Goal: Task Accomplishment & Management: Use online tool/utility

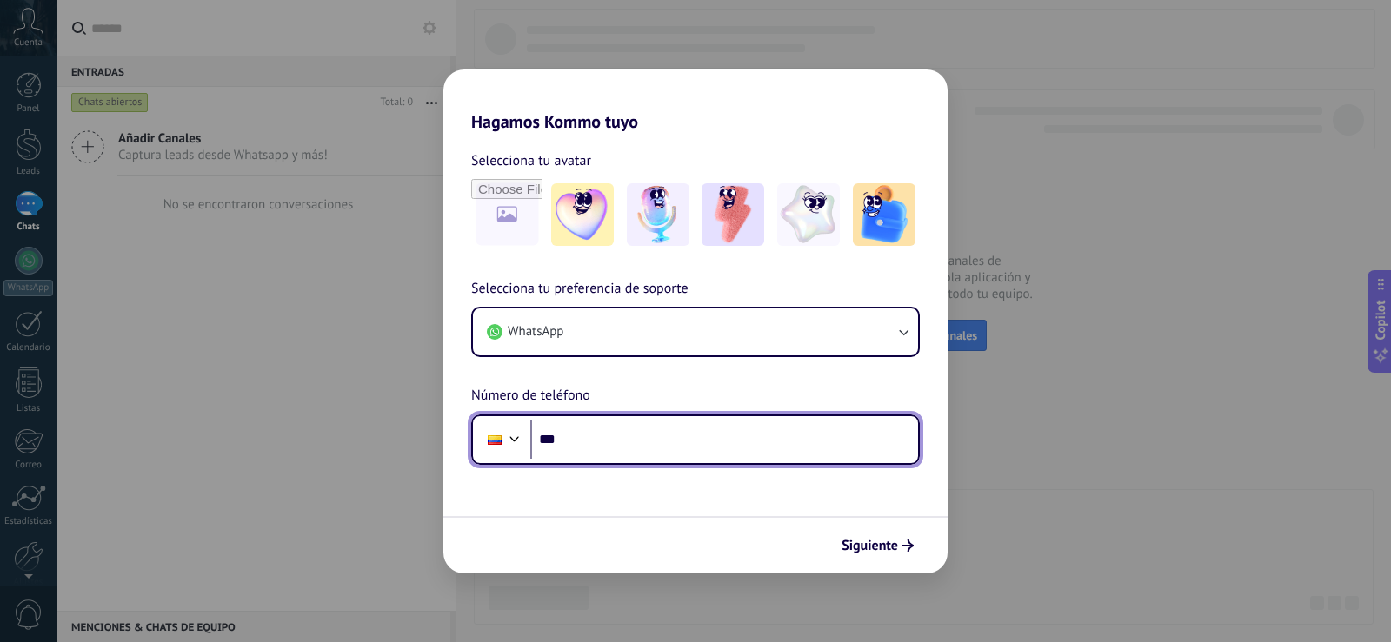
drag, startPoint x: 498, startPoint y: 443, endPoint x: 490, endPoint y: 426, distance: 18.3
click at [500, 437] on div at bounding box center [495, 441] width 14 height 10
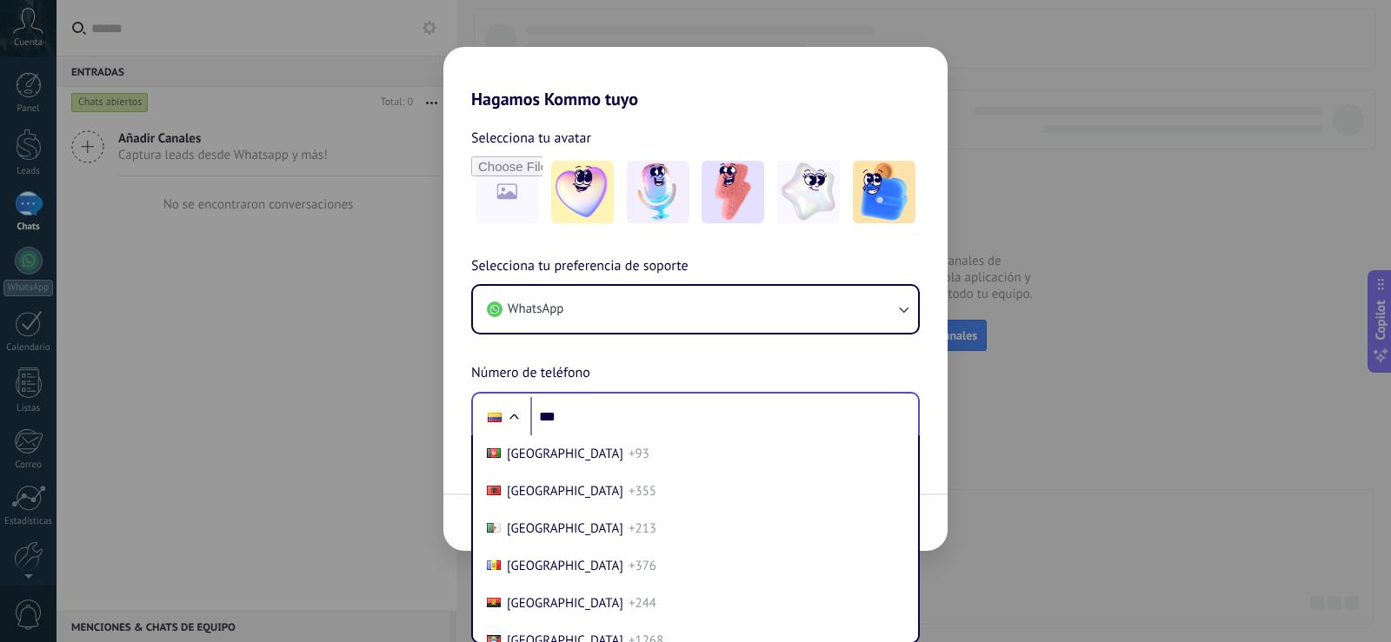
scroll to position [1287, 0]
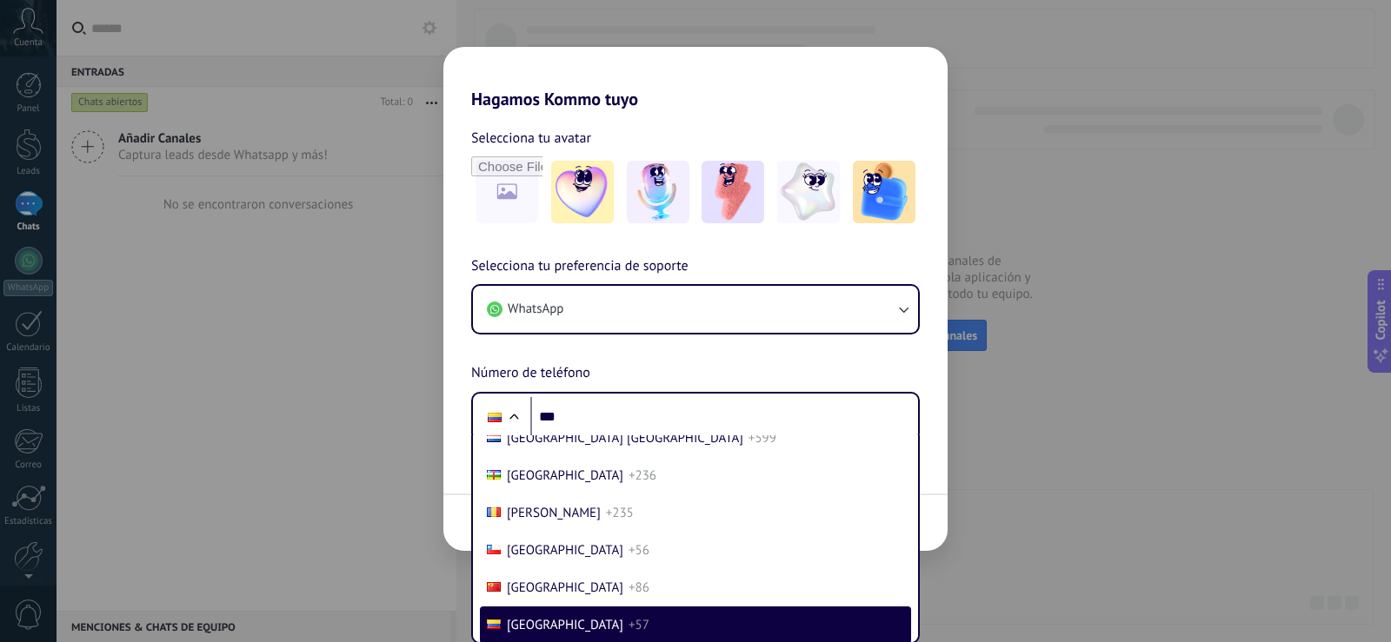
click at [594, 358] on div "Selecciona tu preferencia de soporte WhatsApp Número de teléfono Phone *** [GEO…" at bounding box center [695, 349] width 504 height 187
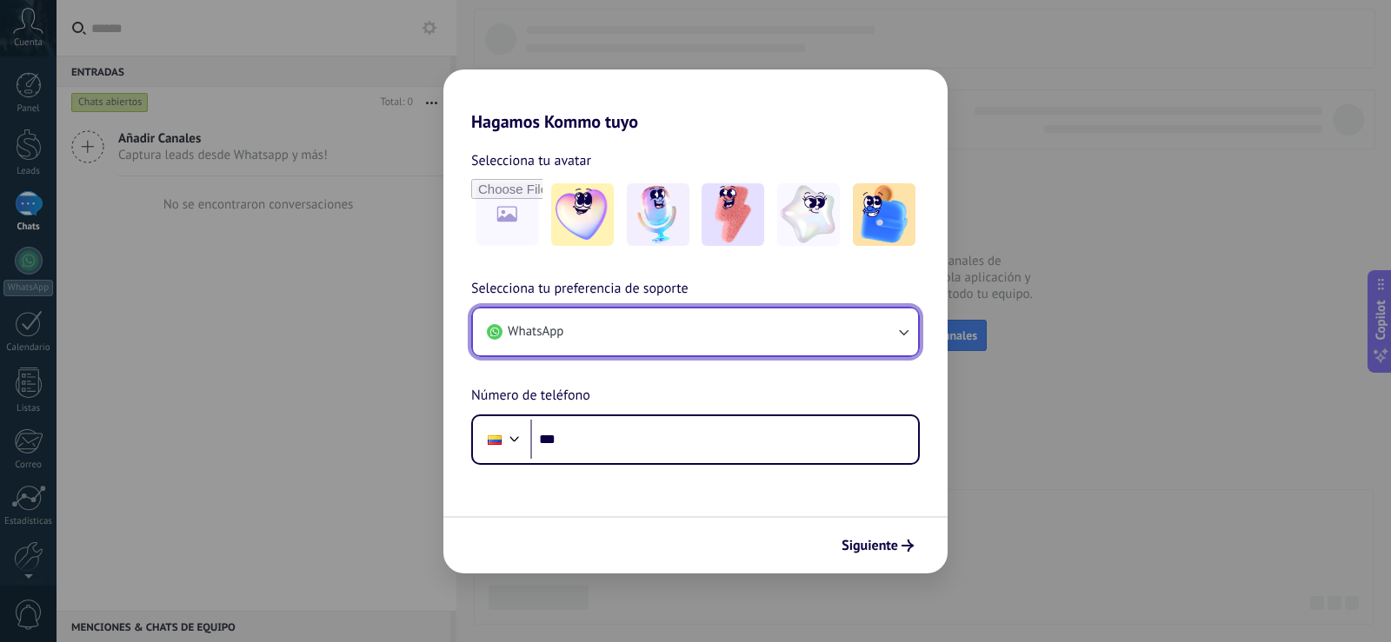
click at [638, 342] on button "WhatsApp" at bounding box center [695, 332] width 445 height 47
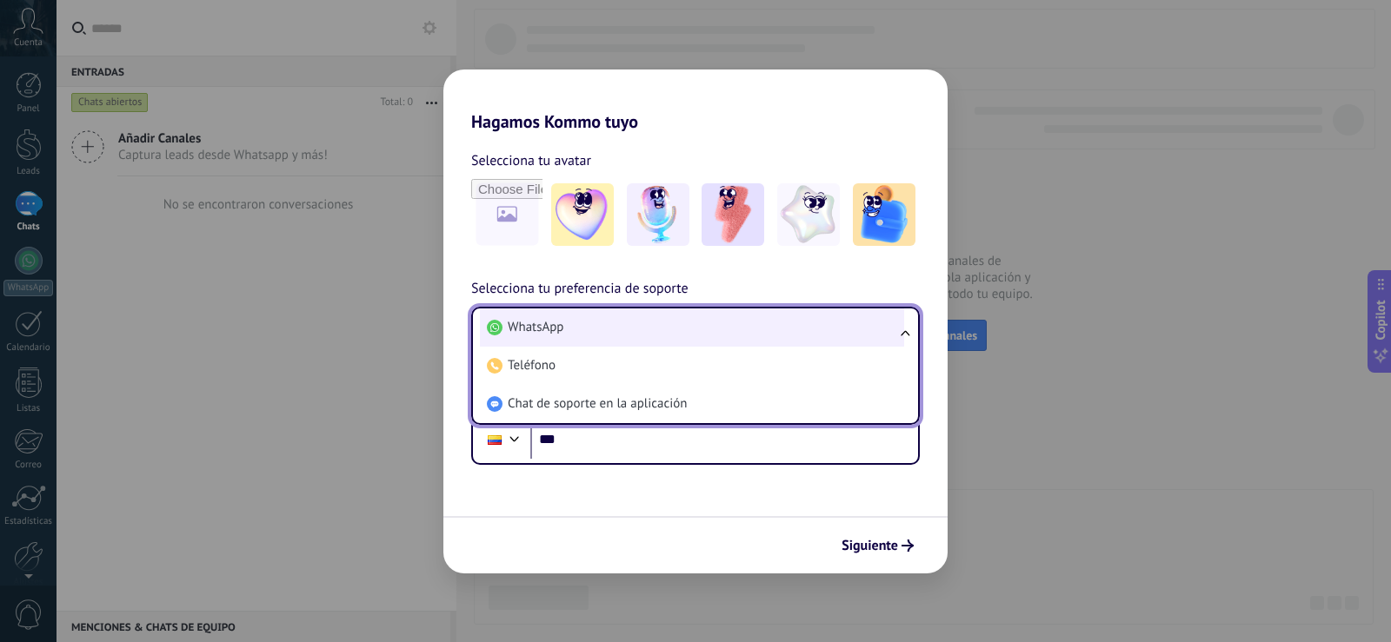
click at [630, 324] on li "WhatsApp" at bounding box center [692, 328] width 424 height 38
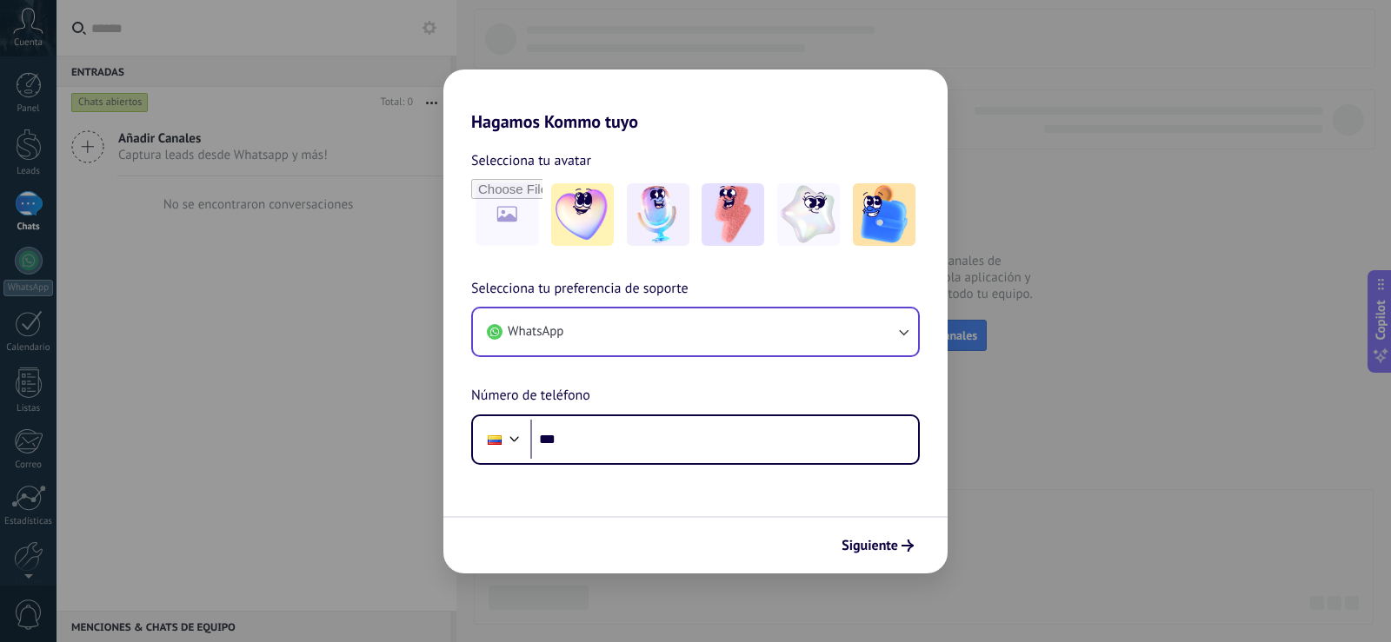
click at [1042, 86] on div "Hagamos Kommo tuyo Selecciona tu avatar Selecciona tu preferencia de soporte Wh…" at bounding box center [695, 321] width 1391 height 642
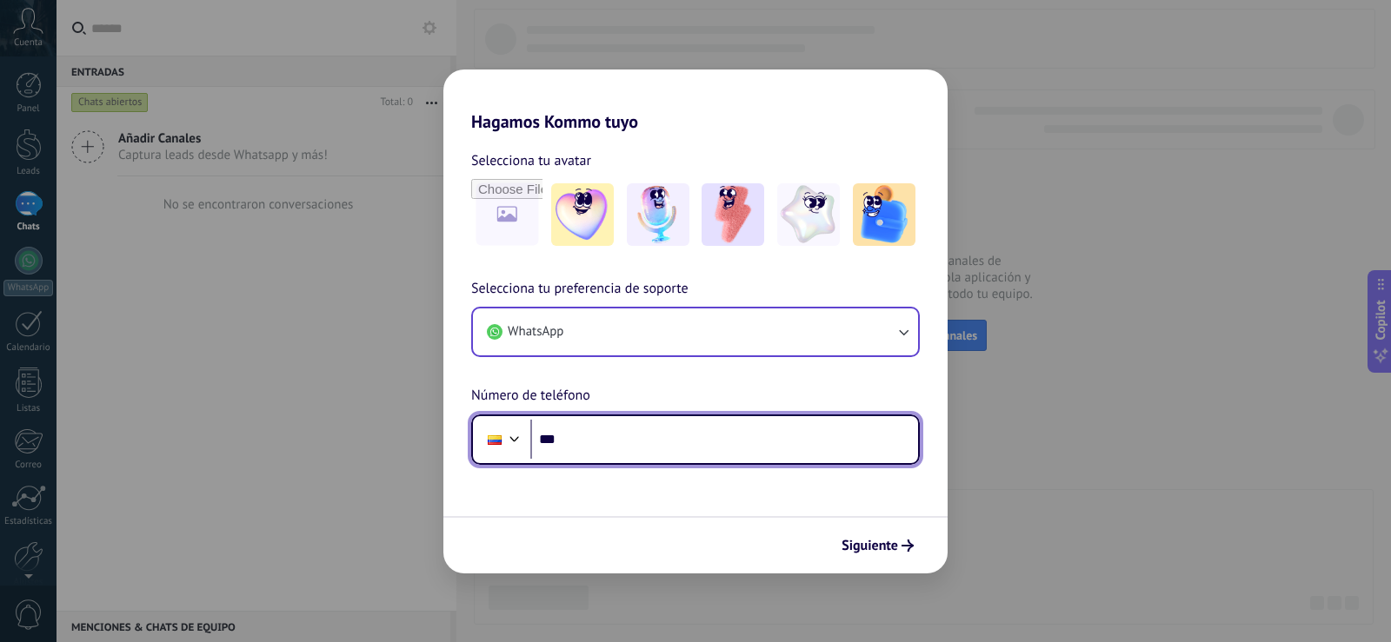
click at [512, 440] on div at bounding box center [514, 437] width 21 height 21
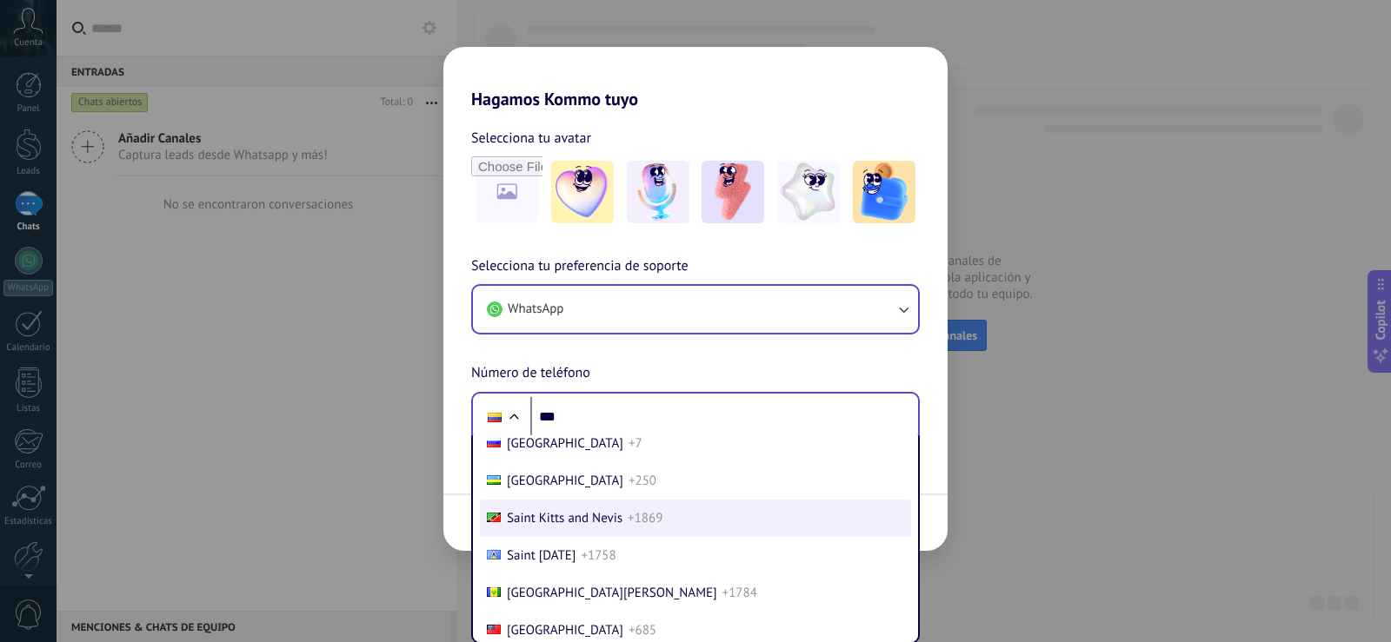
scroll to position [5379, 0]
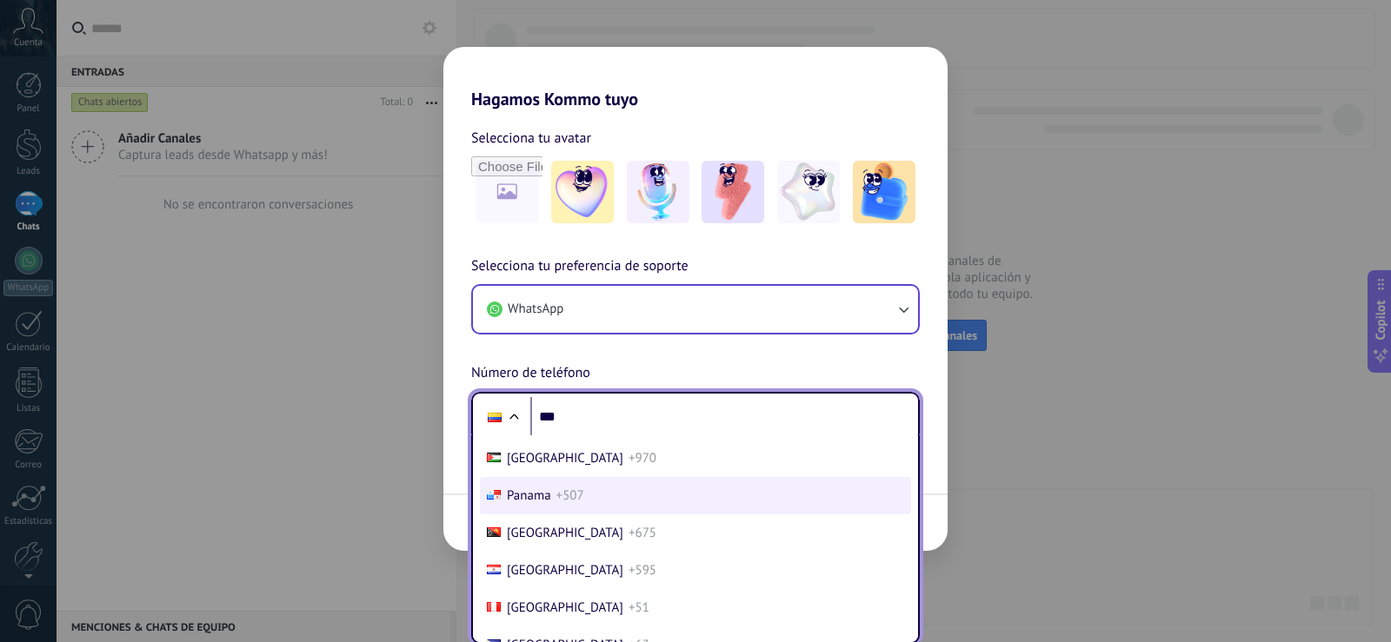
click at [585, 499] on li "Panama +507" at bounding box center [695, 495] width 431 height 37
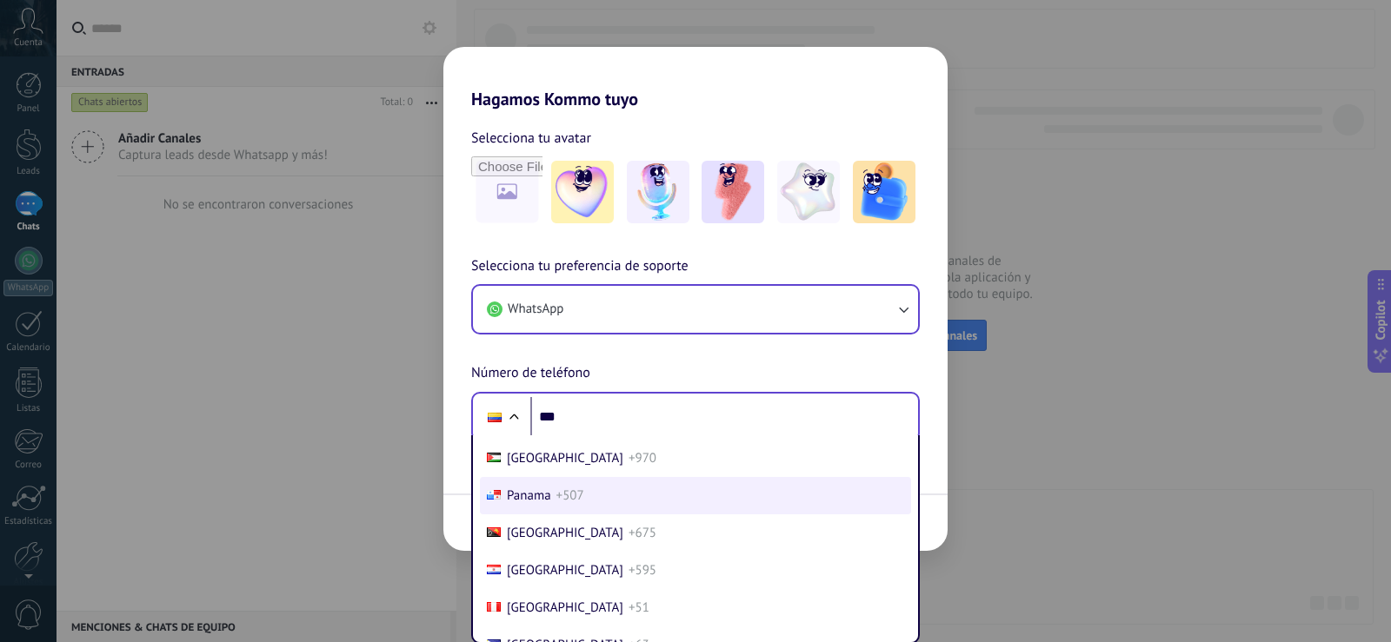
scroll to position [0, 0]
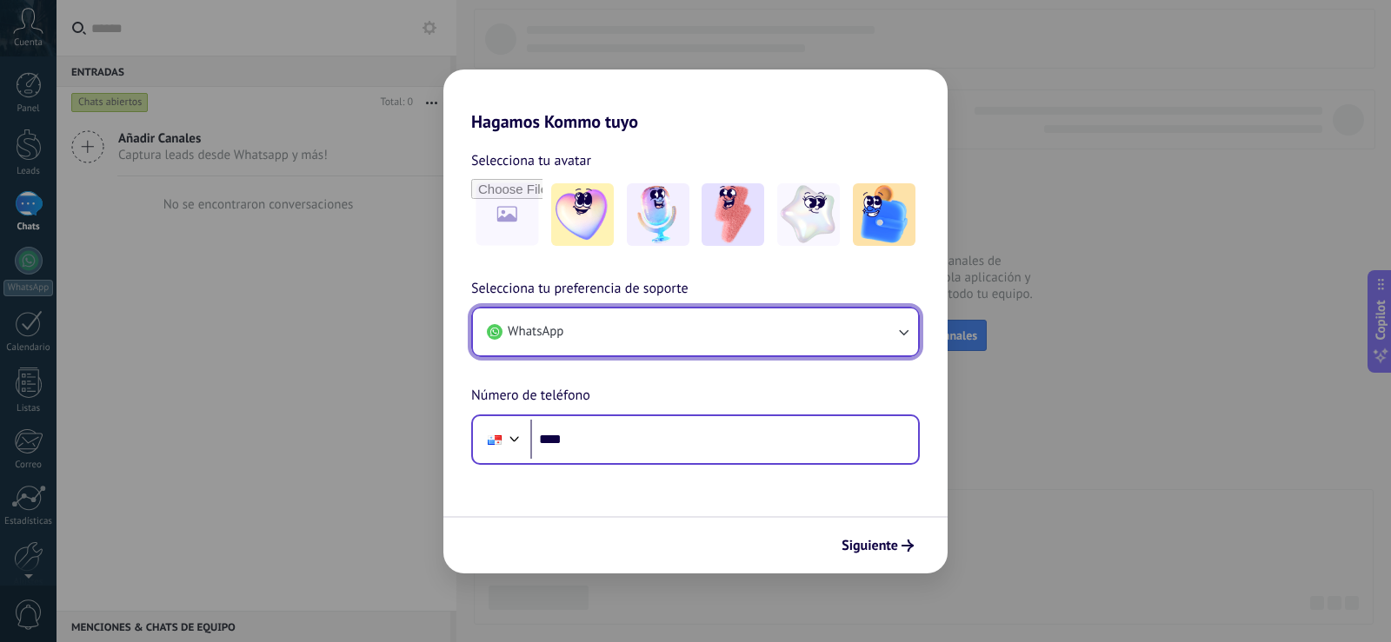
click at [604, 337] on button "WhatsApp" at bounding box center [695, 332] width 445 height 47
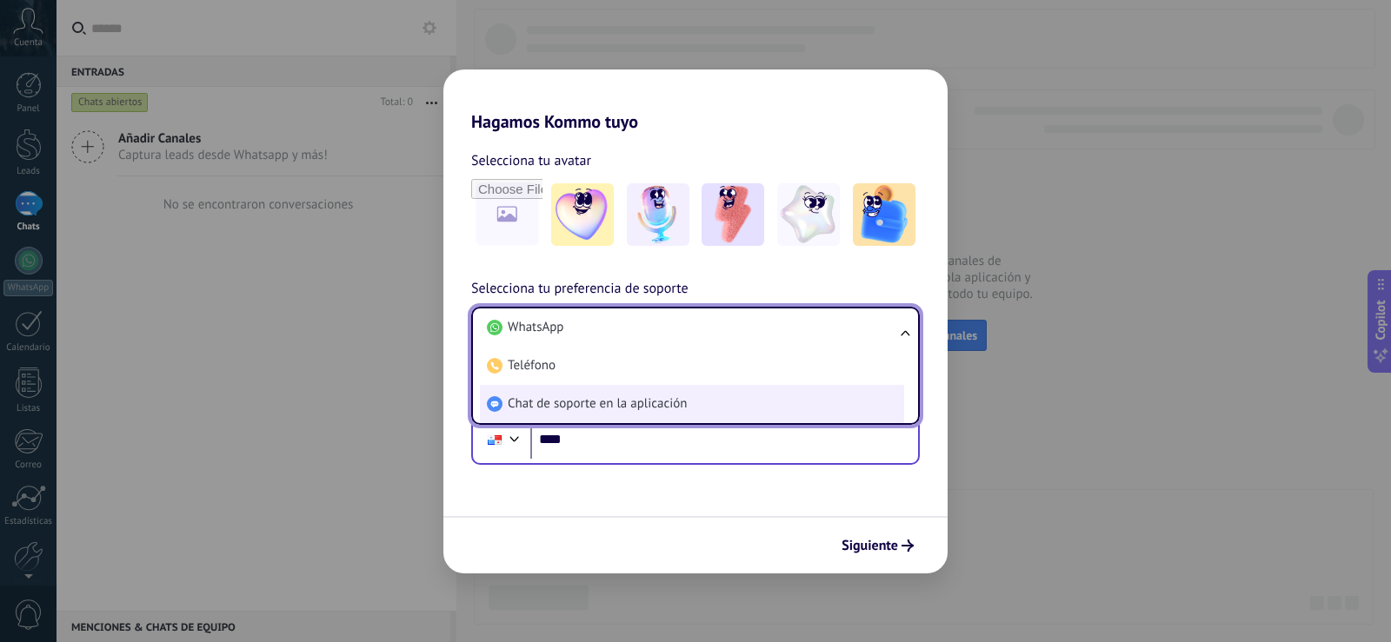
click at [619, 406] on span "Chat de soporte en la aplicación" at bounding box center [597, 404] width 179 height 17
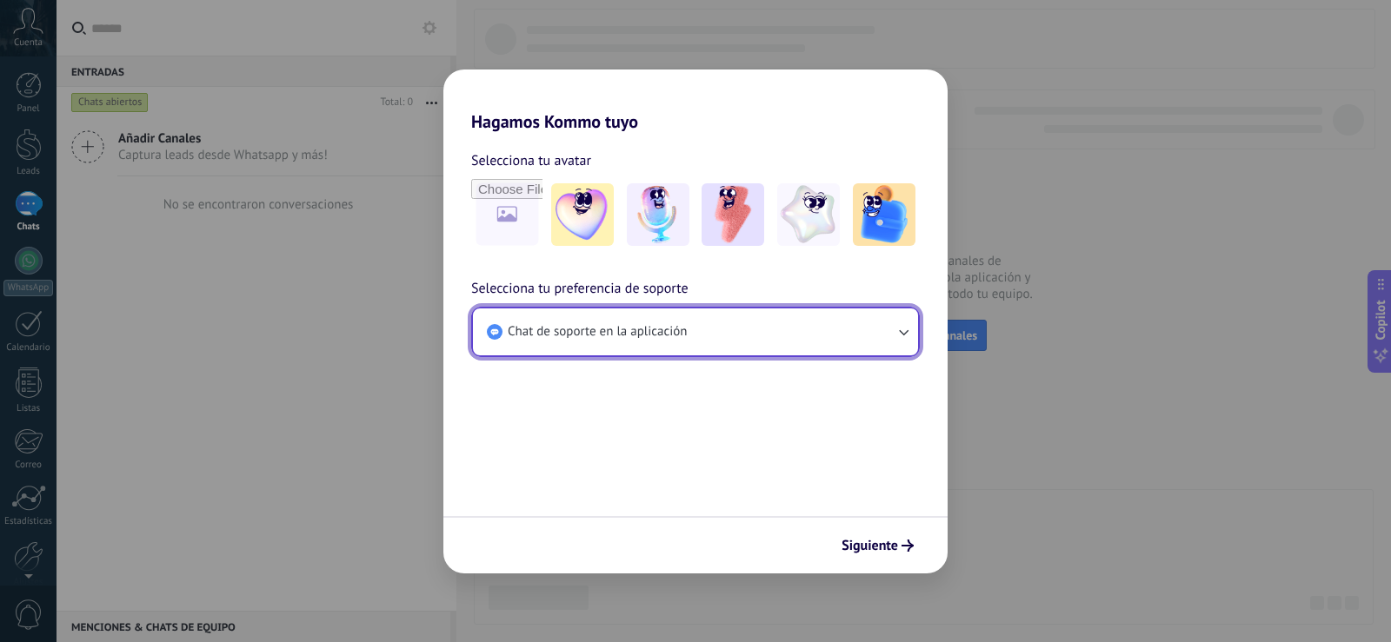
click at [631, 328] on span "Chat de soporte en la aplicación" at bounding box center [597, 331] width 179 height 17
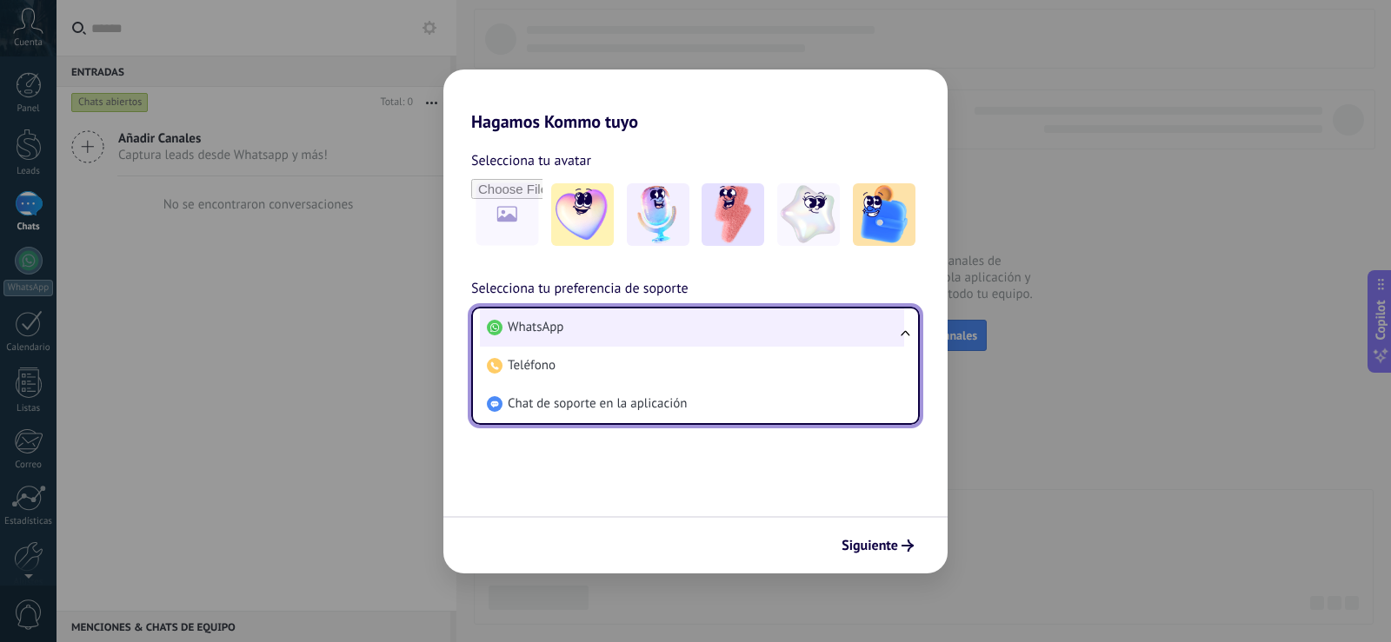
click at [576, 323] on li "WhatsApp" at bounding box center [692, 328] width 424 height 38
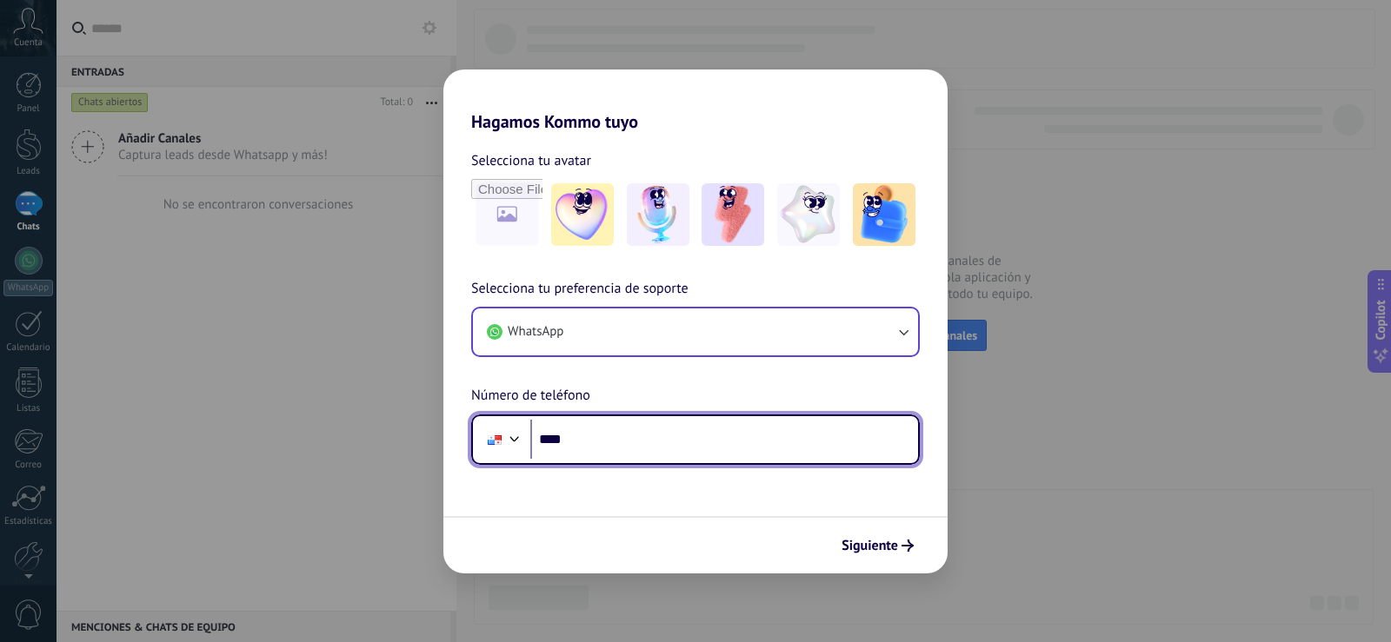
click at [618, 443] on input "****" at bounding box center [724, 440] width 388 height 40
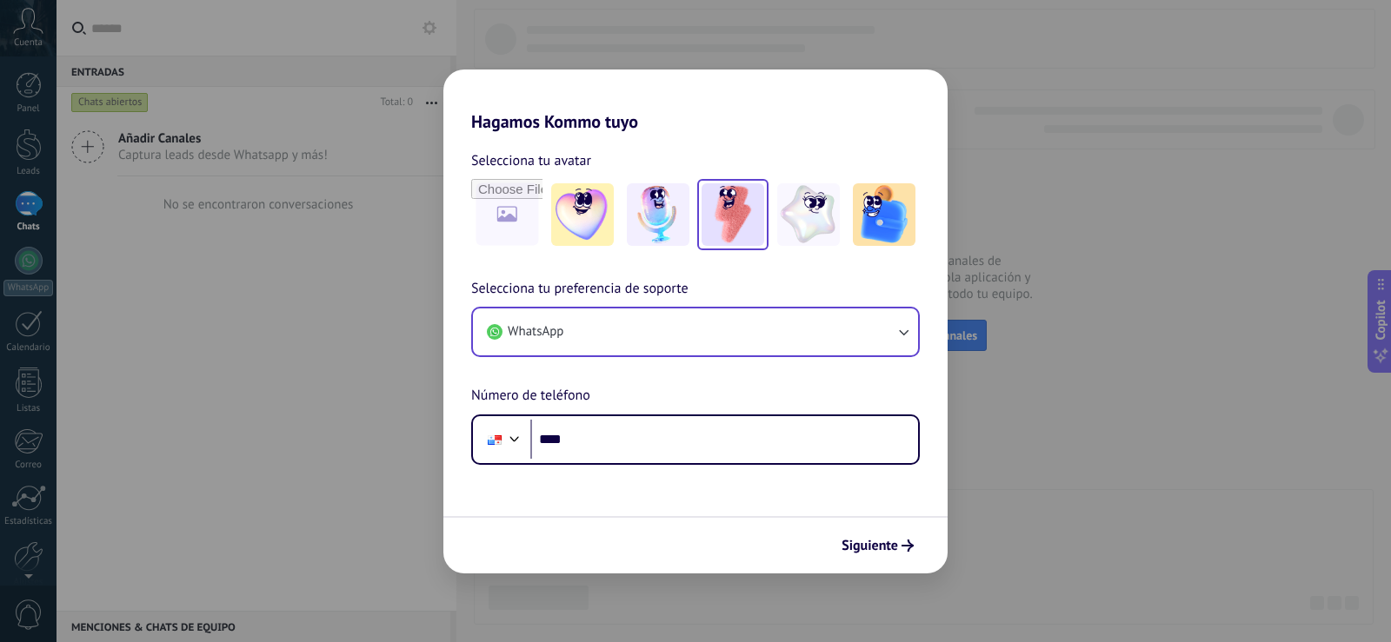
click at [728, 206] on img at bounding box center [733, 214] width 63 height 63
click at [516, 236] on input "file" at bounding box center [507, 215] width 68 height 68
click at [735, 221] on img at bounding box center [733, 214] width 63 height 63
click at [735, 218] on img at bounding box center [733, 214] width 63 height 63
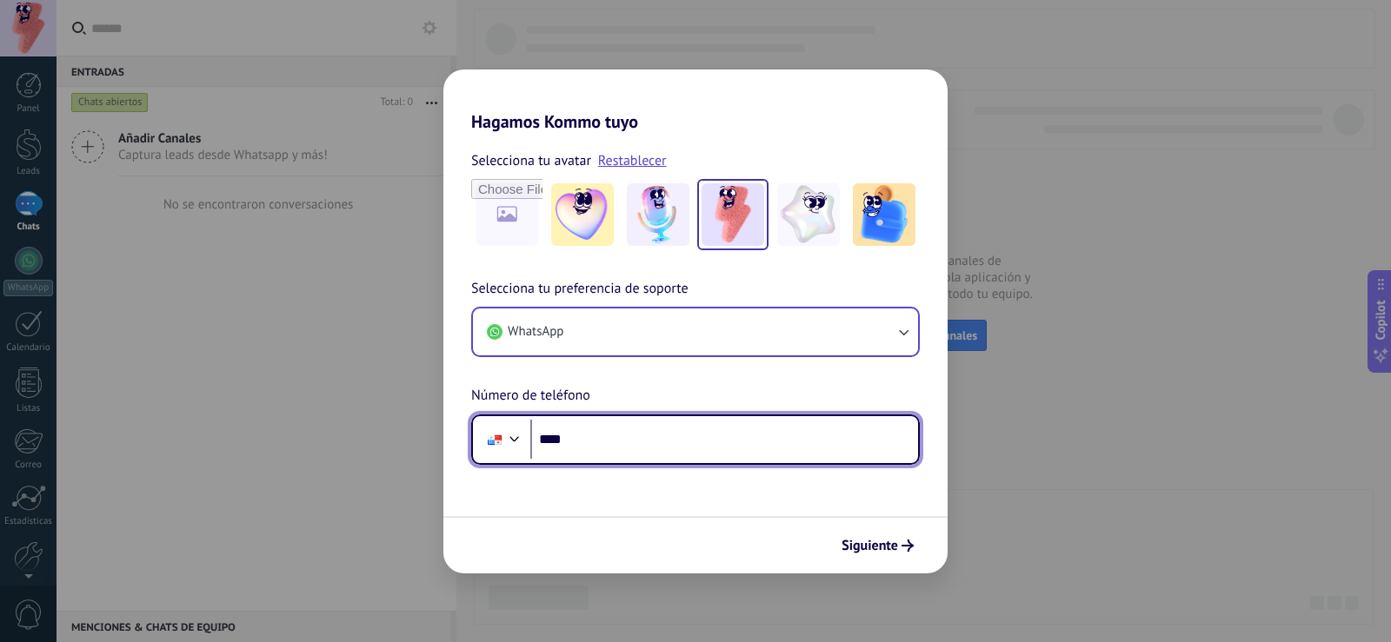
click at [635, 429] on input "****" at bounding box center [724, 440] width 388 height 40
type input "**********"
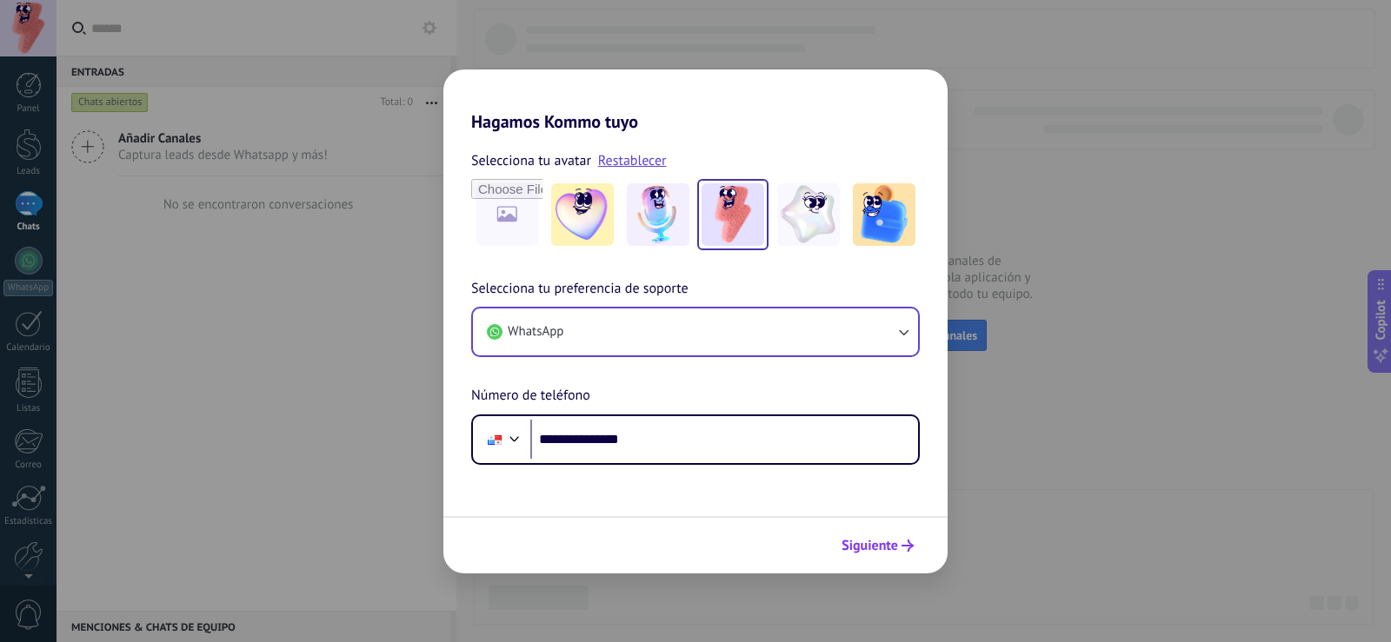
click at [898, 538] on button "Siguiente" at bounding box center [878, 546] width 88 height 30
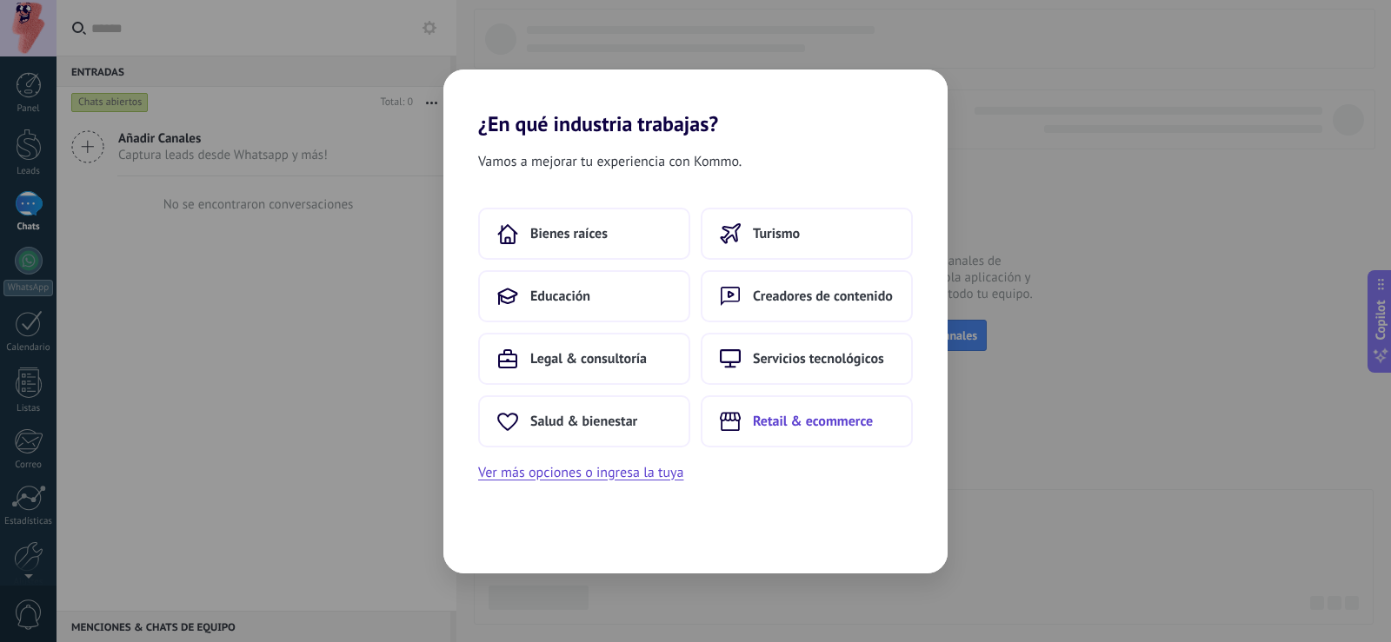
click at [802, 416] on span "Retail & ecommerce" at bounding box center [813, 421] width 120 height 17
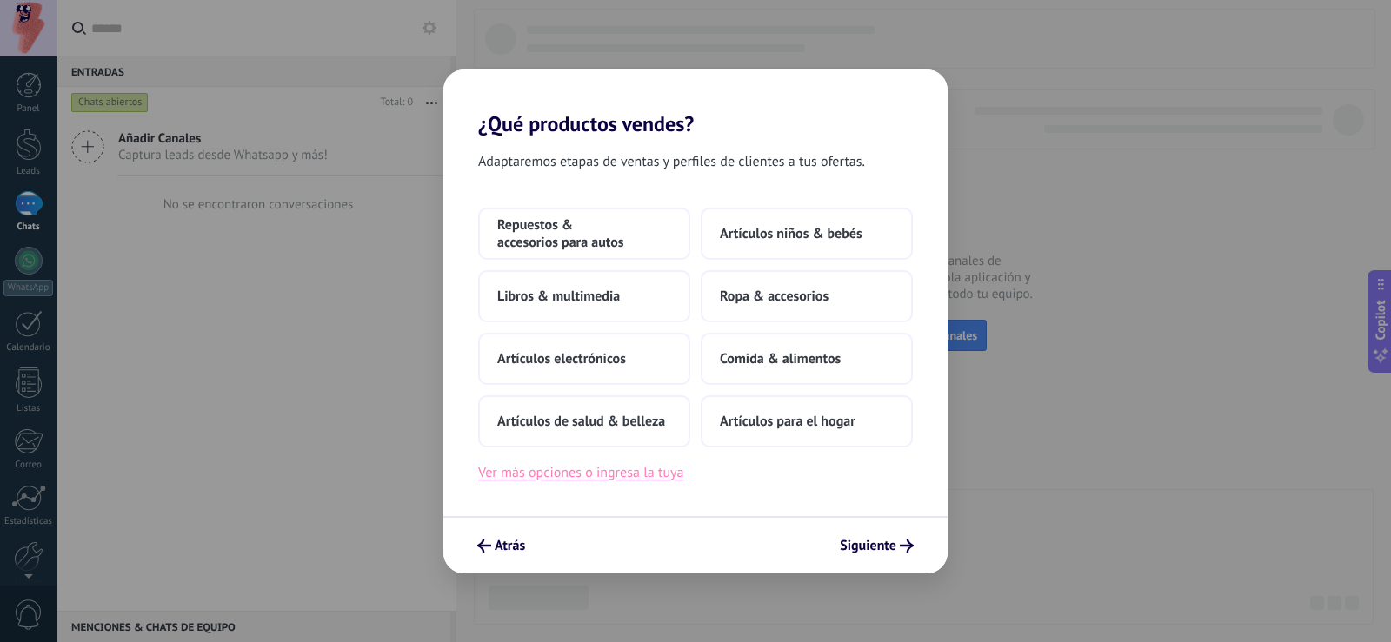
click at [636, 480] on button "Ver más opciones o ingresa la tuya" at bounding box center [580, 473] width 205 height 23
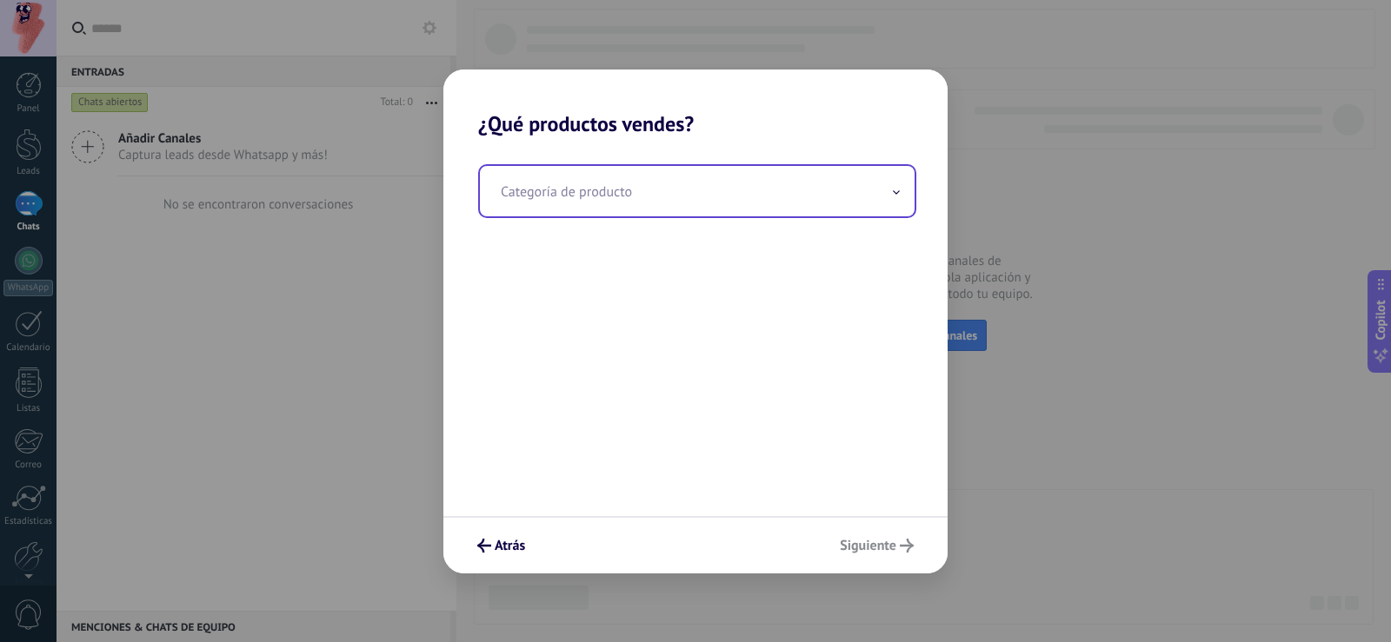
click at [707, 203] on input "text" at bounding box center [697, 191] width 435 height 50
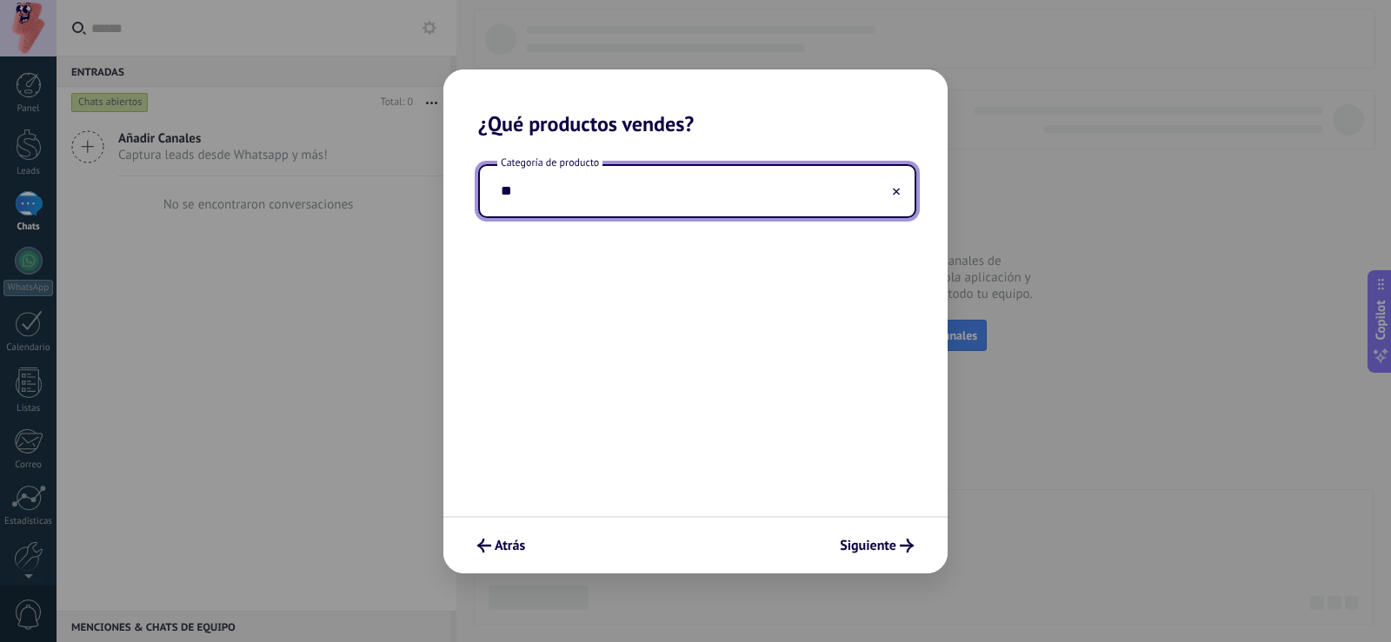
type input "*"
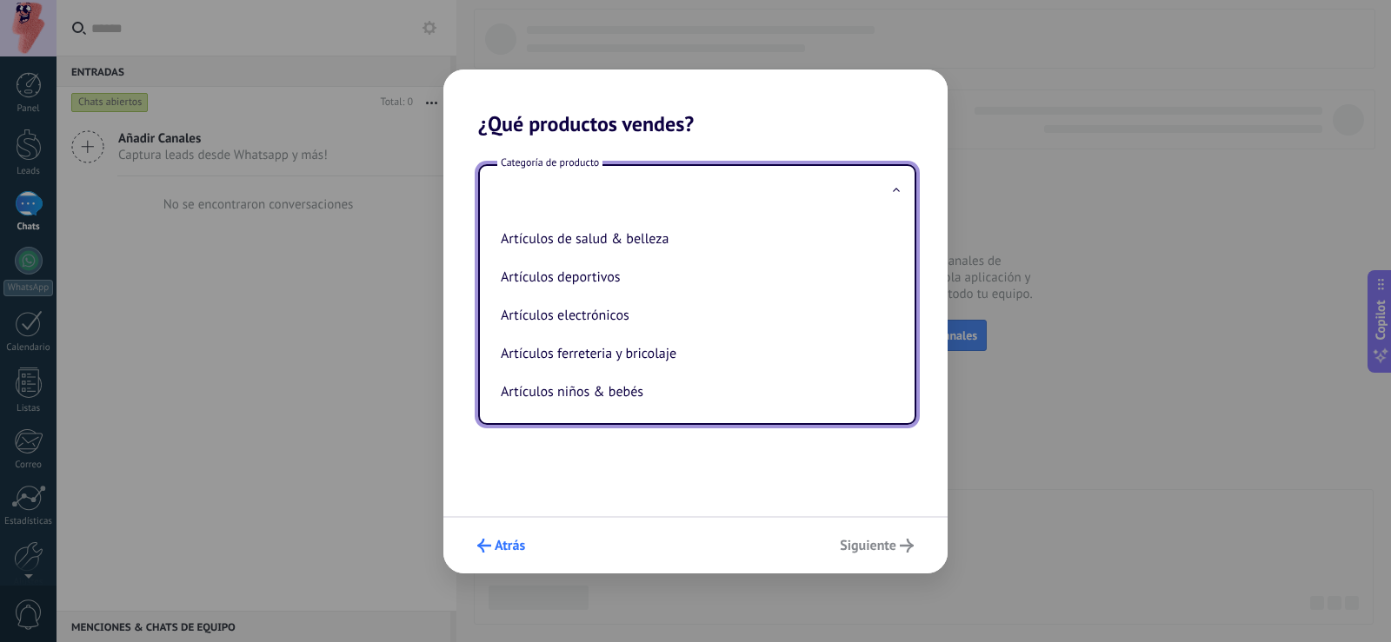
click at [524, 547] on span "Atrás" at bounding box center [510, 546] width 30 height 12
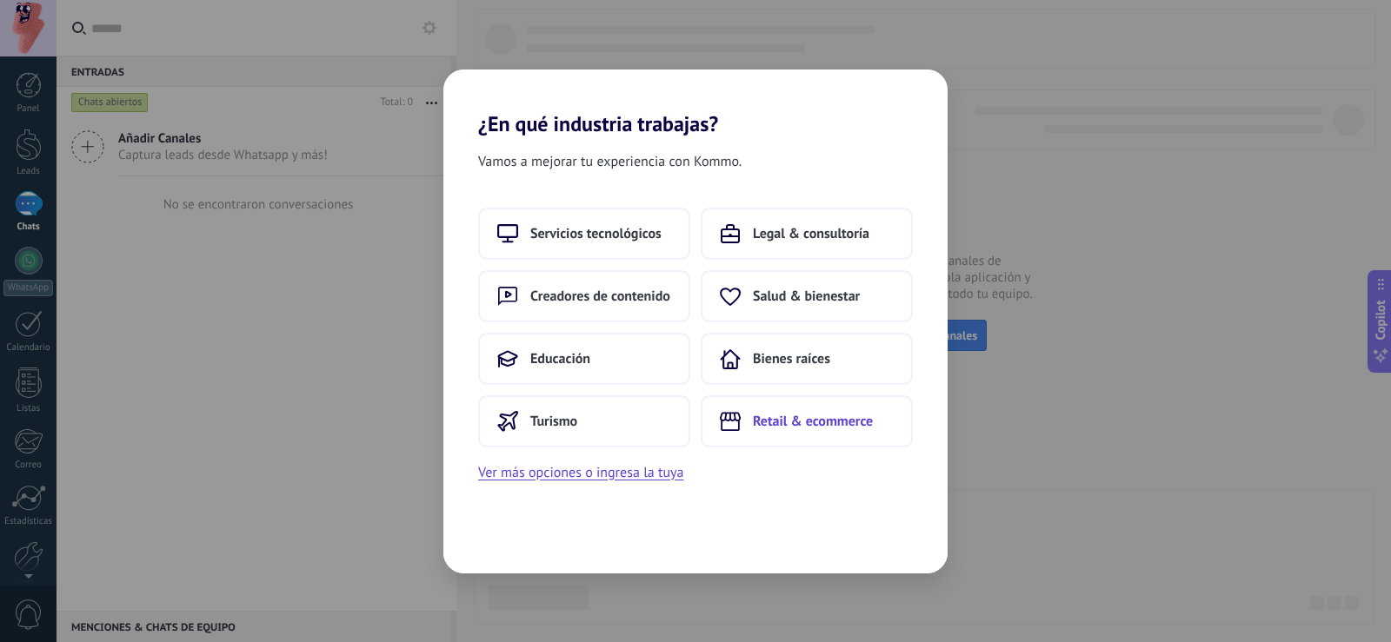
click at [816, 421] on span "Retail & ecommerce" at bounding box center [813, 421] width 120 height 17
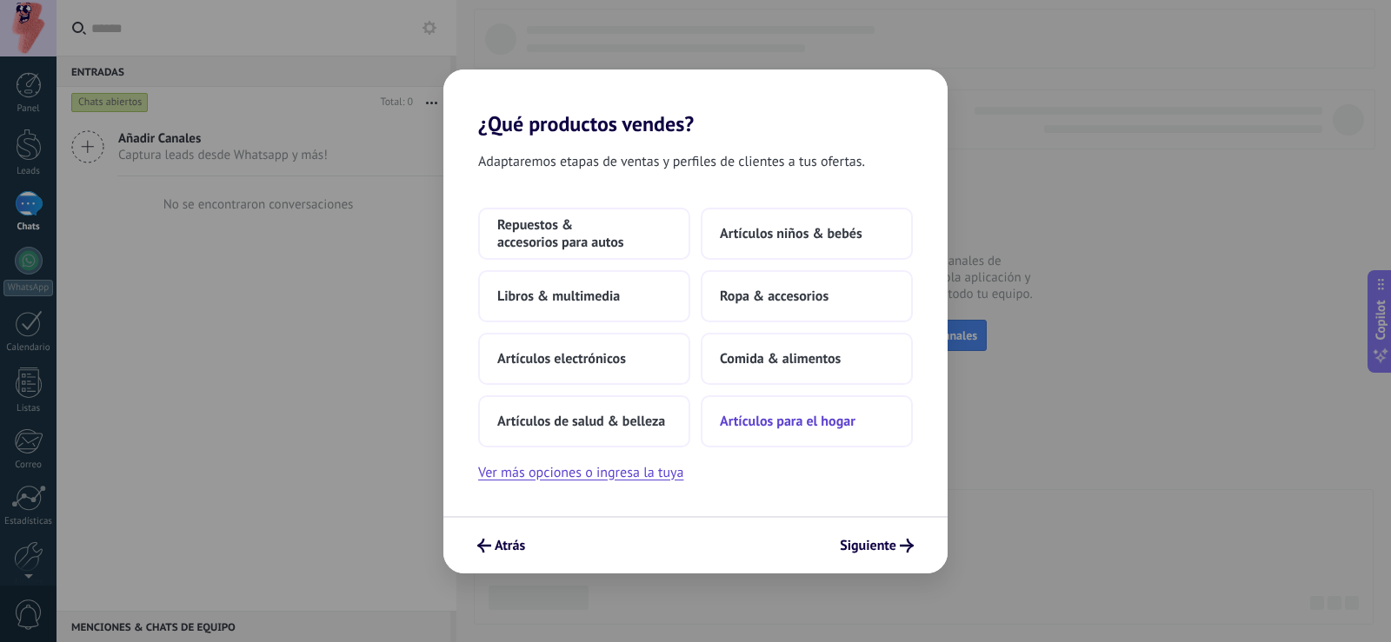
click at [817, 427] on span "Artículos para el hogar" at bounding box center [788, 421] width 136 height 17
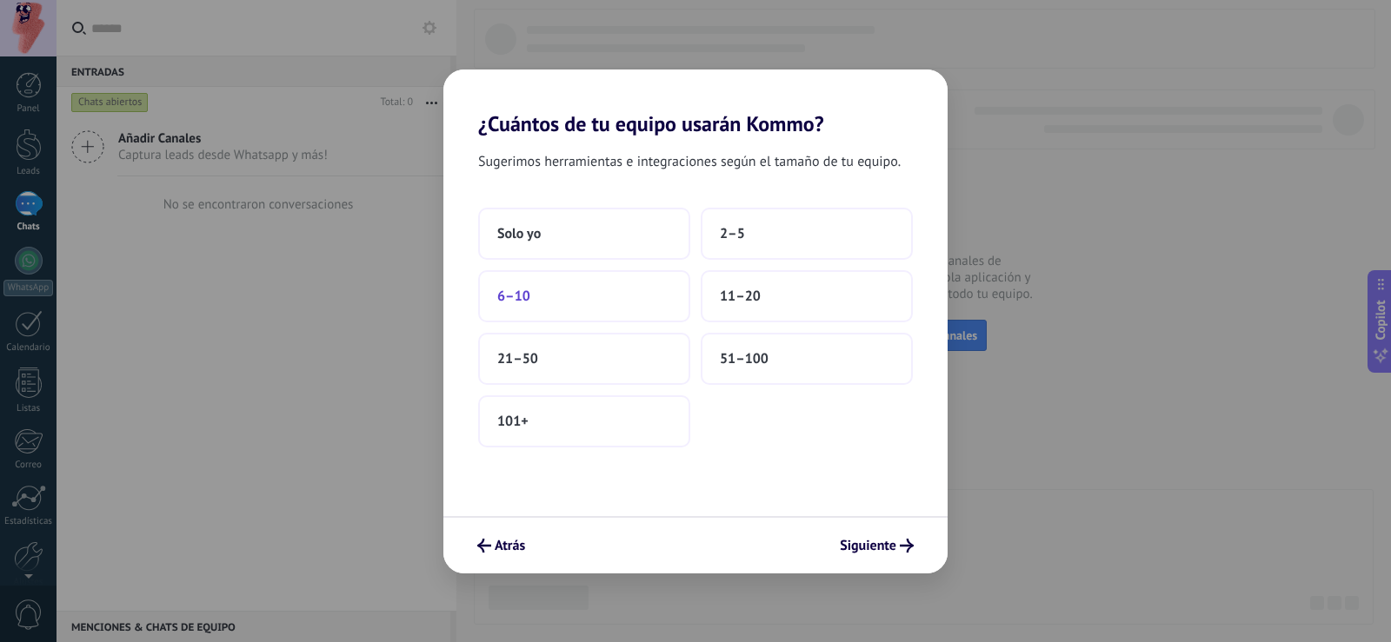
click at [527, 296] on span "6–10" at bounding box center [513, 296] width 33 height 17
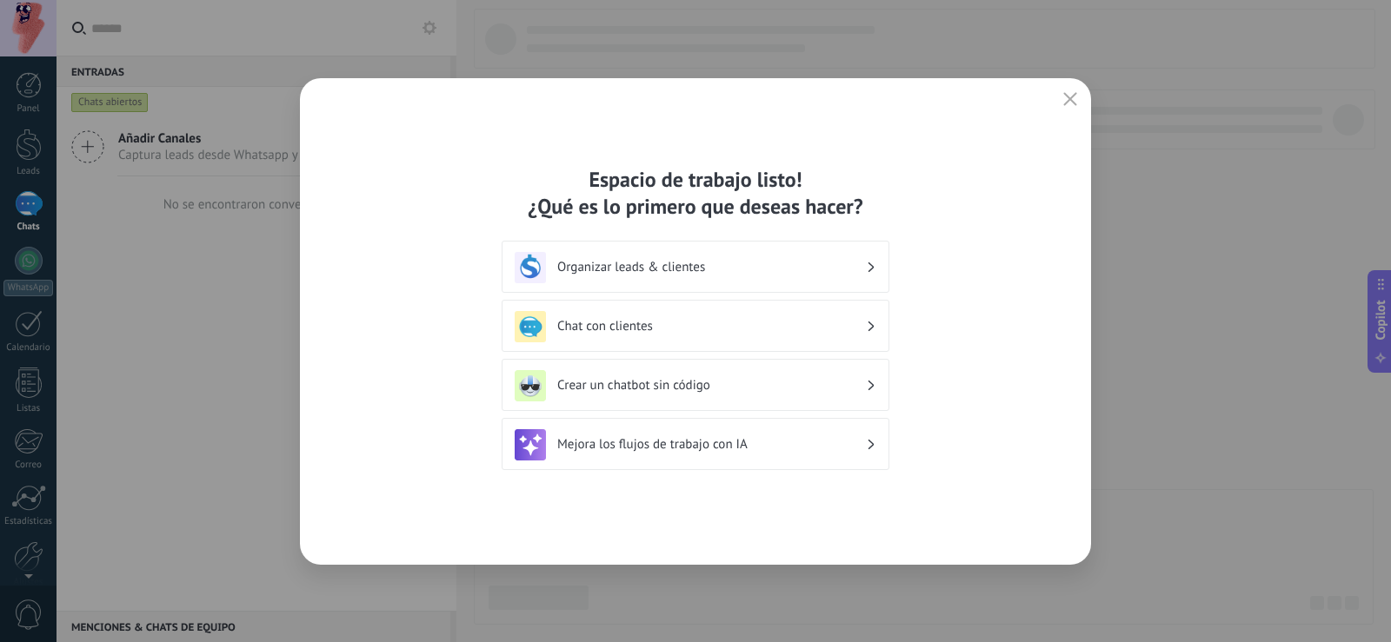
click at [878, 258] on div "Organizar leads & clientes" at bounding box center [696, 267] width 388 height 52
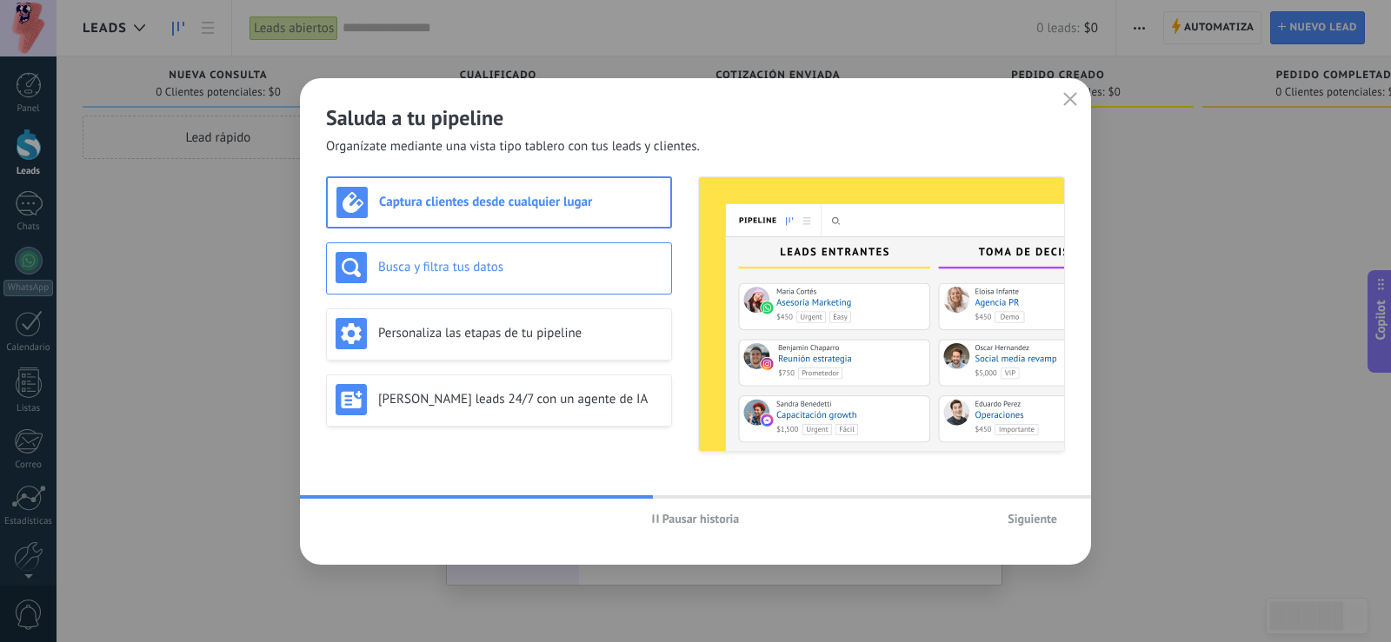
click at [542, 276] on div "Busca y filtra tus datos" at bounding box center [499, 267] width 327 height 31
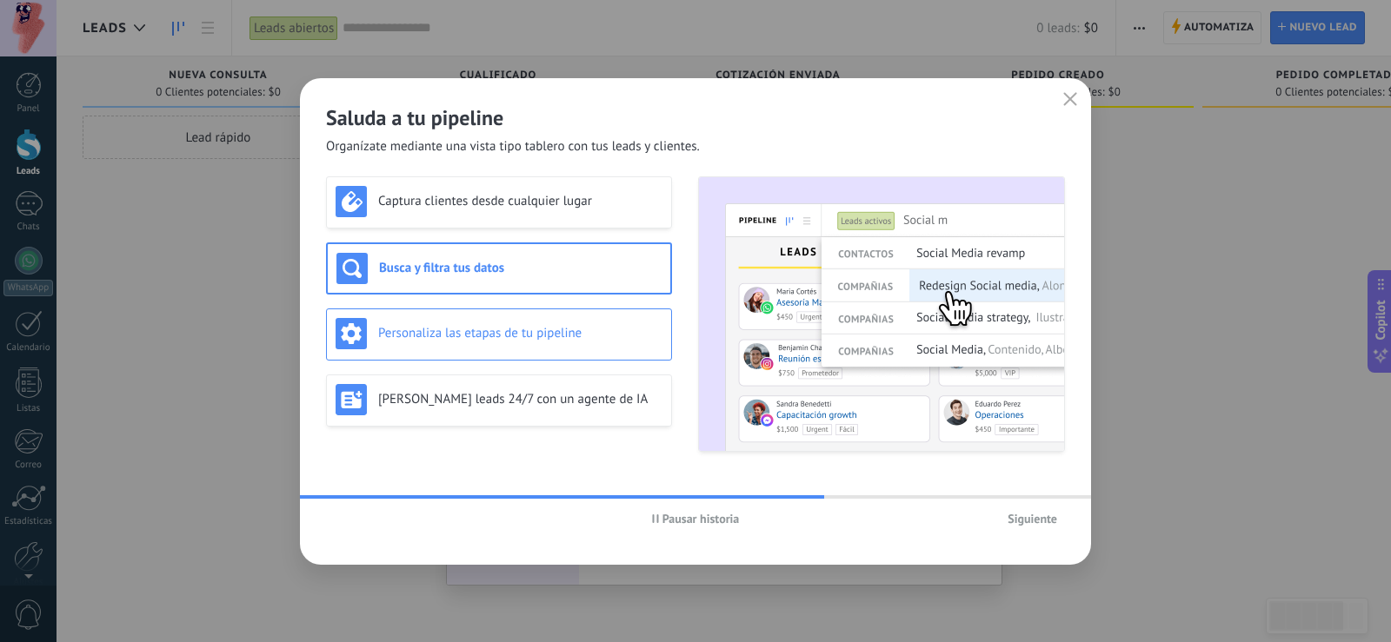
click at [584, 351] on div "Personaliza las etapas de tu pipeline" at bounding box center [499, 335] width 346 height 52
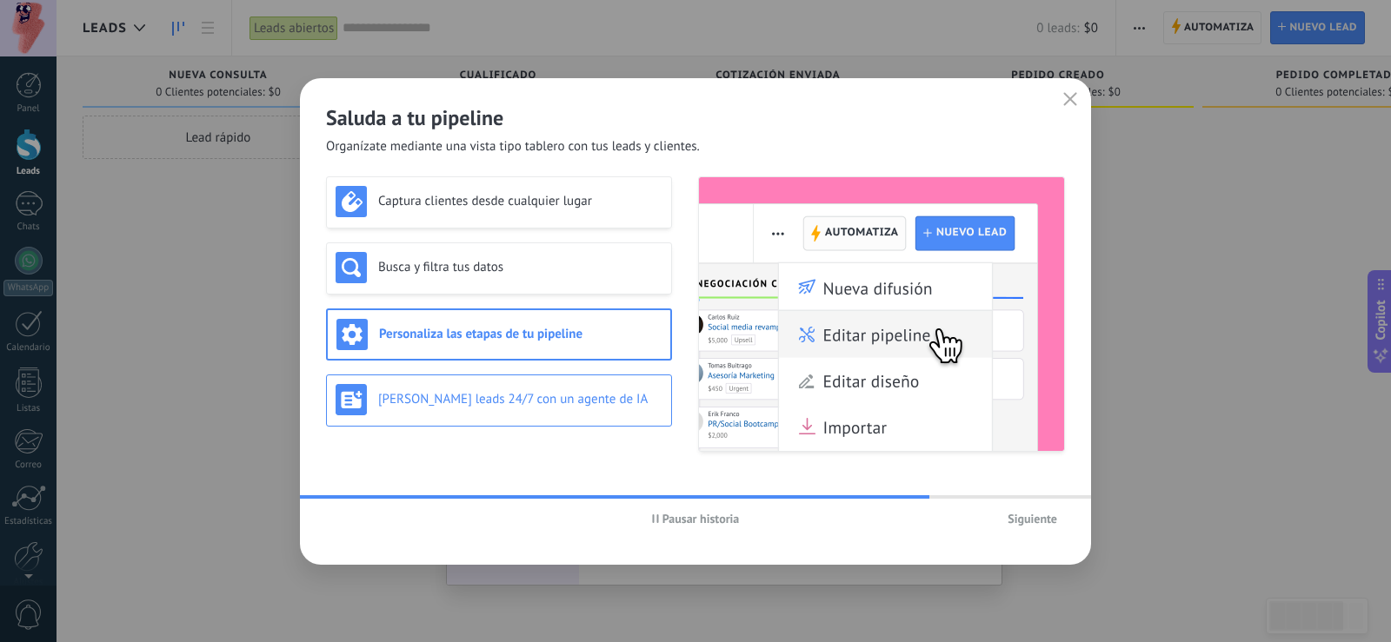
click at [576, 389] on div "[PERSON_NAME] leads 24/7 con un agente de IA" at bounding box center [499, 399] width 327 height 31
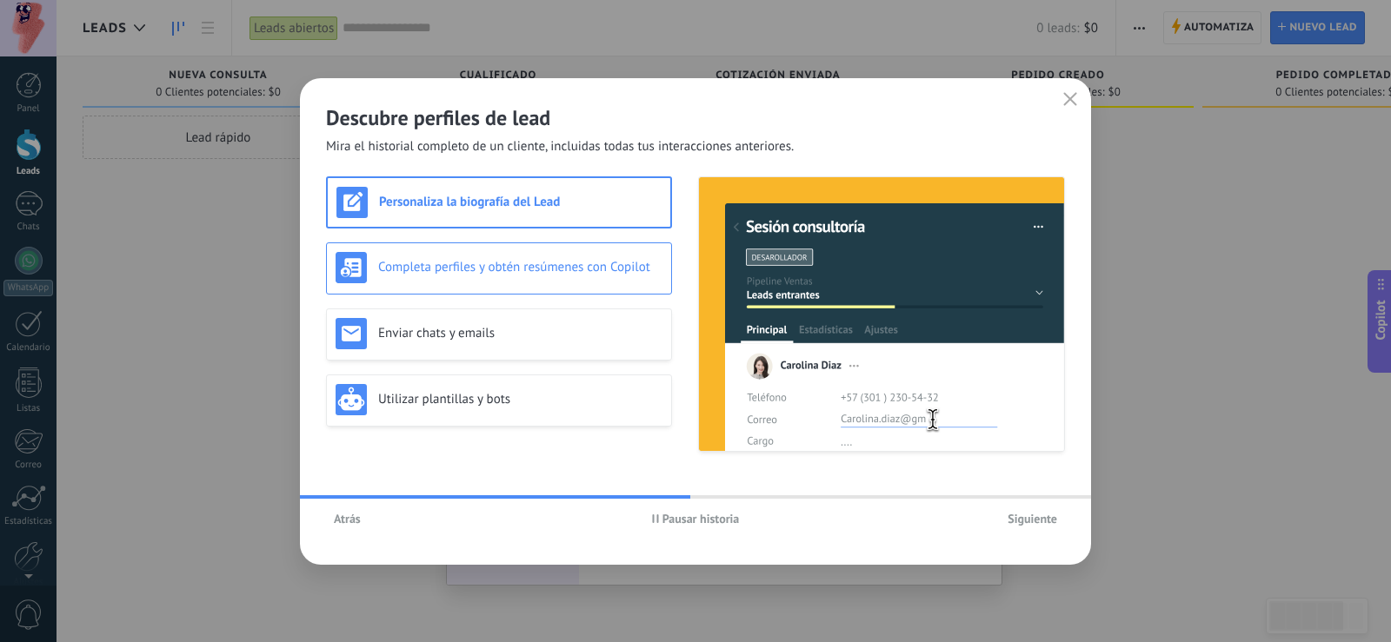
click at [567, 250] on div "Completa perfiles y obtén resúmenes con Copilot" at bounding box center [499, 269] width 346 height 52
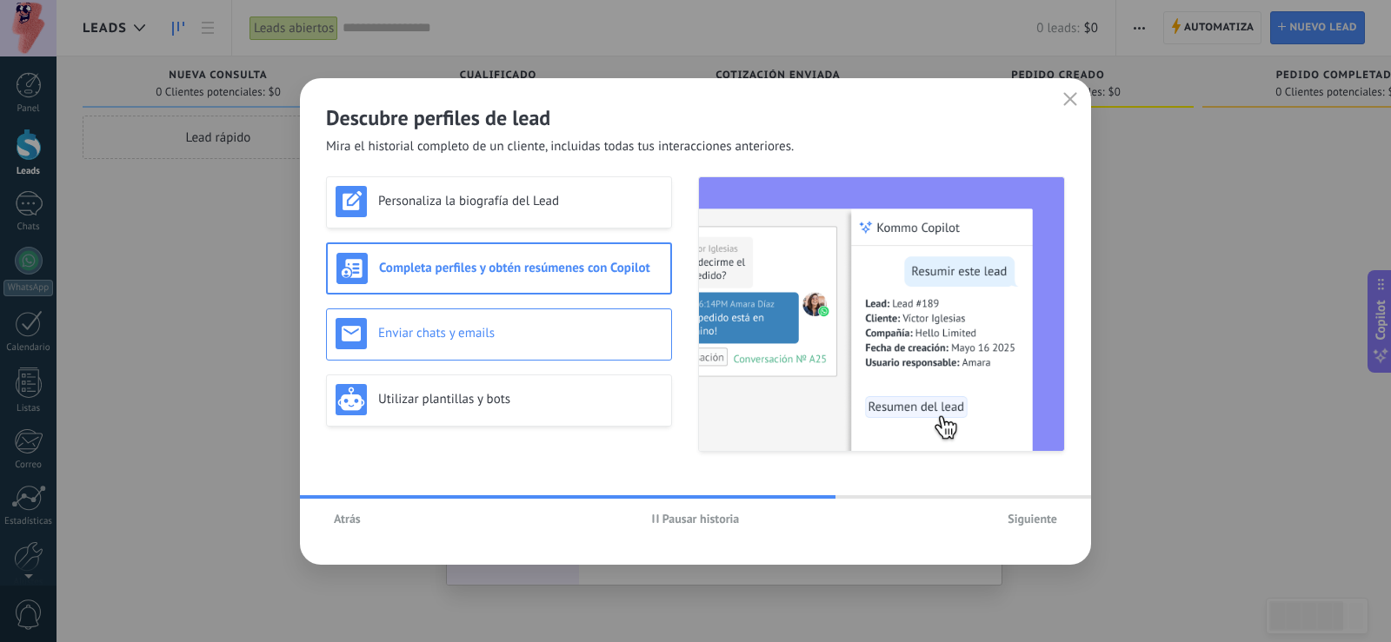
click at [582, 356] on div "Enviar chats y emails" at bounding box center [499, 335] width 346 height 52
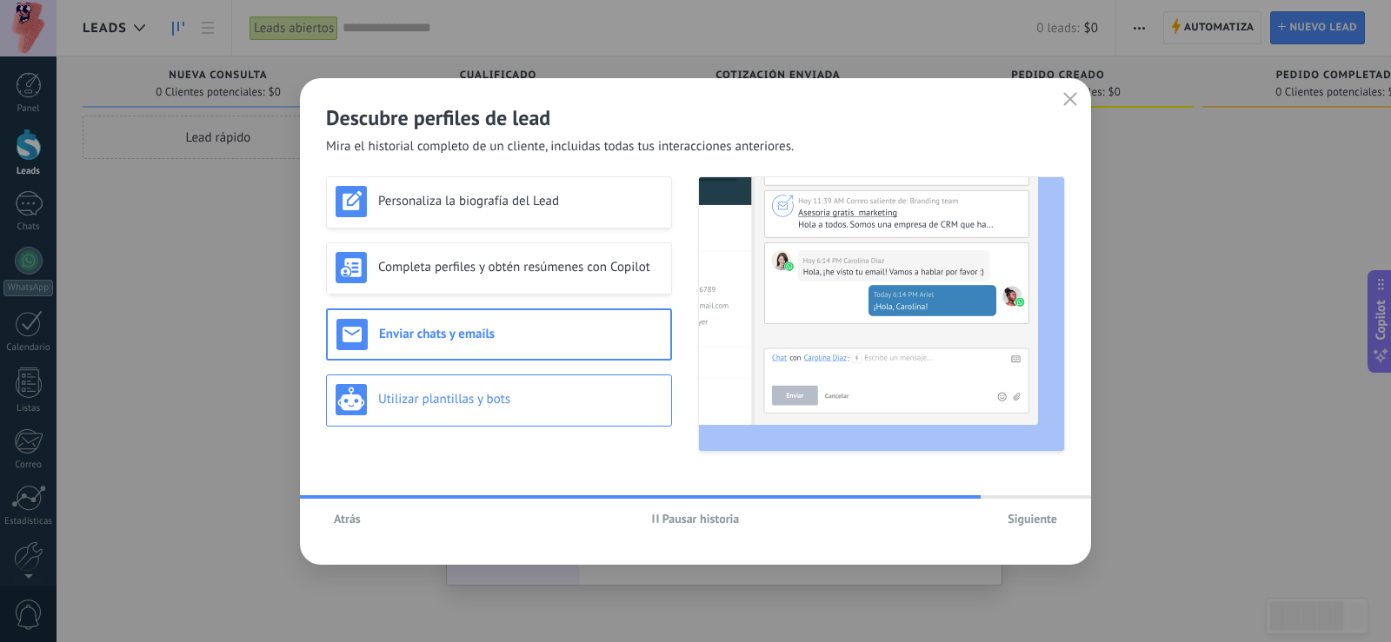
click at [562, 404] on h3 "Utilizar plantillas y bots" at bounding box center [520, 399] width 284 height 17
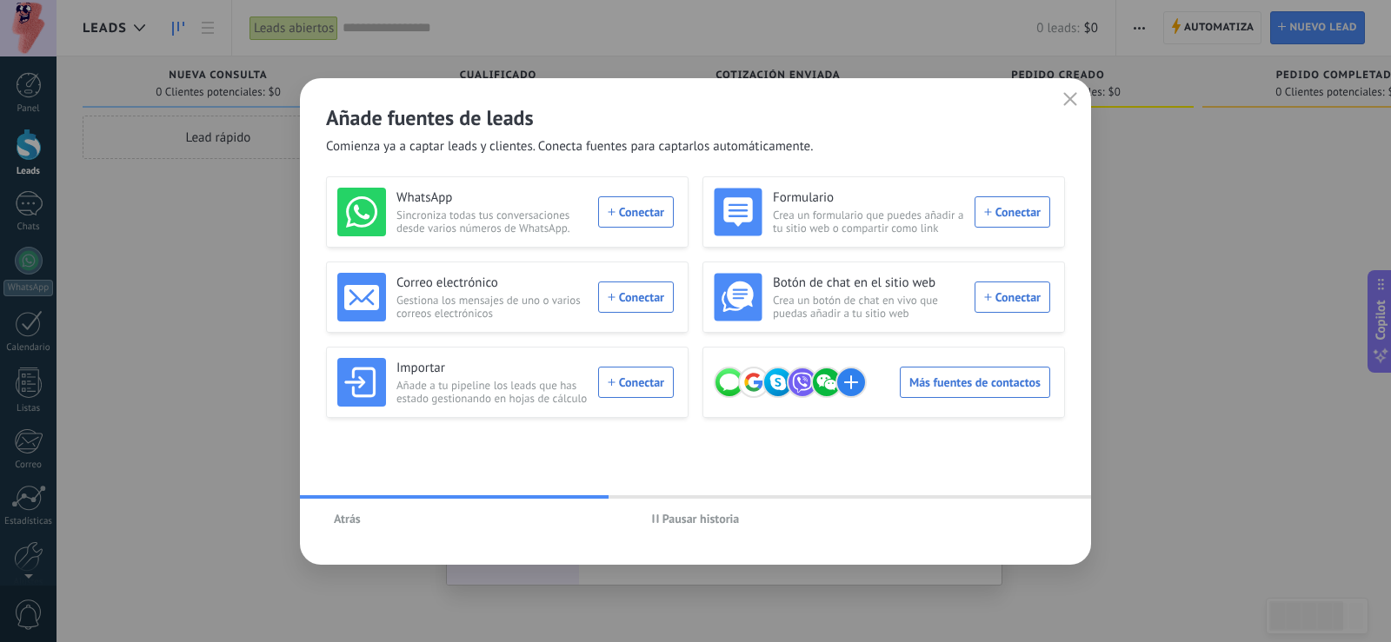
click at [695, 507] on button "Pausar historia" at bounding box center [695, 519] width 103 height 26
click at [1029, 212] on div "Formulario Crea un formulario que puedes añadir a tu sitio web o compartir como…" at bounding box center [882, 212] width 336 height 49
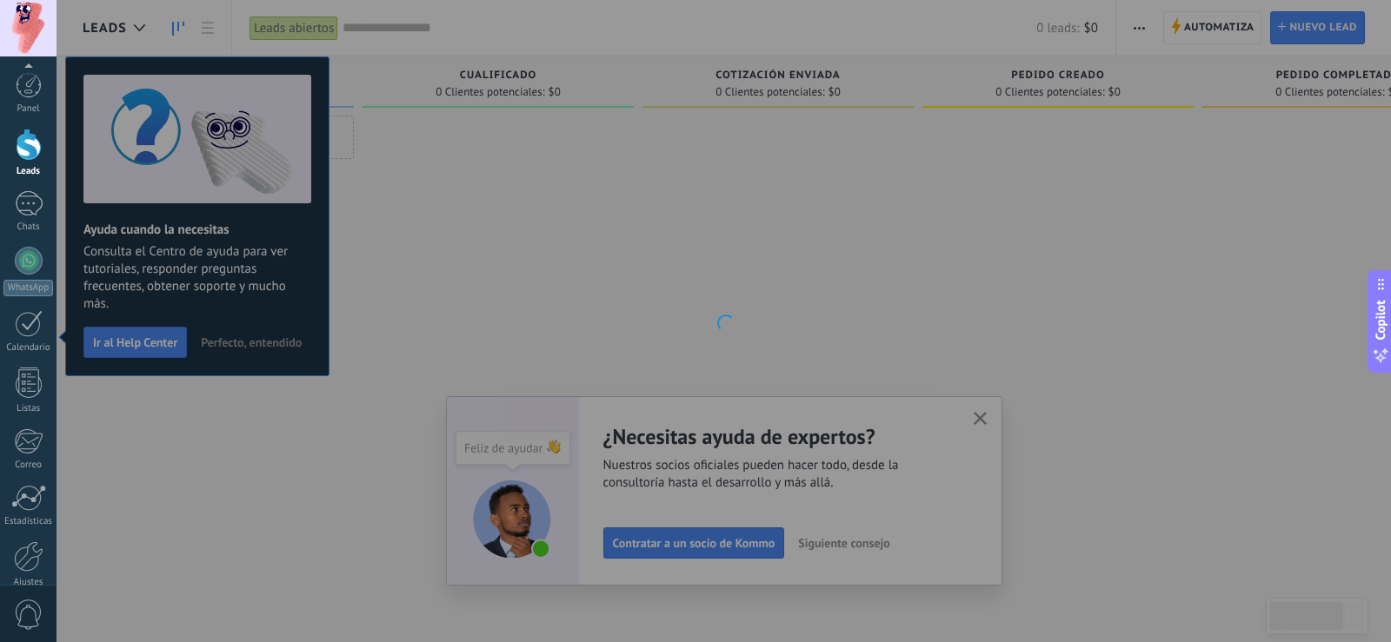
scroll to position [81, 0]
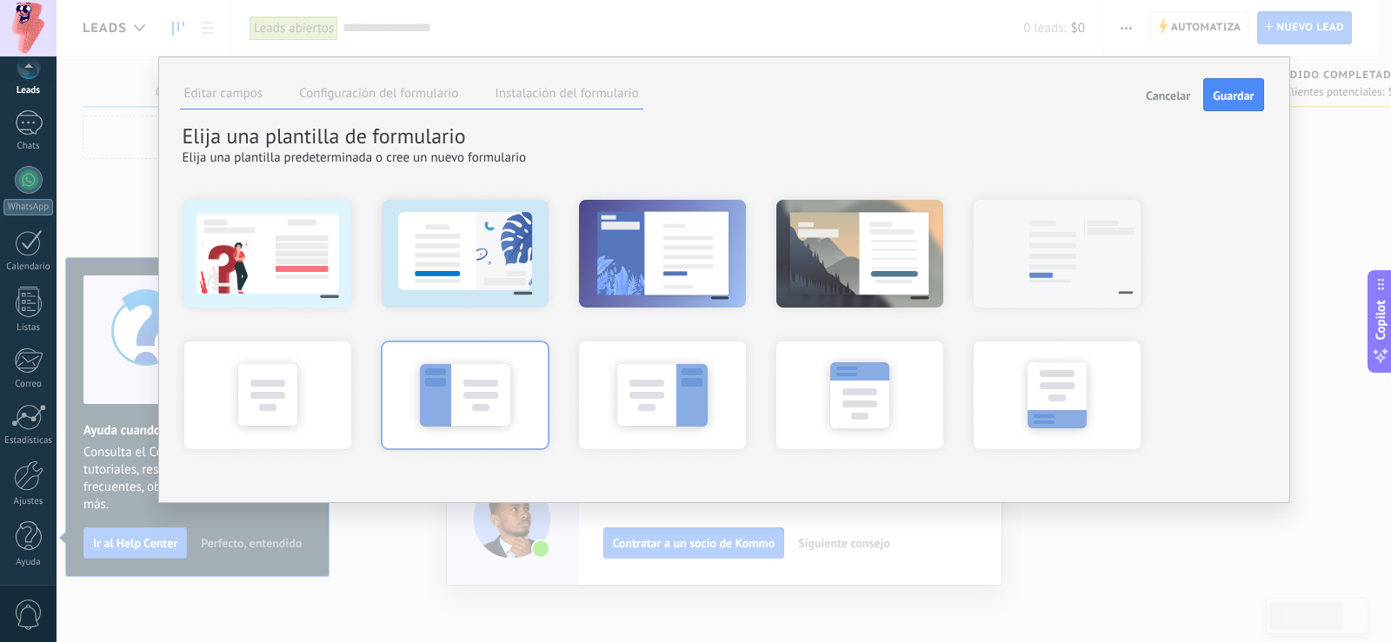
click at [485, 394] on div at bounding box center [464, 394] width 191 height 130
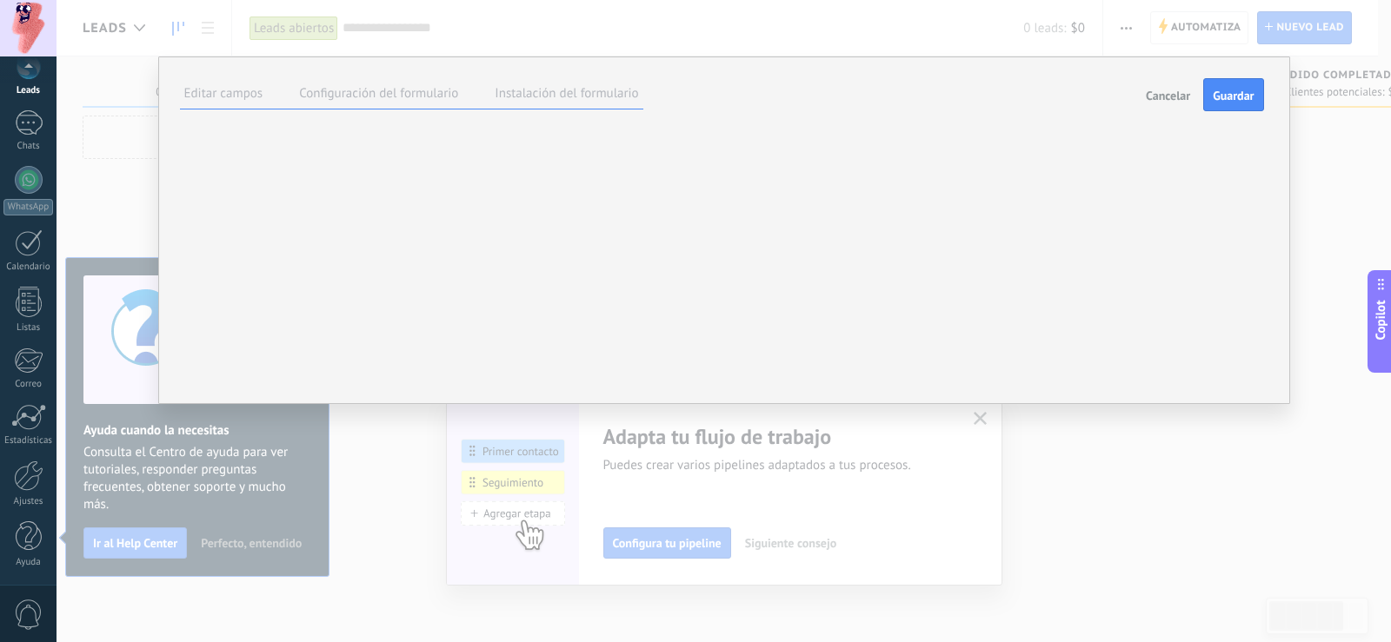
scroll to position [0, 0]
click at [0, 0] on div "**********" at bounding box center [0, 0] width 0 height 0
click at [0, 0] on span "Nombre del lead" at bounding box center [0, 0] width 0 height 0
click at [0, 0] on span "Presupuesto" at bounding box center [0, 0] width 0 height 0
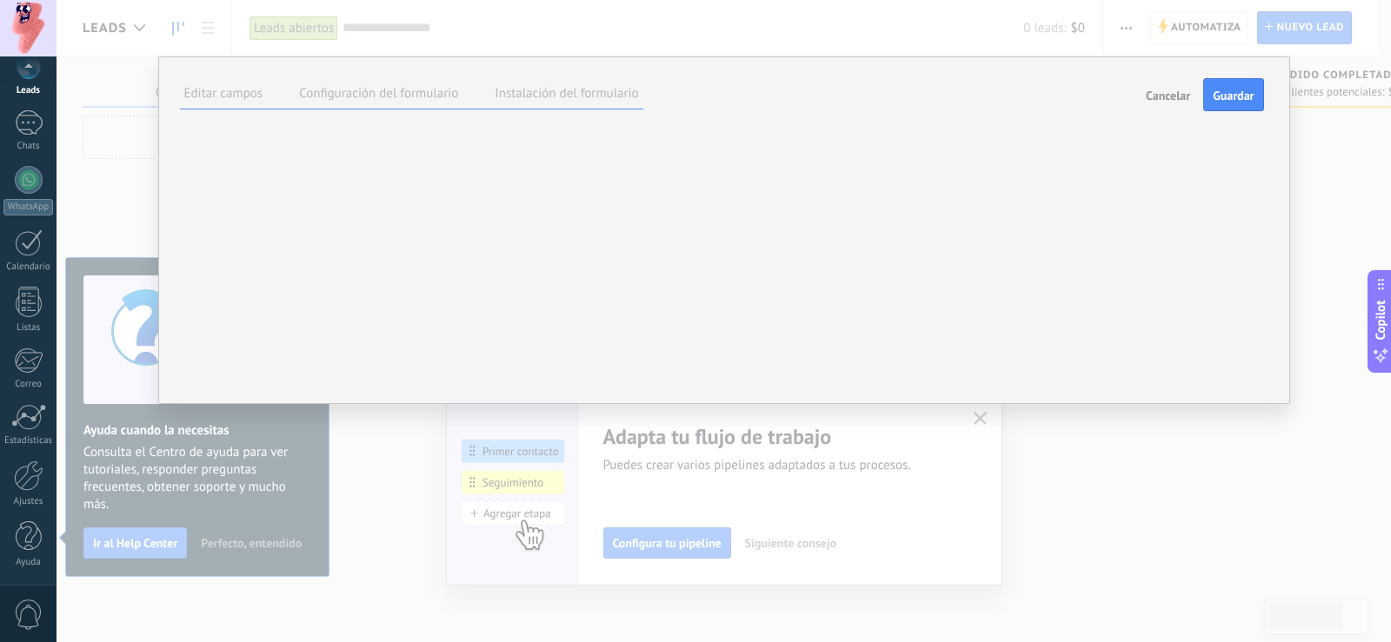
type textarea "*******"
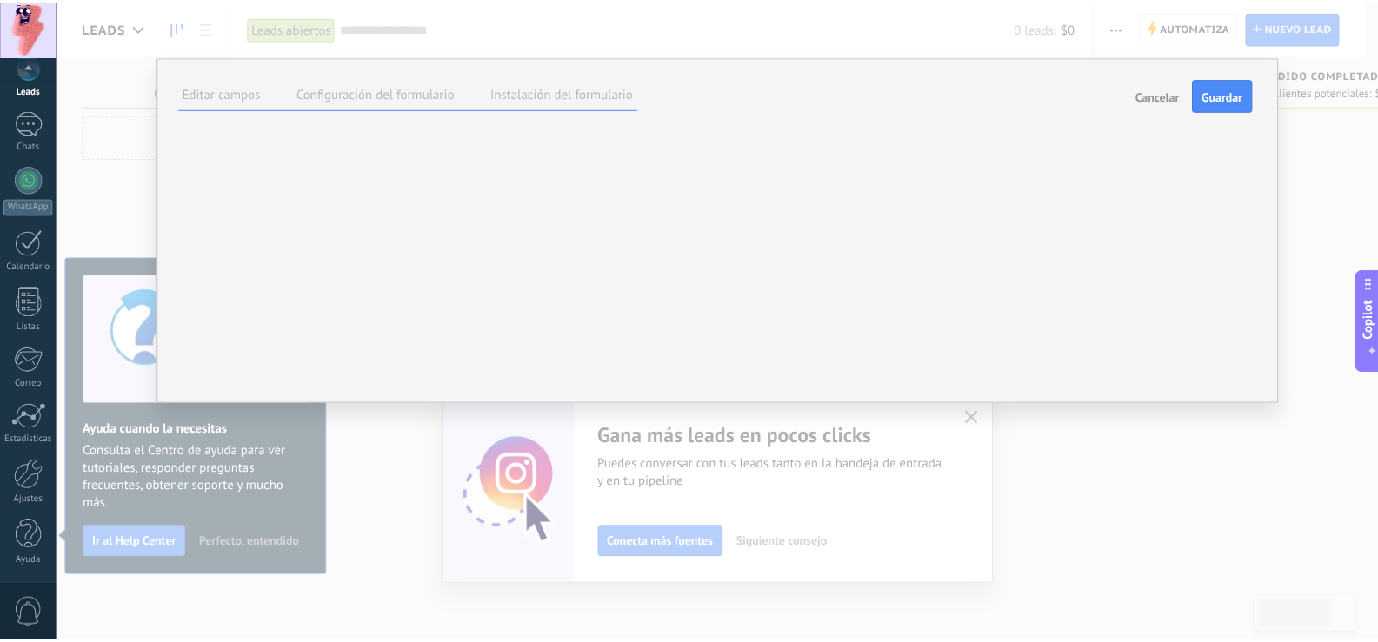
scroll to position [0, 0]
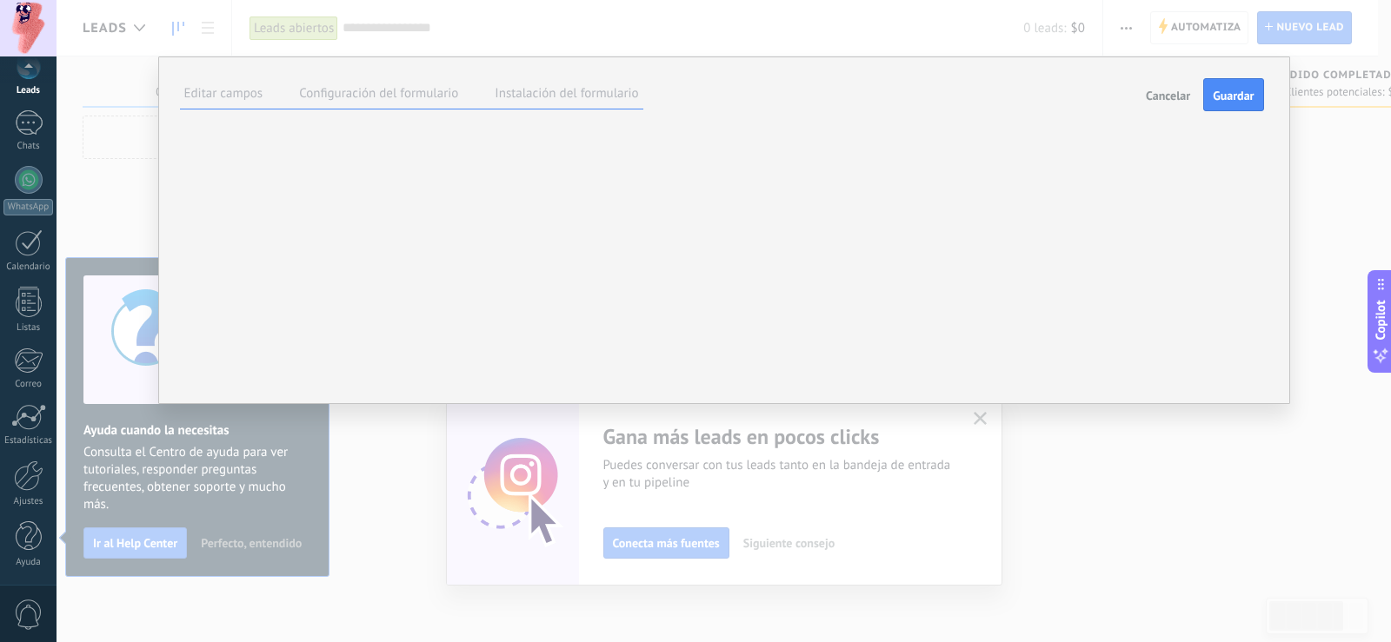
click at [1152, 98] on span "Cancelar" at bounding box center [1168, 96] width 44 height 12
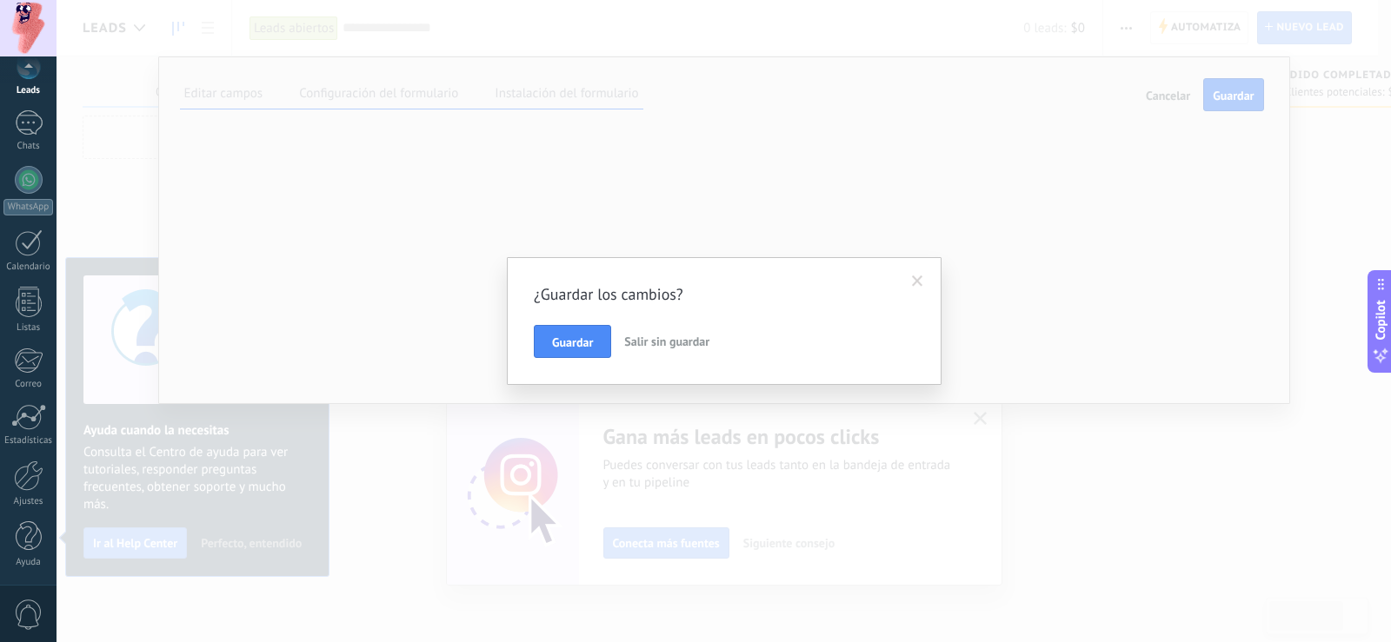
click at [671, 349] on span "Salir sin guardar" at bounding box center [666, 342] width 85 height 16
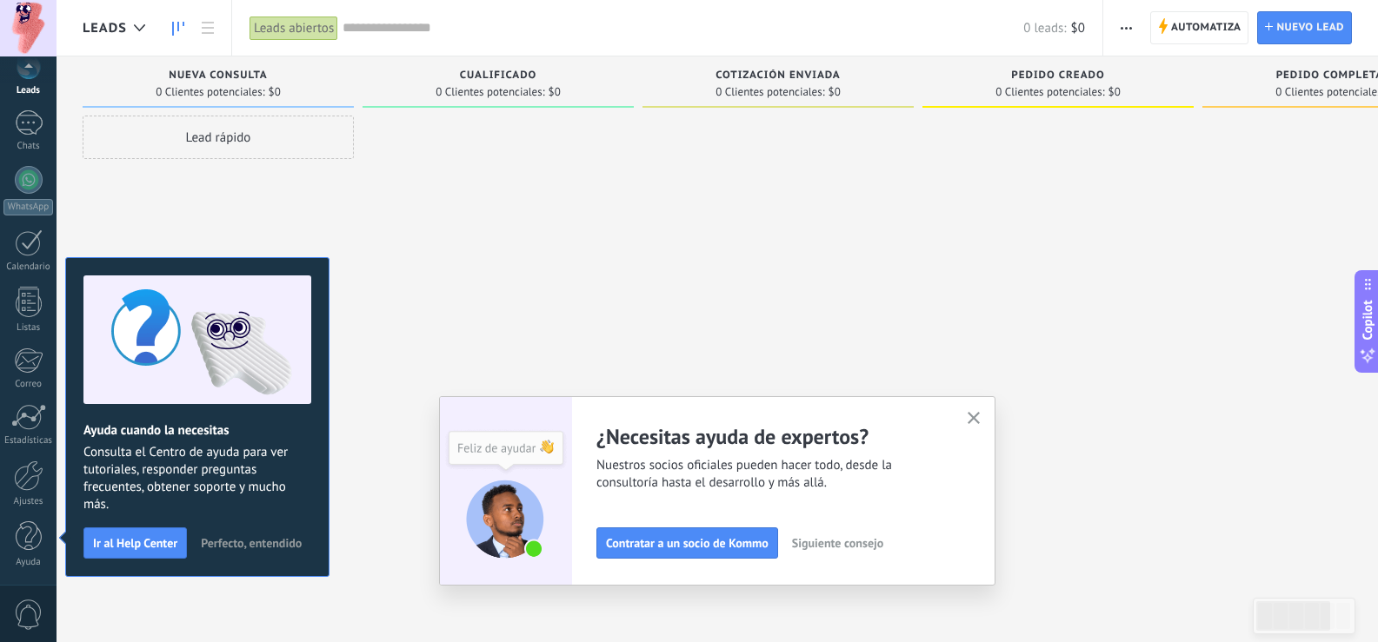
click at [280, 543] on span "Perfecto, entendido" at bounding box center [251, 543] width 101 height 12
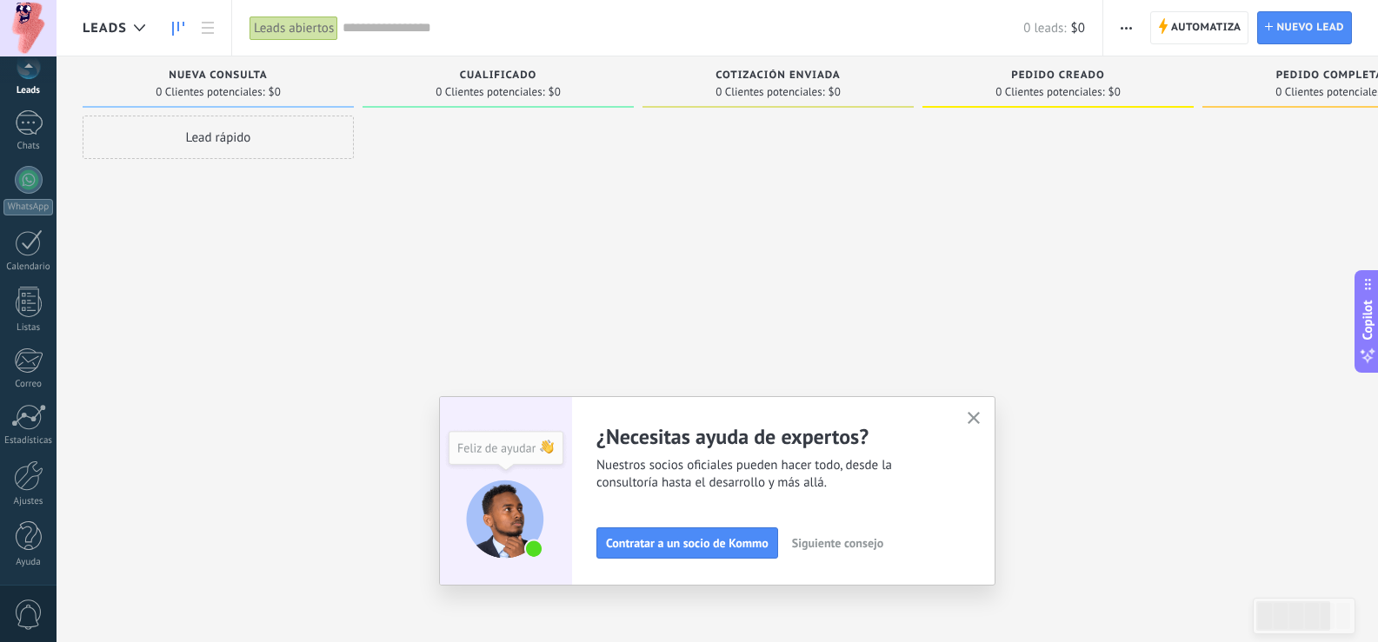
click at [985, 422] on button "button" at bounding box center [974, 419] width 22 height 23
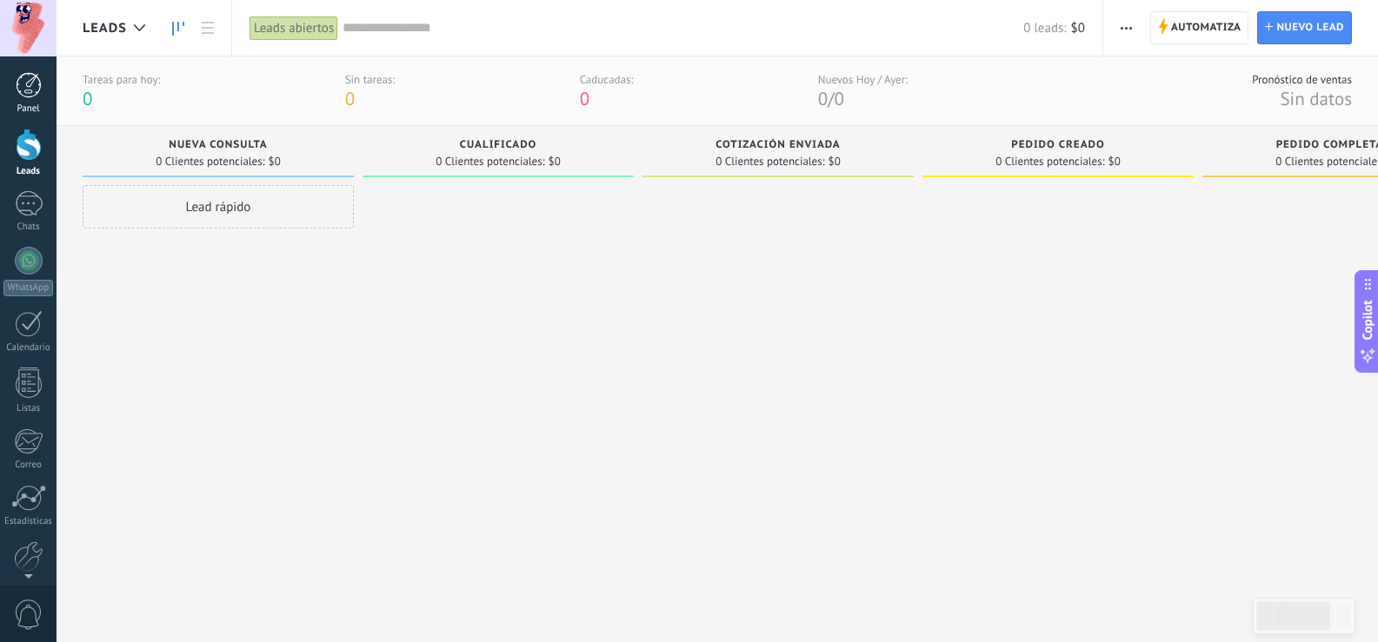
click at [19, 96] on div at bounding box center [29, 85] width 26 height 26
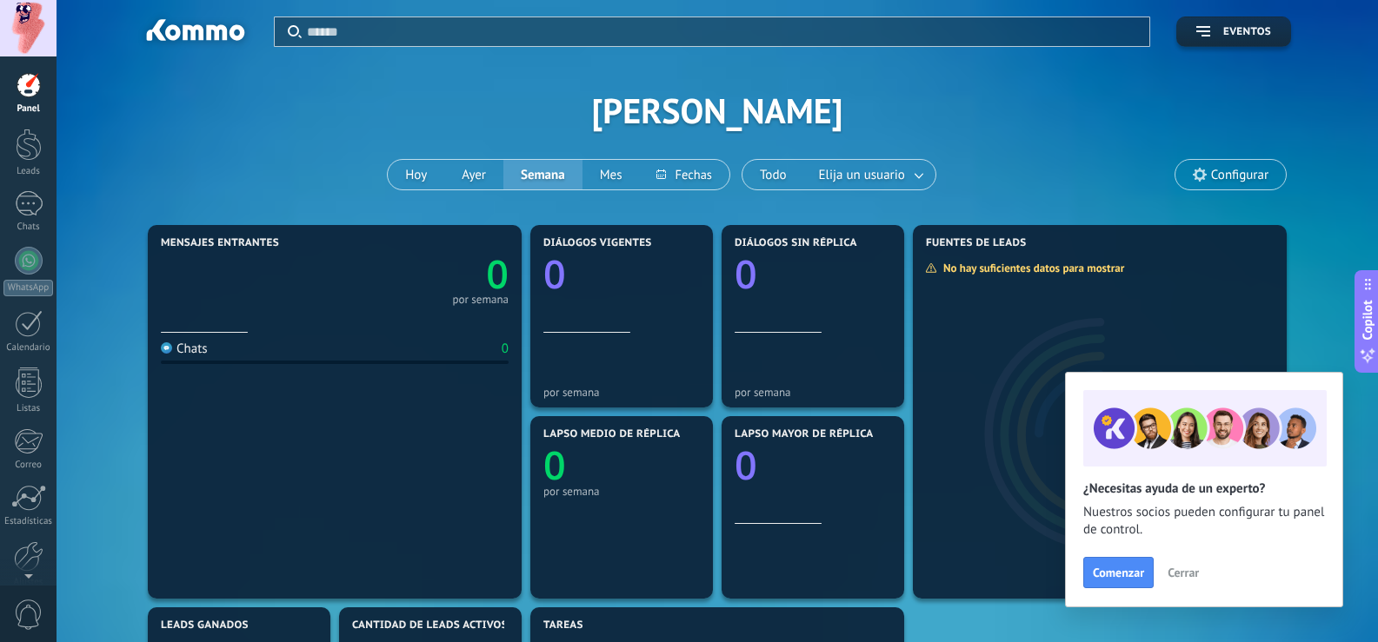
click at [1199, 564] on button "Cerrar" at bounding box center [1183, 573] width 47 height 26
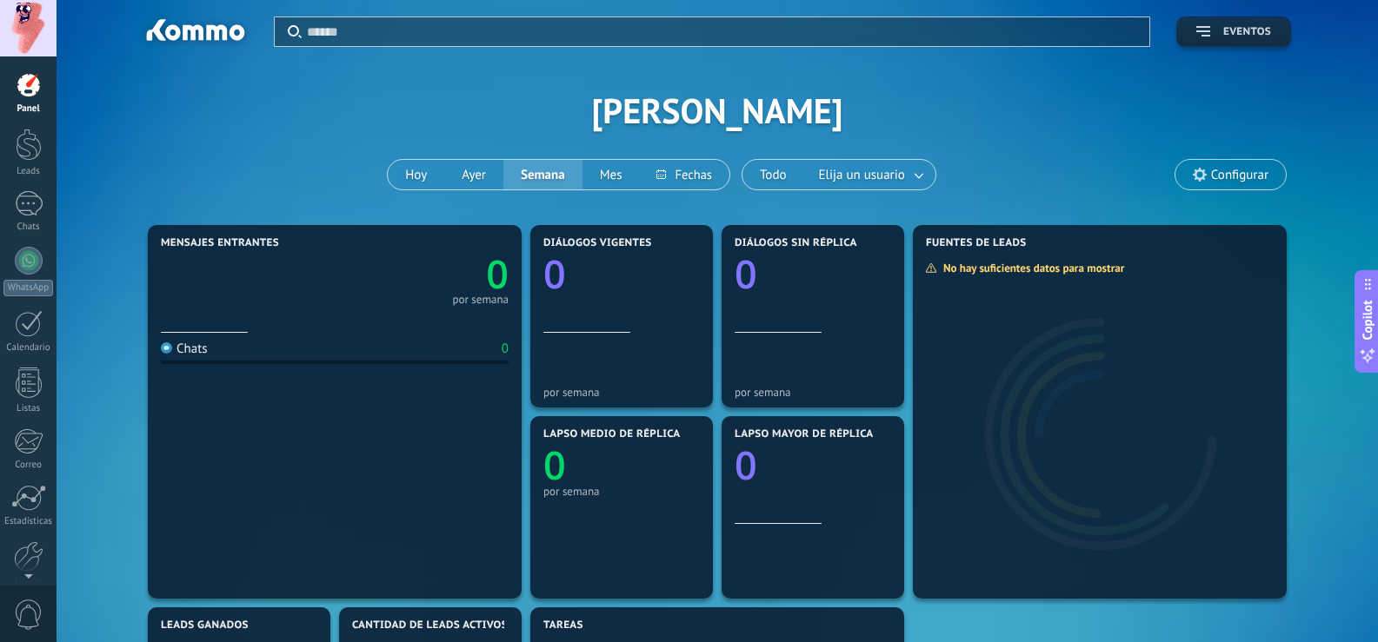
click at [1236, 27] on span "Eventos" at bounding box center [1247, 32] width 48 height 12
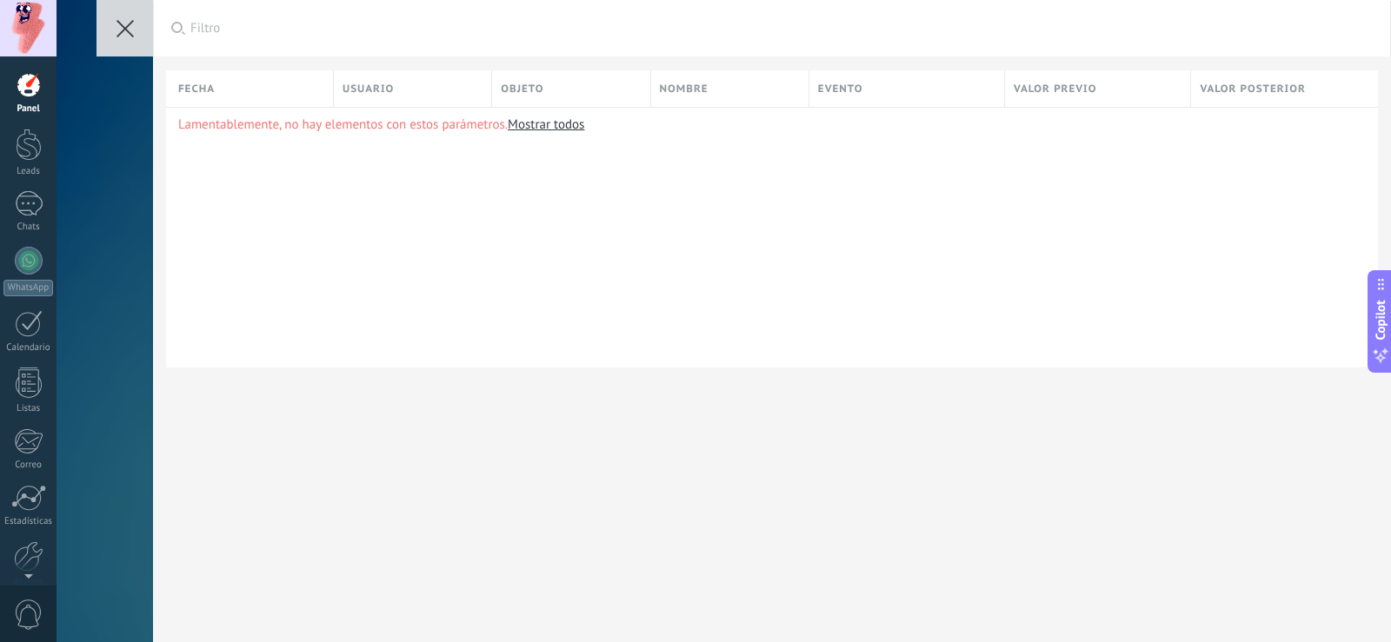
click at [122, 23] on icon at bounding box center [124, 28] width 17 height 17
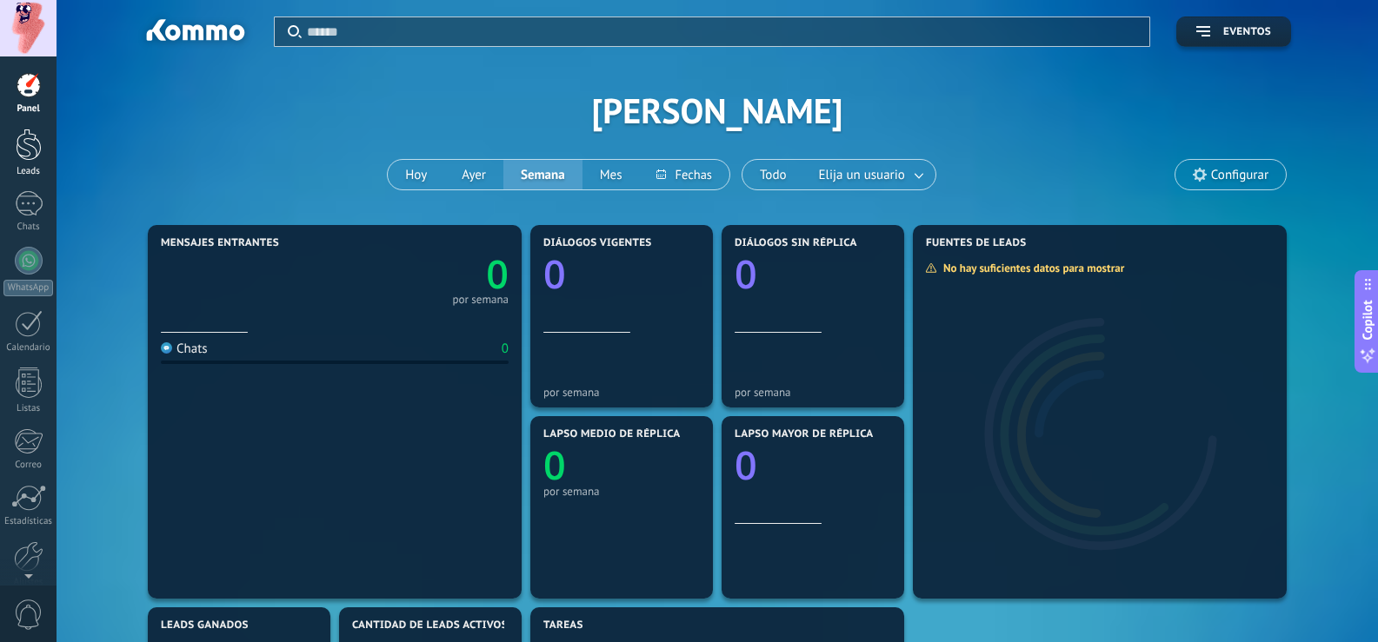
click at [37, 161] on link "Leads" at bounding box center [28, 153] width 57 height 49
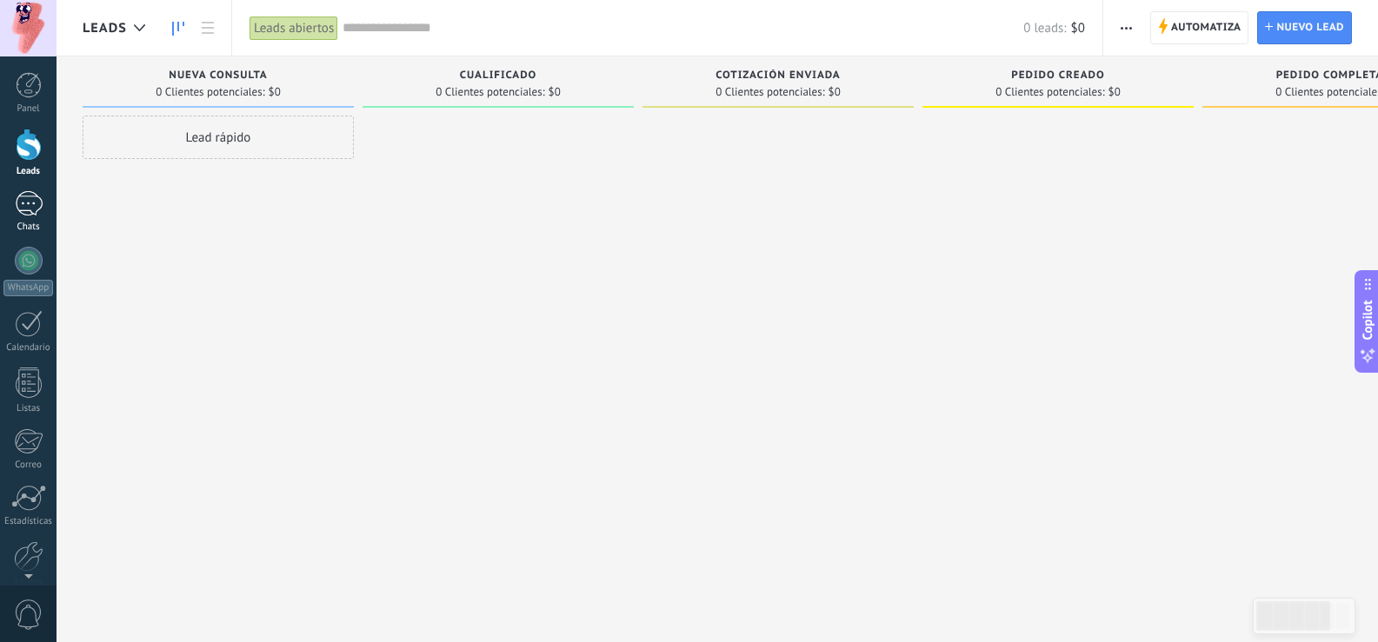
click at [23, 210] on div at bounding box center [29, 203] width 28 height 25
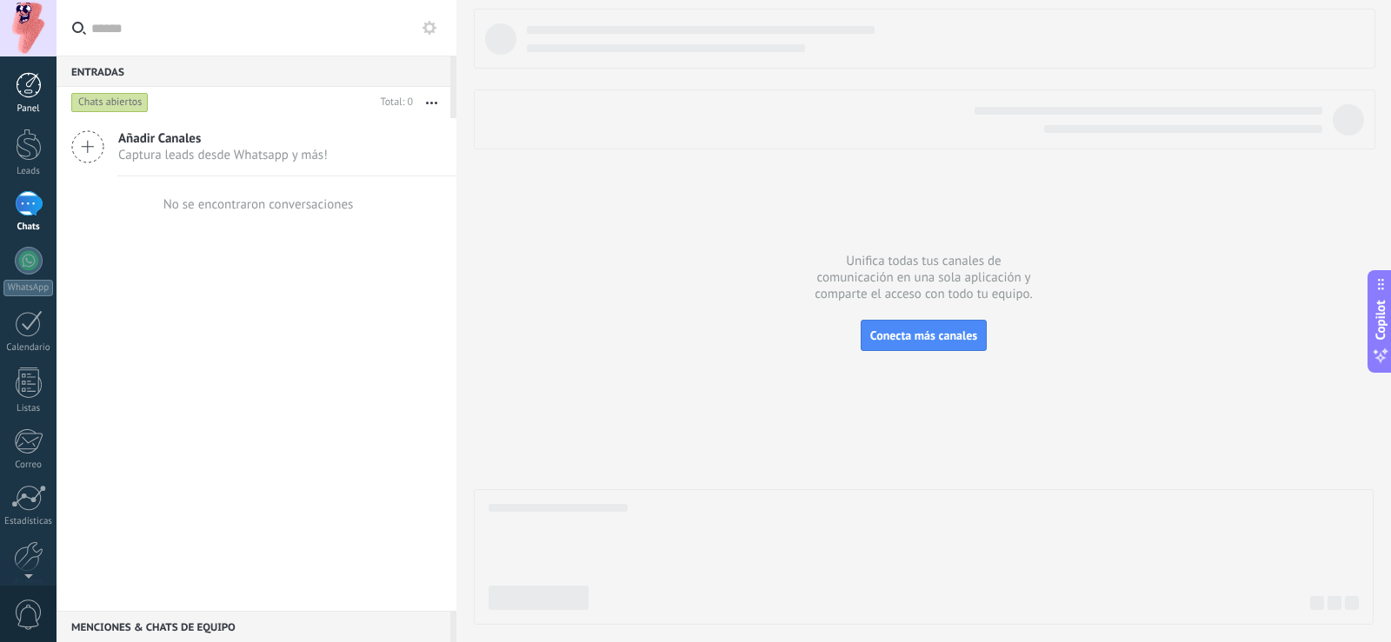
click at [38, 90] on div at bounding box center [29, 85] width 26 height 26
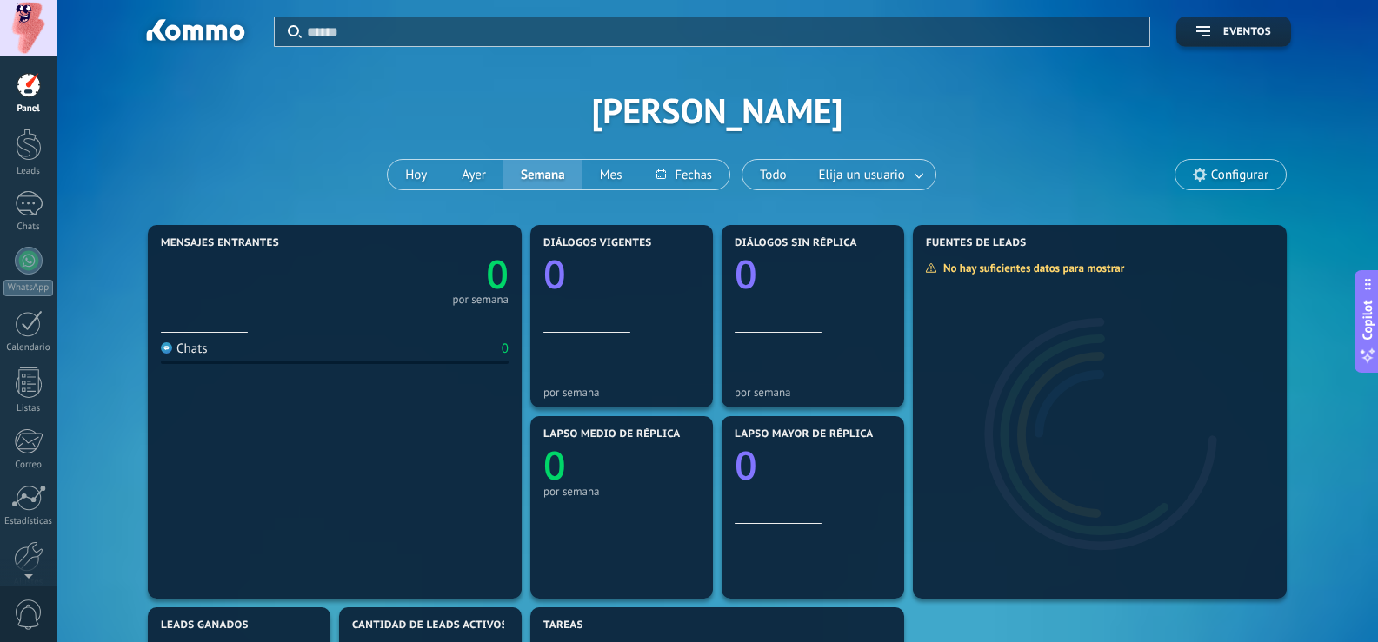
click at [32, 35] on div at bounding box center [28, 28] width 57 height 57
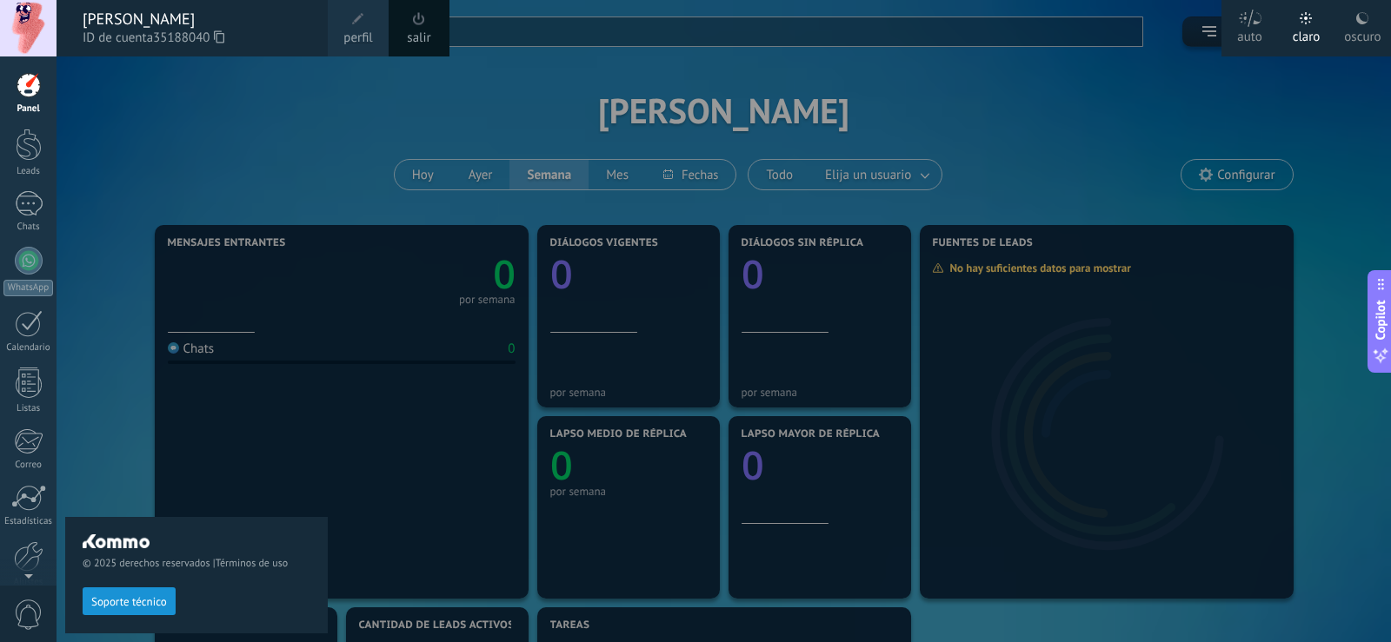
click at [365, 29] on span "perfil" at bounding box center [357, 38] width 29 height 19
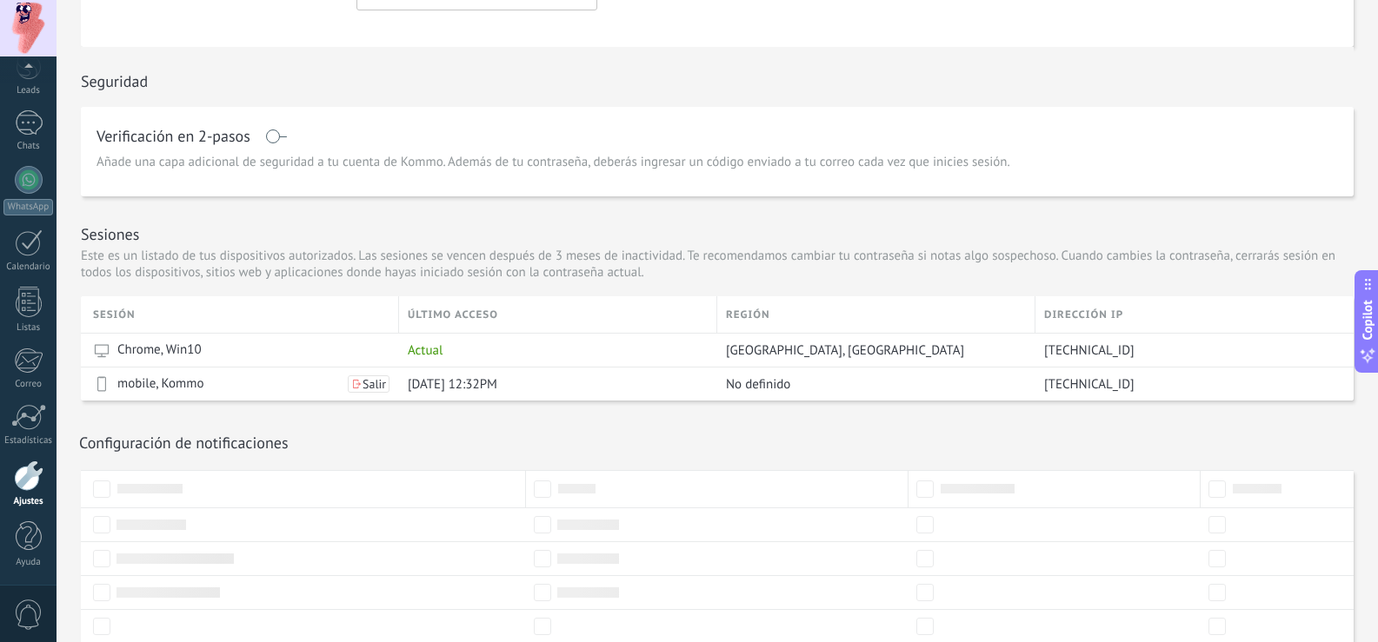
scroll to position [472, 0]
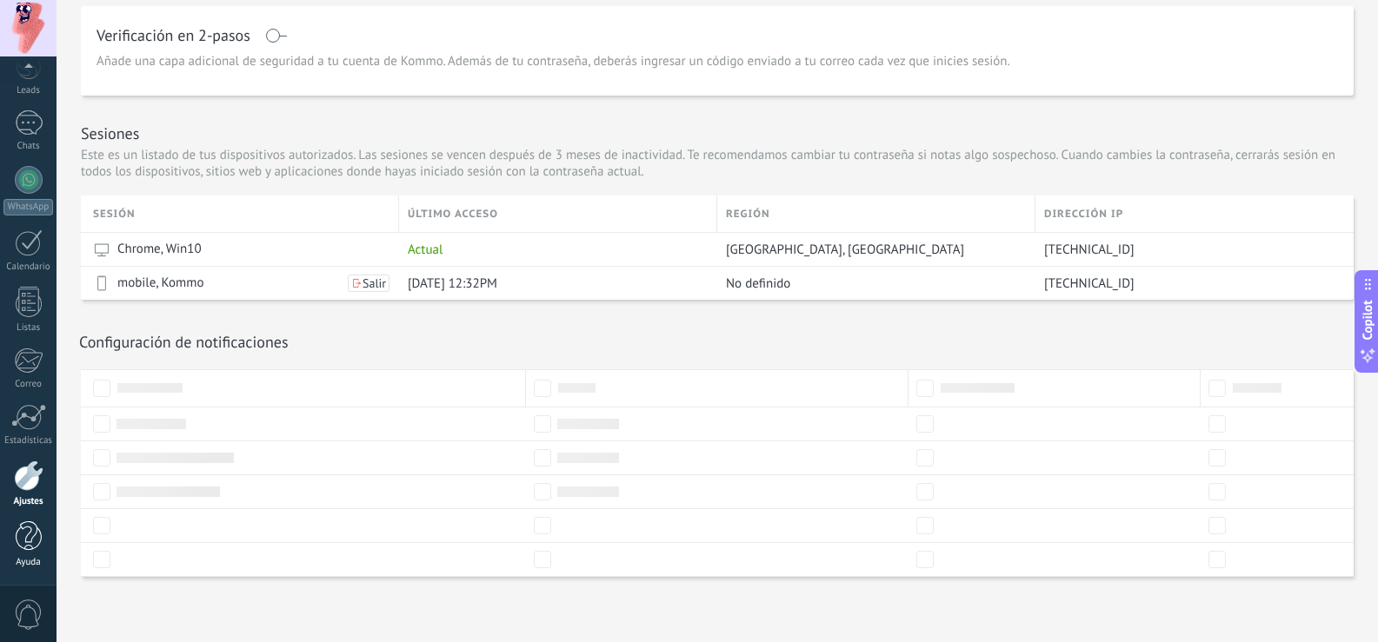
click at [31, 537] on div at bounding box center [29, 537] width 26 height 30
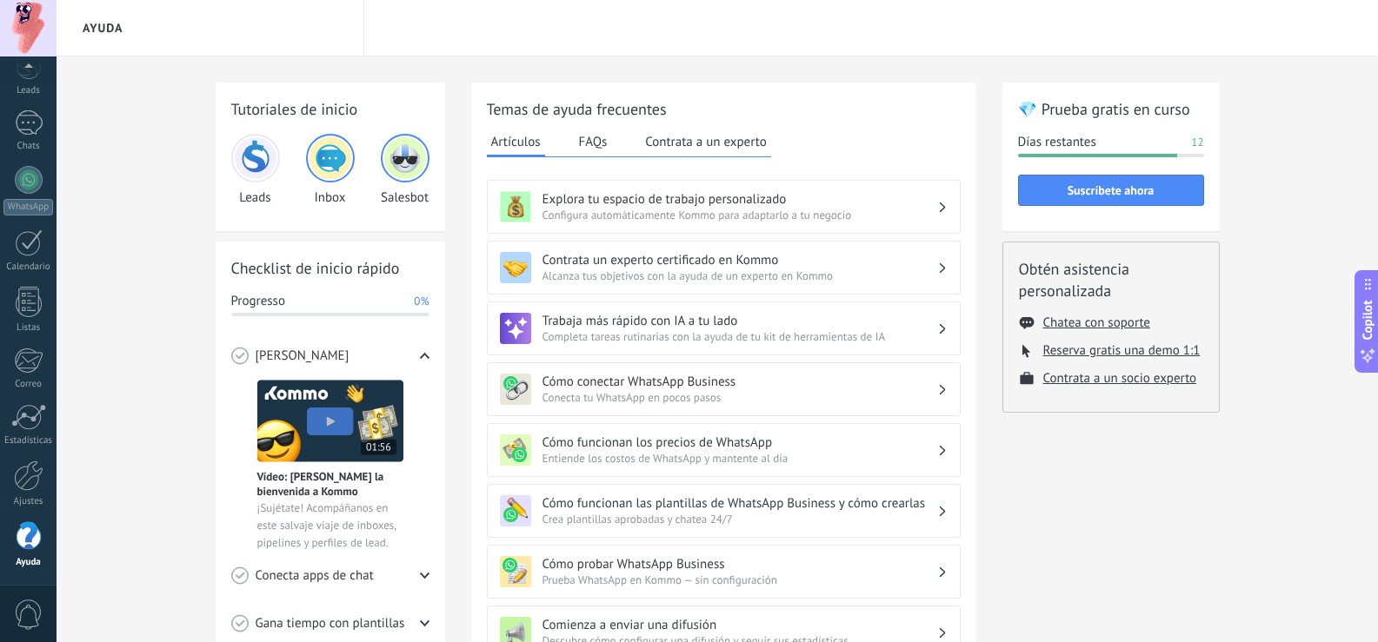
scroll to position [3, 0]
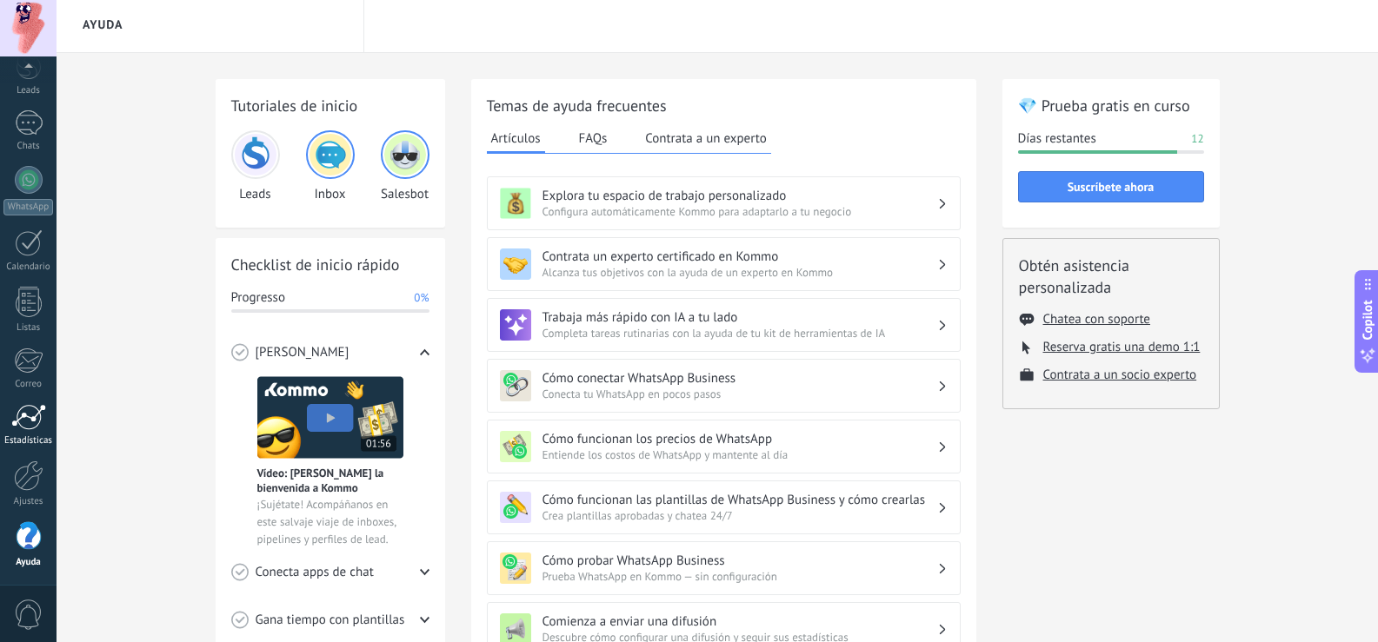
click at [37, 434] on link "Estadísticas" at bounding box center [28, 425] width 57 height 43
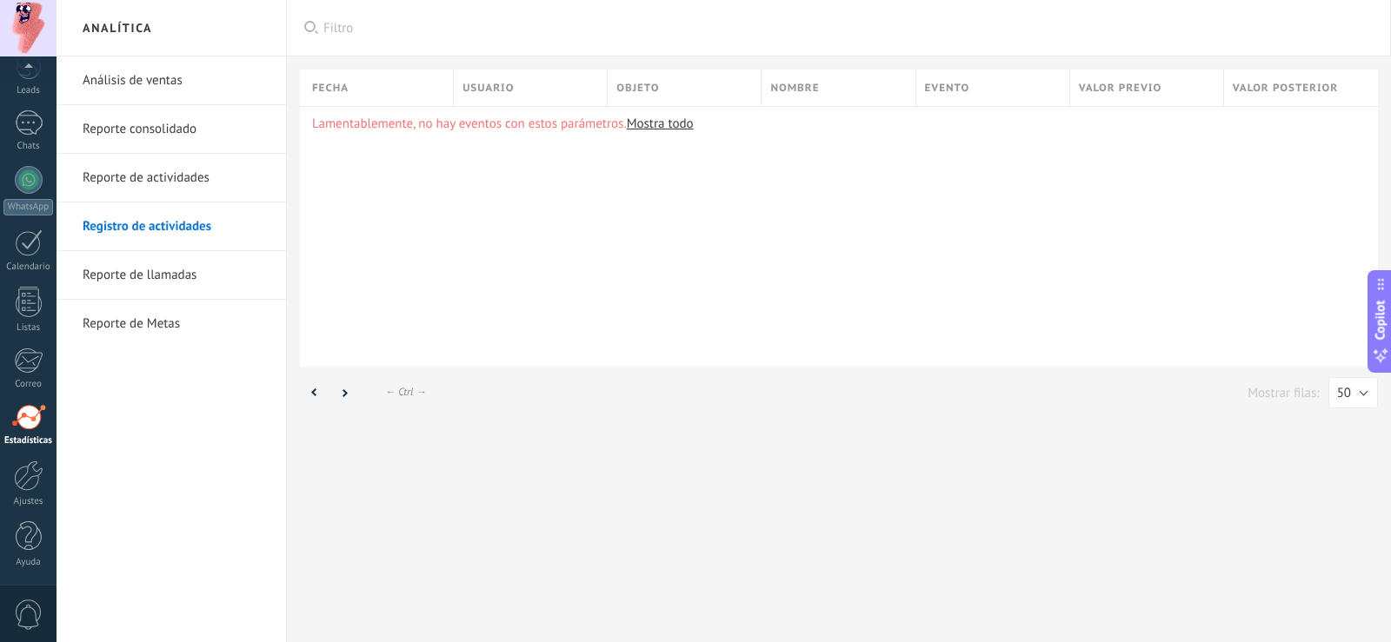
click at [458, 217] on div "Lamentablemente, no hay eventos con estos parámetros. Mostra todo" at bounding box center [839, 236] width 1078 height 261
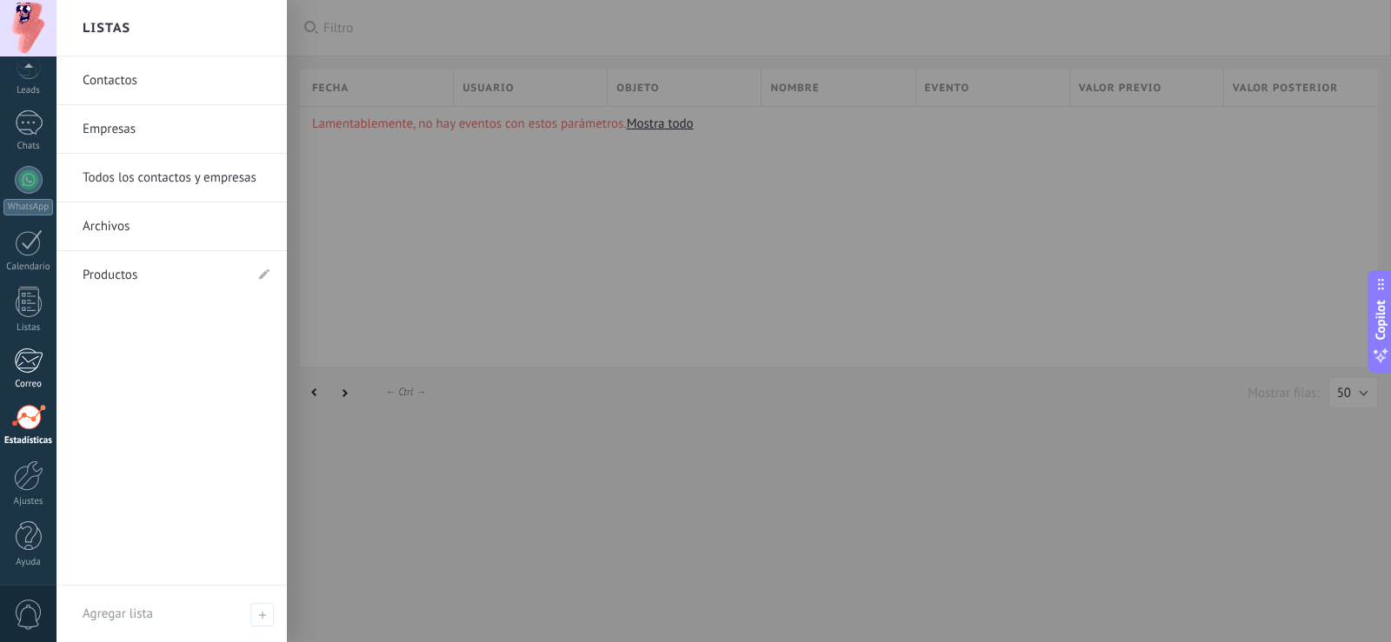
click at [31, 357] on div at bounding box center [28, 361] width 29 height 26
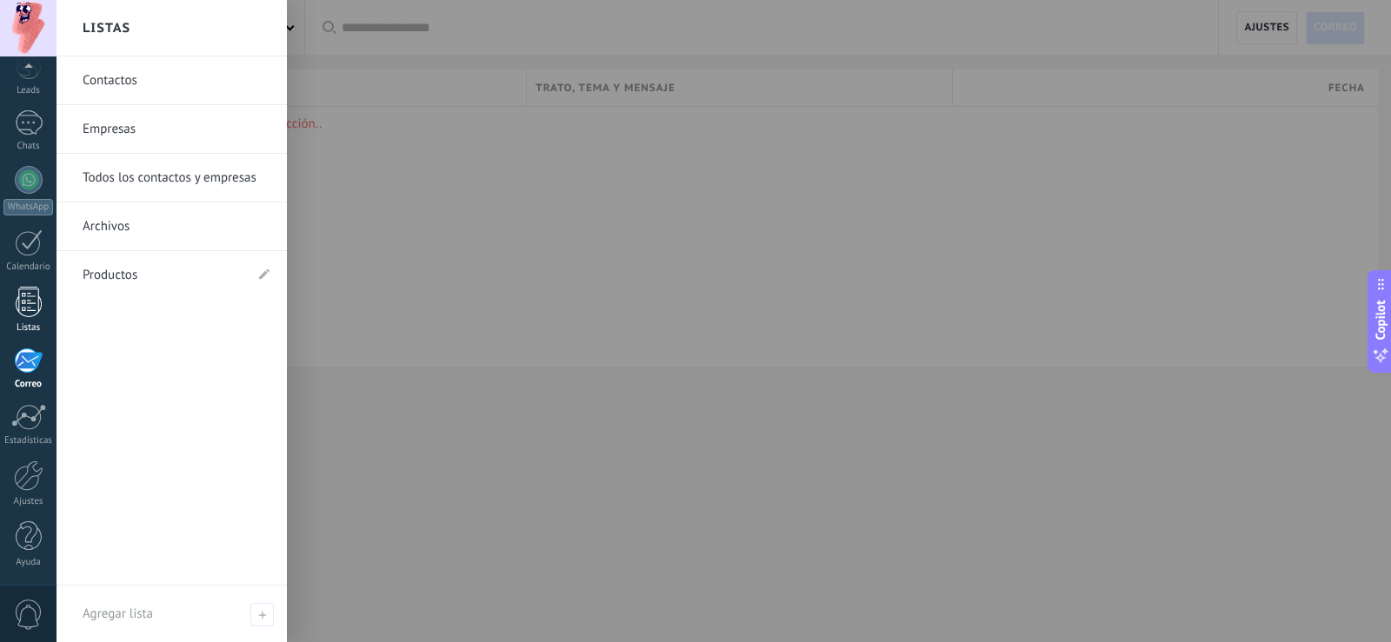
click at [29, 295] on div at bounding box center [29, 302] width 26 height 30
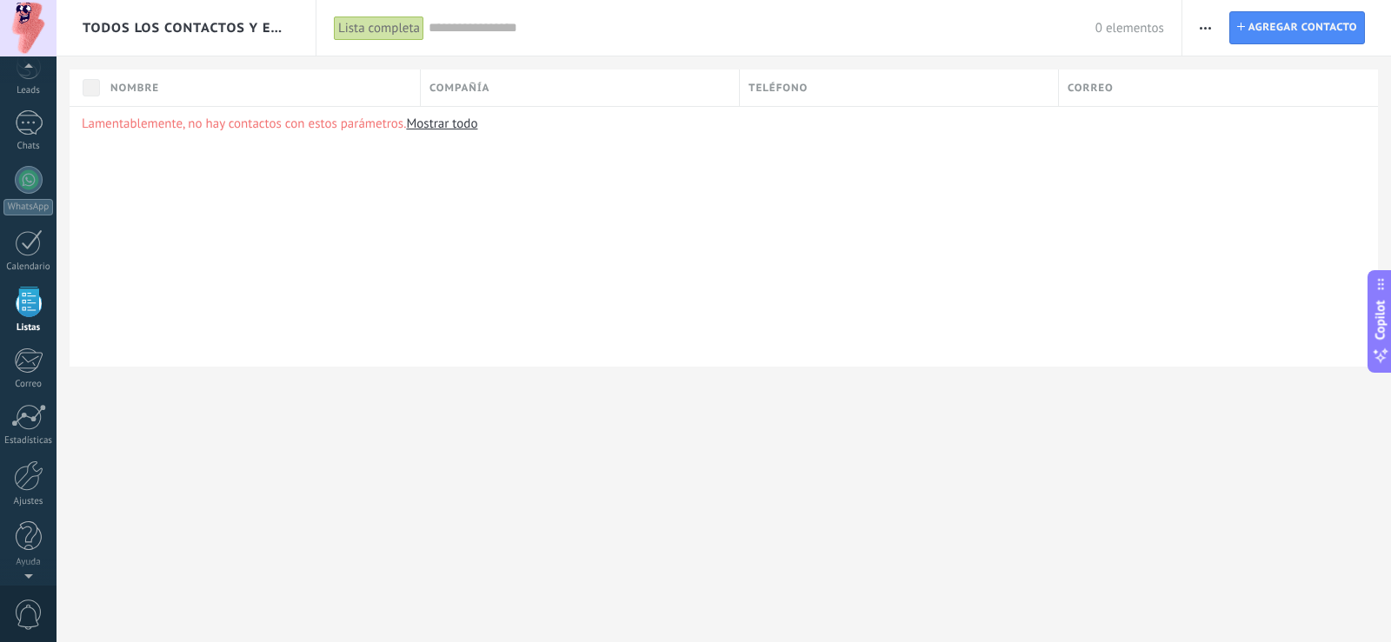
scroll to position [45, 0]
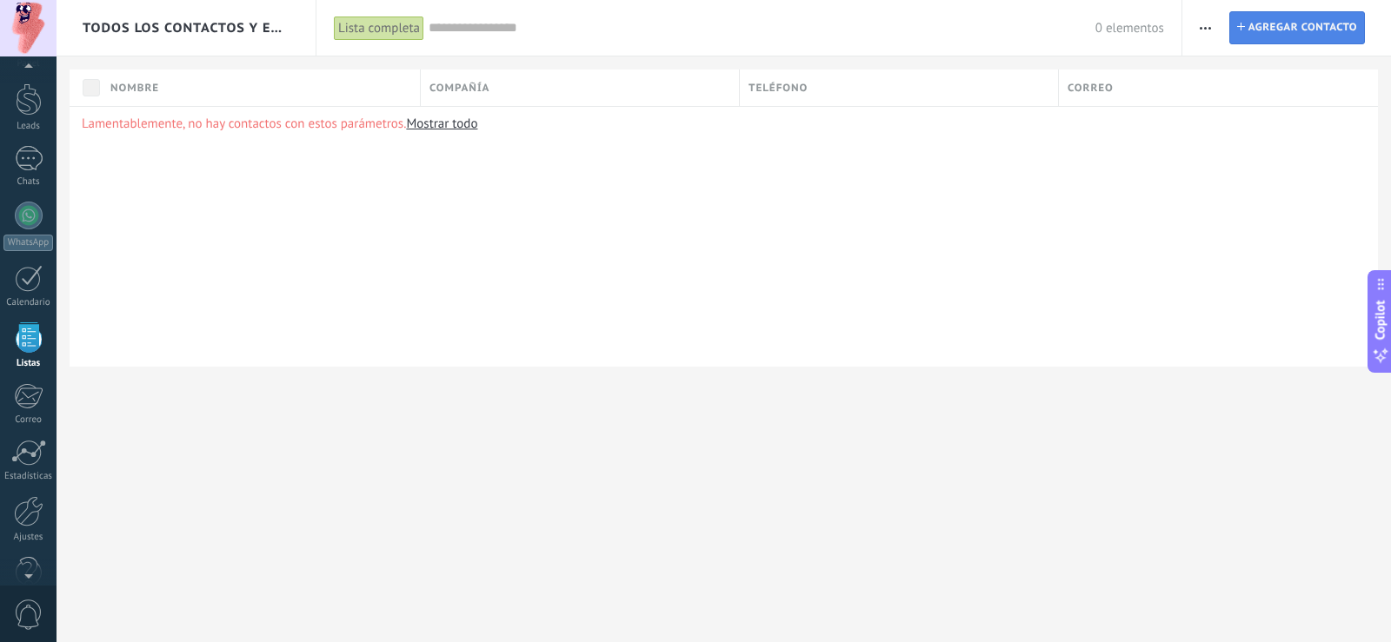
click at [1339, 26] on span "Agregar contacto" at bounding box center [1302, 27] width 109 height 31
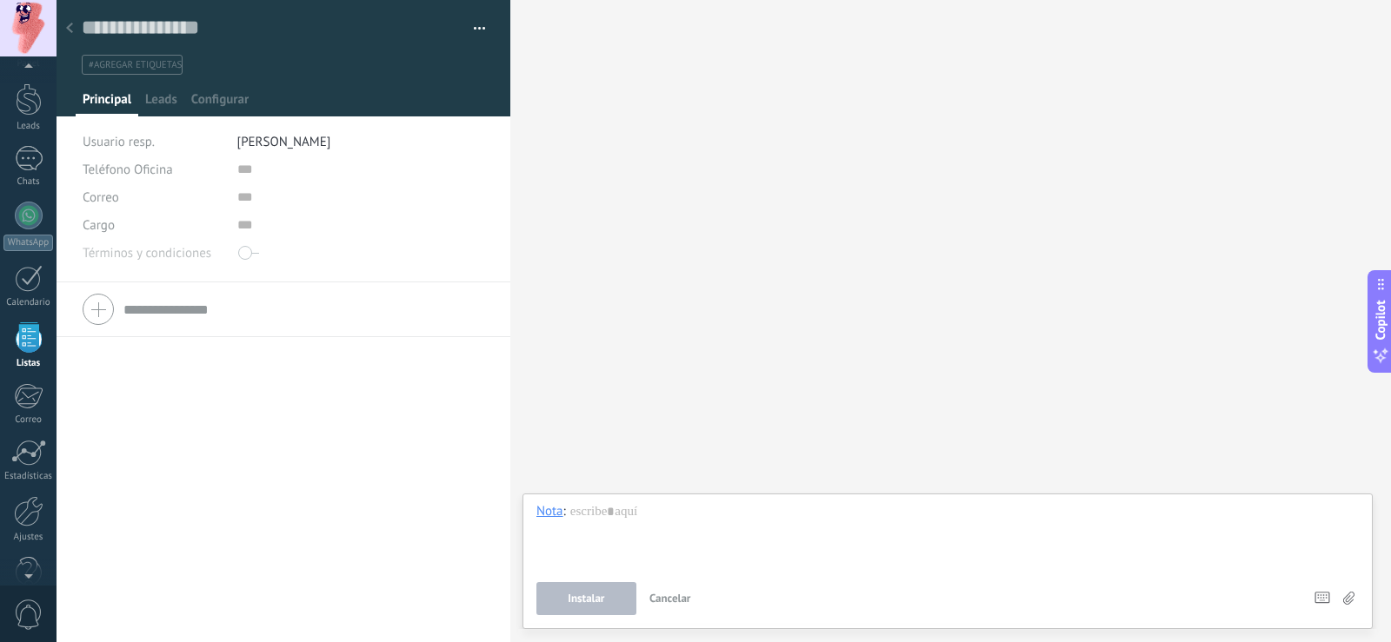
click at [71, 26] on use at bounding box center [69, 28] width 7 height 10
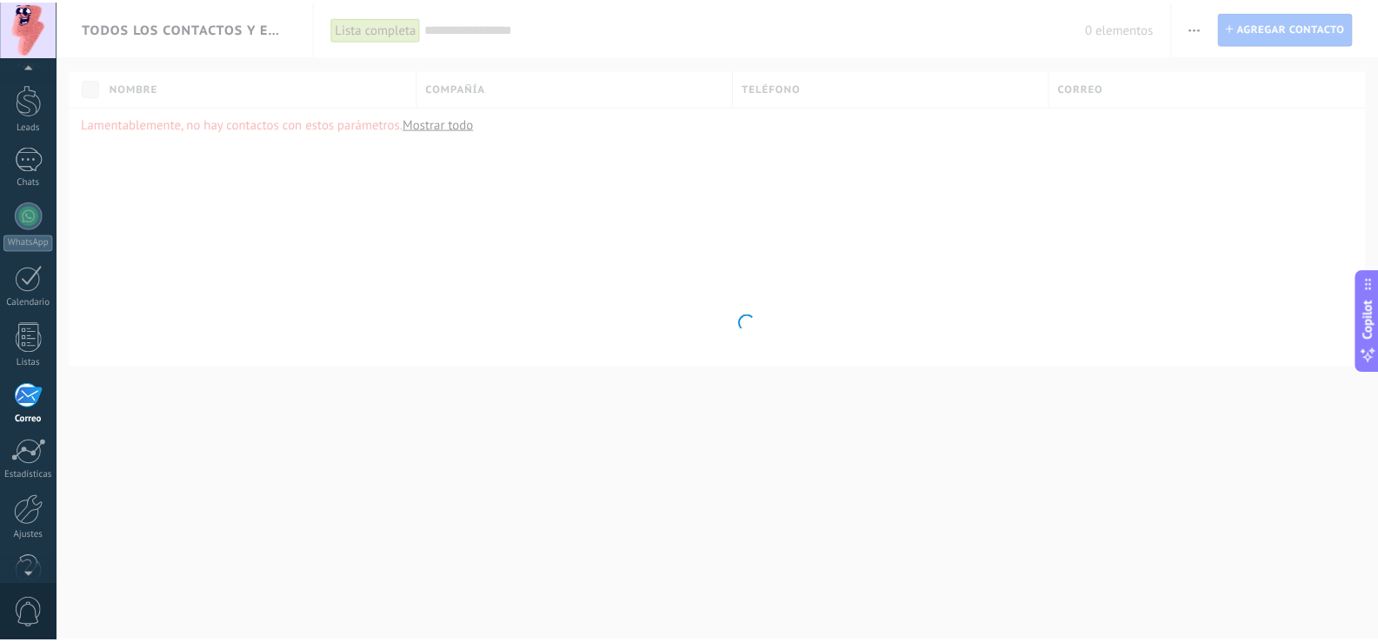
scroll to position [81, 0]
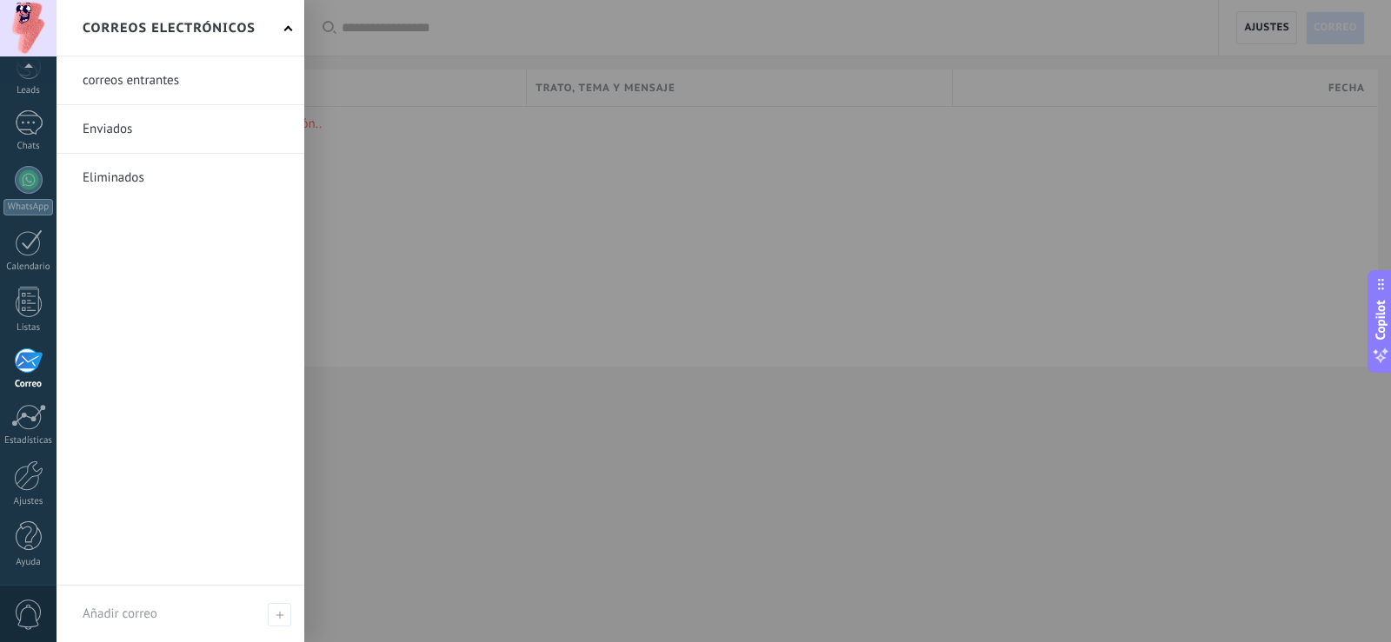
click at [35, 372] on div at bounding box center [28, 361] width 29 height 26
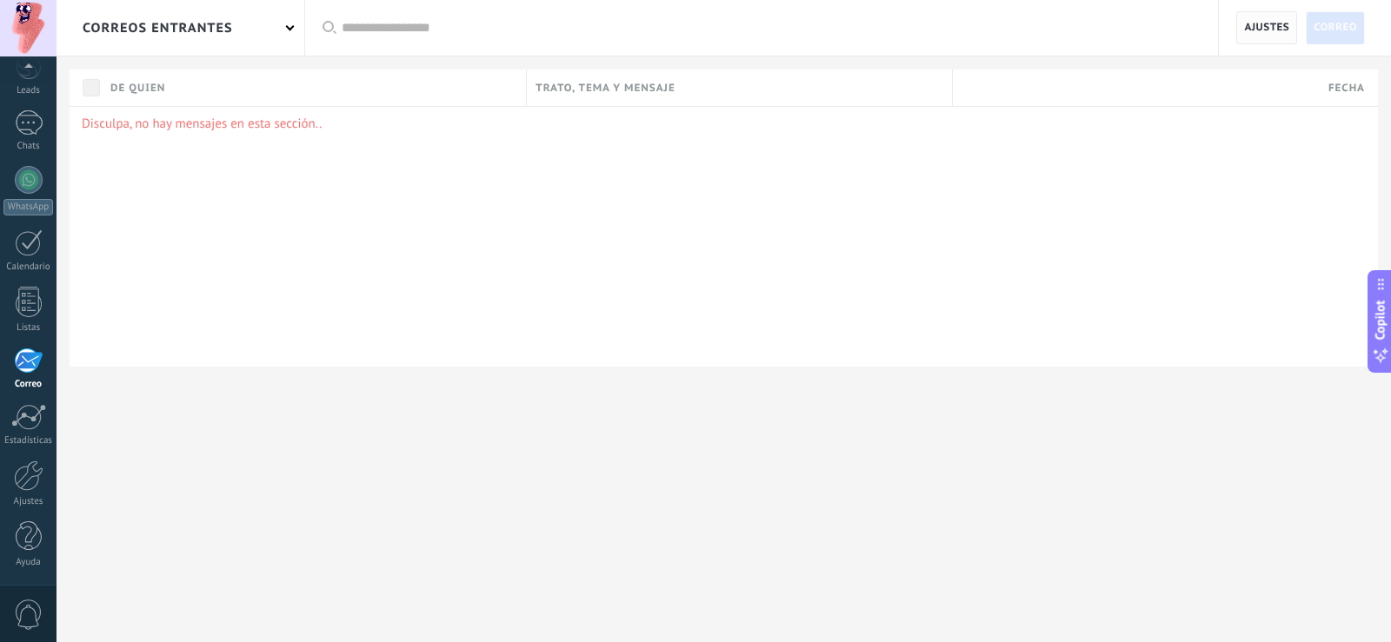
click at [1297, 27] on span "Ajustes" at bounding box center [1266, 27] width 61 height 33
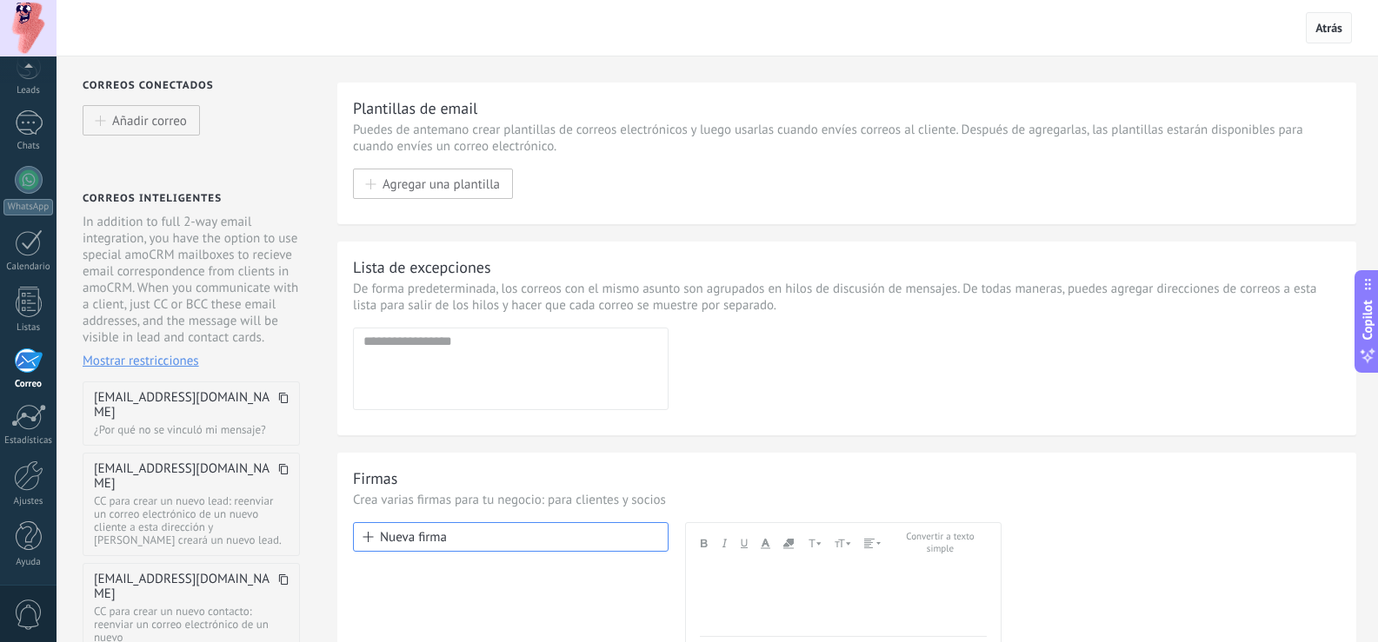
click at [1328, 36] on span "Atrás" at bounding box center [1329, 27] width 46 height 31
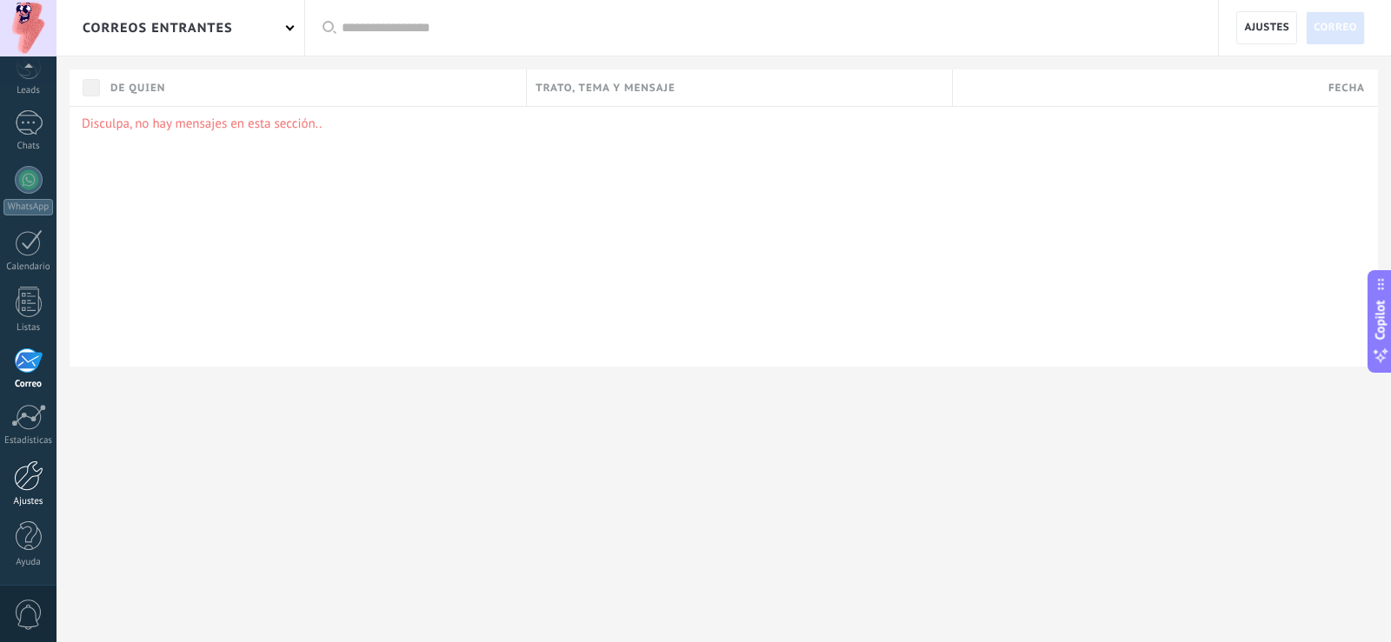
click at [31, 479] on div at bounding box center [29, 476] width 30 height 30
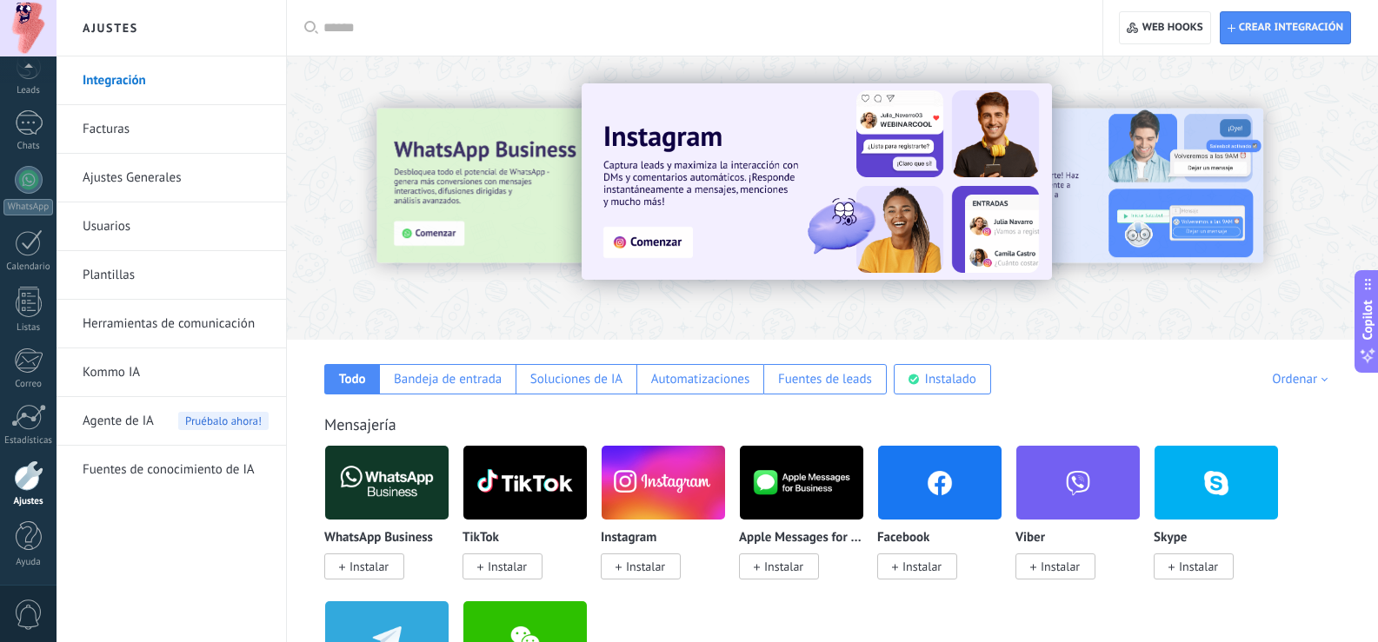
click at [478, 360] on div "Todo Bandeja de entrada Soluciones de IA Automatizaciones Fuentes de leads Inst…" at bounding box center [832, 367] width 1056 height 55
click at [483, 368] on div "Bandeja de entrada" at bounding box center [447, 379] width 136 height 30
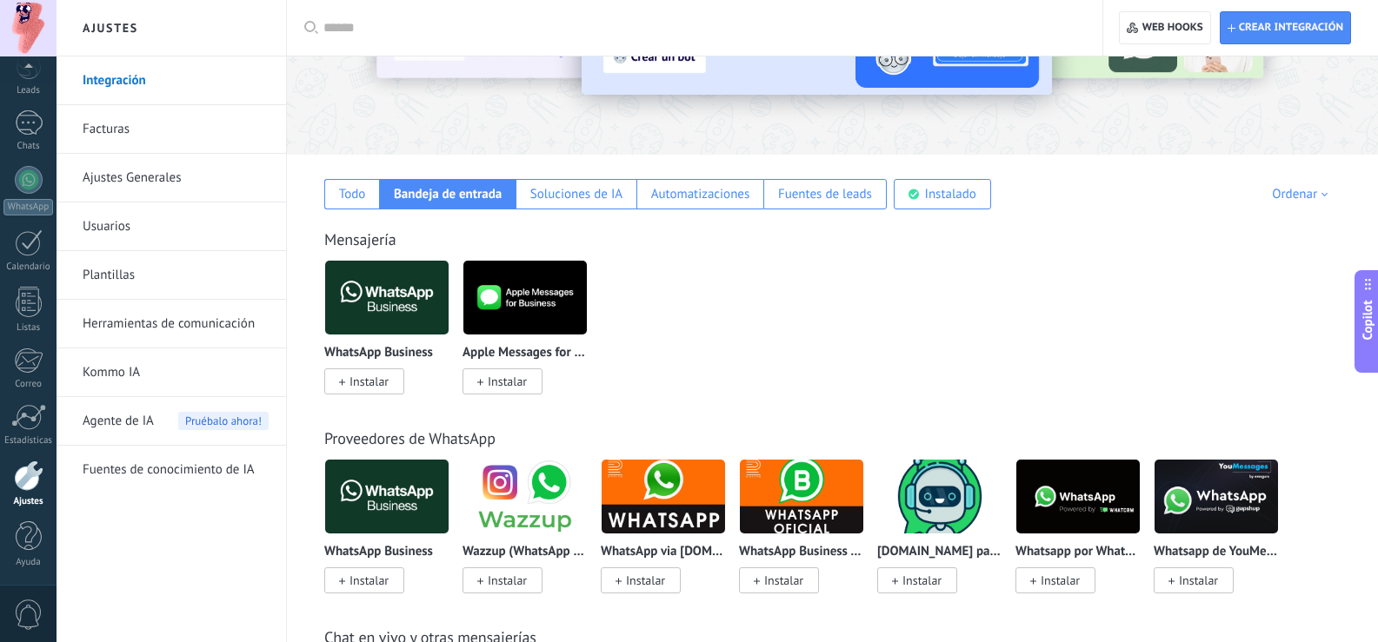
scroll to position [278, 0]
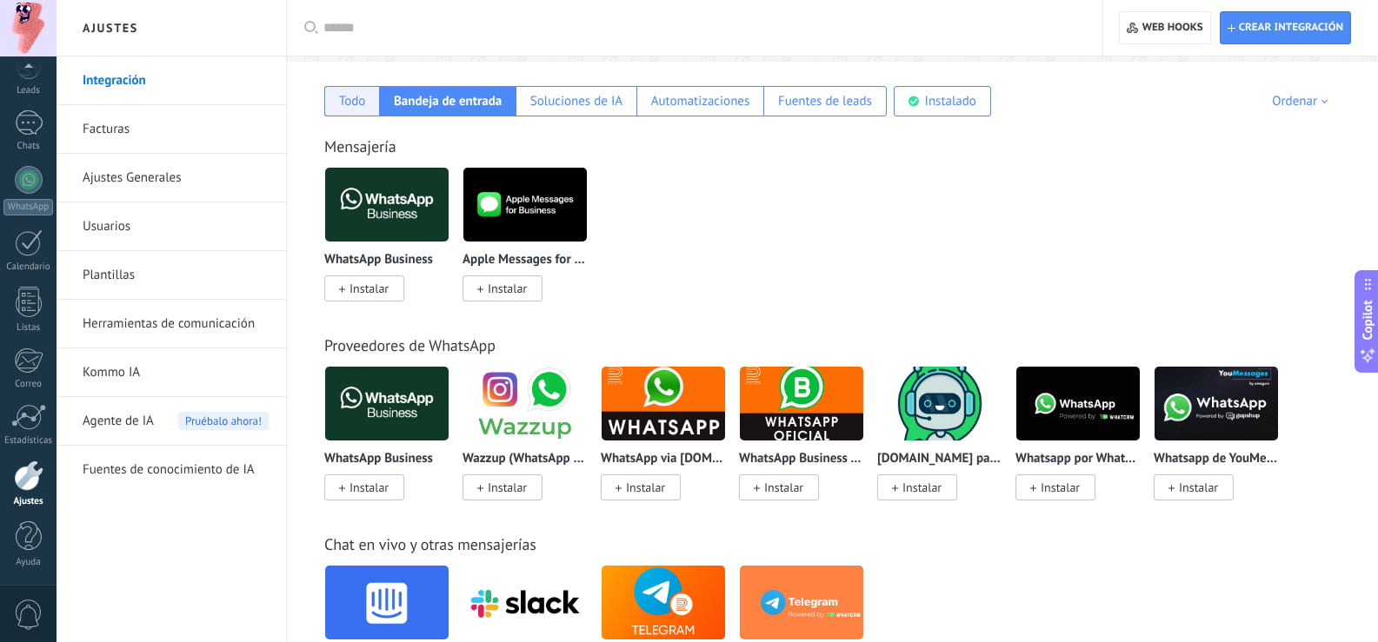
click at [349, 99] on div "Todo" at bounding box center [352, 101] width 27 height 17
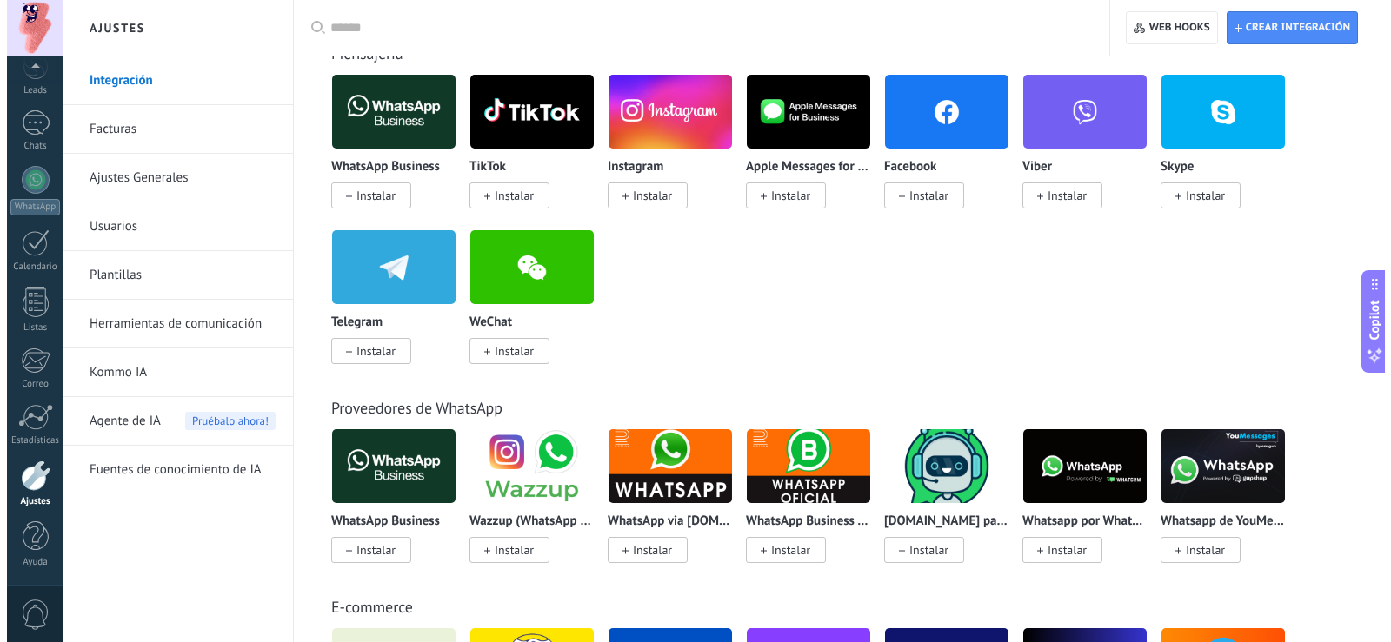
scroll to position [463, 0]
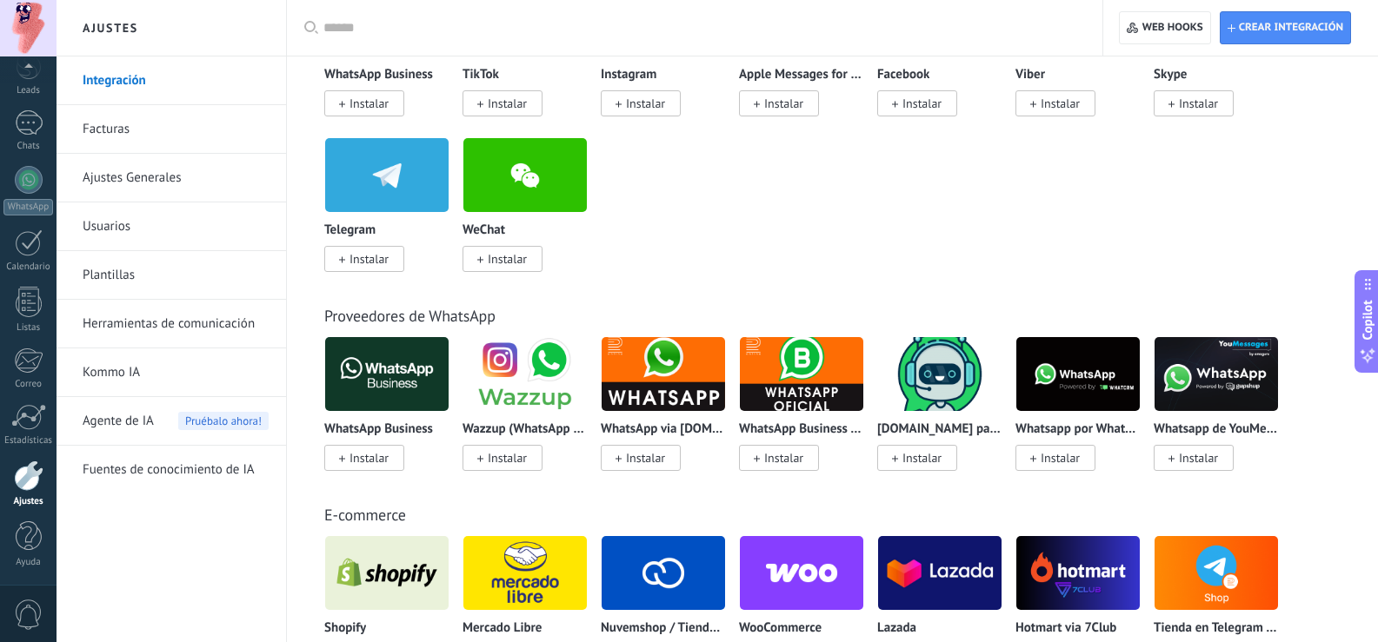
click at [542, 378] on img at bounding box center [524, 374] width 123 height 84
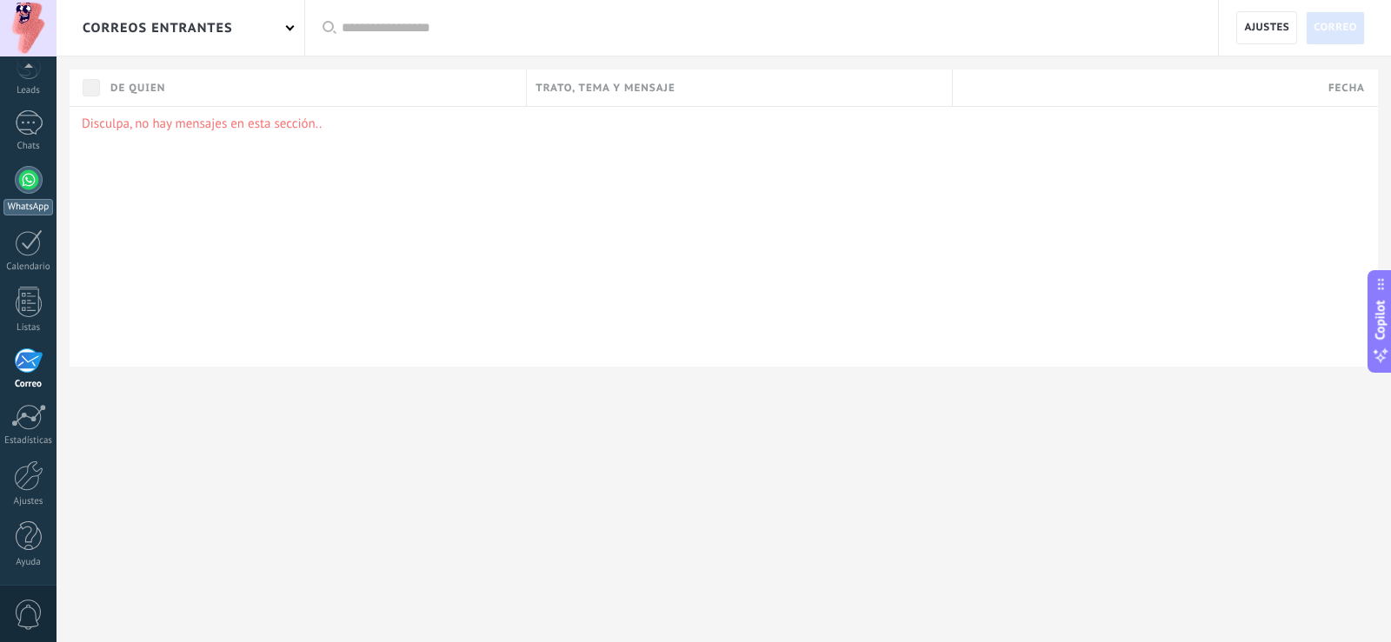
click at [16, 176] on div at bounding box center [29, 180] width 28 height 28
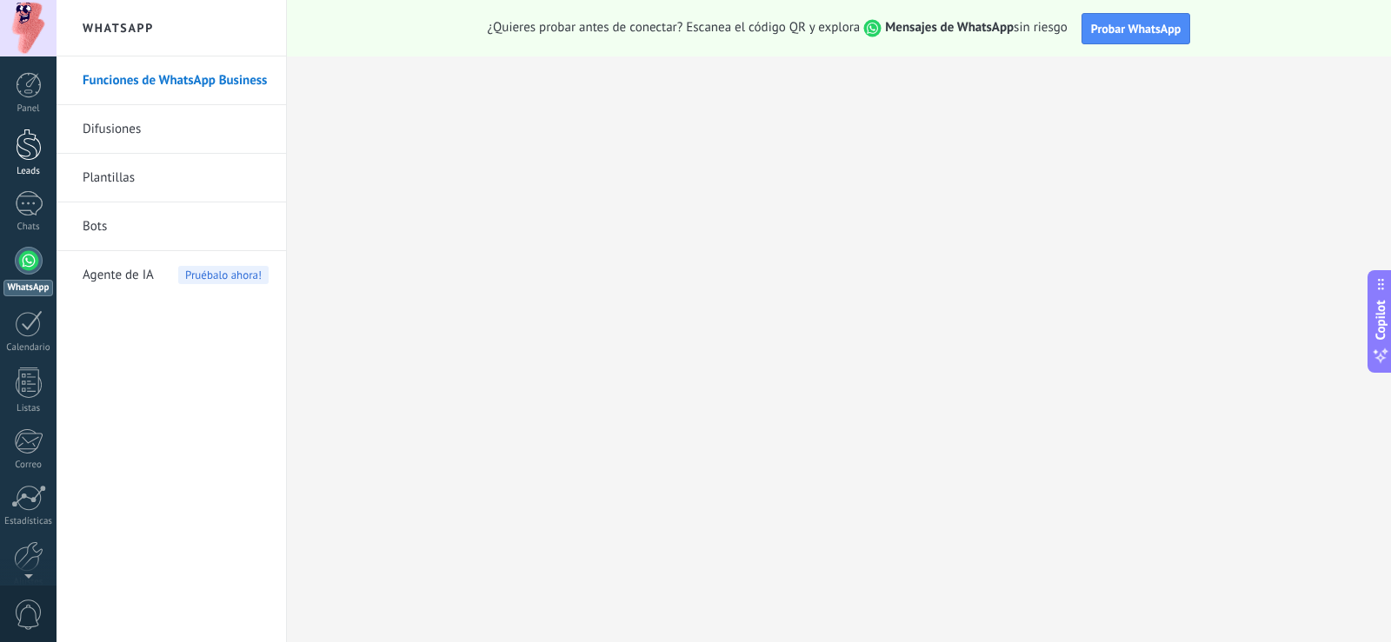
click at [30, 154] on div at bounding box center [29, 145] width 26 height 32
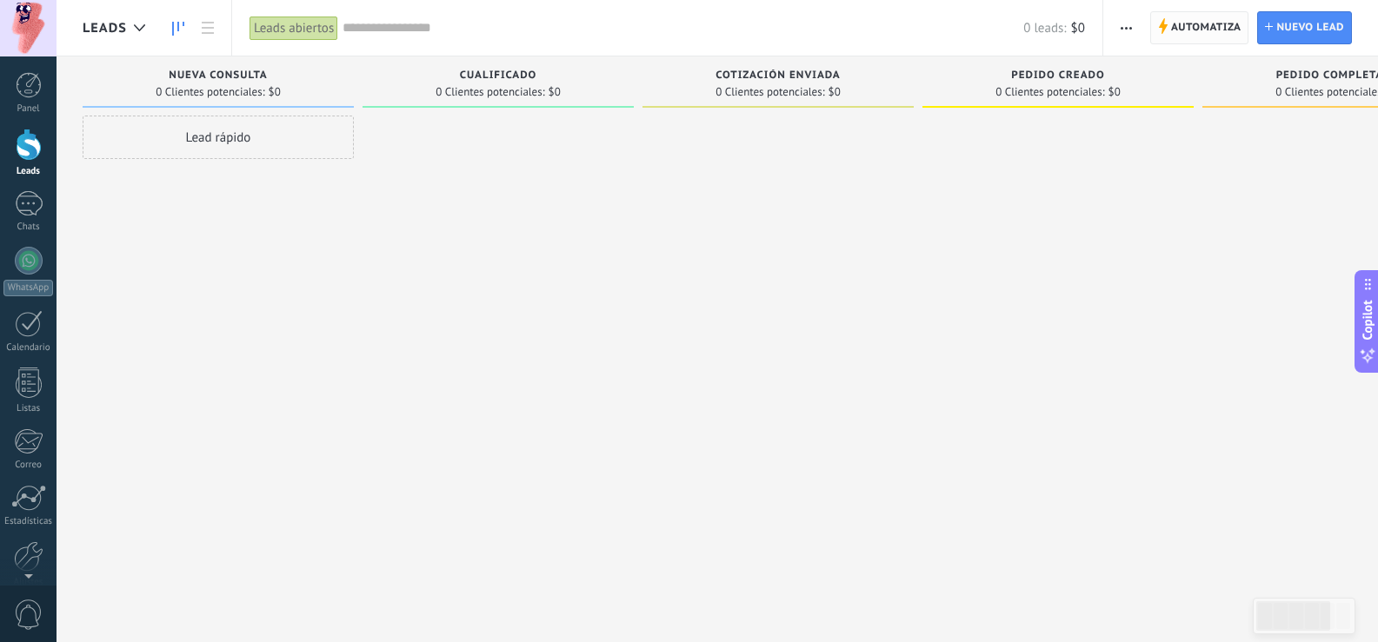
click at [1203, 20] on span "Automatiza" at bounding box center [1206, 27] width 70 height 31
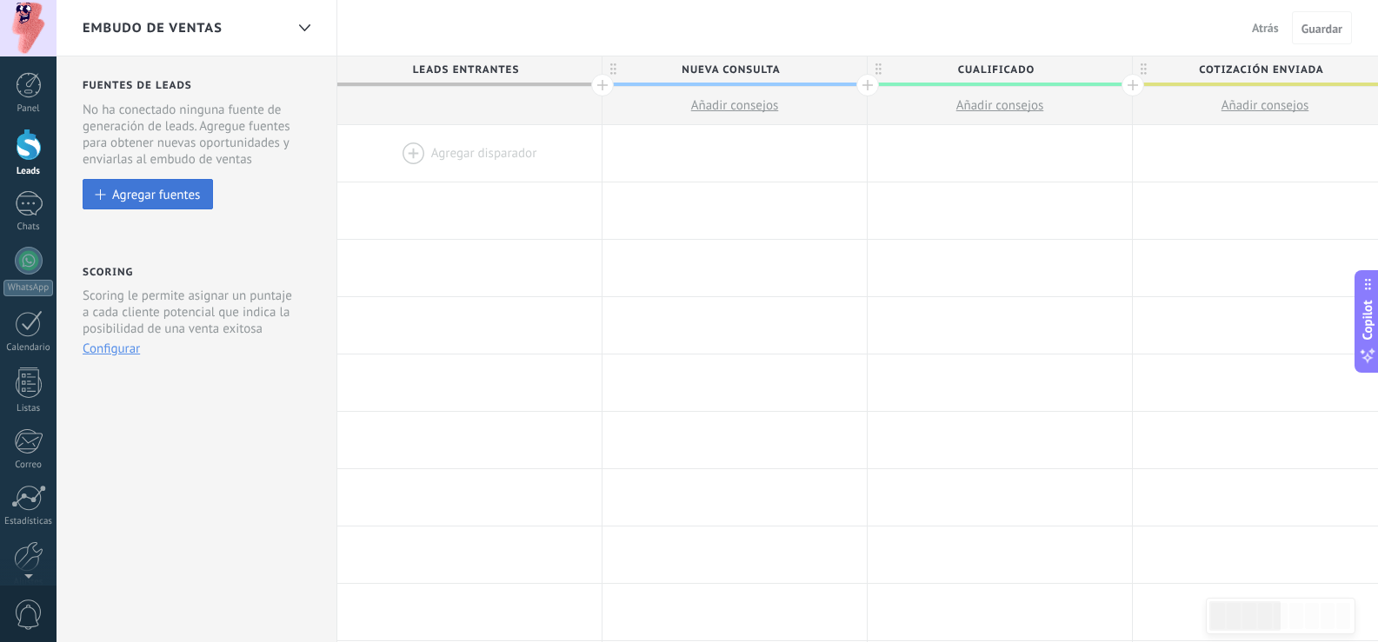
click at [148, 193] on div "Agregar fuentes" at bounding box center [156, 194] width 88 height 15
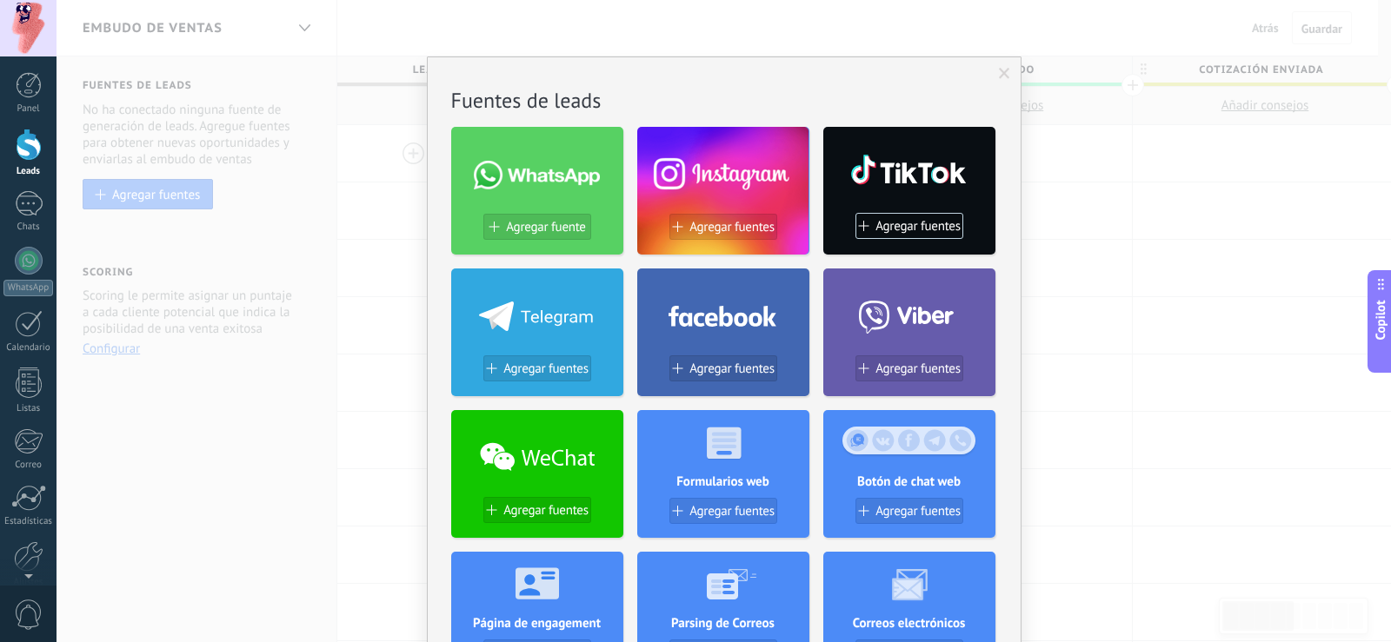
click at [1002, 75] on span at bounding box center [1004, 74] width 11 height 12
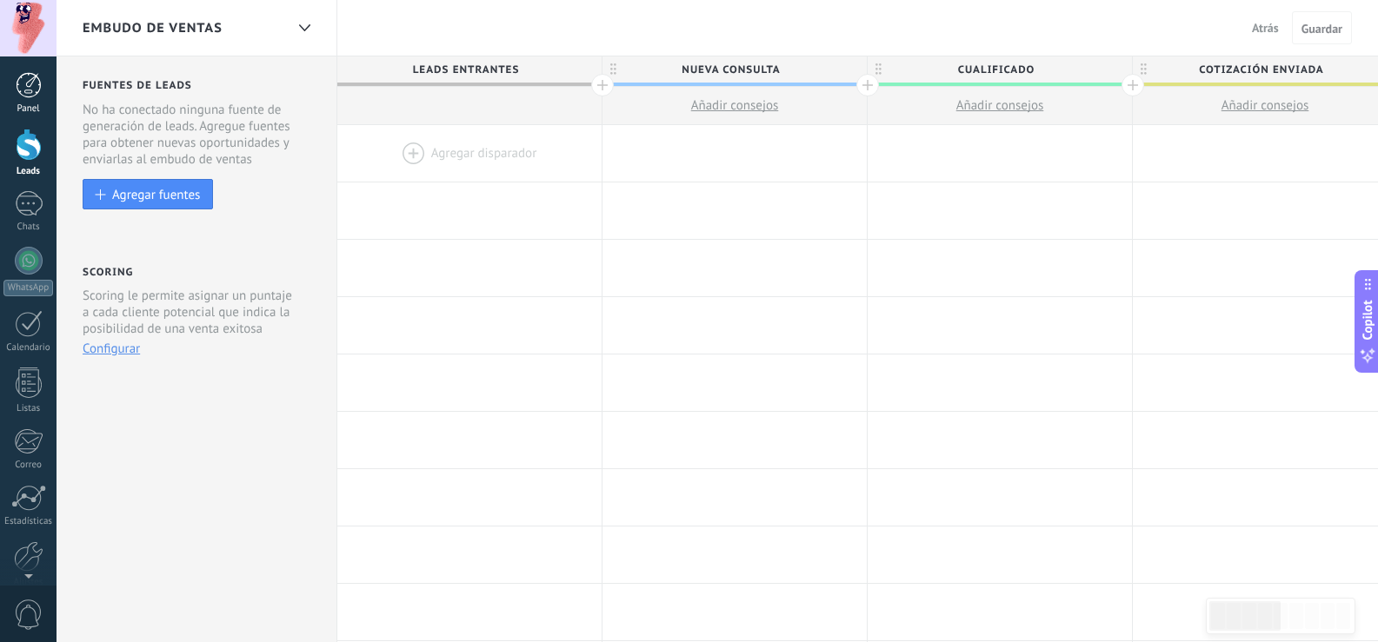
click at [24, 85] on div at bounding box center [29, 85] width 26 height 26
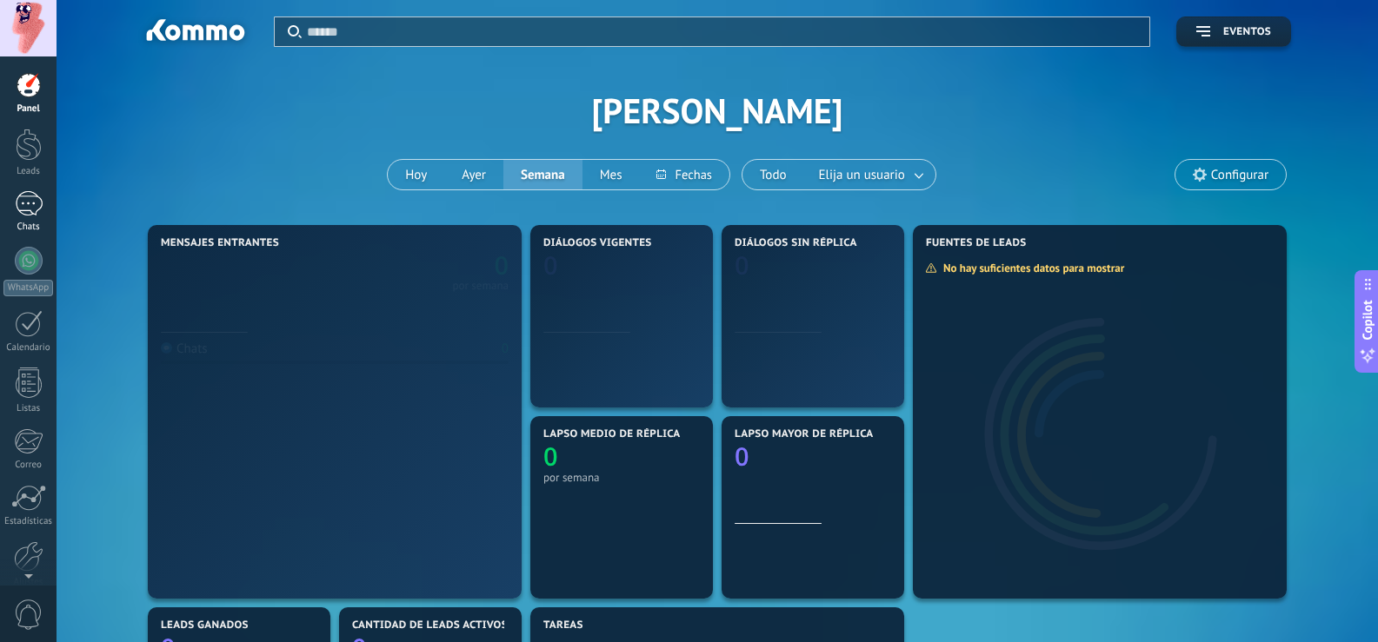
click at [20, 206] on div at bounding box center [29, 203] width 28 height 25
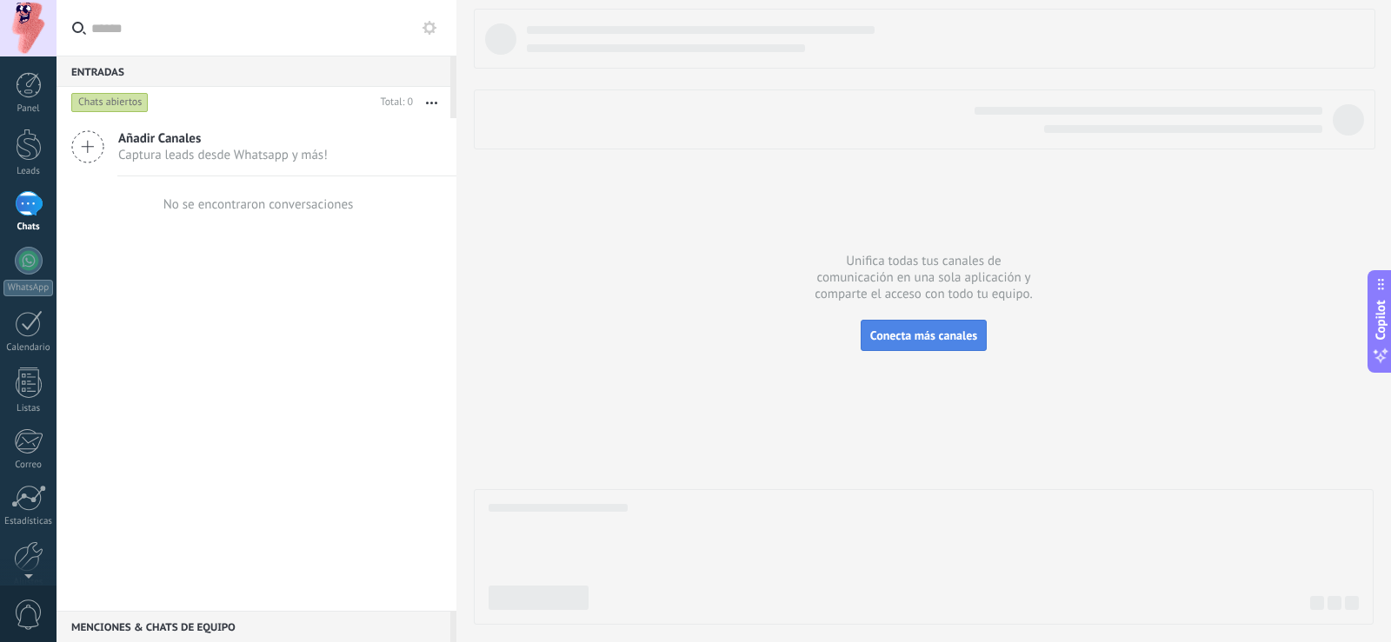
click at [916, 335] on span "Conecta más canales" at bounding box center [923, 336] width 107 height 16
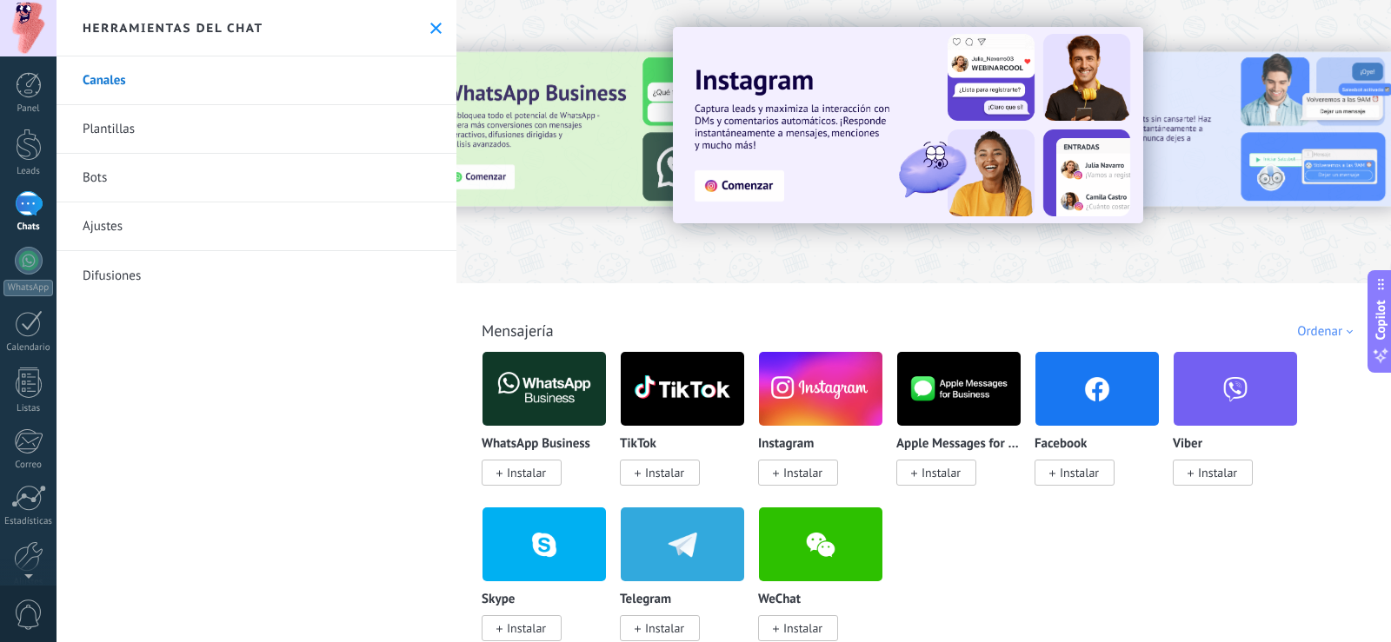
click at [545, 475] on span "Instalar" at bounding box center [526, 473] width 39 height 16
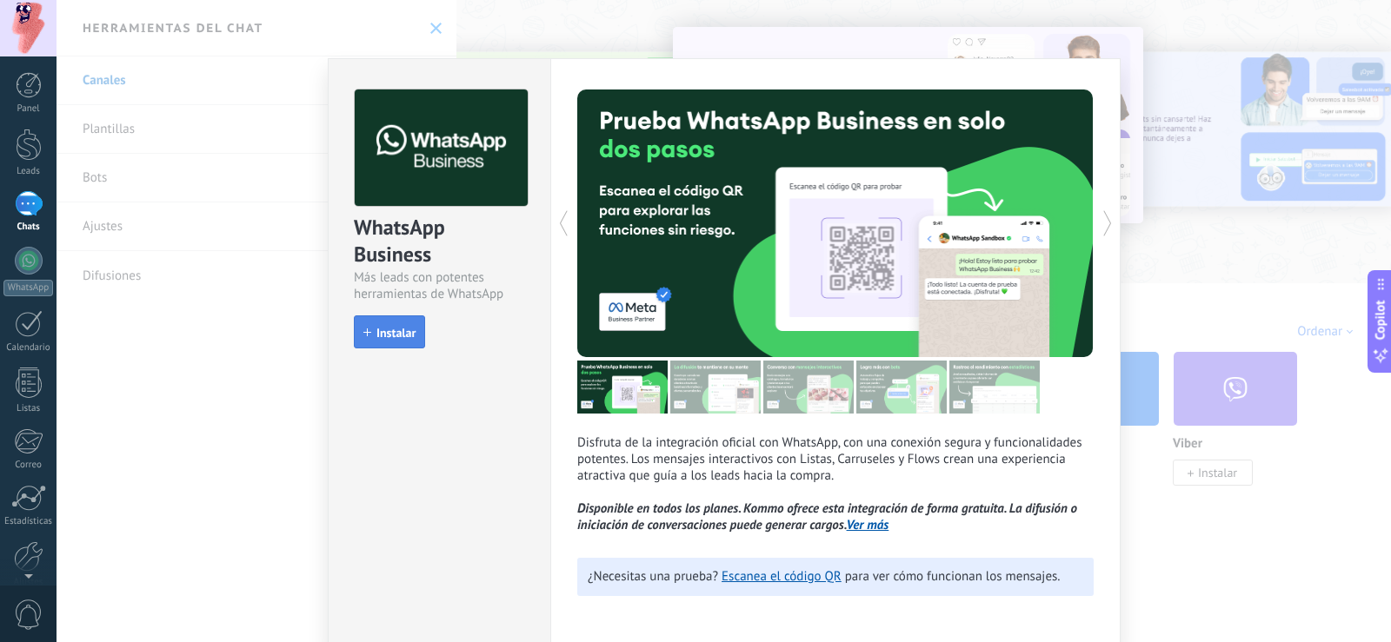
click at [399, 335] on span "Instalar" at bounding box center [395, 333] width 39 height 12
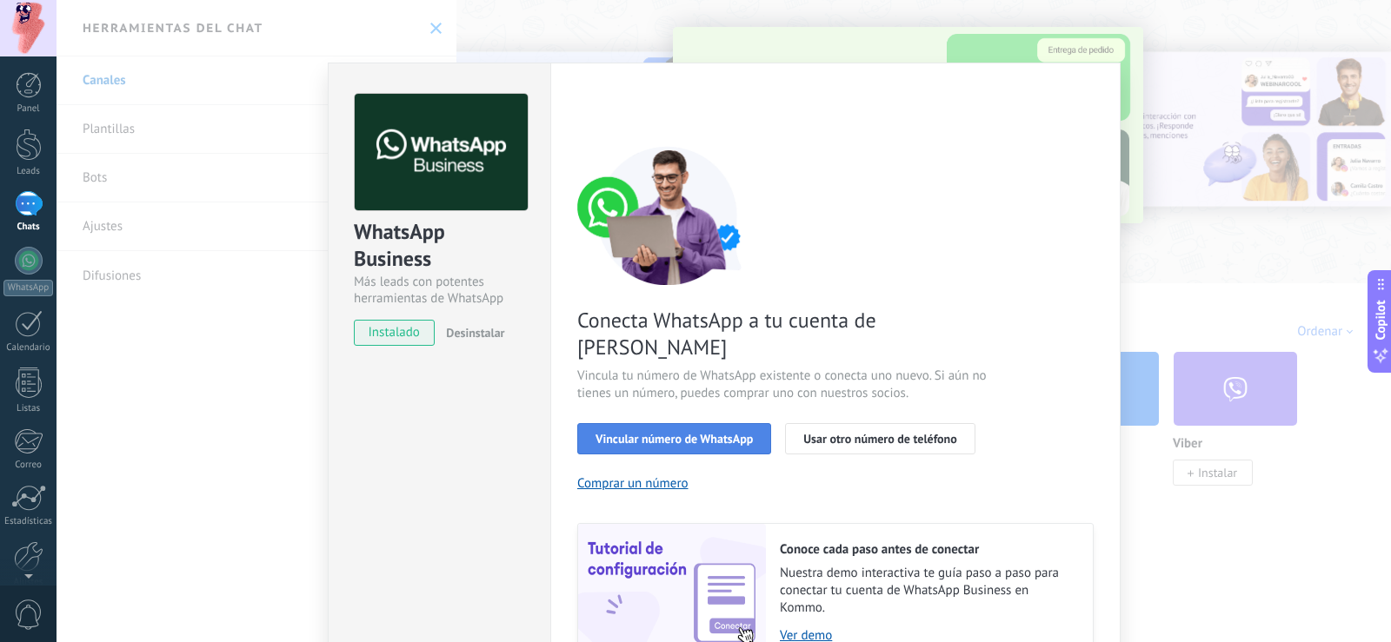
click at [696, 433] on span "Vincular número de WhatsApp" at bounding box center [674, 439] width 157 height 12
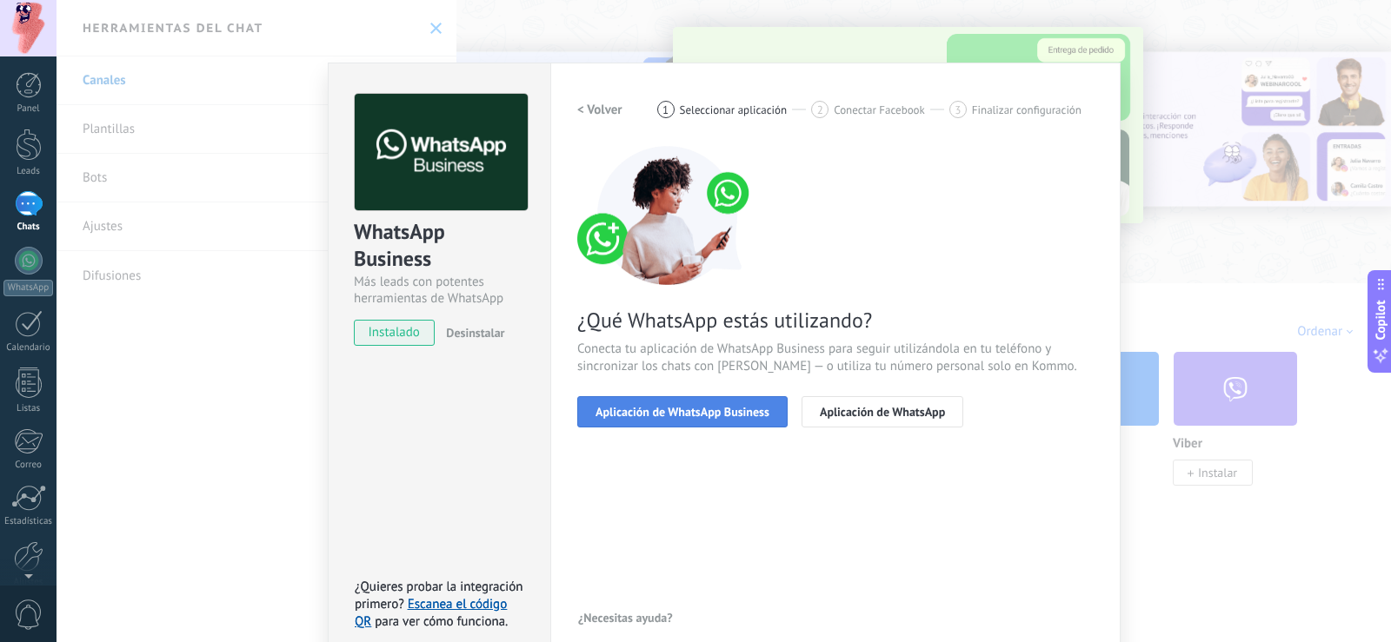
click at [742, 419] on button "Aplicación de WhatsApp Business" at bounding box center [682, 411] width 210 height 31
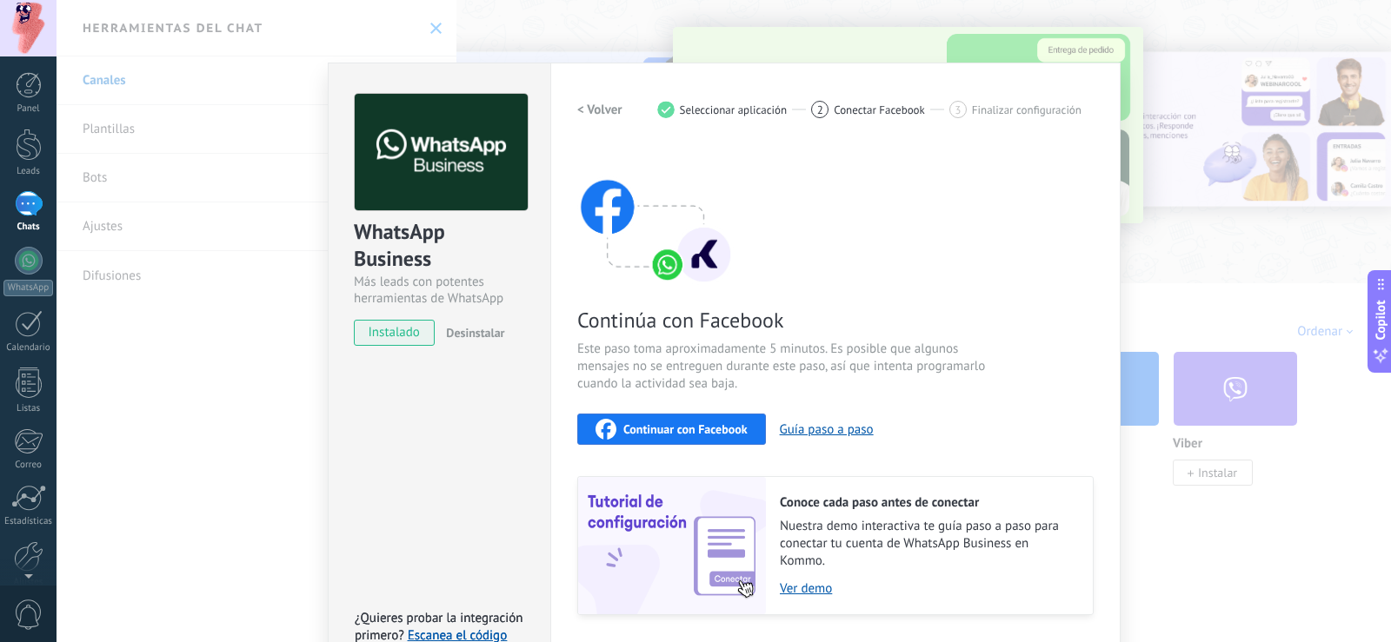
scroll to position [50, 0]
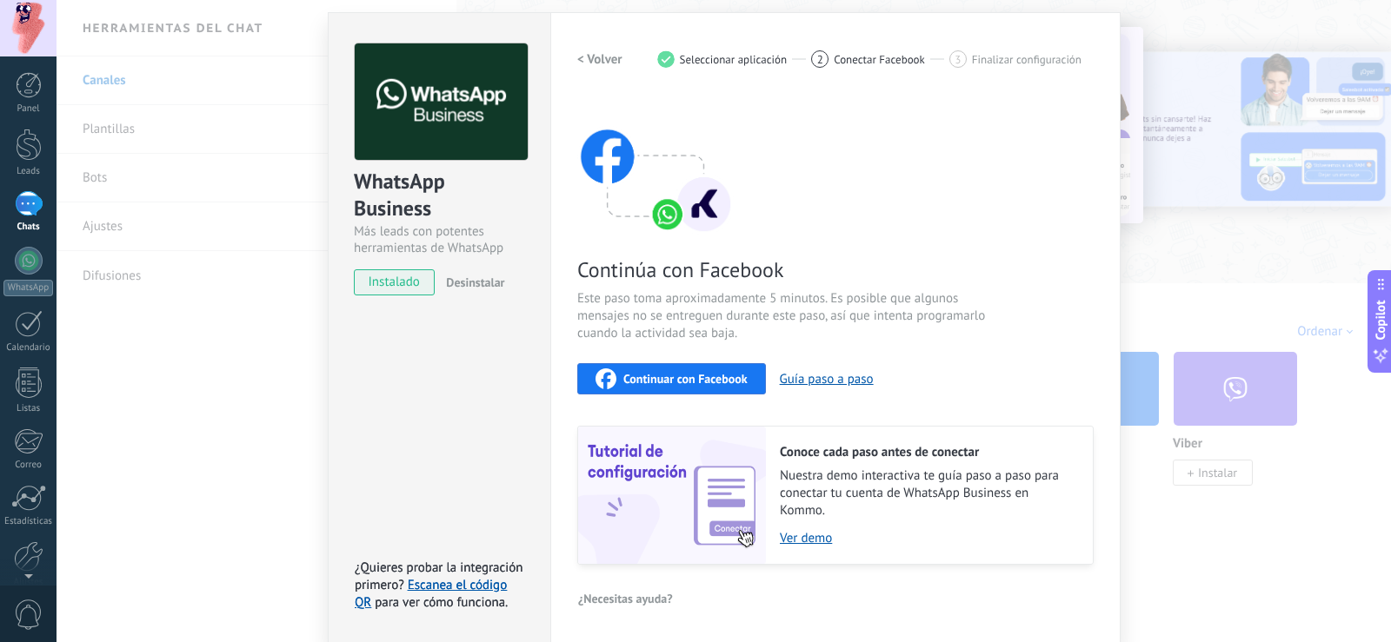
click at [1172, 33] on div "WhatsApp Business Más leads con potentes herramientas de WhatsApp instalado Des…" at bounding box center [724, 321] width 1335 height 642
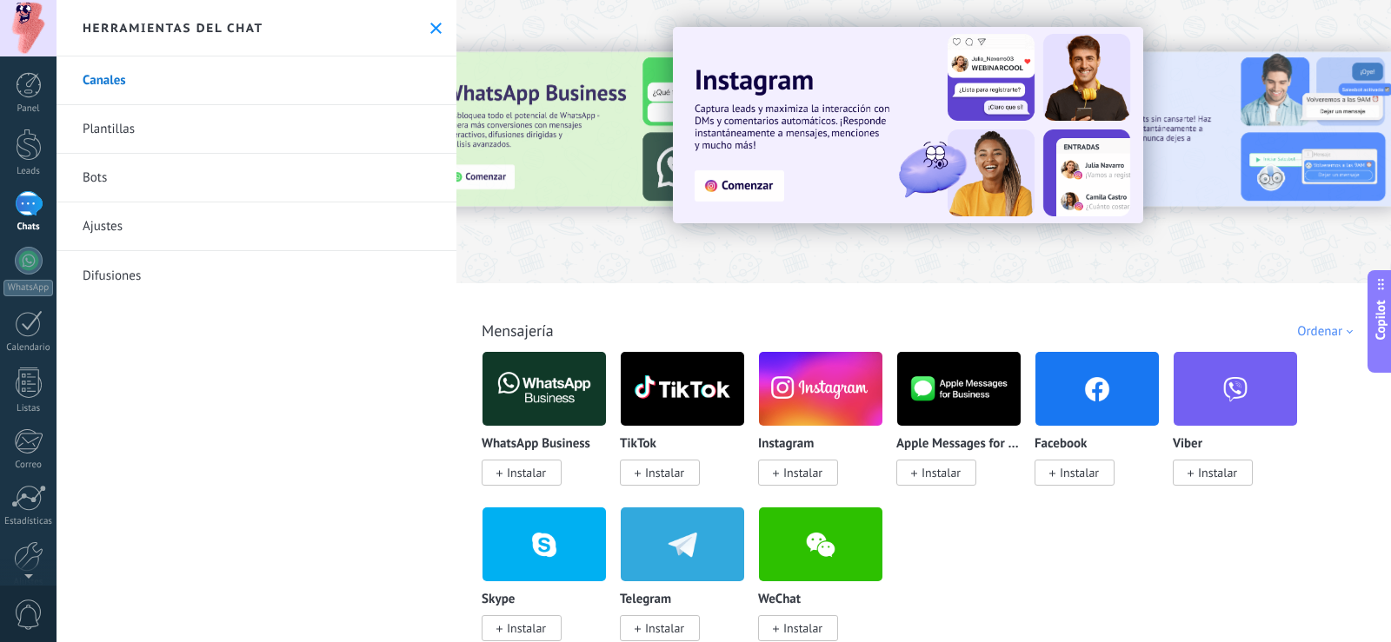
click at [117, 170] on link "Bots" at bounding box center [257, 178] width 400 height 49
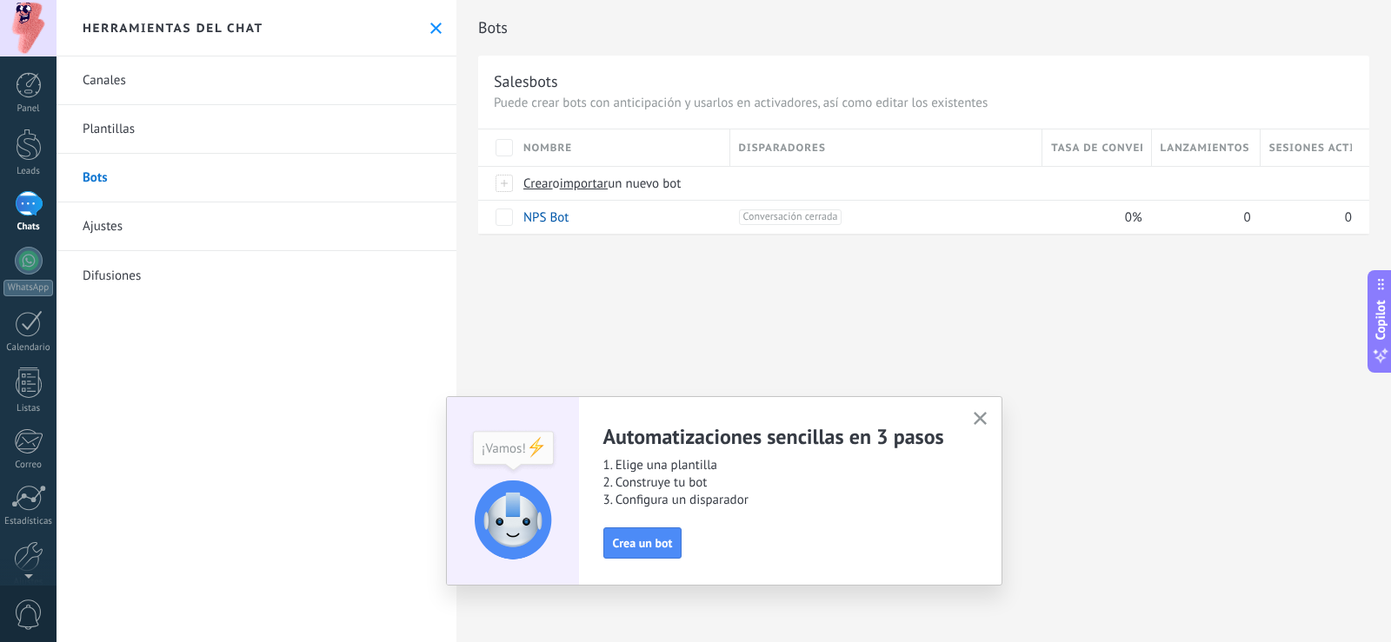
click at [116, 239] on link "Ajustes" at bounding box center [257, 227] width 400 height 49
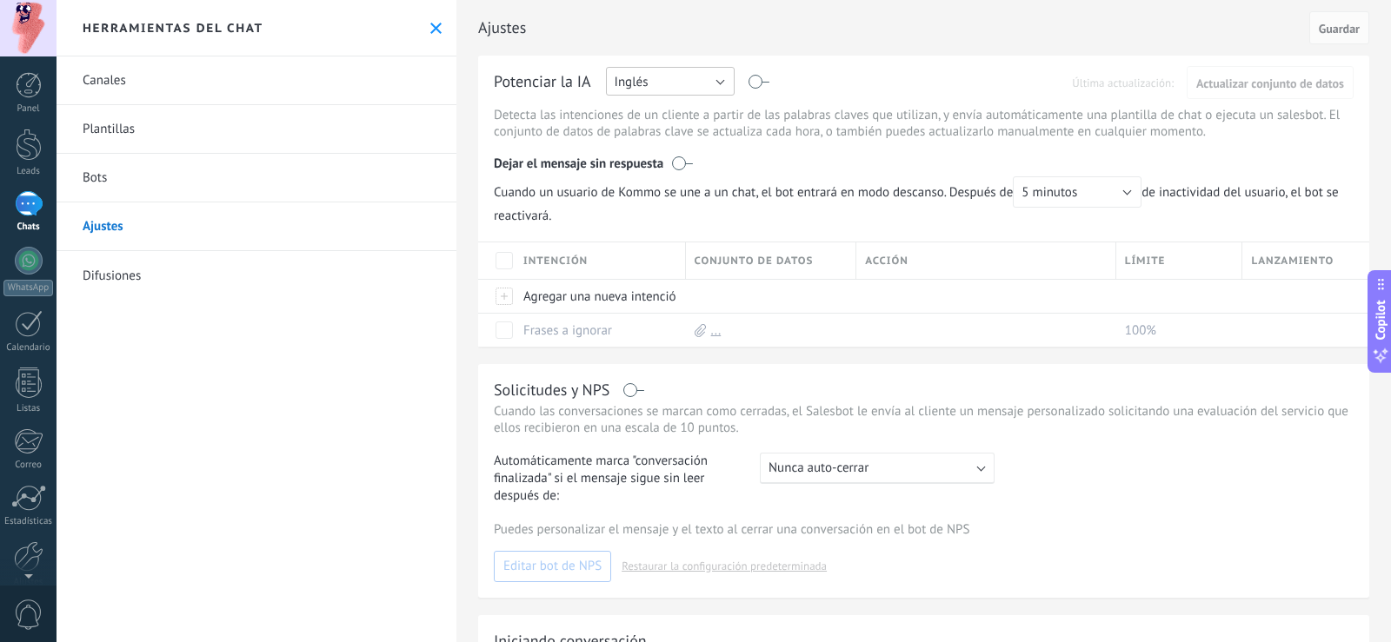
click at [704, 77] on button "Inglés" at bounding box center [670, 81] width 129 height 29
click at [679, 136] on span "Español" at bounding box center [662, 142] width 133 height 17
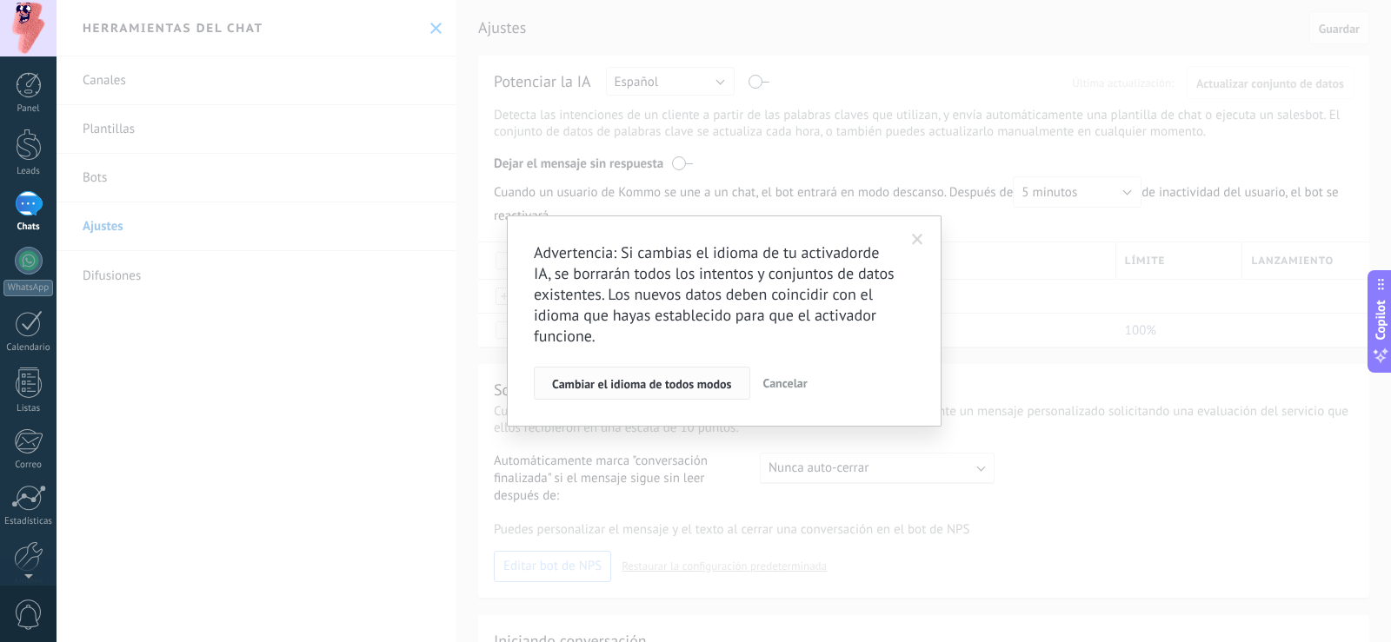
click at [707, 386] on span "Cambiar el idioma de todos modos" at bounding box center [642, 384] width 180 height 12
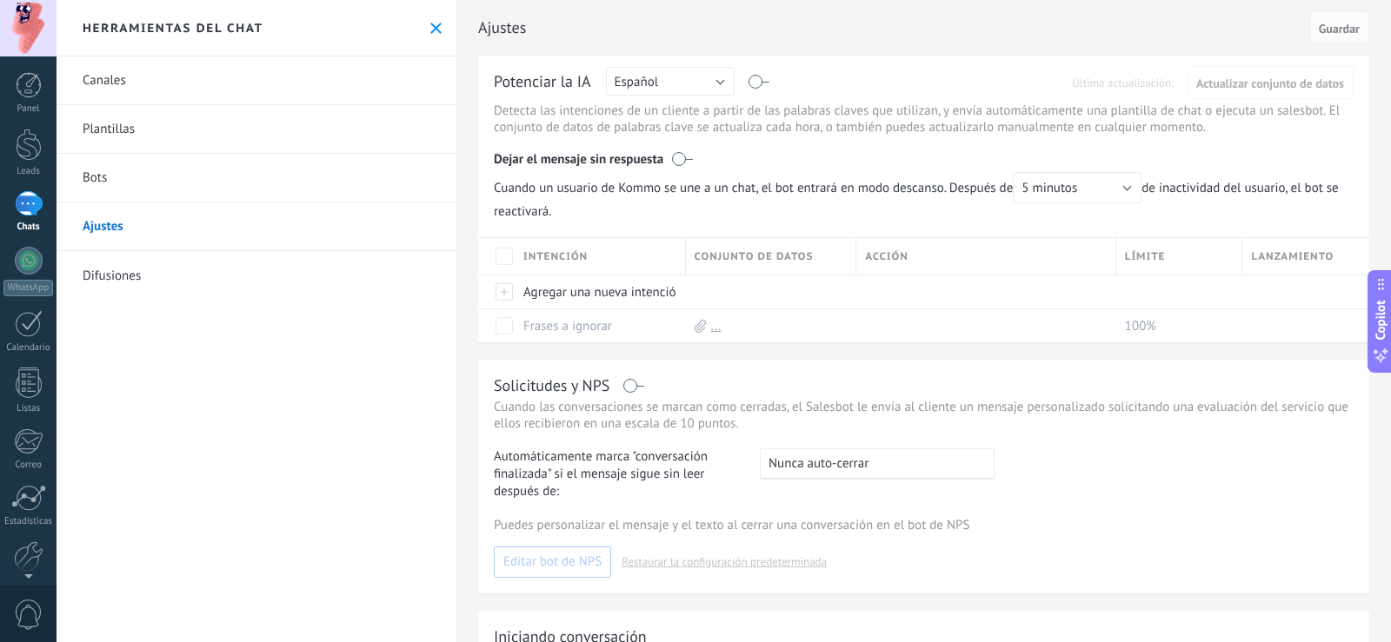
click at [128, 272] on link "Difusiones" at bounding box center [257, 275] width 400 height 49
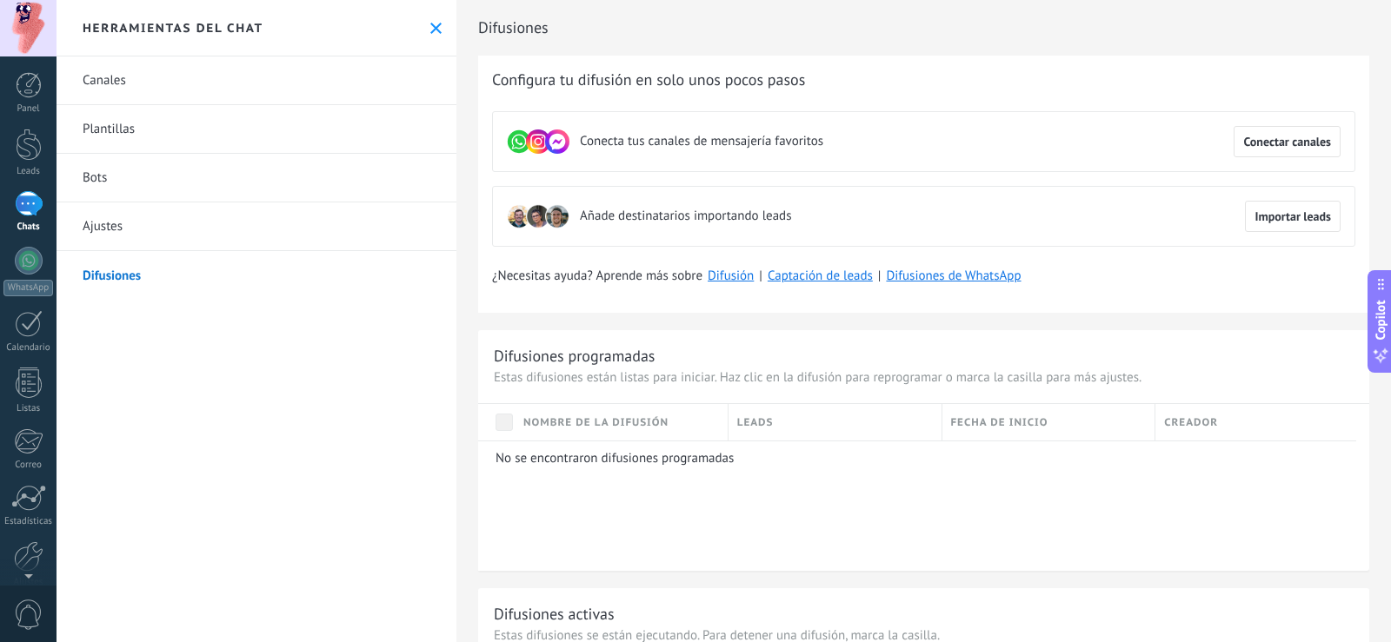
scroll to position [723, 0]
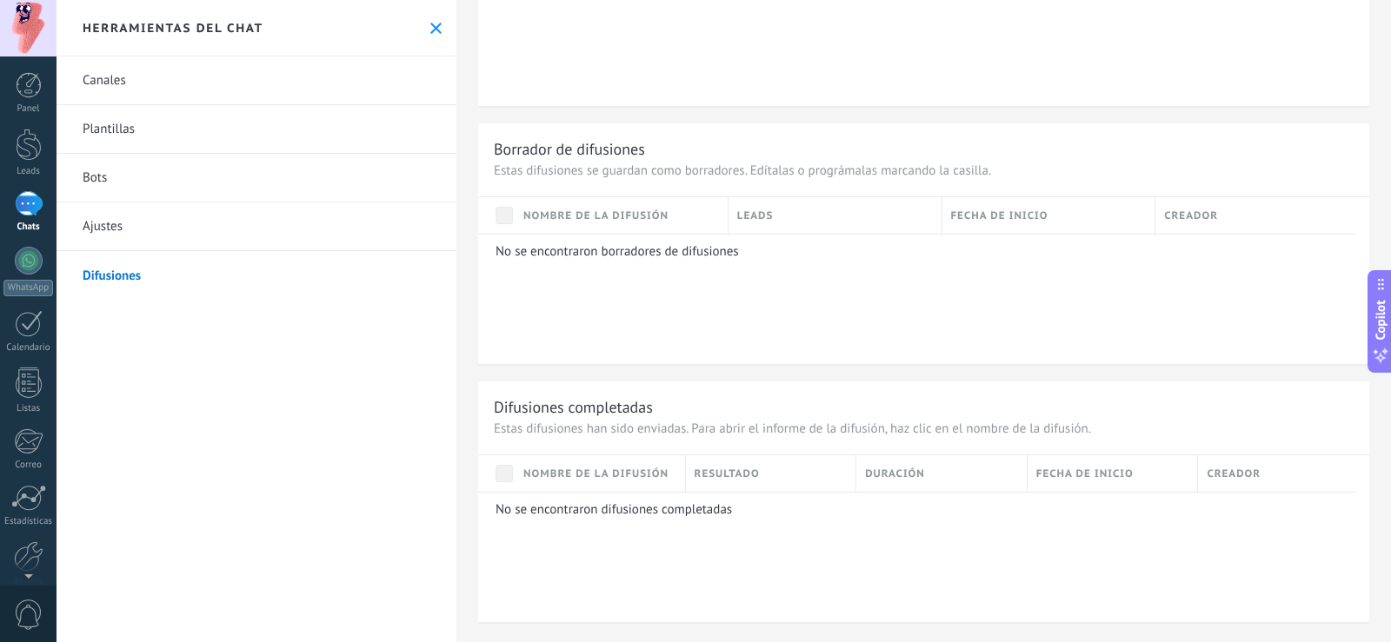
click at [132, 85] on link "Canales" at bounding box center [257, 81] width 400 height 49
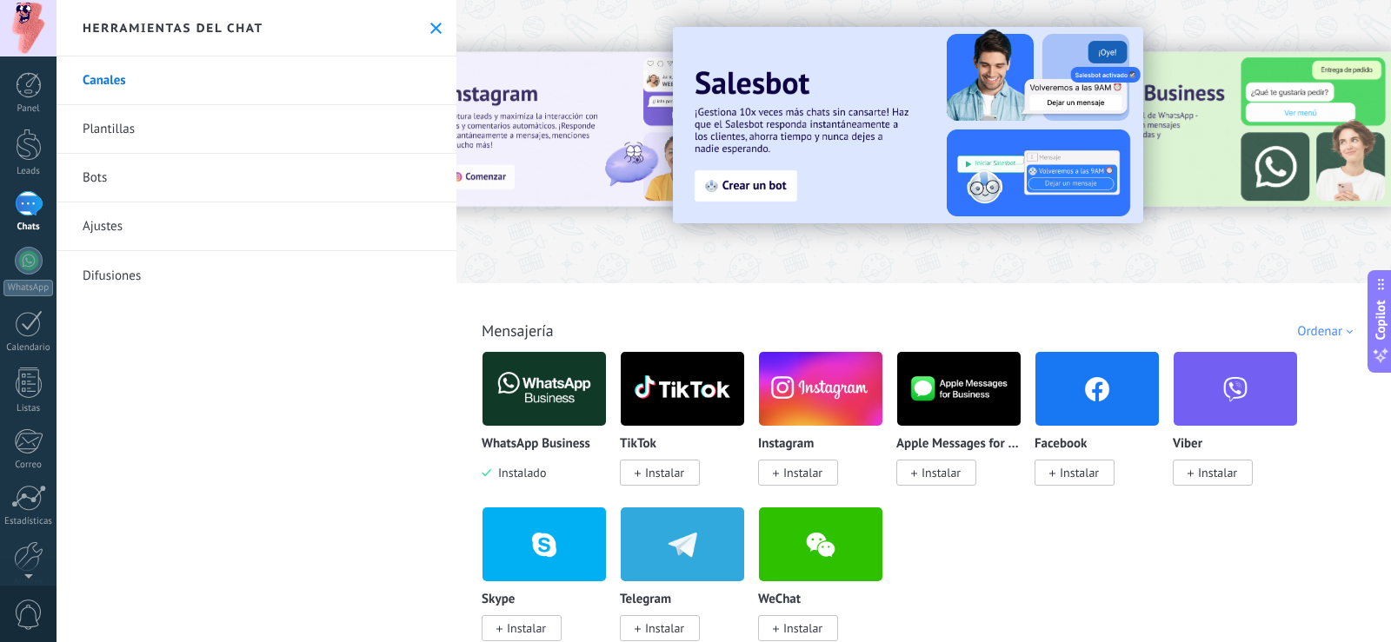
click at [740, 188] on img at bounding box center [908, 125] width 470 height 196
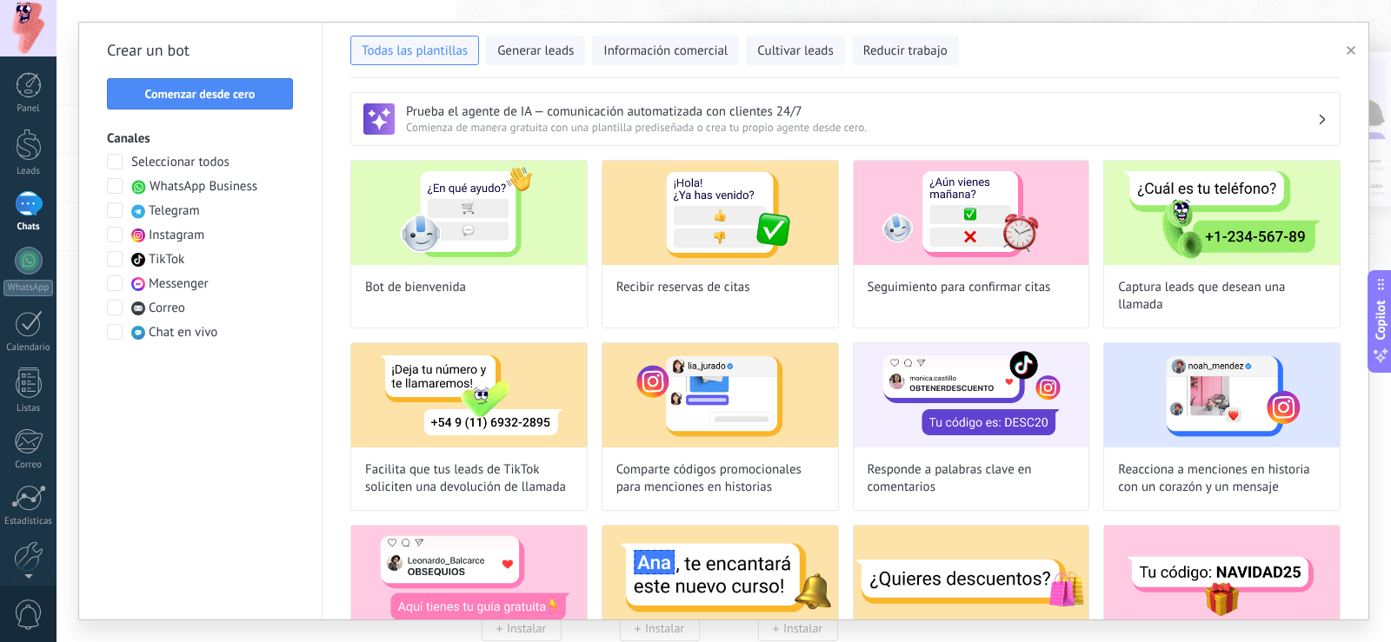
click at [41, 206] on div at bounding box center [29, 203] width 28 height 25
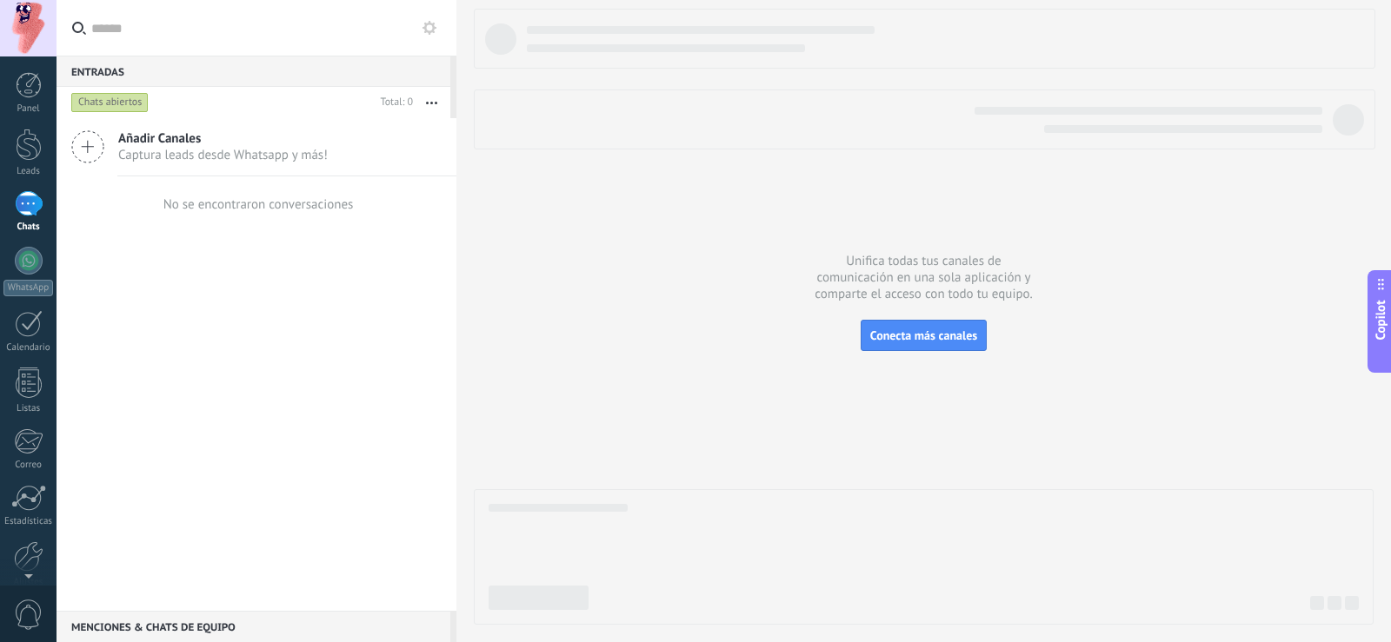
click at [427, 26] on use at bounding box center [430, 28] width 14 height 14
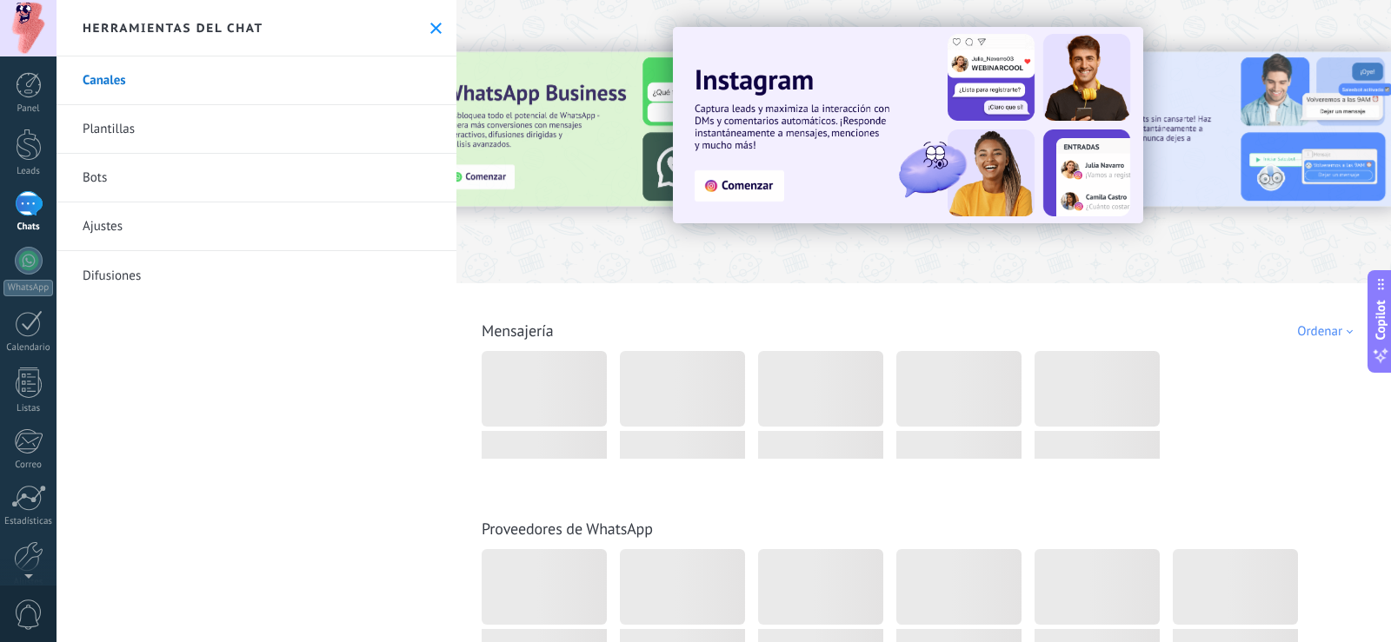
click at [113, 179] on link "Bots" at bounding box center [257, 178] width 400 height 49
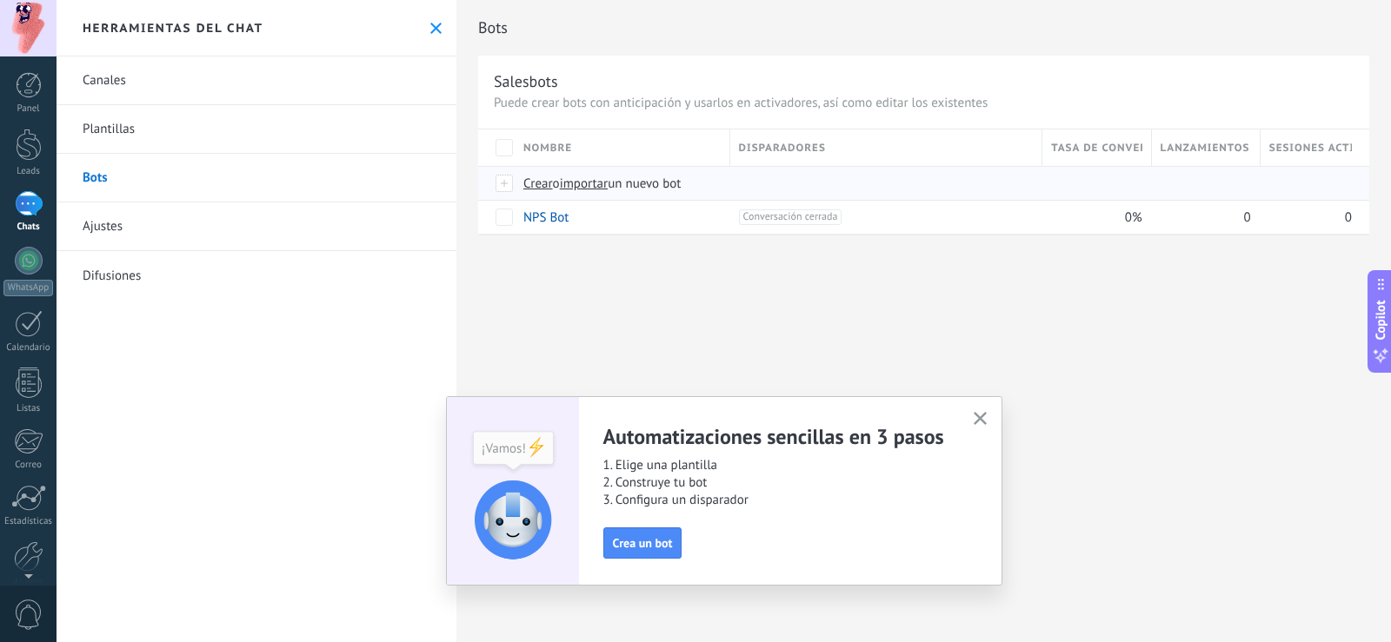
click at [609, 183] on span "importar" at bounding box center [584, 184] width 49 height 17
click at [0, 0] on input "importar un nuevo bot" at bounding box center [0, 0] width 0 height 0
click at [592, 181] on span "importar" at bounding box center [584, 184] width 49 height 17
click at [0, 0] on input "importar un nuevo bot" at bounding box center [0, 0] width 0 height 0
click at [543, 190] on span "Crear" at bounding box center [538, 184] width 30 height 17
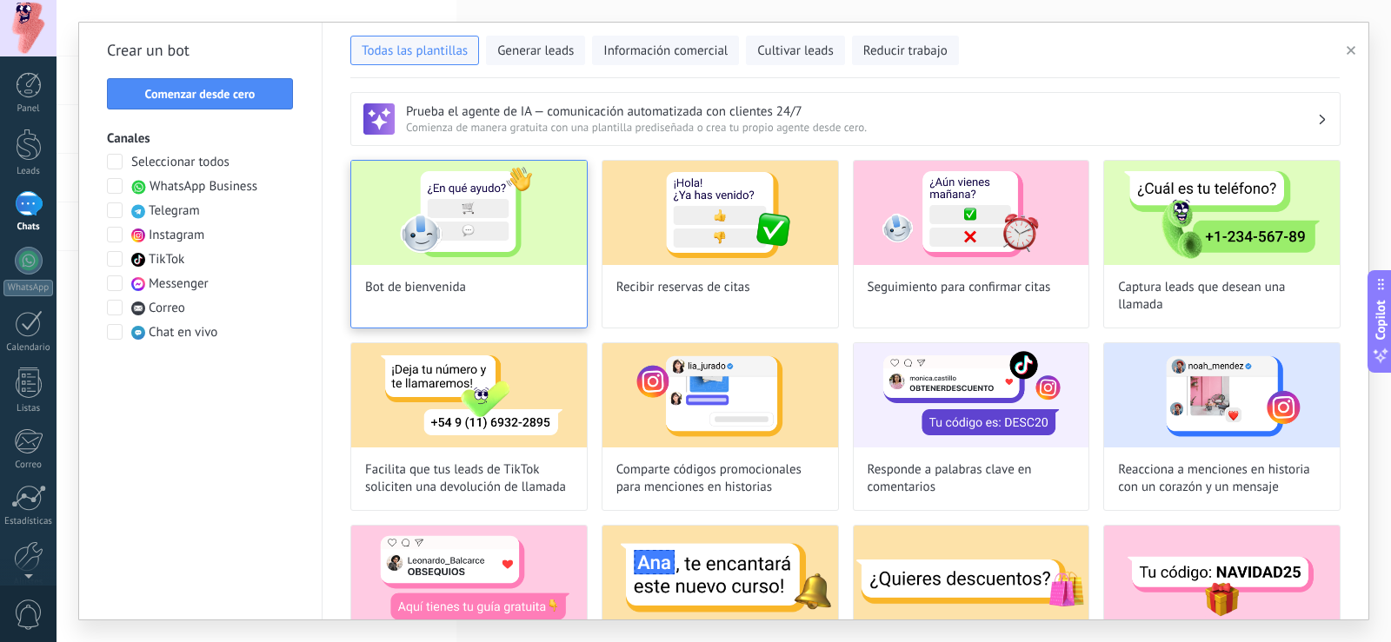
click at [542, 262] on img at bounding box center [469, 213] width 236 height 104
type input "**********"
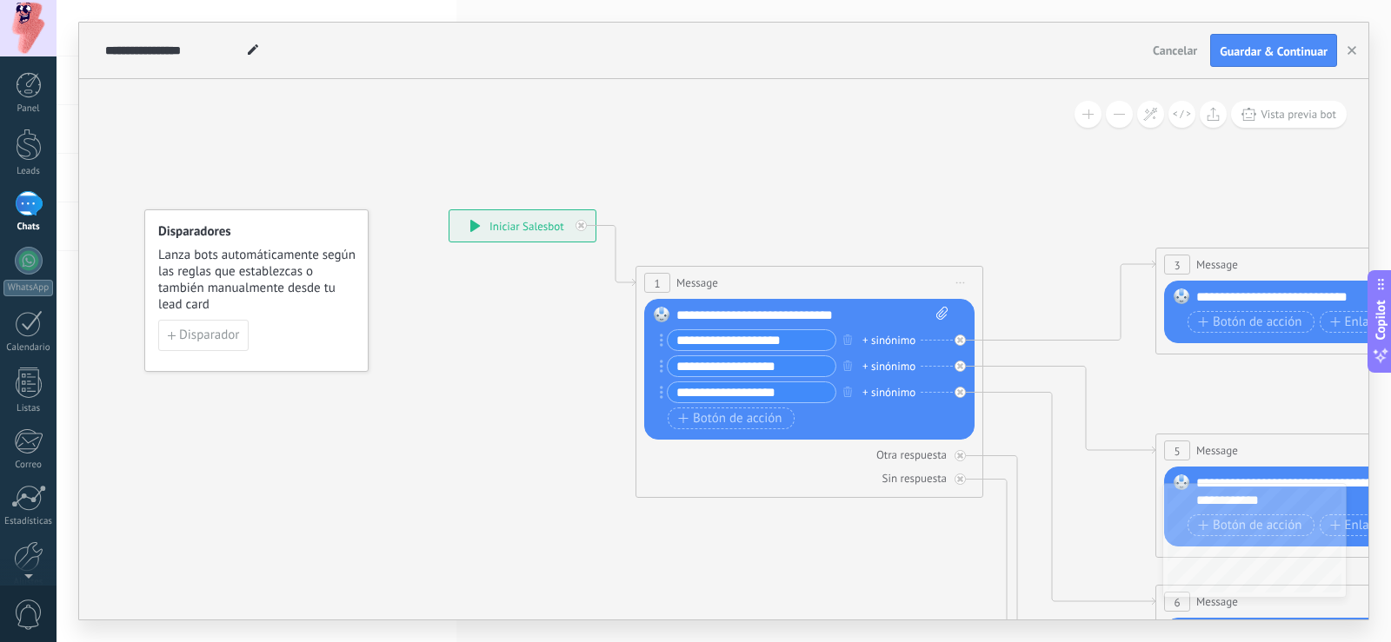
click at [1123, 110] on button at bounding box center [1119, 114] width 27 height 27
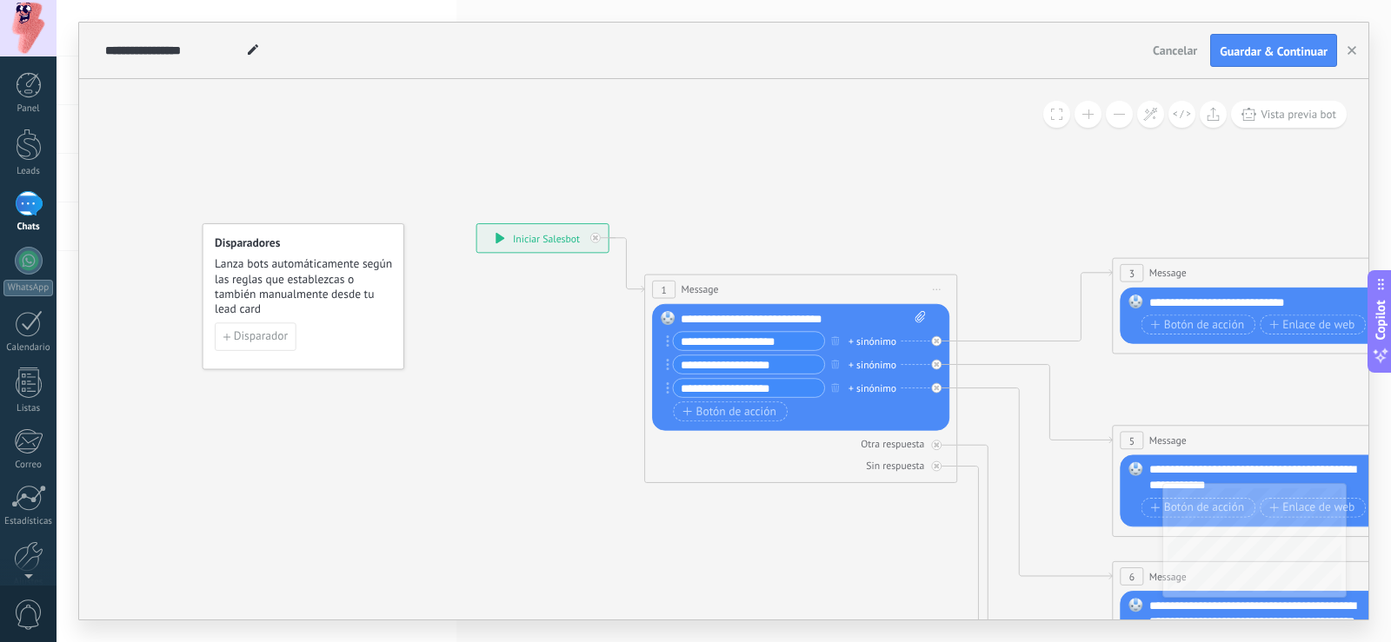
click at [1123, 110] on button at bounding box center [1119, 114] width 27 height 27
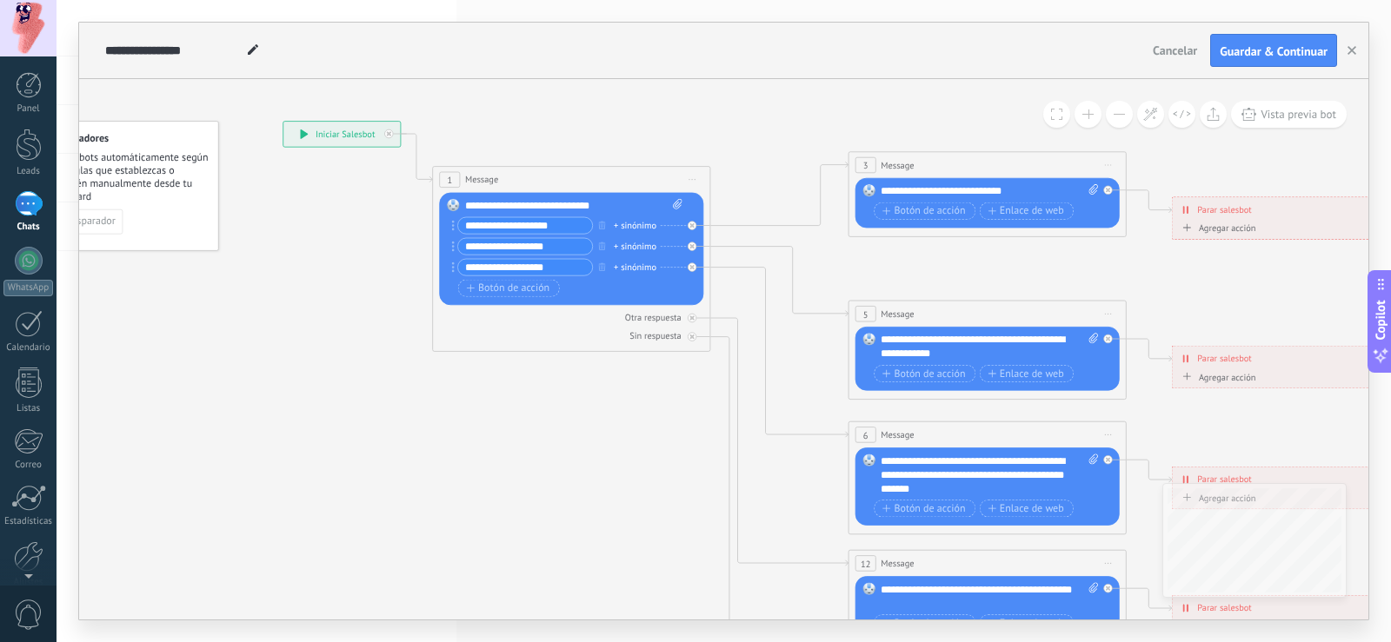
drag, startPoint x: 1082, startPoint y: 242, endPoint x: 862, endPoint y: 123, distance: 249.0
click at [862, 123] on icon at bounding box center [1019, 467] width 2168 height 1389
click at [1127, 115] on button at bounding box center [1119, 114] width 27 height 27
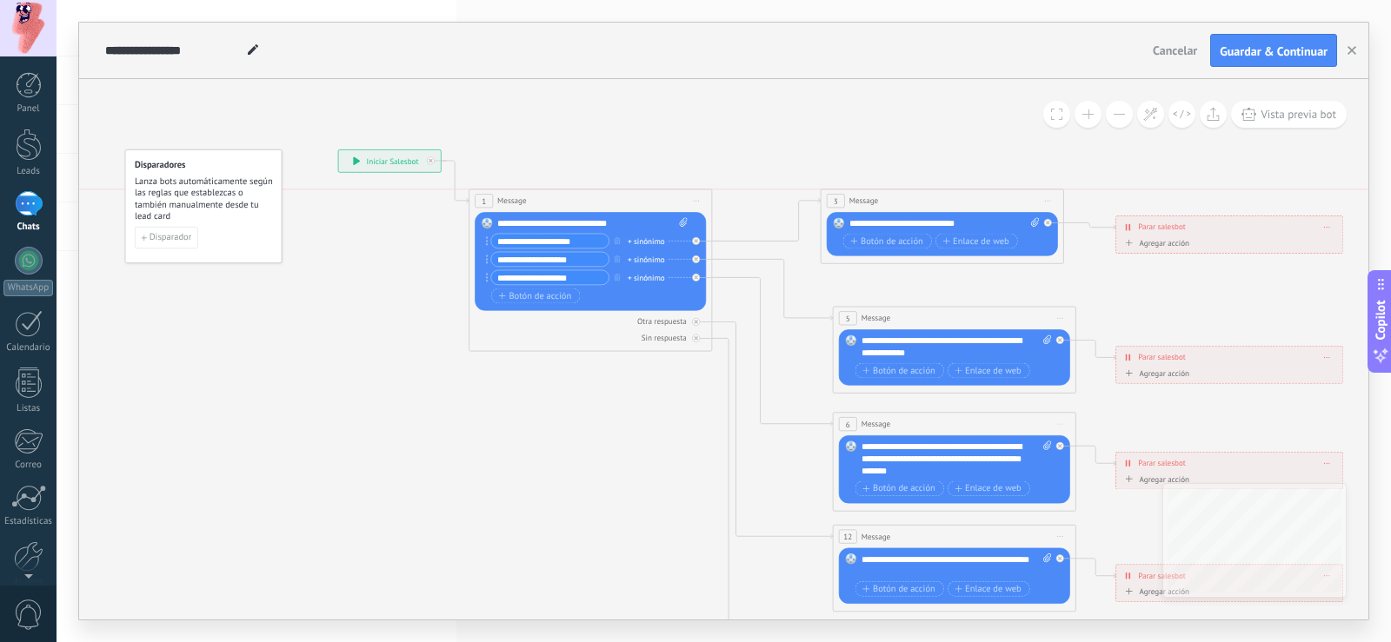
drag, startPoint x: 975, startPoint y: 176, endPoint x: 956, endPoint y: 195, distance: 25.8
click at [956, 195] on div "3 Message ******* (a): Todos los contactos - canales seleccionados Todos los co…" at bounding box center [943, 201] width 243 height 23
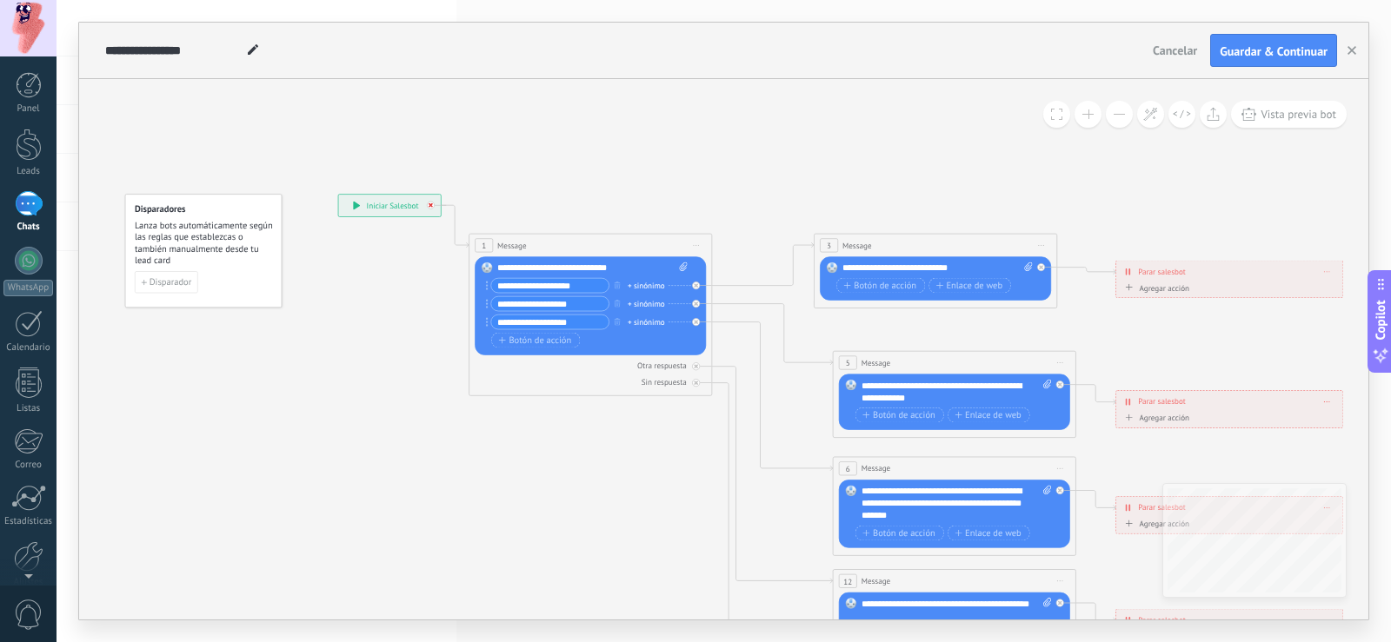
click at [427, 201] on div at bounding box center [434, 202] width 14 height 15
click at [674, 209] on icon at bounding box center [982, 512] width 1897 height 1245
click at [1292, 47] on span "Guardar & Continuar" at bounding box center [1274, 51] width 108 height 12
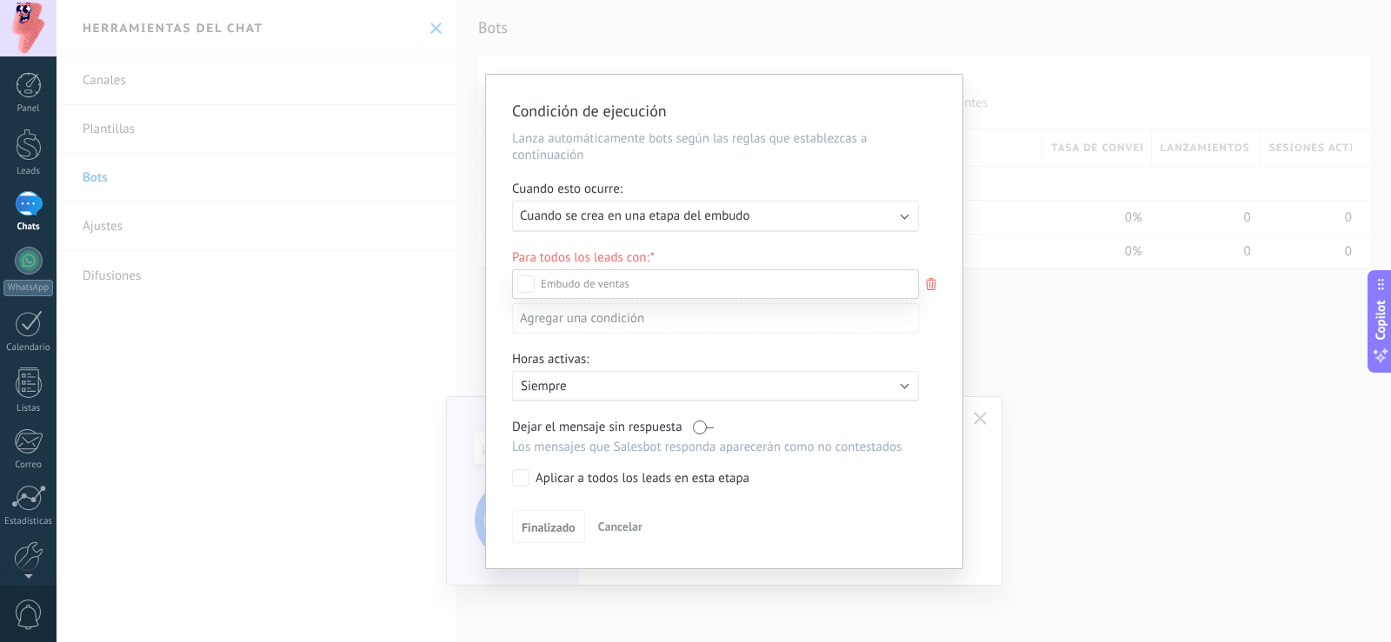
scroll to position [236, 0]
click at [0, 0] on div "Nueva consulta" at bounding box center [0, 0] width 0 height 0
click at [938, 240] on div at bounding box center [724, 321] width 1335 height 642
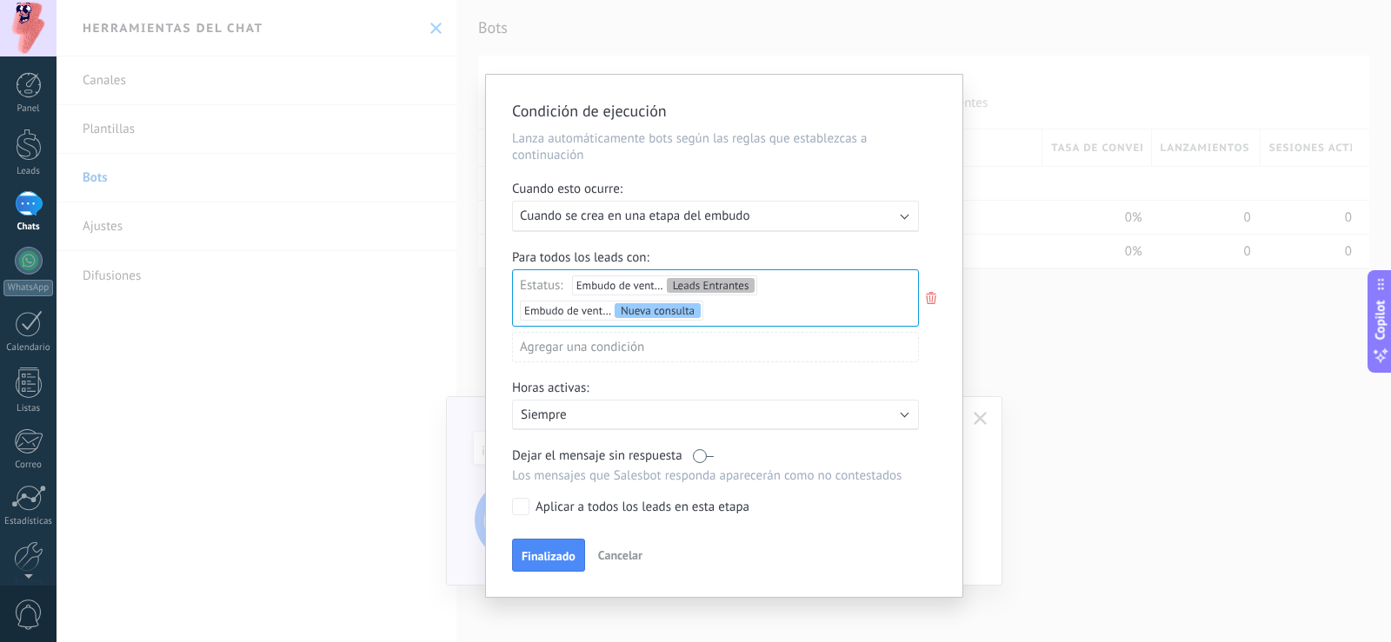
click at [633, 558] on span "Cancelar" at bounding box center [620, 556] width 44 height 16
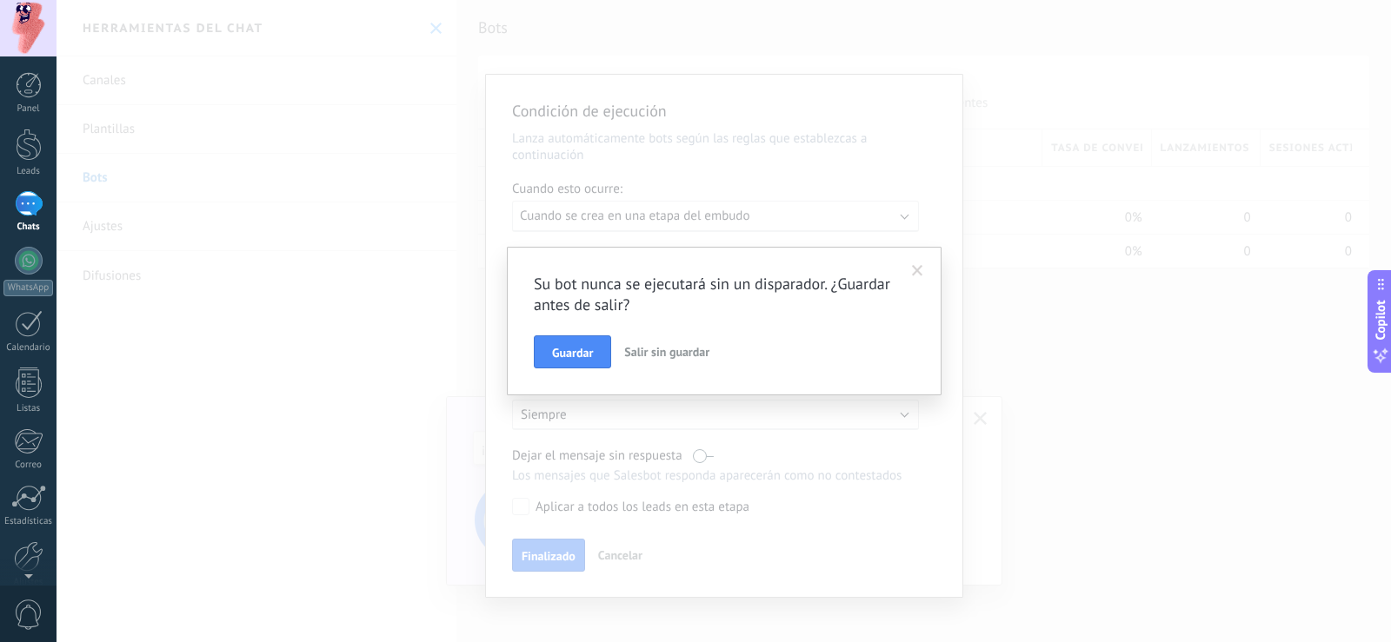
click at [685, 355] on span "Salir sin guardar" at bounding box center [666, 352] width 85 height 16
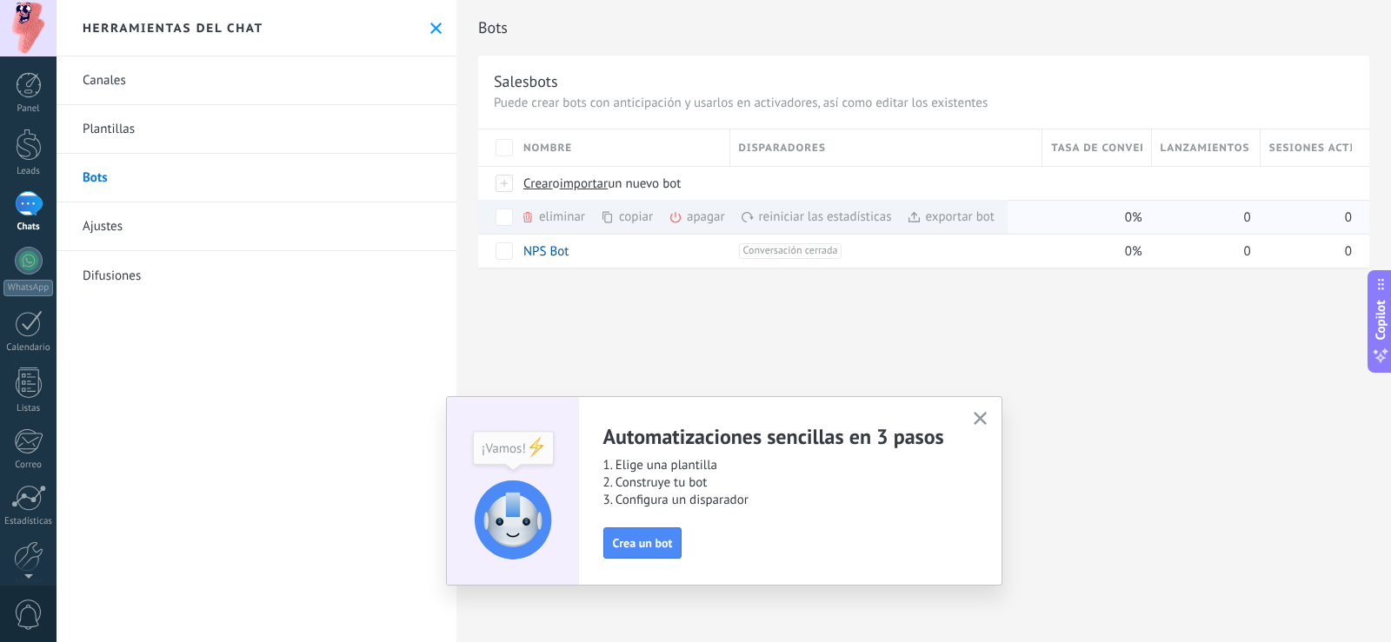
click at [558, 218] on div "eliminar màs" at bounding box center [582, 217] width 123 height 34
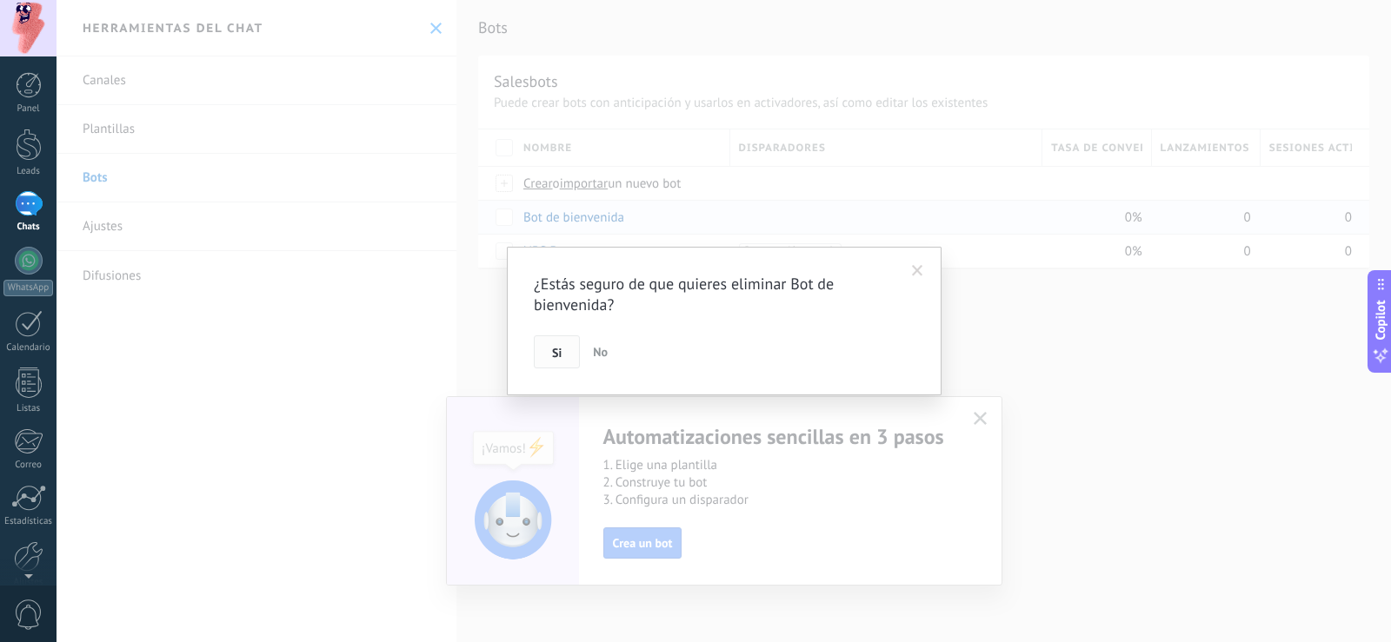
click at [558, 353] on span "Si" at bounding box center [557, 353] width 10 height 12
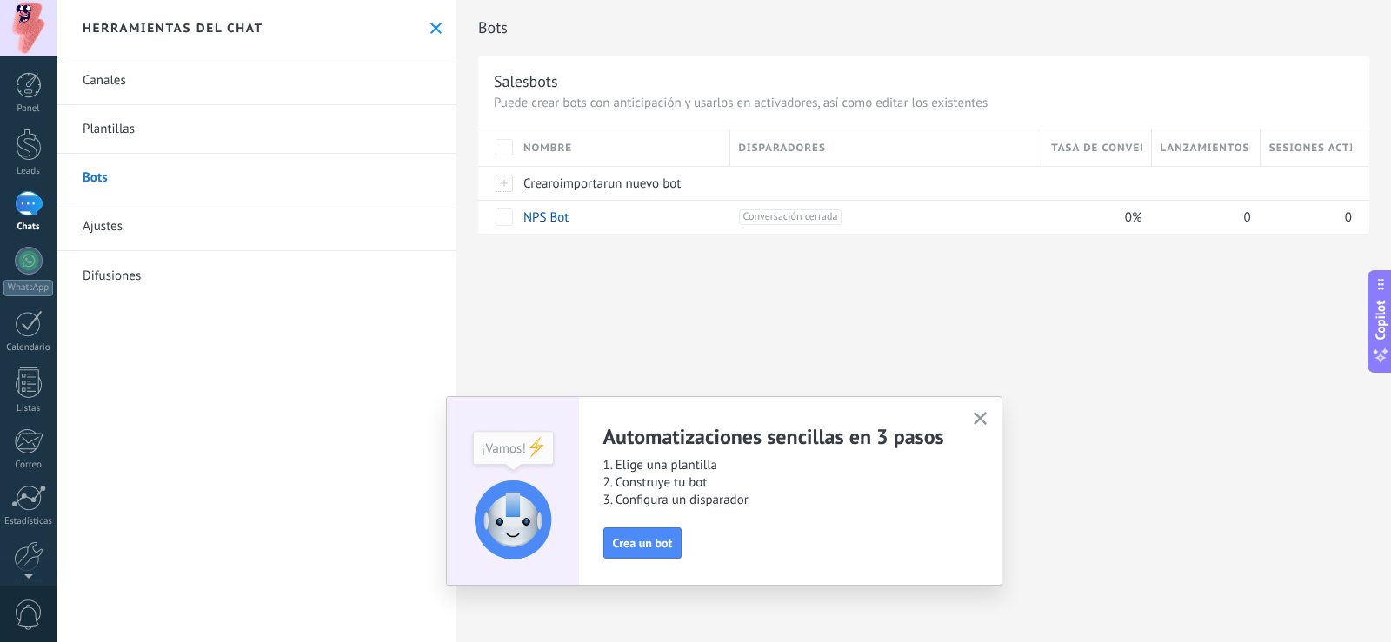
click at [132, 233] on link "Ajustes" at bounding box center [257, 227] width 400 height 49
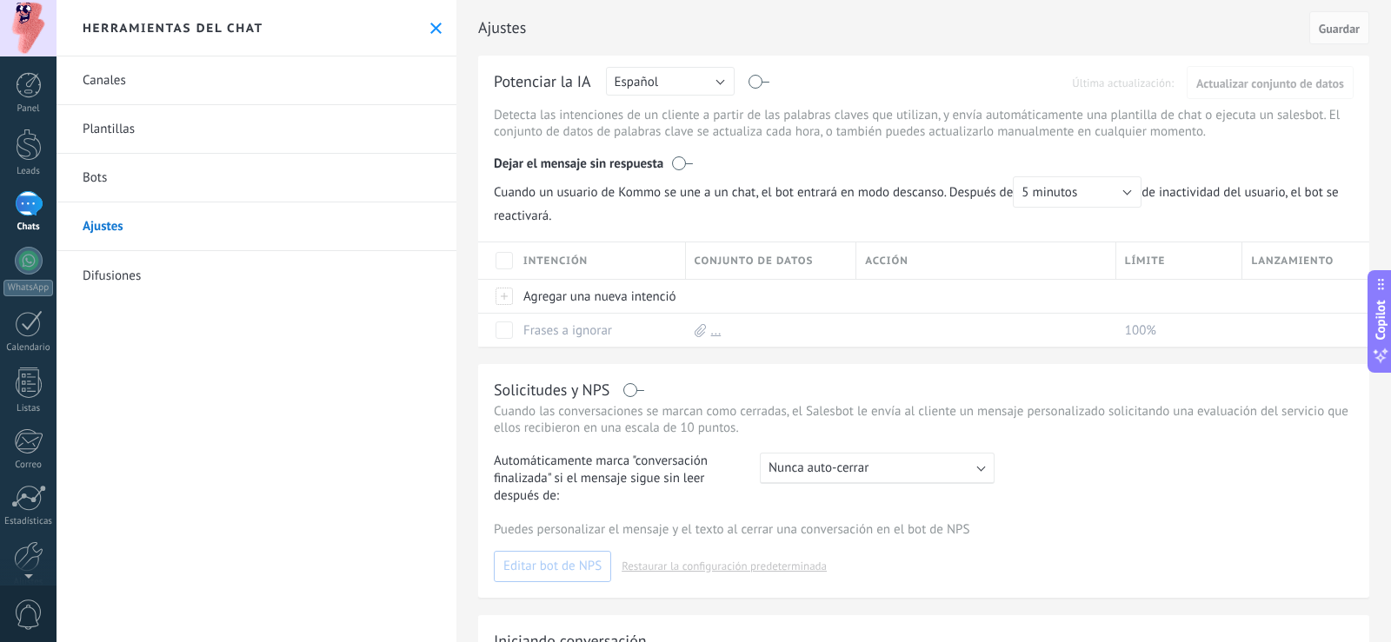
scroll to position [237, 0]
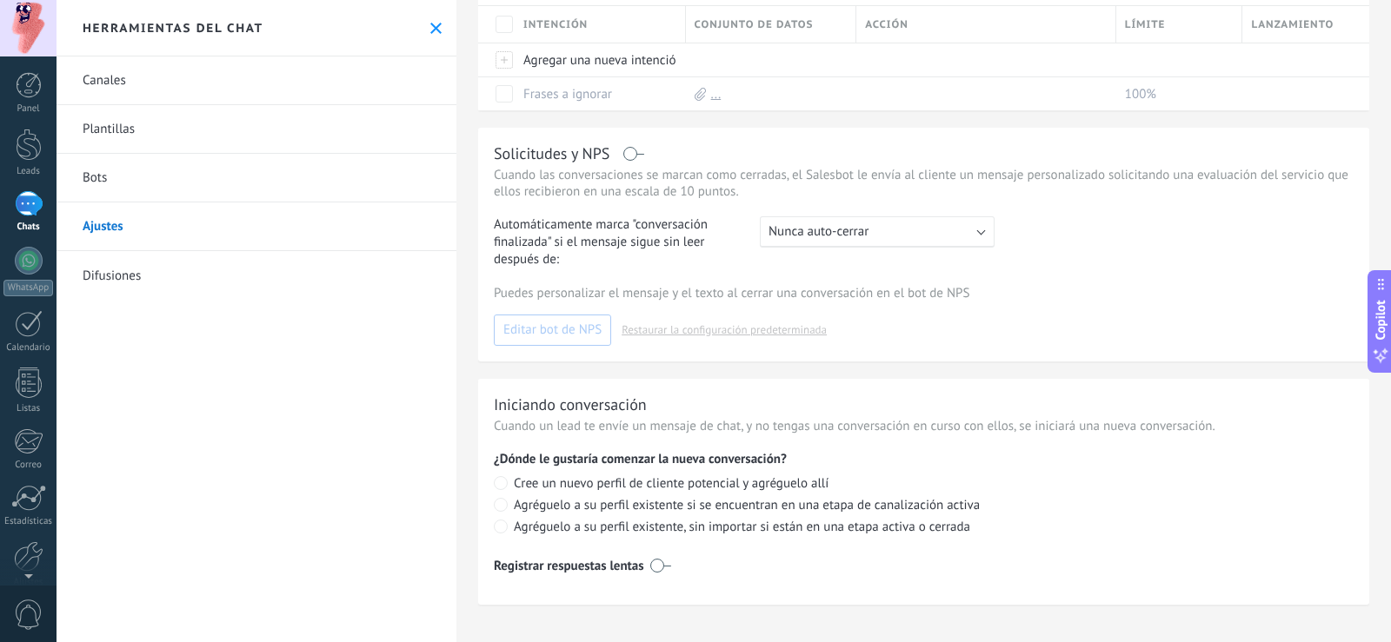
click at [125, 282] on link "Difusiones" at bounding box center [257, 275] width 400 height 49
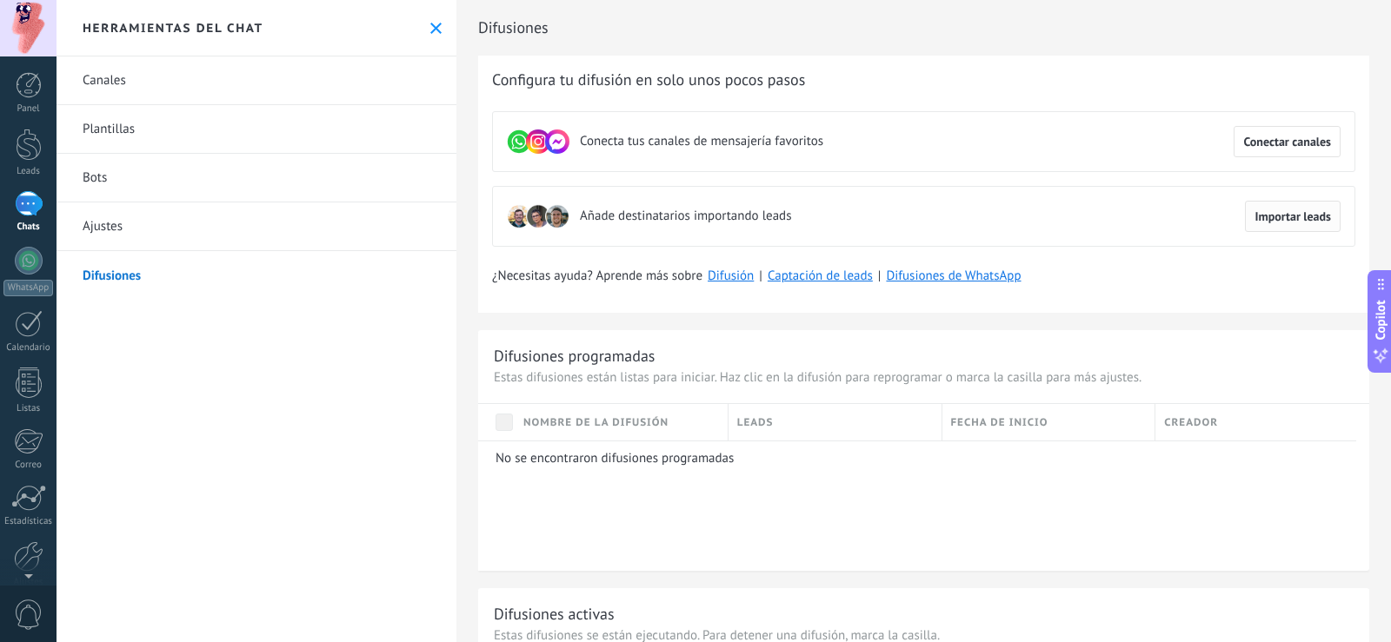
click at [1275, 219] on span "Importar leads" at bounding box center [1293, 216] width 77 height 12
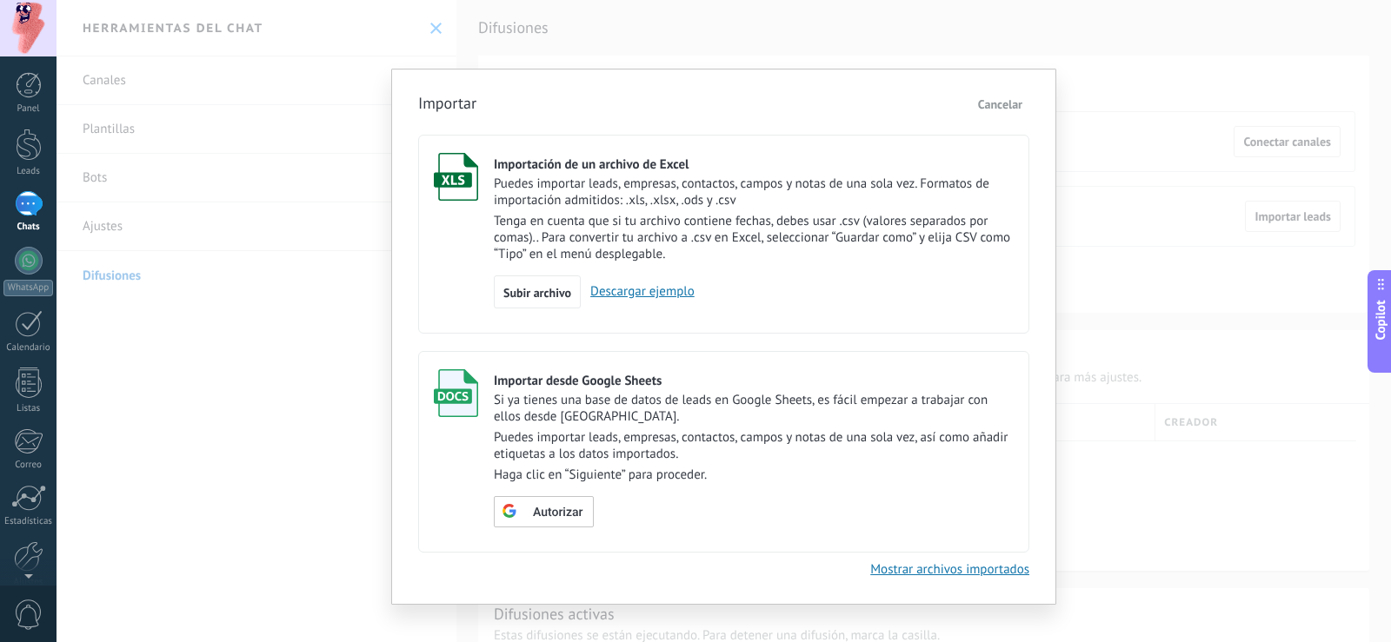
click at [668, 291] on link "Descargar ejemplo" at bounding box center [638, 291] width 114 height 17
click at [1004, 105] on span "Cancelar" at bounding box center [1000, 105] width 44 height 16
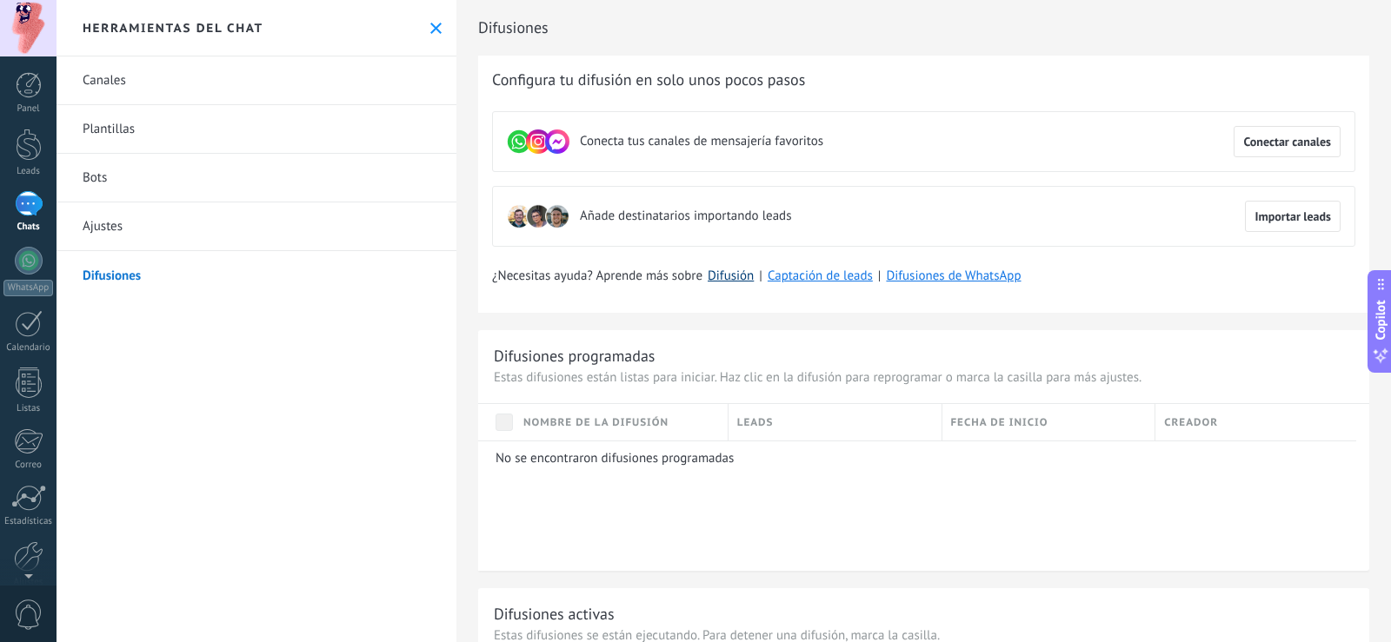
click at [735, 274] on link "Difusión" at bounding box center [731, 276] width 46 height 17
click at [29, 268] on div at bounding box center [29, 261] width 28 height 28
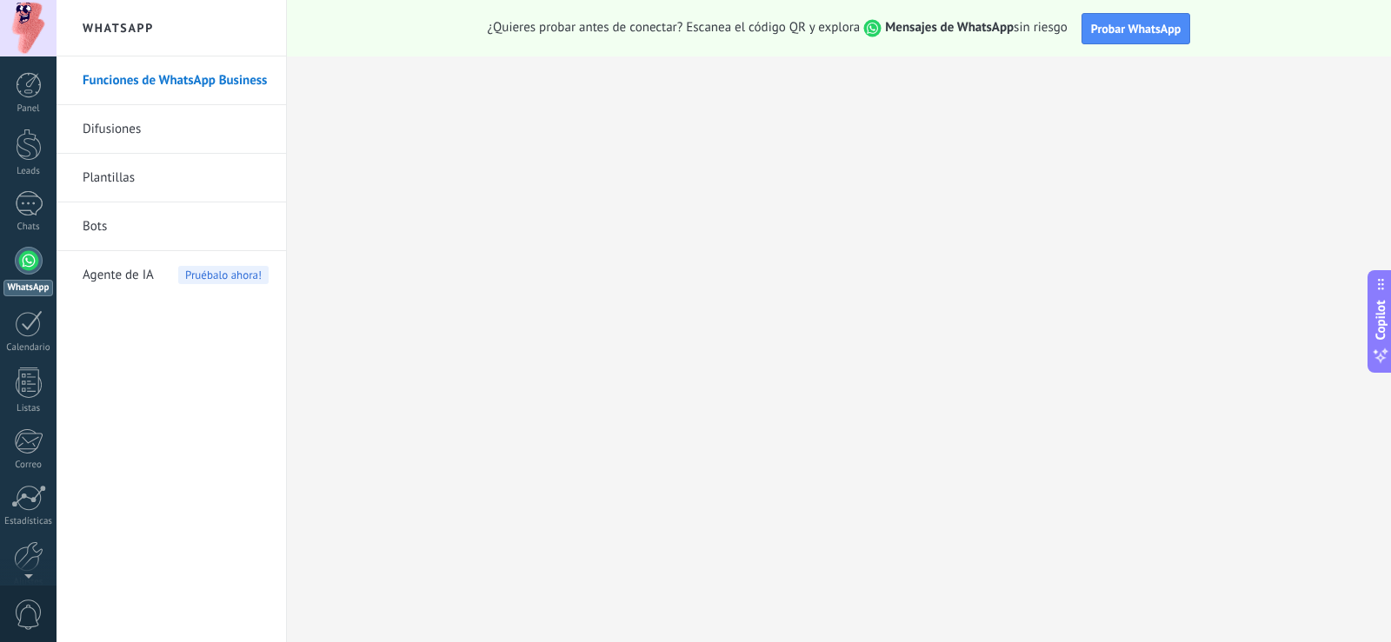
click at [196, 82] on link "Funciones de WhatsApp Business" at bounding box center [176, 81] width 186 height 49
click at [87, 243] on link "Bots" at bounding box center [176, 227] width 186 height 49
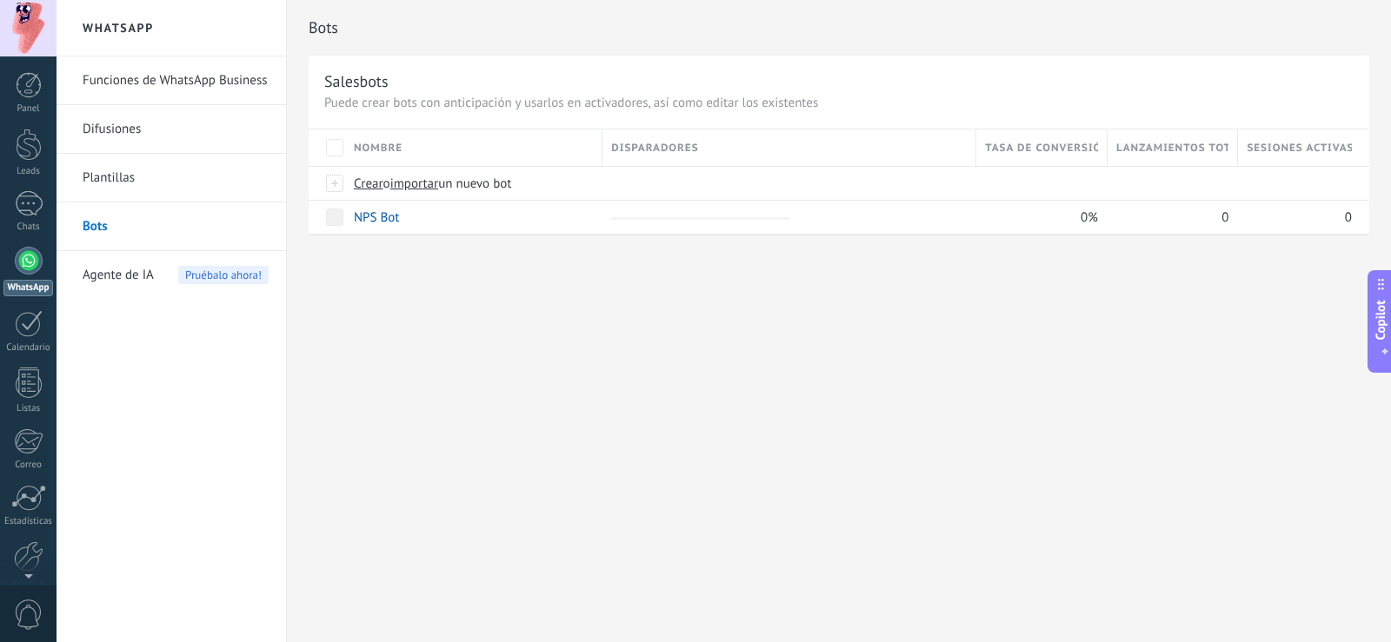
click at [131, 276] on span "Agente de IA" at bounding box center [118, 275] width 71 height 49
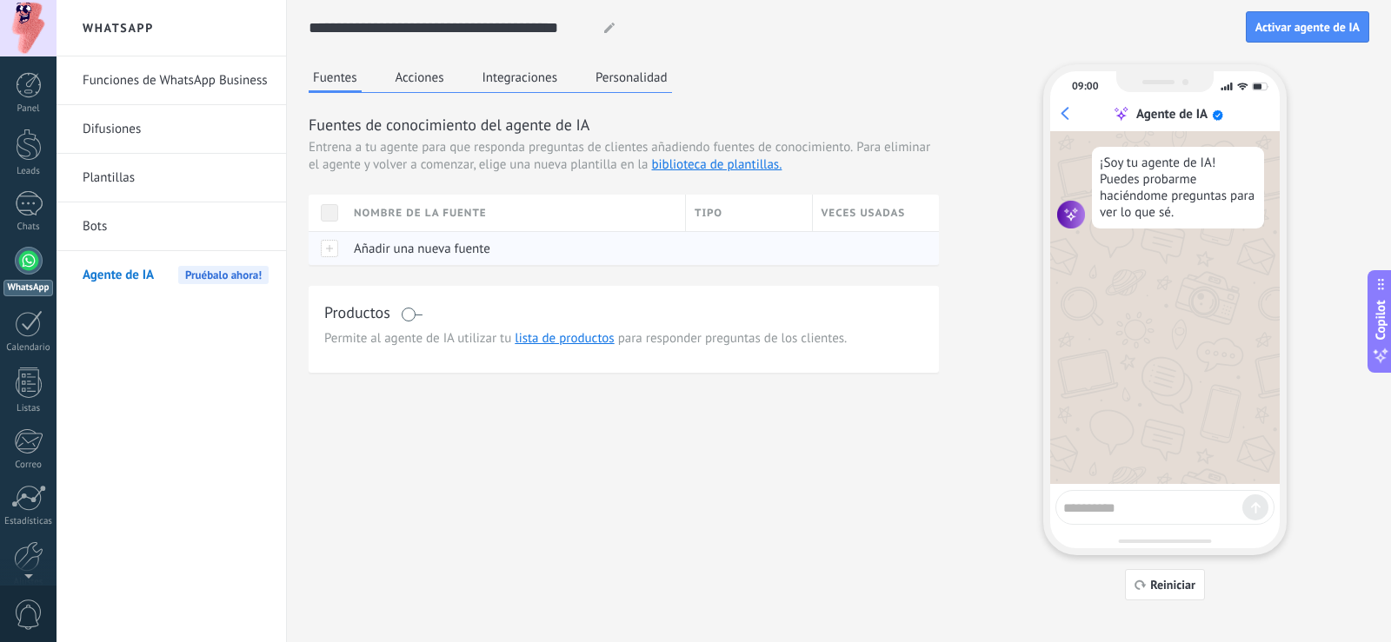
click at [422, 251] on span "Añadir una nueva fuente" at bounding box center [422, 249] width 136 height 17
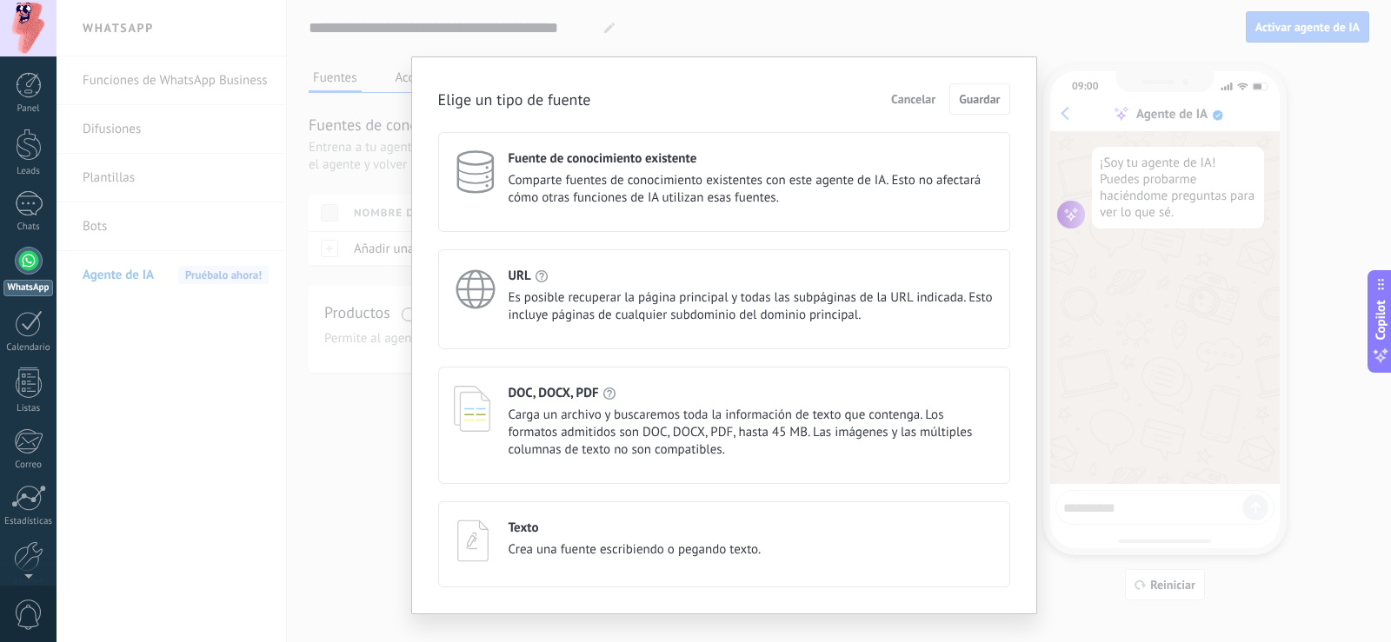
click at [336, 375] on div "Elige un tipo de fuente Cancelar Guardar Fuente de conocimiento existente Compa…" at bounding box center [724, 321] width 1335 height 642
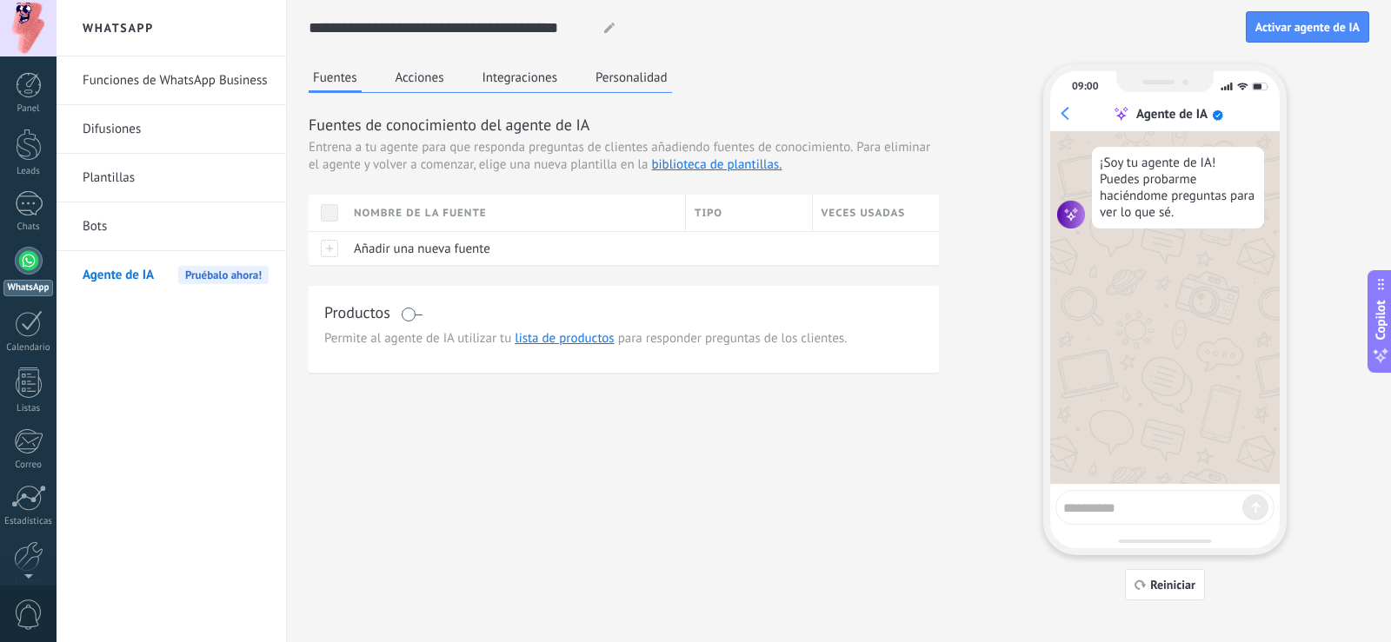
click at [1101, 510] on textarea at bounding box center [1152, 506] width 179 height 22
type textarea "**********"
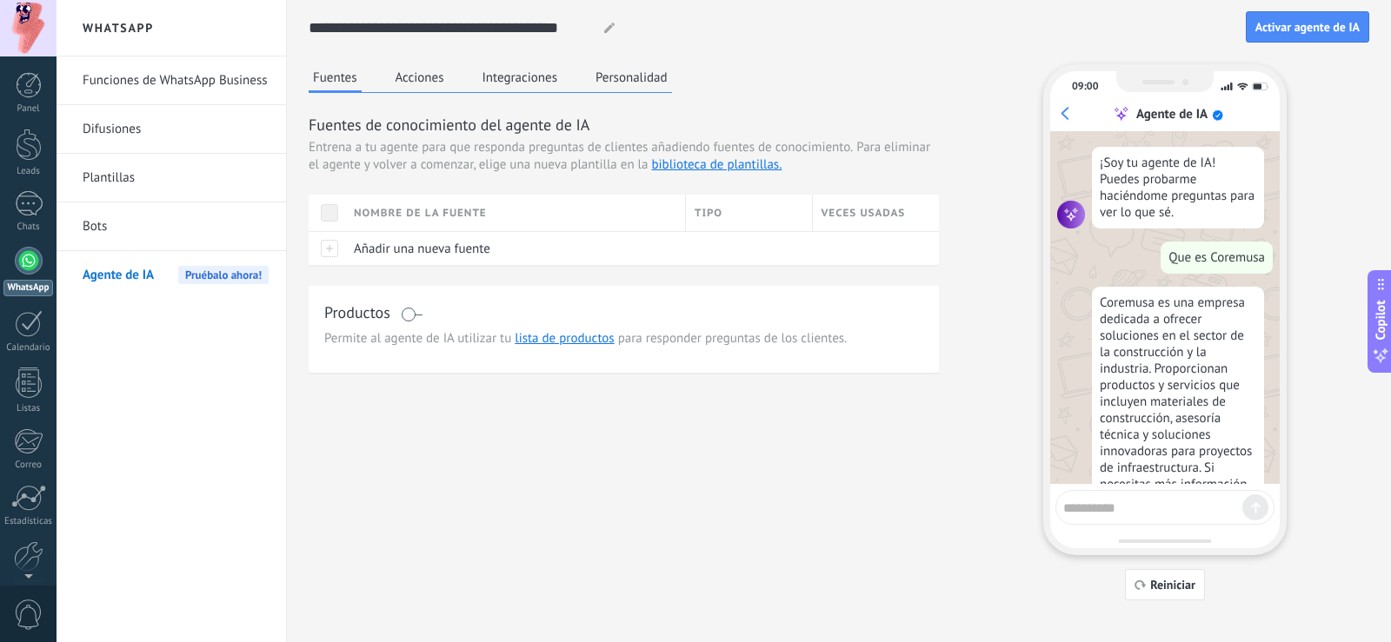
scroll to position [104, 0]
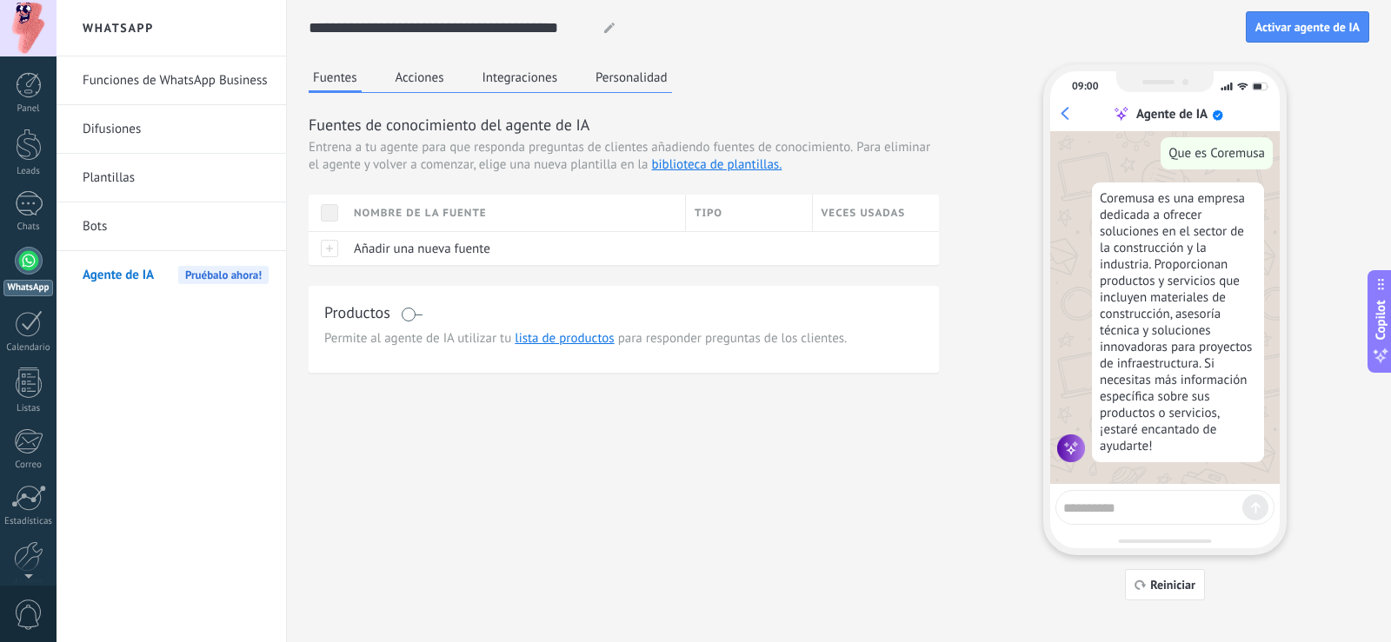
click at [102, 225] on link "Bots" at bounding box center [176, 227] width 186 height 49
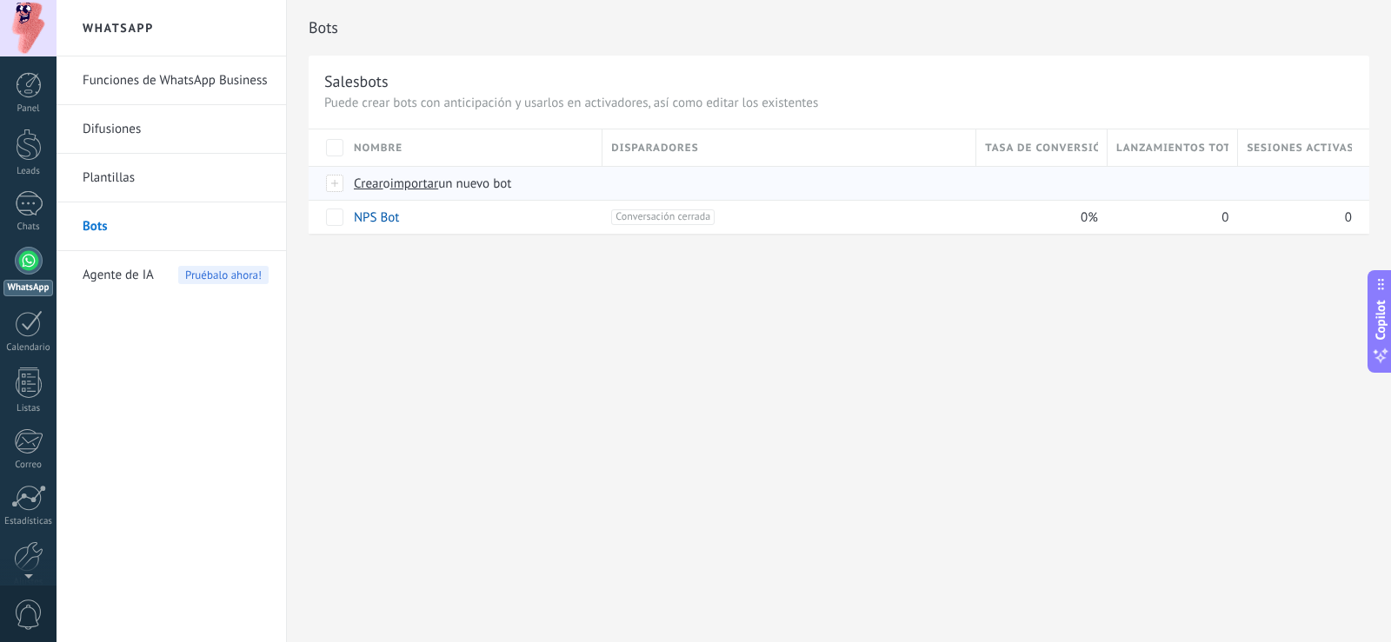
click at [376, 182] on span "Crear" at bounding box center [369, 184] width 30 height 17
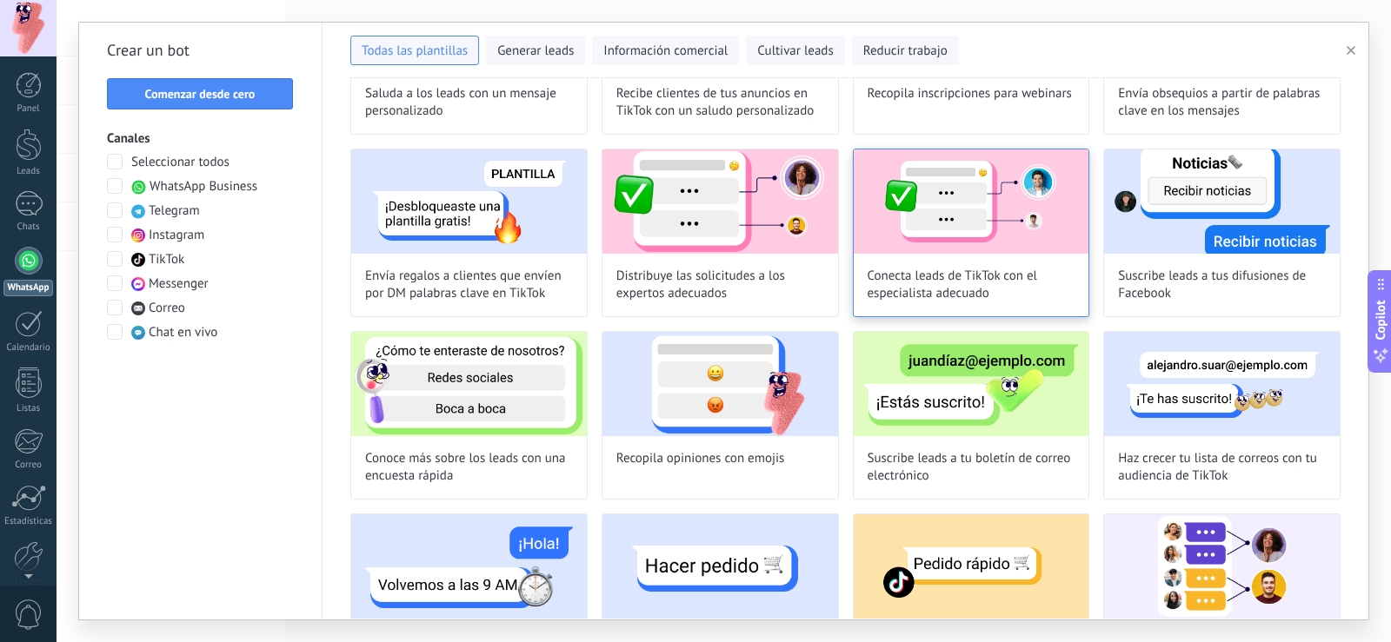
scroll to position [818, 0]
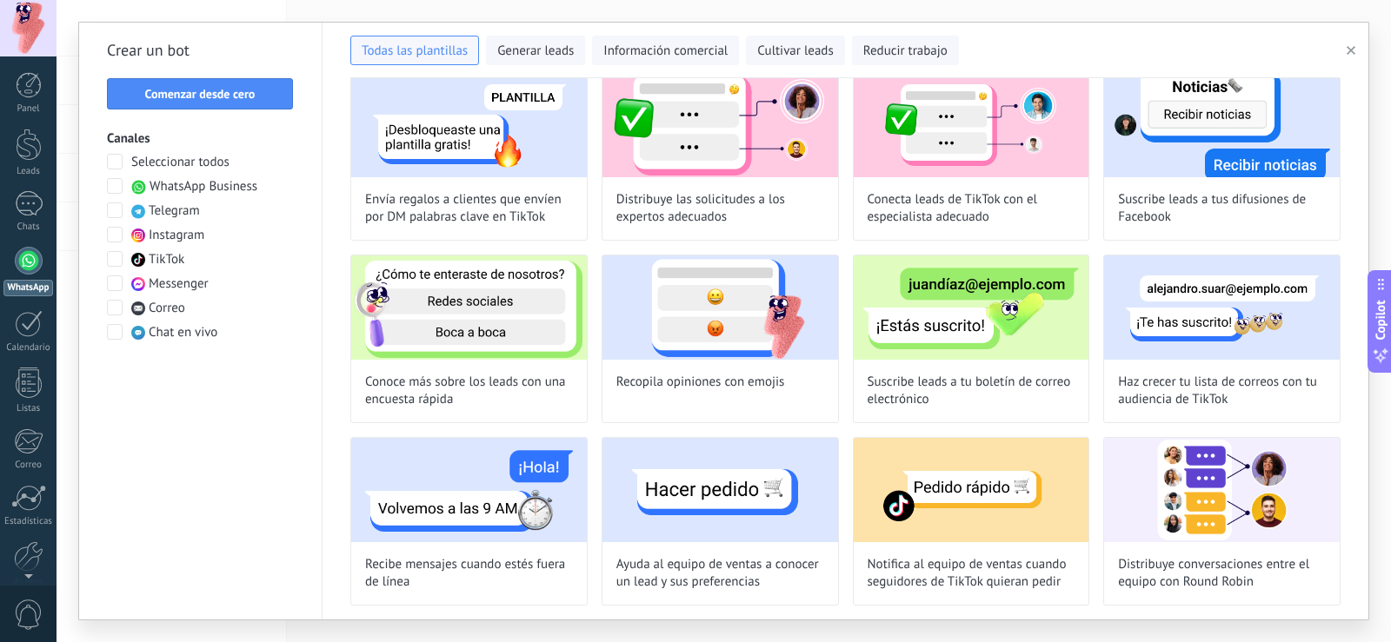
click at [113, 188] on span at bounding box center [115, 186] width 16 height 16
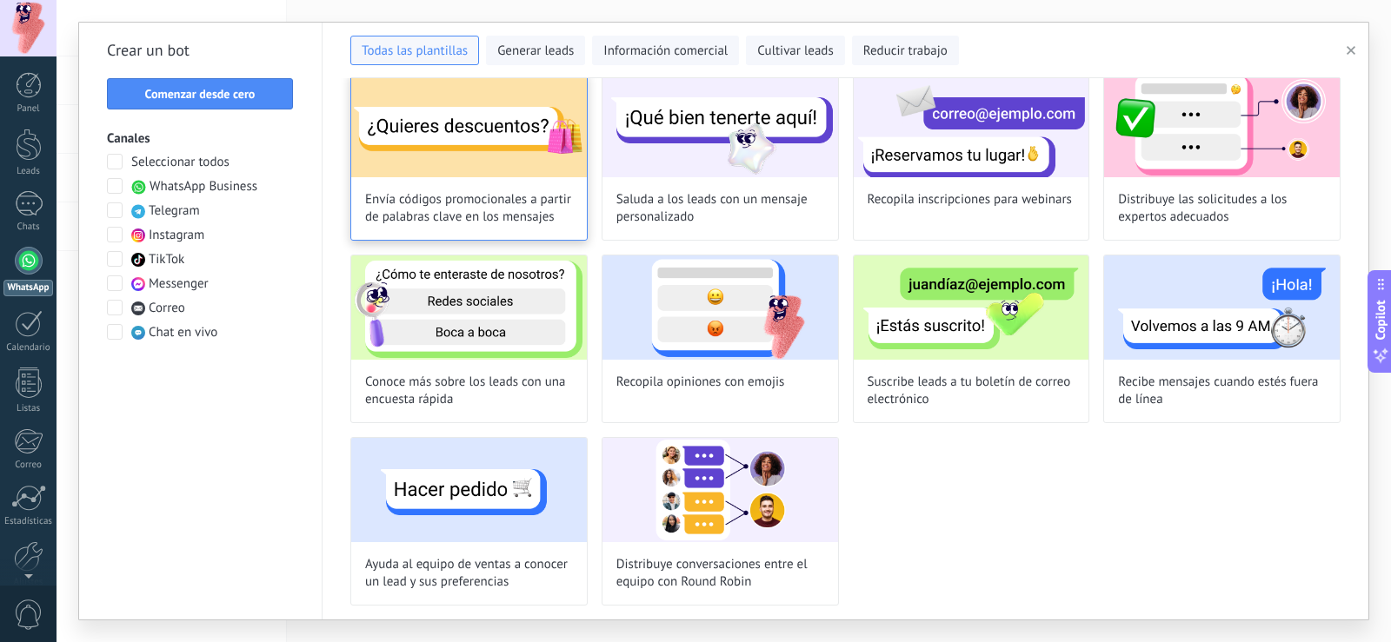
scroll to position [0, 0]
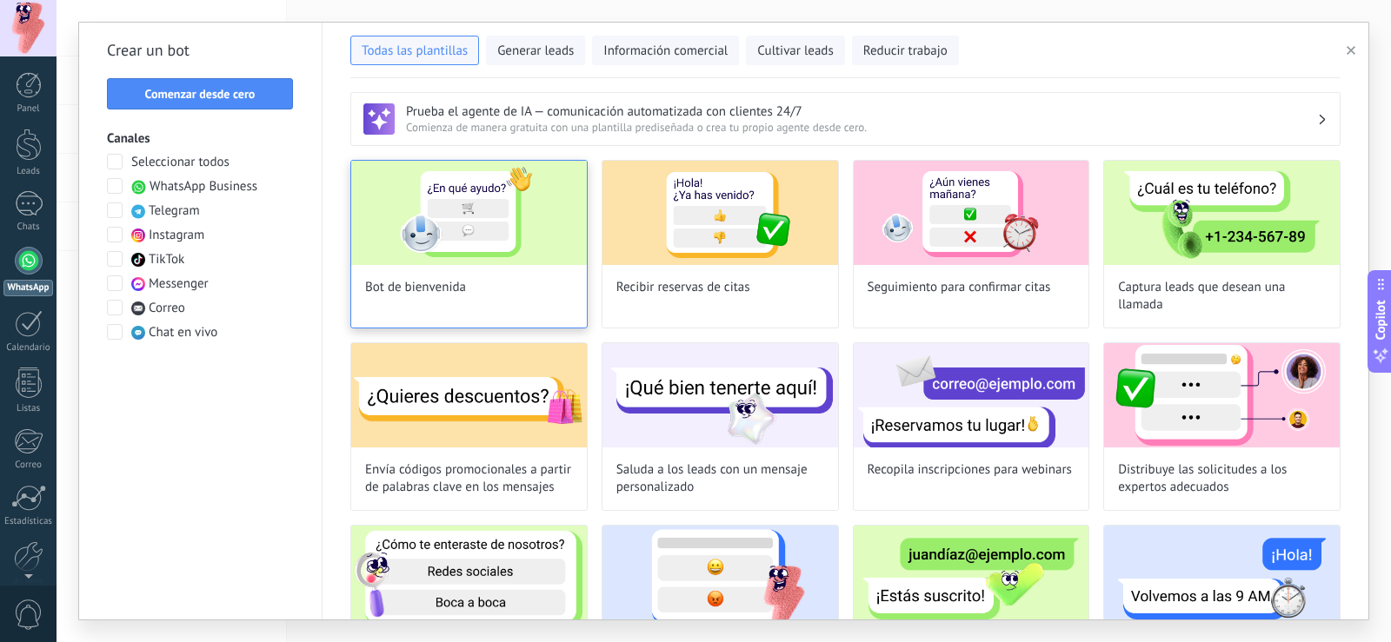
click at [476, 237] on img at bounding box center [469, 213] width 236 height 104
type input "**********"
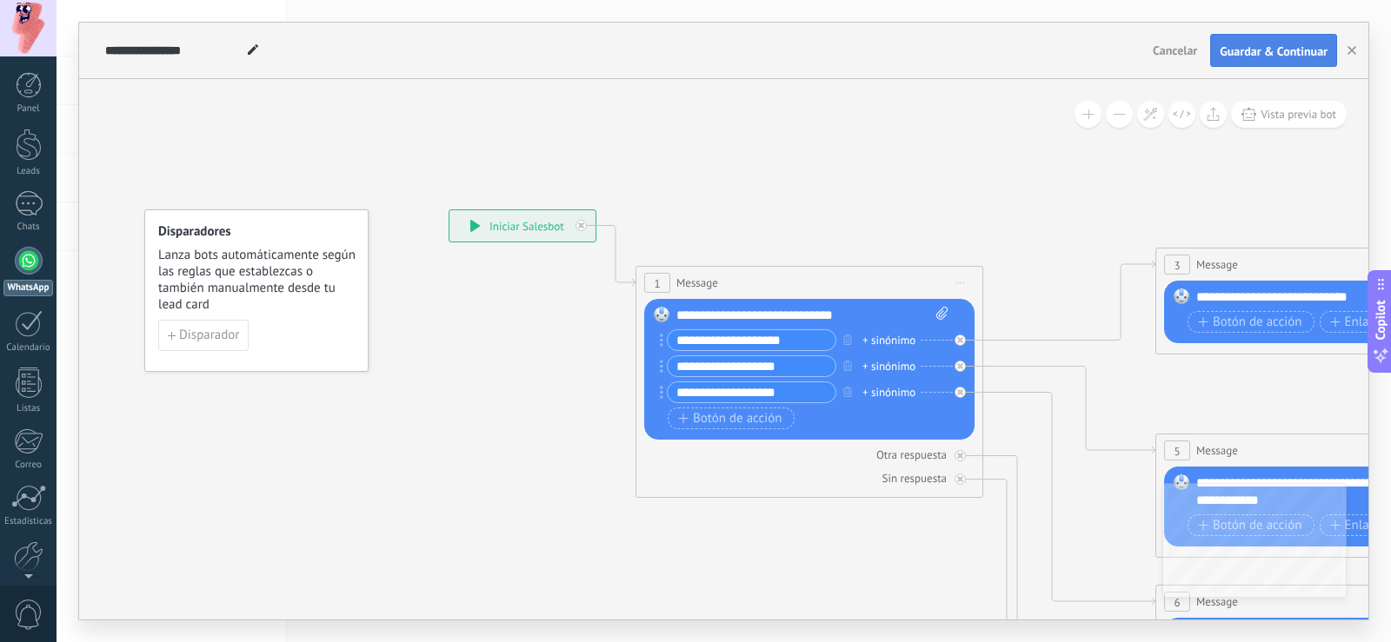
click at [1289, 39] on button "Guardar & Continuar" at bounding box center [1273, 50] width 127 height 33
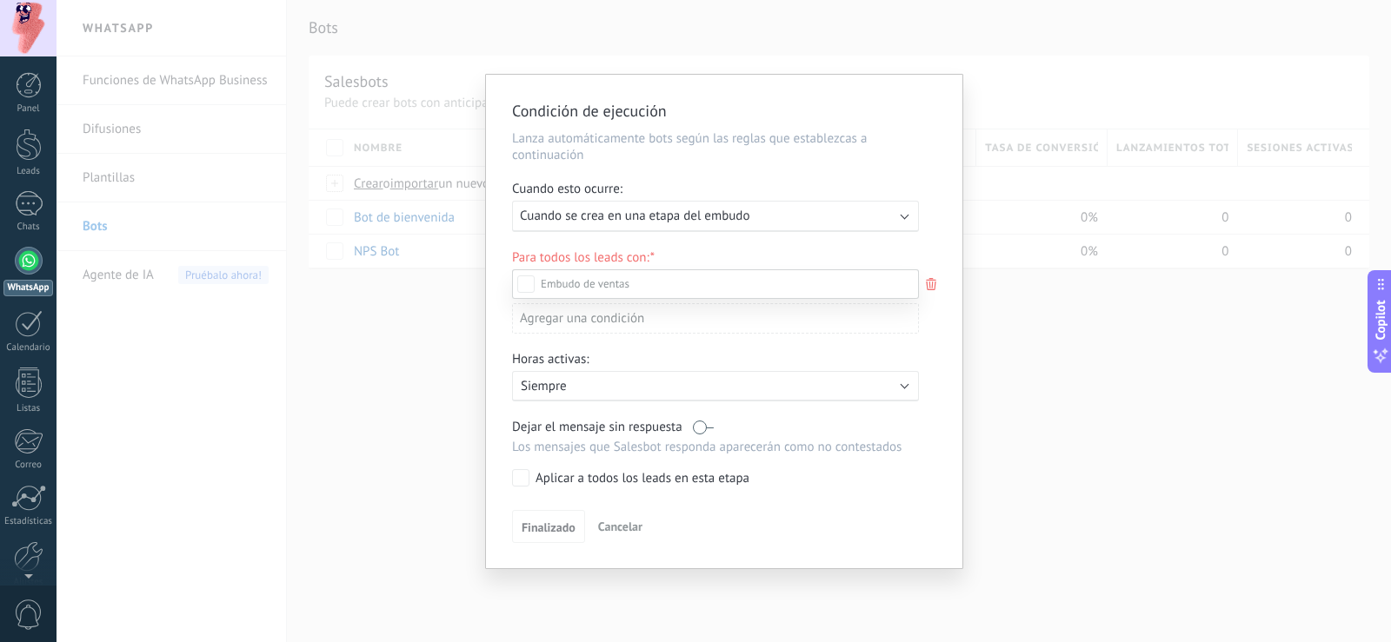
click at [0, 0] on label "Nueva consulta" at bounding box center [0, 0] width 0 height 0
click at [0, 0] on div "Leads Entrantes" at bounding box center [0, 0] width 0 height 0
click at [555, 521] on div "Leads Entrantes Nueva consulta Cualificado Cotización enviada Pedido creado Ped…" at bounding box center [715, 455] width 407 height 370
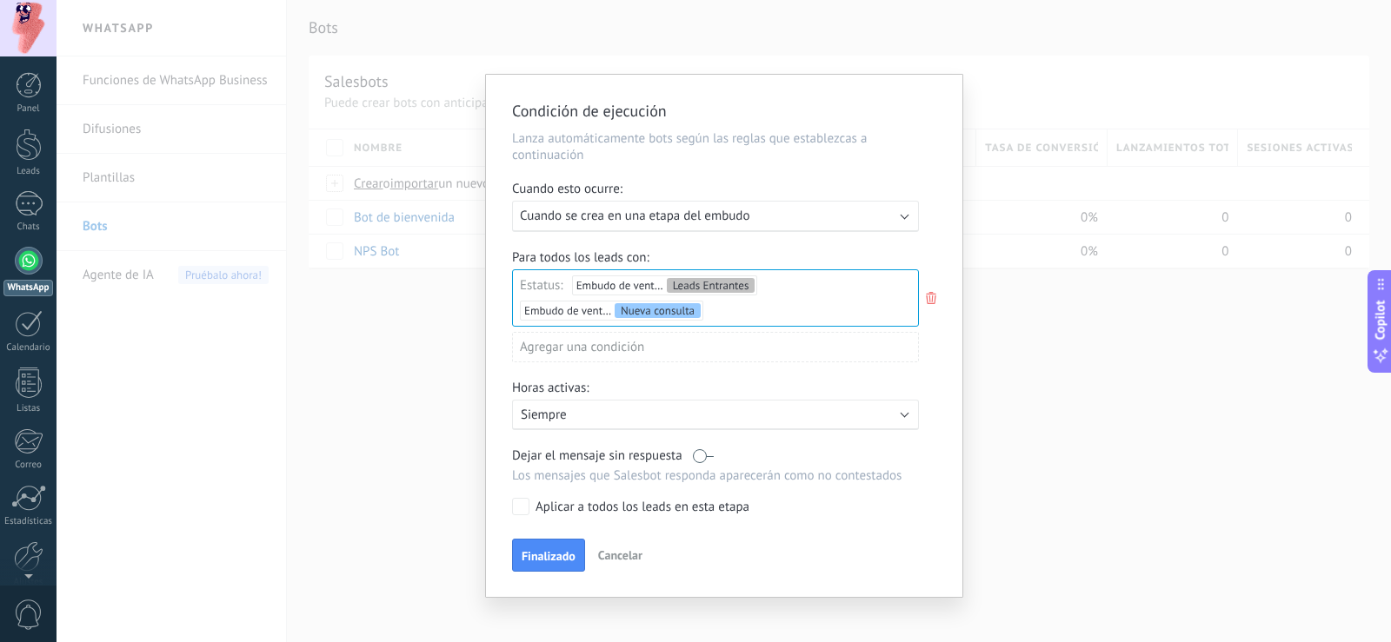
click at [559, 529] on div "Condición de ejecución Lanza automáticamente bots según las reglas que establez…" at bounding box center [724, 336] width 476 height 522
click at [553, 577] on div "Condición de ejecución Lanza automáticamente bots según las reglas que establez…" at bounding box center [724, 336] width 476 height 522
click at [556, 565] on button "Finalizado" at bounding box center [548, 555] width 73 height 33
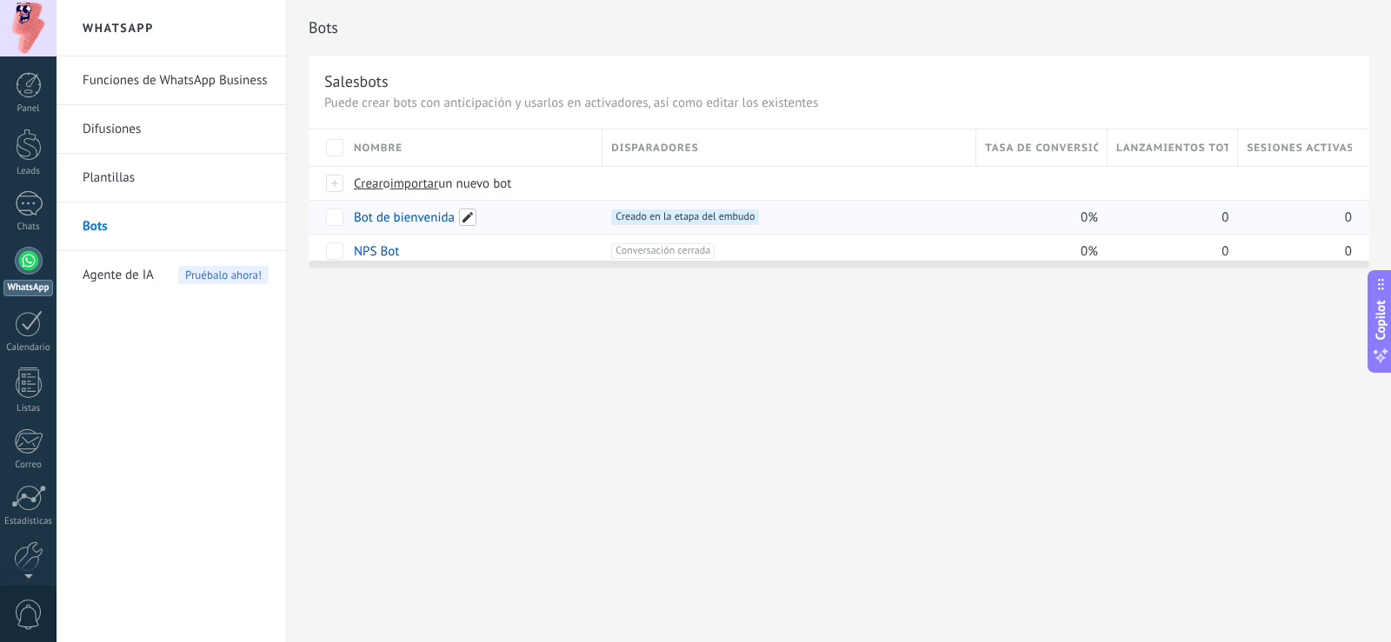
click at [467, 217] on span at bounding box center [467, 217] width 17 height 17
click at [467, 257] on div at bounding box center [839, 261] width 1061 height 14
click at [390, 216] on link "Bot de bienvenida" at bounding box center [404, 218] width 101 height 17
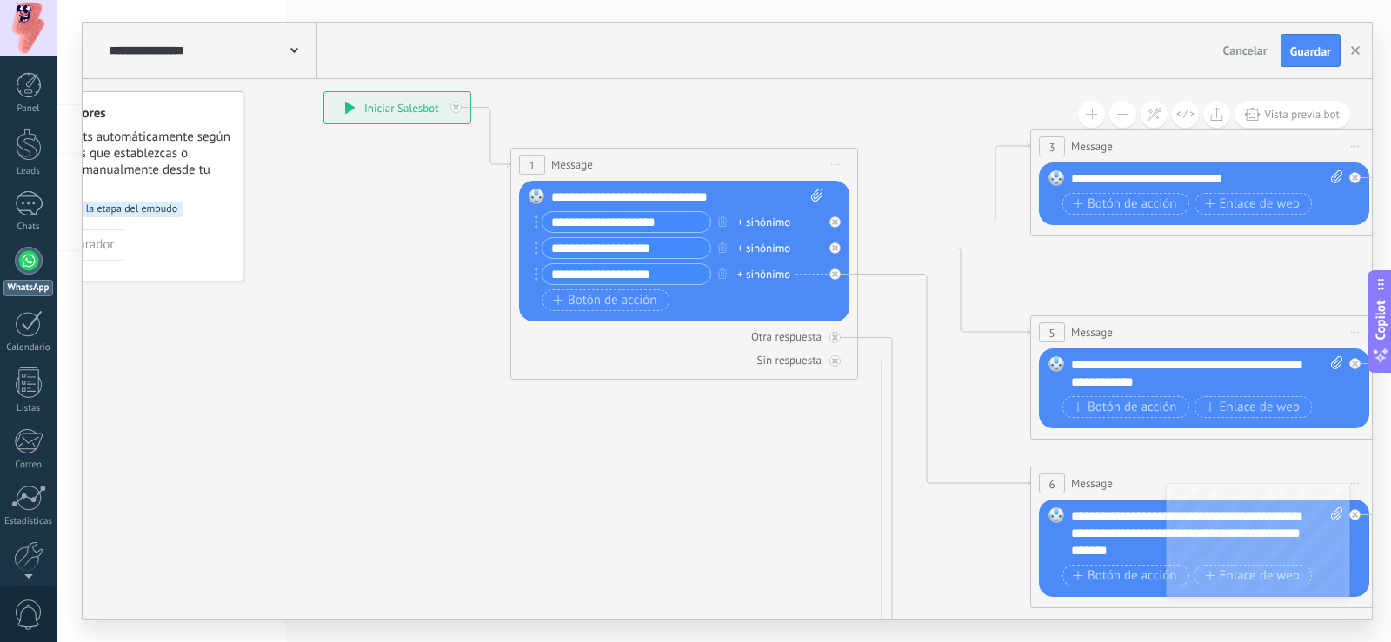
drag, startPoint x: 1052, startPoint y: 191, endPoint x: 844, endPoint y: 66, distance: 242.6
click at [869, 70] on div "**********" at bounding box center [727, 321] width 1289 height 597
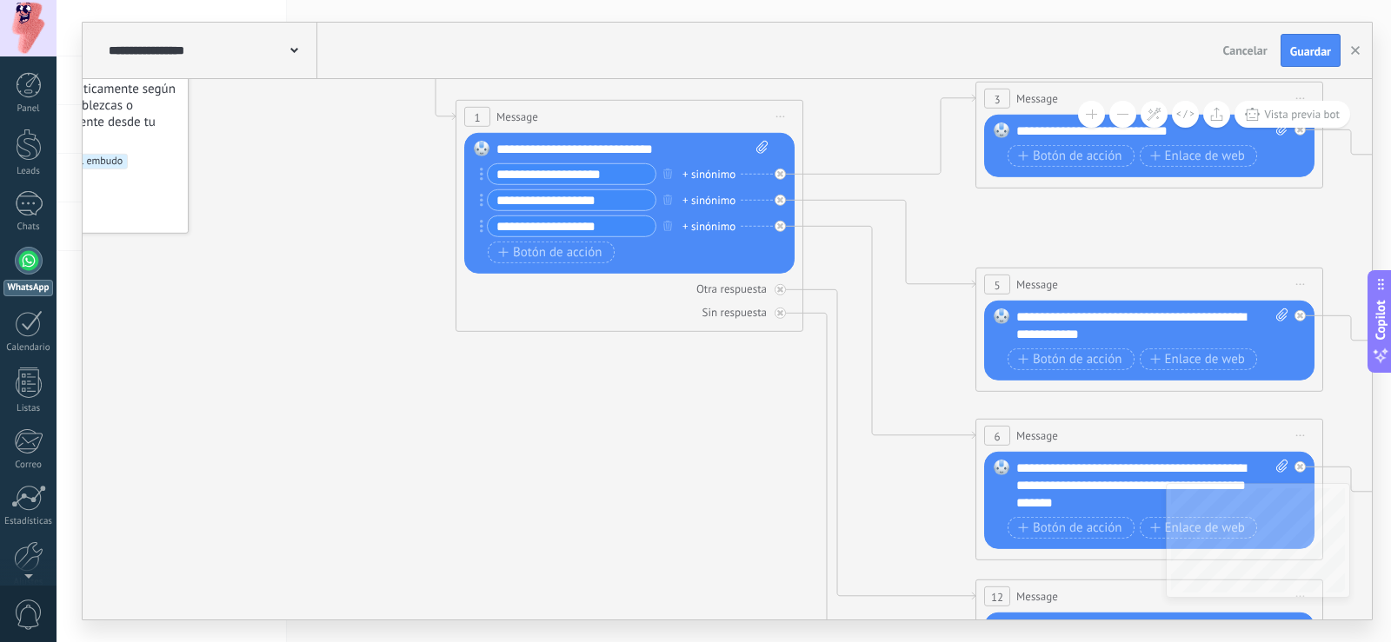
click at [1115, 116] on button at bounding box center [1122, 114] width 27 height 27
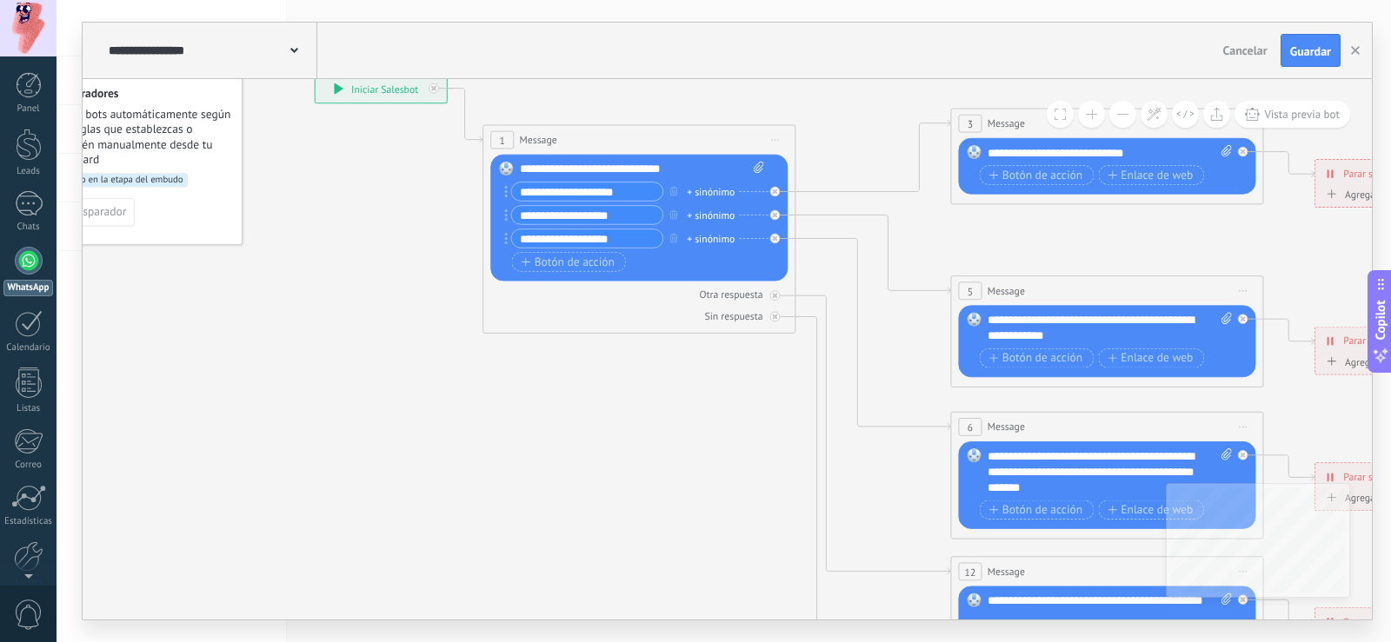
click at [1115, 116] on button at bounding box center [1122, 114] width 27 height 27
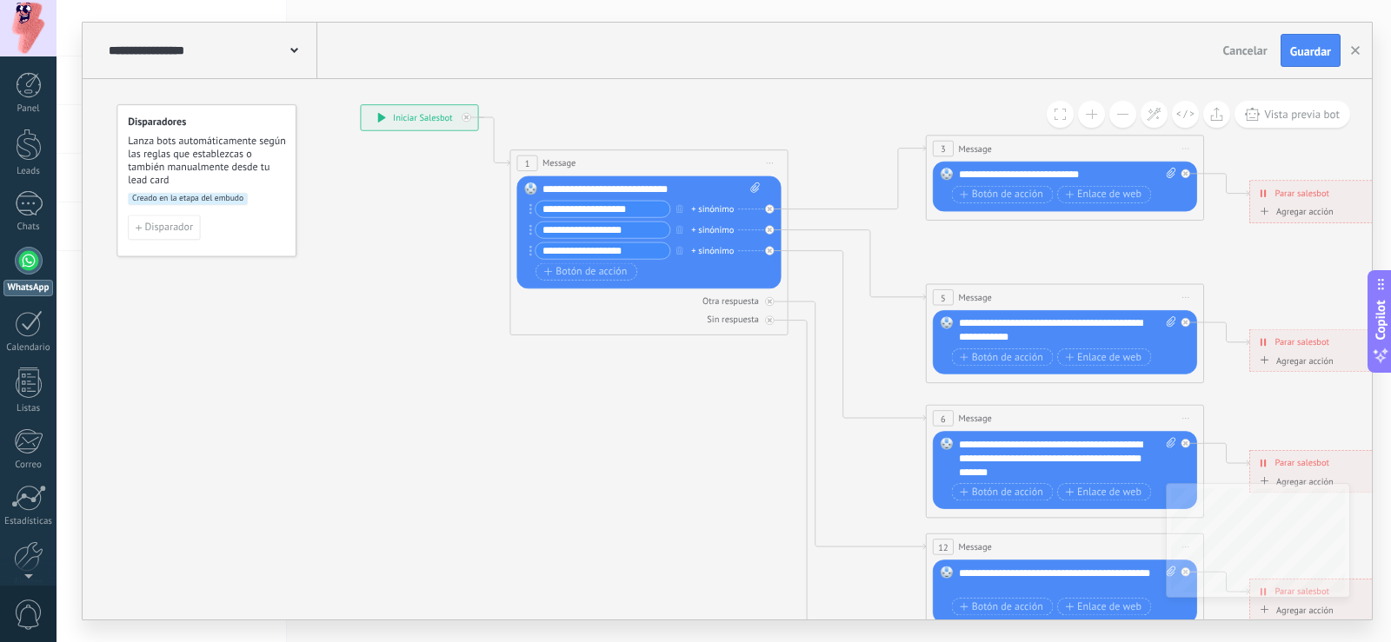
click at [1115, 116] on button at bounding box center [1122, 114] width 27 height 27
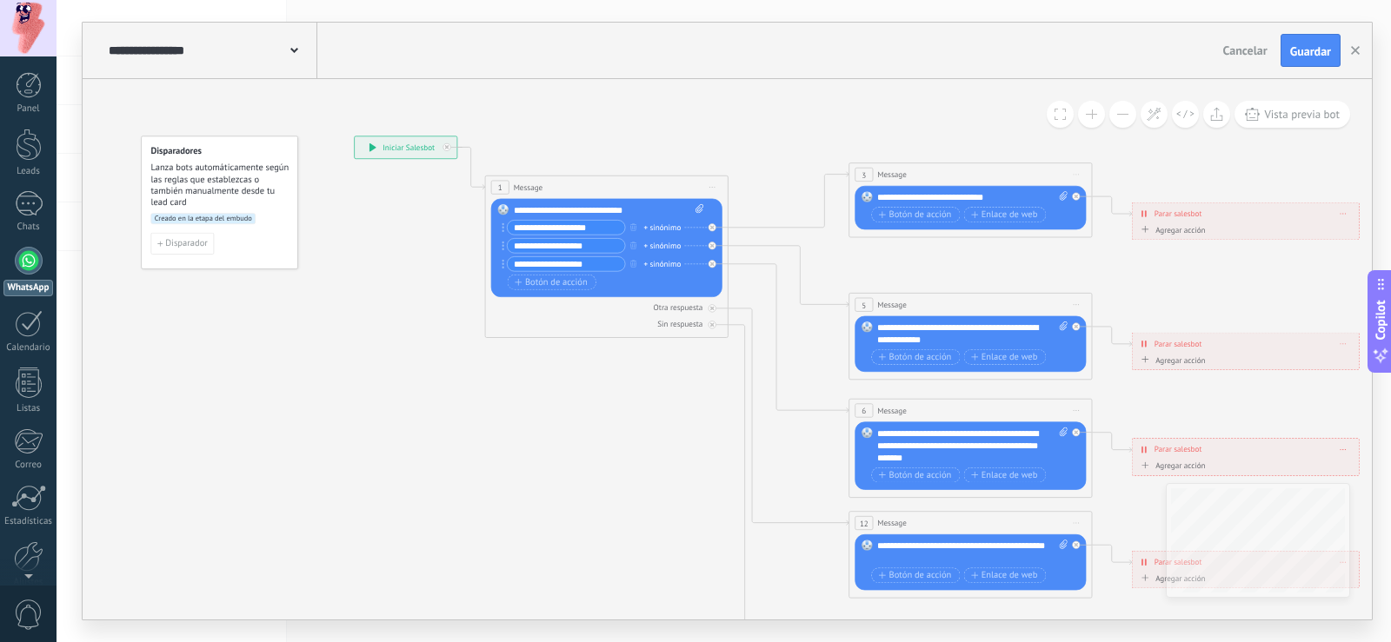
drag, startPoint x: 1241, startPoint y: 151, endPoint x: 1188, endPoint y: 152, distance: 52.2
click at [1188, 152] on icon at bounding box center [998, 439] width 1897 height 1216
click at [893, 213] on span "Botón de acción" at bounding box center [915, 215] width 73 height 10
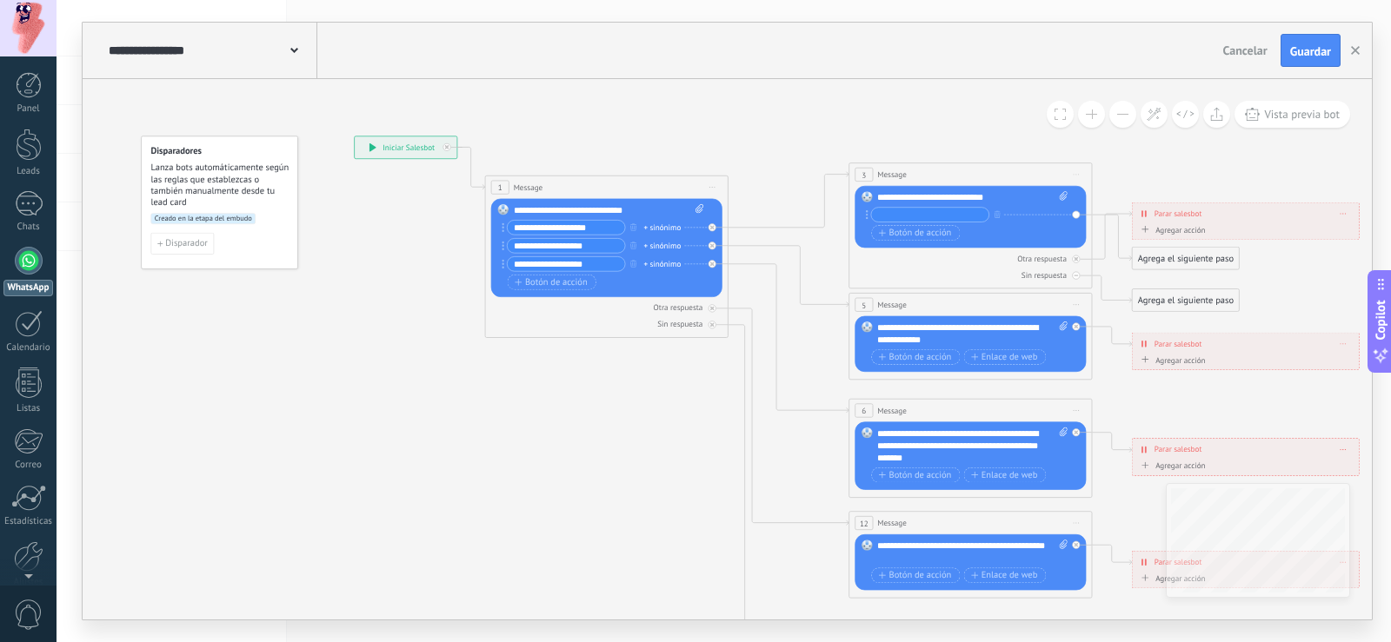
click at [1078, 213] on div "Reemplazar Quitar Convertir a mensaje de voz Arrastre la imagen aquí para adjun…" at bounding box center [970, 217] width 231 height 62
click at [868, 216] on circle at bounding box center [867, 215] width 2 height 2
click at [969, 146] on icon at bounding box center [998, 439] width 1897 height 1216
click at [924, 218] on input "text" at bounding box center [929, 215] width 117 height 14
type input "**********"
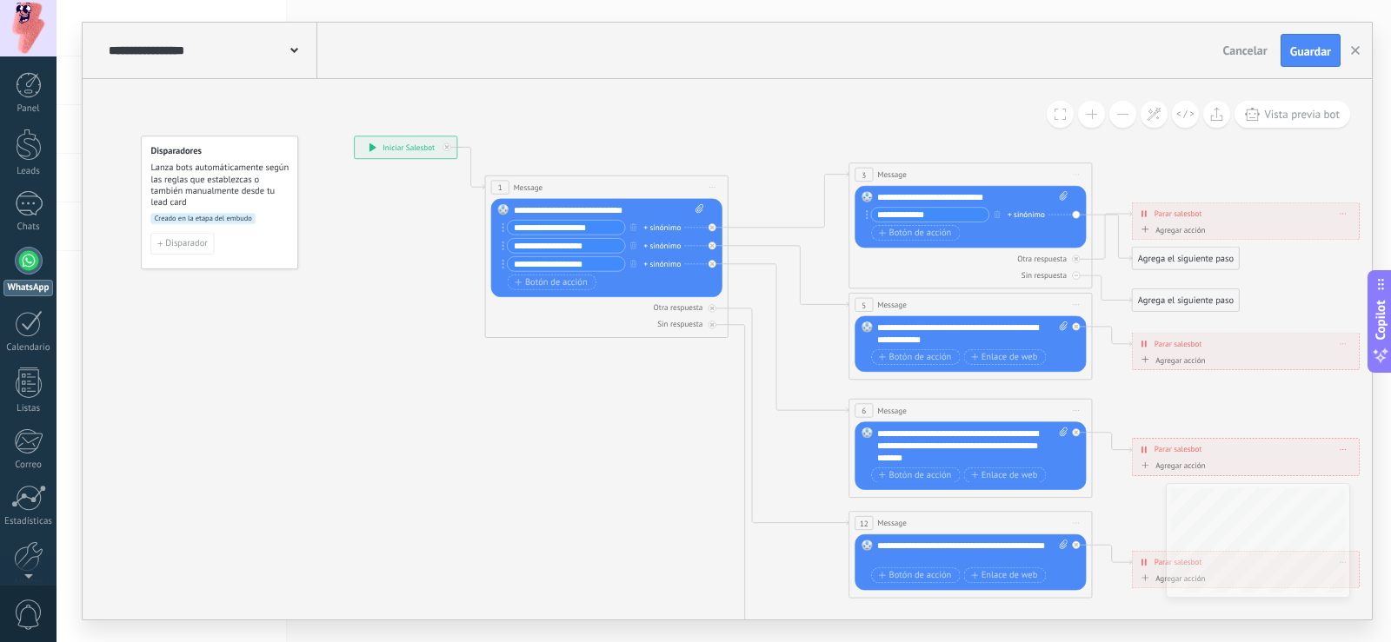
click at [1029, 219] on div "+ sinónimo" at bounding box center [1026, 215] width 37 height 12
click at [1024, 149] on icon at bounding box center [998, 439] width 1897 height 1216
click at [1076, 212] on div "Reemplazar Quitar Convertir a mensaje de voz Arrastre la imagen aquí para adjun…" at bounding box center [970, 217] width 231 height 62
click at [1301, 121] on span "Vista previa bot" at bounding box center [1302, 114] width 76 height 15
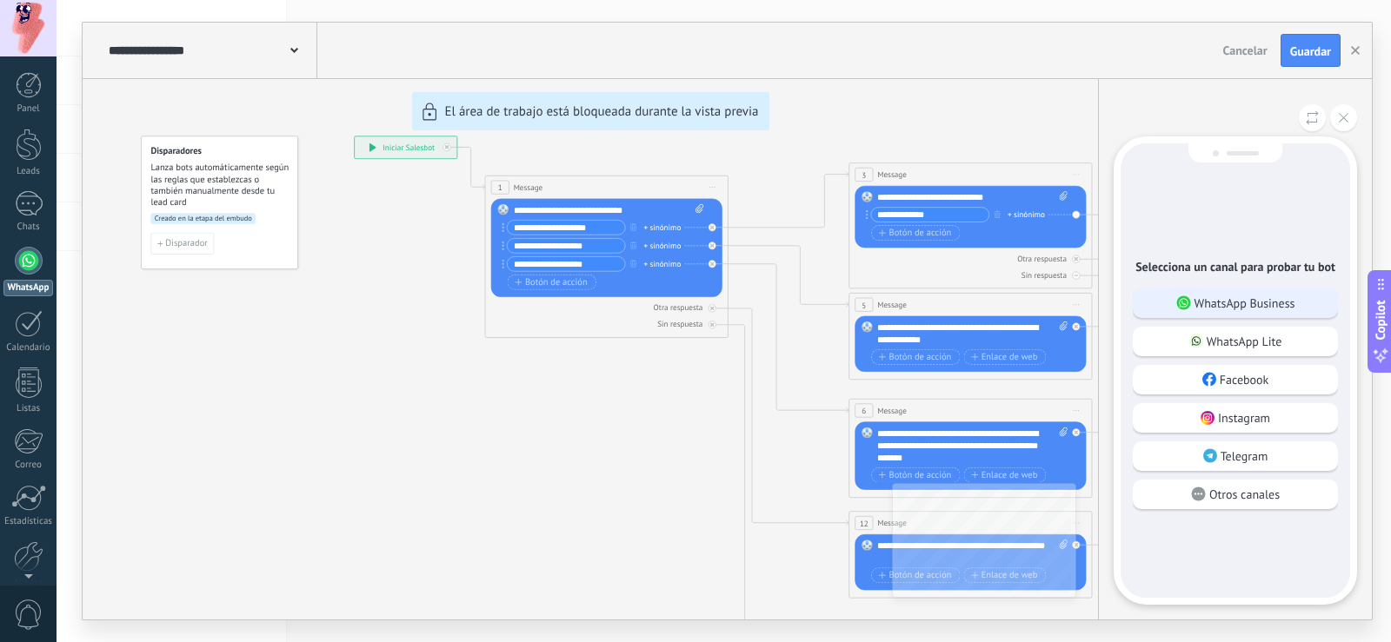
click at [1255, 304] on p "WhatsApp Business" at bounding box center [1245, 304] width 101 height 16
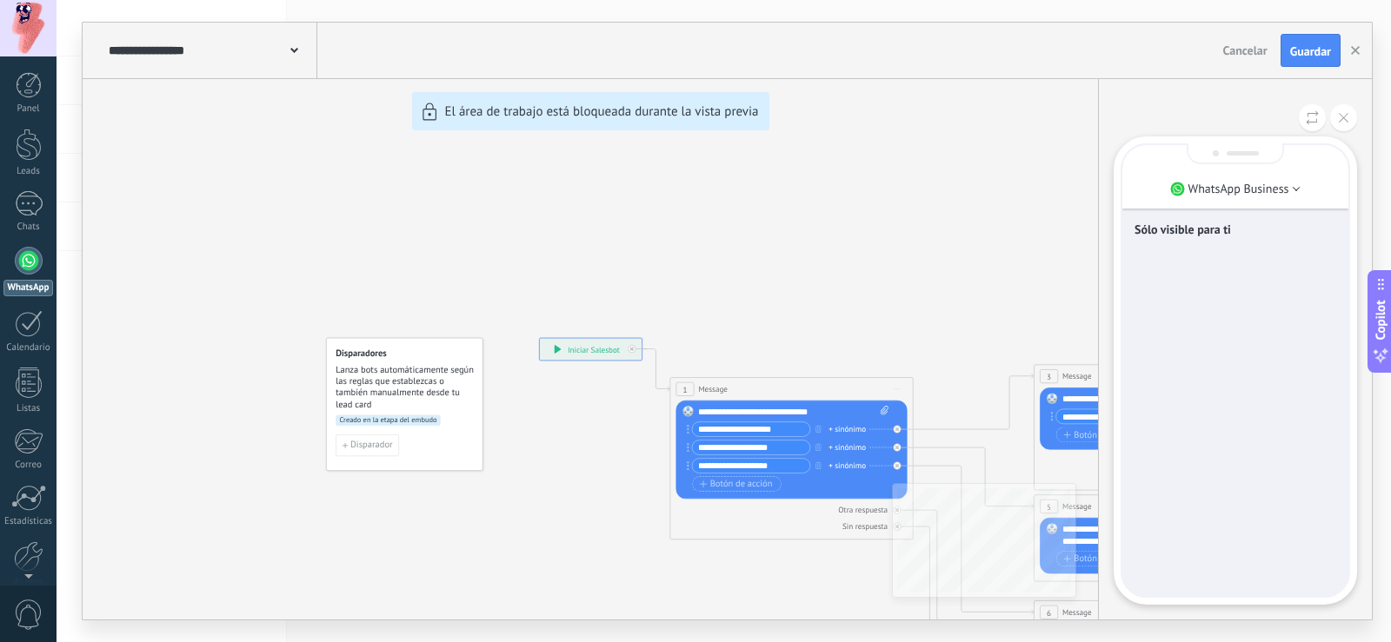
click at [1173, 589] on div "Sólo visible para ti" at bounding box center [1235, 370] width 226 height 451
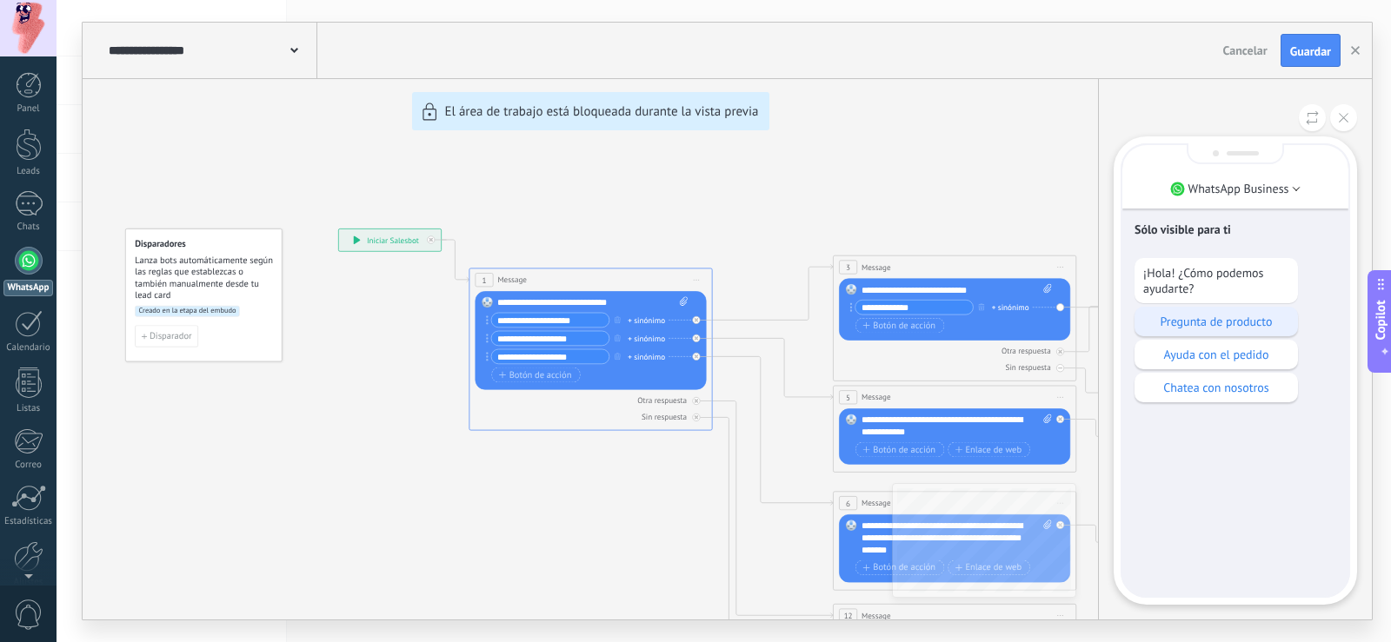
click at [1243, 321] on p "Pregunta de producto" at bounding box center [1216, 322] width 146 height 16
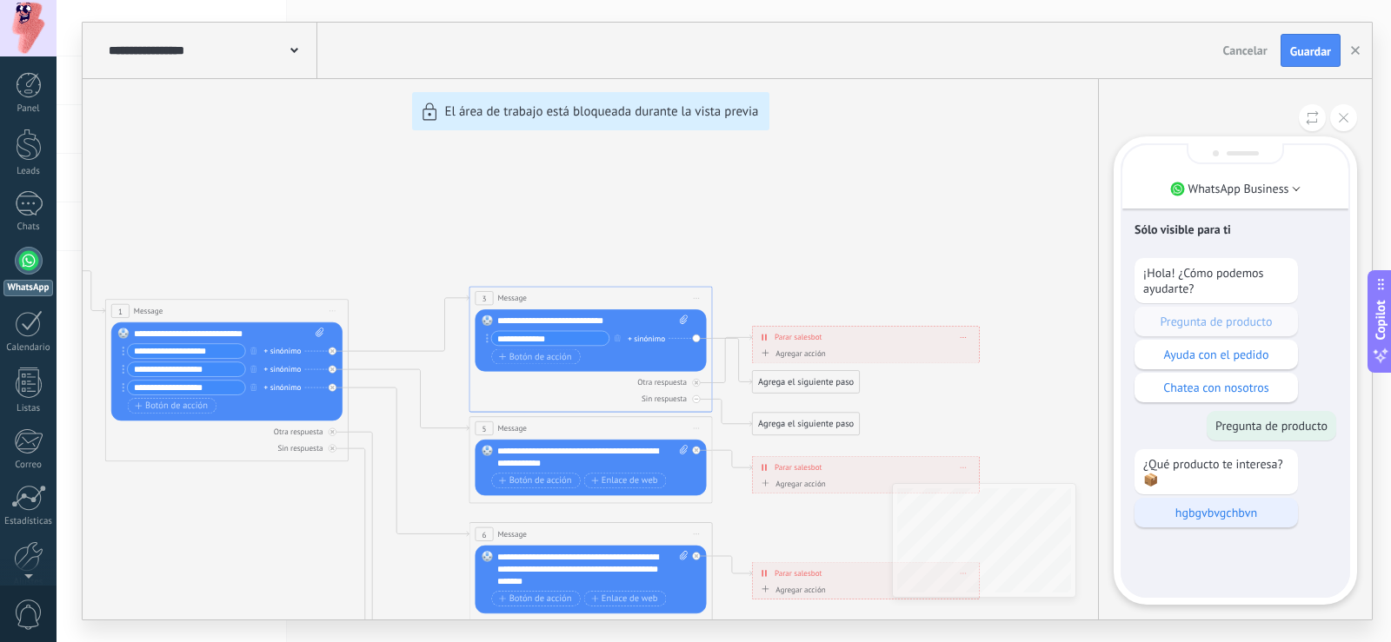
click at [1219, 519] on p "hgbgvbvgchbvn" at bounding box center [1216, 513] width 146 height 16
drag, startPoint x: 1033, startPoint y: 352, endPoint x: 962, endPoint y: 228, distance: 142.9
click at [962, 228] on div "**********" at bounding box center [727, 321] width 1289 height 597
drag, startPoint x: 817, startPoint y: 283, endPoint x: 831, endPoint y: 211, distance: 72.6
click at [829, 213] on div "**********" at bounding box center [727, 321] width 1289 height 597
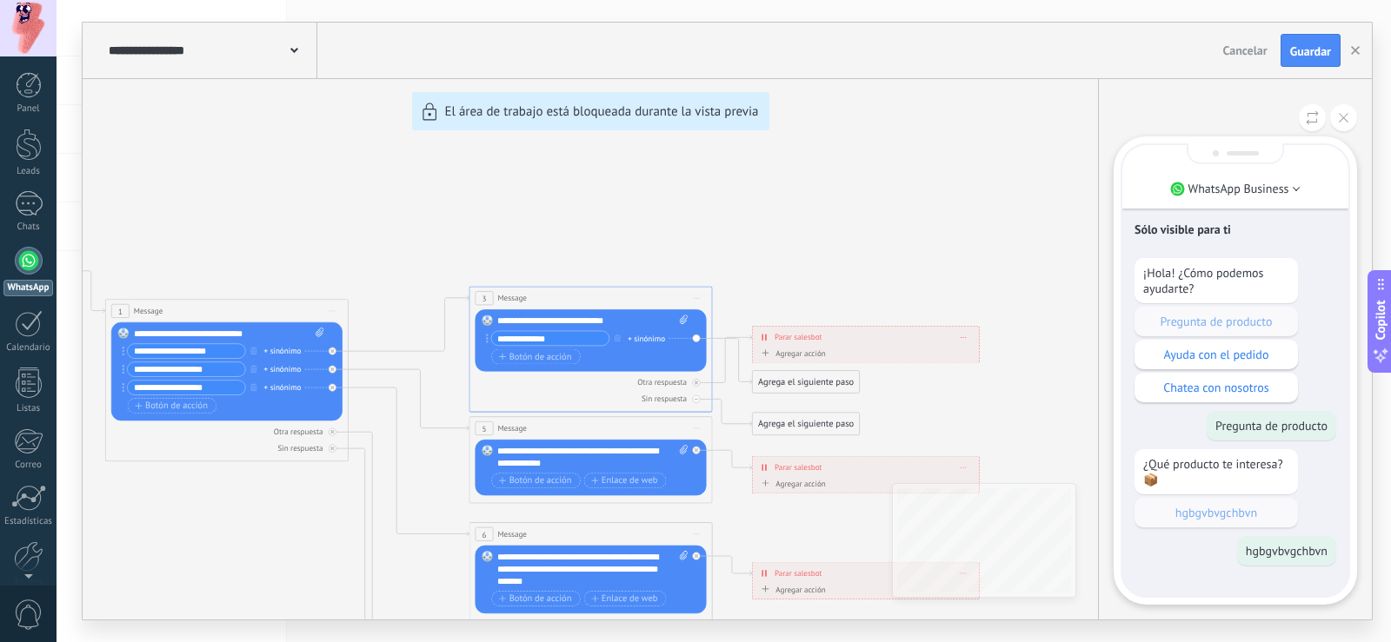
click at [1252, 582] on div "Sólo visible para ti ¡Hola! ¿Cómo podemos ayudarte? Pregunta de producto Ayuda …" at bounding box center [1235, 370] width 226 height 451
click at [1343, 118] on use at bounding box center [1344, 118] width 10 height 10
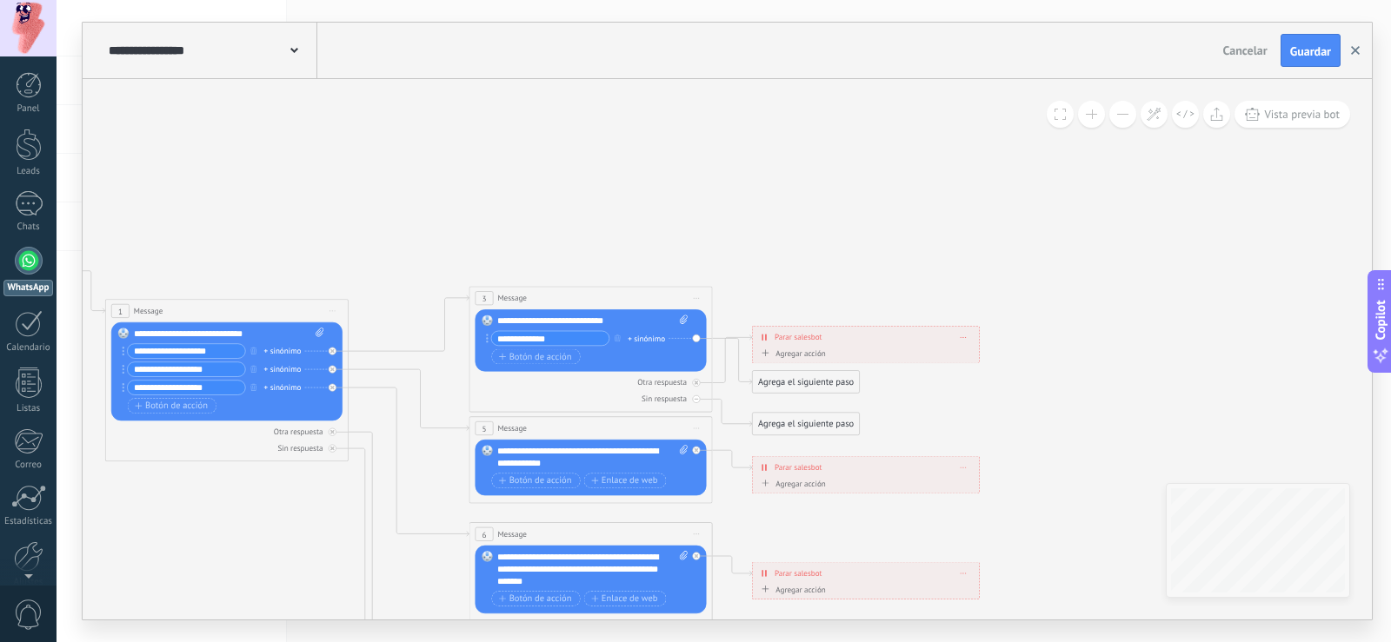
click at [1356, 55] on icon "button" at bounding box center [1355, 50] width 9 height 9
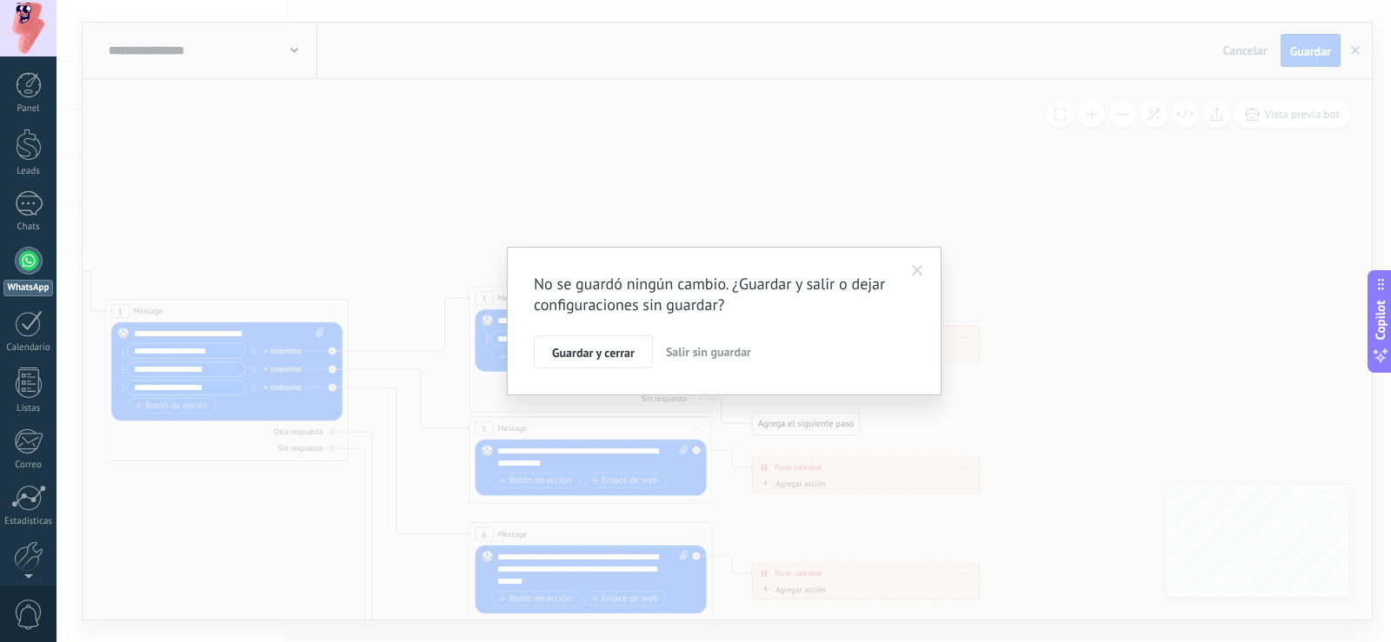
click at [1095, 197] on div "No se guardó ningún cambio. ¿Guardar y salir o dejar configuraciones sin guarda…" at bounding box center [724, 321] width 1335 height 642
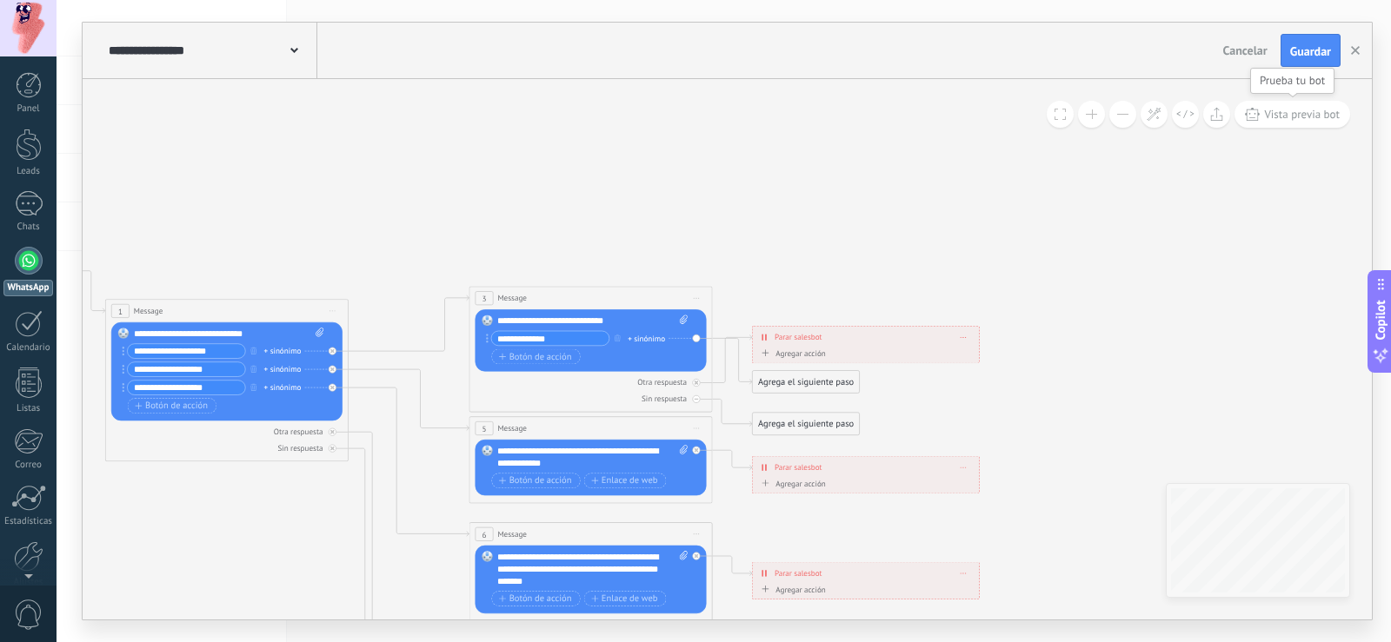
click at [1279, 111] on span "Vista previa bot" at bounding box center [1302, 114] width 76 height 15
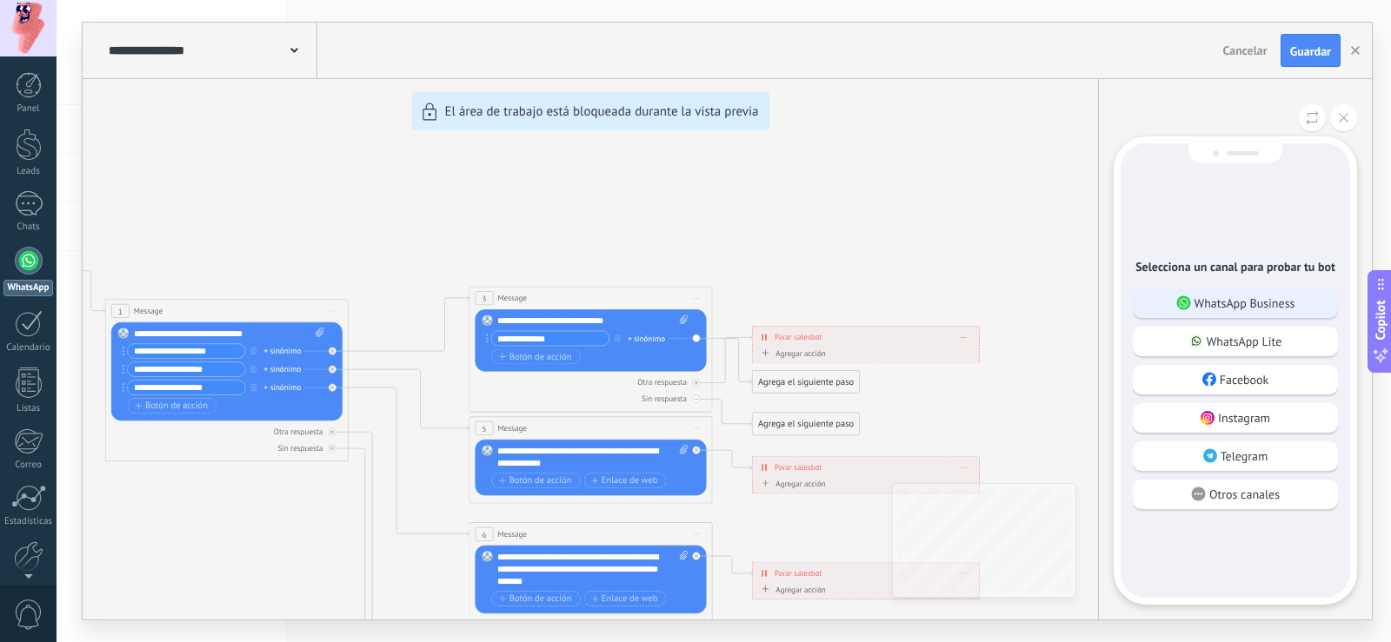
click at [1297, 306] on div "WhatsApp Business" at bounding box center [1235, 304] width 205 height 30
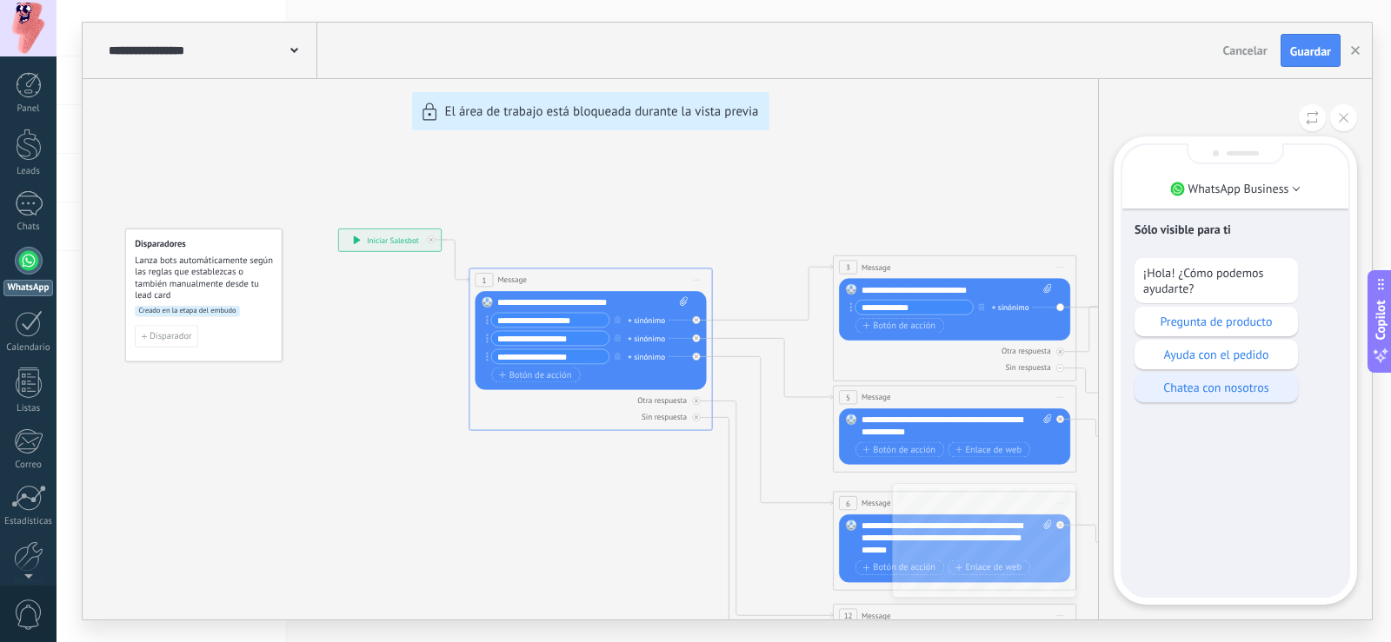
click at [1241, 389] on p "Chatea con nosotros" at bounding box center [1216, 388] width 146 height 16
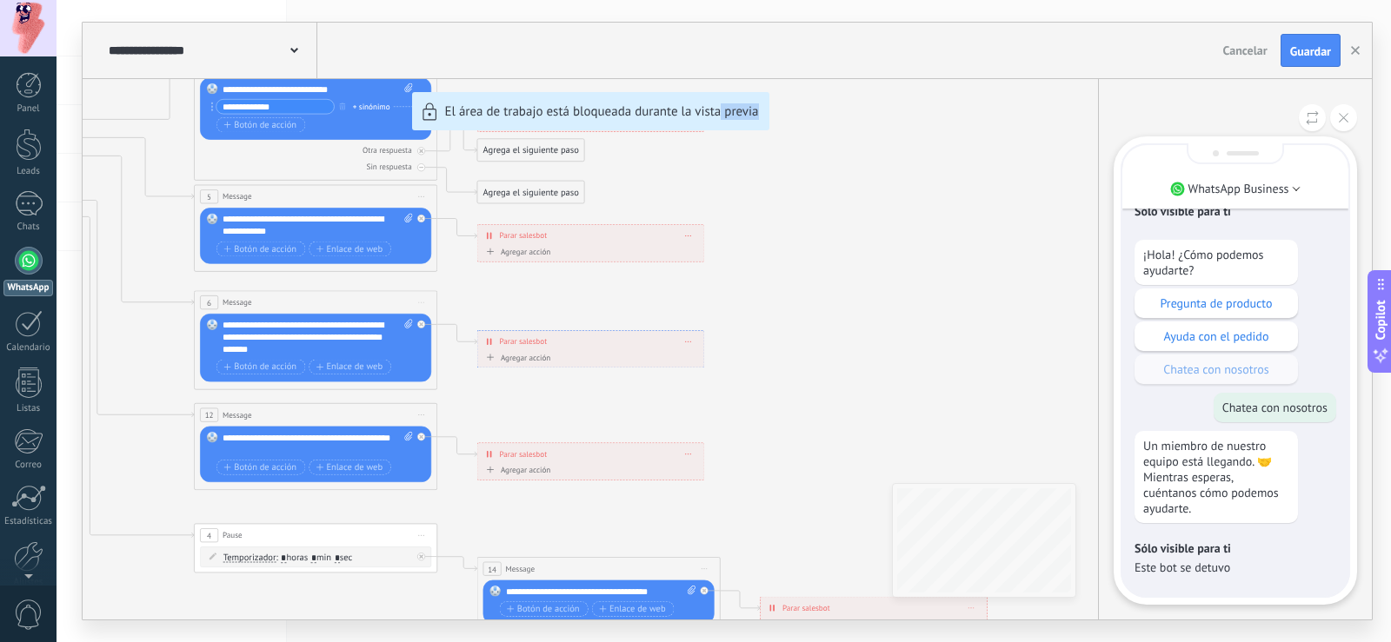
drag, startPoint x: 729, startPoint y: 441, endPoint x: 769, endPoint y: 365, distance: 85.2
click at [769, 365] on div "**********" at bounding box center [727, 321] width 1289 height 597
click at [1342, 124] on button at bounding box center [1343, 117] width 27 height 27
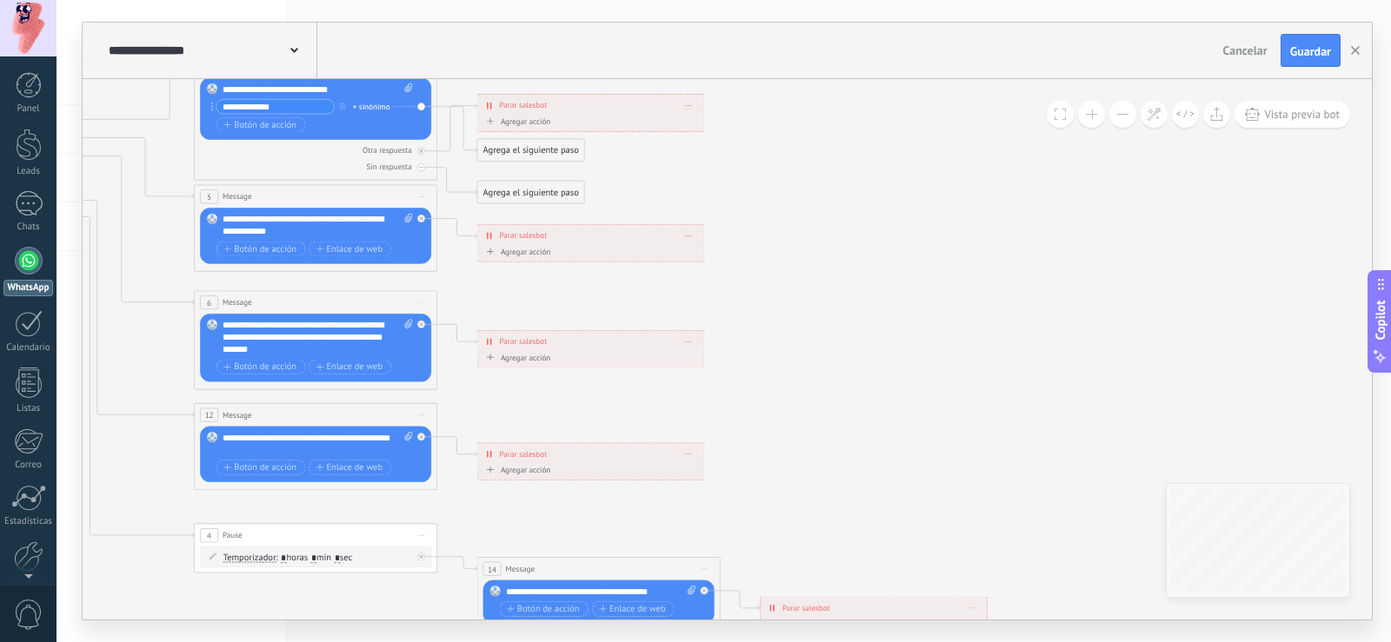
click at [1257, 50] on span "Cancelar" at bounding box center [1245, 51] width 44 height 16
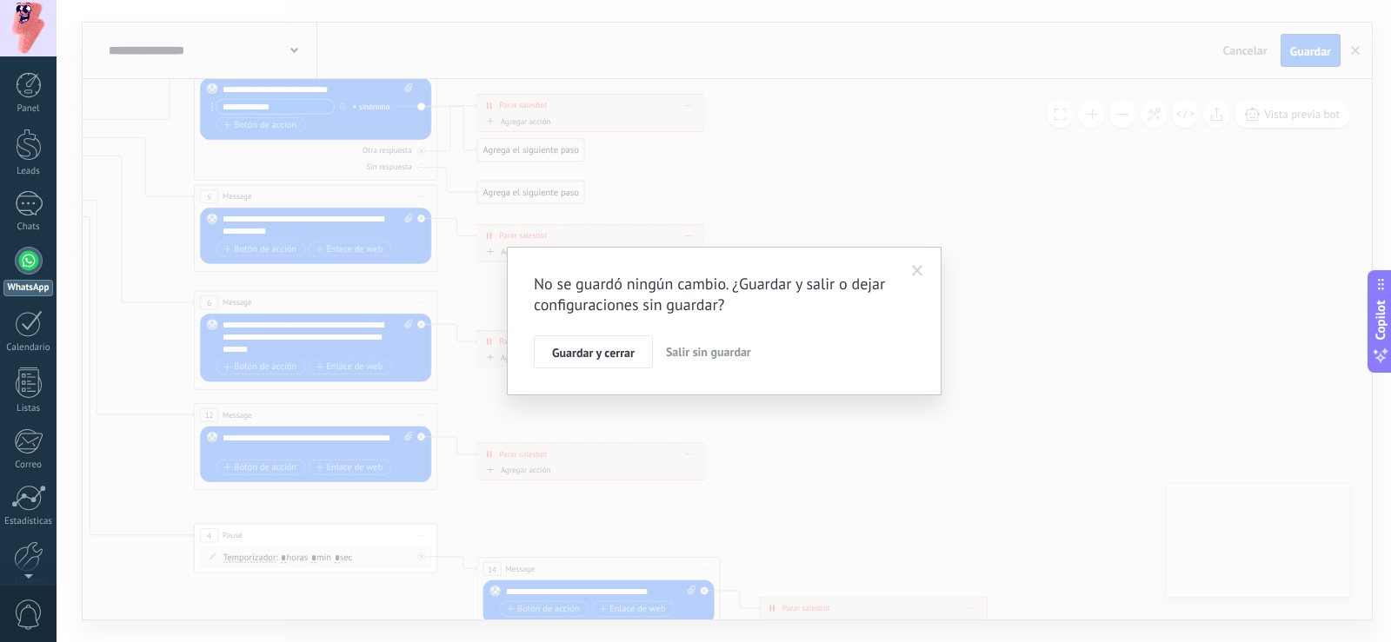
click at [698, 356] on span "Salir sin guardar" at bounding box center [708, 352] width 85 height 16
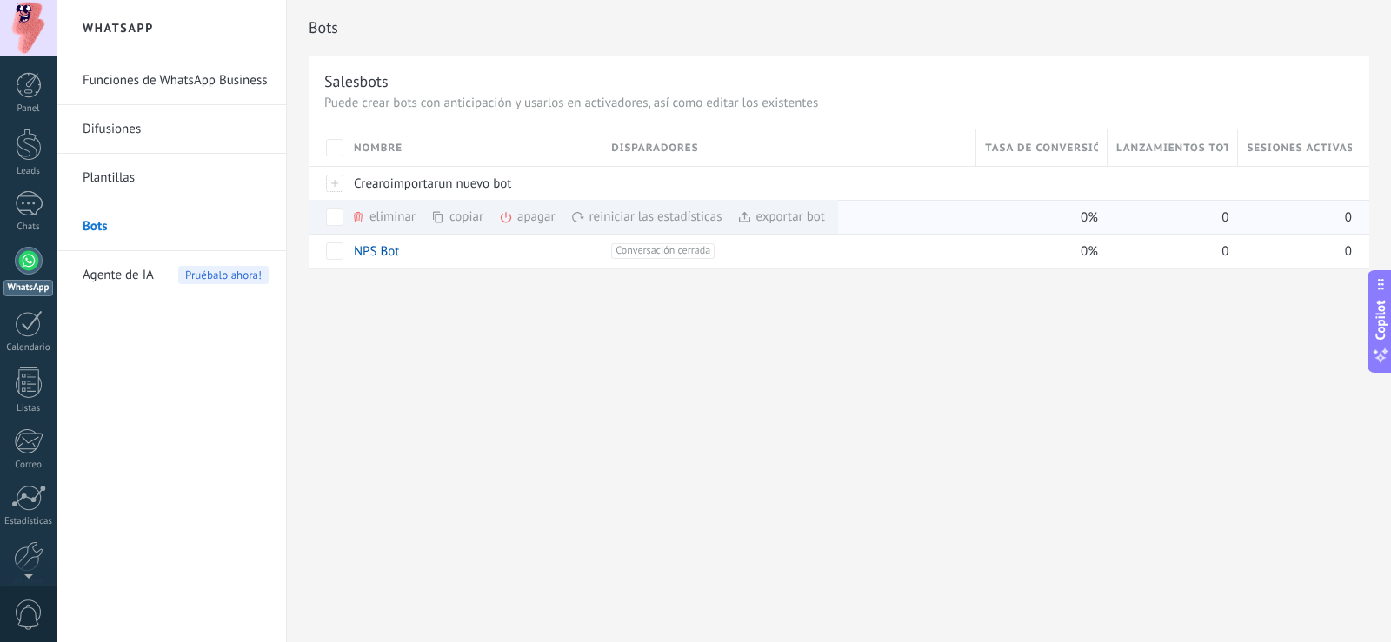
click at [405, 222] on div "eliminar màs" at bounding box center [412, 217] width 123 height 34
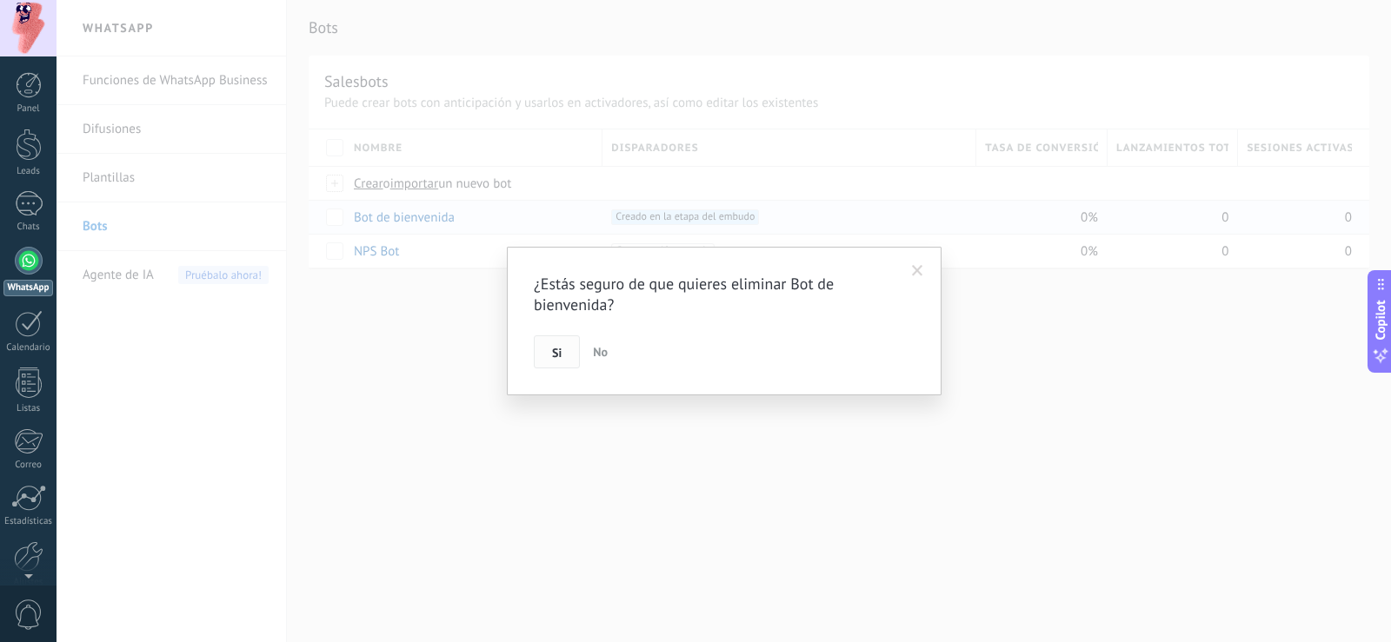
click at [553, 357] on span "Si" at bounding box center [557, 353] width 10 height 12
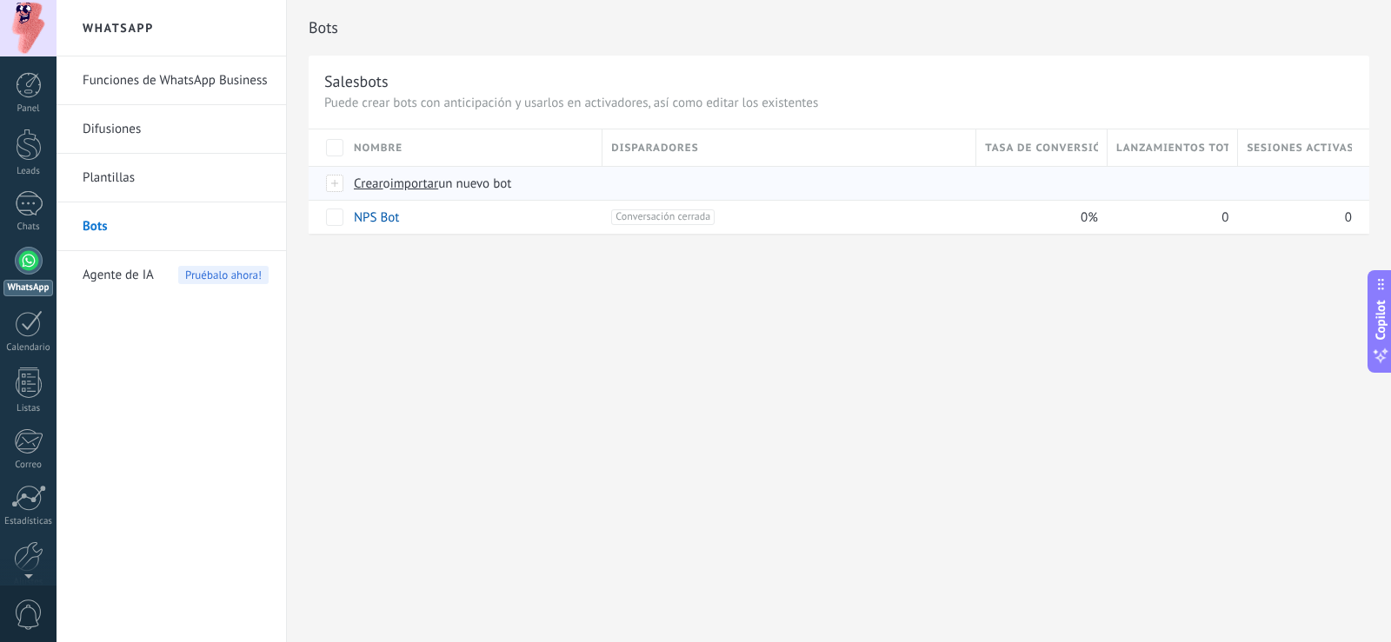
click at [376, 190] on span "Crear" at bounding box center [369, 184] width 30 height 17
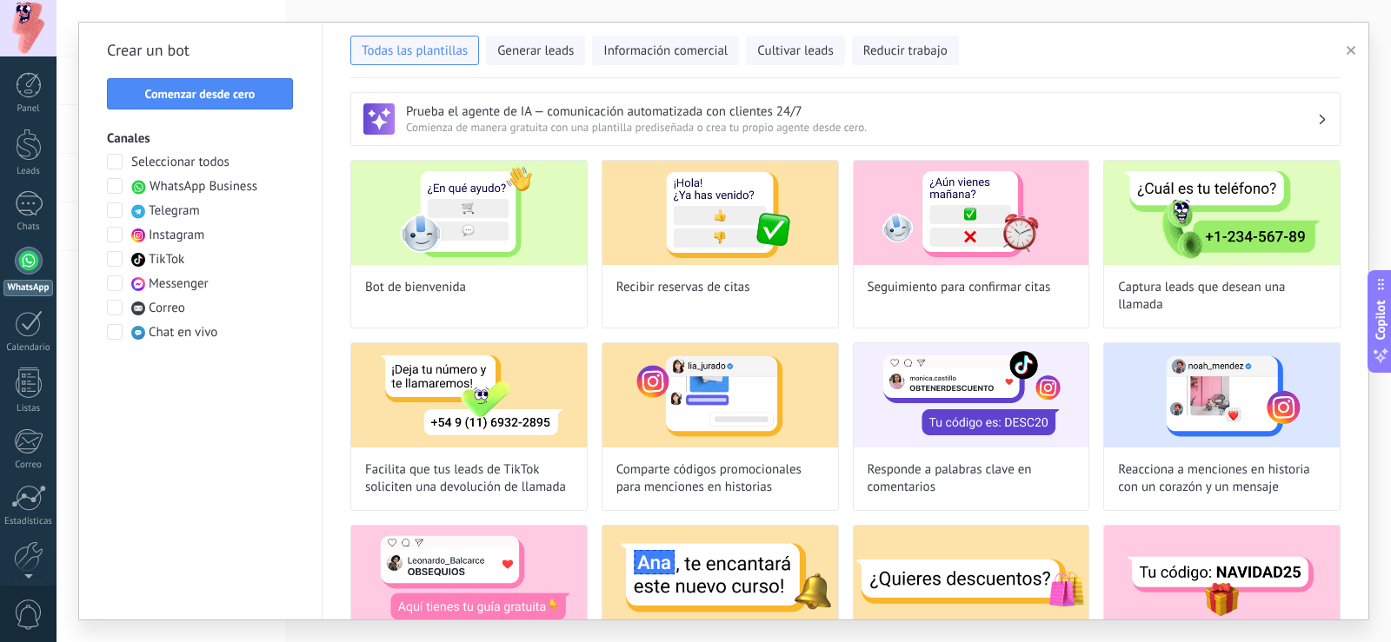
click at [150, 161] on span "Seleccionar todos" at bounding box center [180, 162] width 98 height 17
click at [540, 53] on span "Generar leads" at bounding box center [535, 51] width 77 height 17
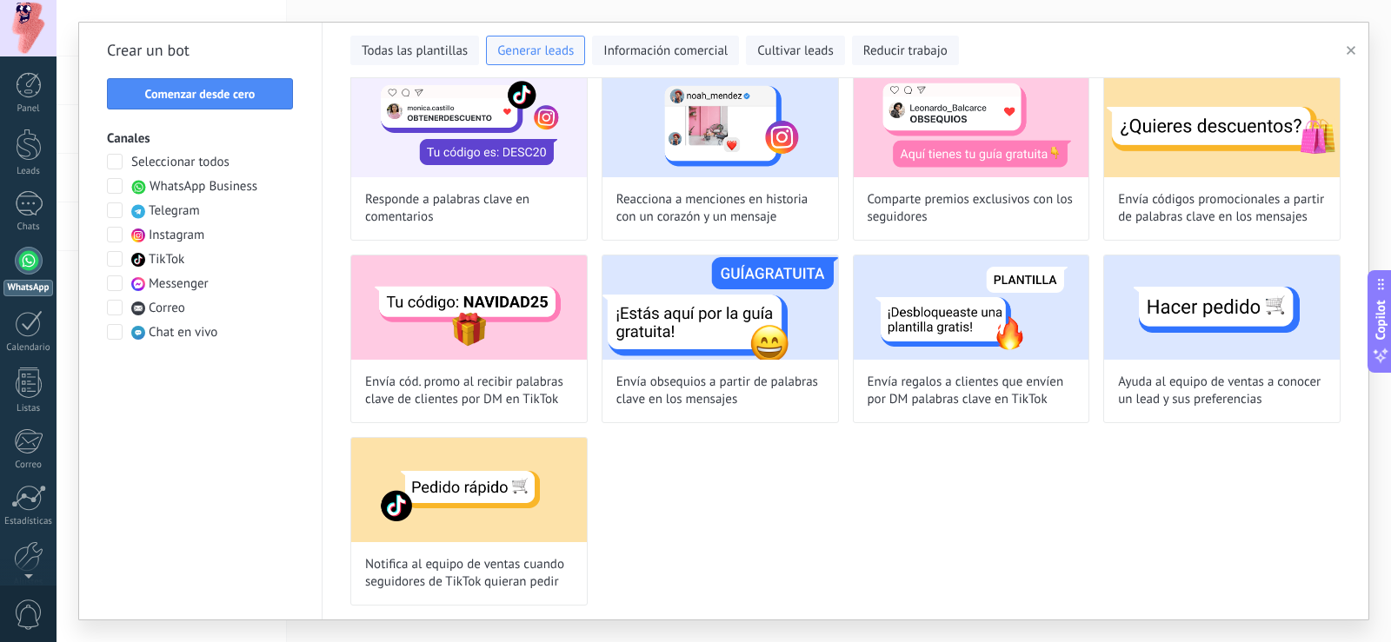
scroll to position [0, 0]
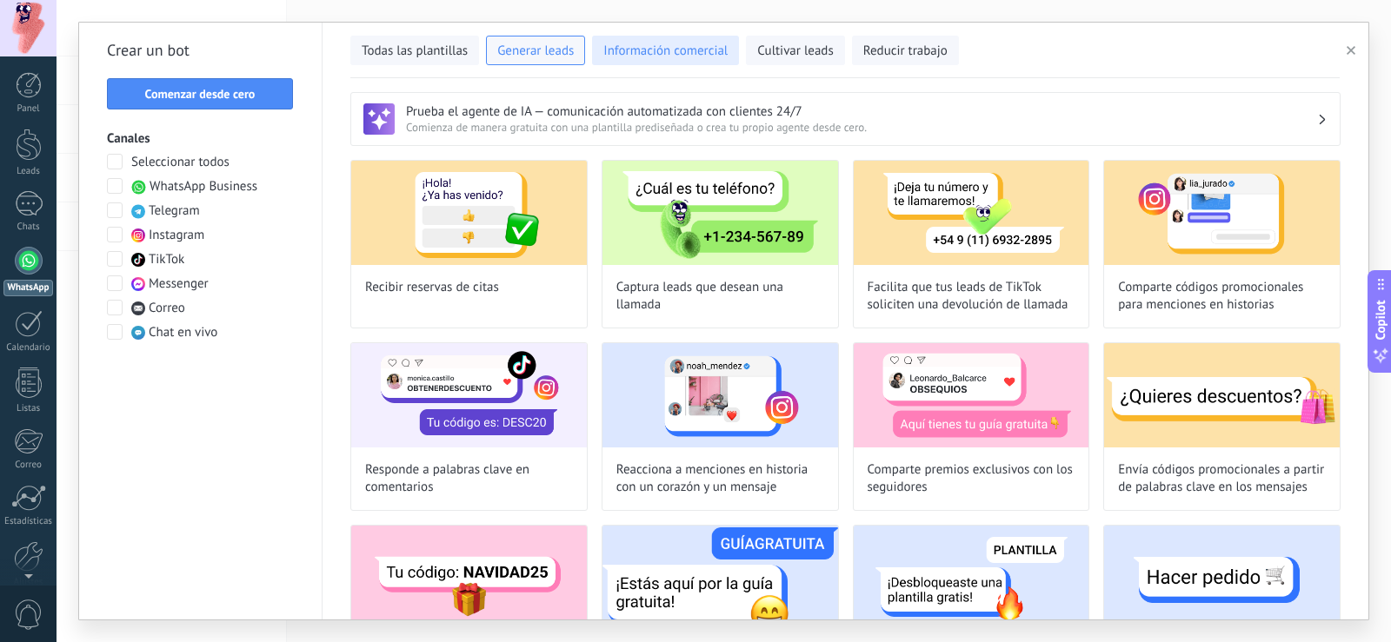
click at [708, 39] on button "Información comercial" at bounding box center [665, 51] width 147 height 30
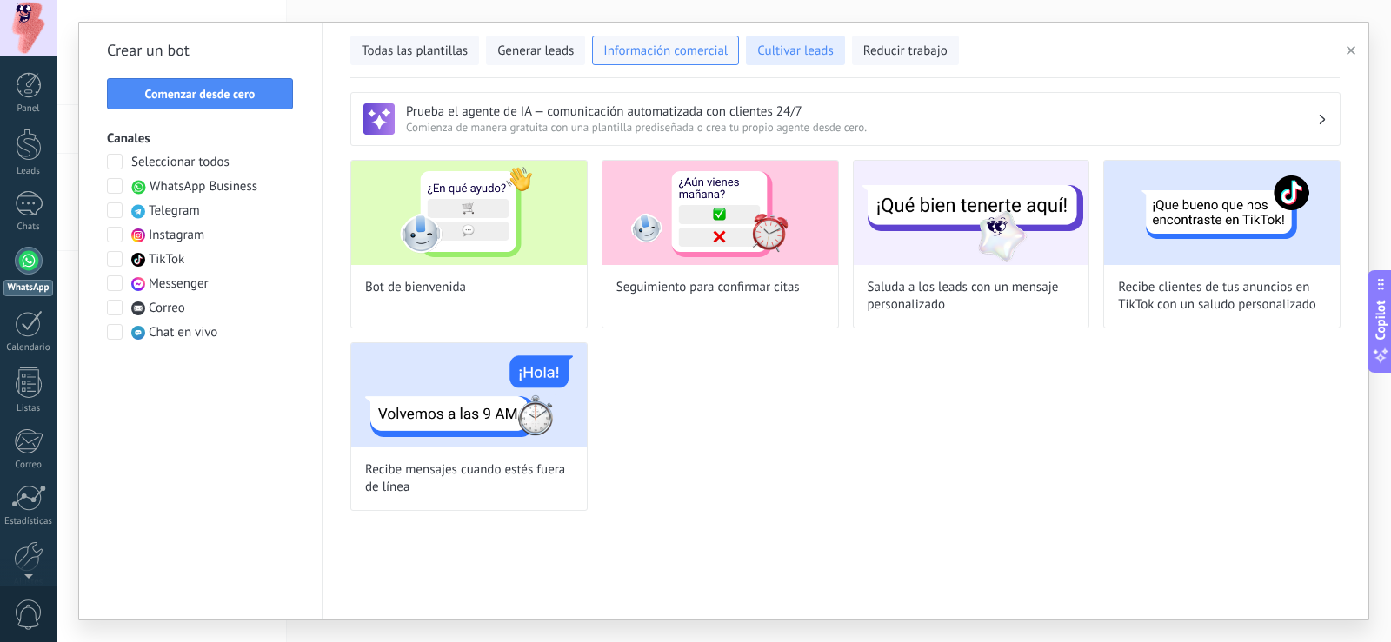
click at [826, 57] on span "Cultivar leads" at bounding box center [795, 51] width 76 height 17
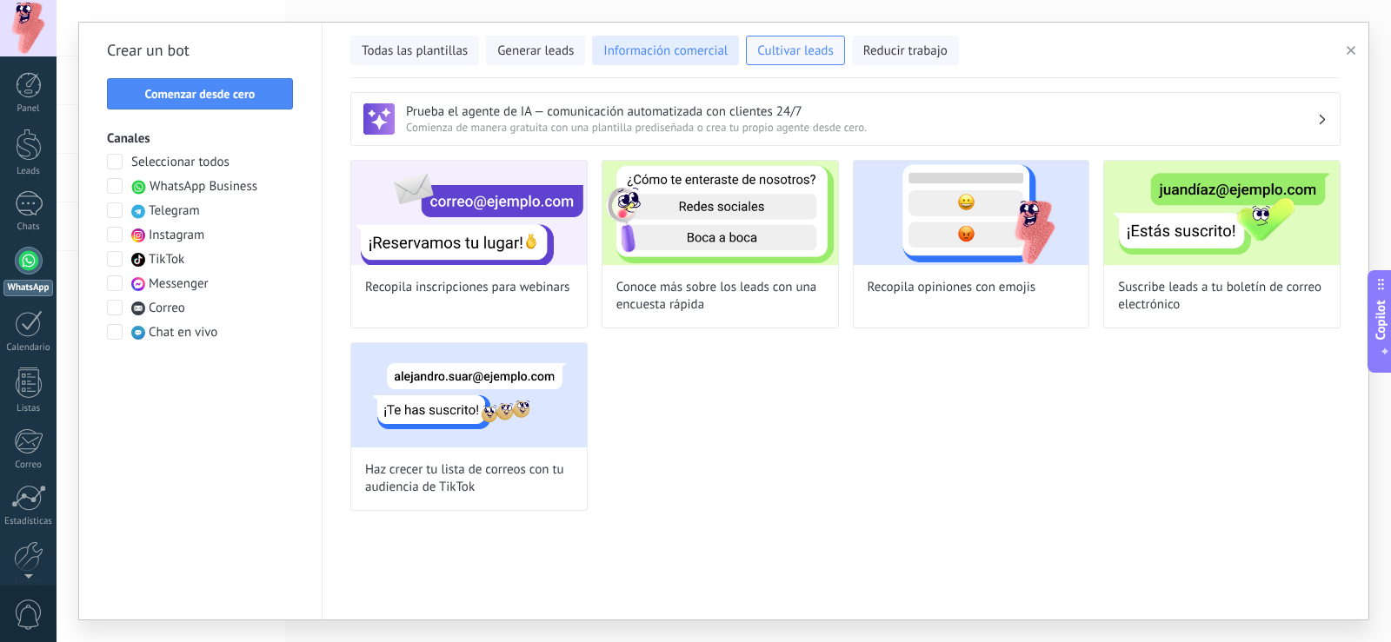
click at [685, 49] on span "Información comercial" at bounding box center [665, 51] width 124 height 17
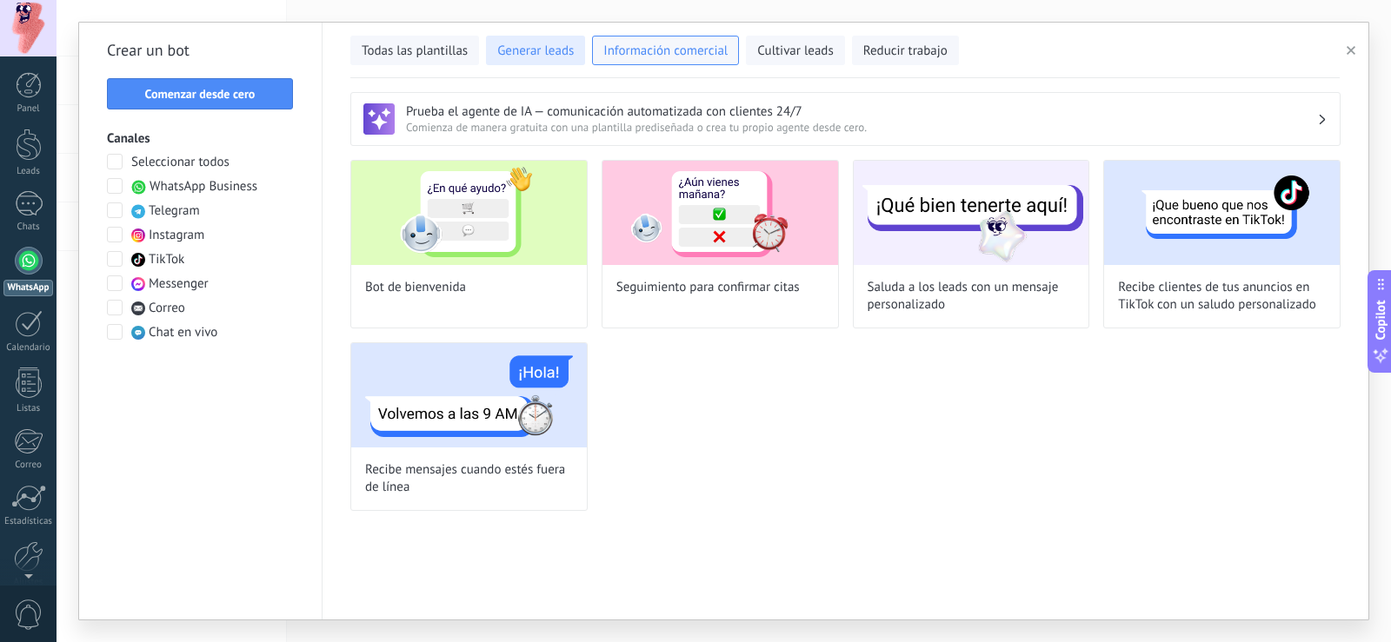
click at [528, 51] on span "Generar leads" at bounding box center [535, 51] width 77 height 17
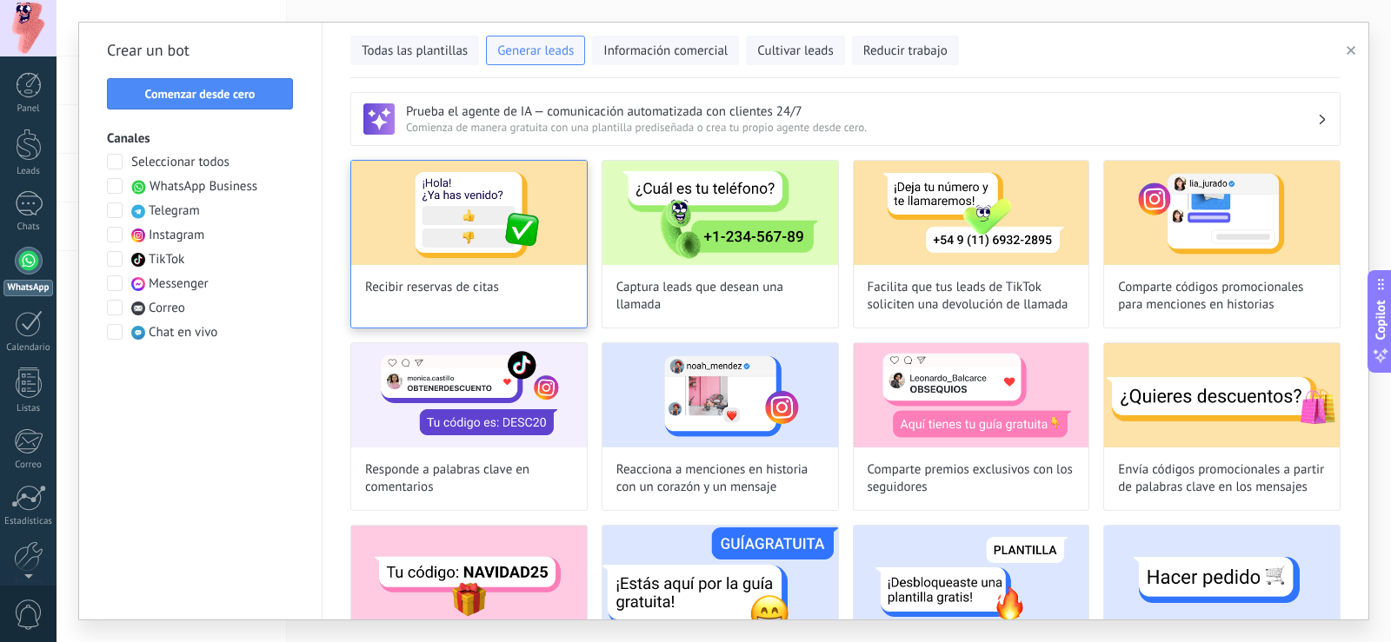
click at [494, 237] on img at bounding box center [469, 213] width 236 height 104
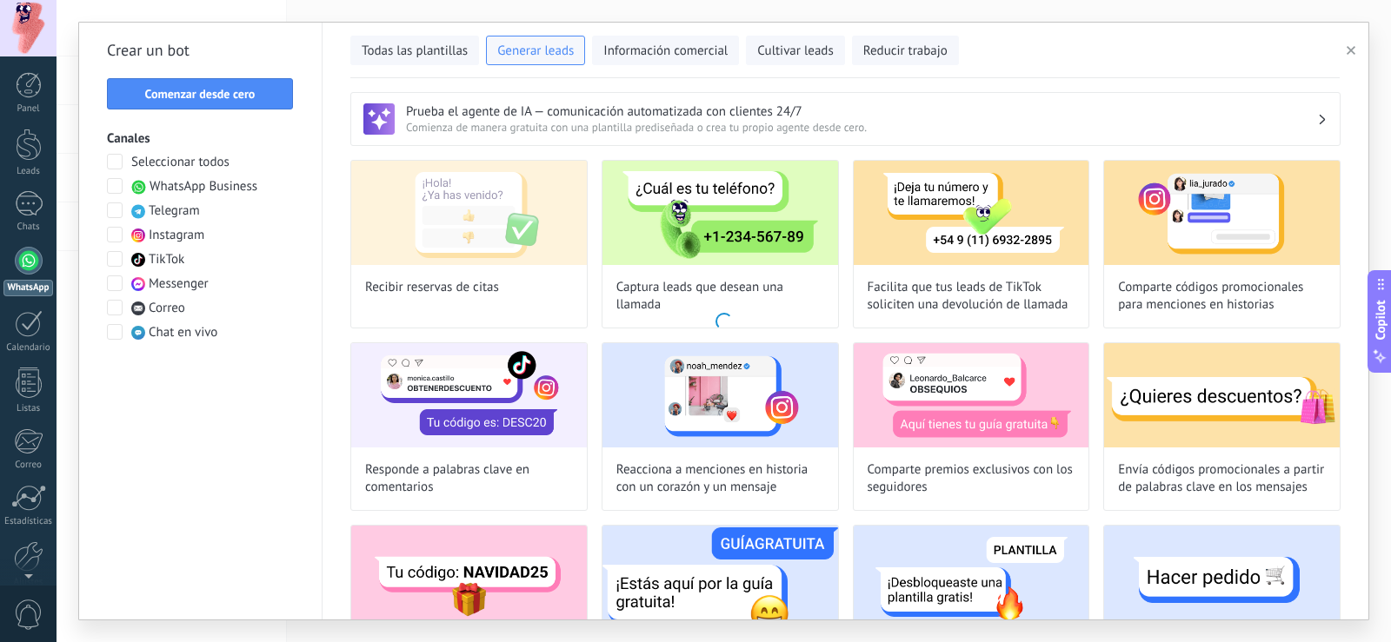
type input "**********"
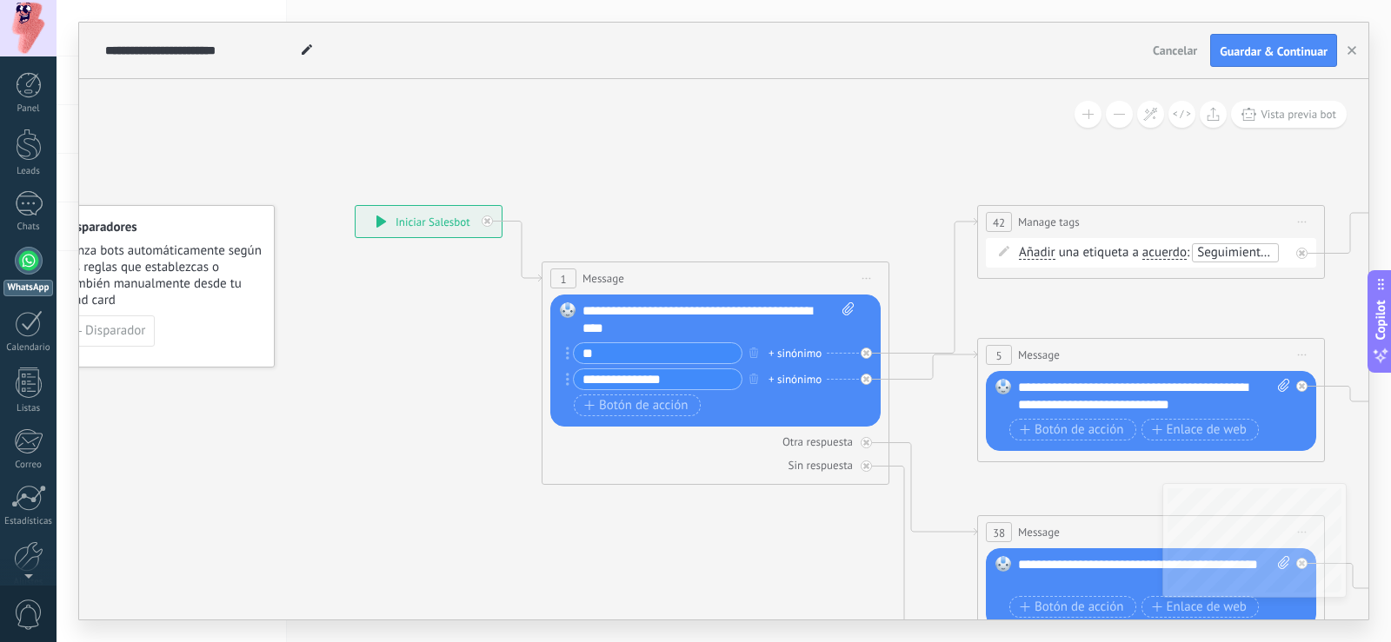
drag, startPoint x: 895, startPoint y: 191, endPoint x: 731, endPoint y: 163, distance: 166.8
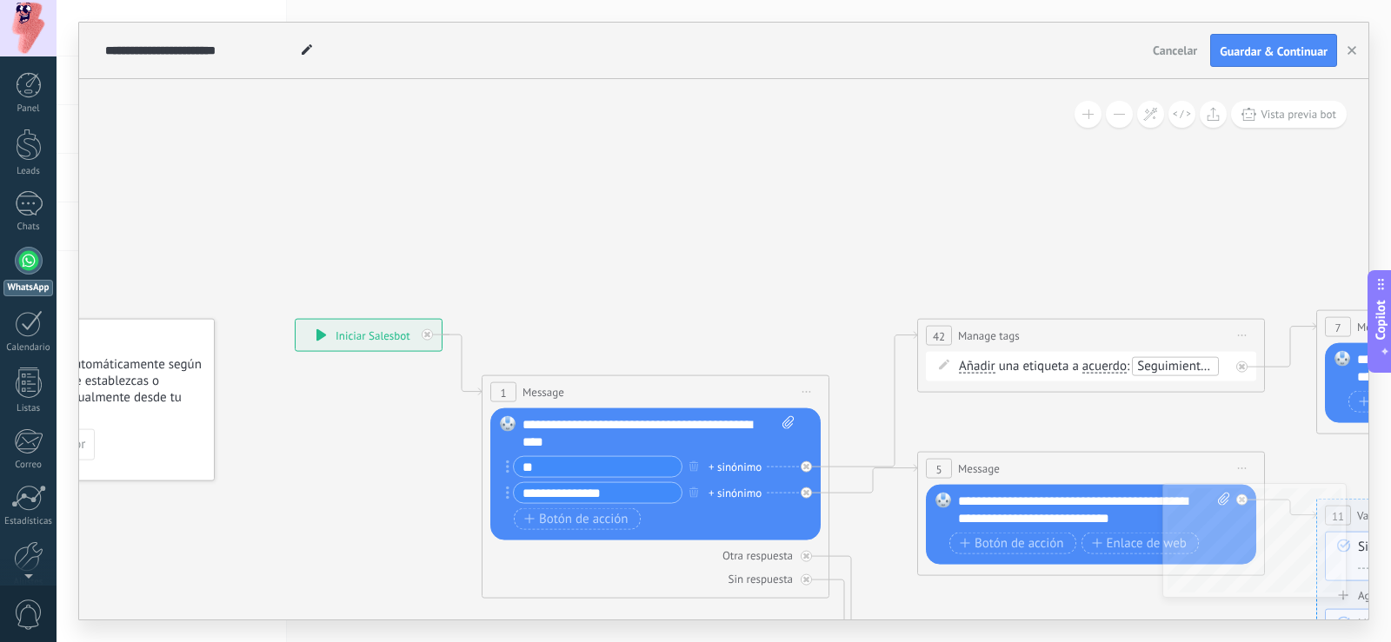
click at [1115, 116] on button at bounding box center [1119, 114] width 27 height 27
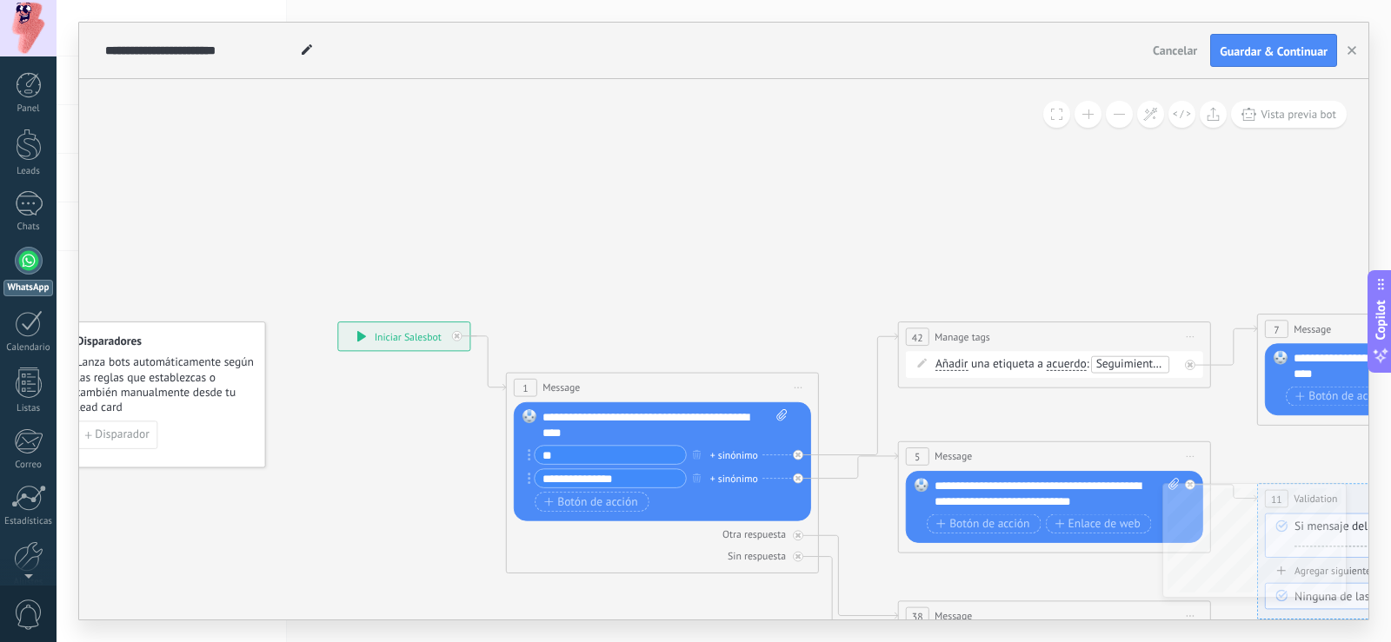
click at [1115, 116] on button at bounding box center [1119, 114] width 27 height 27
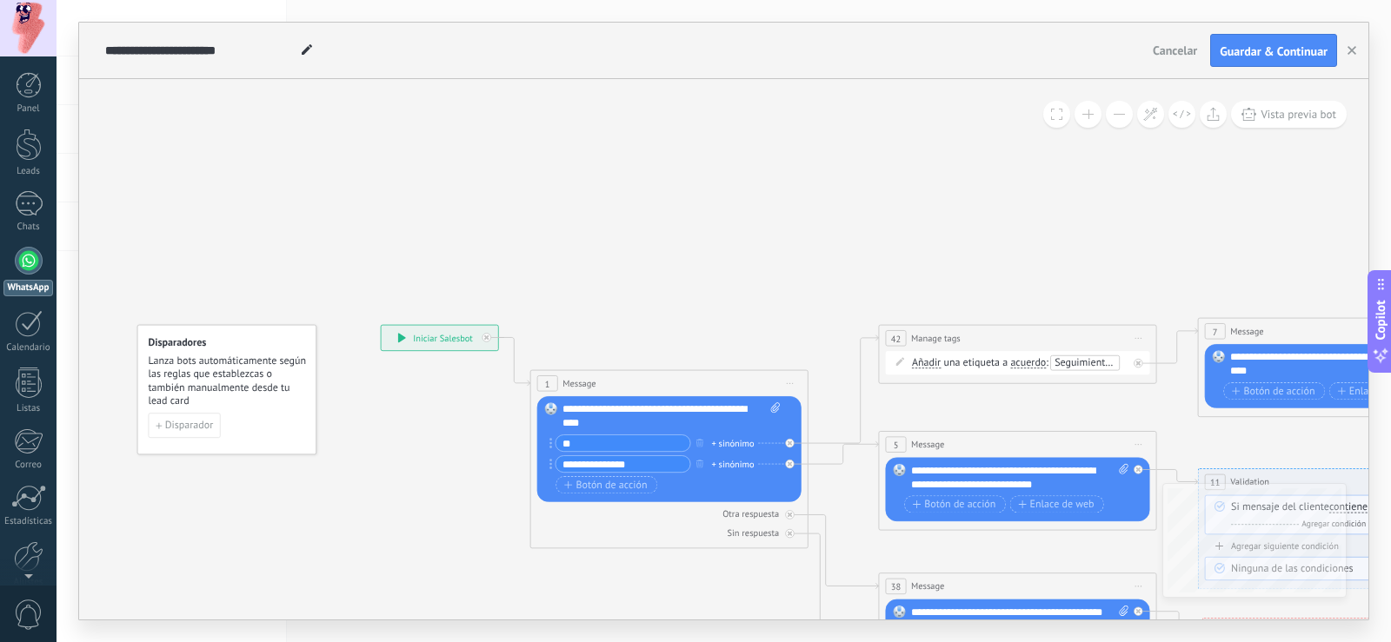
click at [1308, 116] on span "Vista previa bot" at bounding box center [1299, 114] width 76 height 15
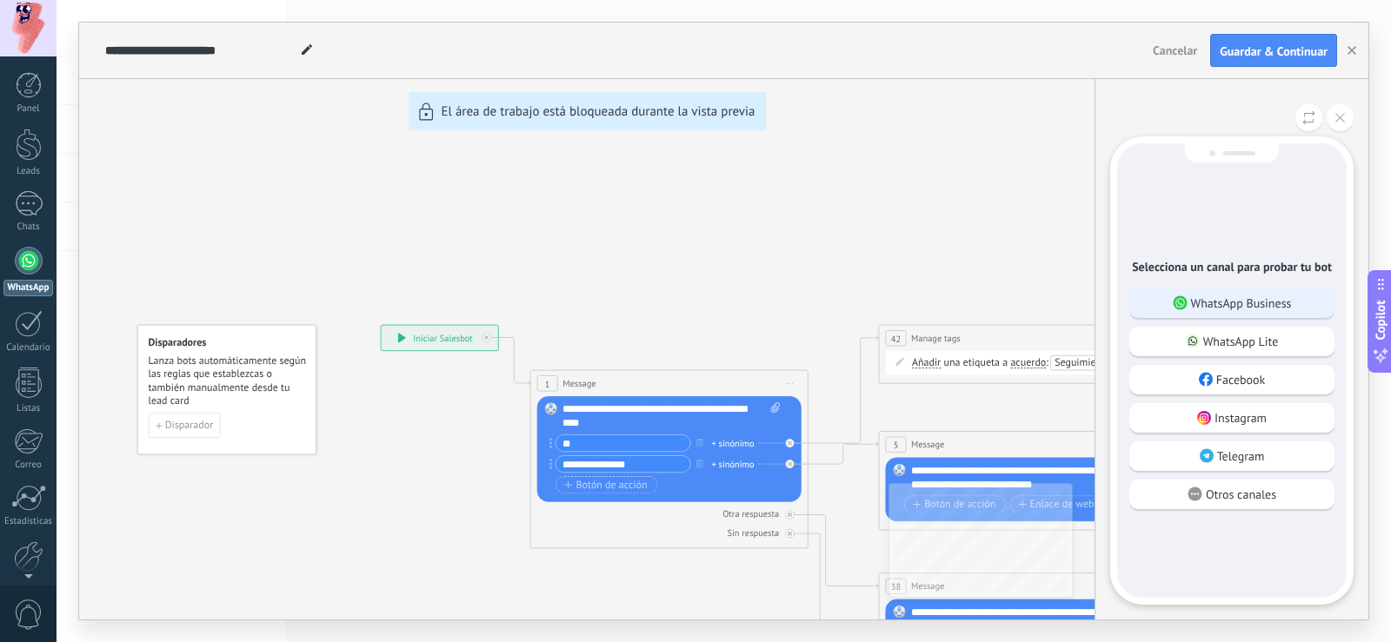
click at [1249, 312] on div "WhatsApp Business" at bounding box center [1231, 304] width 205 height 30
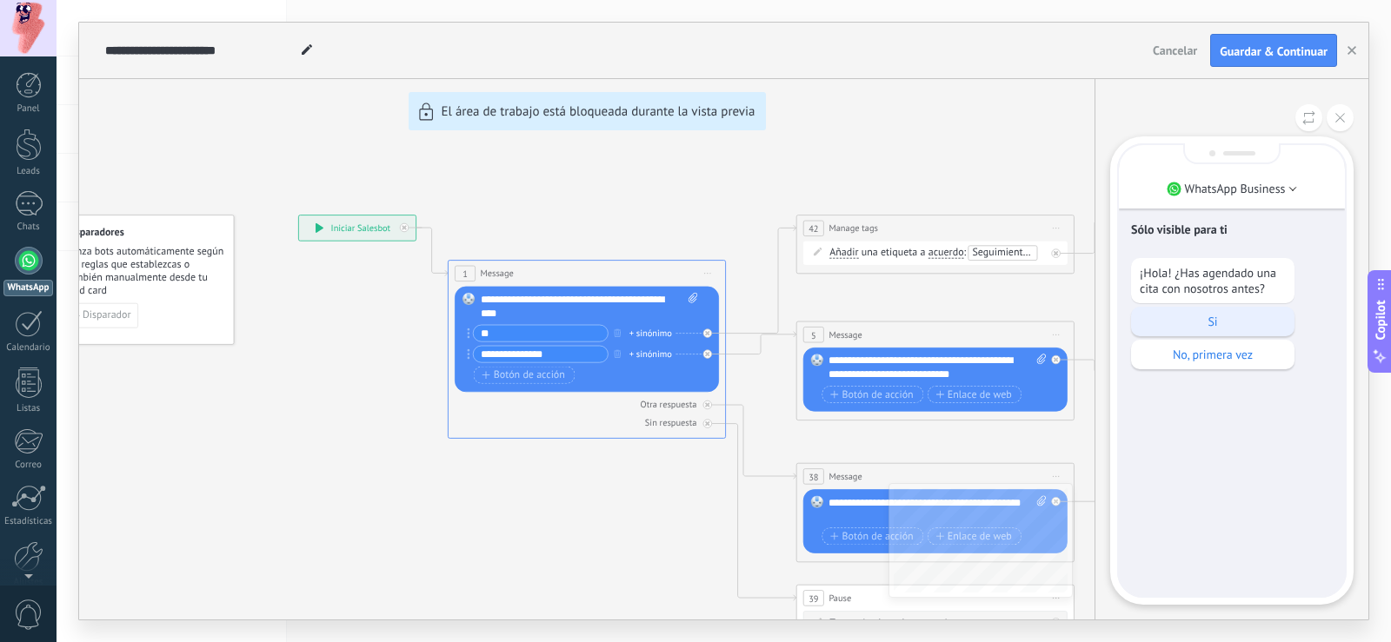
click at [1246, 318] on p "Si" at bounding box center [1213, 322] width 146 height 16
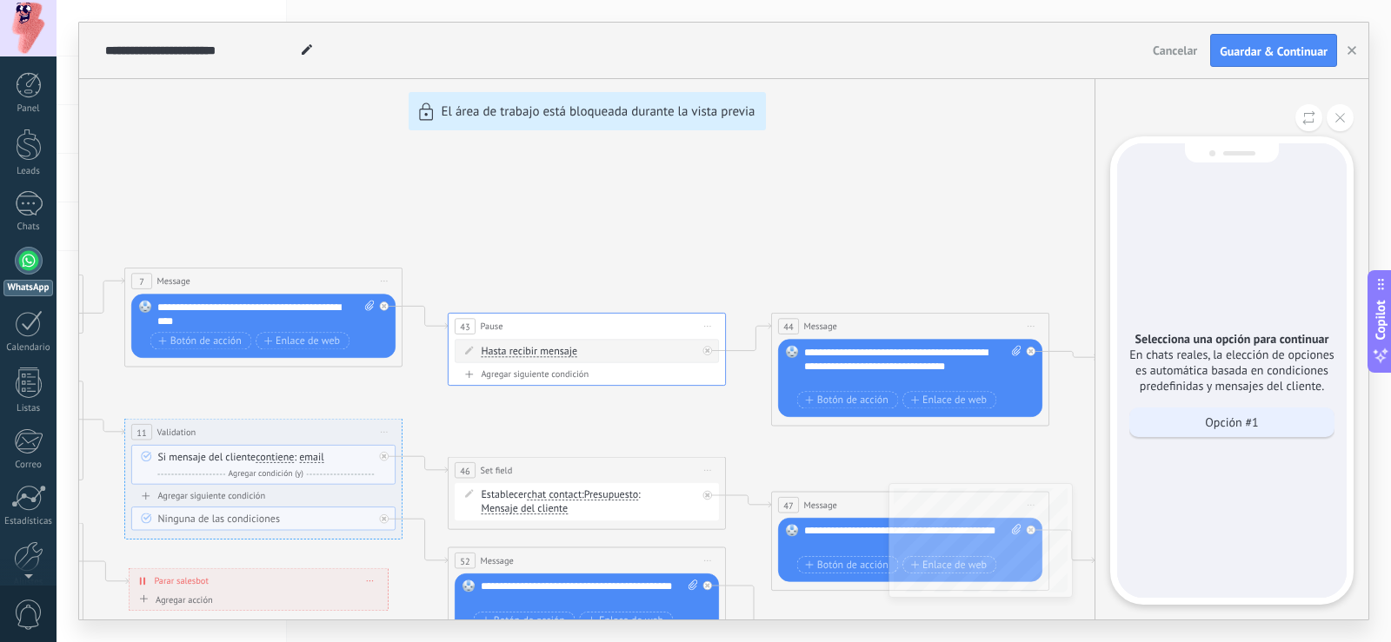
click at [1264, 429] on div "Opción #1" at bounding box center [1231, 423] width 205 height 30
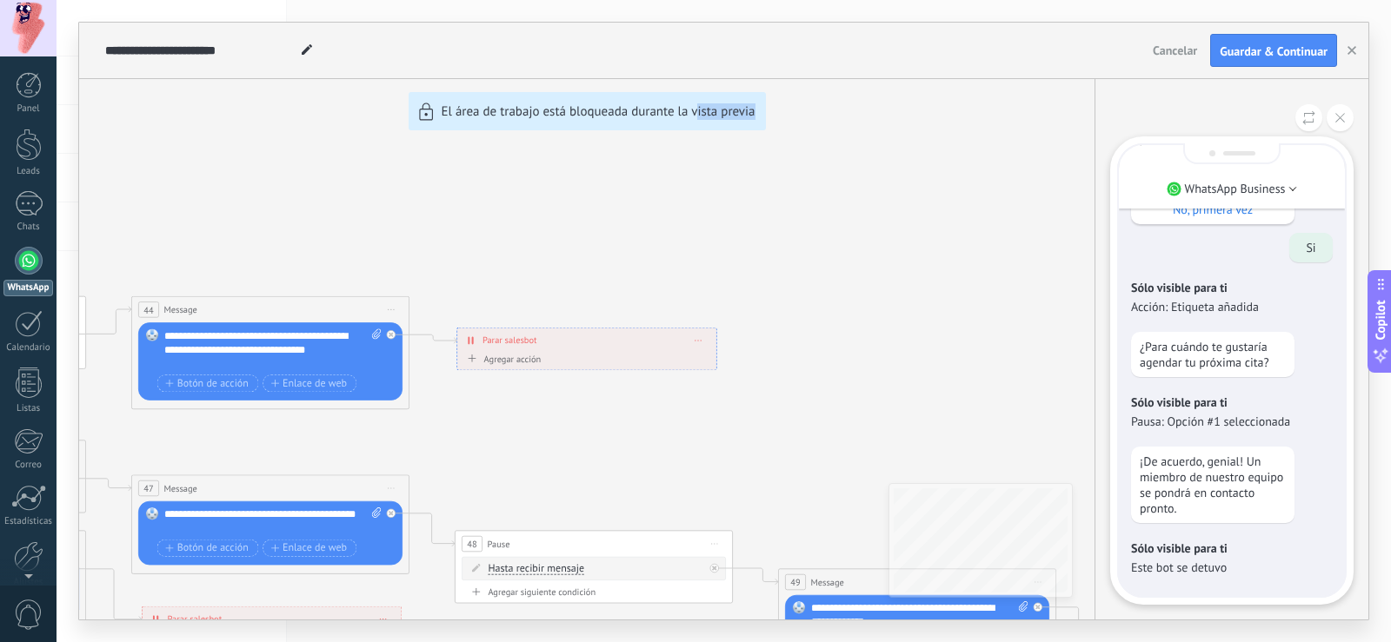
drag, startPoint x: 723, startPoint y: 511, endPoint x: 866, endPoint y: 391, distance: 186.3
click at [866, 391] on div "**********" at bounding box center [723, 321] width 1289 height 597
click at [860, 404] on div "**********" at bounding box center [723, 321] width 1289 height 597
click at [1335, 130] on button at bounding box center [1340, 117] width 27 height 27
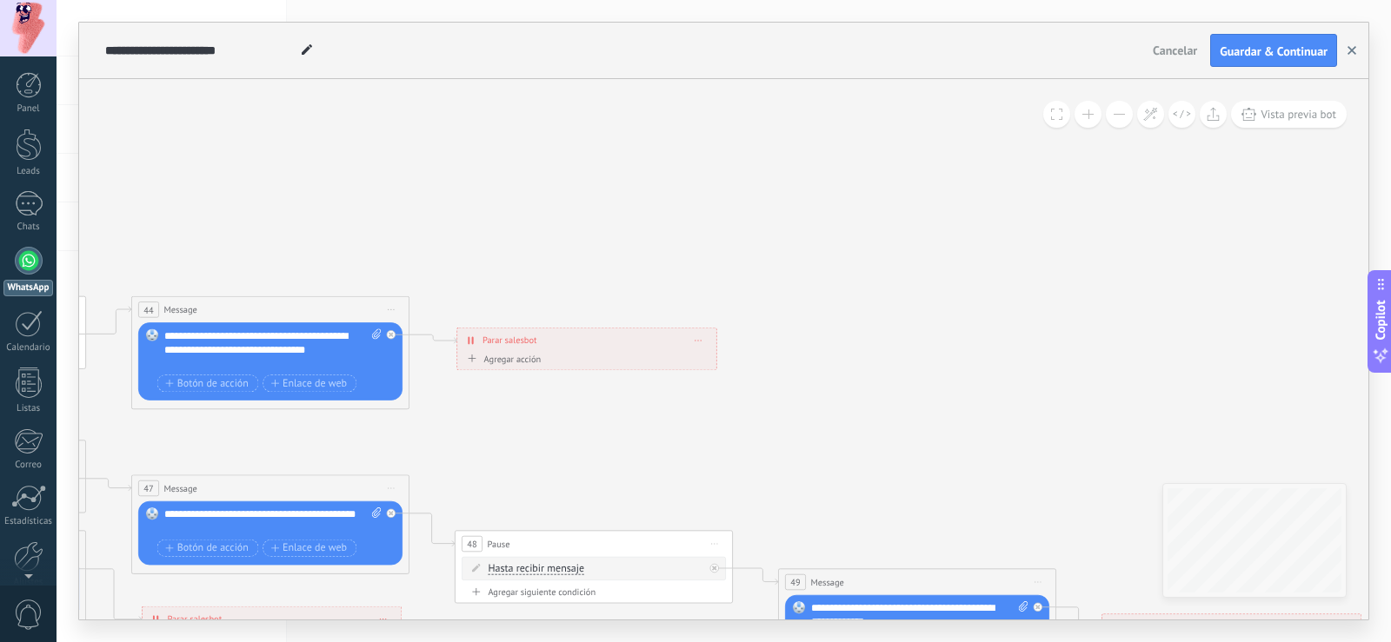
click at [1346, 45] on button "button" at bounding box center [1352, 50] width 26 height 33
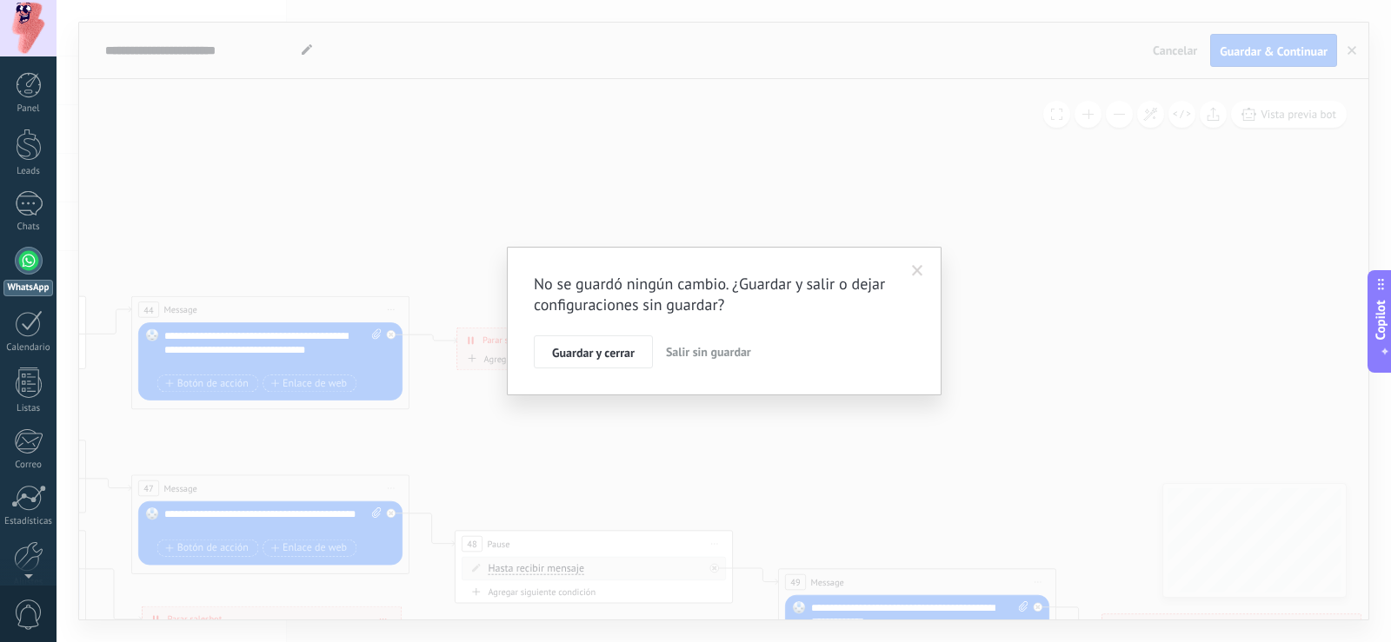
click at [722, 362] on button "Salir sin guardar" at bounding box center [708, 352] width 99 height 33
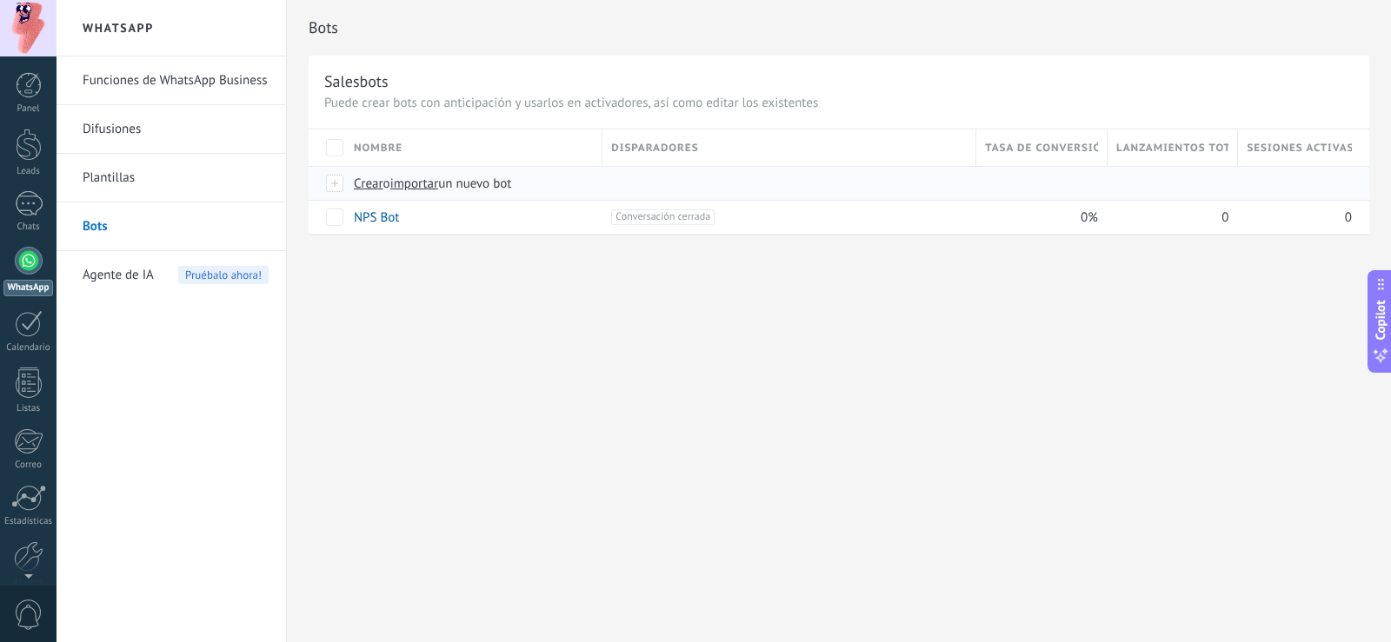
click at [336, 176] on div at bounding box center [335, 184] width 19 height 16
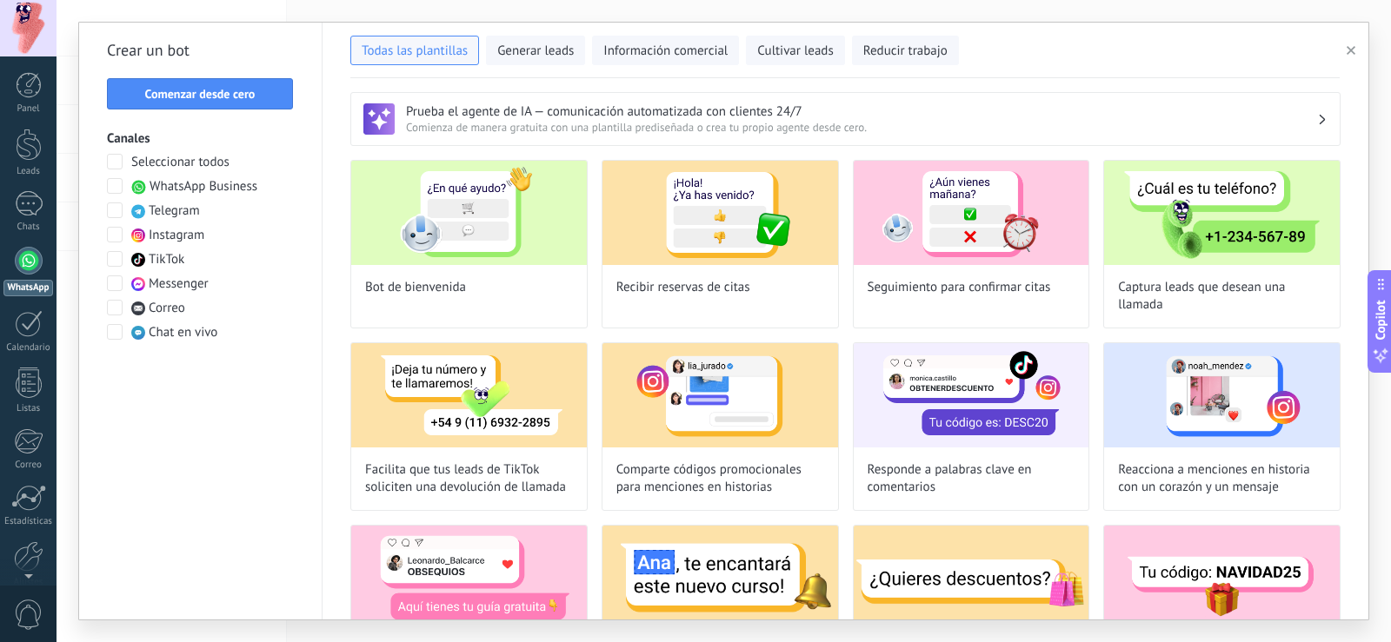
click at [671, 116] on h3 "Prueba el agente de IA — comunicación automatizada con clientes 24/7" at bounding box center [861, 111] width 911 height 17
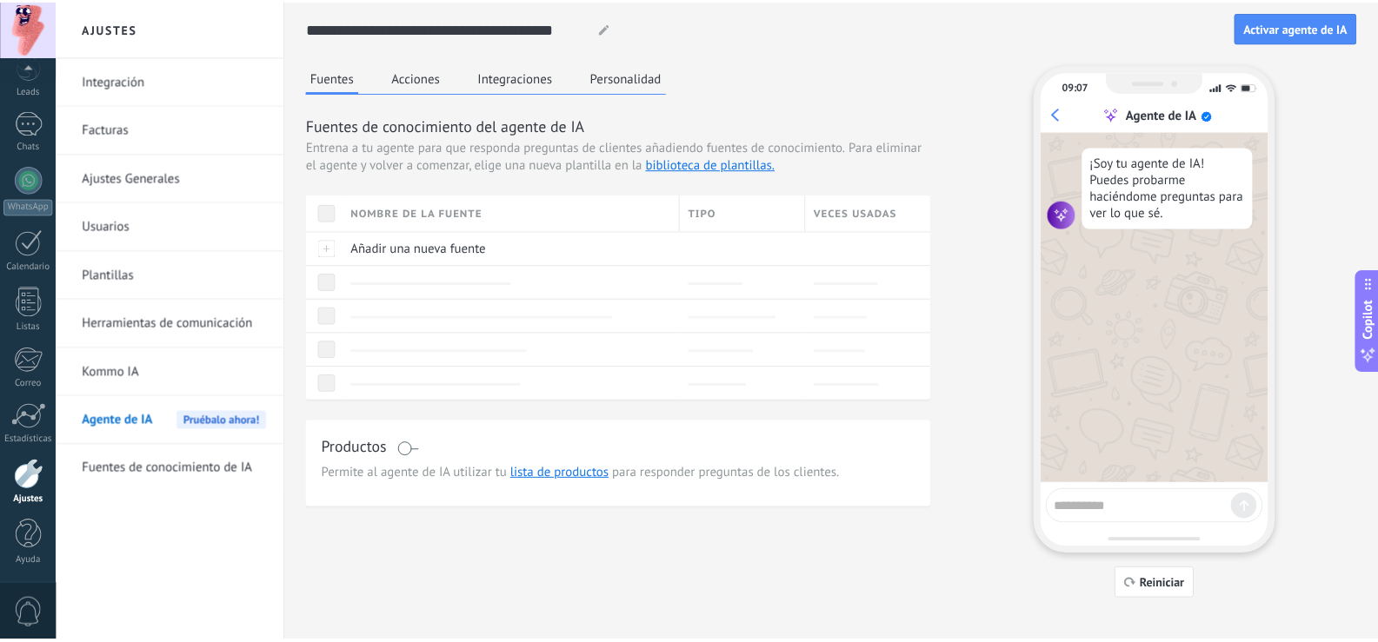
scroll to position [104, 0]
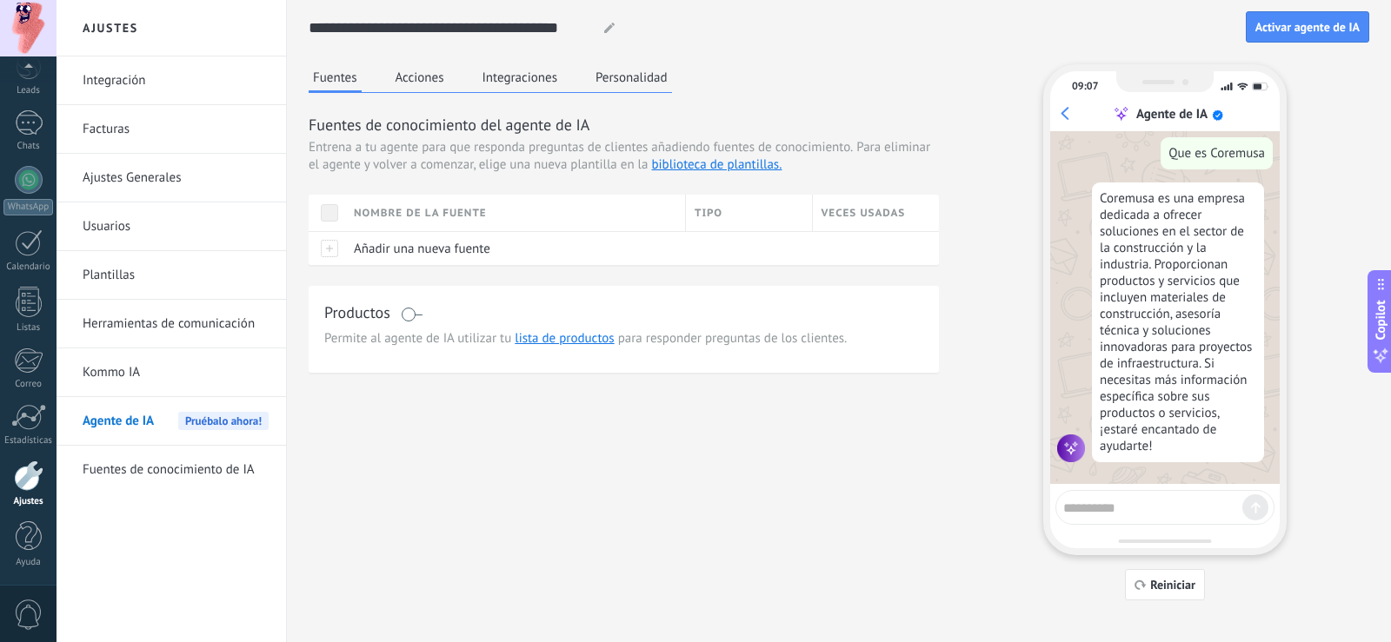
click at [423, 81] on button "Acciones" at bounding box center [419, 77] width 57 height 26
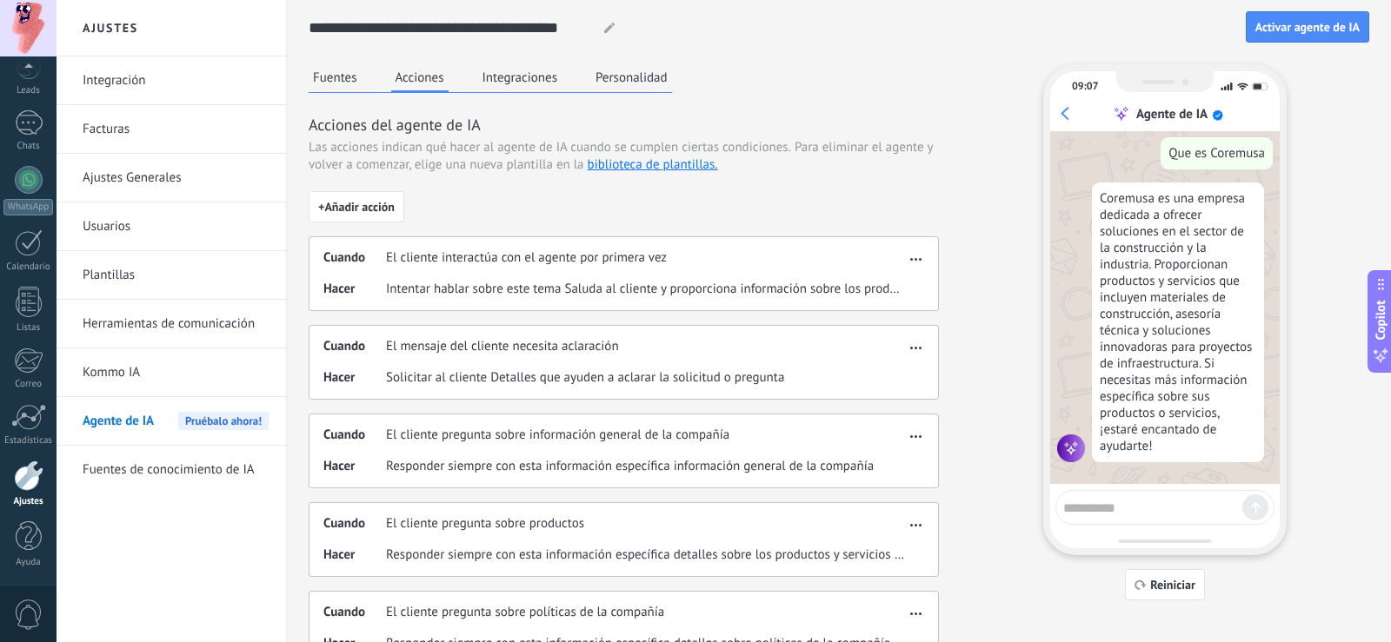
click at [551, 461] on span "Responder siempre con esta información específica información general de la com…" at bounding box center [630, 466] width 488 height 17
click at [546, 437] on span "El cliente pregunta sobre información general de la compañía" at bounding box center [557, 435] width 343 height 17
click at [925, 438] on button "button" at bounding box center [916, 433] width 20 height 21
click at [854, 349] on div "Cuando El mensaje del cliente necesita aclaración" at bounding box center [614, 346] width 582 height 17
click at [1123, 526] on div "09:07 Agente de IA ¡Soy tu agente de IA! Puedes probarme haciéndome preguntas p…" at bounding box center [1164, 309] width 243 height 491
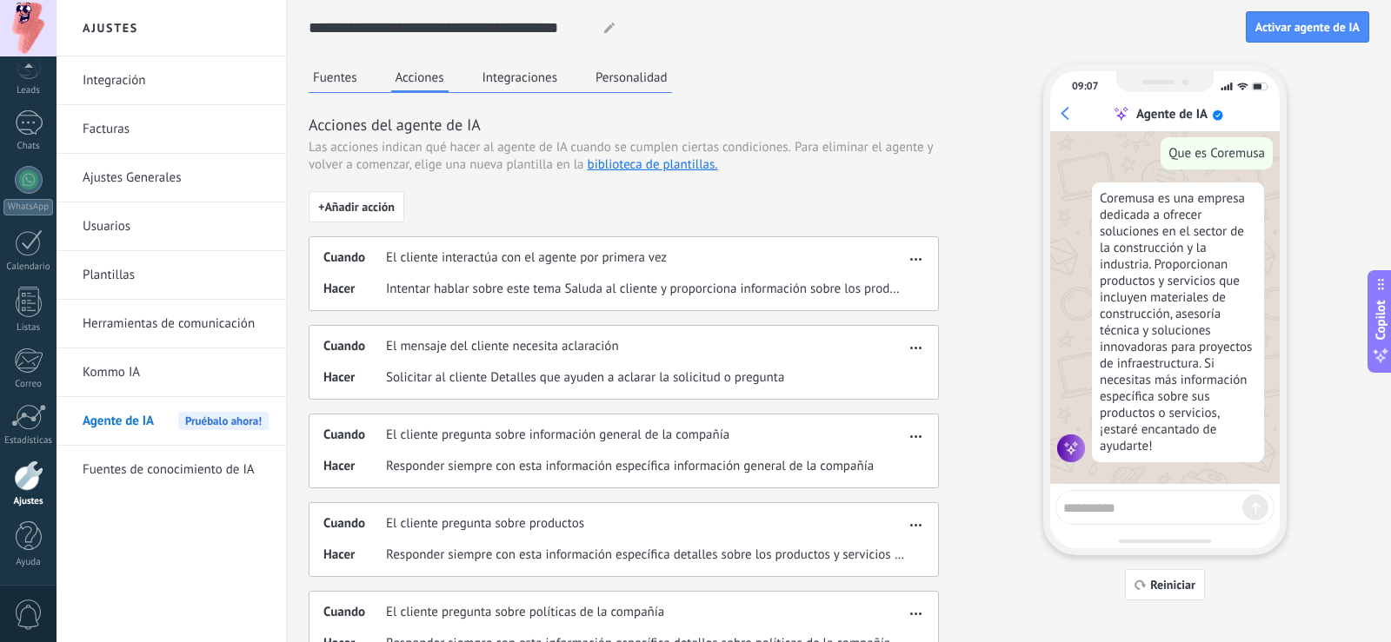
click at [1111, 507] on textarea at bounding box center [1152, 506] width 179 height 22
click at [145, 373] on link "Kommo IA" at bounding box center [176, 373] width 186 height 49
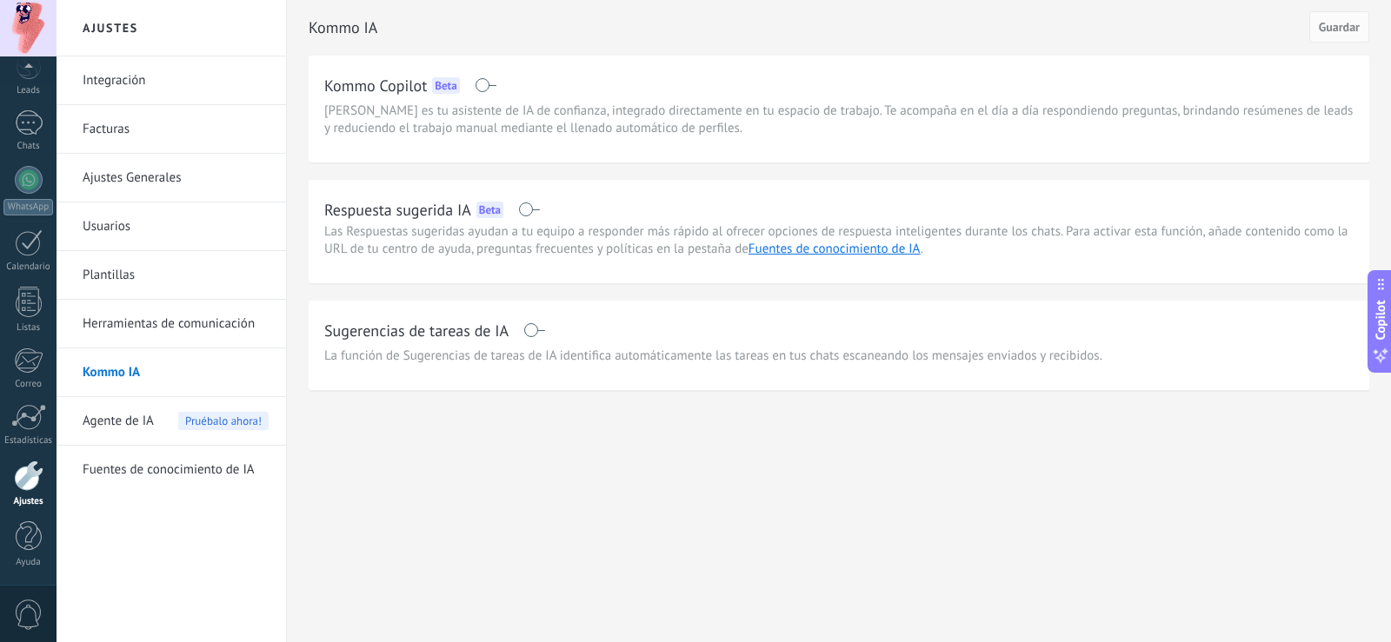
click at [518, 207] on span at bounding box center [529, 210] width 22 height 14
click at [533, 207] on span at bounding box center [529, 210] width 22 height 14
click at [235, 321] on link "Herramientas de comunicación" at bounding box center [176, 324] width 186 height 49
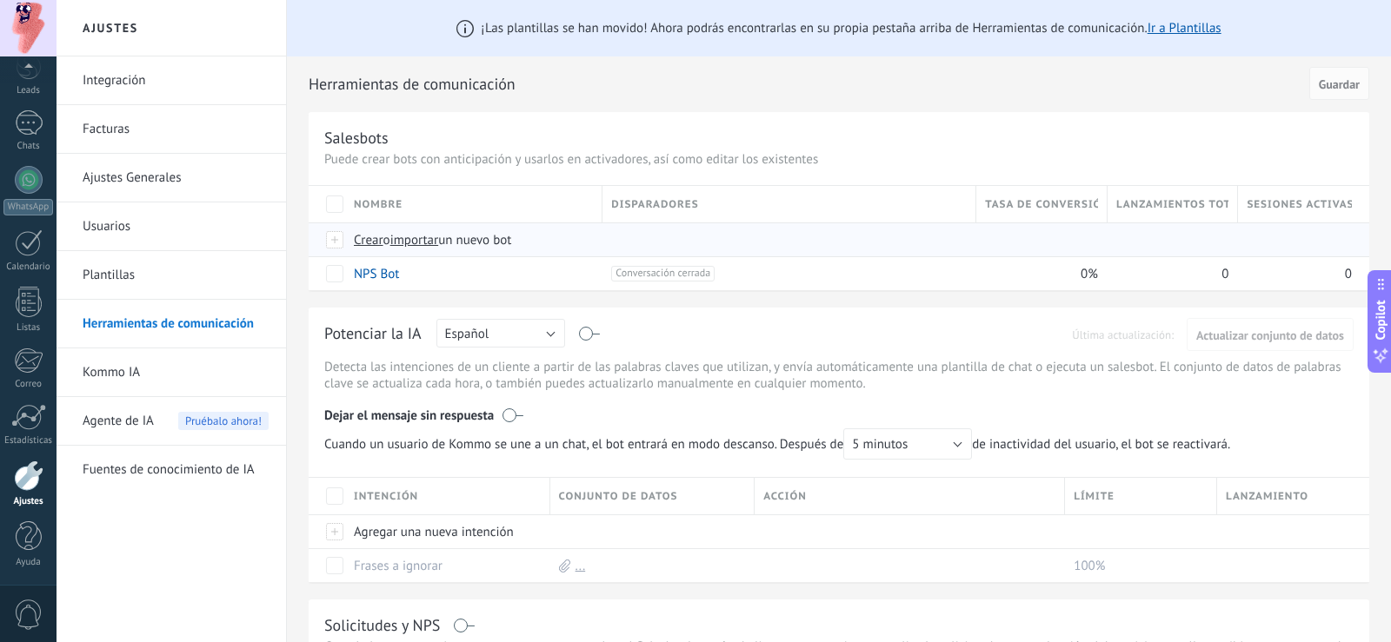
click at [341, 236] on div at bounding box center [335, 240] width 19 height 16
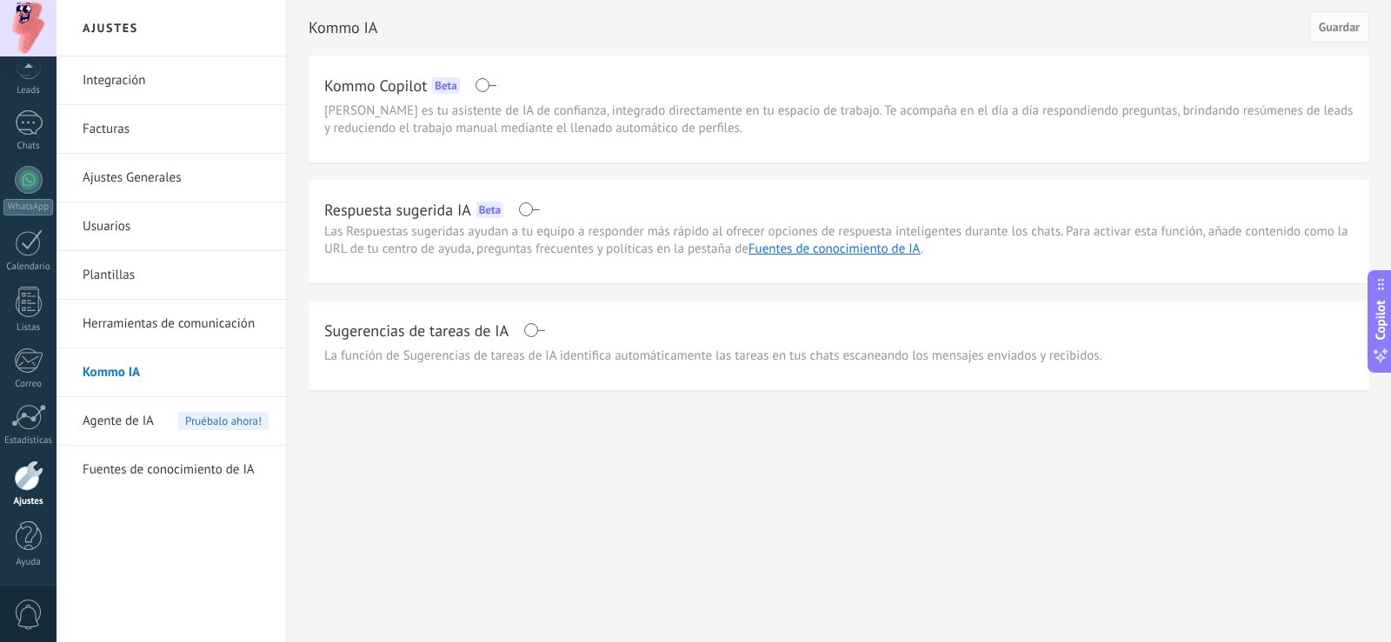
click at [117, 272] on link "Plantillas" at bounding box center [176, 275] width 186 height 49
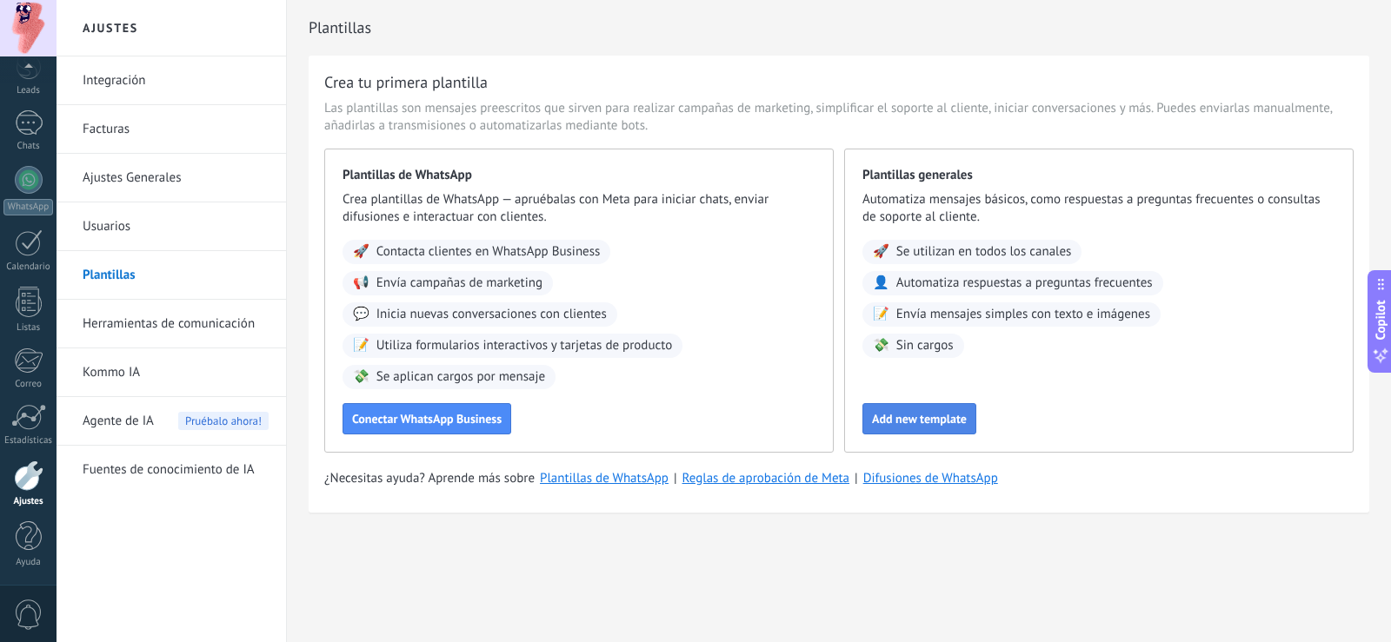
click at [913, 408] on button "Add new template" at bounding box center [919, 418] width 114 height 31
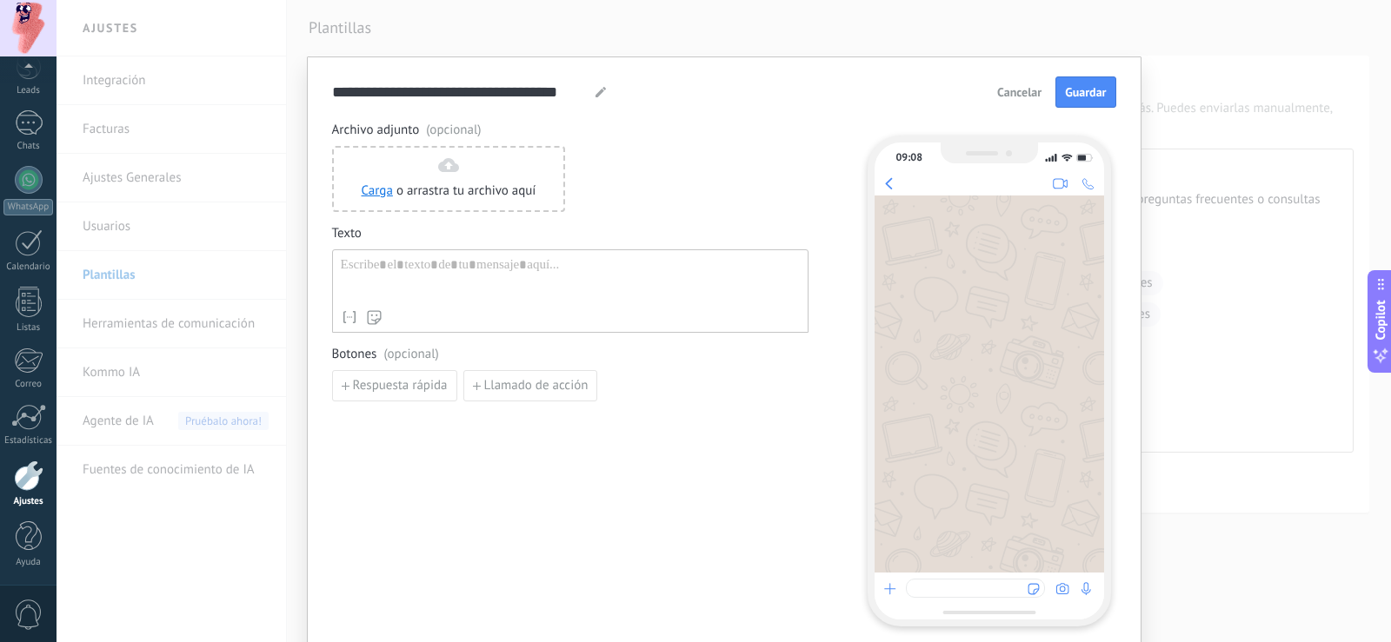
click at [551, 276] on div at bounding box center [570, 279] width 459 height 44
click at [604, 432] on div "Archivo adjunto (opcional) Carga o arrastra tu archivo aquí Arrastra aquí Texto…" at bounding box center [570, 374] width 476 height 504
click at [405, 388] on span "Respuesta rápida" at bounding box center [400, 386] width 95 height 12
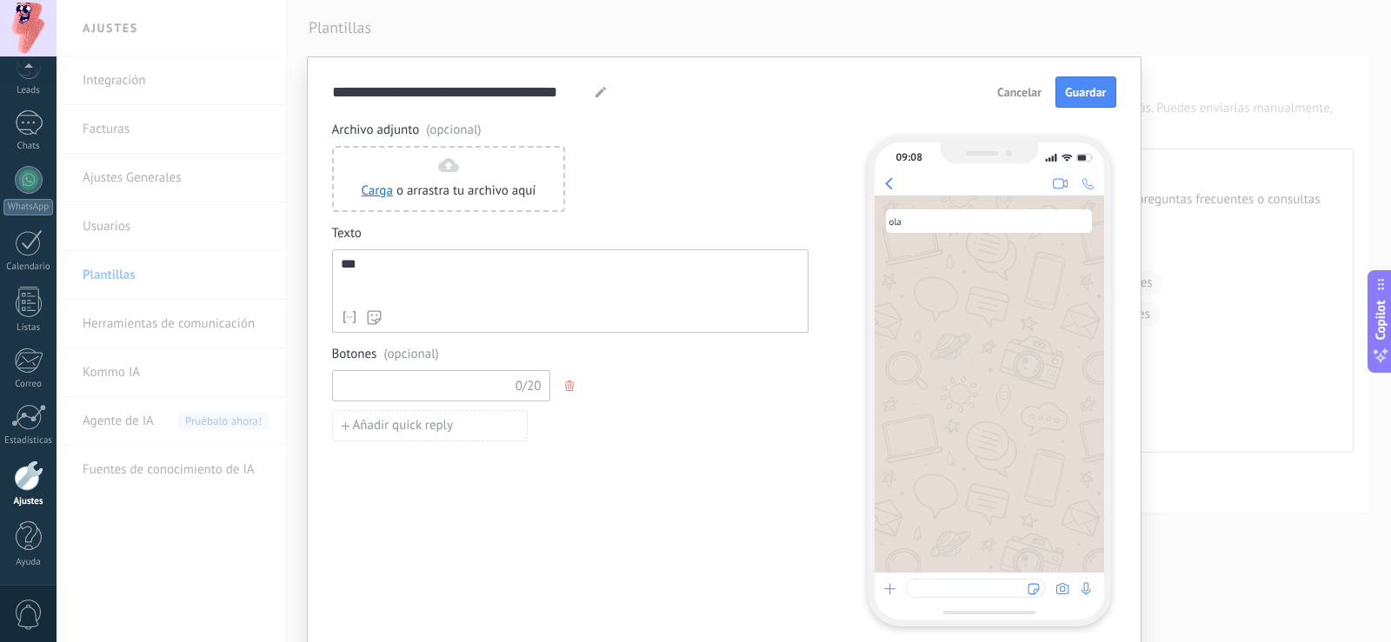
click at [405, 388] on input at bounding box center [425, 385] width 185 height 28
type input "*"
click at [354, 424] on span "Añadir quick reply" at bounding box center [403, 426] width 101 height 12
click at [428, 431] on input at bounding box center [425, 425] width 185 height 28
type input "*"
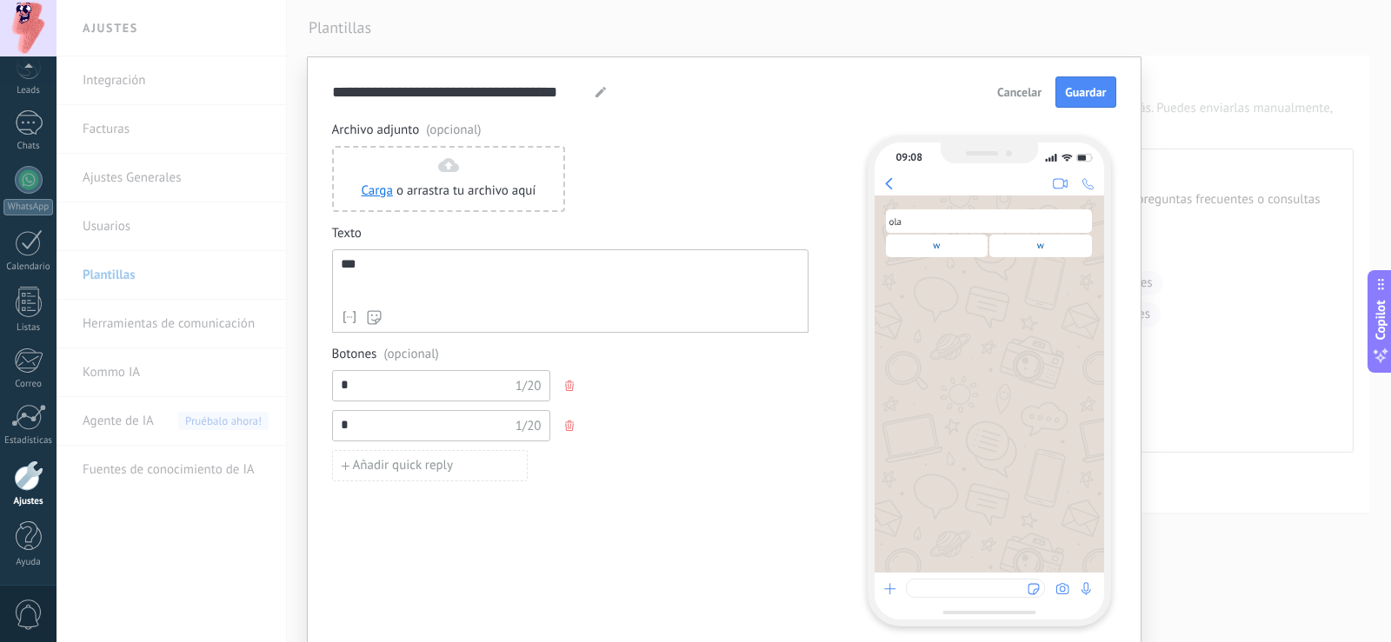
click at [922, 599] on div at bounding box center [990, 596] width 230 height 47
click at [401, 476] on button "Añadir quick reply" at bounding box center [430, 465] width 196 height 31
click at [416, 471] on input at bounding box center [425, 465] width 185 height 28
type input "****"
click at [1014, 90] on span "Cancelar" at bounding box center [1019, 92] width 44 height 12
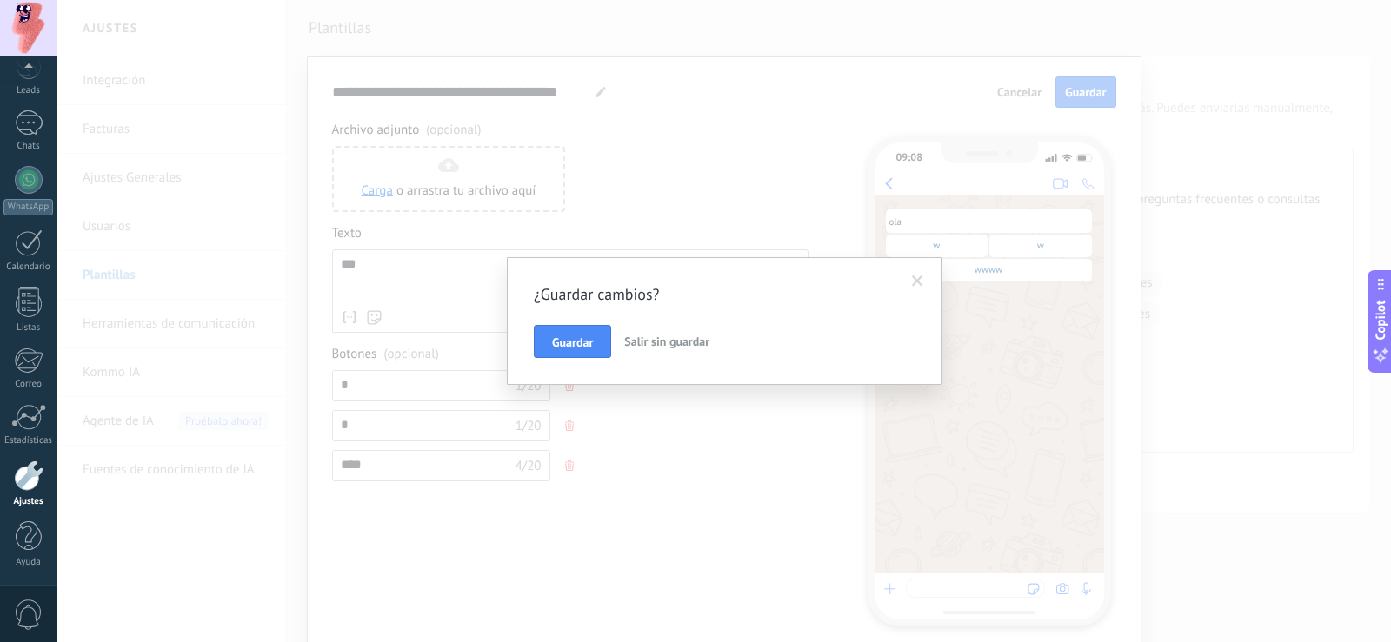
click at [664, 339] on span "Salir sin guardar" at bounding box center [666, 342] width 85 height 16
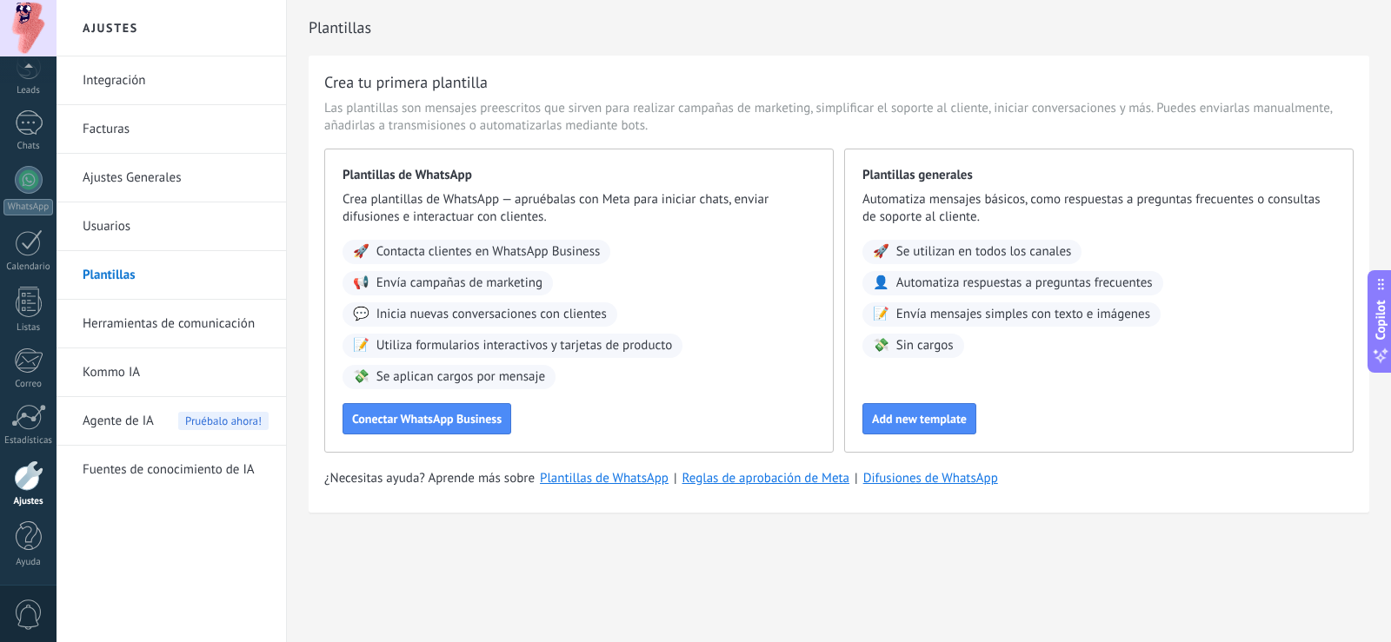
click at [123, 217] on link "Usuarios" at bounding box center [176, 227] width 186 height 49
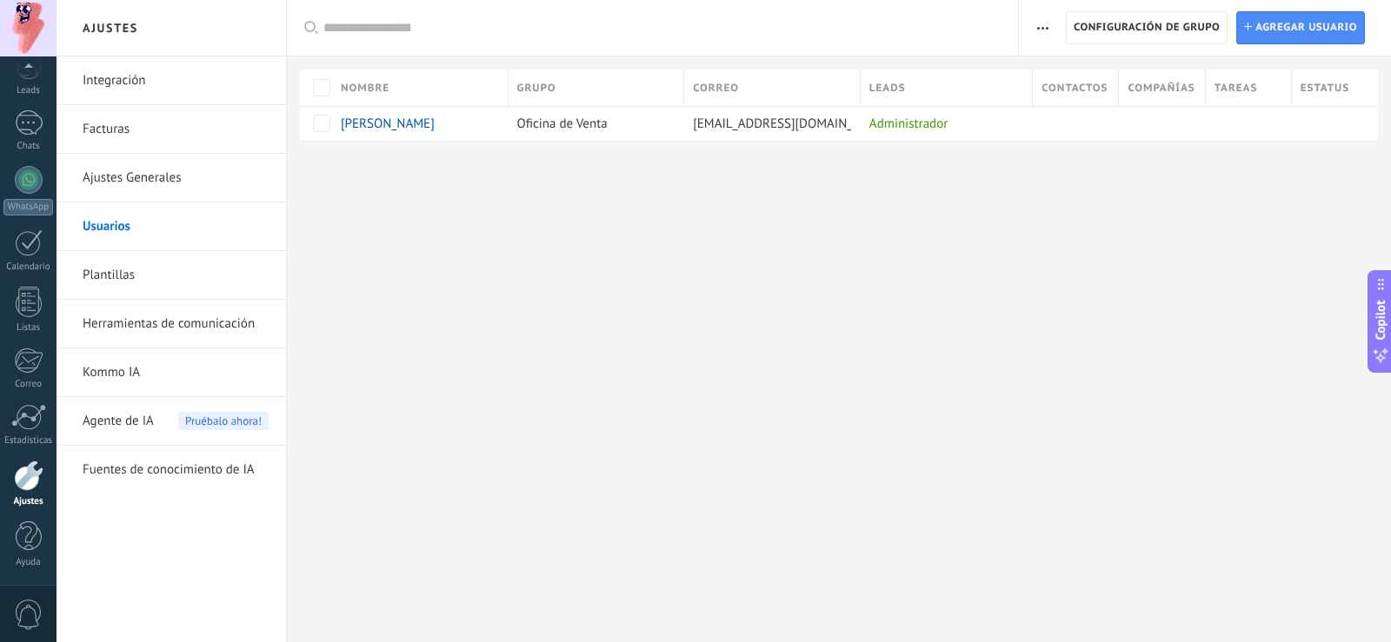
click at [535, 88] on span "Grupo" at bounding box center [536, 88] width 39 height 17
click at [609, 76] on div "Grupo" at bounding box center [597, 88] width 176 height 37
click at [1180, 30] on span "Configuración de grupo" at bounding box center [1147, 27] width 146 height 31
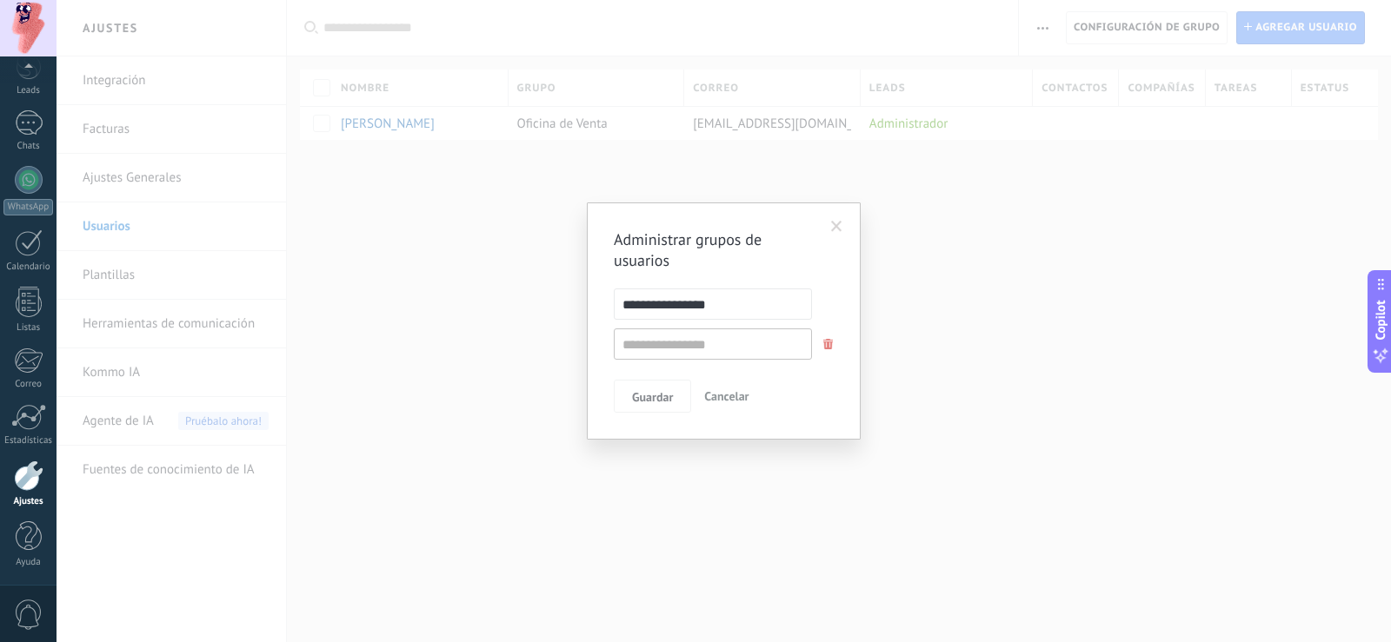
click at [971, 289] on div "**********" at bounding box center [724, 321] width 1335 height 642
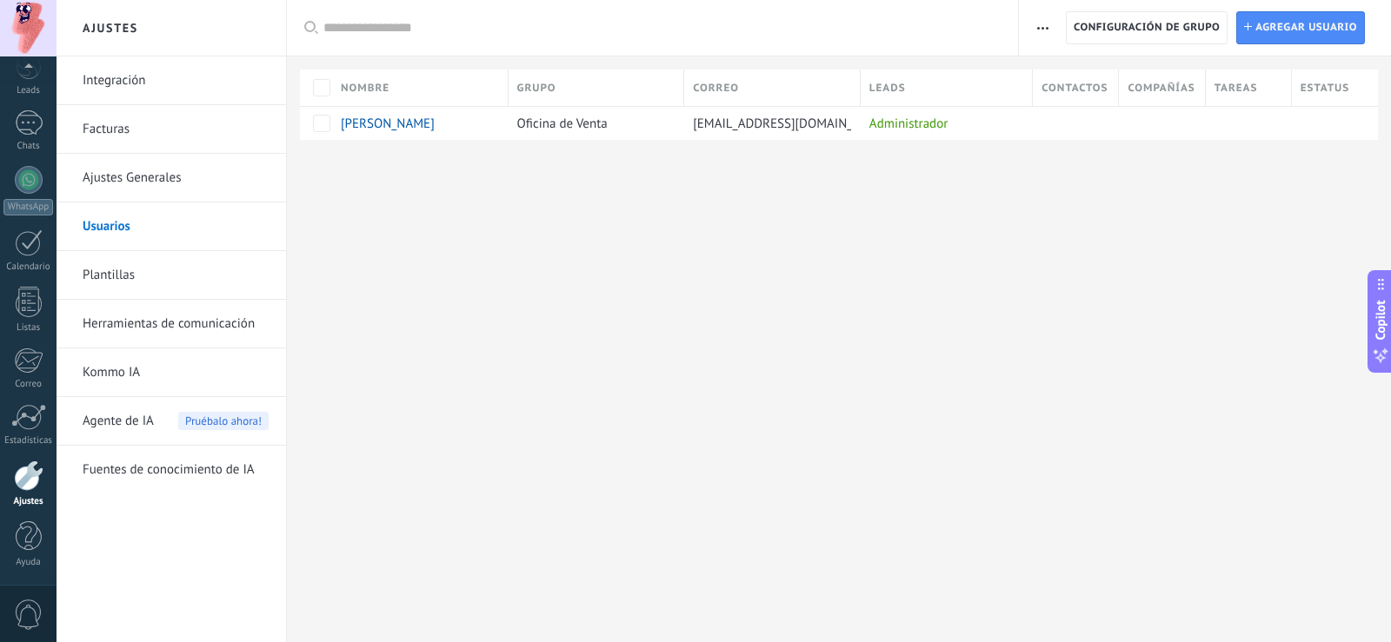
drag, startPoint x: 157, startPoint y: 185, endPoint x: 142, endPoint y: 179, distance: 16.8
click at [156, 184] on link "Ajustes Generales" at bounding box center [176, 178] width 186 height 49
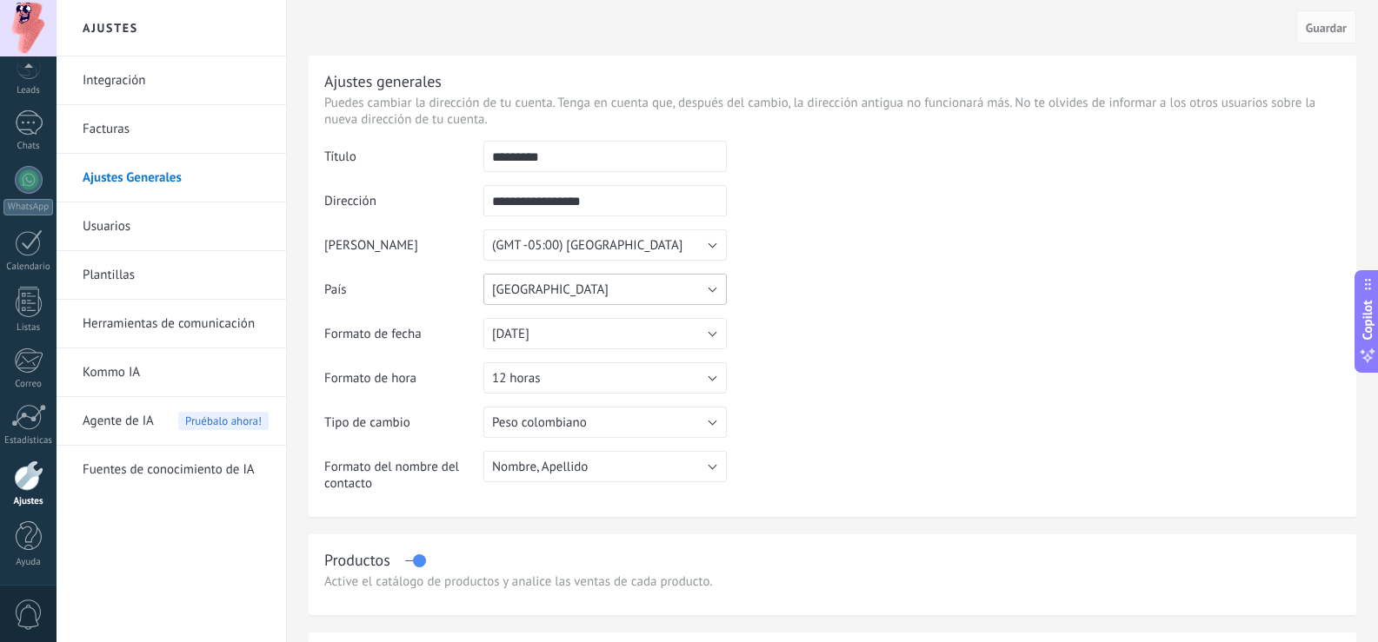
click at [552, 274] on button "[GEOGRAPHIC_DATA]" at bounding box center [604, 289] width 243 height 31
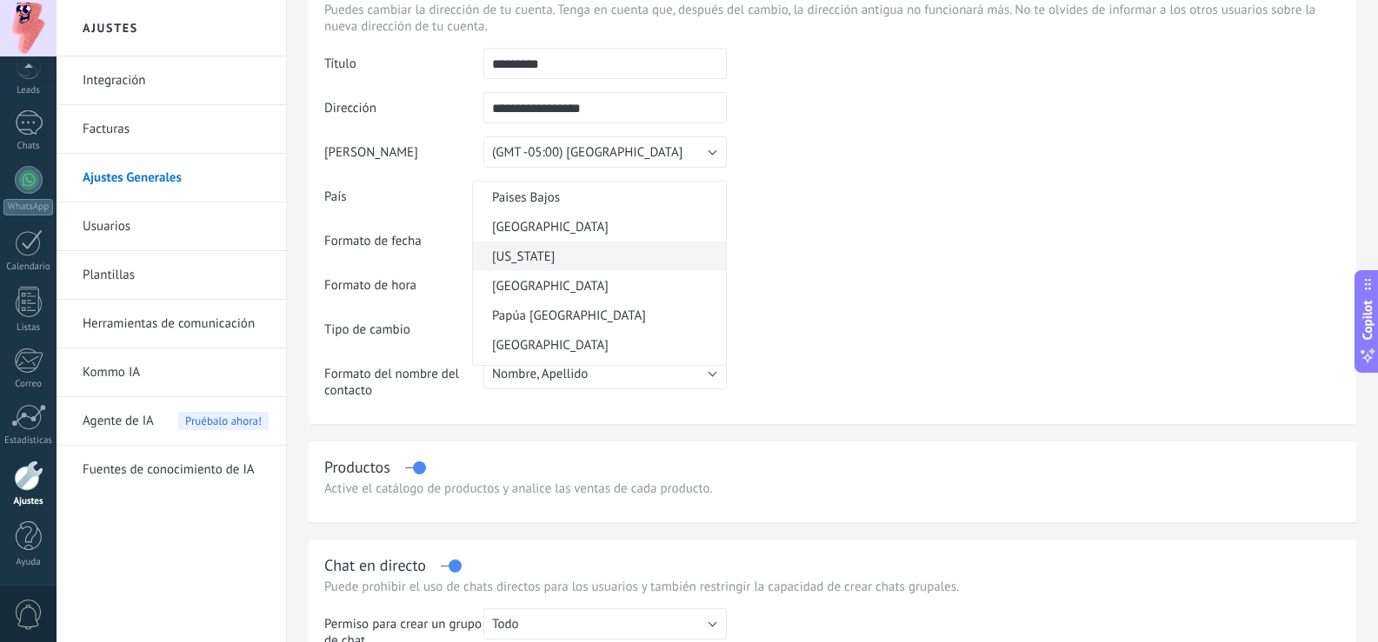
scroll to position [4969, 0]
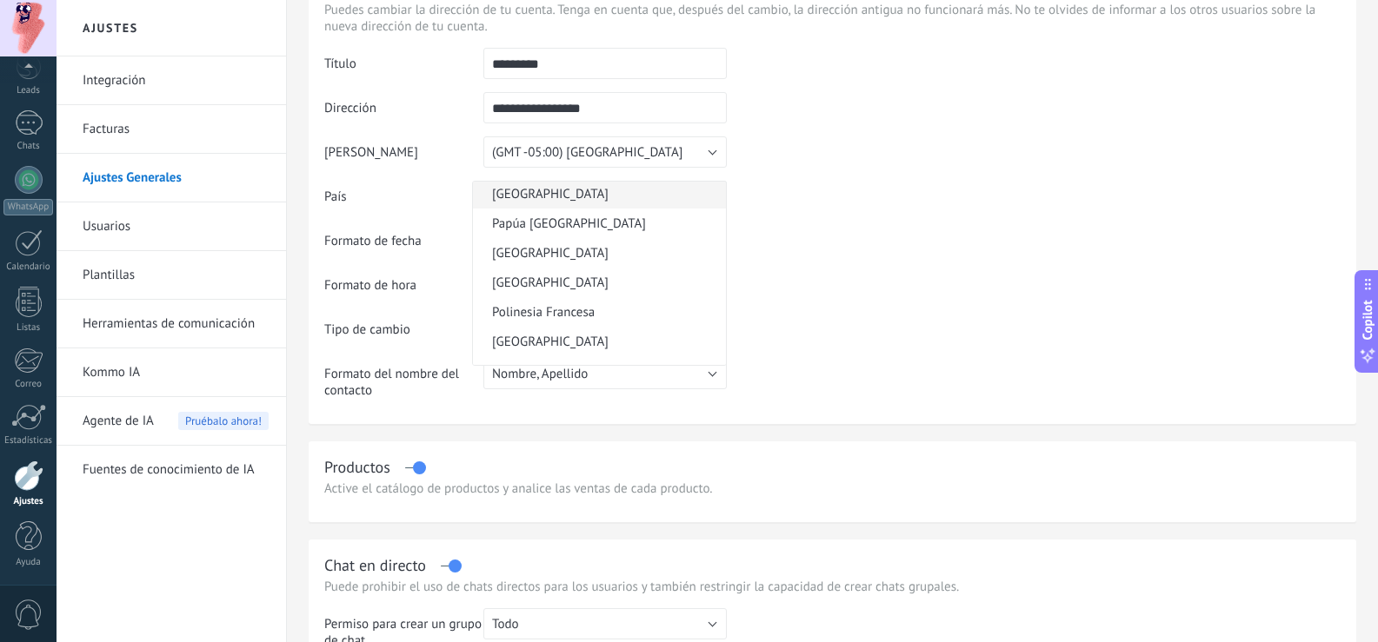
click at [521, 187] on span "Panamá" at bounding box center [597, 194] width 248 height 17
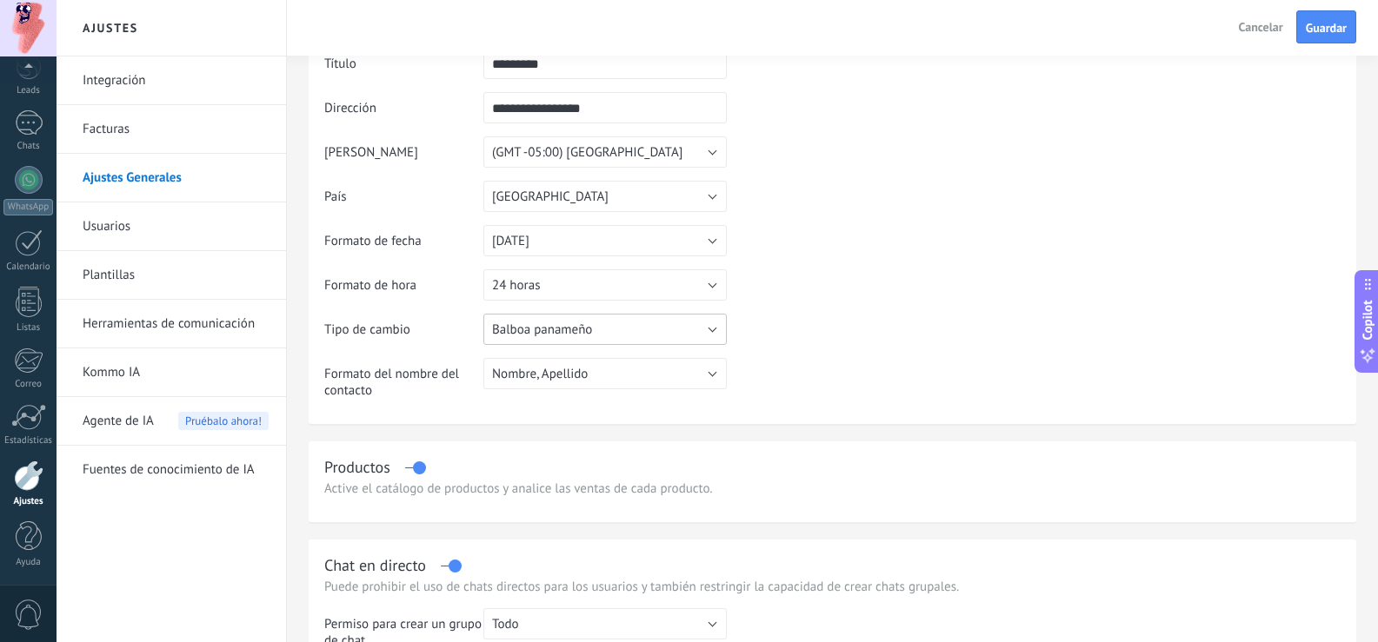
click at [557, 329] on span "Balboa panameño" at bounding box center [542, 330] width 100 height 17
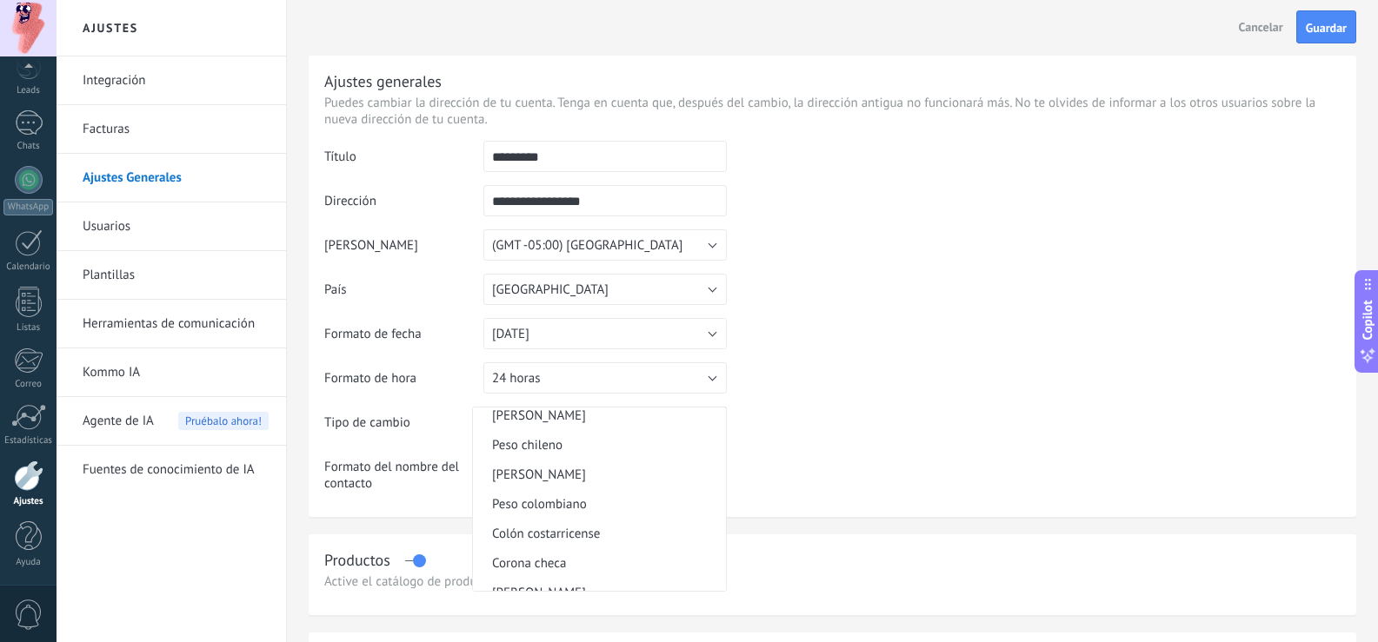
scroll to position [0, 0]
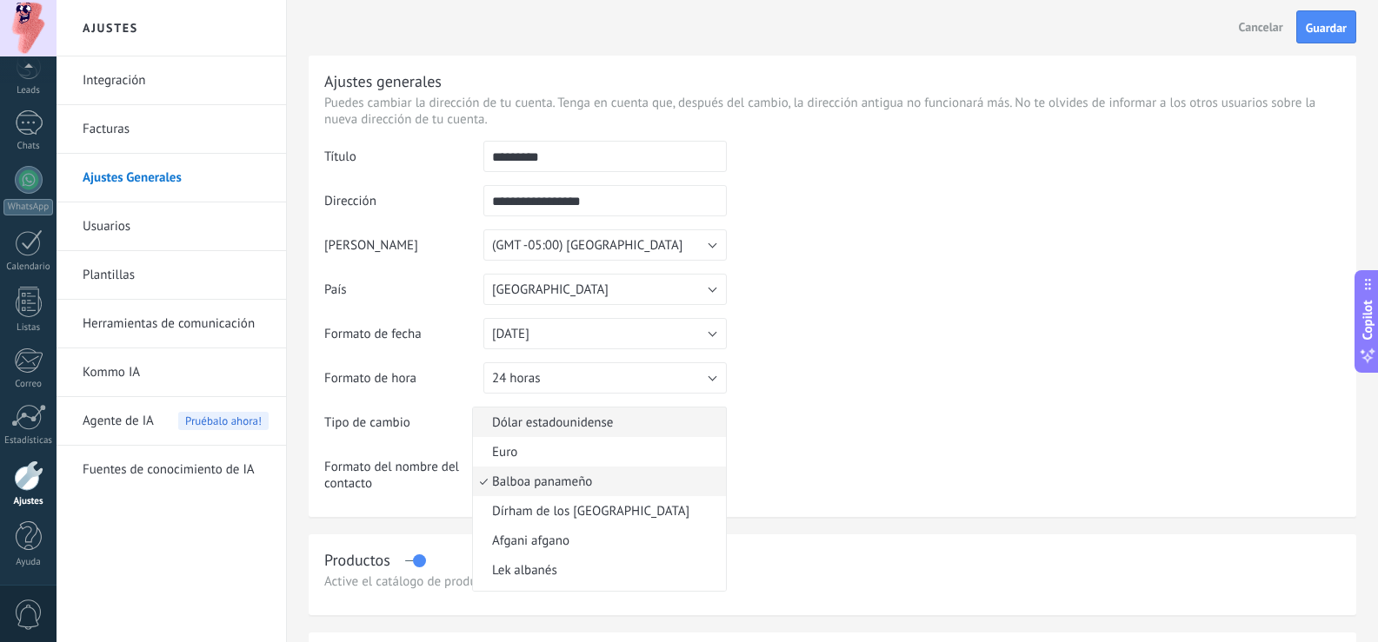
click at [609, 422] on span "Dólar estadounidense" at bounding box center [597, 423] width 248 height 17
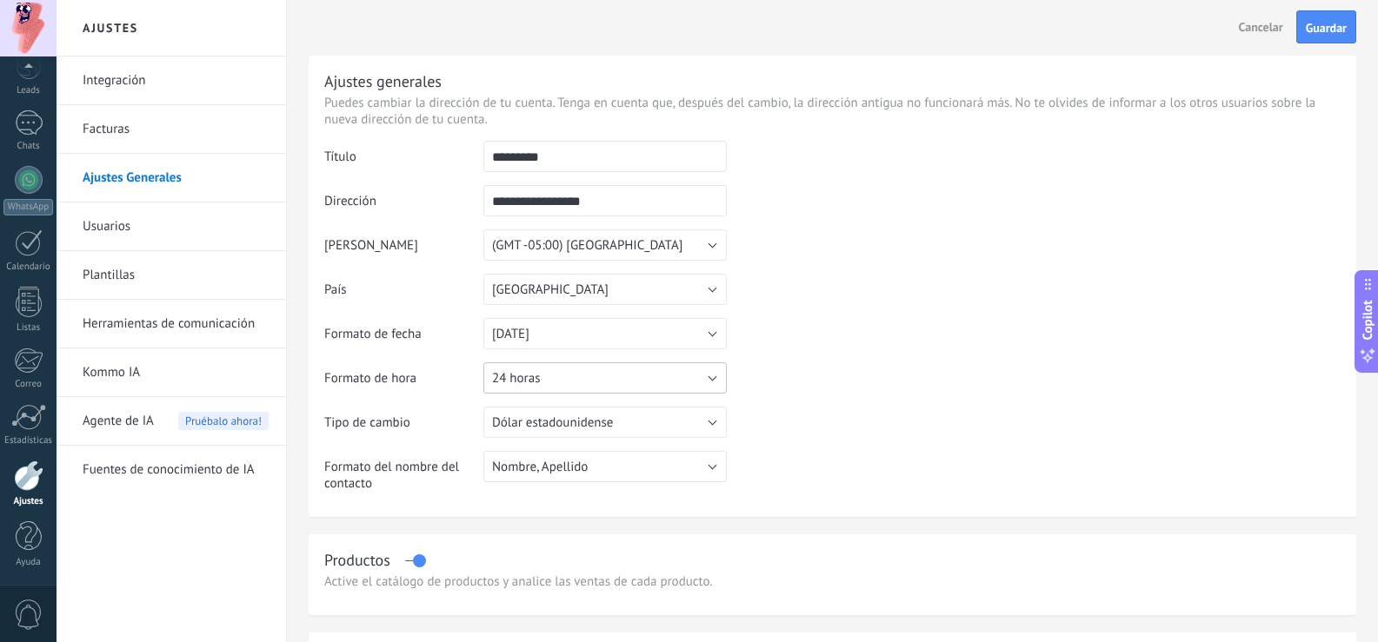
click at [679, 382] on button "24 horas" at bounding box center [604, 378] width 243 height 31
click at [560, 410] on span "12 horas" at bounding box center [597, 408] width 248 height 17
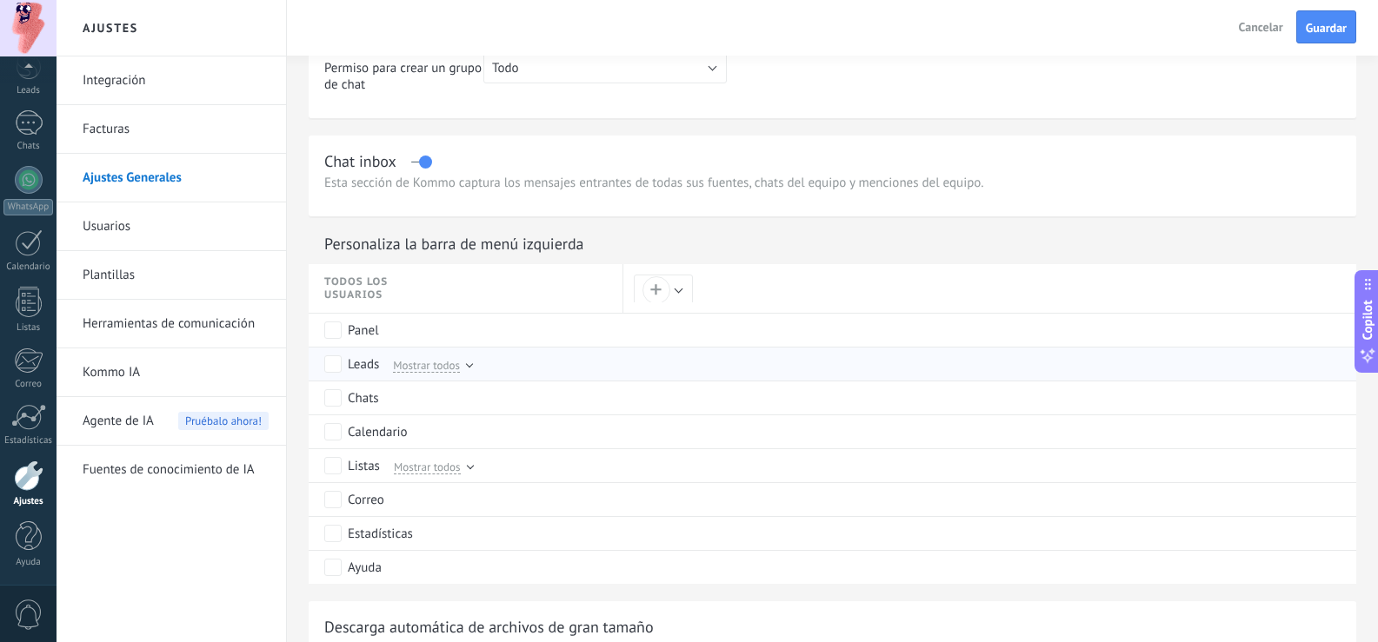
scroll to position [1273, 0]
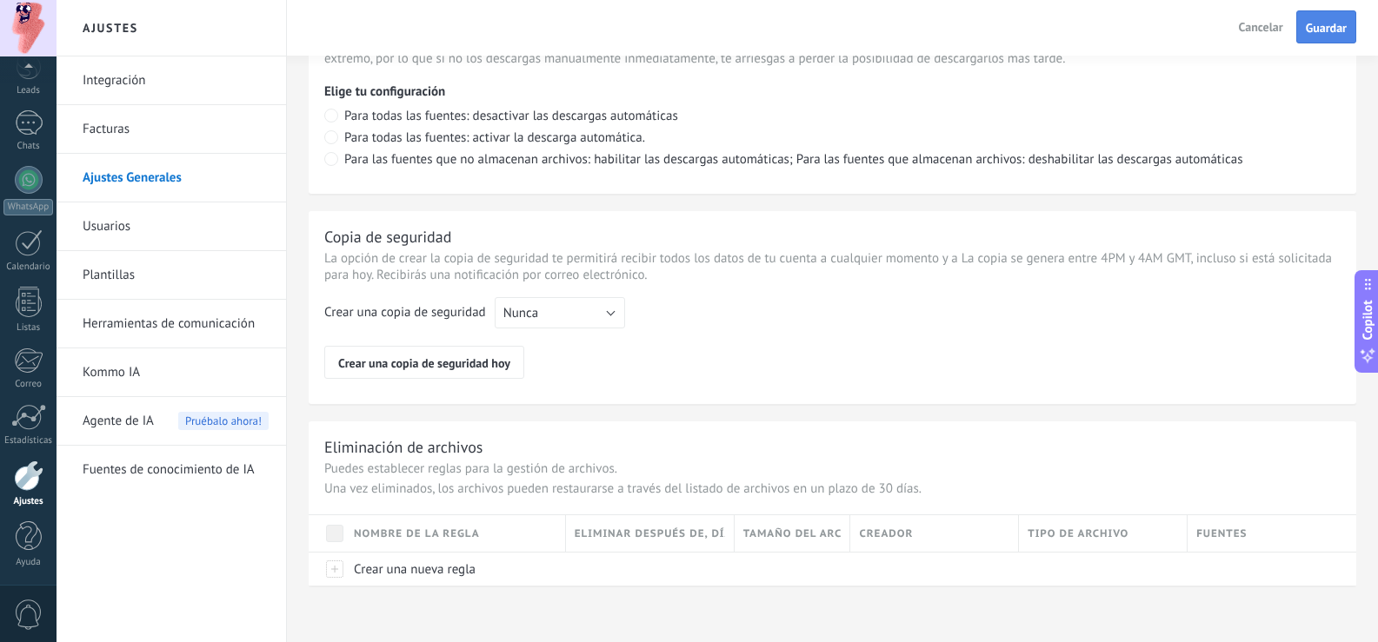
click at [1333, 26] on span "Guardar" at bounding box center [1326, 28] width 41 height 12
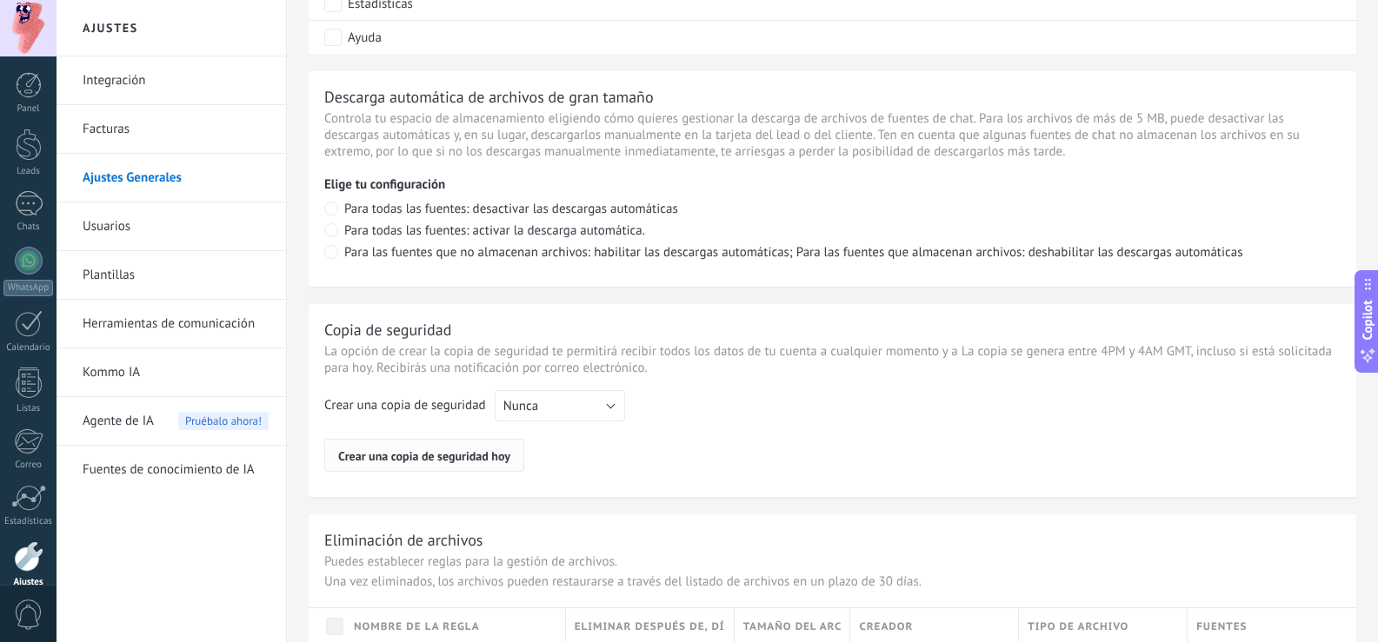
scroll to position [1273, 0]
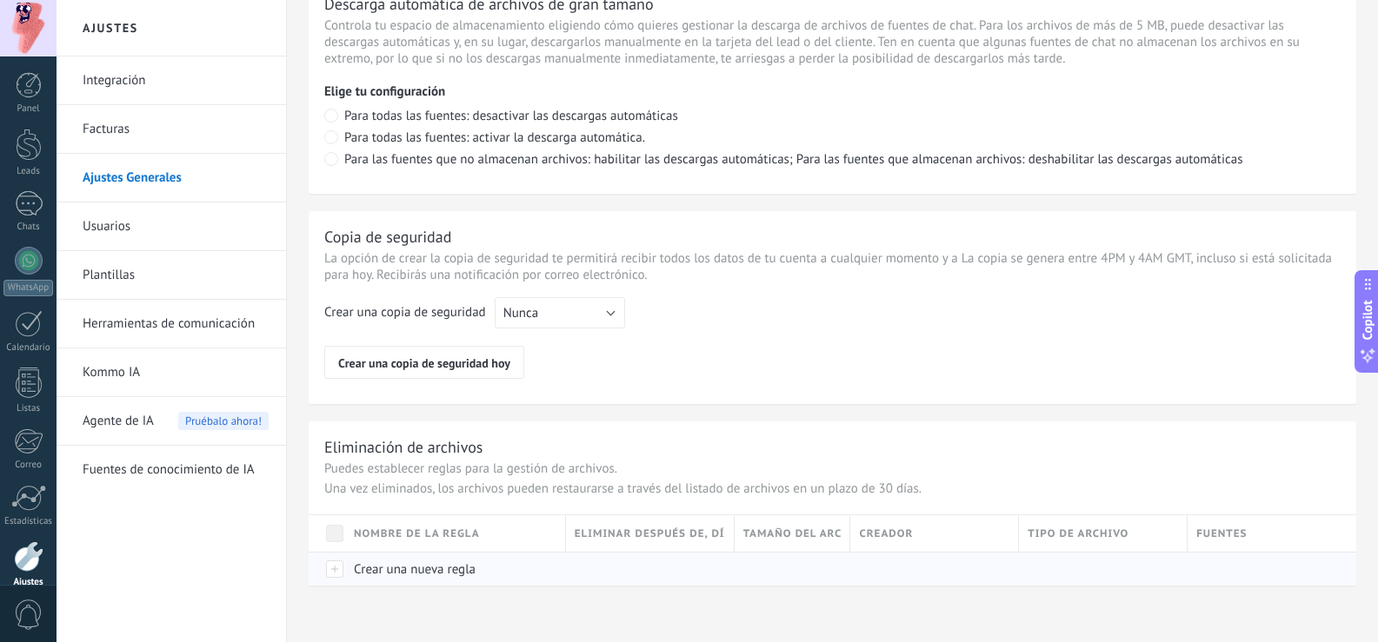
click at [427, 562] on span "Crear una nueva regla" at bounding box center [415, 570] width 122 height 17
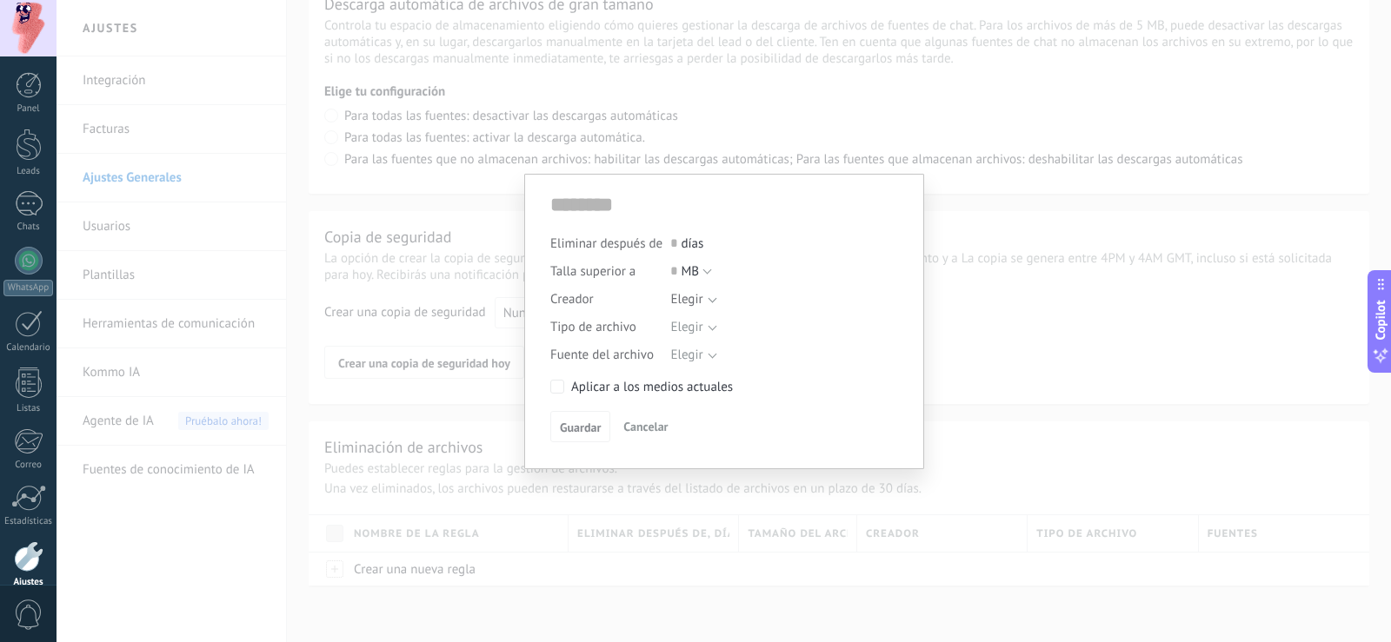
click at [651, 433] on span "Cancelar" at bounding box center [645, 427] width 44 height 16
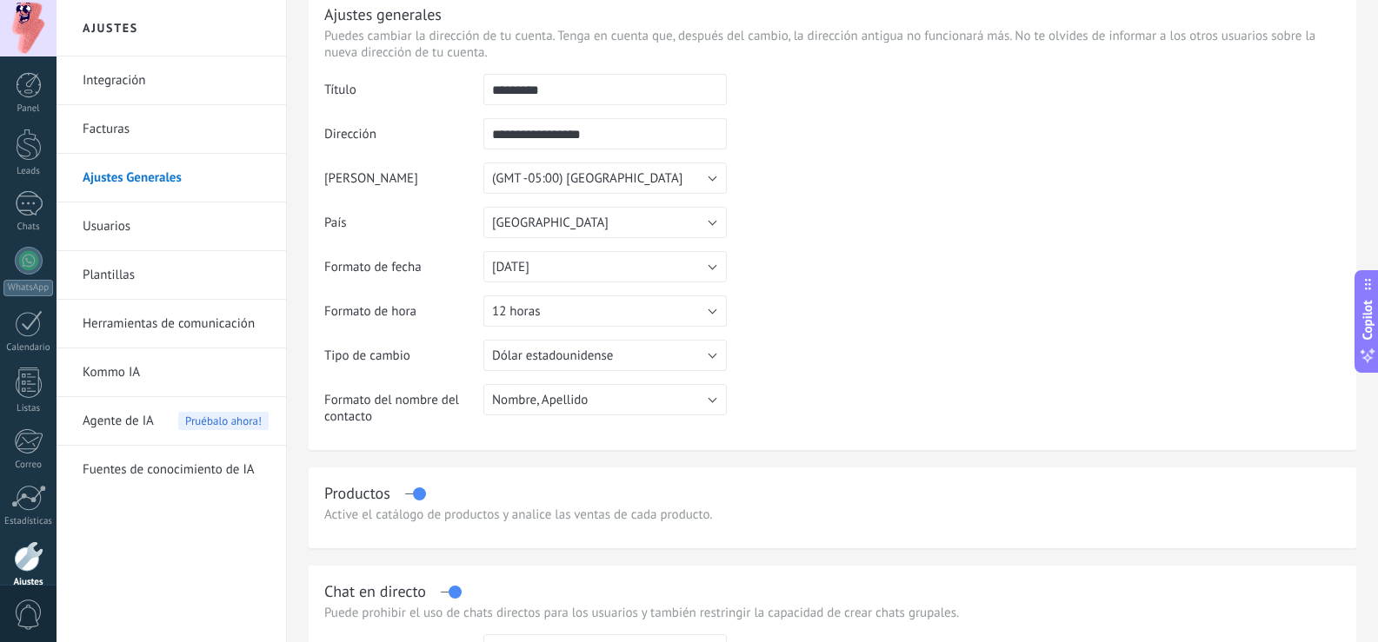
scroll to position [0, 0]
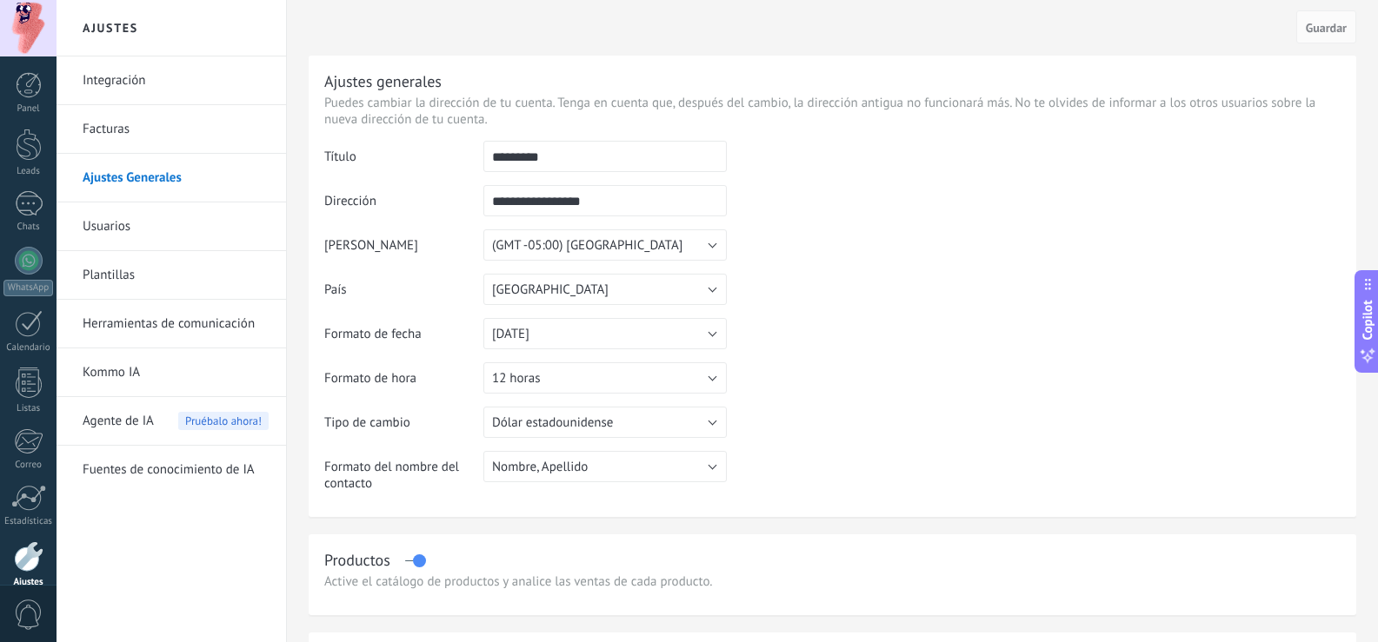
click at [108, 116] on link "Facturas" at bounding box center [176, 129] width 186 height 49
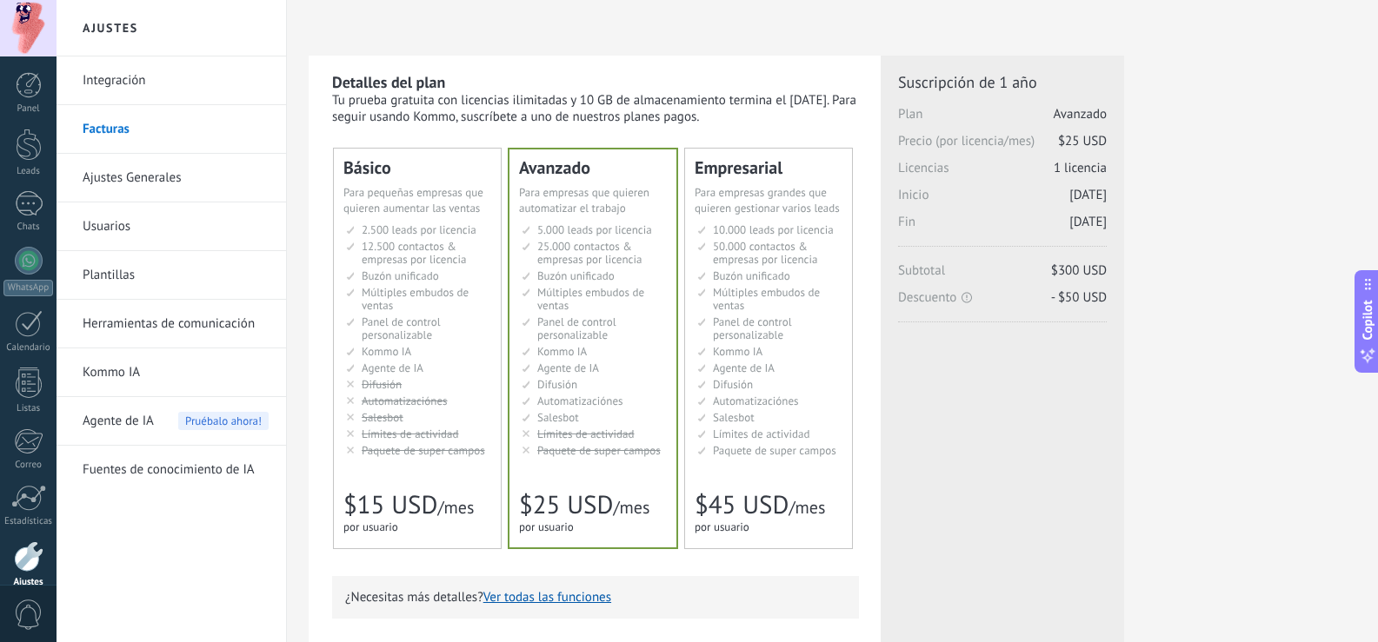
click at [129, 80] on link "Integración" at bounding box center [176, 81] width 186 height 49
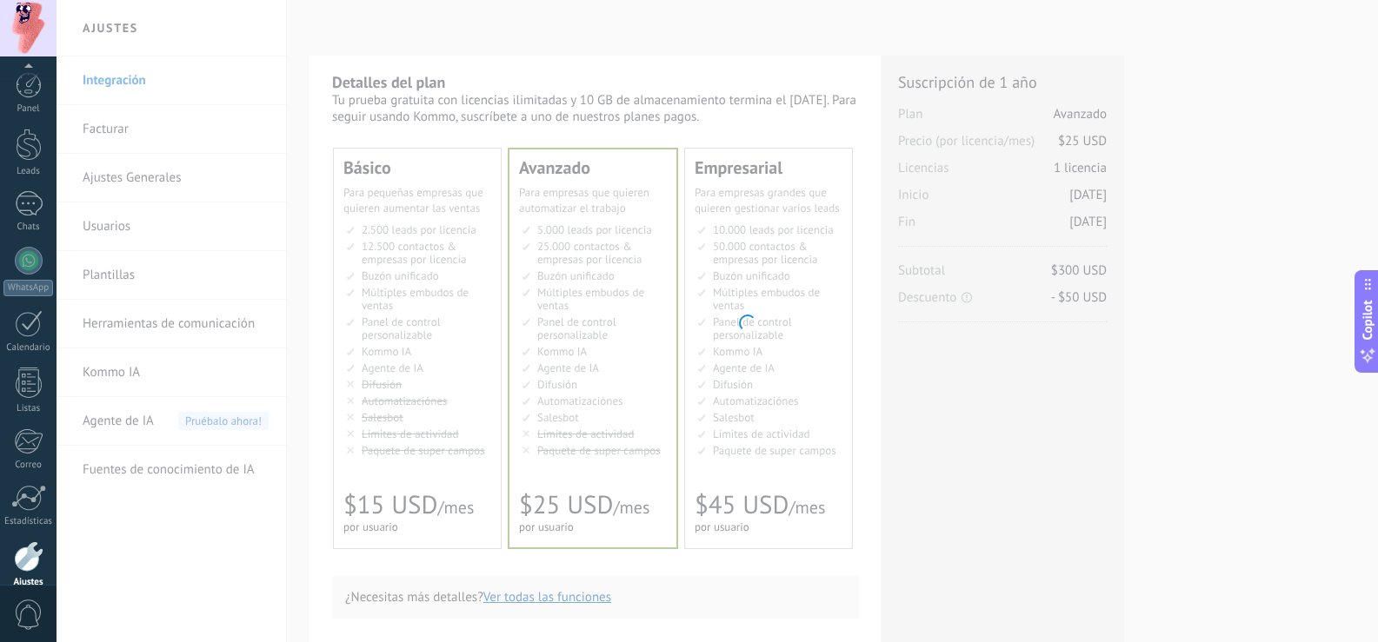
scroll to position [81, 0]
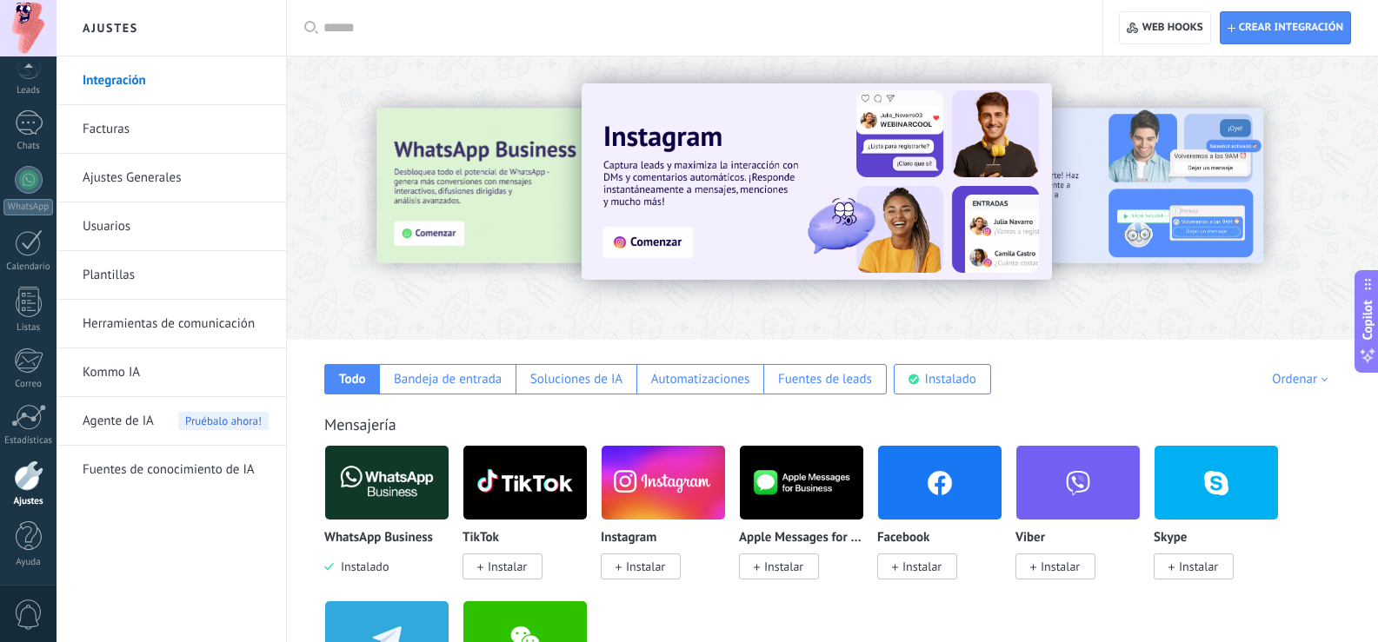
click at [219, 319] on link "Herramientas de comunicación" at bounding box center [176, 324] width 186 height 49
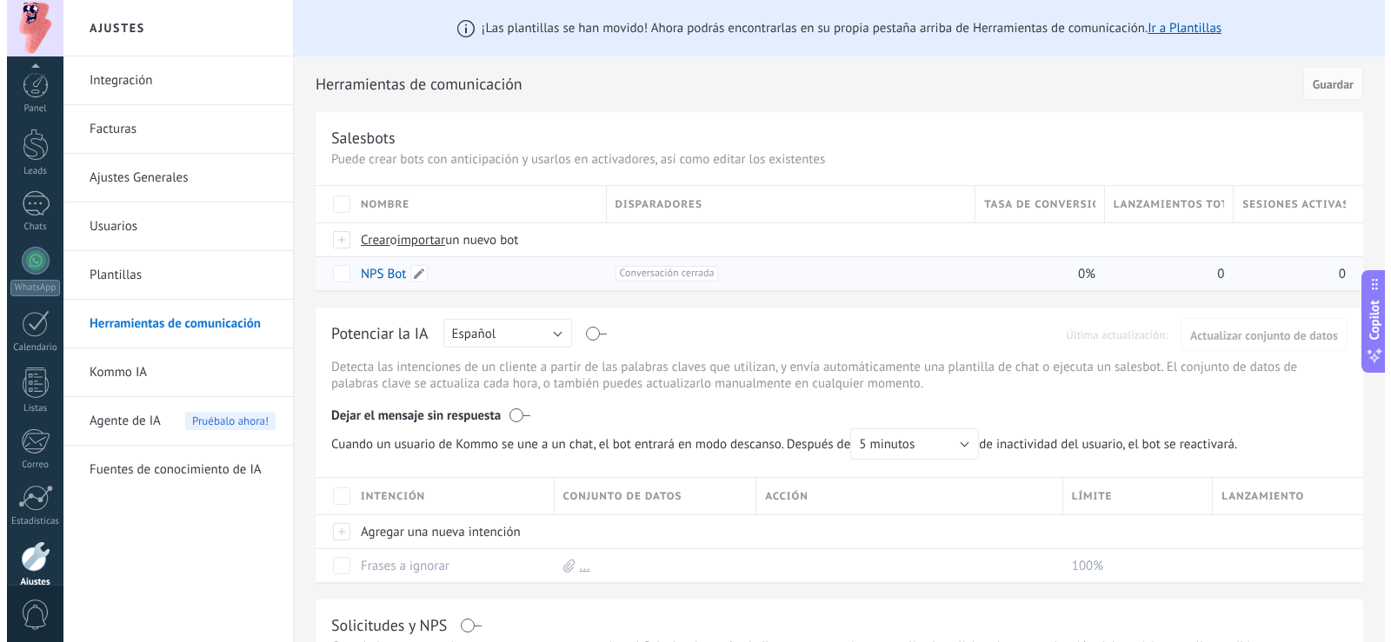
scroll to position [81, 0]
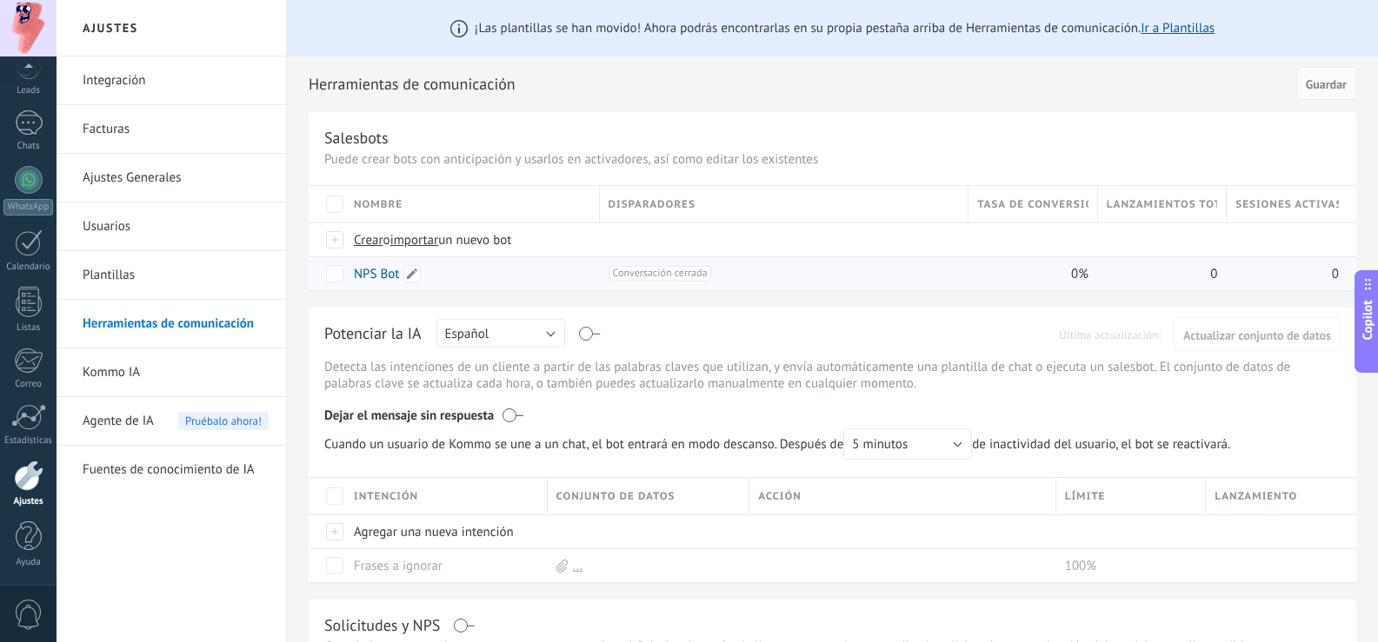
click at [379, 276] on link "NPS Bot" at bounding box center [376, 274] width 45 height 17
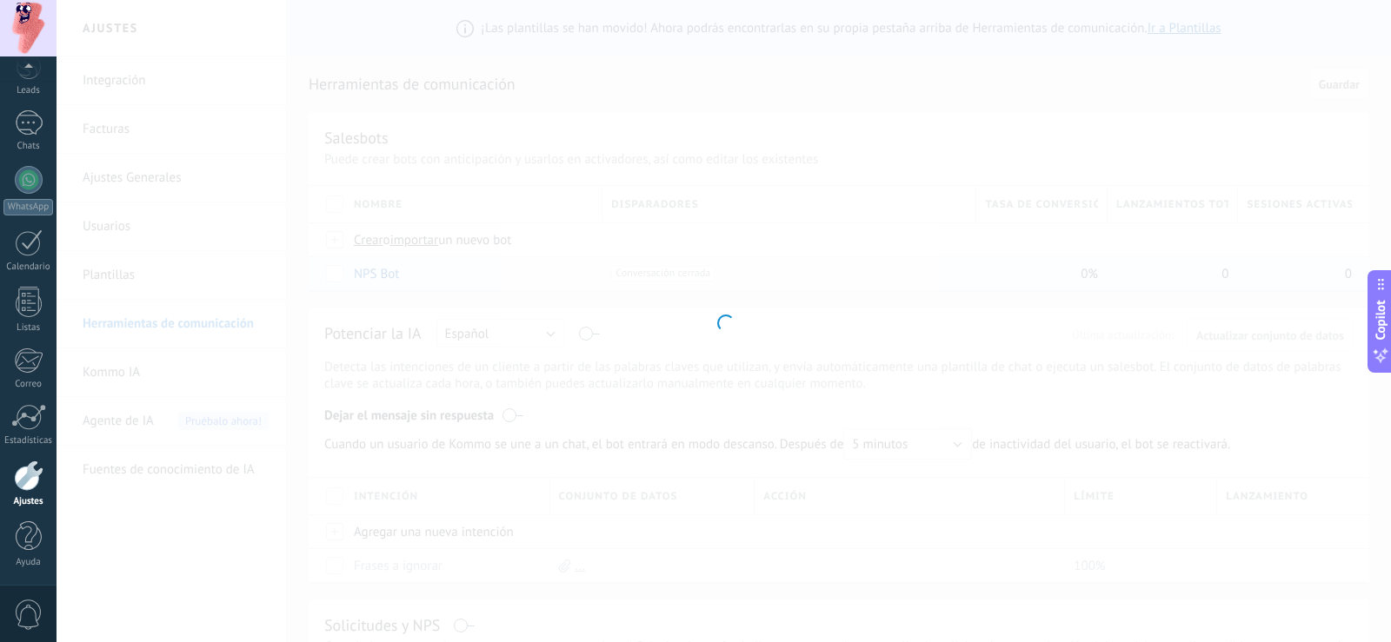
type input "*******"
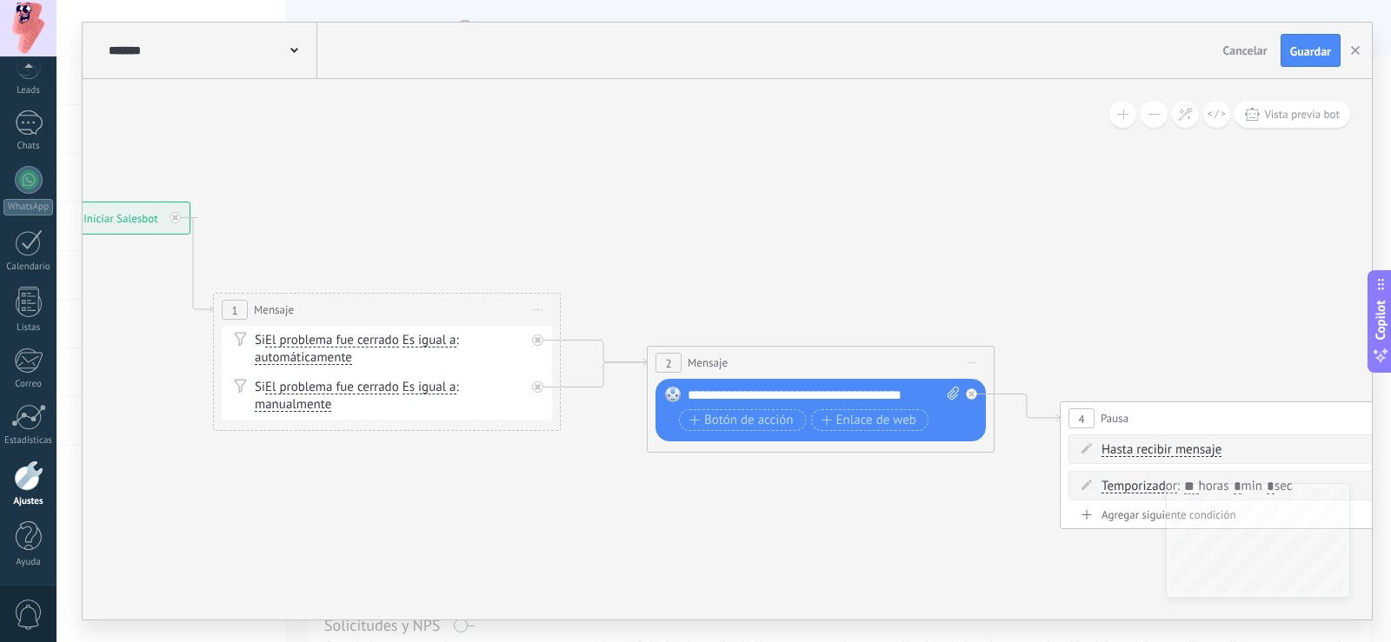
drag, startPoint x: 935, startPoint y: 526, endPoint x: 566, endPoint y: 522, distance: 368.6
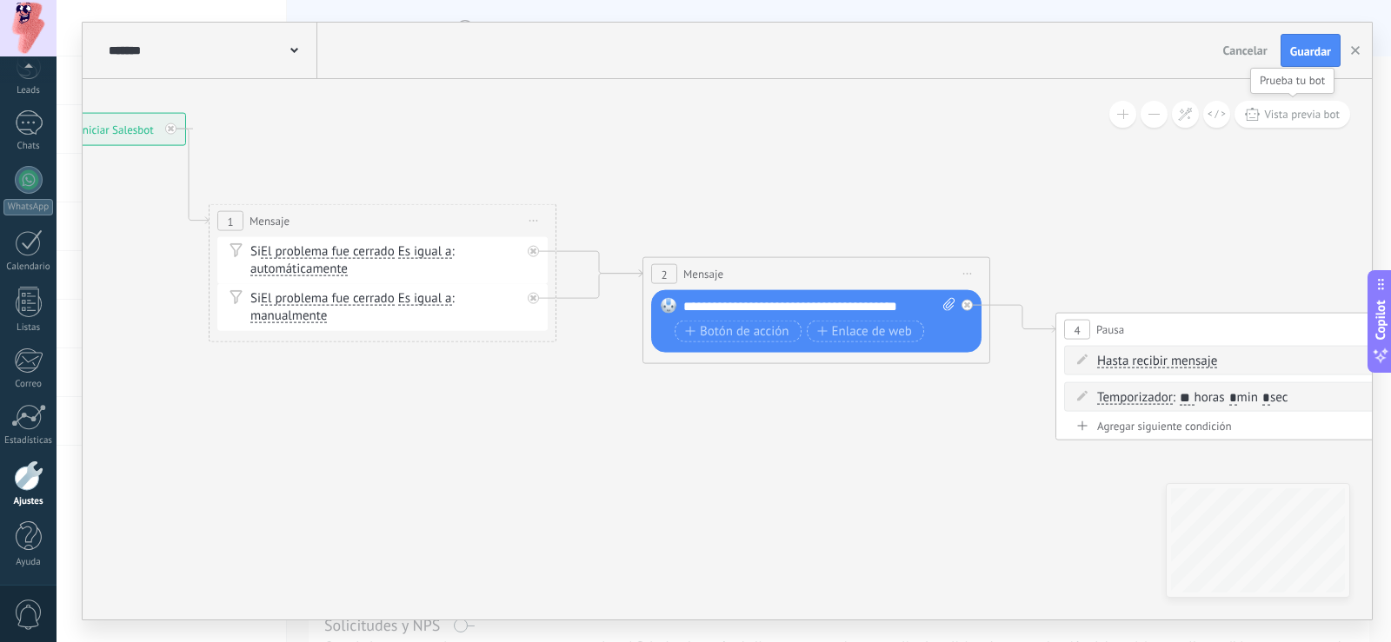
click at [1290, 114] on span "Vista previa bot" at bounding box center [1302, 114] width 76 height 15
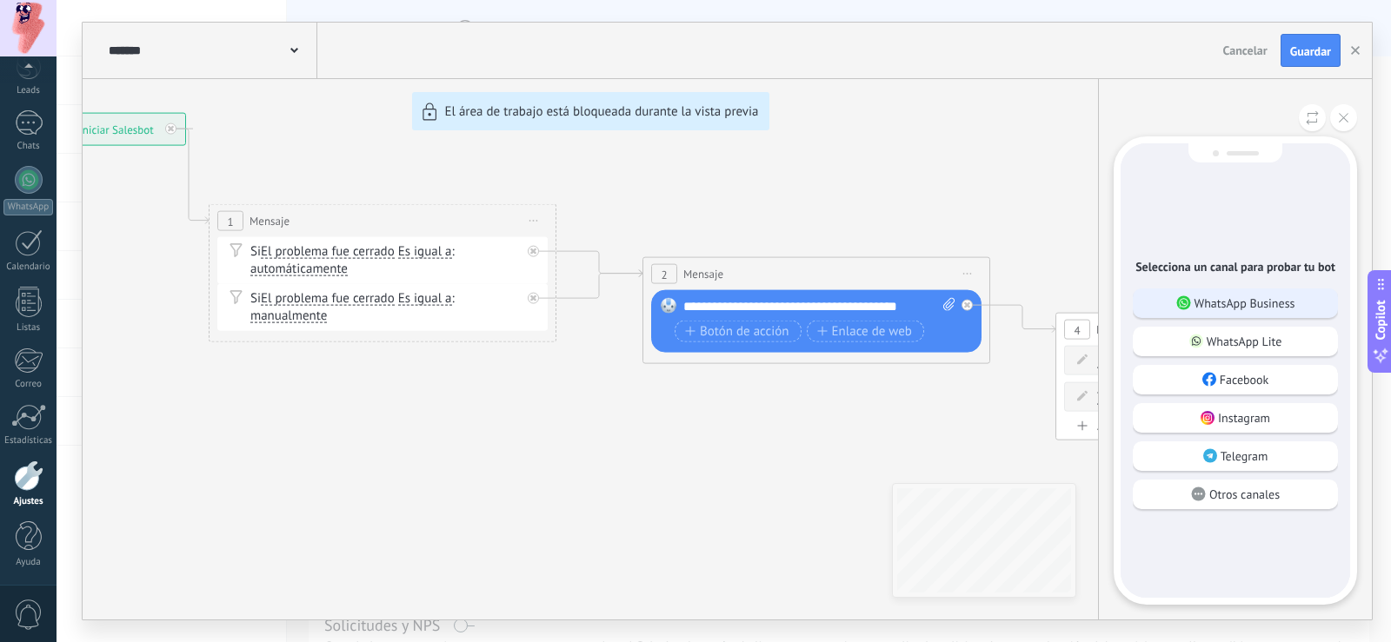
click at [1233, 312] on div "WhatsApp Business" at bounding box center [1235, 304] width 205 height 30
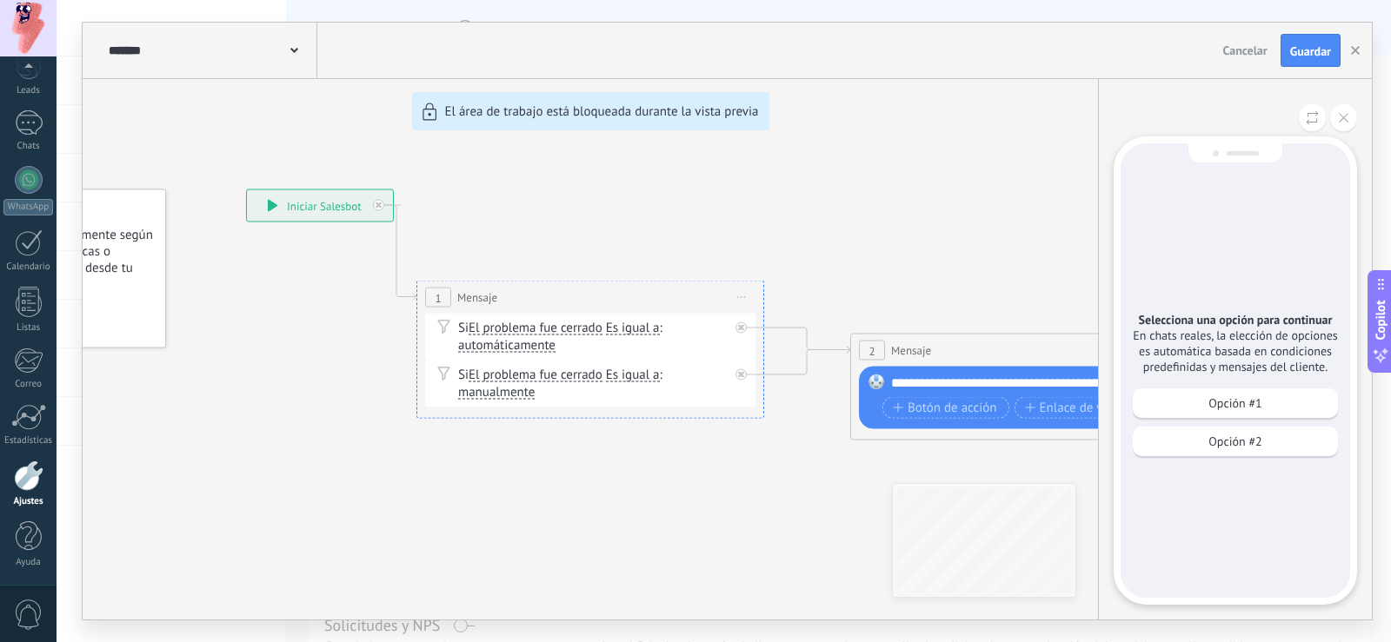
click at [1268, 401] on div "Opción #1" at bounding box center [1235, 404] width 205 height 30
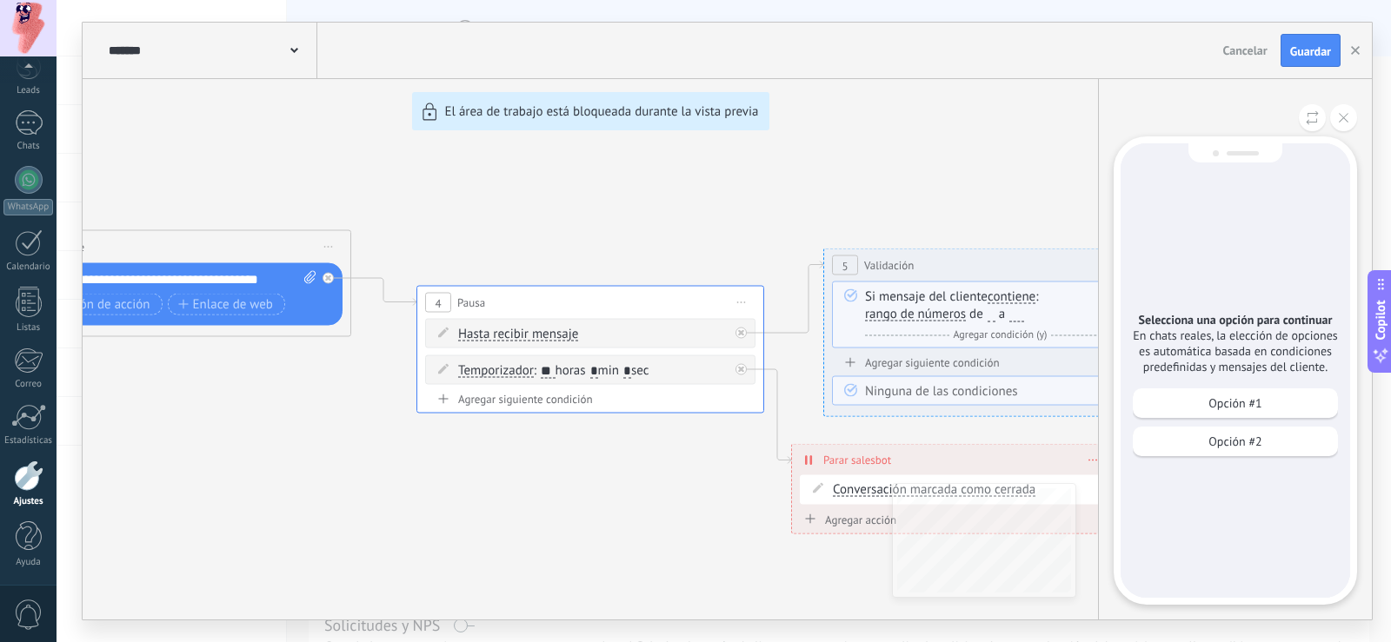
click at [1272, 513] on div "Selecciona una opción para continuar En chats reales, la elección de opciones e…" at bounding box center [1236, 370] width 230 height 455
click at [1254, 436] on p "Opción #2" at bounding box center [1234, 442] width 53 height 16
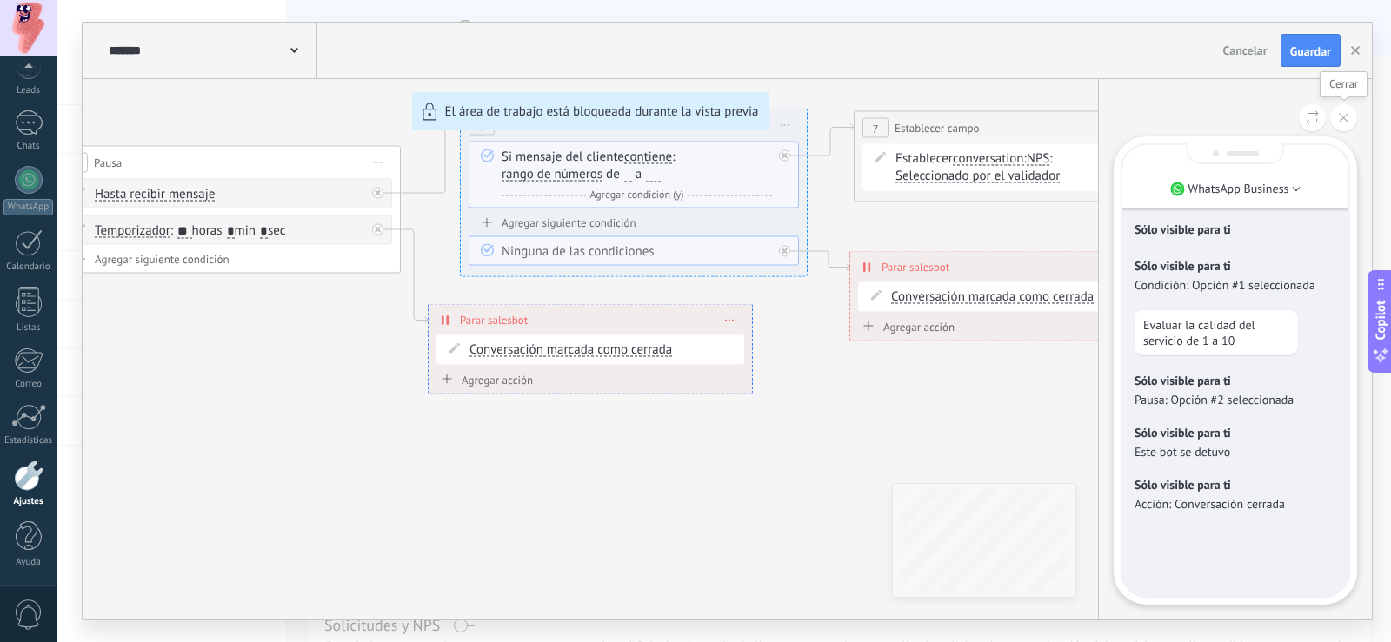
click at [1345, 116] on icon at bounding box center [1344, 118] width 10 height 10
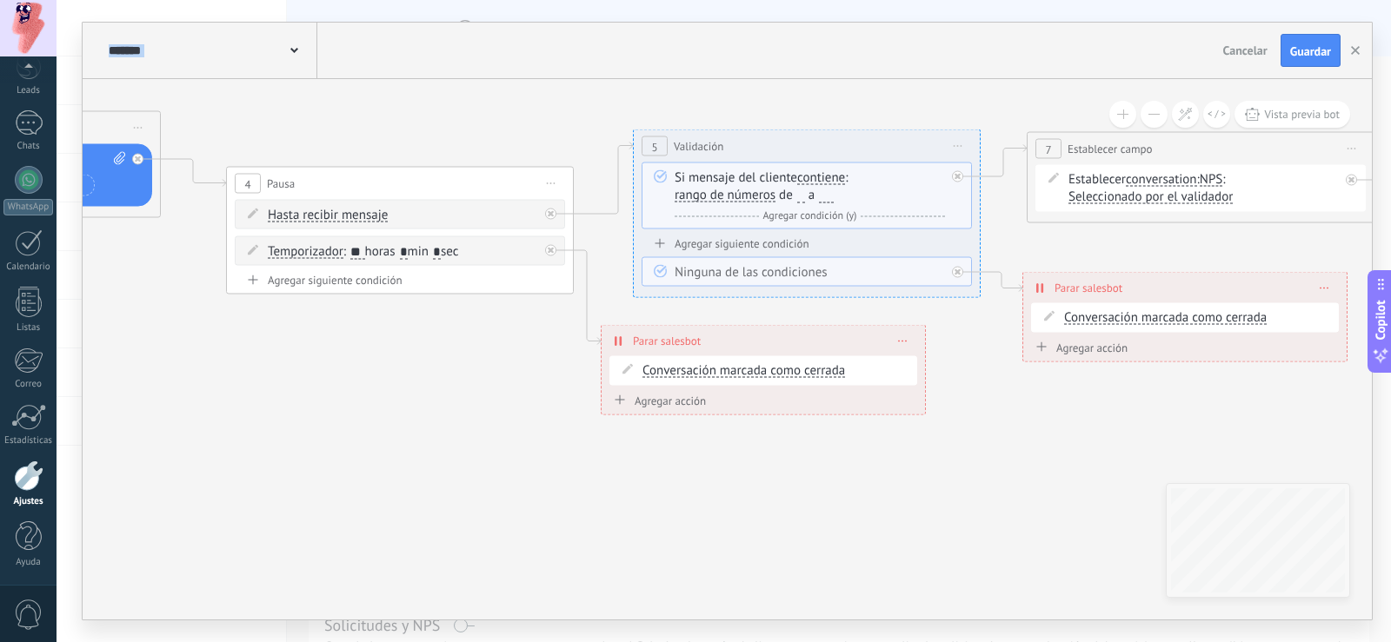
drag, startPoint x: 918, startPoint y: 470, endPoint x: 1166, endPoint y: 471, distance: 247.8
click at [1185, 476] on icon at bounding box center [1076, 245] width 4604 height 1426
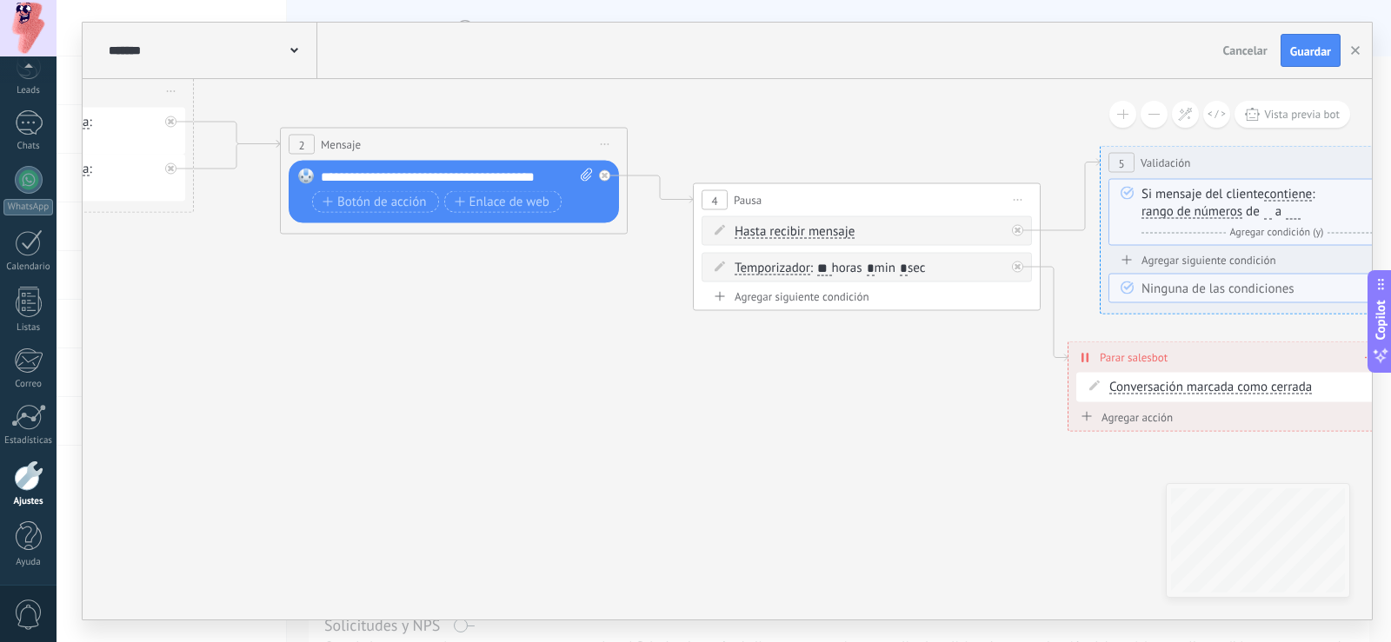
drag, startPoint x: 522, startPoint y: 458, endPoint x: 832, endPoint y: 458, distance: 309.5
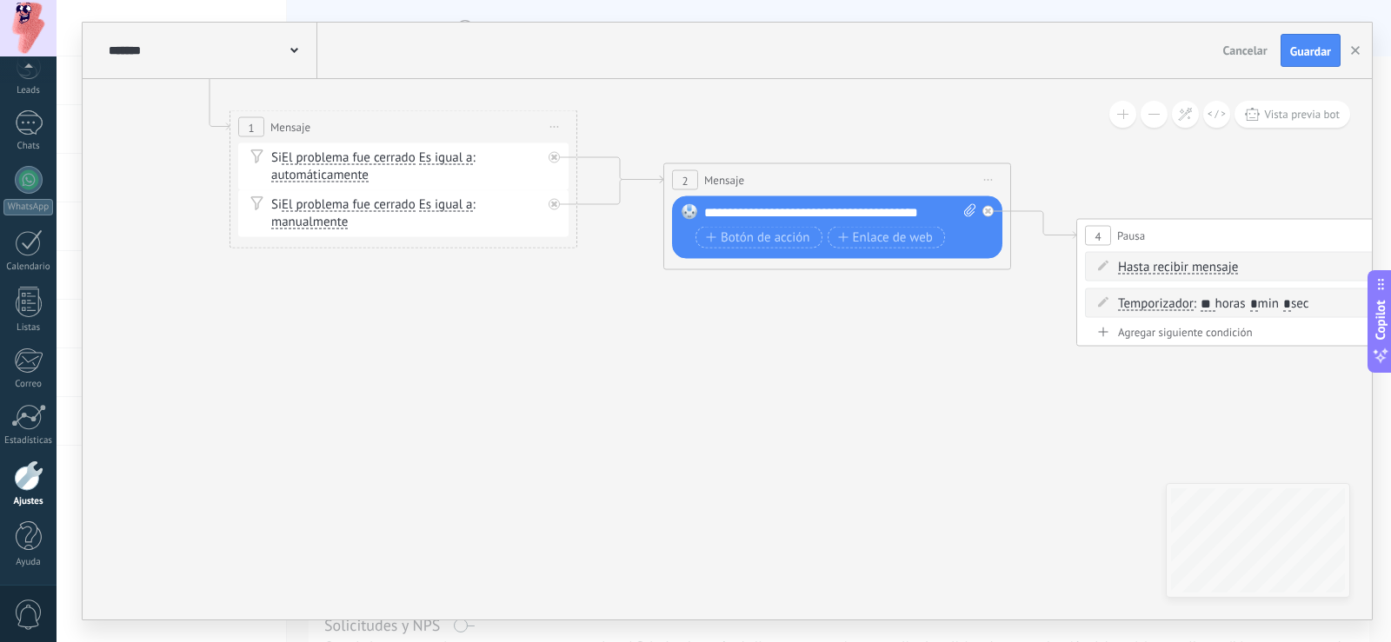
drag, startPoint x: 579, startPoint y: 467, endPoint x: 929, endPoint y: 473, distance: 349.5
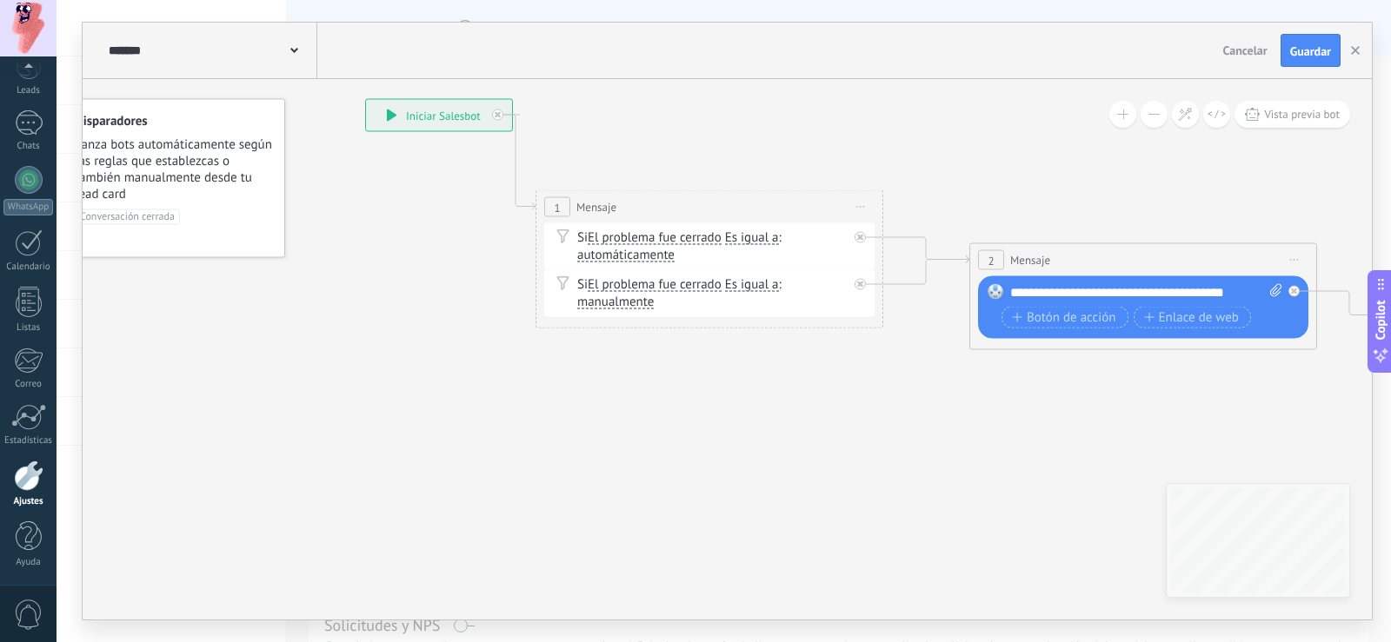
drag, startPoint x: 662, startPoint y: 510, endPoint x: 768, endPoint y: 529, distance: 107.6
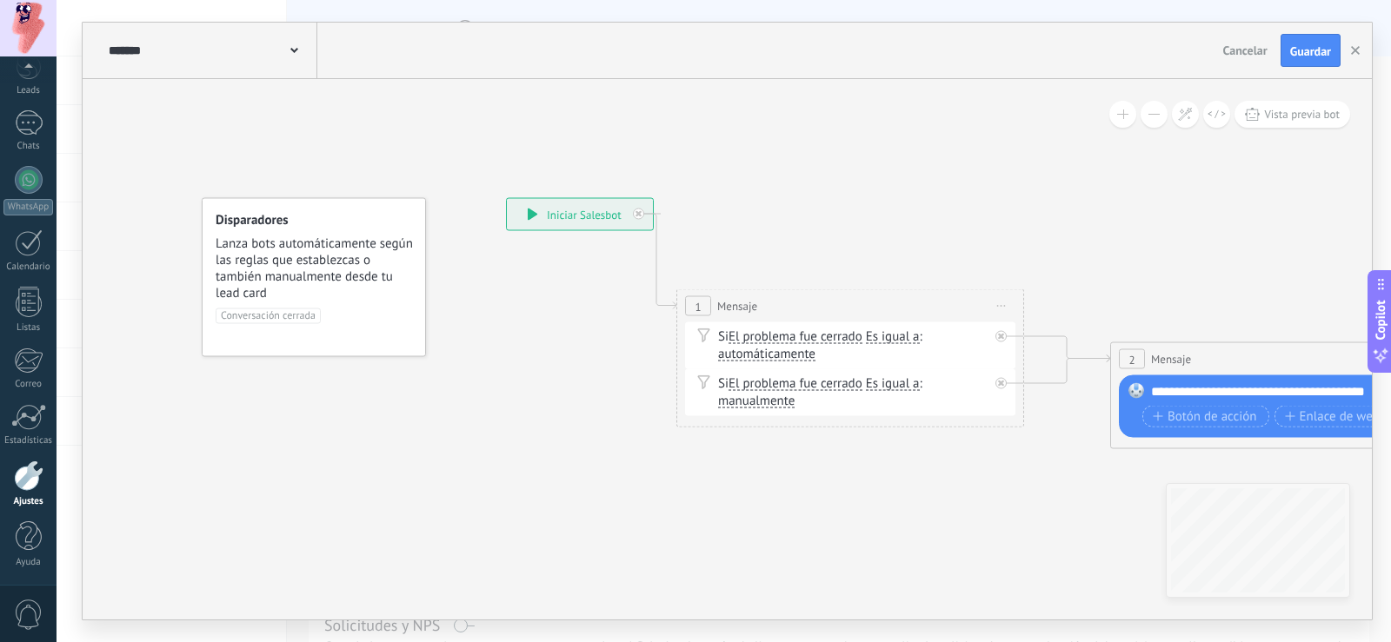
drag, startPoint x: 686, startPoint y: 473, endPoint x: 839, endPoint y: 542, distance: 168.1
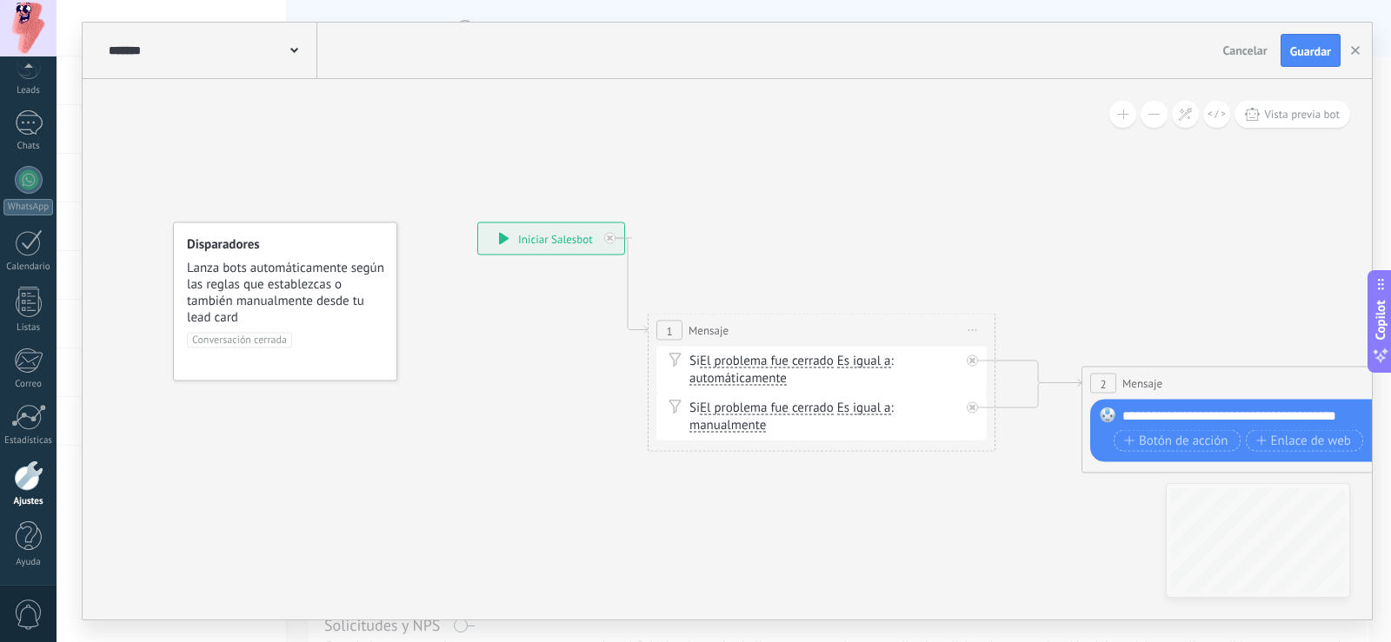
drag, startPoint x: 772, startPoint y: 508, endPoint x: 719, endPoint y: 538, distance: 61.1
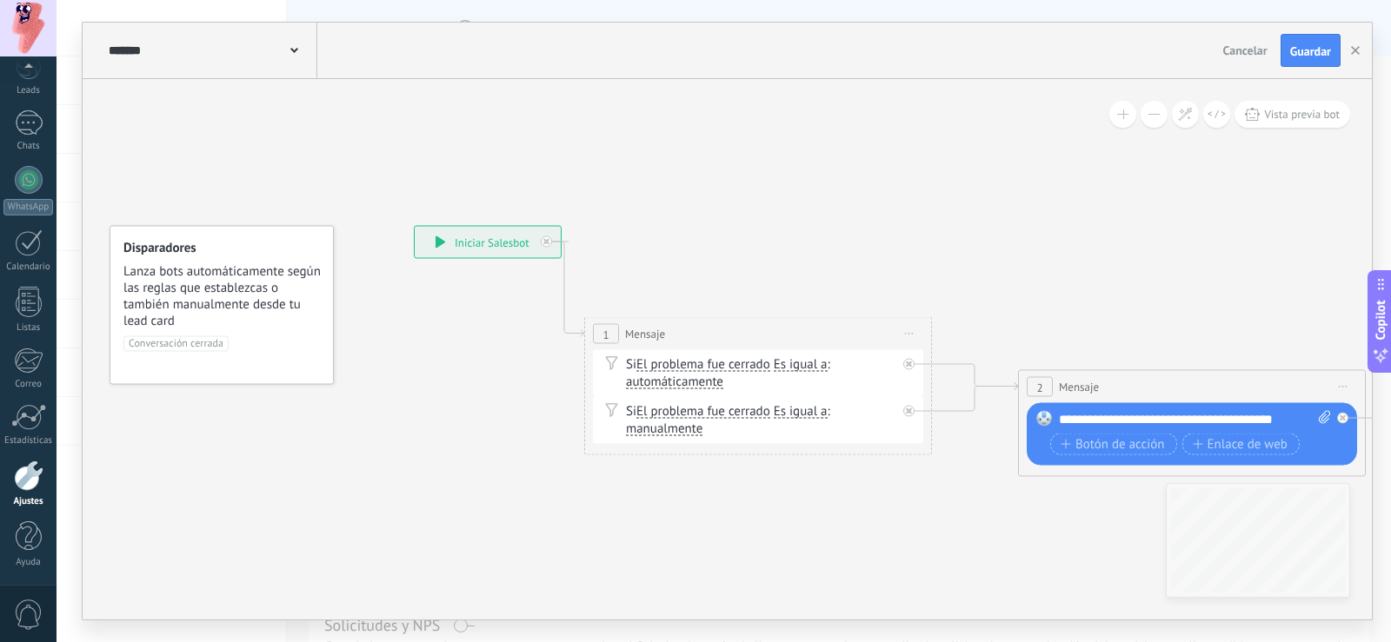
drag, startPoint x: 1245, startPoint y: 263, endPoint x: 1117, endPoint y: 276, distance: 128.4
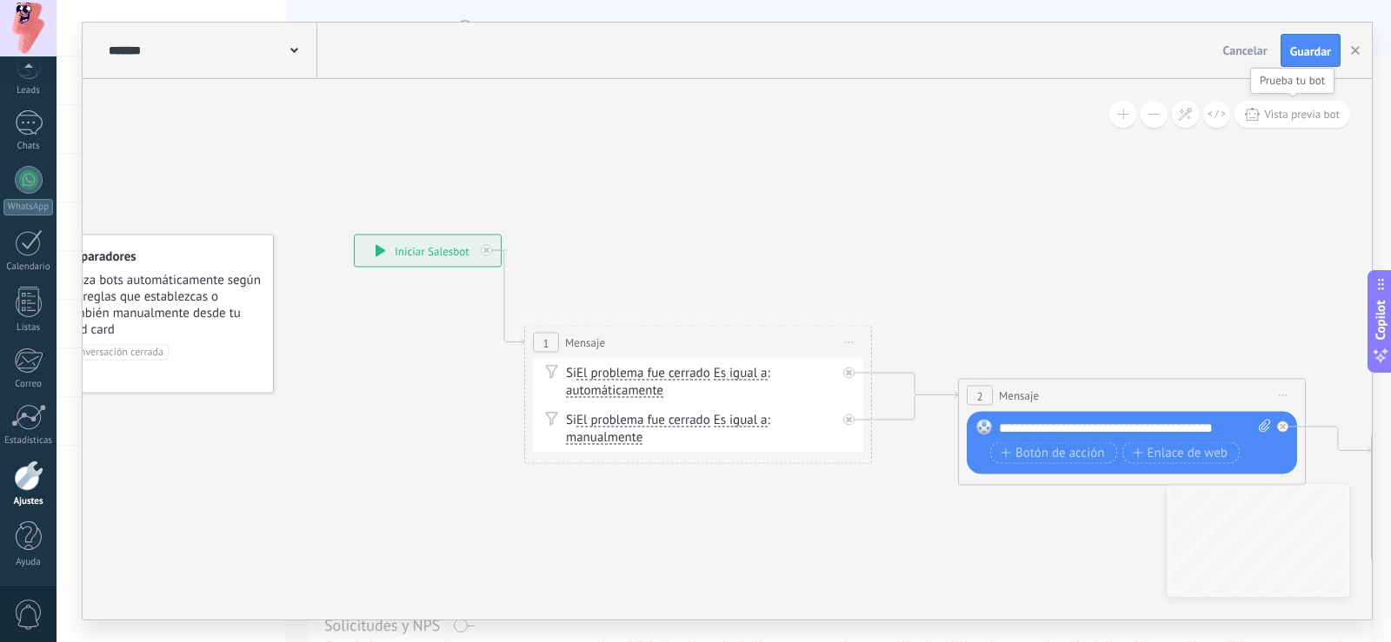
click at [1302, 105] on button "Vista previa bot" at bounding box center [1293, 114] width 116 height 27
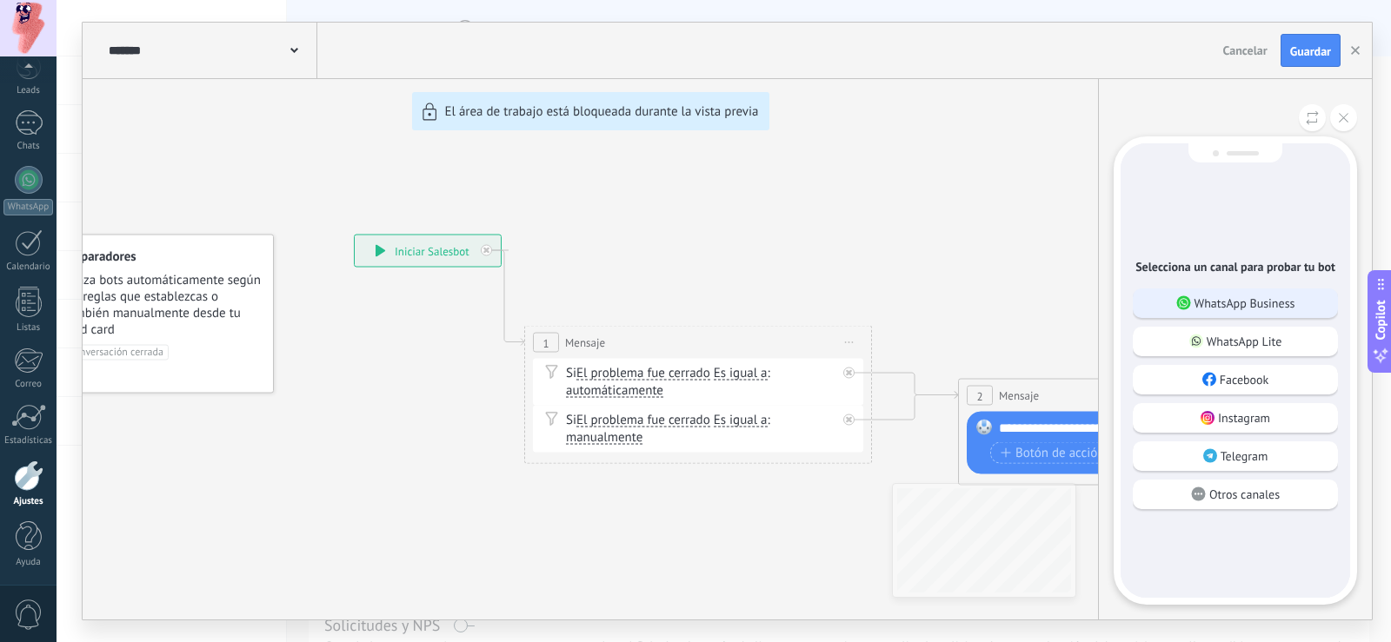
click at [1267, 301] on p "WhatsApp Business" at bounding box center [1245, 304] width 101 height 16
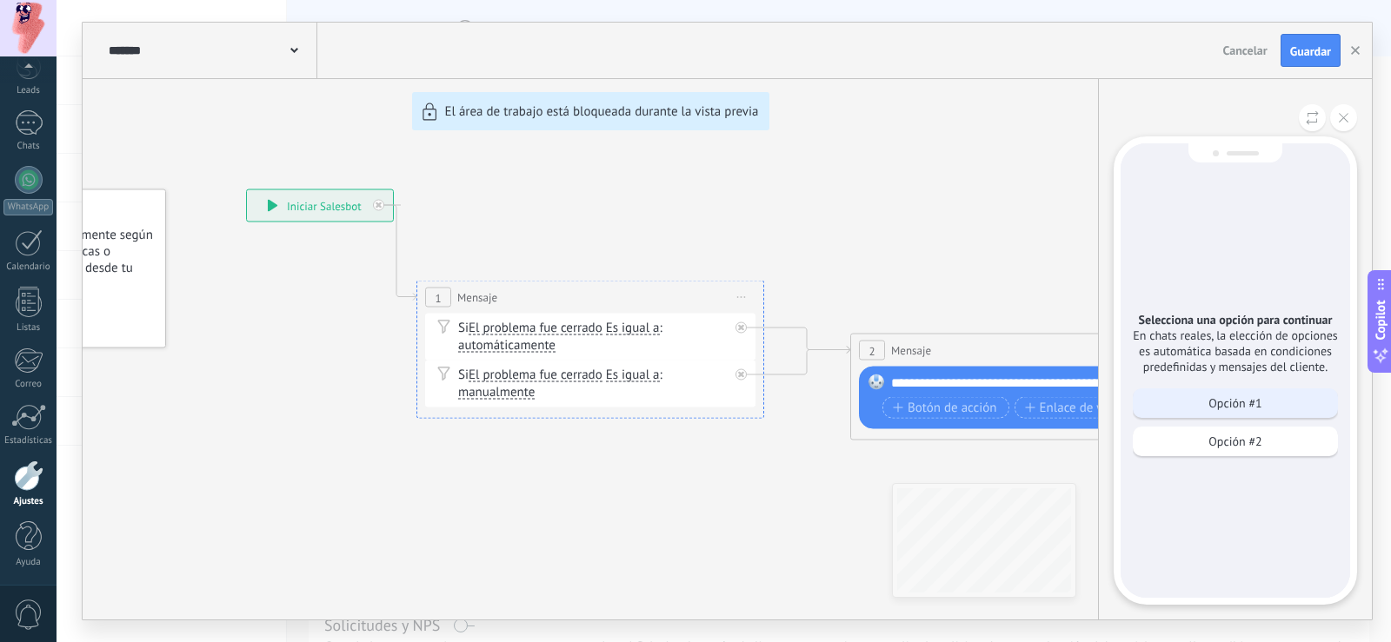
click at [1266, 403] on div "Opción #1" at bounding box center [1235, 404] width 205 height 30
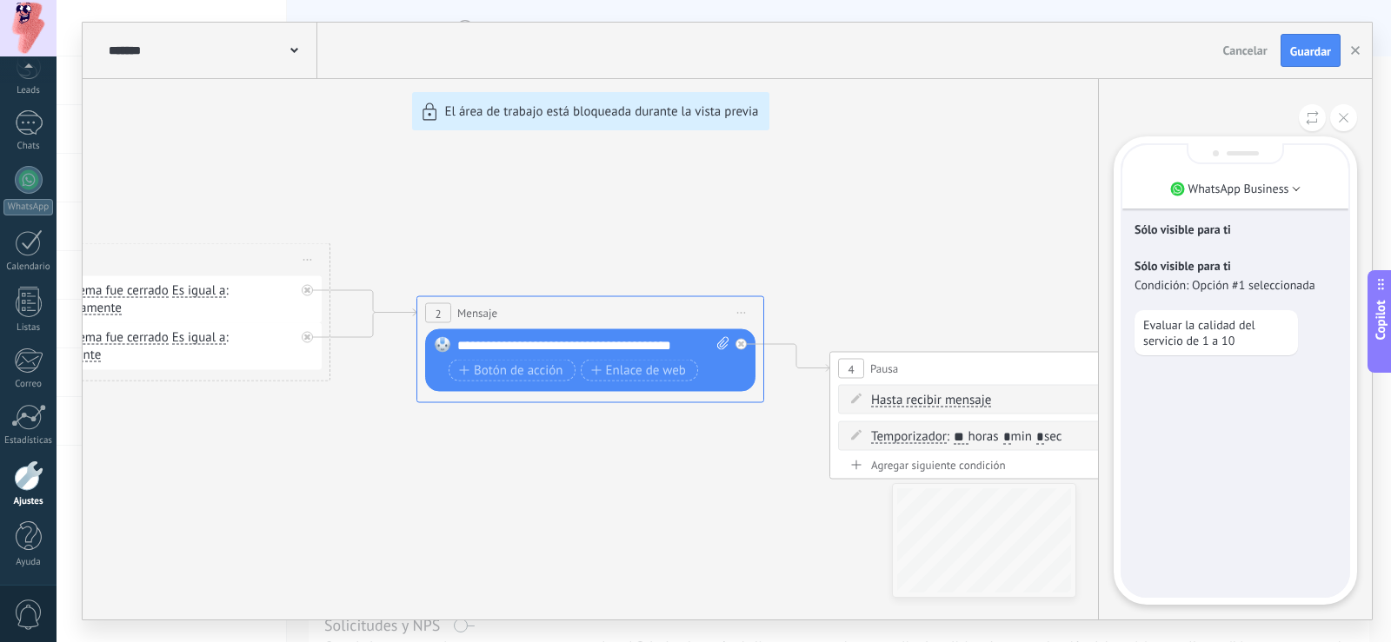
click at [1227, 580] on div "Sólo visible para ti Sólo visible para ti Condición: Opción #1 seleccionada Eva…" at bounding box center [1235, 370] width 226 height 451
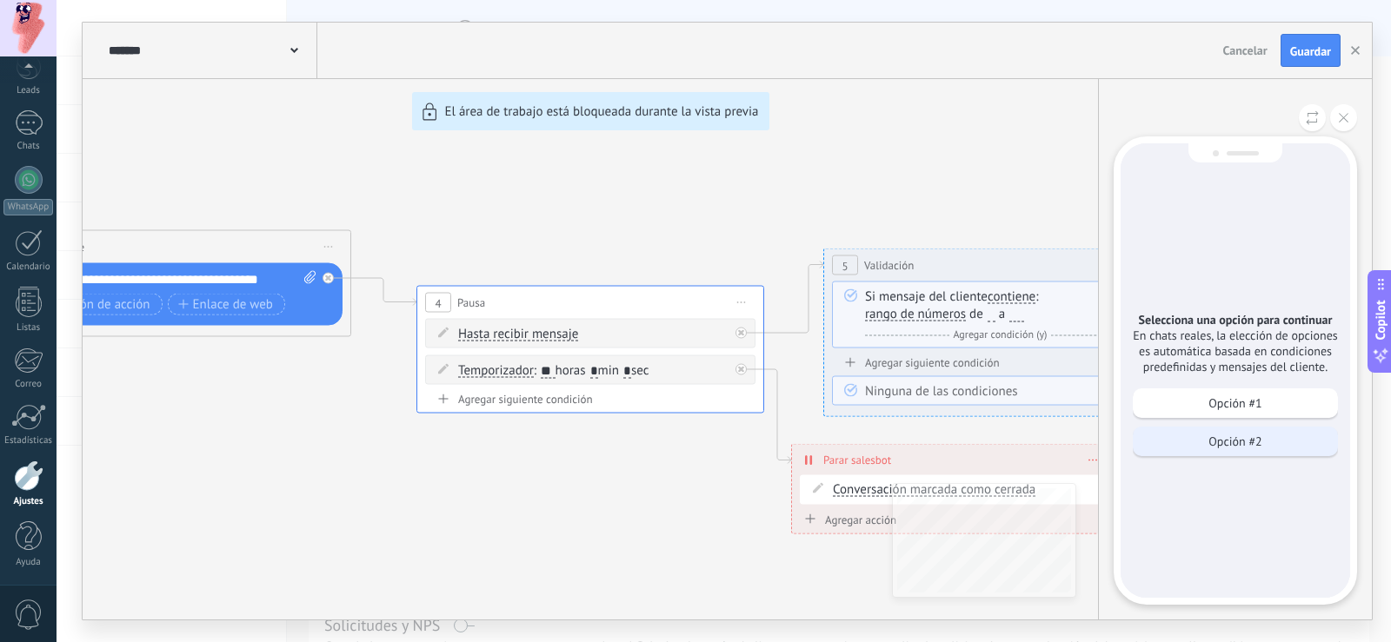
click at [1270, 437] on div "Opción #2" at bounding box center [1235, 442] width 205 height 30
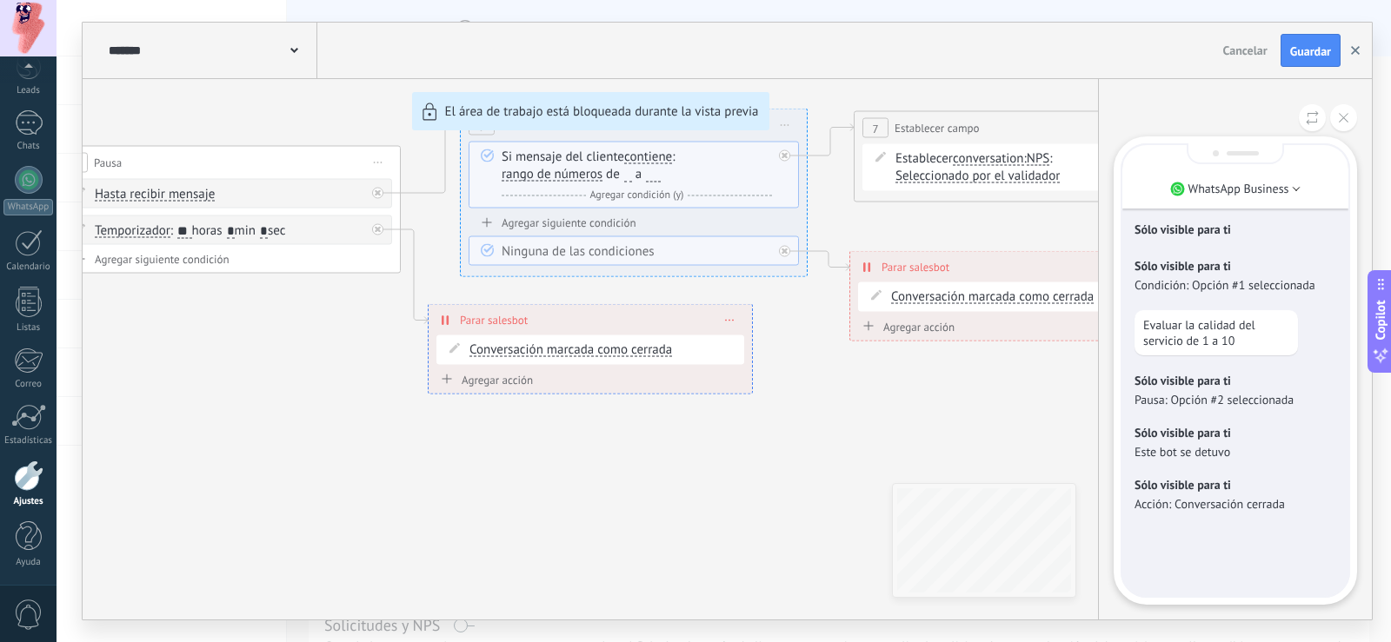
click at [1359, 49] on icon "button" at bounding box center [1355, 50] width 9 height 9
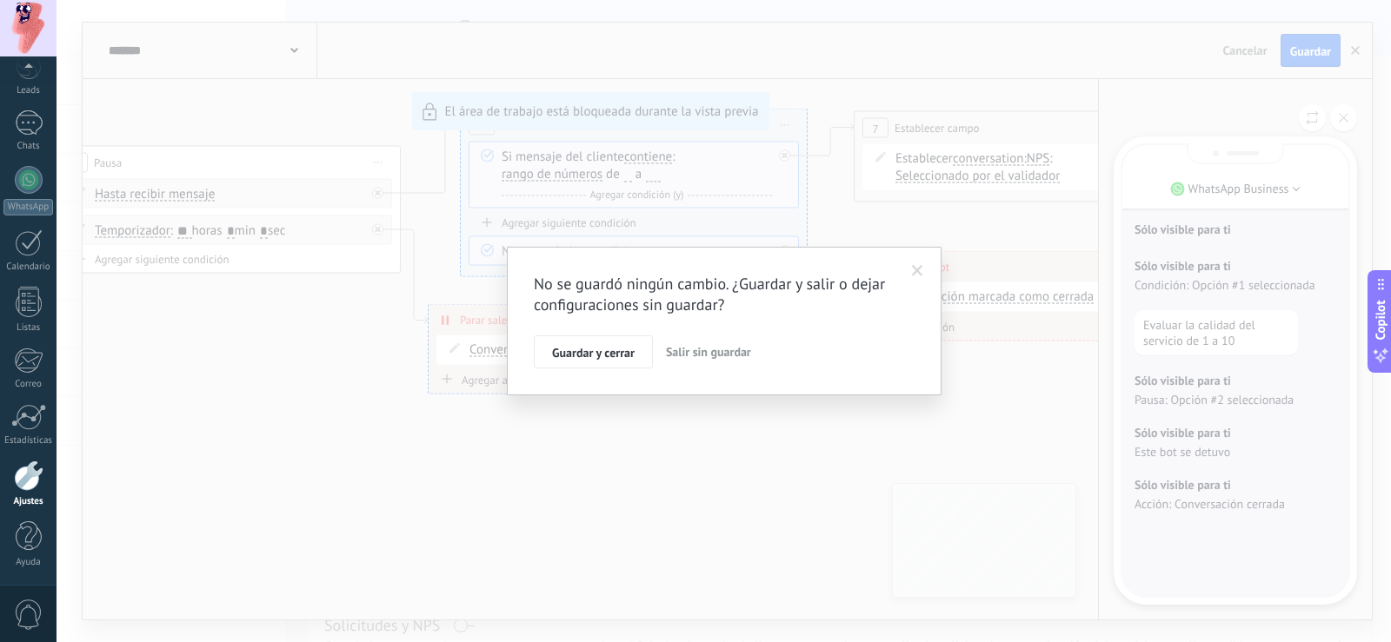
click at [704, 343] on button "Salir sin guardar" at bounding box center [708, 352] width 99 height 33
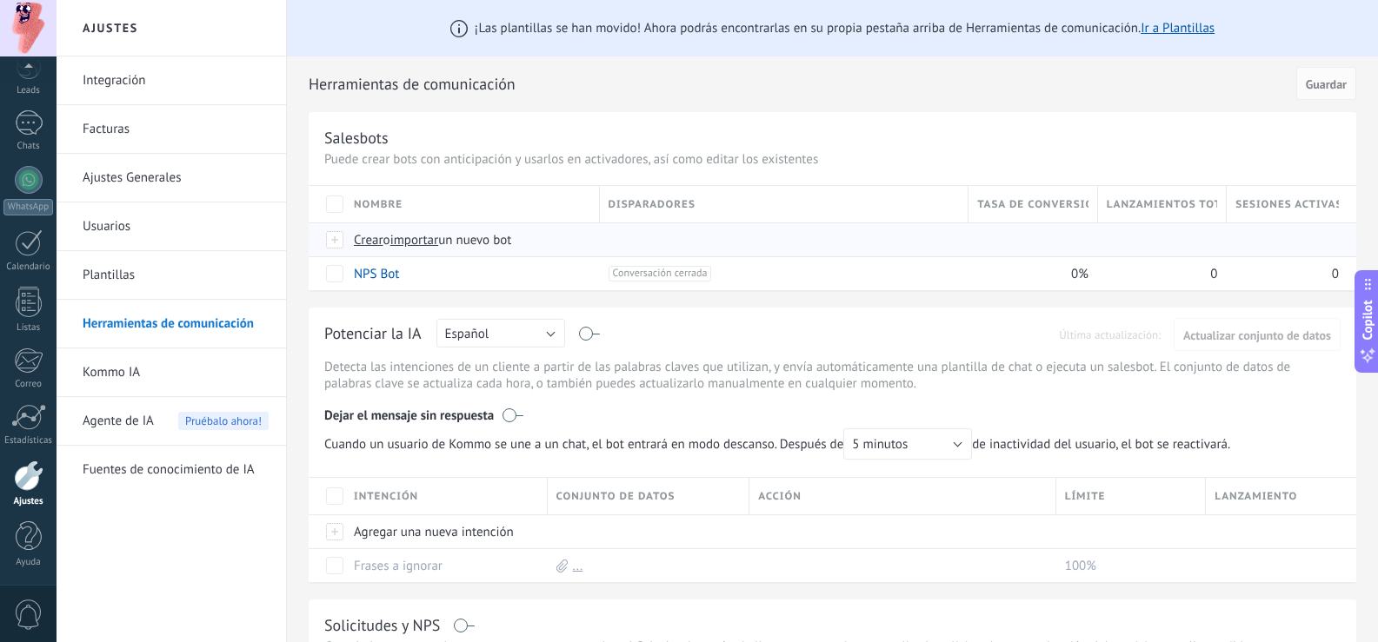
click at [369, 237] on span "Crear" at bounding box center [369, 240] width 30 height 17
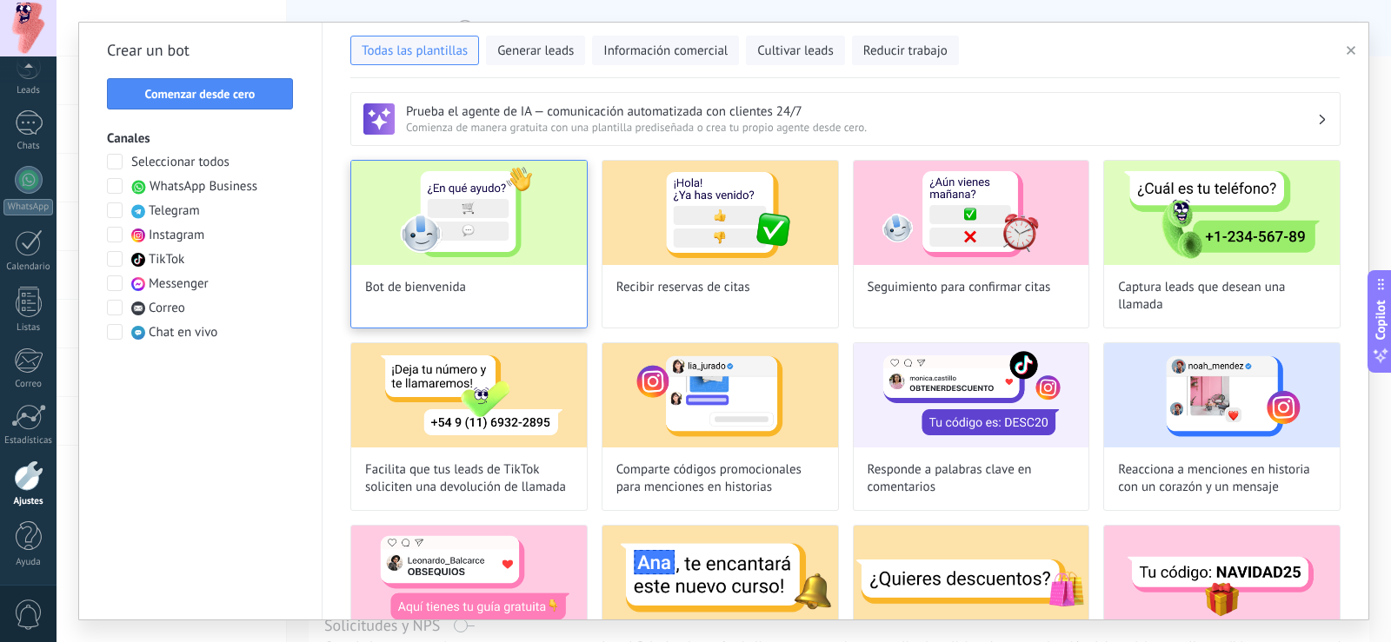
click at [469, 271] on div "Bot de bienvenida" at bounding box center [468, 244] width 237 height 169
type input "**********"
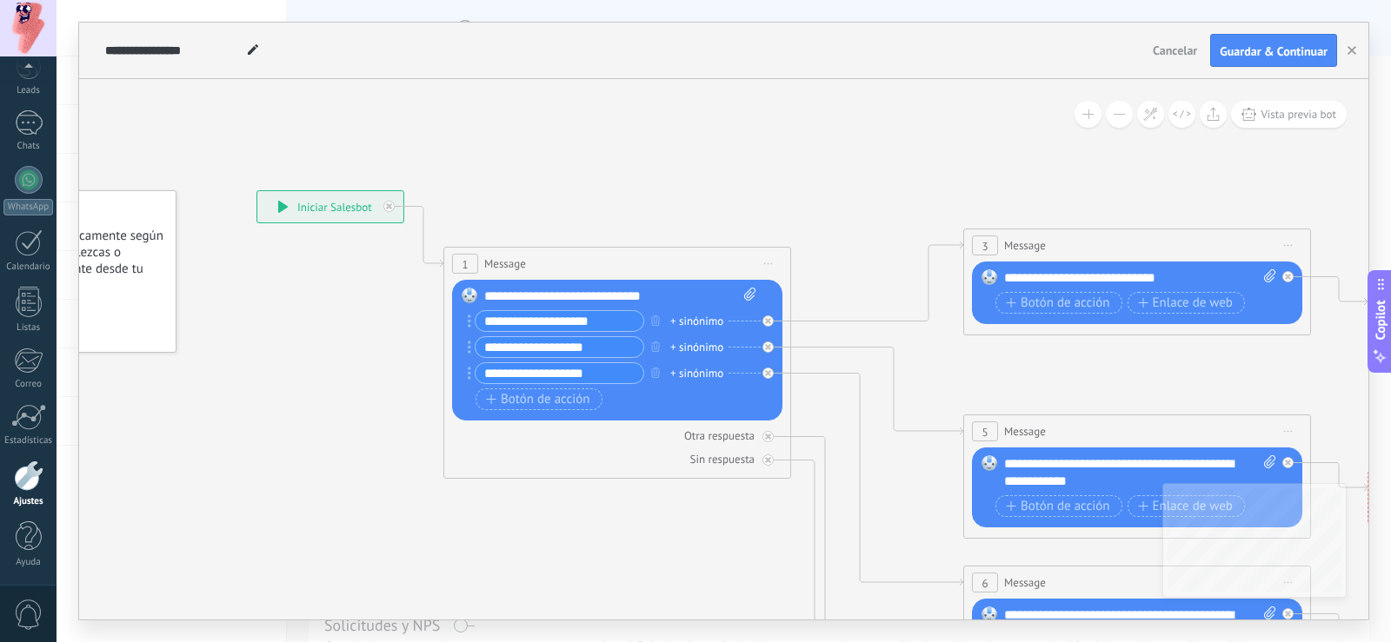
drag, startPoint x: 793, startPoint y: 533, endPoint x: 601, endPoint y: 514, distance: 193.1
click at [601, 514] on icon at bounding box center [1177, 624] width 2710 height 1737
click at [1191, 302] on span "Enlace de web" at bounding box center [1185, 303] width 95 height 14
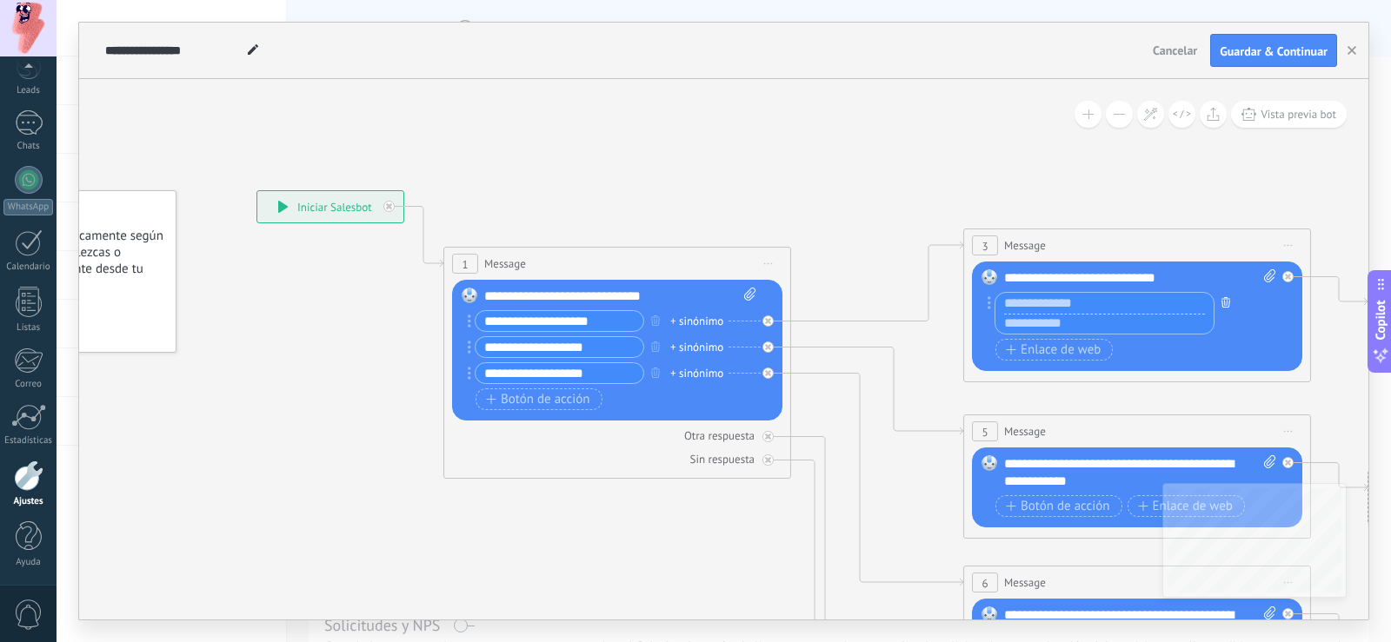
click at [1224, 303] on icon "button" at bounding box center [1225, 302] width 9 height 10
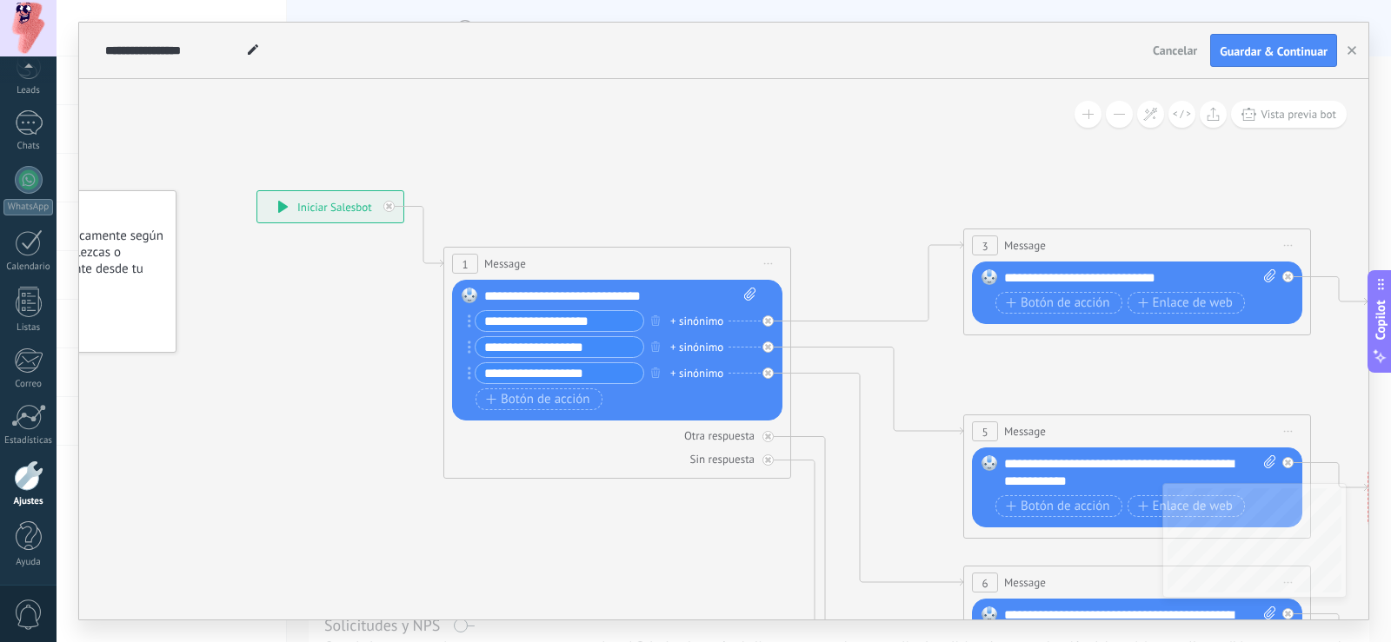
click at [756, 294] on div "Reemplazar Quitar Convertir a mensaje de voz Arrastre la imagen aquí para adjun…" at bounding box center [617, 350] width 330 height 141
click at [750, 289] on icon at bounding box center [749, 294] width 11 height 13
click input "Subir" at bounding box center [0, 0] width 0 height 0
drag, startPoint x: 682, startPoint y: 280, endPoint x: 680, endPoint y: 243, distance: 36.6
click at [256, 190] on div "**********" at bounding box center [256, 190] width 0 height 0
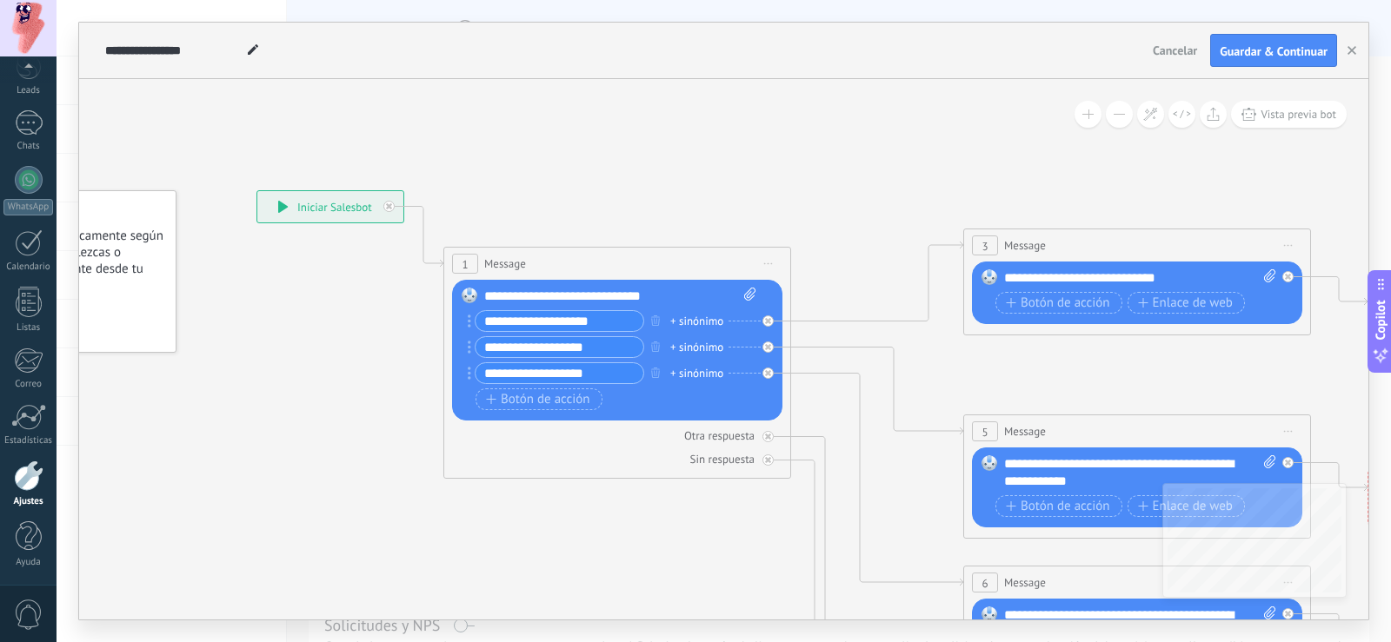
click at [529, 288] on div "**********" at bounding box center [620, 296] width 272 height 17
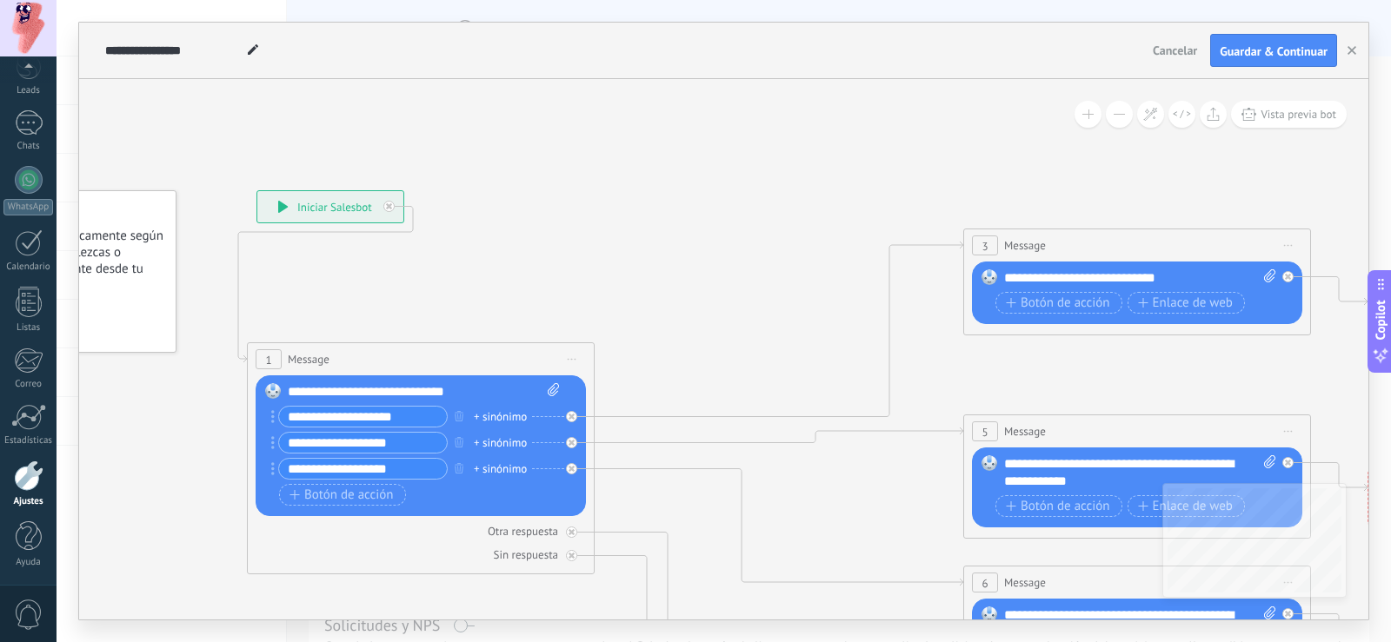
drag, startPoint x: 521, startPoint y: 270, endPoint x: 324, endPoint y: 365, distance: 218.5
click at [324, 365] on span "Message" at bounding box center [309, 359] width 42 height 17
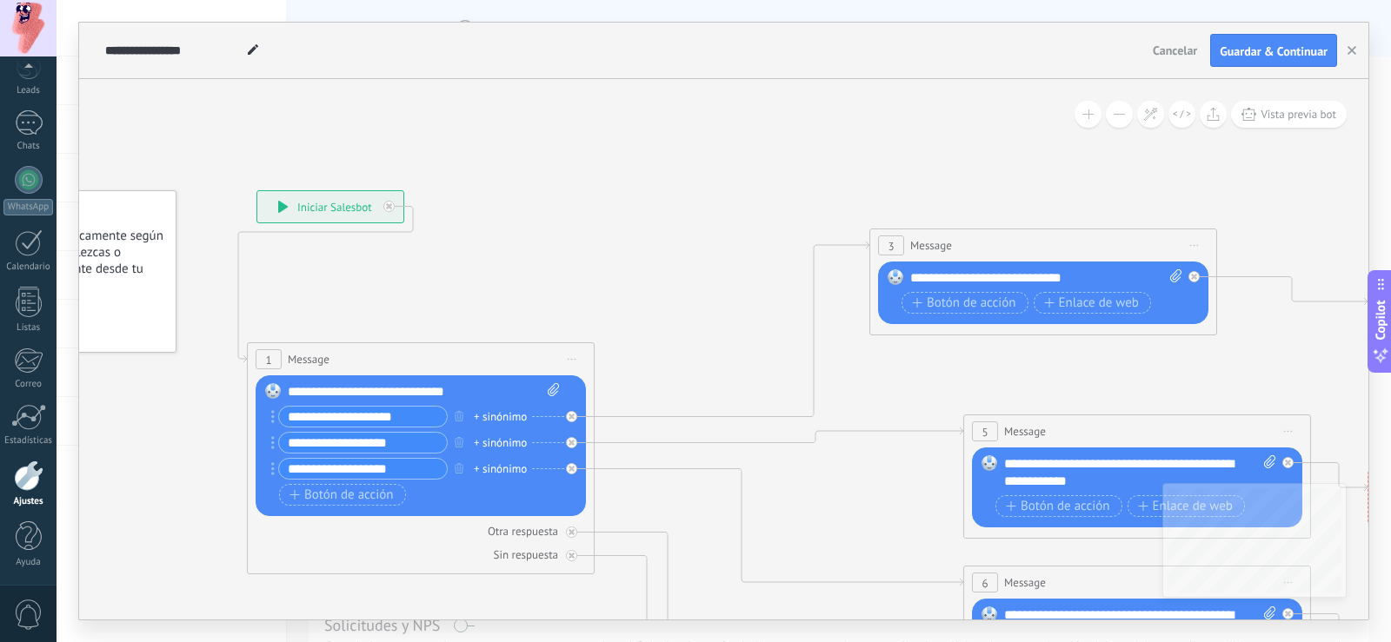
drag, startPoint x: 1045, startPoint y: 243, endPoint x: 951, endPoint y: 243, distance: 93.9
click at [951, 243] on span "Message" at bounding box center [931, 245] width 42 height 17
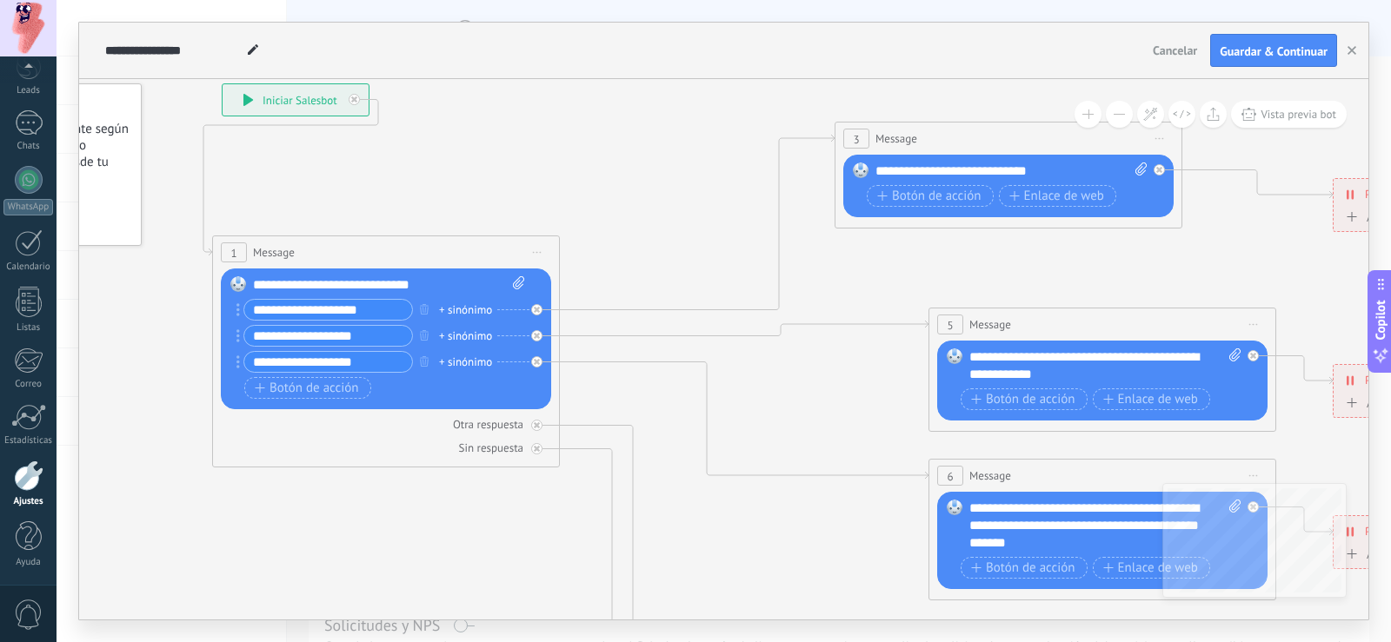
drag, startPoint x: 814, startPoint y: 212, endPoint x: 771, endPoint y: 90, distance: 129.0
click at [771, 90] on icon at bounding box center [1136, 517] width 2719 height 1737
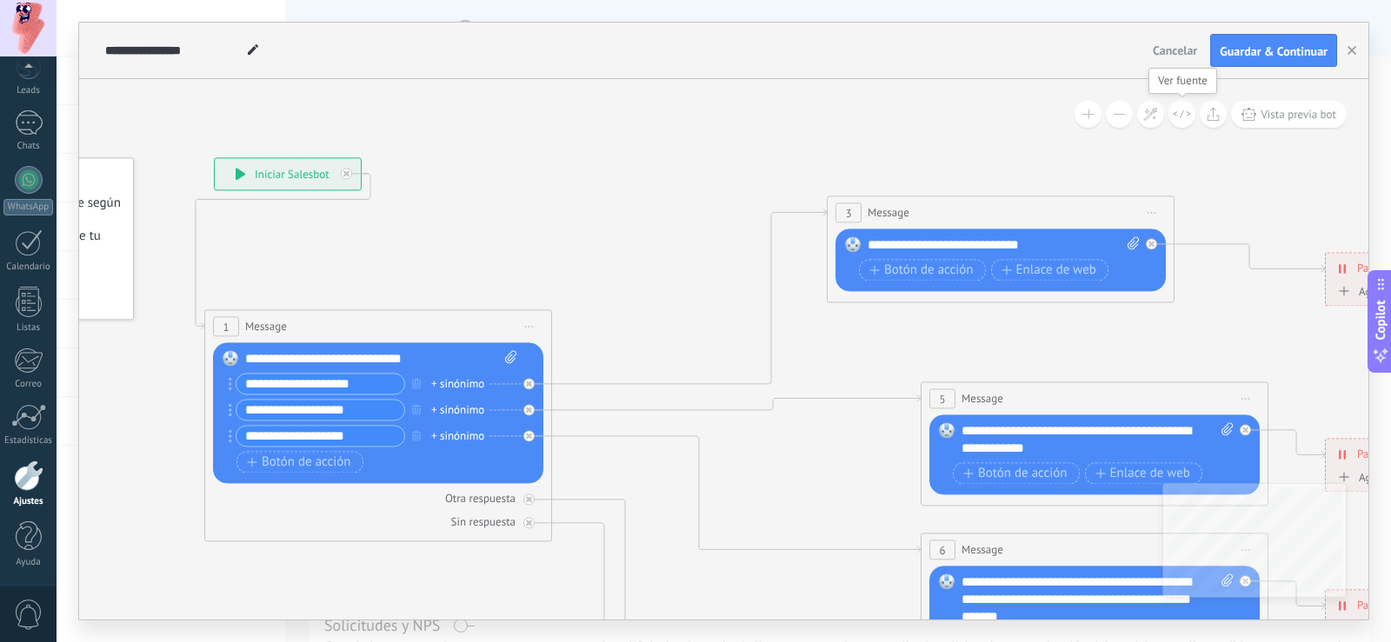
click at [1175, 124] on button at bounding box center [1181, 114] width 27 height 27
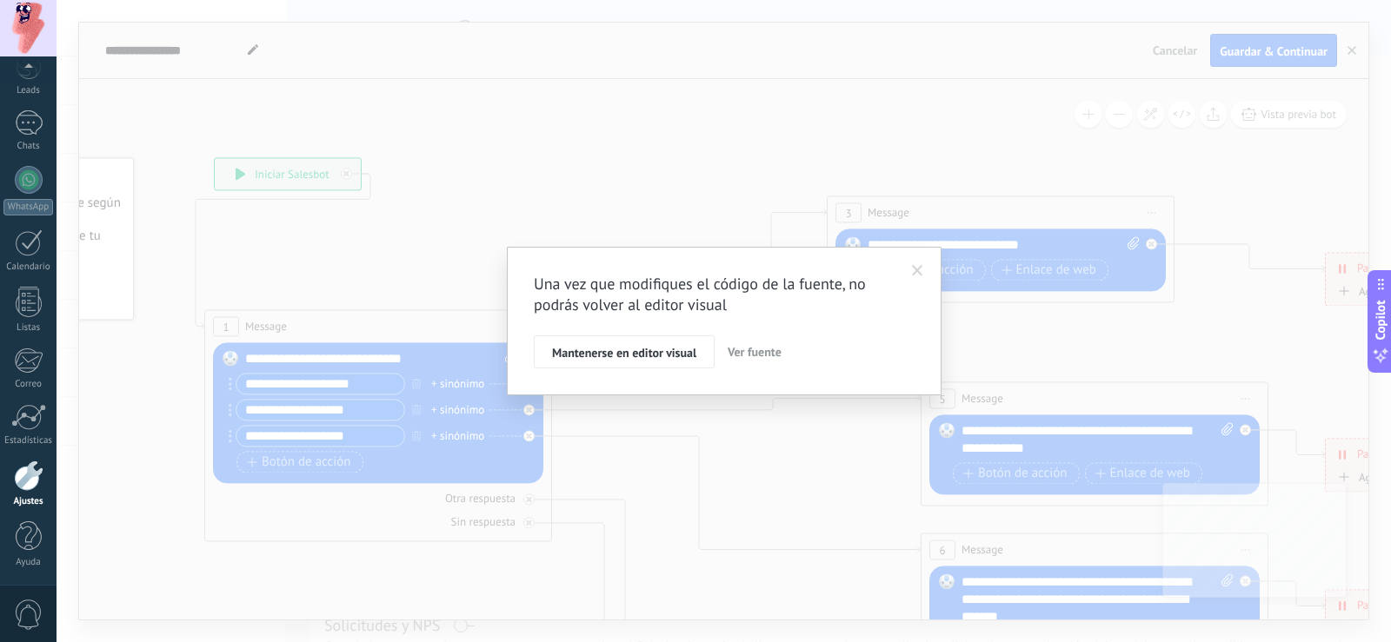
click at [746, 355] on span "Ver fuente" at bounding box center [755, 352] width 54 height 16
type textarea "**********"
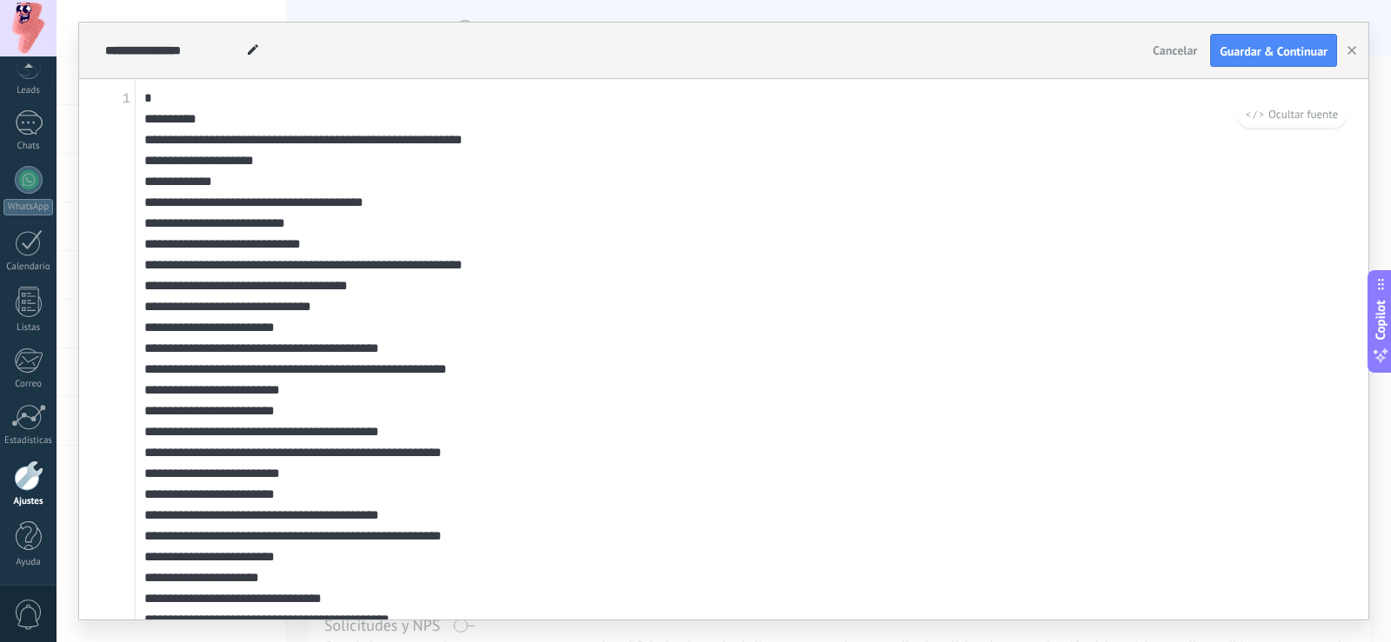
click at [1312, 122] on button "Ocultar fuente" at bounding box center [1292, 114] width 110 height 27
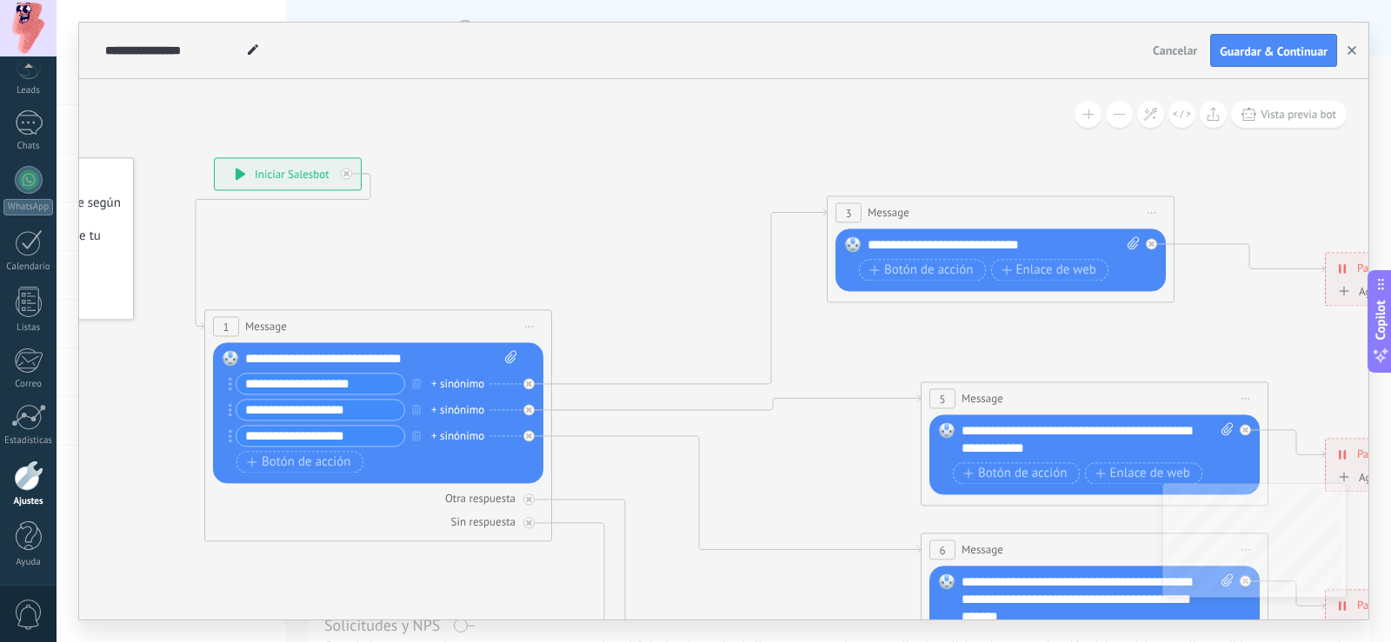
click at [1355, 50] on icon "button" at bounding box center [1352, 50] width 9 height 9
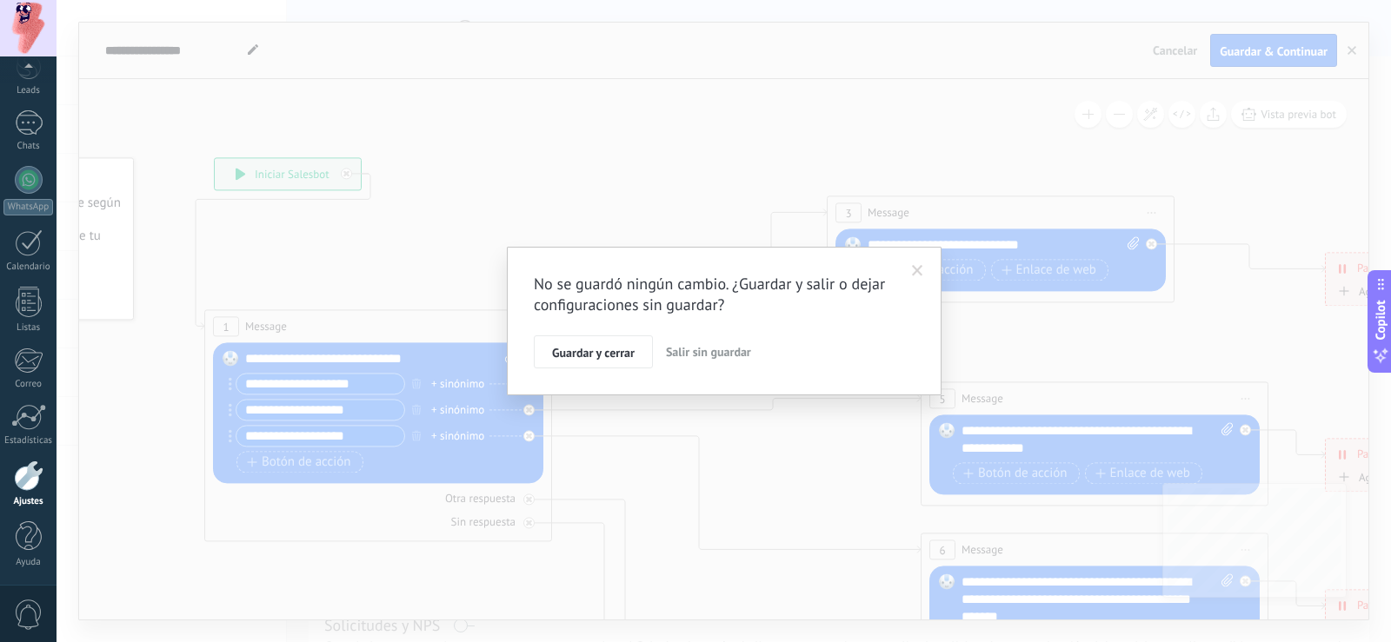
click at [715, 349] on span "Salir sin guardar" at bounding box center [708, 352] width 85 height 16
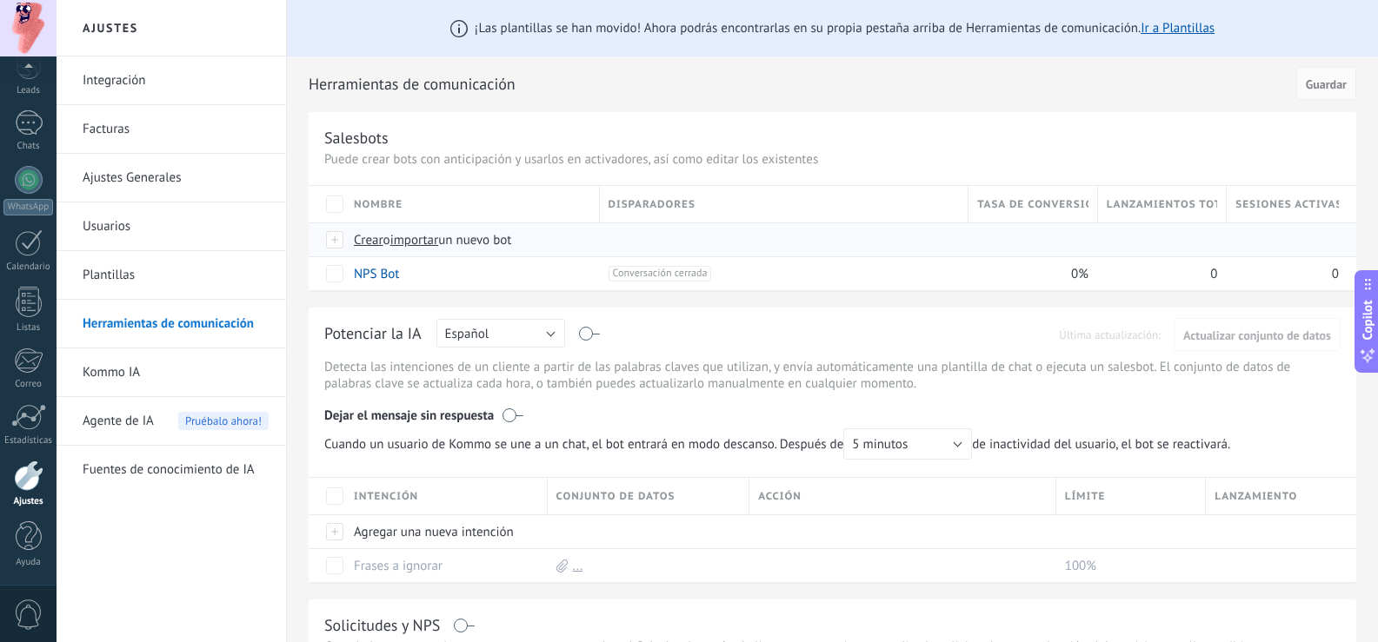
click at [365, 242] on span "Crear" at bounding box center [369, 240] width 30 height 17
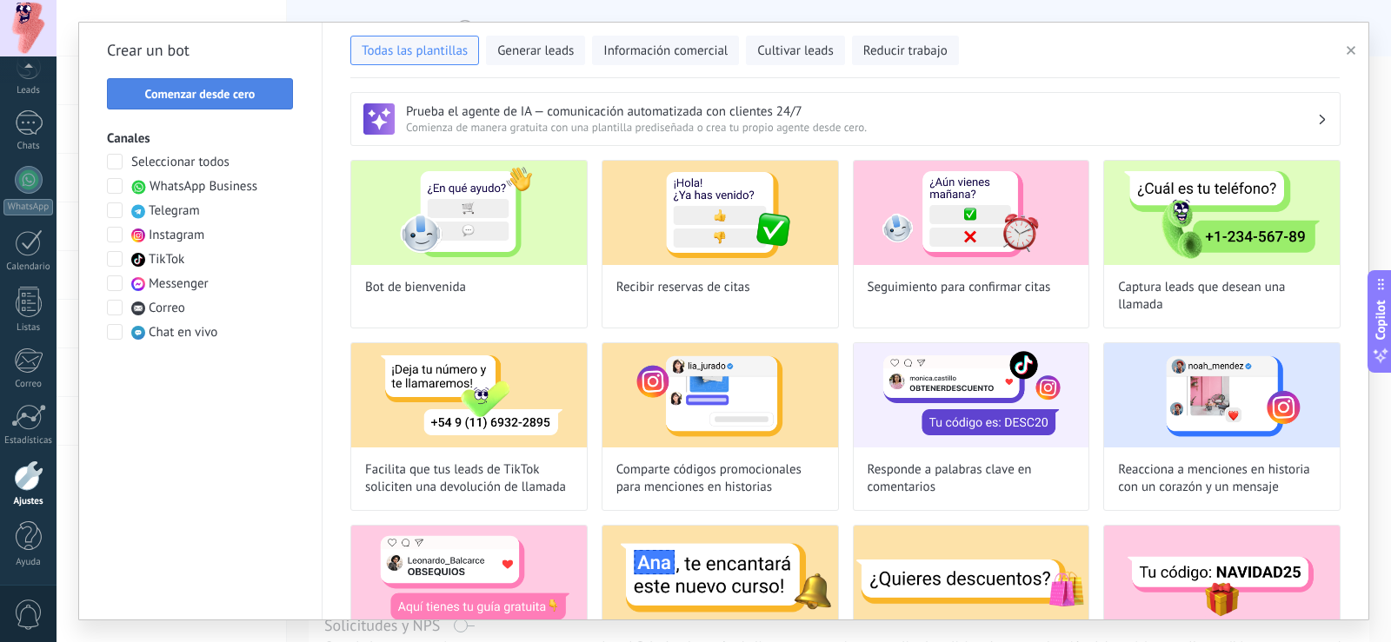
click at [246, 99] on span "Comenzar desde cero" at bounding box center [200, 94] width 110 height 12
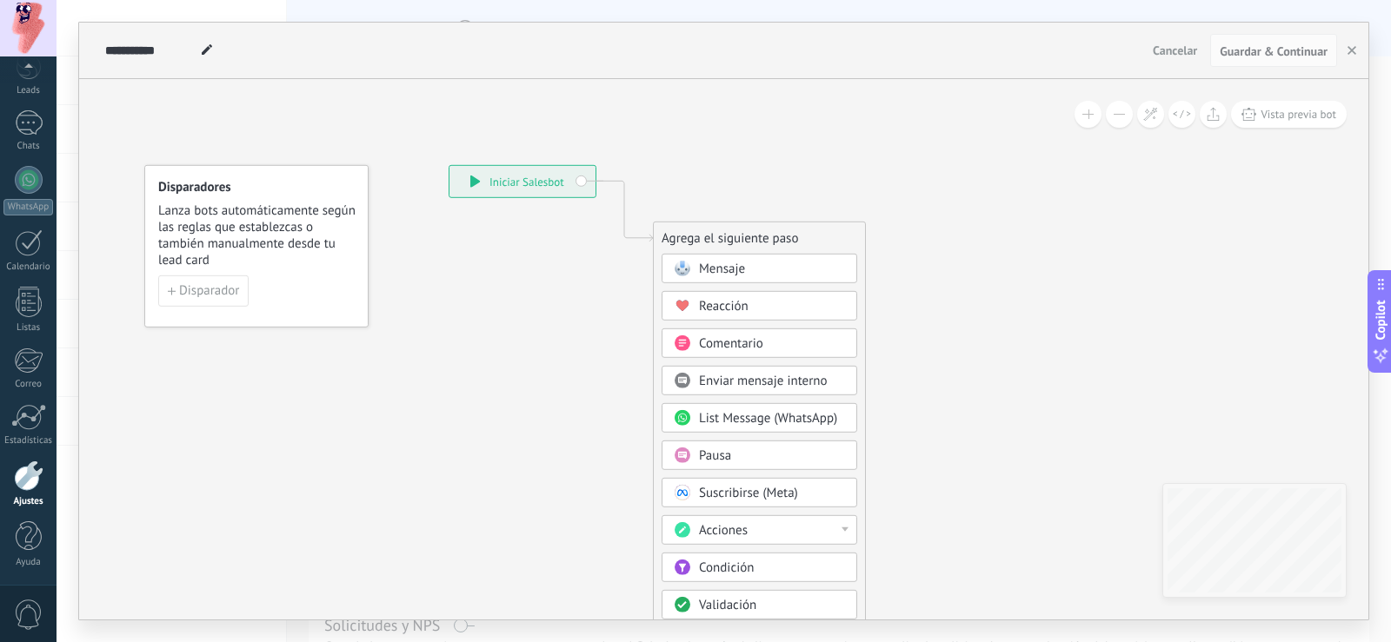
click at [757, 280] on div "Mensaje" at bounding box center [760, 269] width 196 height 30
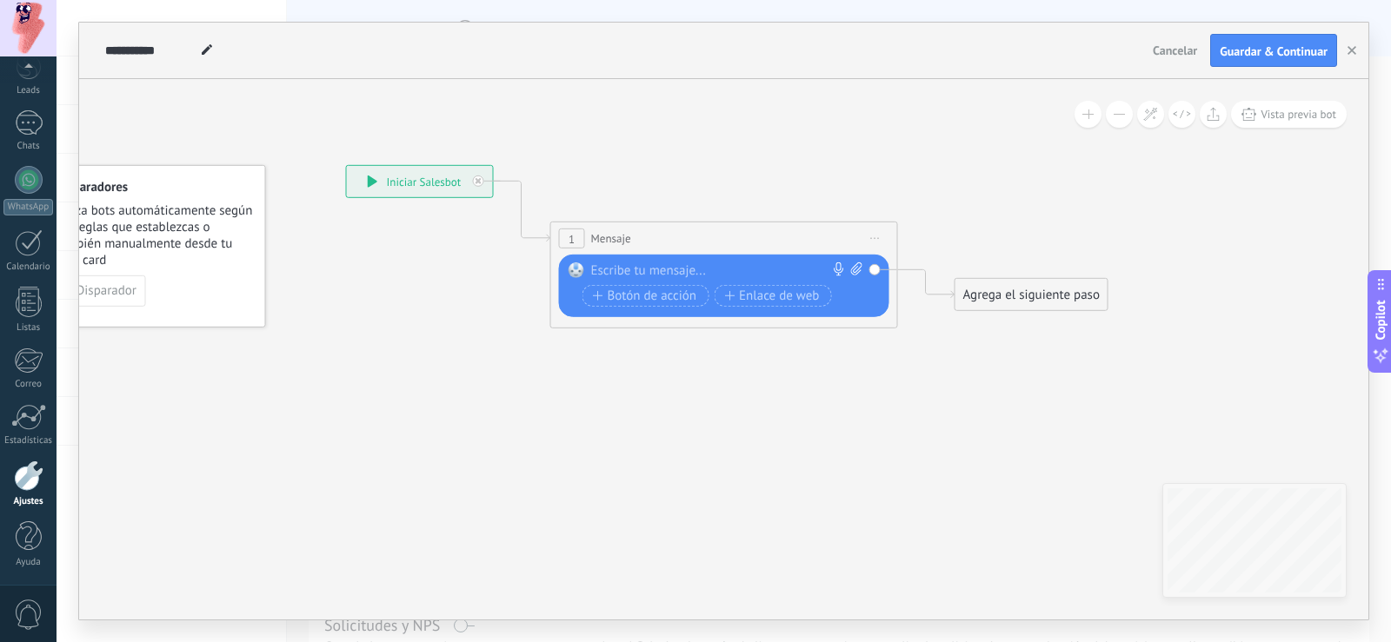
click at [625, 264] on div at bounding box center [720, 271] width 258 height 17
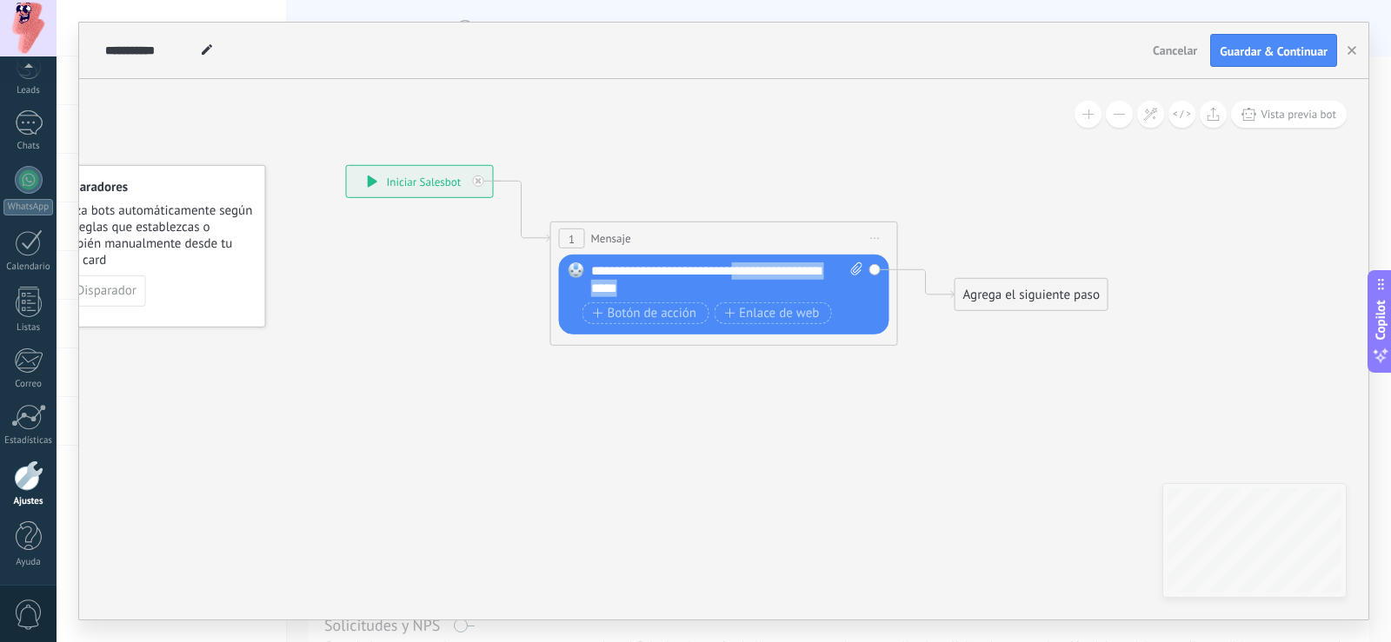
drag, startPoint x: 728, startPoint y: 285, endPoint x: 755, endPoint y: 276, distance: 28.6
click at [755, 276] on div "**********" at bounding box center [727, 280] width 272 height 35
click at [713, 292] on div "**********" at bounding box center [727, 280] width 272 height 35
click at [656, 320] on span "Botón de acción" at bounding box center [645, 313] width 104 height 14
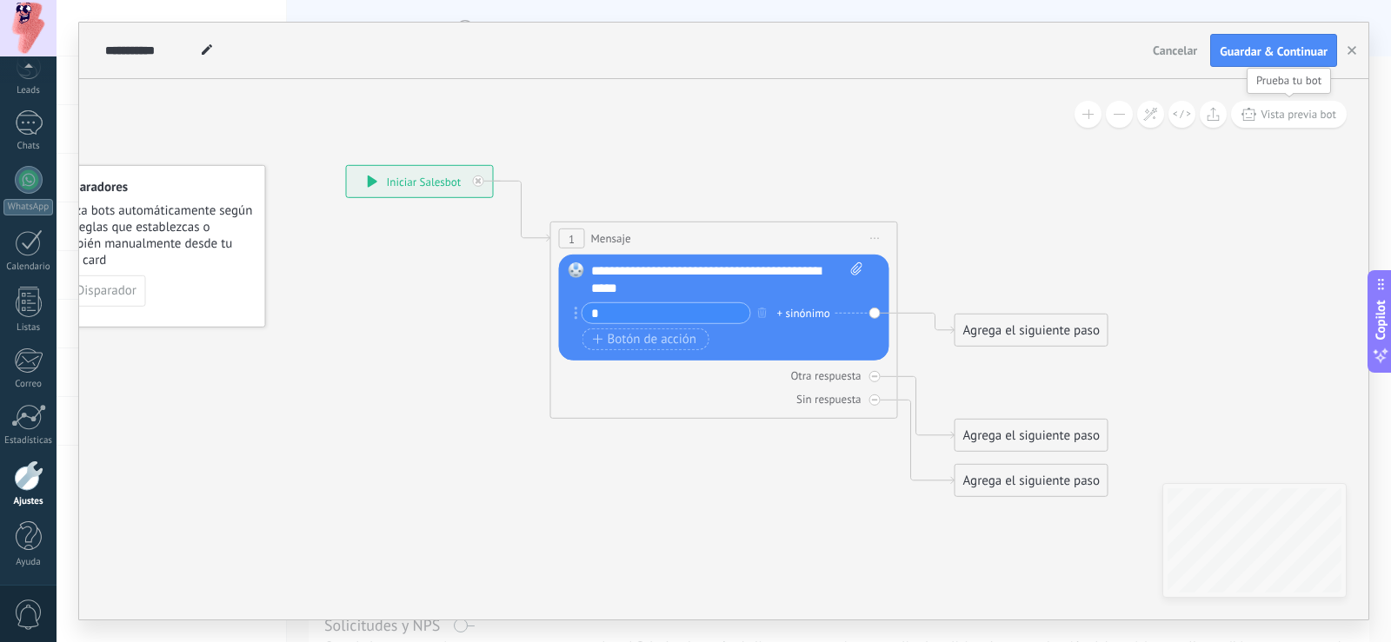
type input "*"
click at [1288, 118] on span "Vista previa bot" at bounding box center [1299, 114] width 76 height 15
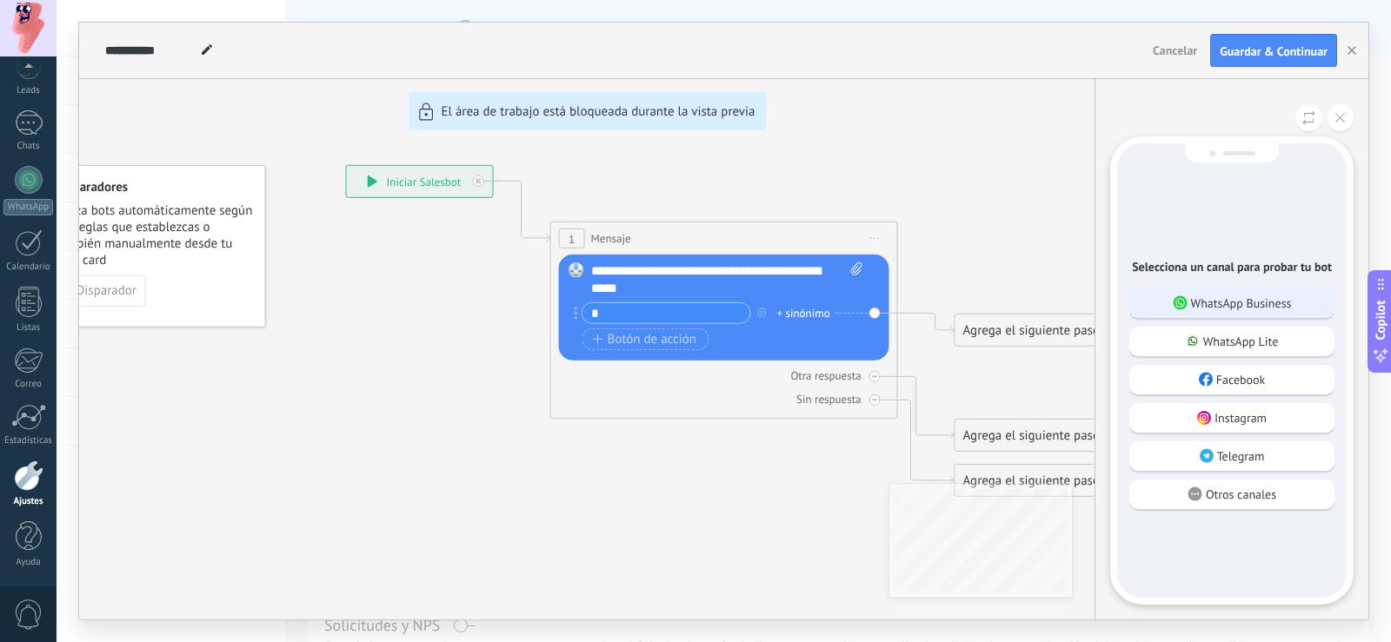
click at [1238, 296] on p "WhatsApp Business" at bounding box center [1241, 304] width 101 height 16
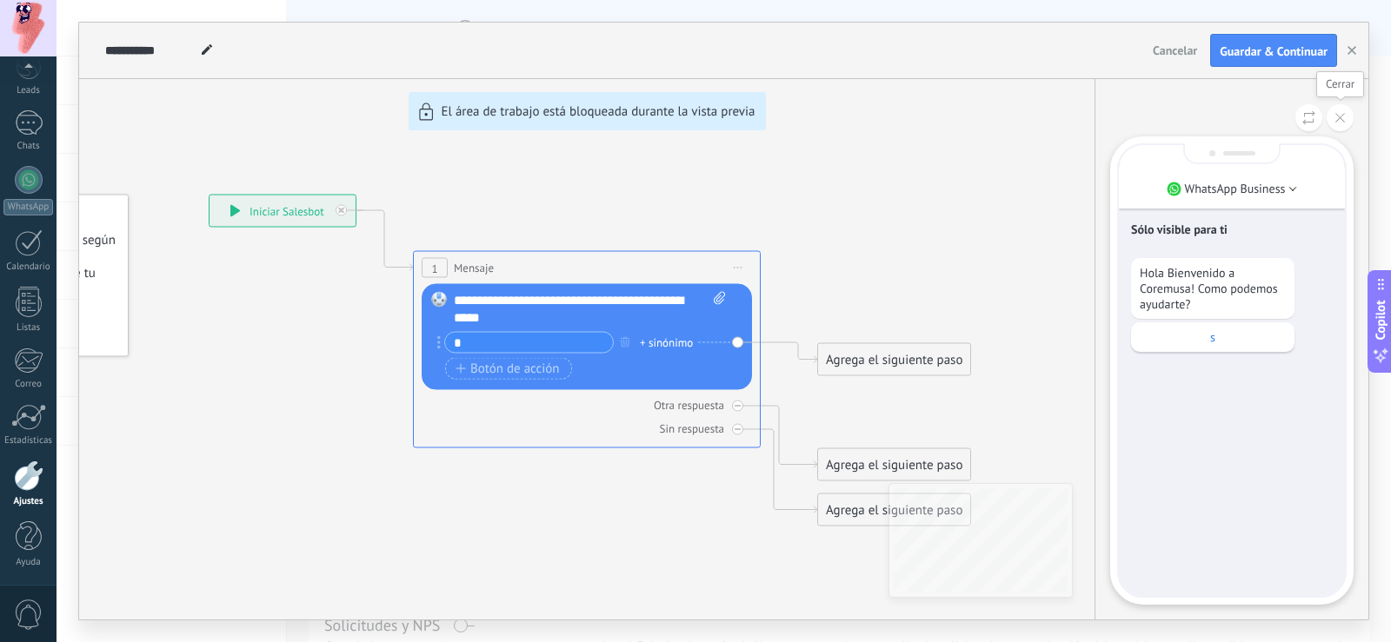
click at [1339, 123] on button at bounding box center [1340, 117] width 27 height 27
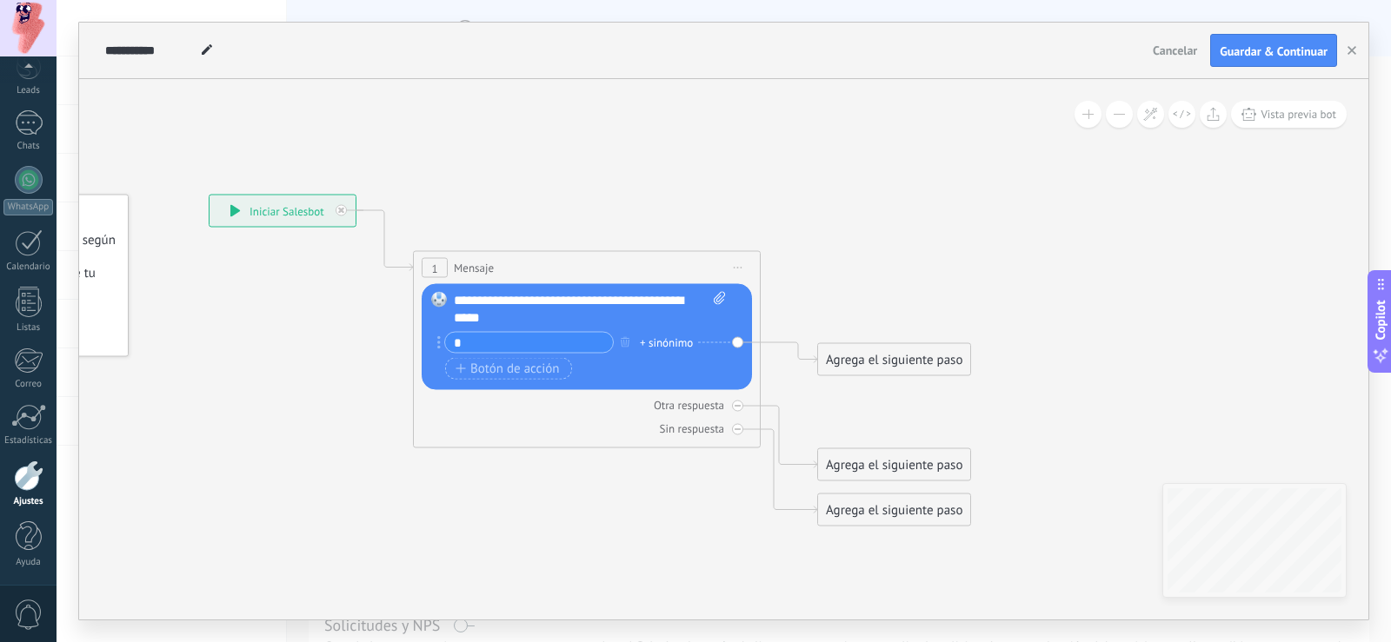
click at [662, 345] on div "+ sinónimo" at bounding box center [666, 342] width 53 height 17
click at [660, 309] on div "**********" at bounding box center [590, 309] width 272 height 35
click at [667, 346] on div "+ sinónimo" at bounding box center [666, 342] width 53 height 17
type input "**"
click at [689, 371] on span "agregar sinónimo ss" at bounding box center [714, 368] width 130 height 17
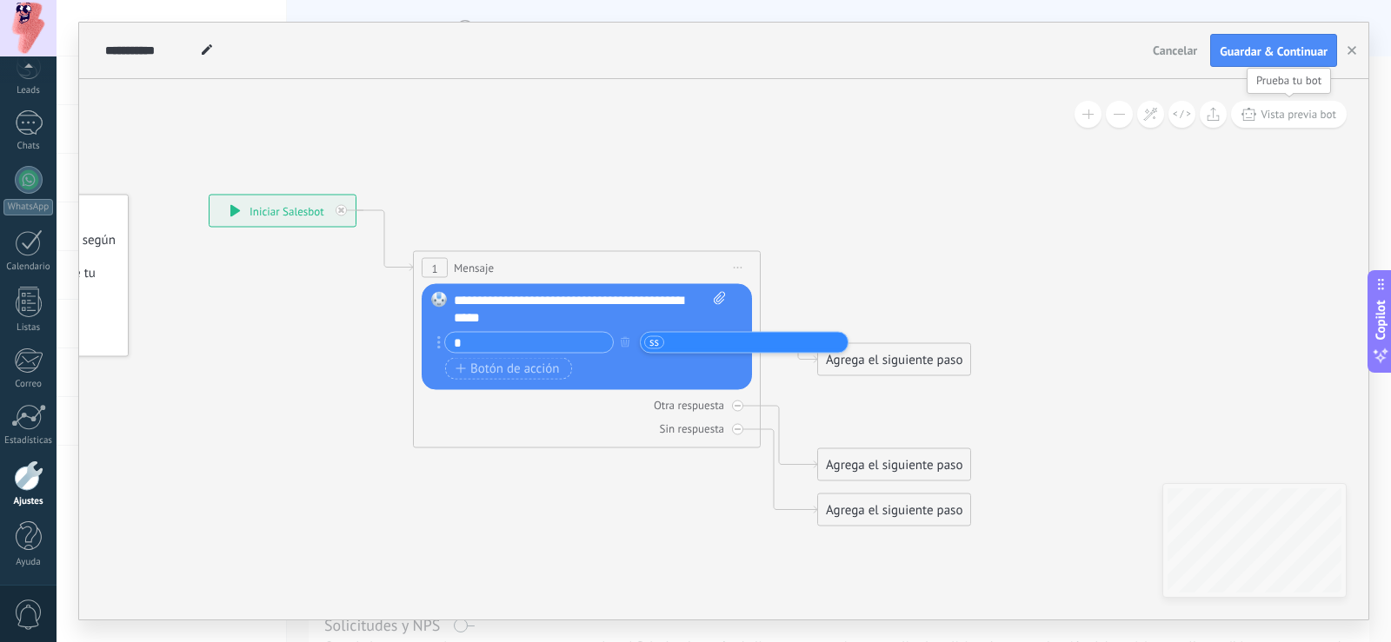
click at [1263, 117] on span "Vista previa bot" at bounding box center [1299, 114] width 76 height 15
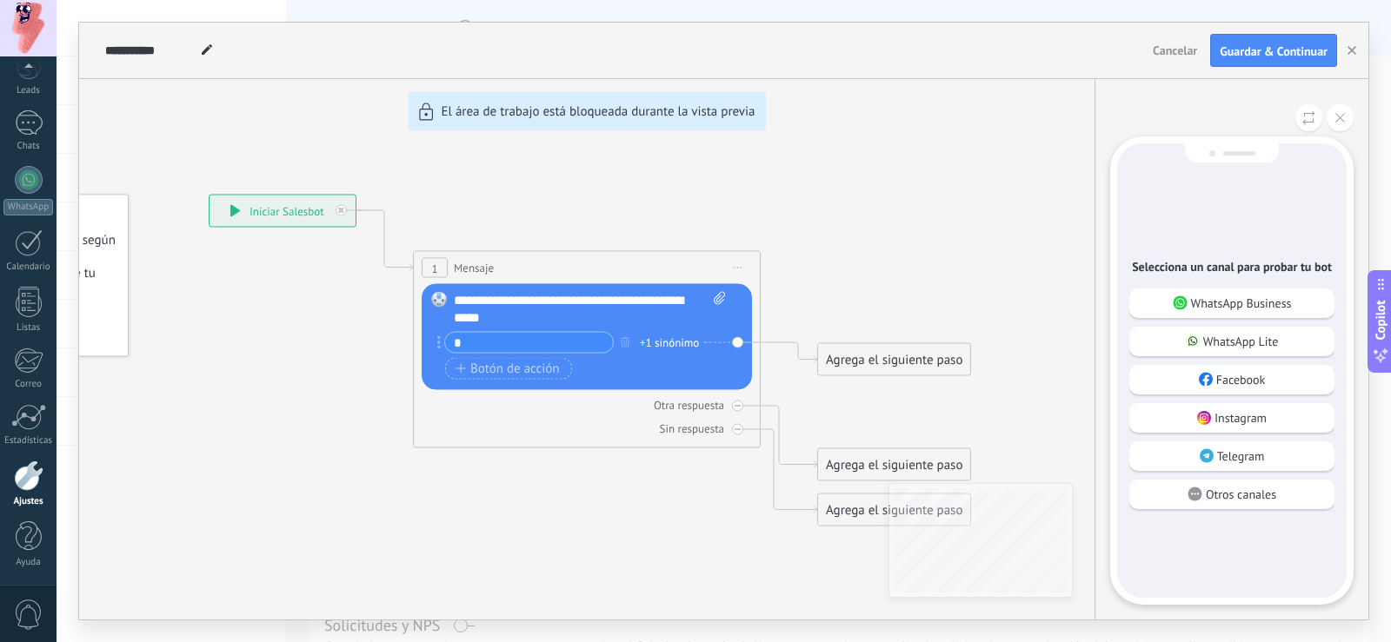
click at [1233, 278] on div "Selecciona un canal para probar tu bot WhatsApp Business WhatsApp Lite Facebook…" at bounding box center [1232, 370] width 230 height 455
click at [1256, 304] on p "WhatsApp Business" at bounding box center [1241, 304] width 101 height 16
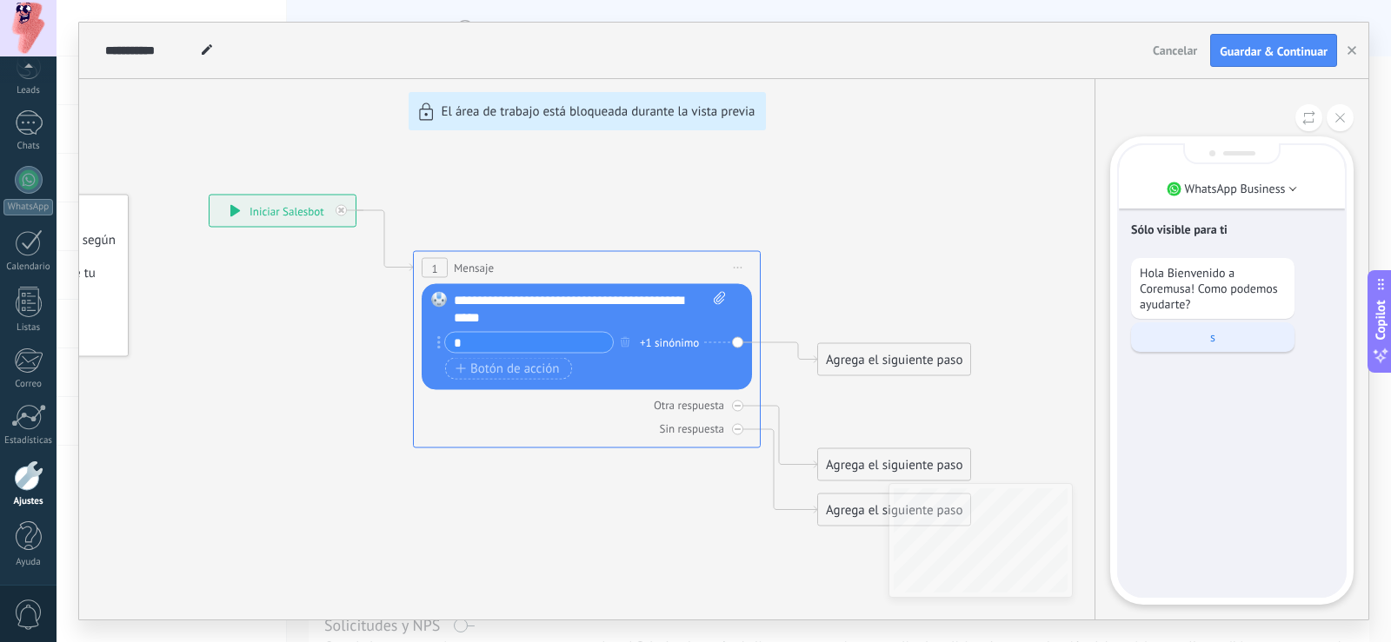
click at [1251, 335] on p "s" at bounding box center [1213, 337] width 146 height 16
click at [1337, 115] on icon at bounding box center [1340, 118] width 10 height 10
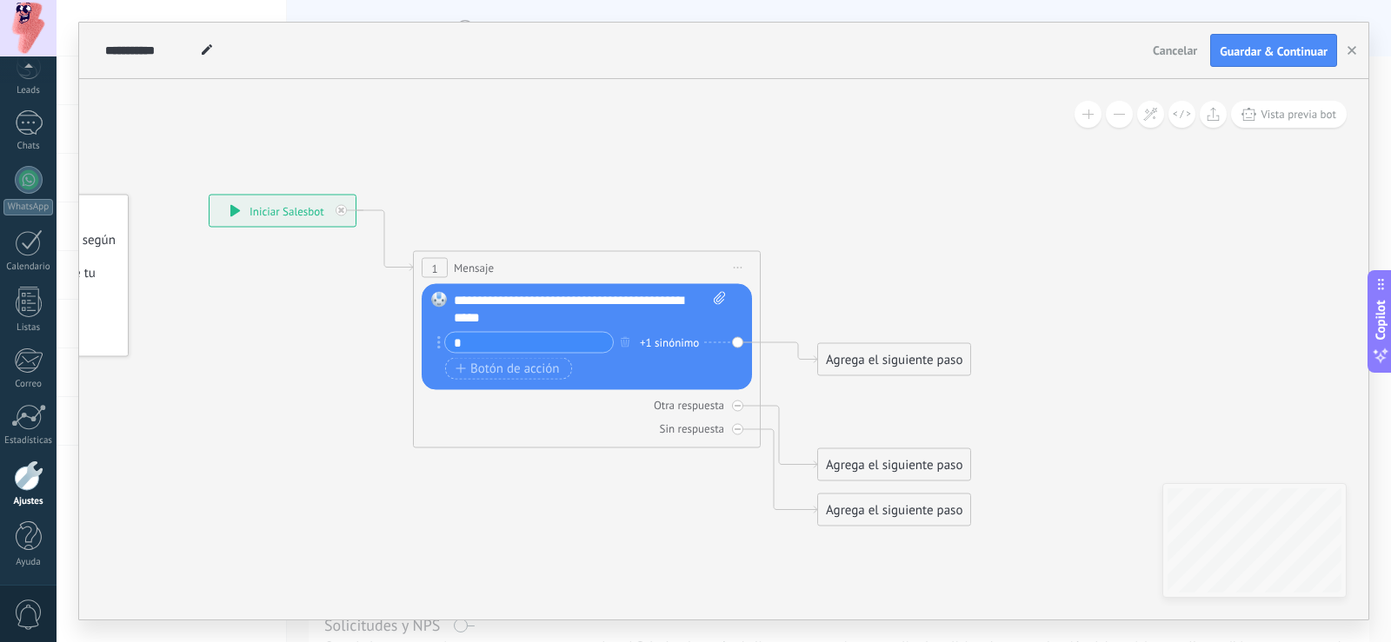
click at [657, 333] on div "* +1 sinónimo" at bounding box center [577, 343] width 280 height 22
click at [658, 347] on div "+1 sinónimo" at bounding box center [669, 342] width 59 height 17
click at [926, 289] on icon at bounding box center [560, 360] width 1573 height 1201
click at [444, 339] on div "*" at bounding box center [529, 343] width 170 height 22
click at [440, 341] on icon at bounding box center [438, 342] width 3 height 13
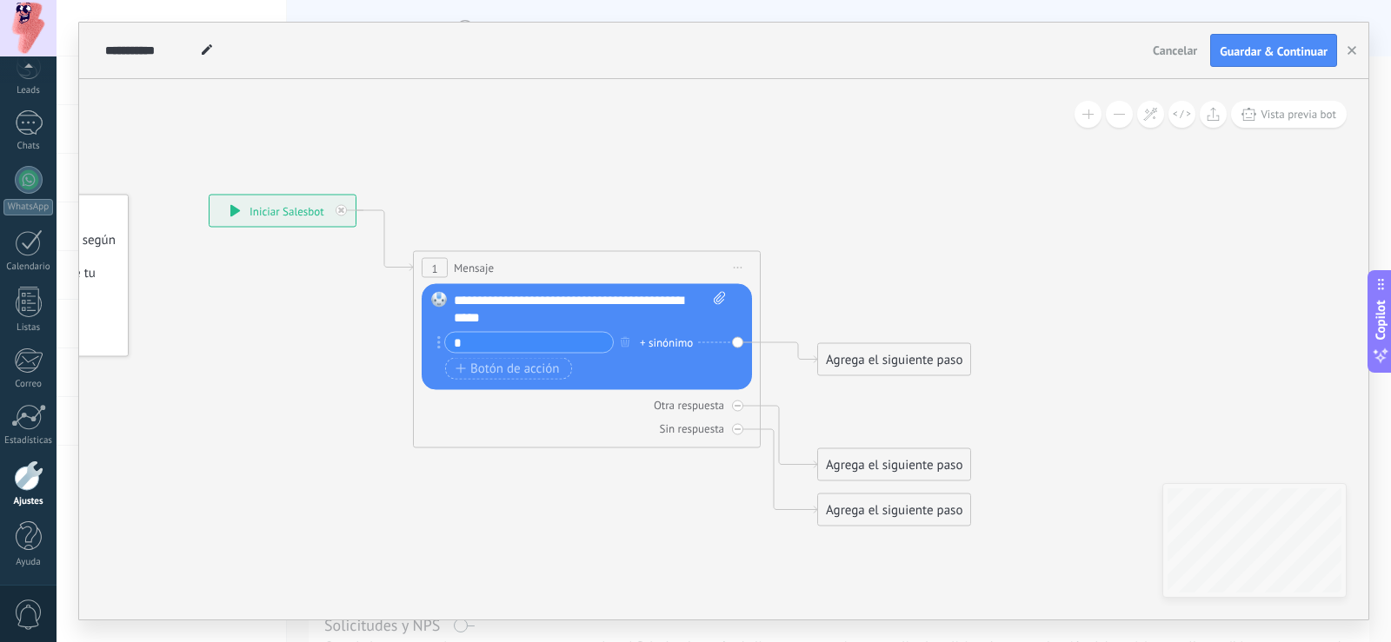
click at [436, 341] on div "Reemplazar Quitar Convertir a mensaje de voz Arrastre la imagen aquí para adjun…" at bounding box center [587, 337] width 330 height 106
click at [496, 346] on input "*" at bounding box center [529, 343] width 168 height 20
click at [858, 362] on div "Agrega el siguiente paso" at bounding box center [894, 360] width 152 height 29
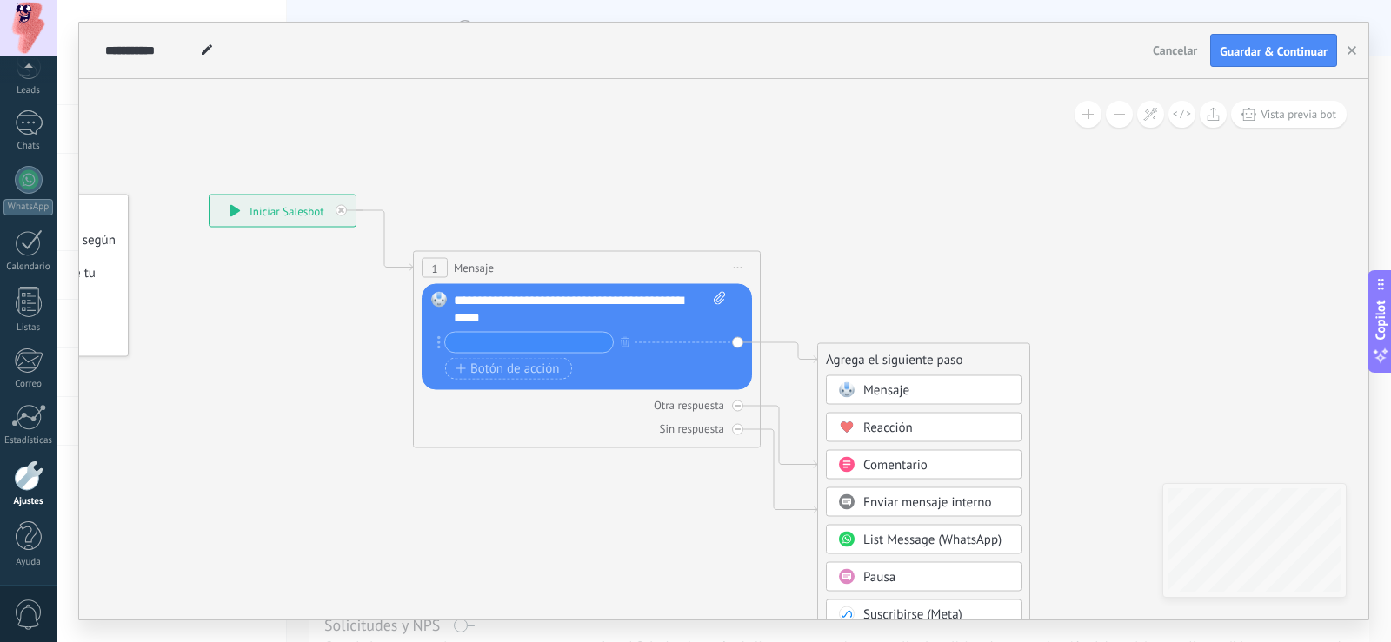
click at [882, 463] on span "Comentario" at bounding box center [895, 465] width 64 height 17
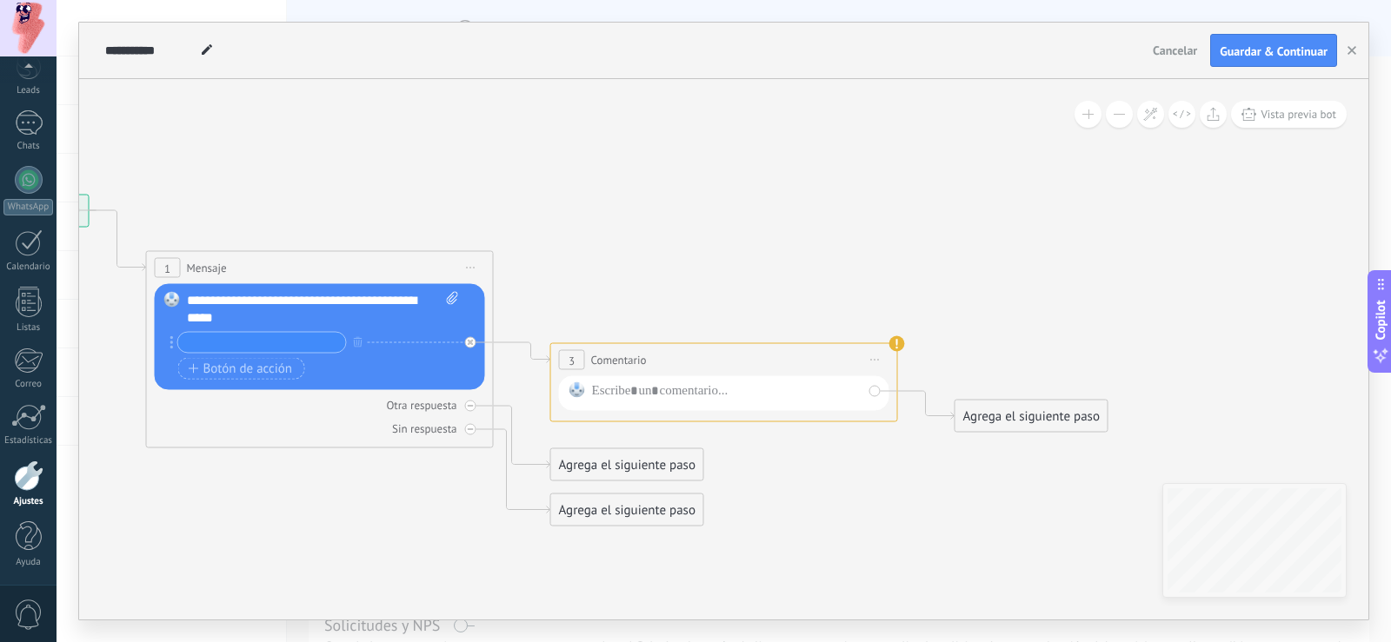
click at [674, 408] on div at bounding box center [724, 393] width 330 height 35
click at [682, 389] on div at bounding box center [727, 394] width 270 height 23
click at [473, 346] on div at bounding box center [470, 342] width 11 height 11
click at [879, 362] on span "Iniciar vista previa aquí Cambiar nombre Duplicar Borrar" at bounding box center [876, 360] width 28 height 25
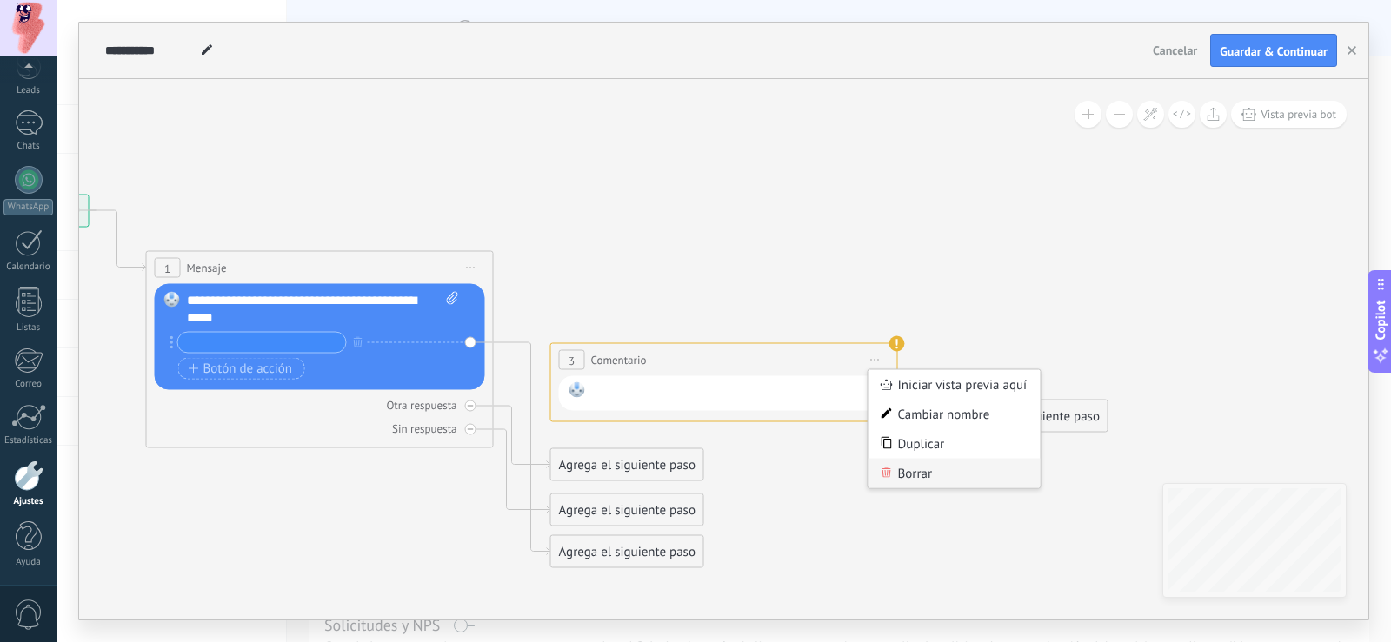
click at [910, 473] on div "Borrar" at bounding box center [955, 474] width 172 height 30
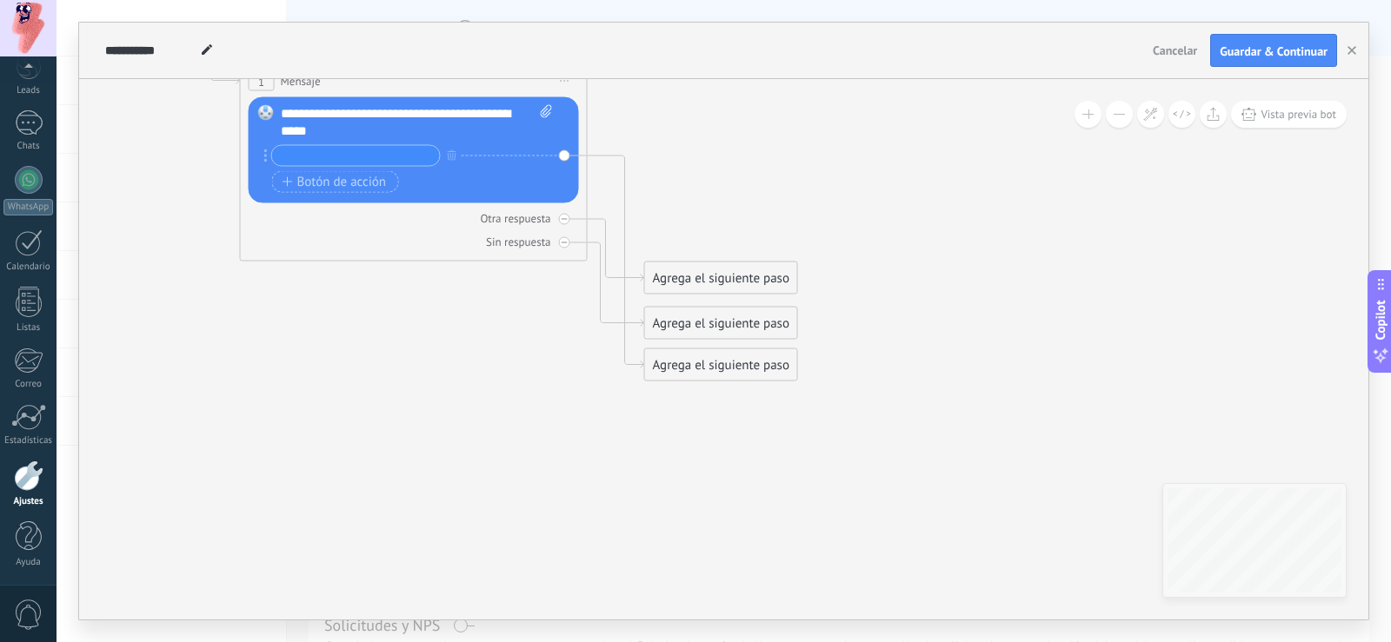
drag, startPoint x: 727, startPoint y: 347, endPoint x: 834, endPoint y: 196, distance: 184.5
click at [834, 196] on icon at bounding box center [589, 194] width 1977 height 1243
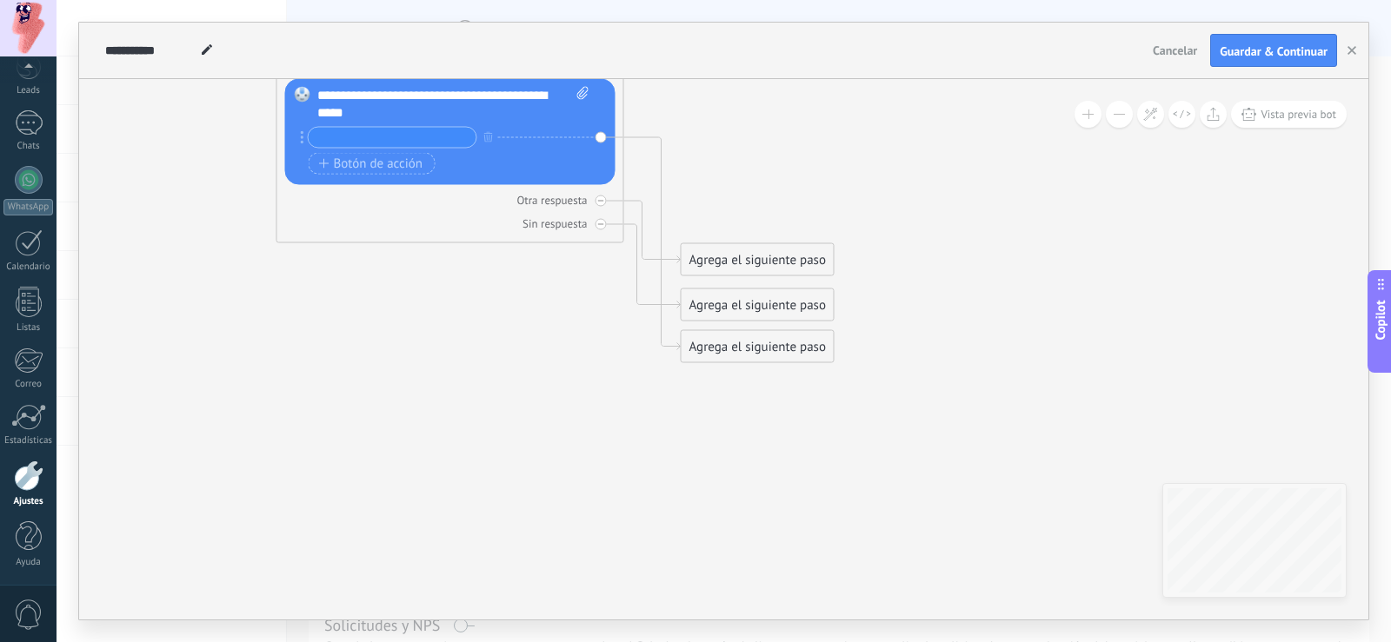
click at [602, 138] on div "Reemplazar Quitar Convertir a mensaje de voz Arrastre la imagen aquí para adjun…" at bounding box center [450, 132] width 330 height 106
click at [609, 136] on div "Reemplazar Quitar Convertir a mensaje de voz Arrastre la imagen aquí para adjun…" at bounding box center [450, 132] width 330 height 106
click at [645, 142] on icon at bounding box center [652, 243] width 57 height 213
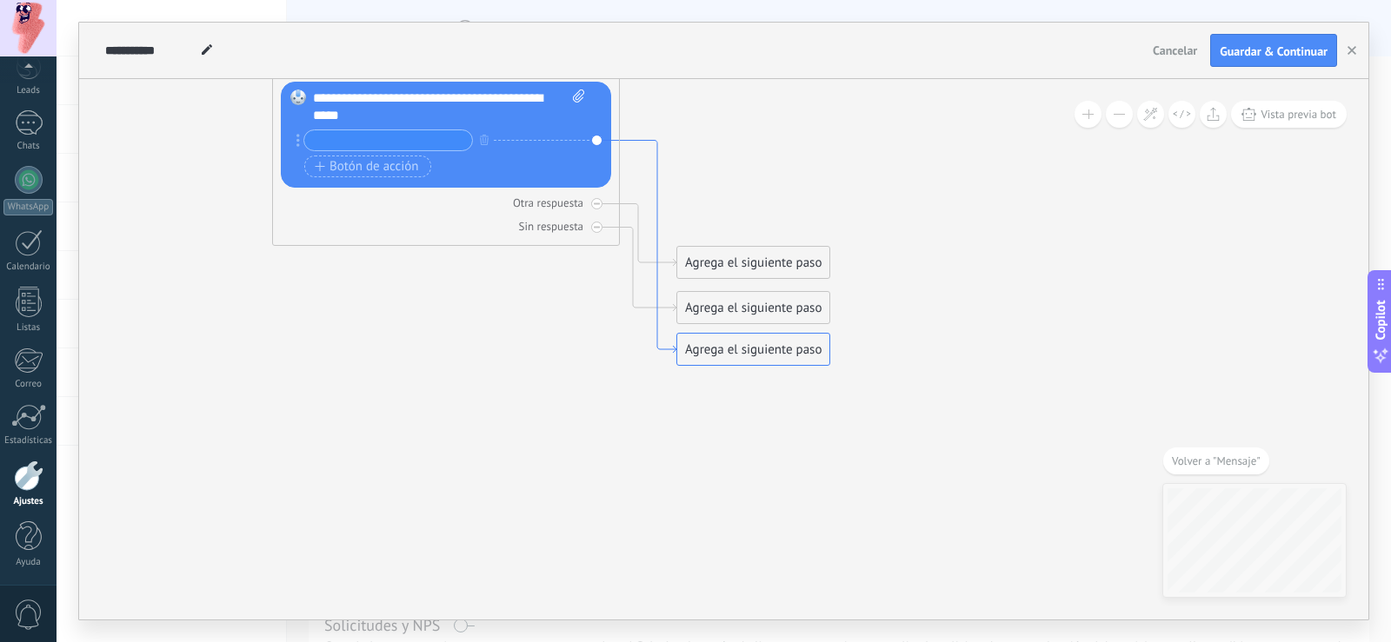
drag, startPoint x: 642, startPoint y: 140, endPoint x: 795, endPoint y: 126, distance: 152.8
click at [795, 126] on icon at bounding box center [621, 178] width 1977 height 1243
click at [783, 249] on div "Agrega el siguiente paso" at bounding box center [753, 263] width 152 height 29
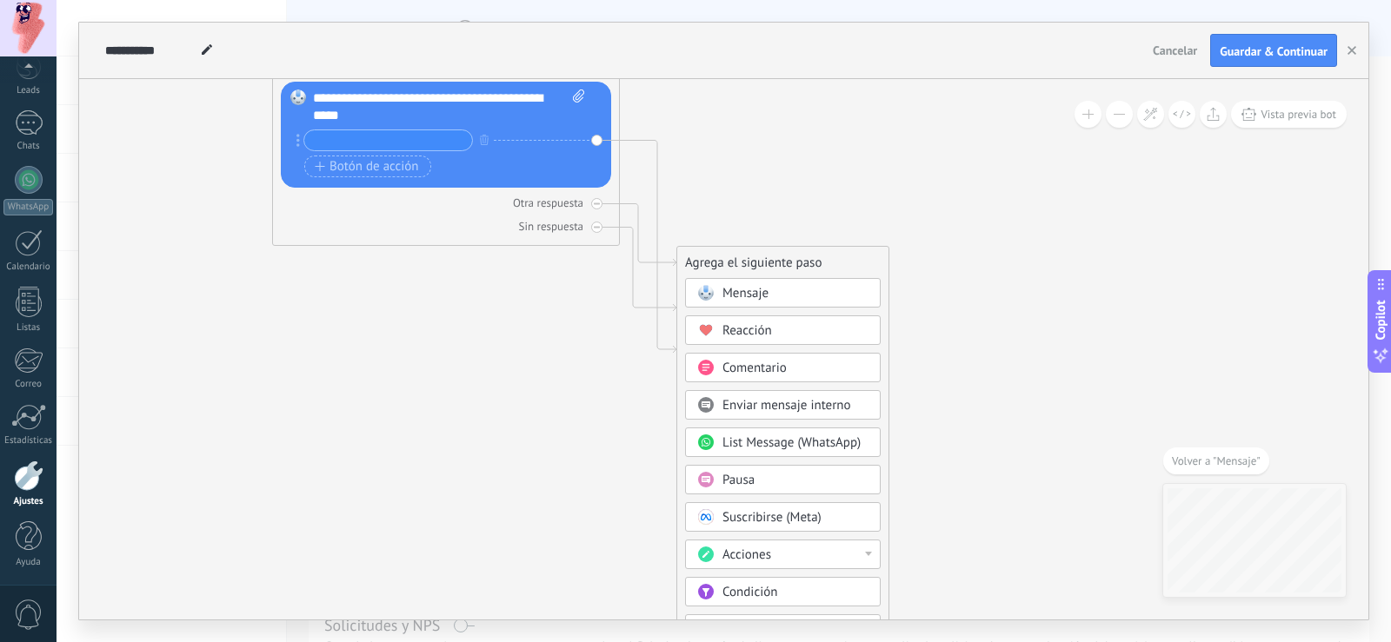
click at [867, 200] on icon at bounding box center [621, 178] width 1977 height 1243
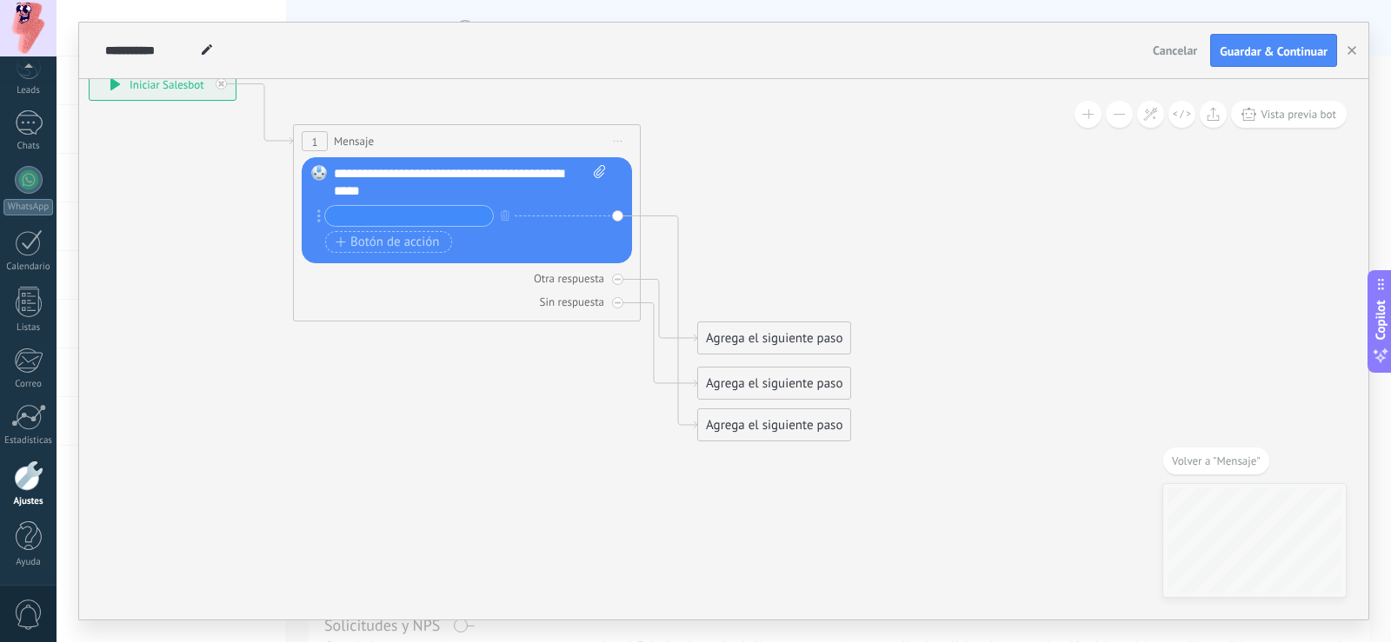
drag, startPoint x: 819, startPoint y: 239, endPoint x: 779, endPoint y: 316, distance: 86.3
click at [831, 340] on icon at bounding box center [642, 254] width 1977 height 1243
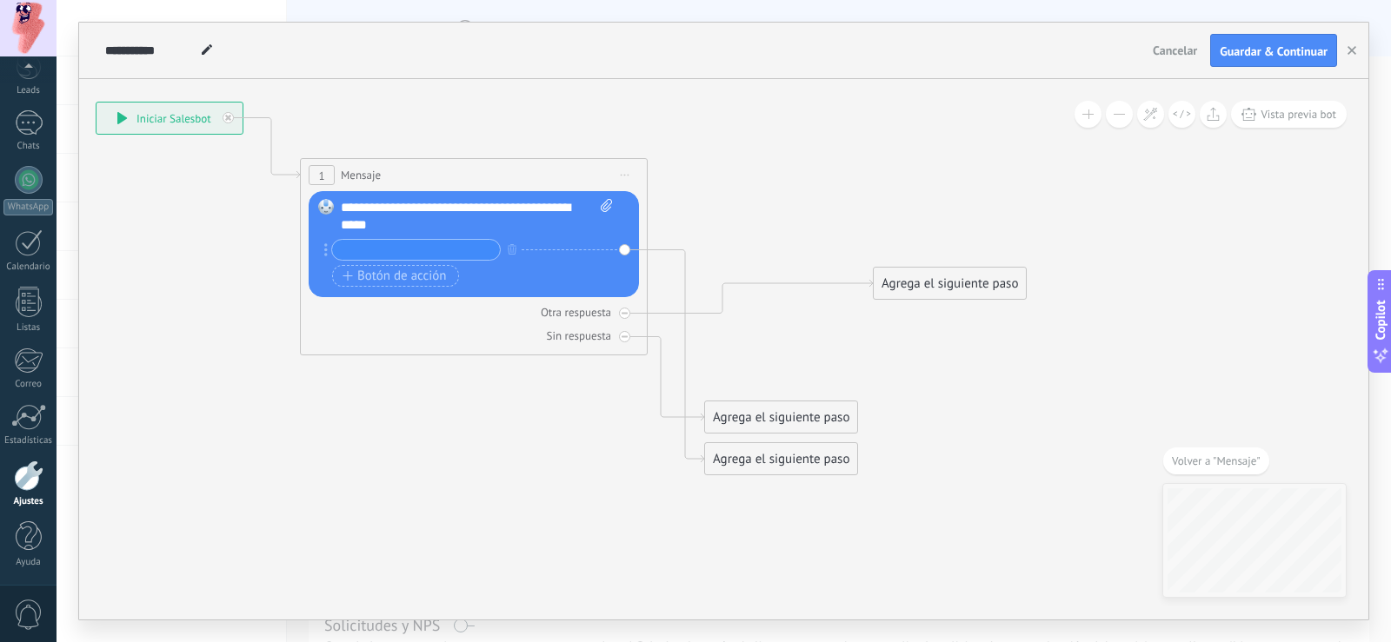
drag, startPoint x: 733, startPoint y: 373, endPoint x: 972, endPoint y: 257, distance: 265.6
click at [999, 270] on div "Agrega el siguiente paso" at bounding box center [950, 284] width 152 height 29
drag, startPoint x: 826, startPoint y: 420, endPoint x: 1023, endPoint y: 432, distance: 197.7
click at [1115, 386] on div "Agrega el siguiente paso" at bounding box center [1056, 390] width 152 height 29
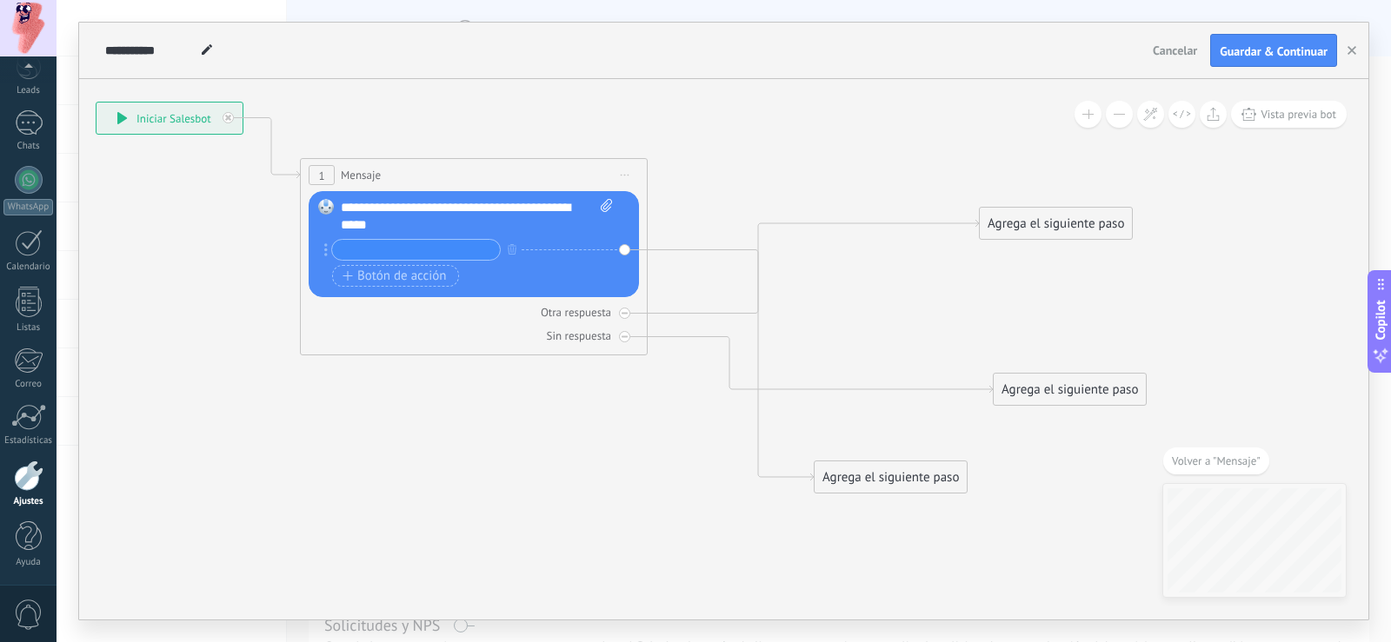
drag, startPoint x: 829, startPoint y: 458, endPoint x: 1054, endPoint y: 516, distance: 232.4
click at [967, 492] on div "Agrega el siguiente paso" at bounding box center [891, 477] width 152 height 29
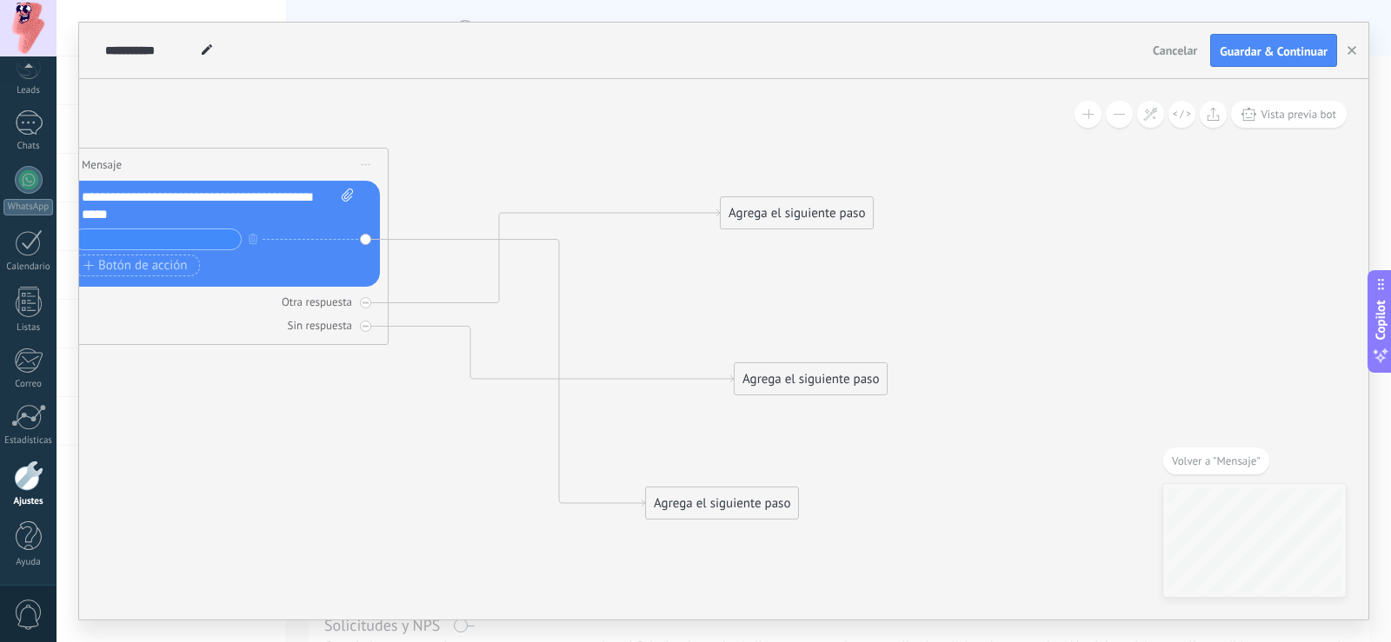
drag, startPoint x: 1240, startPoint y: 345, endPoint x: 917, endPoint y: 328, distance: 323.0
click at [908, 328] on icon at bounding box center [332, 306] width 1861 height 1298
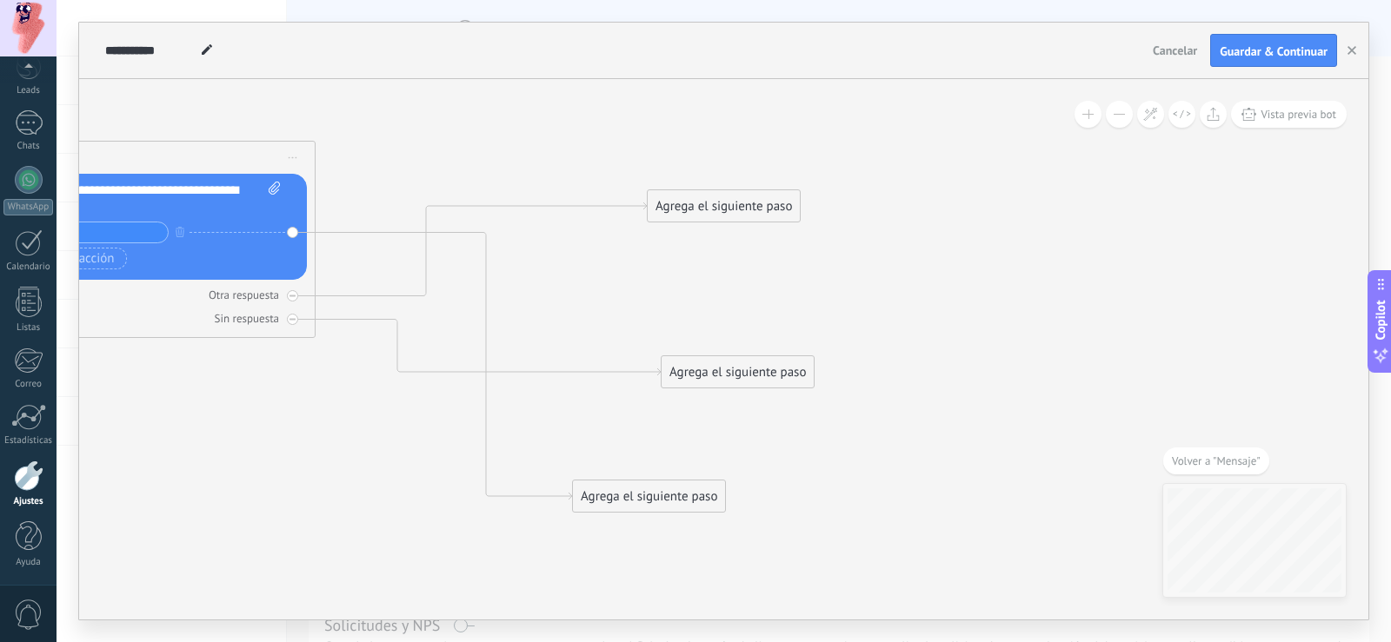
click at [1227, 456] on span "Volver a "Mensaje"" at bounding box center [1216, 461] width 89 height 15
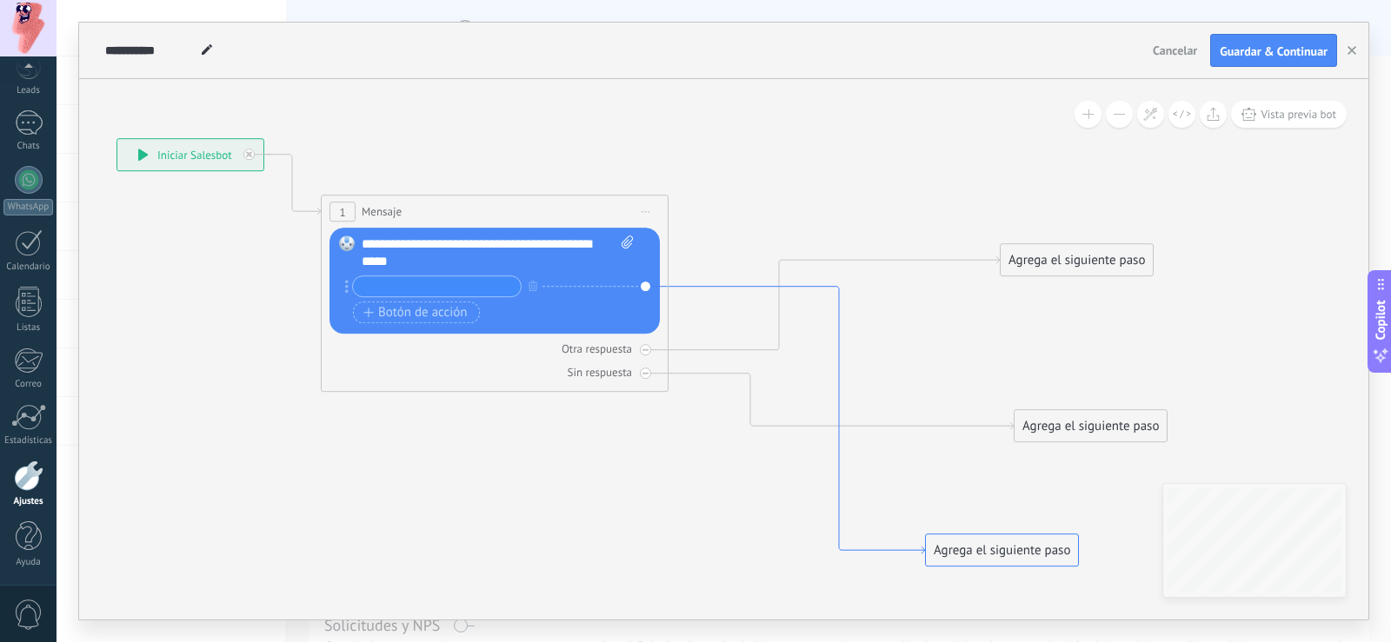
drag, startPoint x: 815, startPoint y: 357, endPoint x: 844, endPoint y: 431, distance: 79.3
drag, startPoint x: 1045, startPoint y: 266, endPoint x: 903, endPoint y: 249, distance: 142.8
click at [903, 249] on div "Agrega el siguiente paso" at bounding box center [949, 243] width 152 height 29
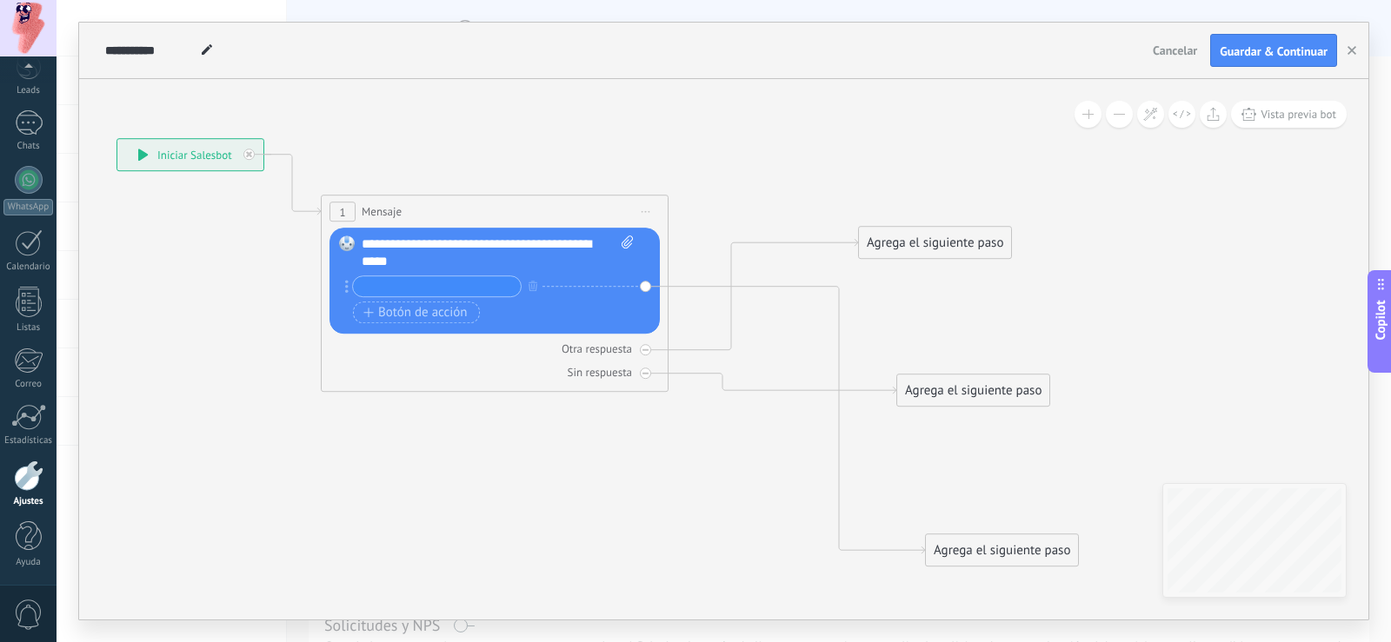
drag, startPoint x: 1057, startPoint y: 413, endPoint x: 943, endPoint y: 357, distance: 126.8
click at [940, 376] on div "Agrega el siguiente paso" at bounding box center [973, 390] width 152 height 29
drag, startPoint x: 999, startPoint y: 547, endPoint x: 965, endPoint y: 436, distance: 115.5
click at [965, 460] on div "Agrega el siguiente paso" at bounding box center [973, 474] width 152 height 29
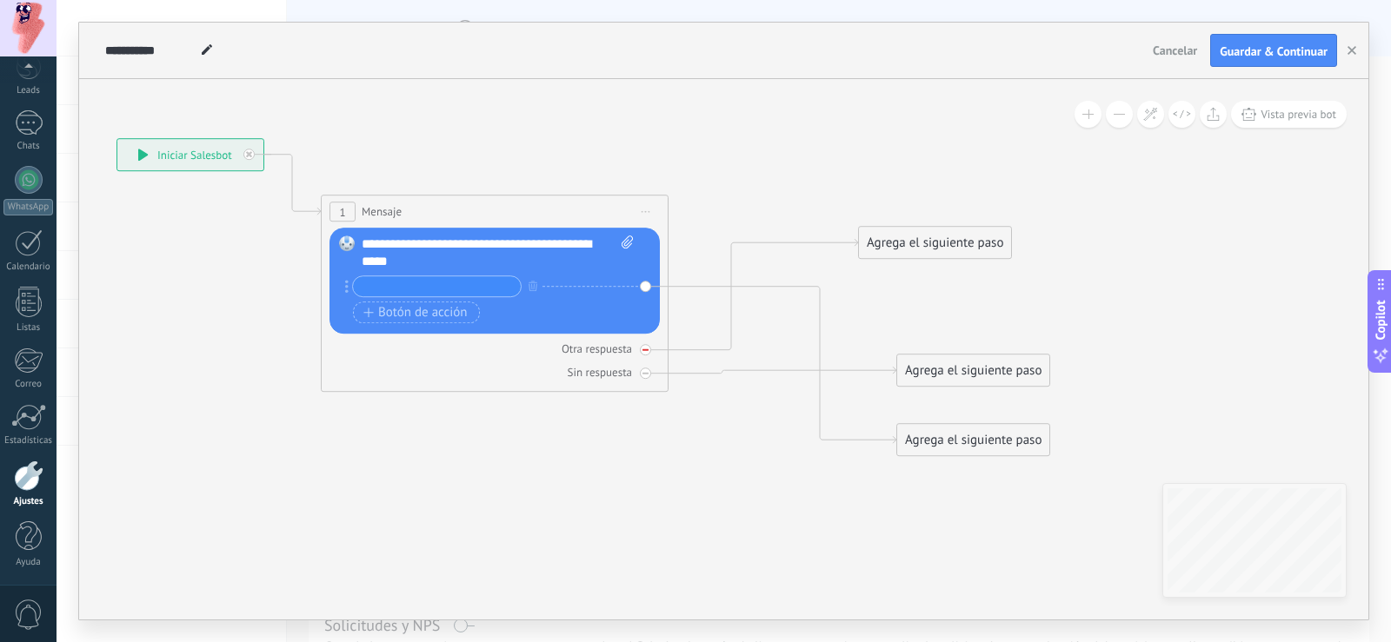
click at [588, 351] on div "Otra respuesta" at bounding box center [597, 349] width 70 height 15
drag, startPoint x: 807, startPoint y: 267, endPoint x: 786, endPoint y: 343, distance: 79.3
click at [786, 343] on div "Agrega el siguiente paso" at bounding box center [805, 344] width 152 height 29
drag, startPoint x: 949, startPoint y: 374, endPoint x: 786, endPoint y: 505, distance: 209.6
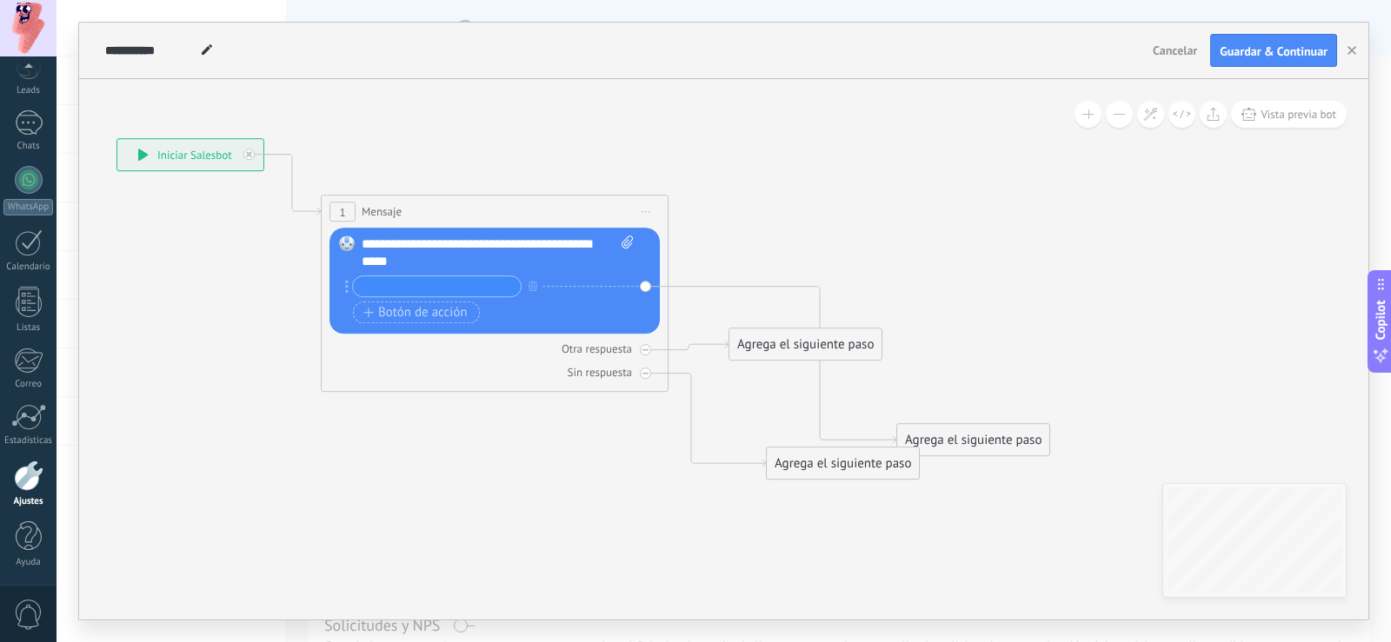
click at [776, 478] on div "Agrega el siguiente paso" at bounding box center [843, 463] width 152 height 29
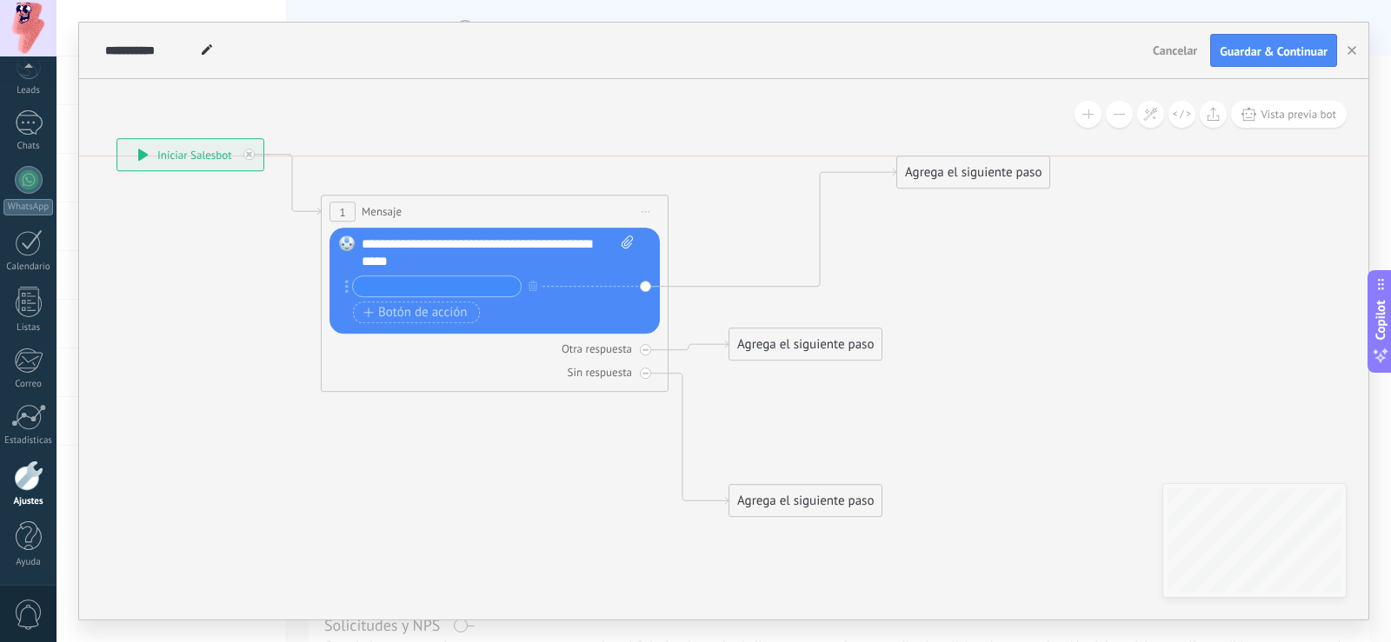
drag, startPoint x: 934, startPoint y: 436, endPoint x: 934, endPoint y: 166, distance: 270.4
click at [934, 166] on div "Agrega el siguiente paso" at bounding box center [973, 172] width 152 height 29
drag, startPoint x: 807, startPoint y: 489, endPoint x: 923, endPoint y: 395, distance: 149.6
click at [923, 395] on div "Agrega el siguiente paso" at bounding box center [921, 407] width 152 height 29
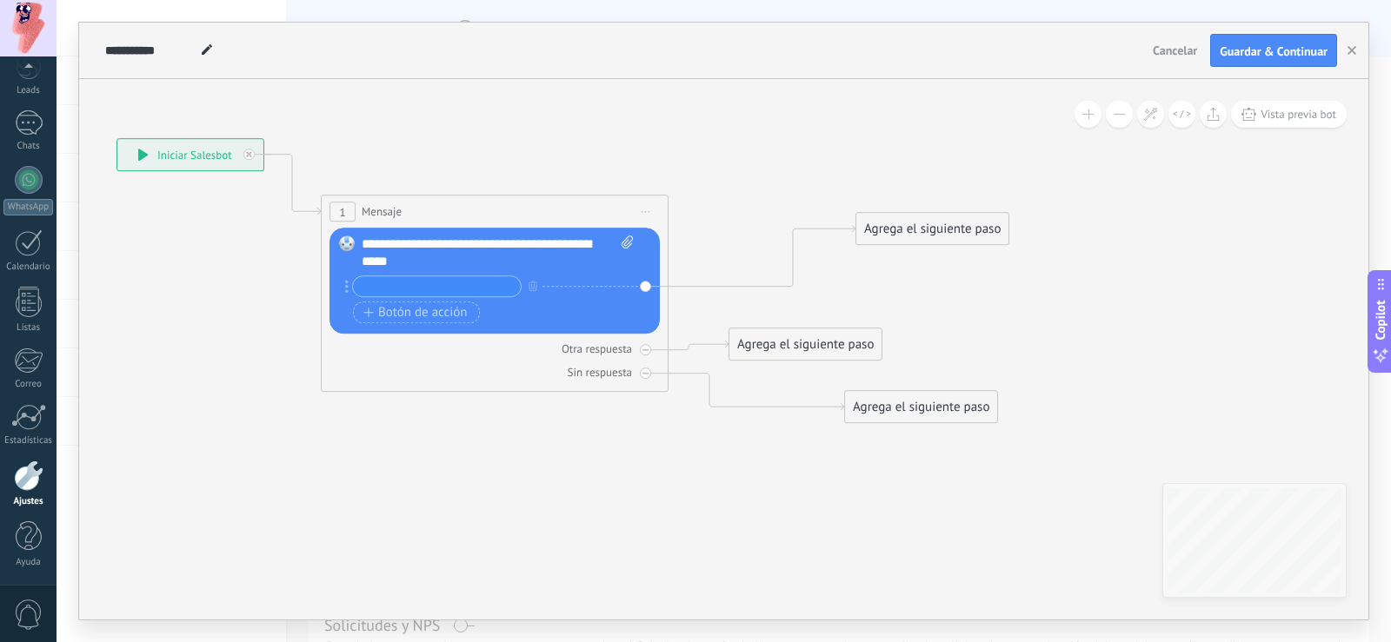
drag, startPoint x: 944, startPoint y: 167, endPoint x: 889, endPoint y: 243, distance: 93.4
click at [909, 228] on div "Agrega el siguiente paso" at bounding box center [932, 229] width 152 height 29
click at [344, 215] on span "1" at bounding box center [342, 212] width 6 height 15
click at [390, 215] on span "Mensaje" at bounding box center [382, 211] width 40 height 17
click at [347, 290] on circle at bounding box center [346, 291] width 3 height 3
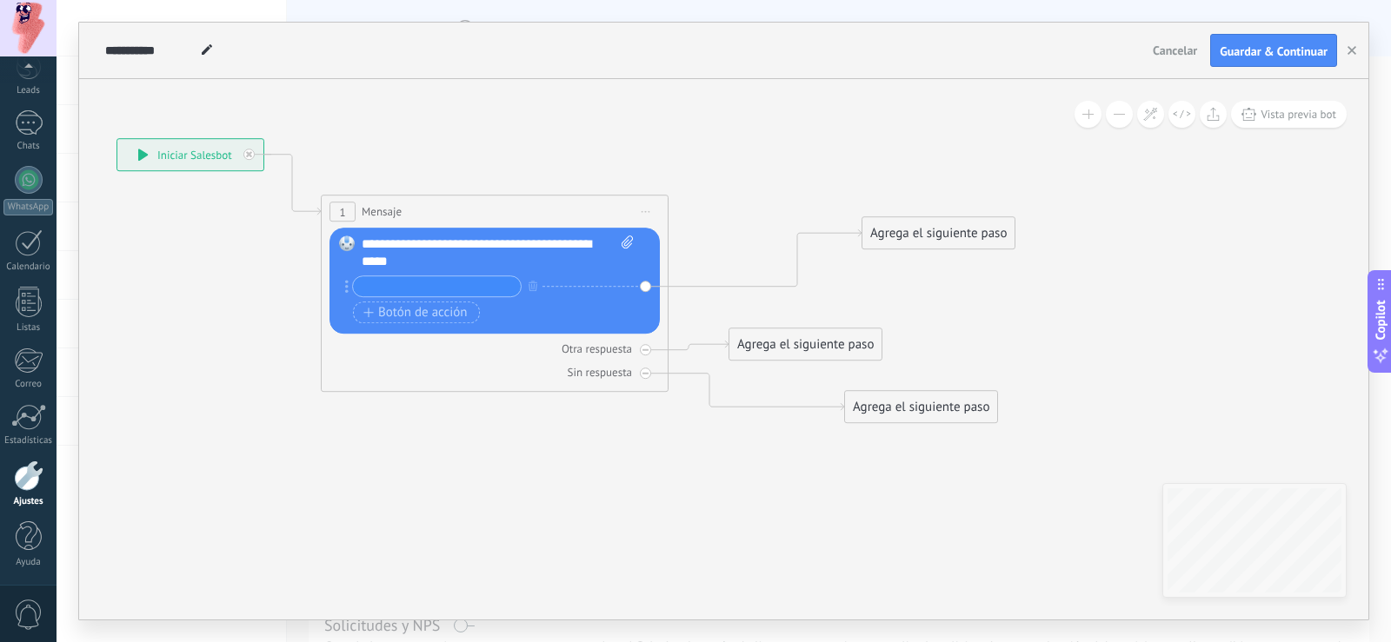
click at [345, 216] on div "1" at bounding box center [342, 212] width 26 height 20
click at [190, 157] on div "**********" at bounding box center [190, 154] width 146 height 31
click at [303, 206] on icon at bounding box center [292, 185] width 57 height 61
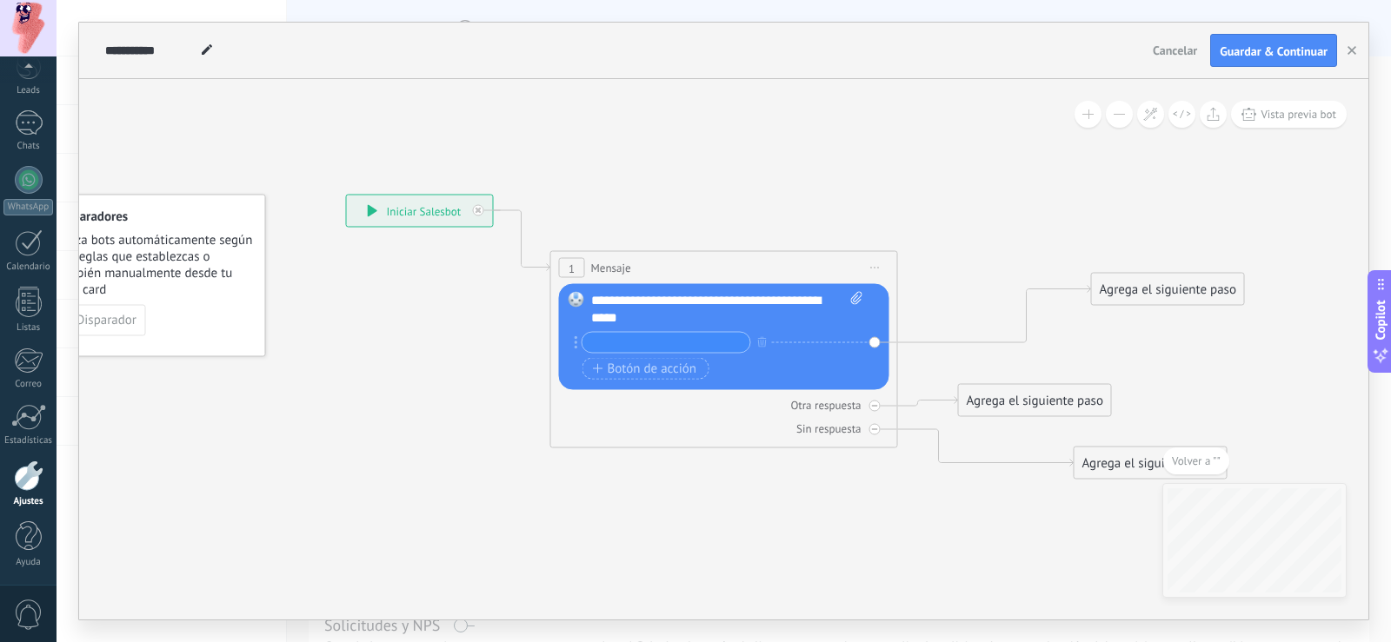
click at [757, 304] on div "**********" at bounding box center [727, 309] width 272 height 35
click at [670, 298] on div "**********" at bounding box center [727, 309] width 272 height 35
click at [630, 276] on div "1 Mensaje ******* (a): Todos los contactos - canales seleccionados Todos los co…" at bounding box center [724, 268] width 346 height 32
click at [624, 274] on span "Mensaje" at bounding box center [611, 268] width 40 height 17
drag, startPoint x: 663, startPoint y: 295, endPoint x: 652, endPoint y: 303, distance: 14.3
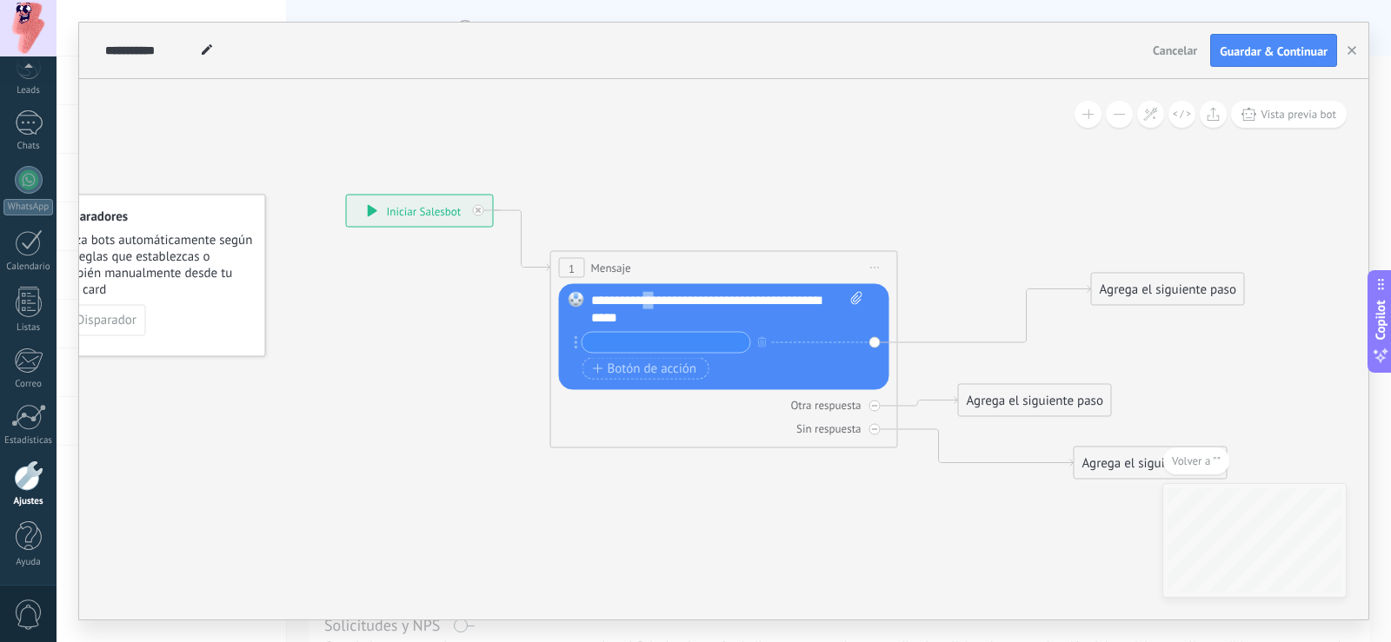
click at [652, 303] on div "**********" at bounding box center [727, 309] width 272 height 35
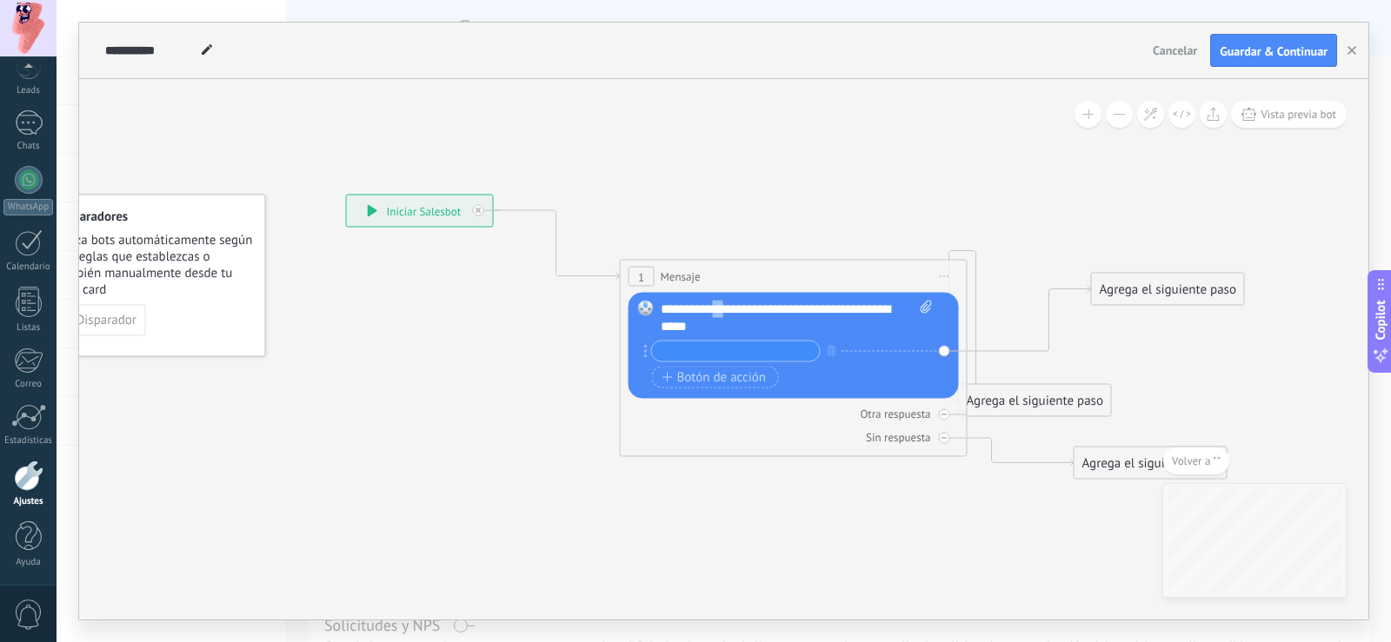
drag, startPoint x: 649, startPoint y: 257, endPoint x: 716, endPoint y: 264, distance: 67.3
click at [716, 264] on div "1 Mensaje ******* (a): Todos los contactos - canales seleccionados Todos los co…" at bounding box center [794, 277] width 346 height 32
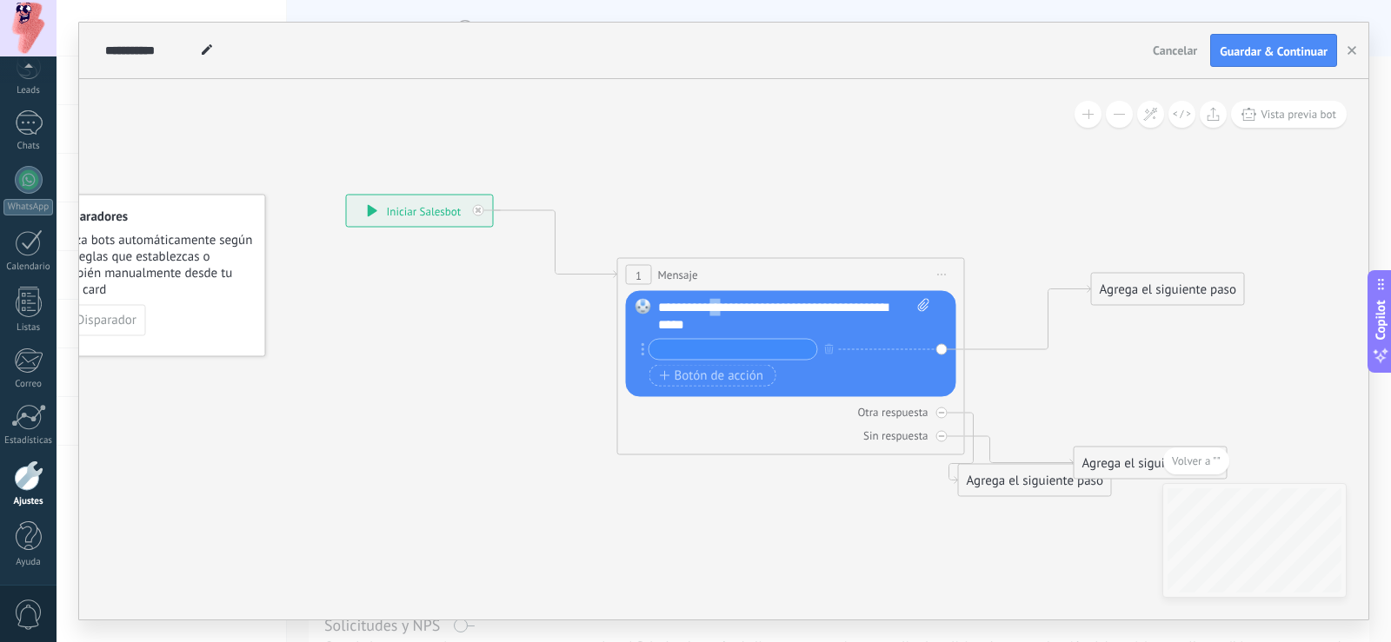
click at [709, 268] on div "1 Mensaje ******* (a): Todos los contactos - canales seleccionados Todos los co…" at bounding box center [791, 275] width 346 height 32
click at [786, 296] on div "Reemplazar Quitar Convertir a mensaje de voz Arrastre la imagen aquí para adjun…" at bounding box center [791, 344] width 330 height 106
click at [776, 318] on div "**********" at bounding box center [794, 316] width 272 height 35
click at [668, 353] on input "text" at bounding box center [733, 350] width 168 height 20
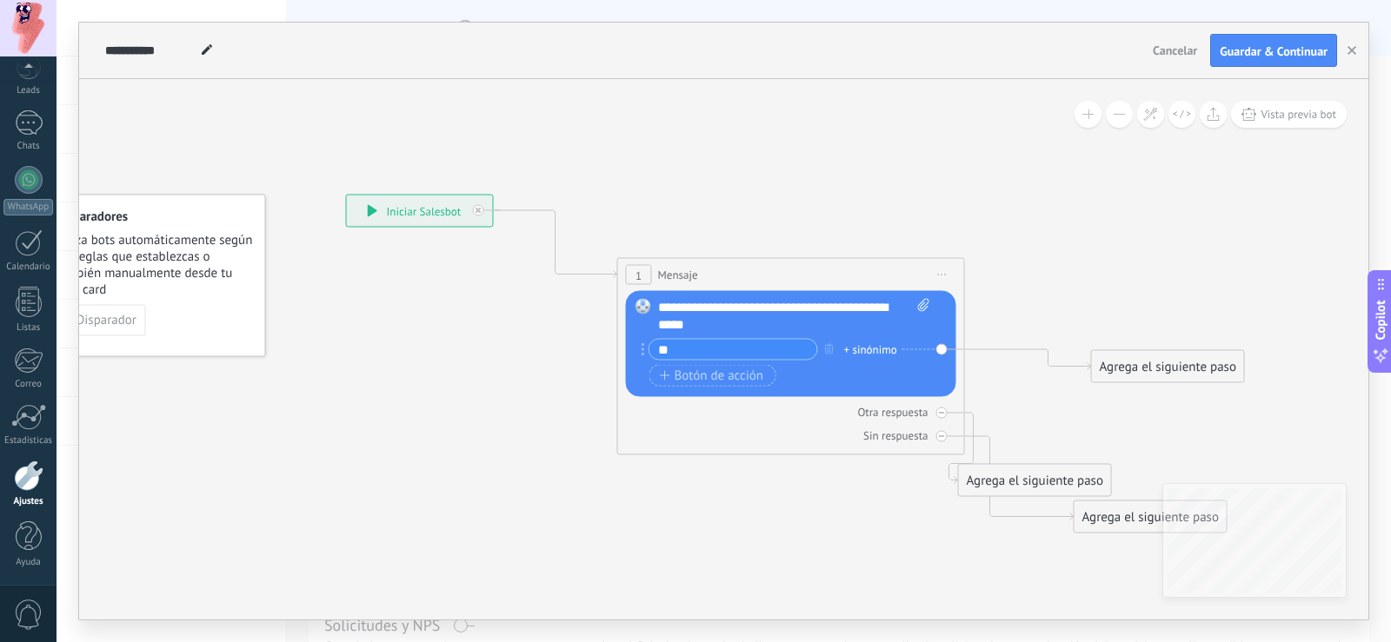
type input "*"
click at [771, 323] on div "**********" at bounding box center [794, 316] width 272 height 35
click at [777, 349] on input "text" at bounding box center [733, 350] width 168 height 20
drag, startPoint x: 1071, startPoint y: 475, endPoint x: 1215, endPoint y: 441, distance: 148.2
click at [1215, 443] on div "Agrega el siguiente paso" at bounding box center [1139, 447] width 152 height 29
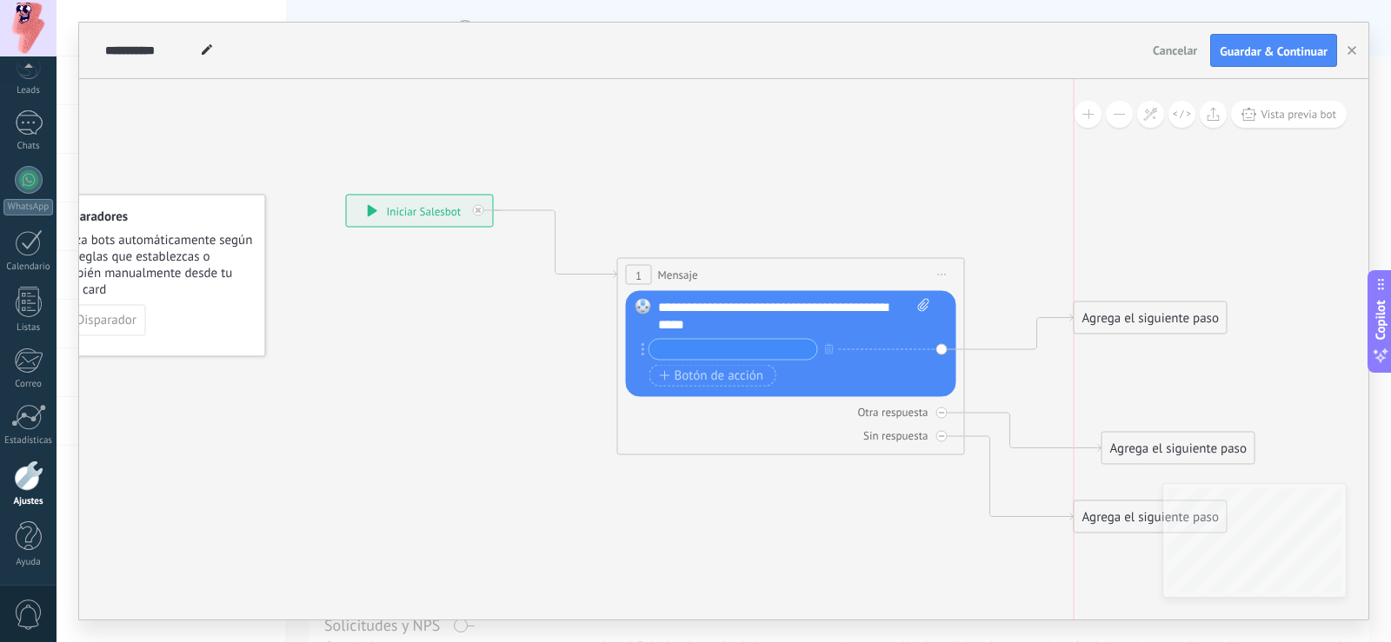
drag, startPoint x: 1175, startPoint y: 370, endPoint x: 1160, endPoint y: 322, distance: 50.9
click at [1160, 322] on div "Agrega el siguiente paso" at bounding box center [1151, 318] width 152 height 29
drag, startPoint x: 1177, startPoint y: 413, endPoint x: 1179, endPoint y: 401, distance: 12.3
click at [1179, 401] on div "Agrega el siguiente paso" at bounding box center [1183, 409] width 152 height 29
click at [797, 324] on div "**********" at bounding box center [794, 316] width 272 height 35
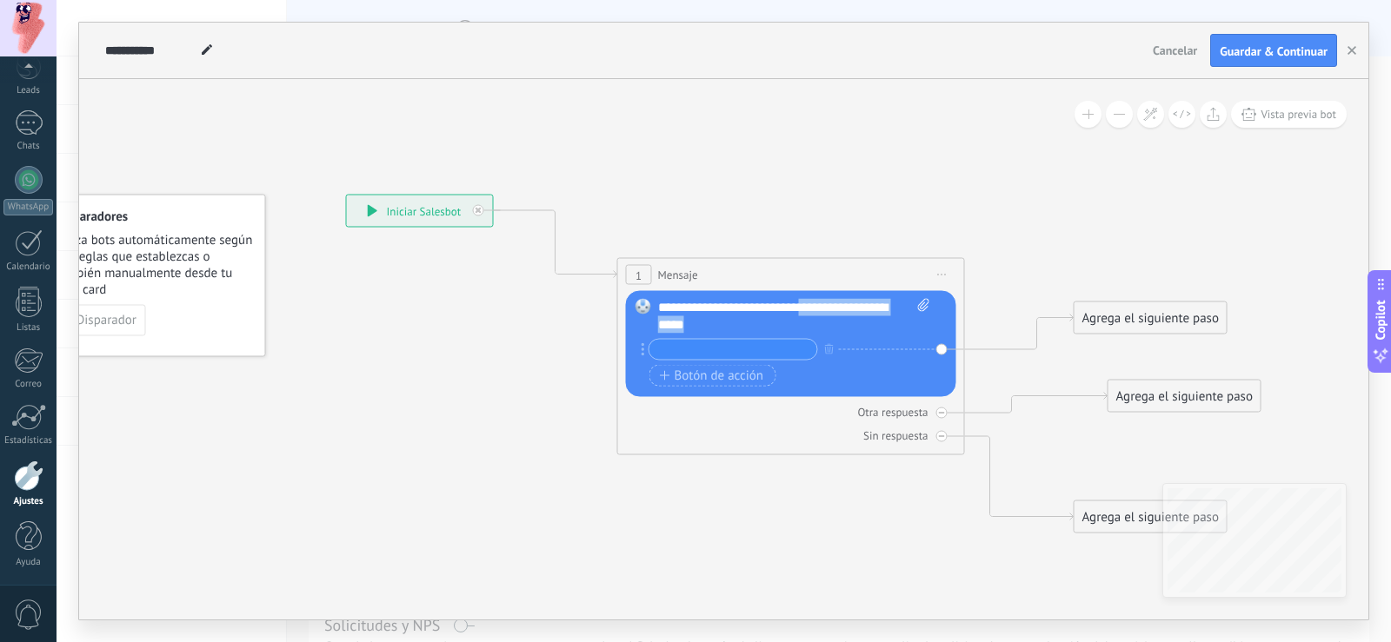
drag, startPoint x: 812, startPoint y: 331, endPoint x: 826, endPoint y: 304, distance: 30.3
click at [825, 303] on div "**********" at bounding box center [794, 316] width 272 height 35
click at [752, 362] on div "+ sinónimo" at bounding box center [789, 352] width 280 height 26
click at [758, 351] on input "text" at bounding box center [733, 350] width 168 height 20
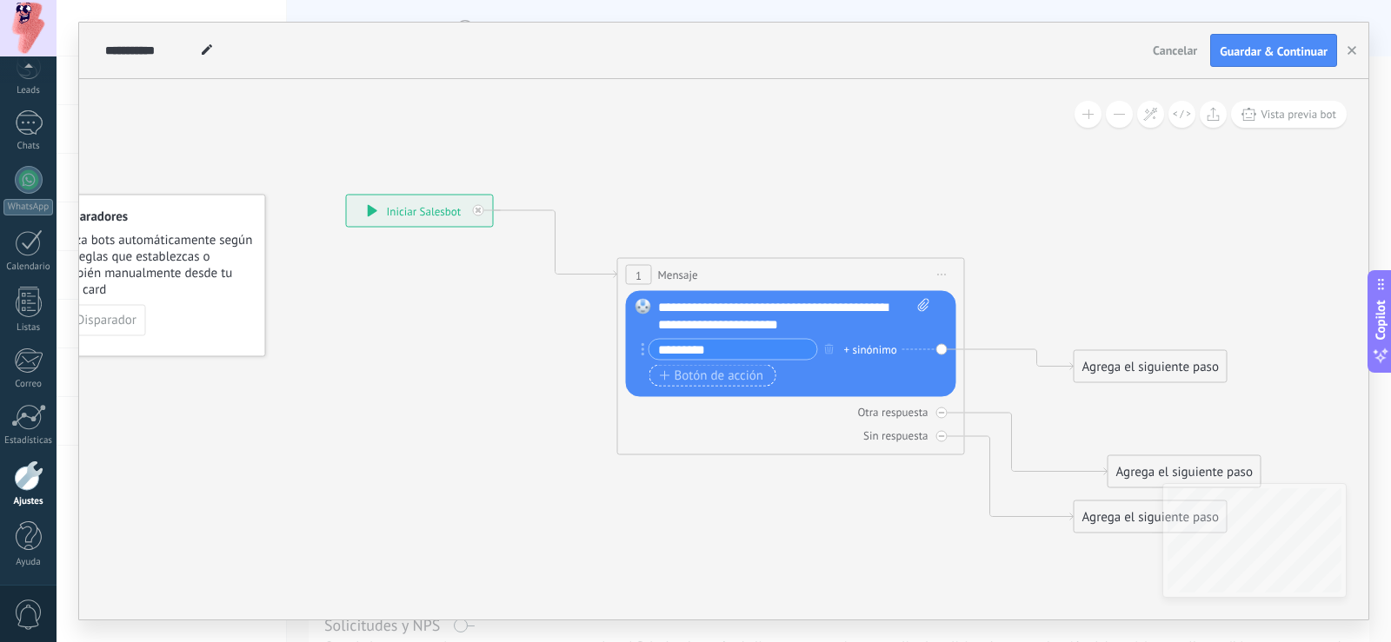
type input "*********"
click at [749, 370] on span "Botón de acción" at bounding box center [712, 376] width 104 height 14
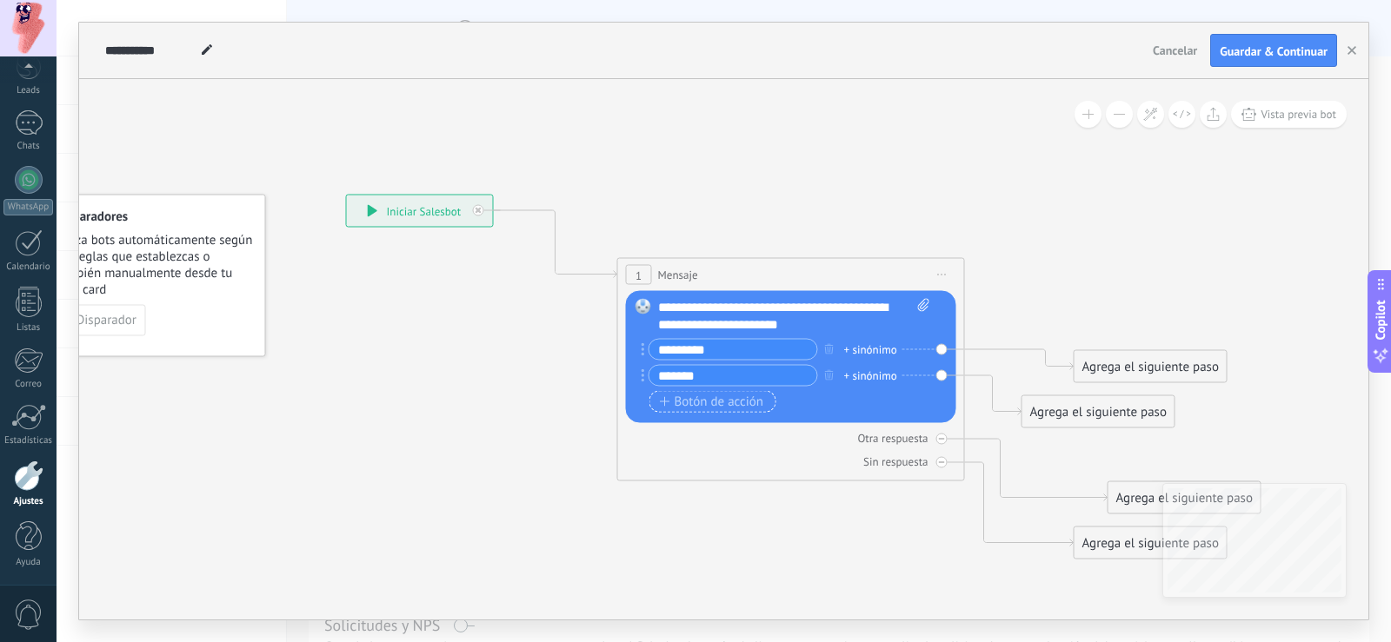
type input "*******"
click at [753, 401] on span "Botón de acción" at bounding box center [712, 402] width 104 height 14
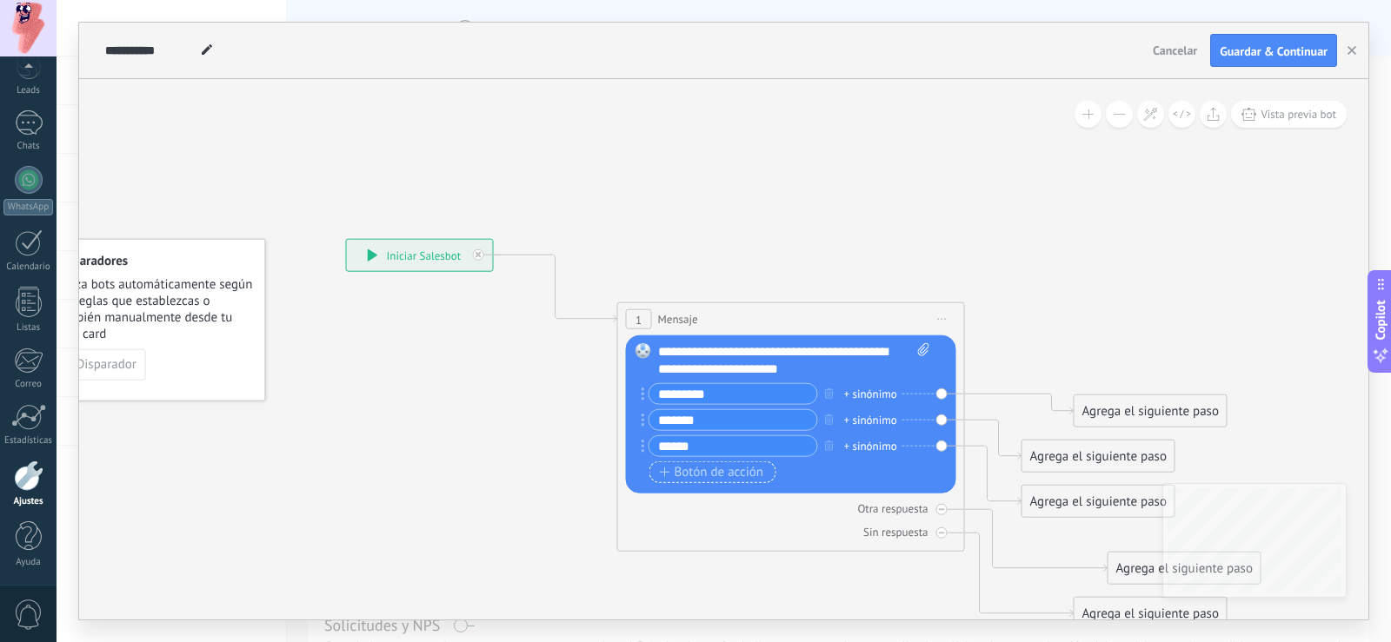
type input "******"
click at [736, 469] on span "Botón de acción" at bounding box center [712, 472] width 104 height 14
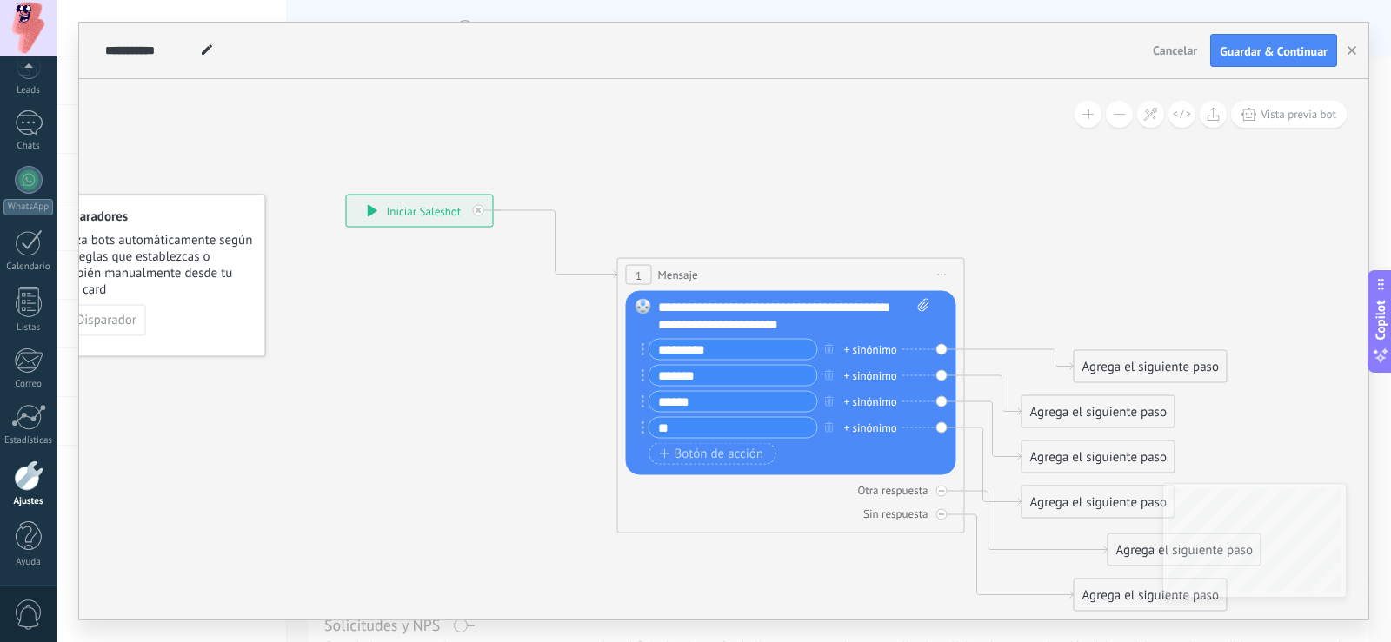
type input "*"
type input "********"
click at [847, 215] on icon at bounding box center [774, 403] width 1726 height 1287
drag, startPoint x: 1127, startPoint y: 373, endPoint x: 1153, endPoint y: 329, distance: 51.4
click at [1209, 252] on div "Agrega el siguiente paso" at bounding box center [1230, 250] width 152 height 29
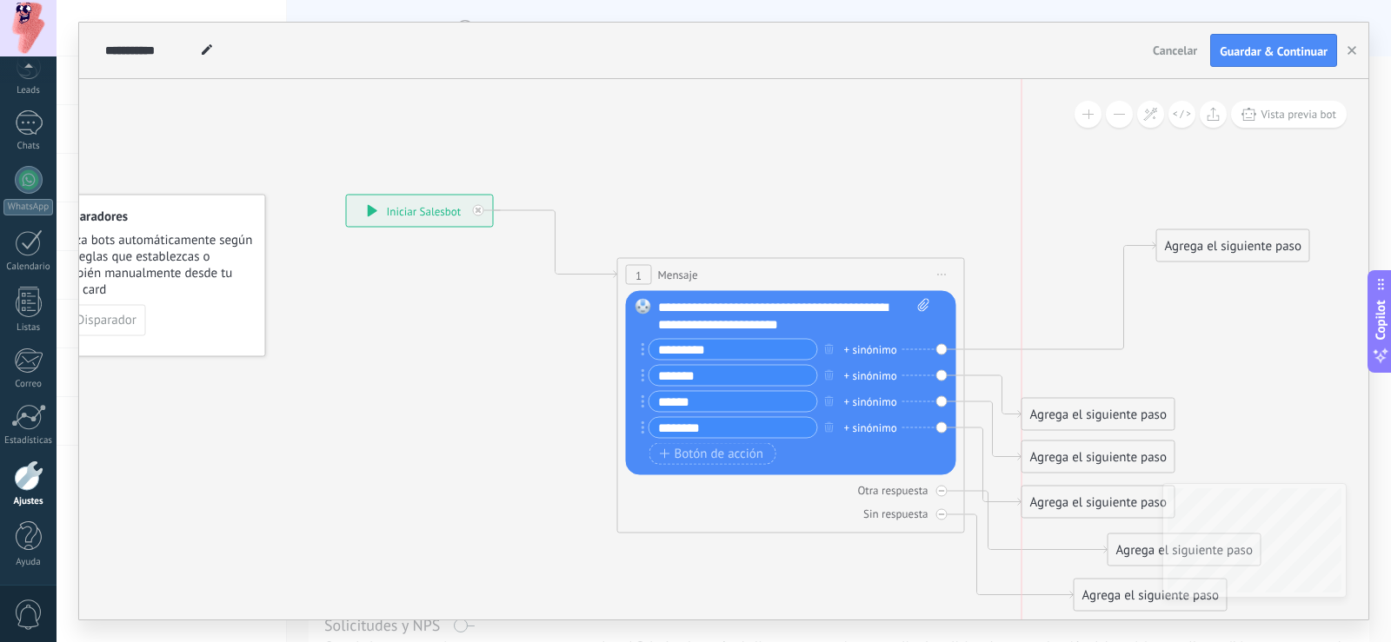
drag, startPoint x: 1115, startPoint y: 400, endPoint x: 1124, endPoint y: 404, distance: 10.5
click at [1116, 401] on div "Agrega el siguiente paso" at bounding box center [1098, 415] width 152 height 29
drag, startPoint x: 1127, startPoint y: 410, endPoint x: 1281, endPoint y: 369, distance: 159.2
click at [1281, 369] on div "Agrega el siguiente paso" at bounding box center [1252, 374] width 152 height 29
drag, startPoint x: 1111, startPoint y: 468, endPoint x: 1208, endPoint y: 475, distance: 96.8
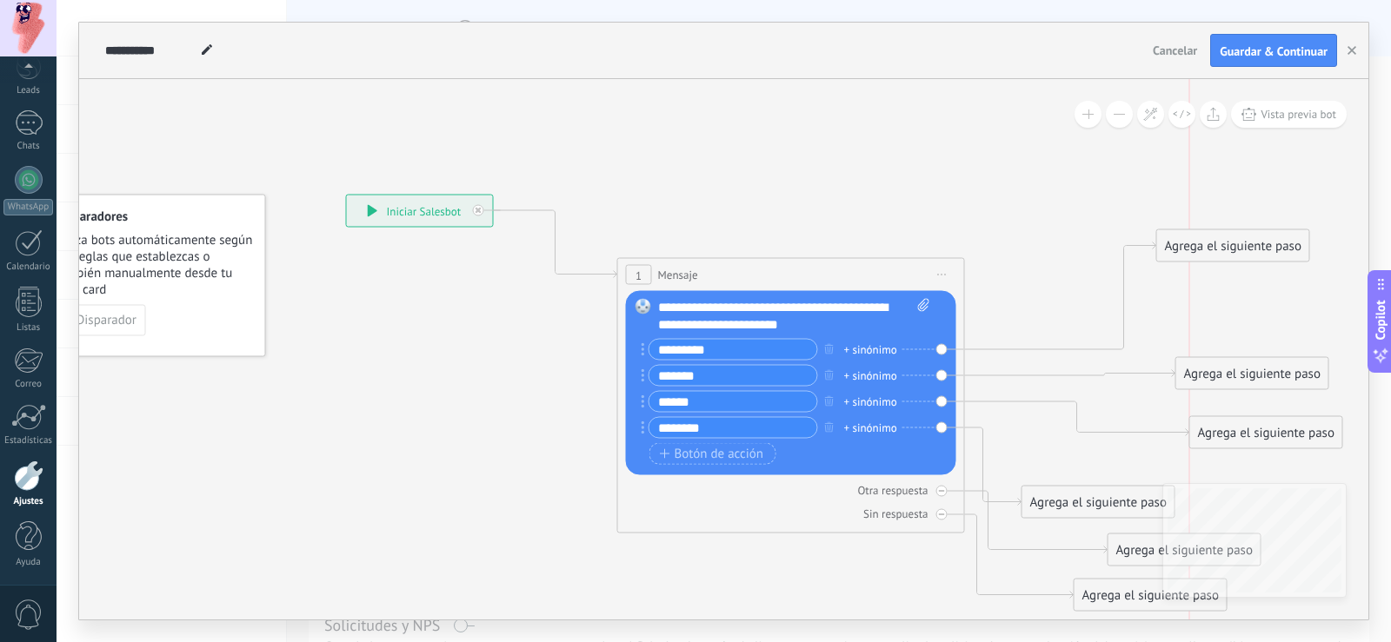
click at [1282, 443] on div "Agrega el siguiente paso" at bounding box center [1266, 433] width 152 height 29
click at [1232, 453] on div "**********" at bounding box center [723, 349] width 1289 height 541
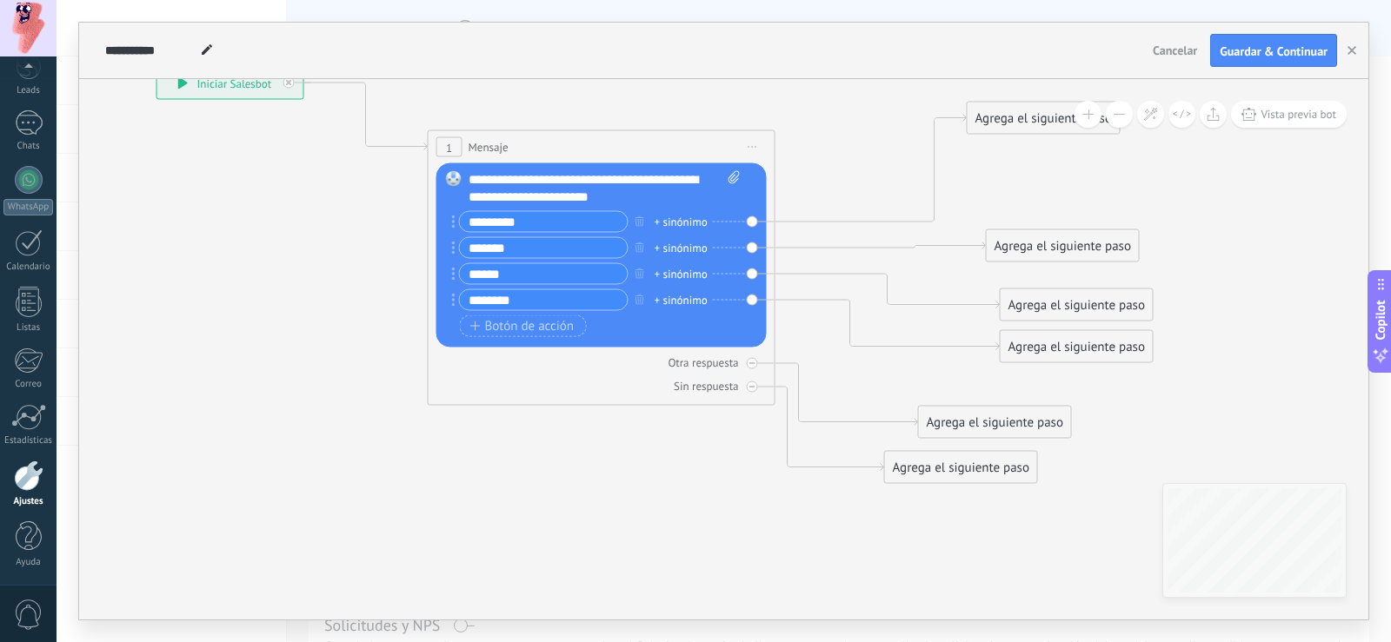
drag, startPoint x: 984, startPoint y: 212, endPoint x: 783, endPoint y: 84, distance: 238.0
click at [788, 84] on icon at bounding box center [625, 275] width 1807 height 1287
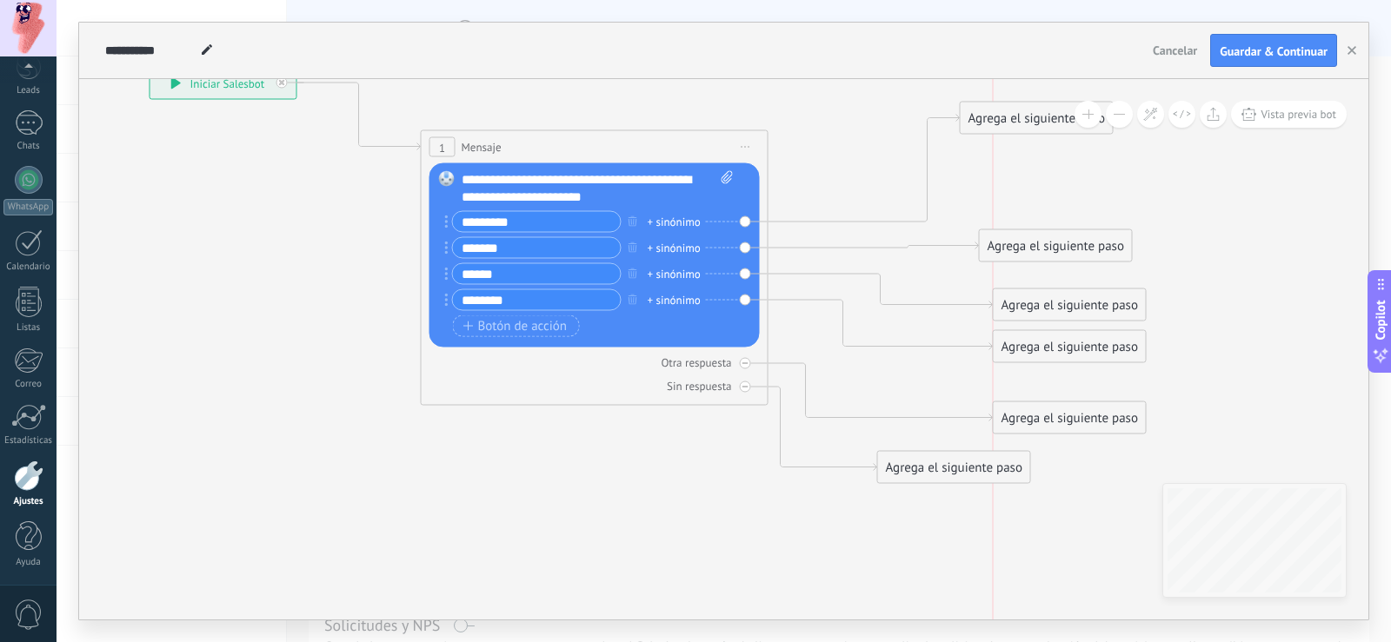
drag, startPoint x: 1020, startPoint y: 418, endPoint x: 1069, endPoint y: 420, distance: 49.6
click at [1069, 420] on div "Agrega el siguiente paso" at bounding box center [1070, 418] width 152 height 29
drag, startPoint x: 989, startPoint y: 470, endPoint x: 1121, endPoint y: 477, distance: 131.5
click at [1121, 477] on div "Agrega el siguiente paso" at bounding box center [1087, 470] width 152 height 29
click at [1281, 112] on span "Vista previa bot" at bounding box center [1299, 114] width 76 height 15
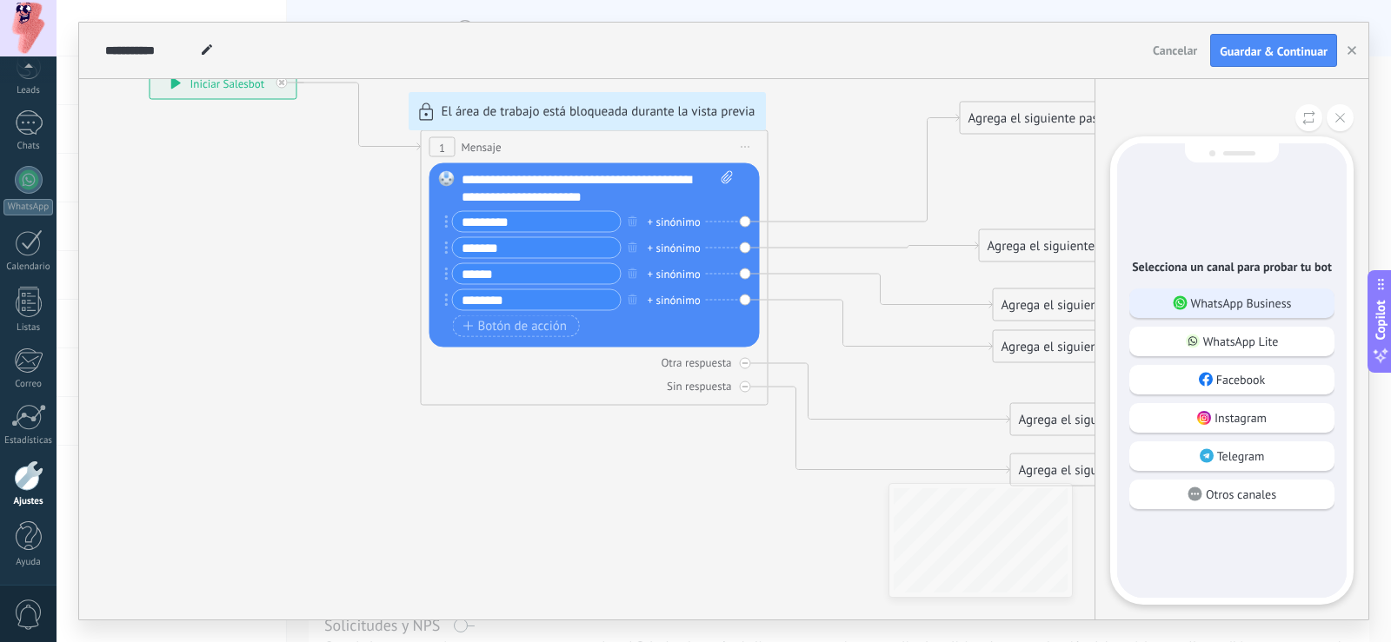
click at [1214, 310] on p "WhatsApp Business" at bounding box center [1241, 304] width 101 height 16
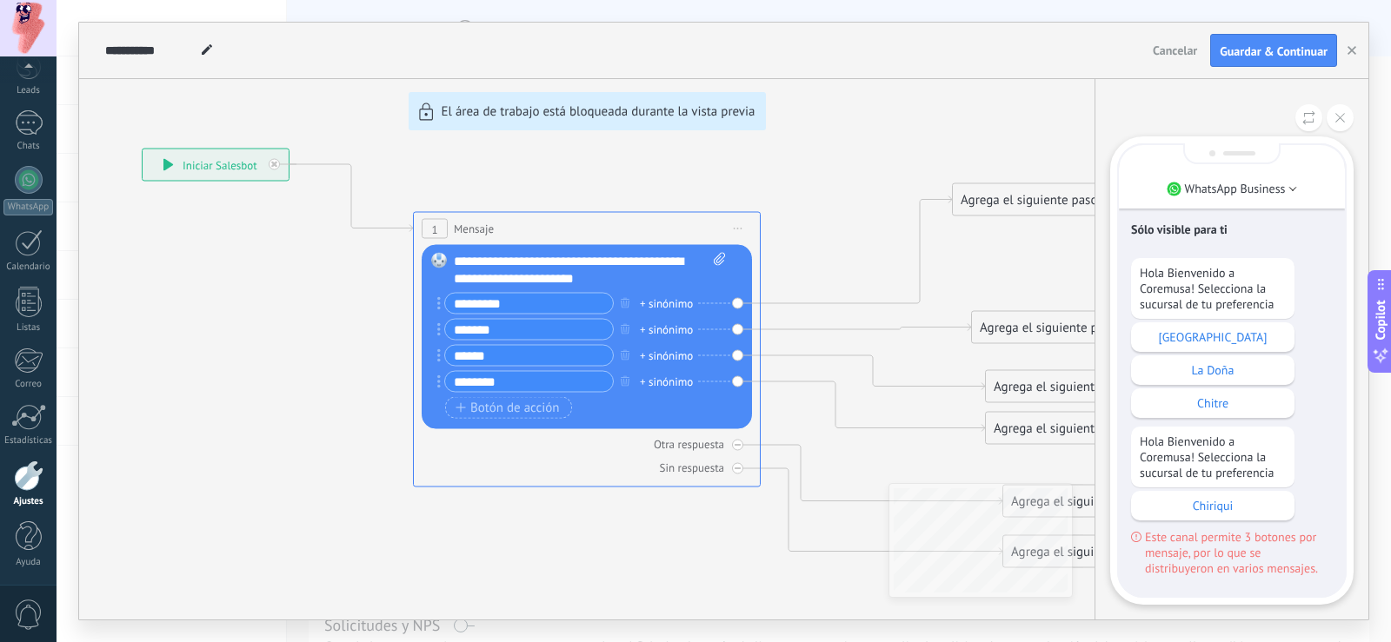
scroll to position [0, 0]
click at [1141, 541] on span "Este canal permite 3 botones por mensaje, por lo que se distribuyeron en varios…" at bounding box center [1232, 552] width 202 height 47
click at [1138, 541] on use at bounding box center [1136, 536] width 10 height 10
click at [1138, 538] on icon at bounding box center [1136, 536] width 10 height 10
click at [1346, 111] on button at bounding box center [1340, 117] width 27 height 27
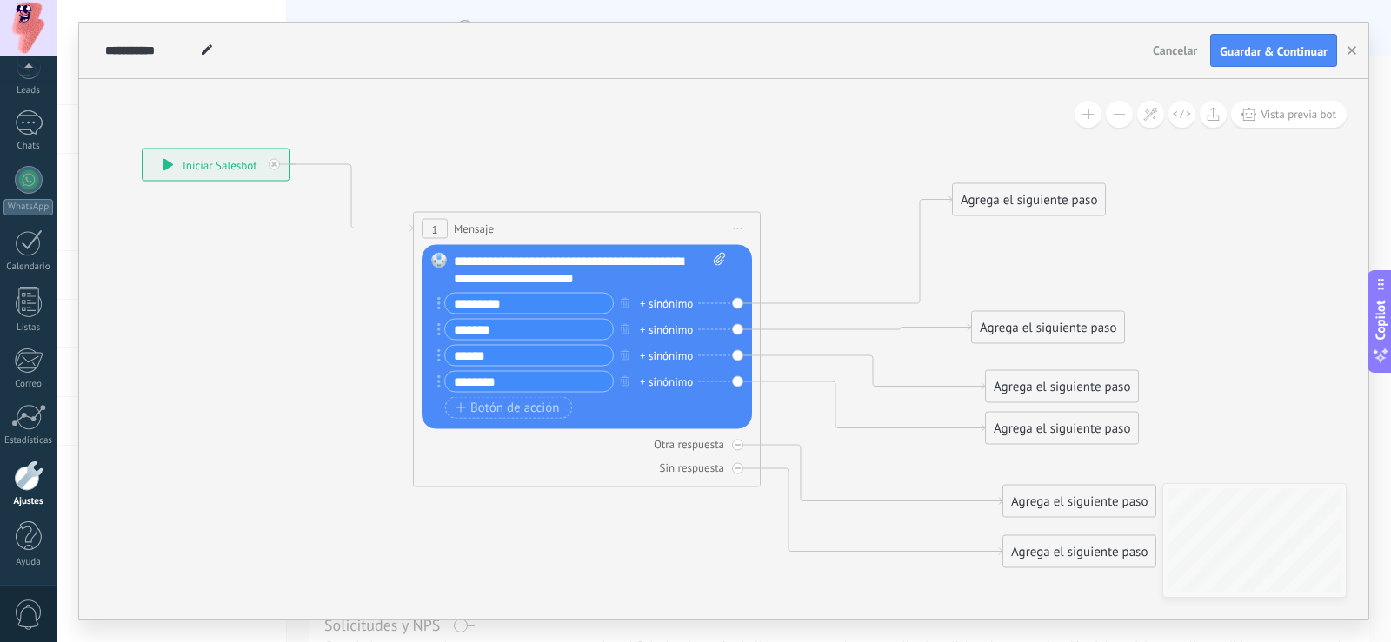
click at [1047, 190] on div "Agrega el siguiente paso" at bounding box center [1029, 200] width 152 height 29
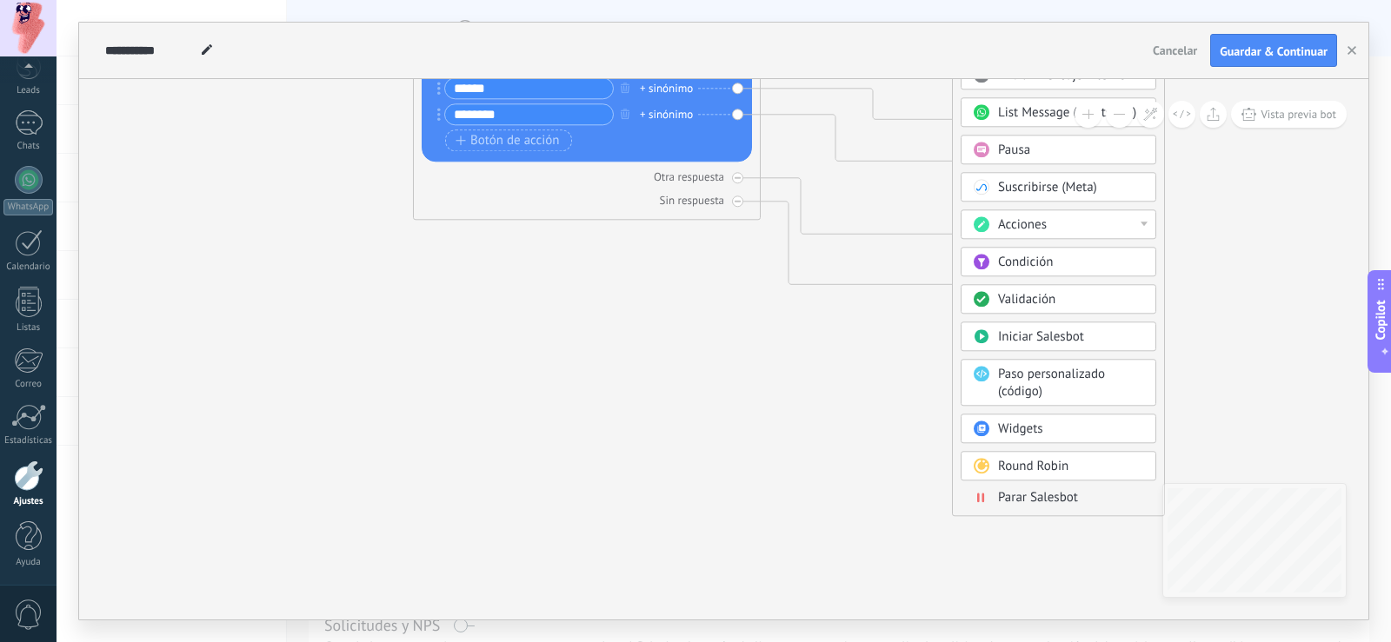
click at [1077, 469] on div "Round Robin" at bounding box center [1071, 466] width 146 height 17
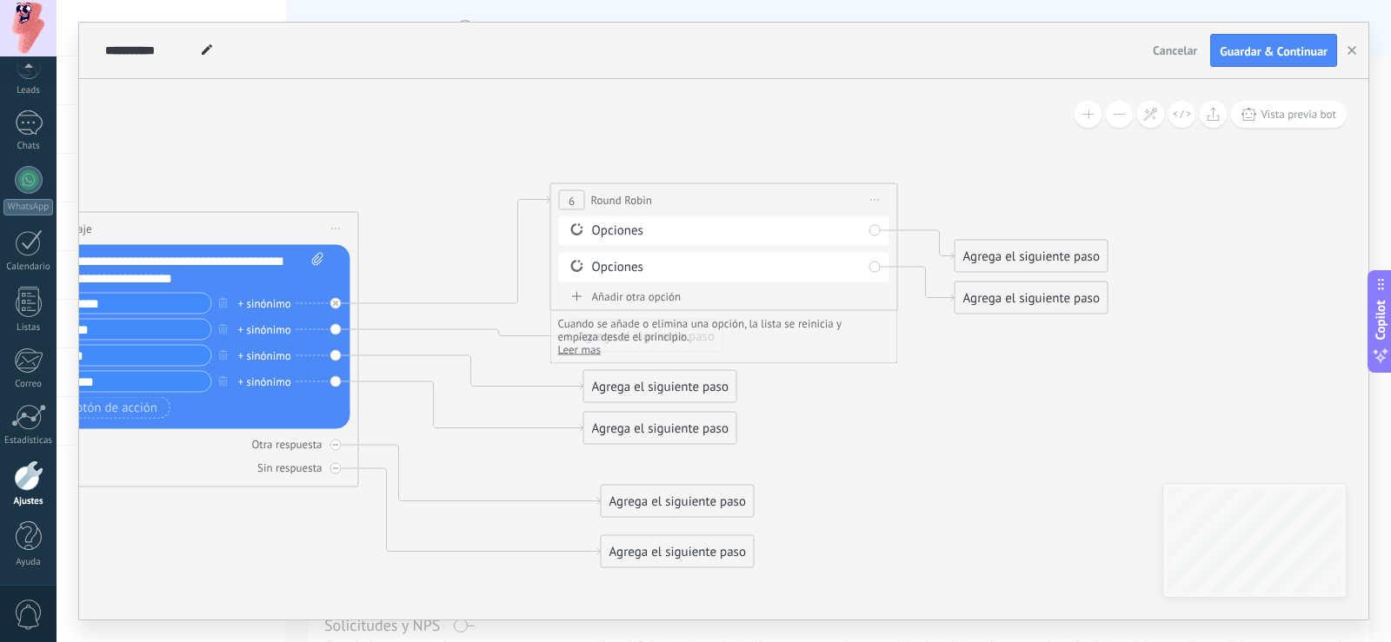
click at [618, 230] on div "Opciones" at bounding box center [727, 231] width 270 height 17
click at [602, 230] on div "Opciones" at bounding box center [727, 231] width 270 height 17
click at [637, 199] on span "Round Robin" at bounding box center [621, 200] width 61 height 17
click at [499, 303] on icon at bounding box center [454, 250] width 191 height 108
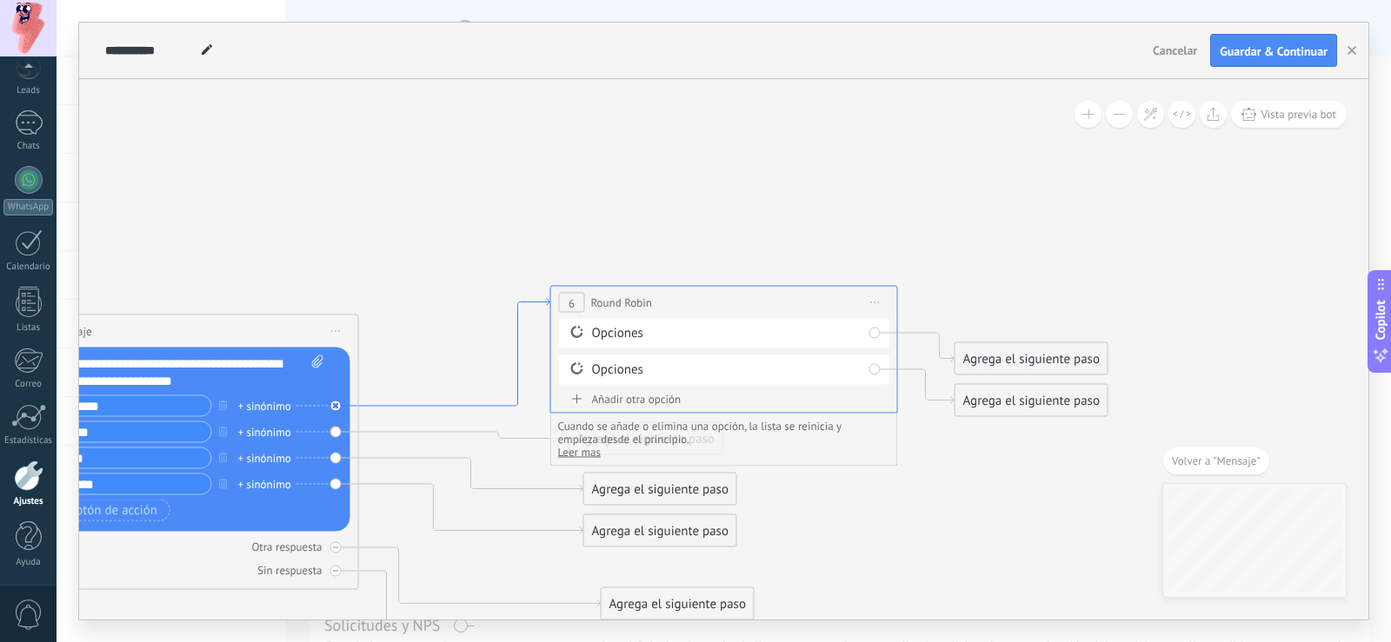
click at [511, 404] on icon at bounding box center [454, 353] width 191 height 108
click at [333, 403] on icon at bounding box center [336, 406] width 6 height 6
drag, startPoint x: 475, startPoint y: 560, endPoint x: 631, endPoint y: 179, distance: 411.7
click at [631, 196] on div "Agrega el siguiente paso" at bounding box center [618, 210] width 152 height 29
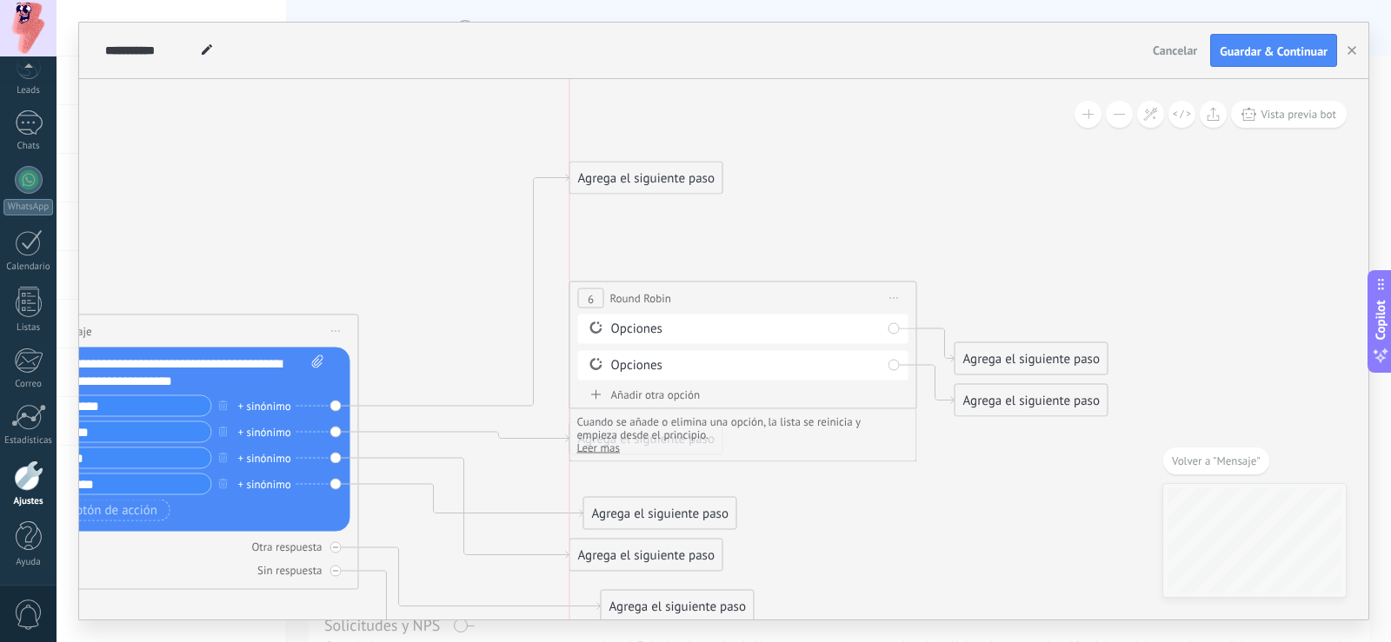
drag, startPoint x: 652, startPoint y: 309, endPoint x: 725, endPoint y: 276, distance: 80.2
click at [722, 283] on div "**********" at bounding box center [743, 299] width 346 height 32
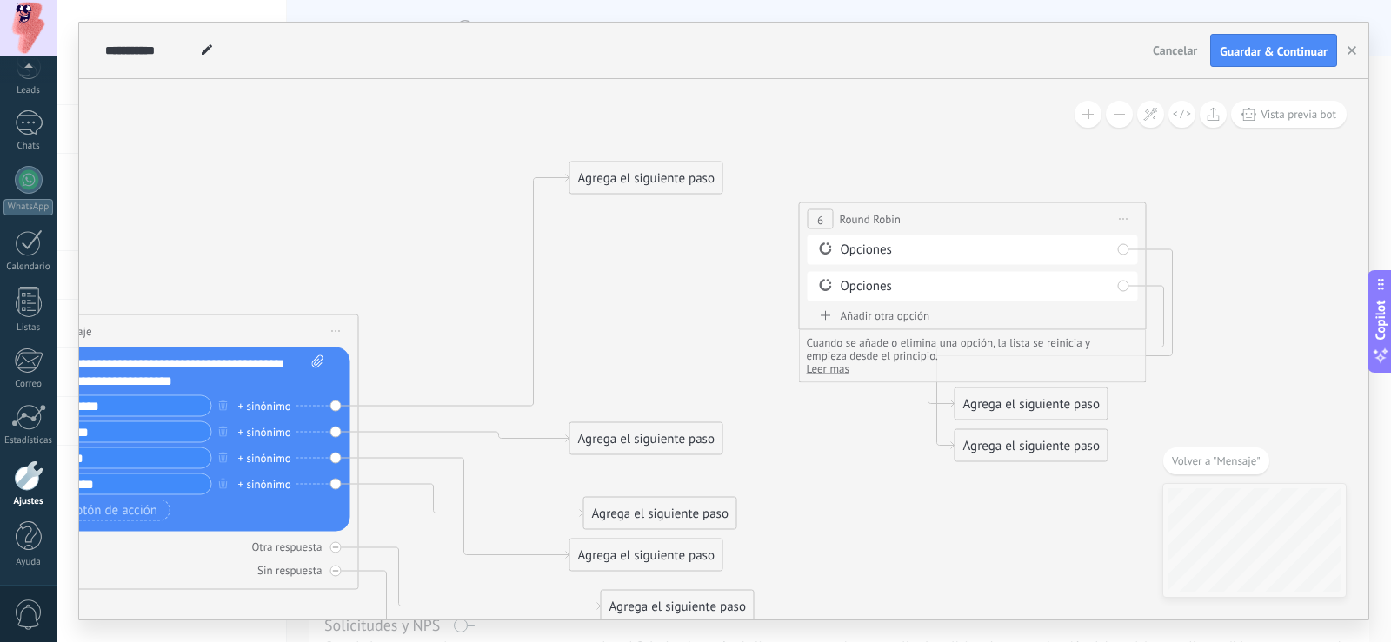
drag, startPoint x: 727, startPoint y: 276, endPoint x: 892, endPoint y: 227, distance: 172.2
click at [892, 227] on span "Round Robin" at bounding box center [870, 219] width 61 height 17
drag, startPoint x: 893, startPoint y: 230, endPoint x: 881, endPoint y: 221, distance: 15.0
click at [881, 221] on span "Round Robin" at bounding box center [870, 219] width 61 height 17
click at [865, 221] on span "Round Robin" at bounding box center [870, 219] width 61 height 17
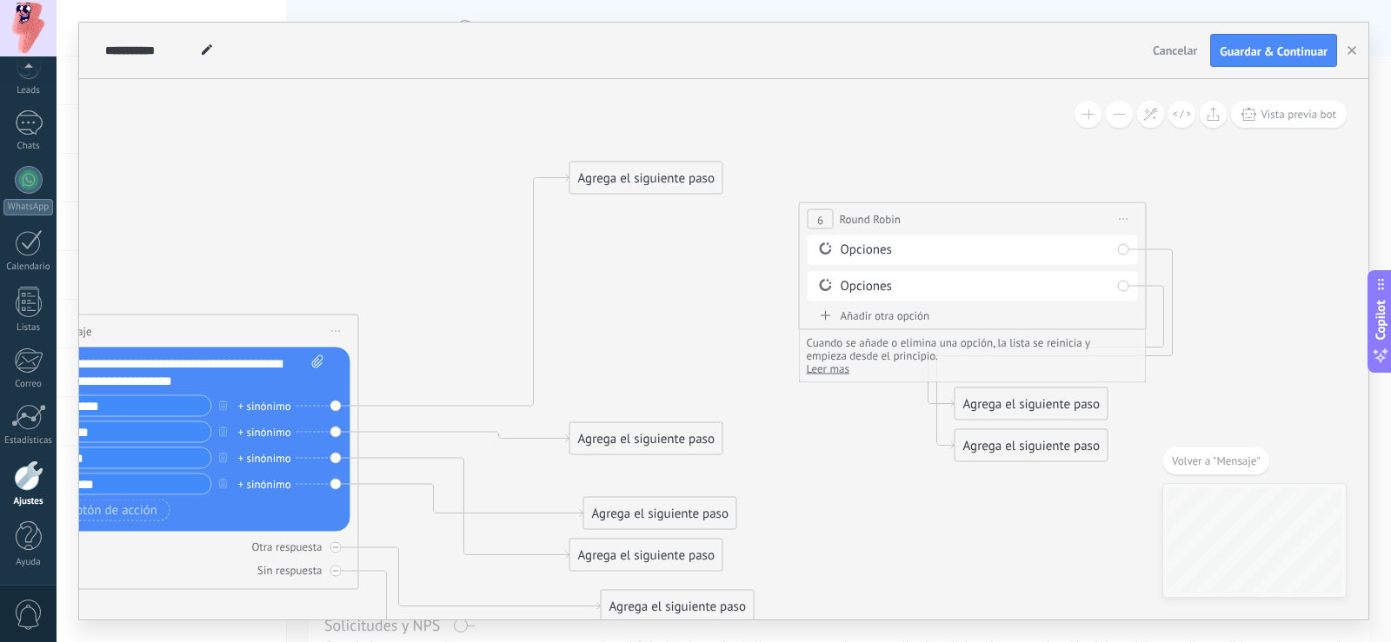
click at [865, 221] on span "Round Robin" at bounding box center [870, 219] width 61 height 17
click at [819, 216] on span "6" at bounding box center [820, 219] width 6 height 15
click at [838, 368] on span "Leer mas" at bounding box center [828, 369] width 43 height 15
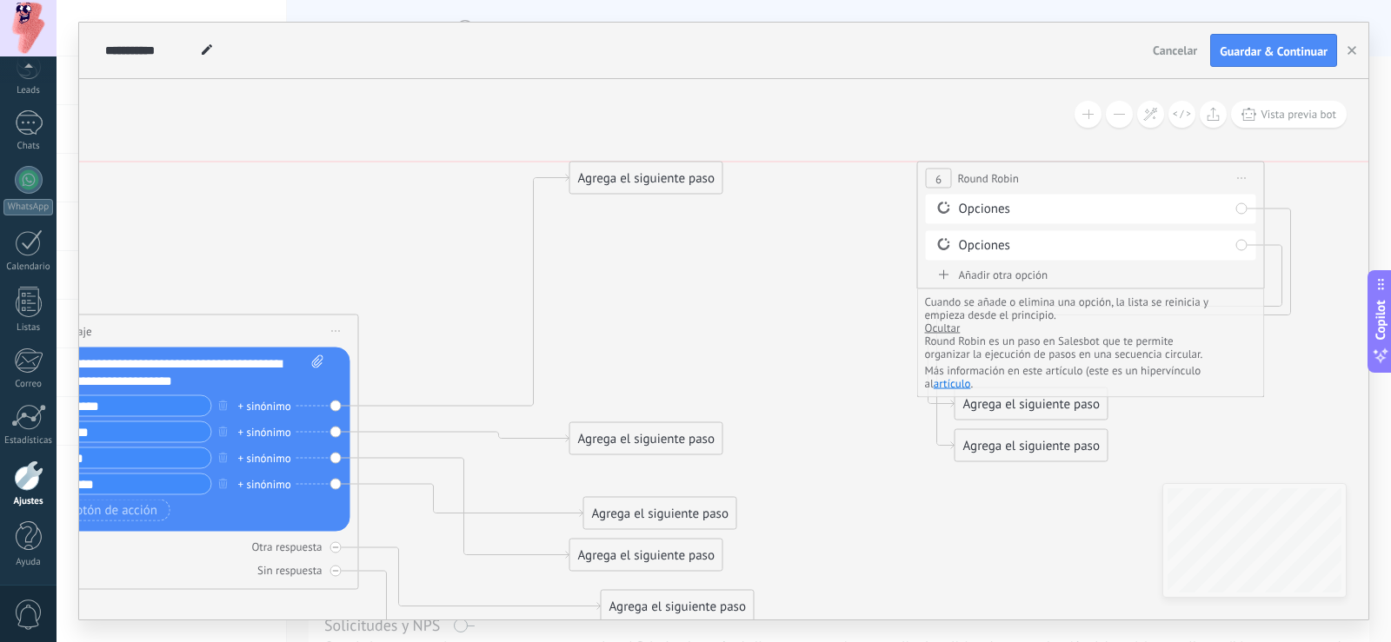
drag, startPoint x: 922, startPoint y: 211, endPoint x: 1175, endPoint y: 91, distance: 280.0
click at [1175, 163] on div "**********" at bounding box center [1091, 179] width 346 height 32
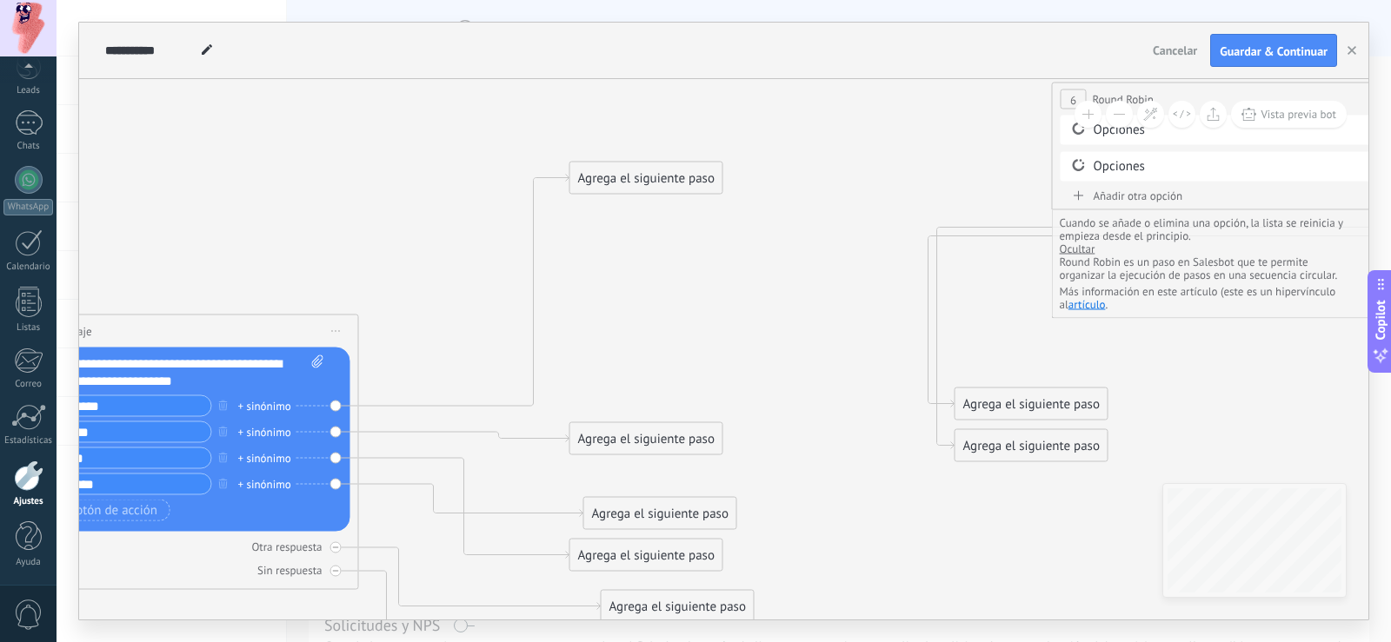
click at [694, 185] on div "Agrega el siguiente paso" at bounding box center [646, 178] width 152 height 29
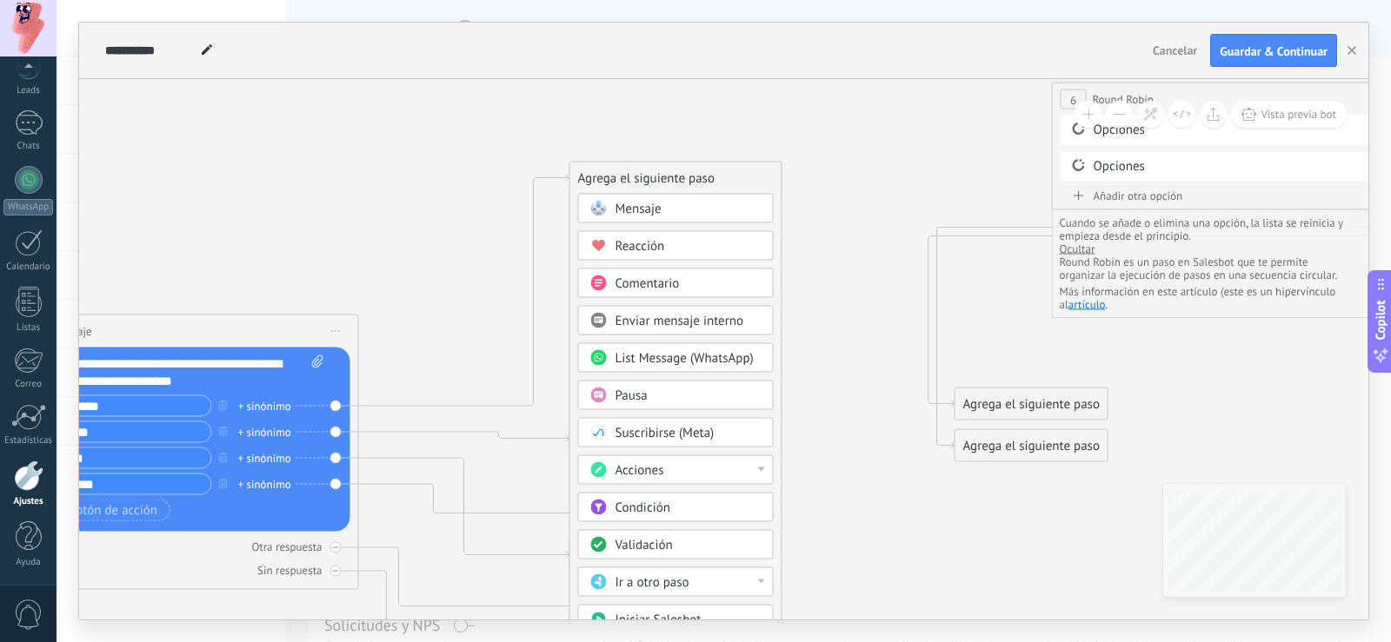
click at [709, 313] on span "Enviar mensaje interno" at bounding box center [680, 321] width 129 height 17
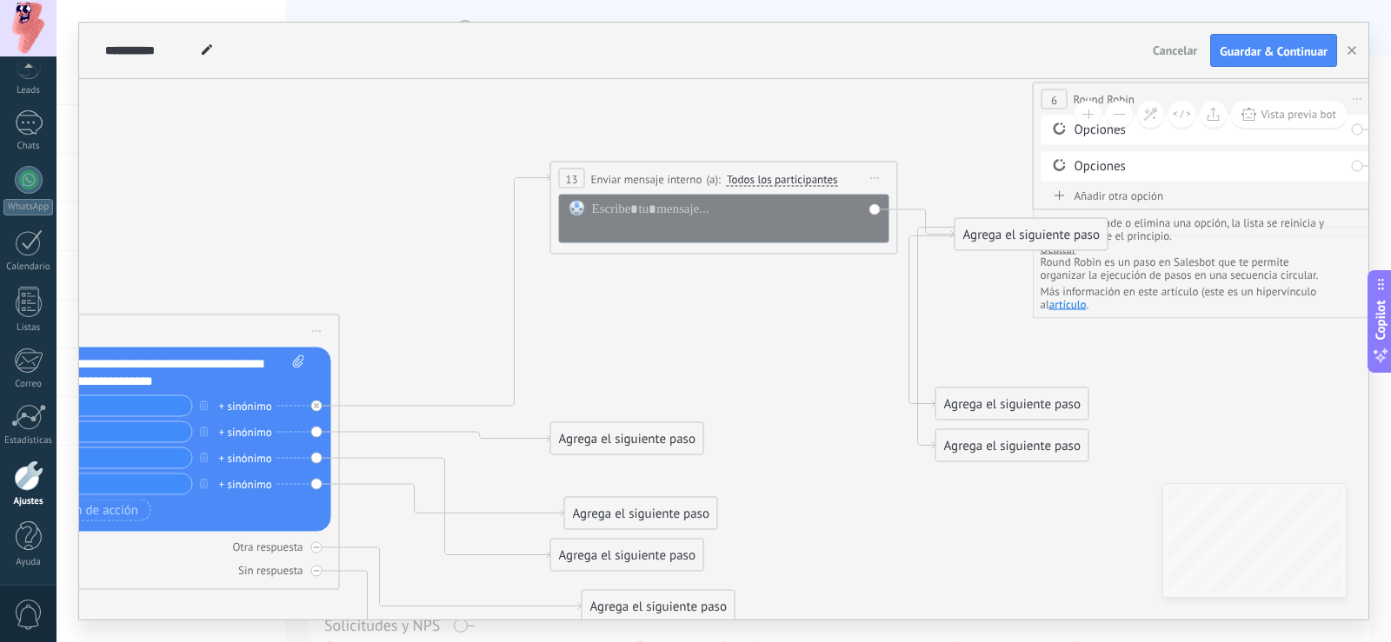
click at [877, 179] on span "Iniciar vista previa aquí Cambiar nombre Duplicar Borrar" at bounding box center [876, 178] width 28 height 25
click at [914, 292] on div "Borrar" at bounding box center [955, 292] width 172 height 30
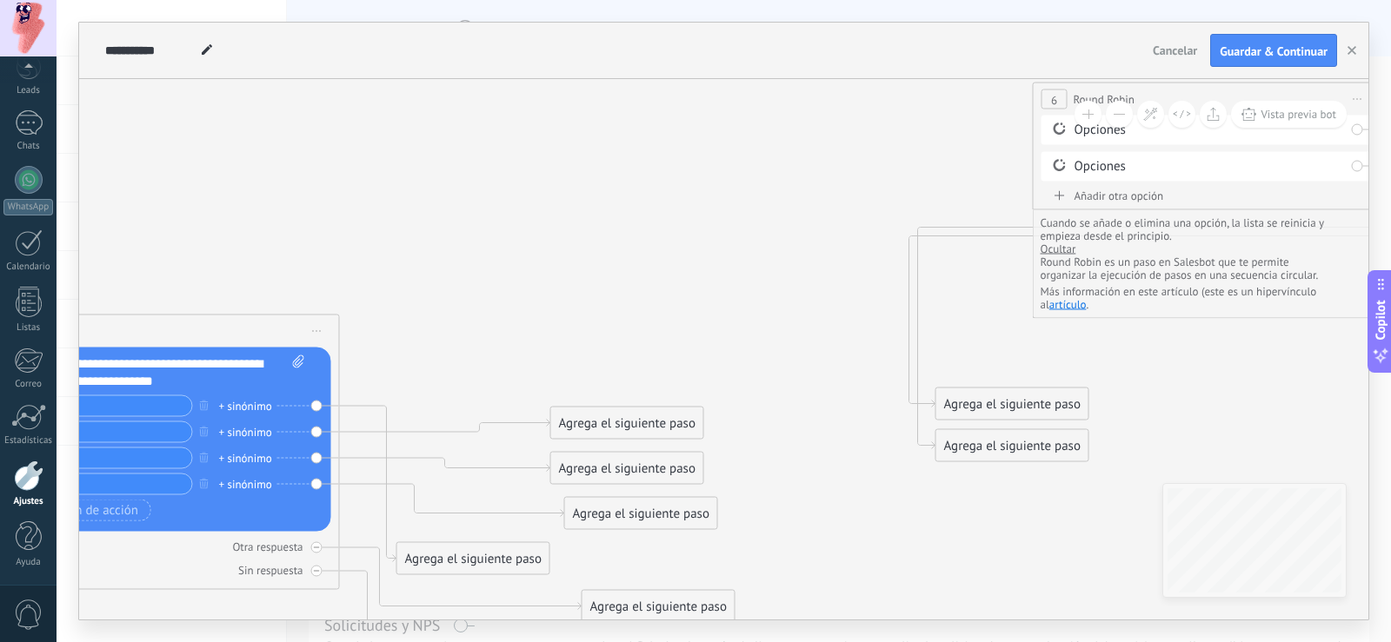
drag, startPoint x: 1089, startPoint y: 170, endPoint x: 962, endPoint y: 184, distance: 127.7
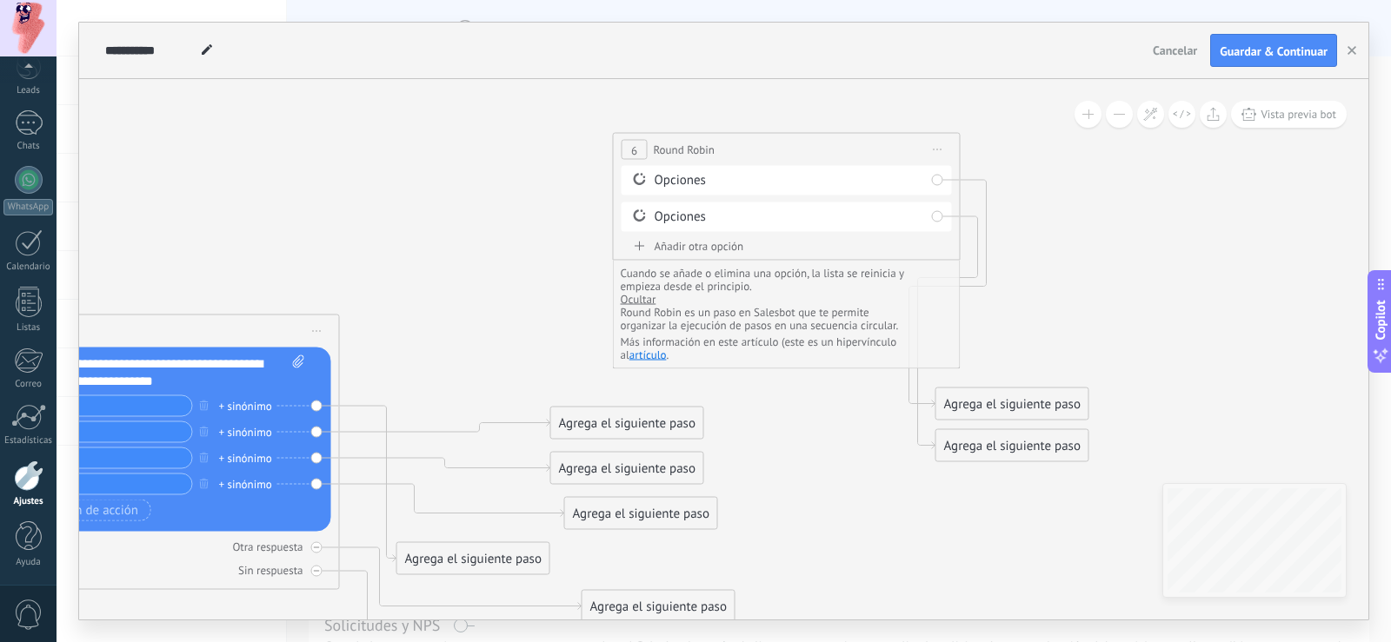
drag, startPoint x: 1063, startPoint y: 96, endPoint x: 643, endPoint y: 146, distance: 422.9
click at [643, 146] on div "6" at bounding box center [635, 150] width 26 height 20
click at [938, 149] on icon at bounding box center [938, 150] width 9 height 2
click at [986, 264] on div "Borrar" at bounding box center [1017, 264] width 172 height 30
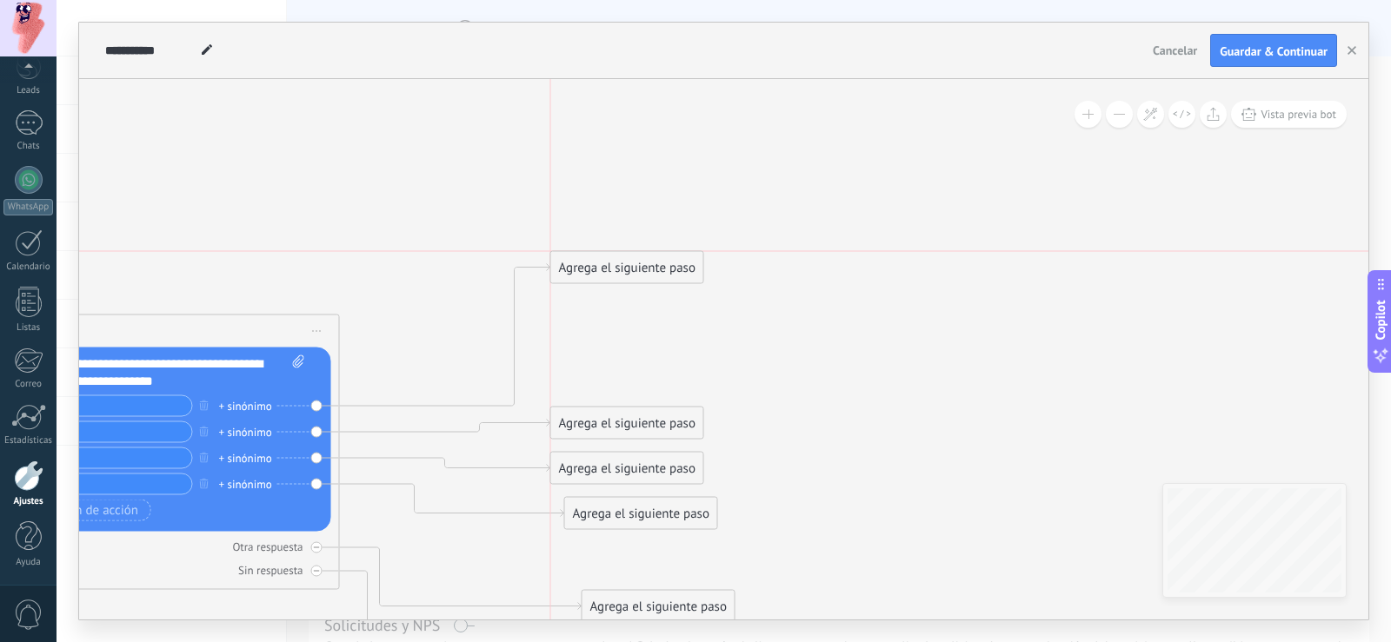
drag, startPoint x: 493, startPoint y: 558, endPoint x: 648, endPoint y: 273, distance: 324.4
click at [648, 273] on div "Agrega el siguiente paso" at bounding box center [627, 268] width 152 height 29
click at [642, 264] on div "Agrega el siguiente paso" at bounding box center [627, 268] width 152 height 29
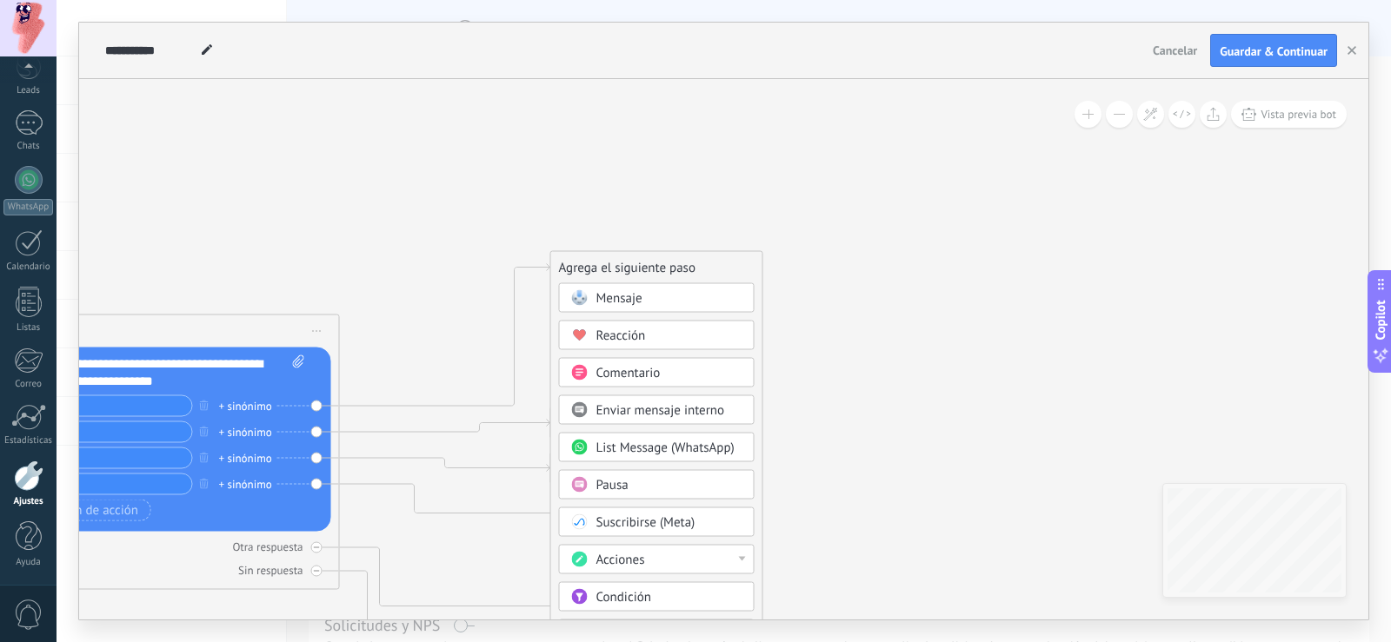
click at [680, 453] on span "List Message (WhatsApp)" at bounding box center [665, 448] width 138 height 17
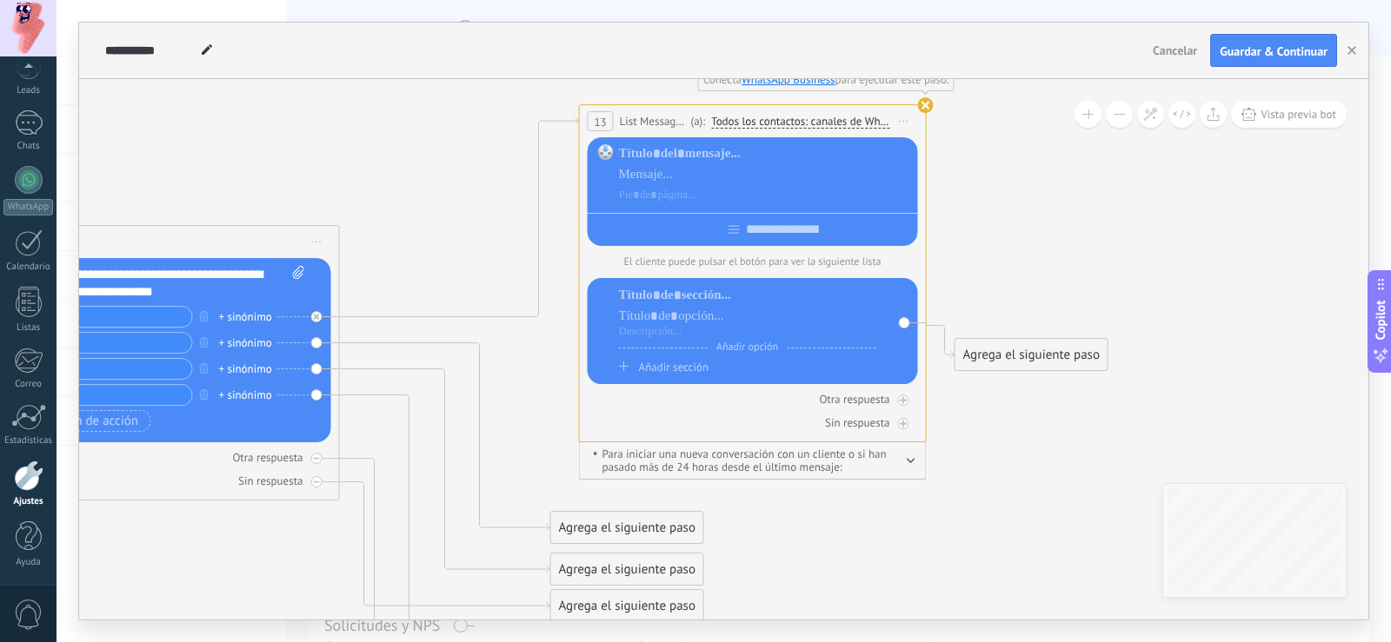
drag, startPoint x: 649, startPoint y: 167, endPoint x: 678, endPoint y: 110, distance: 64.2
click at [678, 110] on div "**********" at bounding box center [753, 121] width 346 height 32
click at [523, 316] on icon at bounding box center [459, 217] width 239 height 200
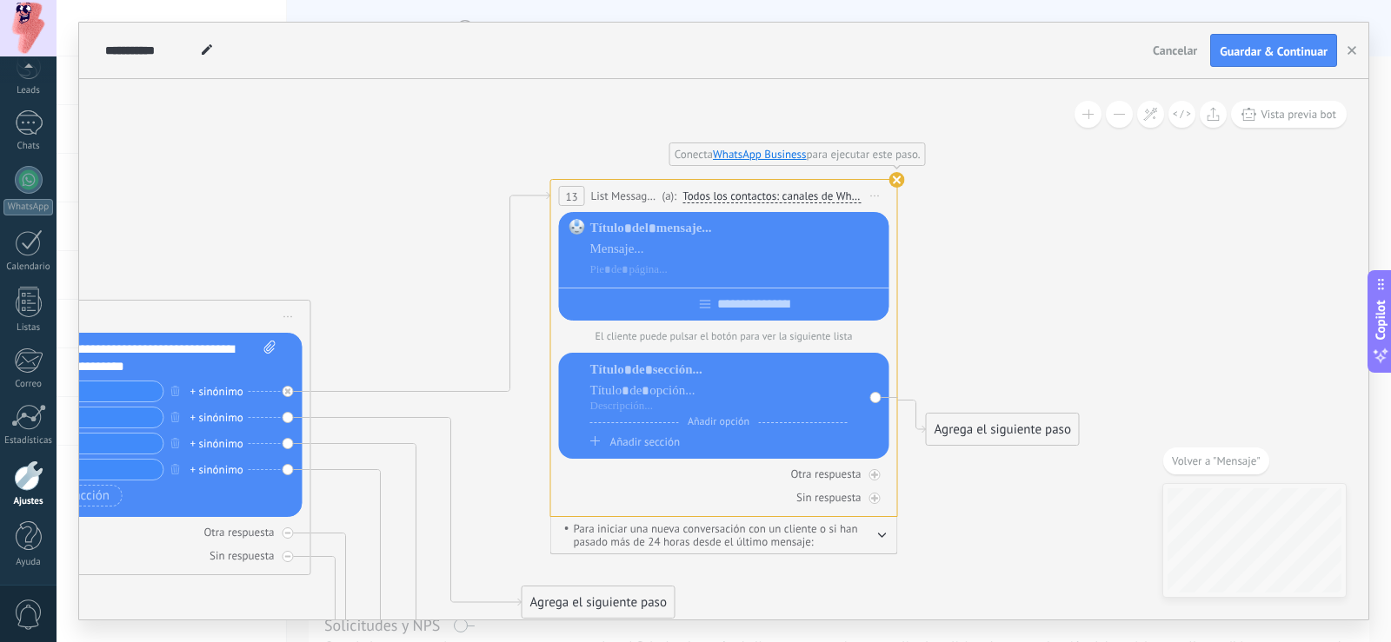
click at [289, 397] on div "Reemplazar Quitar Convertir a mensaje de voz Arrastre la imagen aquí para adjun…" at bounding box center [137, 425] width 330 height 184
click at [289, 389] on icon at bounding box center [288, 392] width 6 height 6
drag, startPoint x: 414, startPoint y: 548, endPoint x: 457, endPoint y: 185, distance: 365.1
click at [457, 185] on div "Agrega el siguiente paso" at bounding box center [505, 176] width 152 height 29
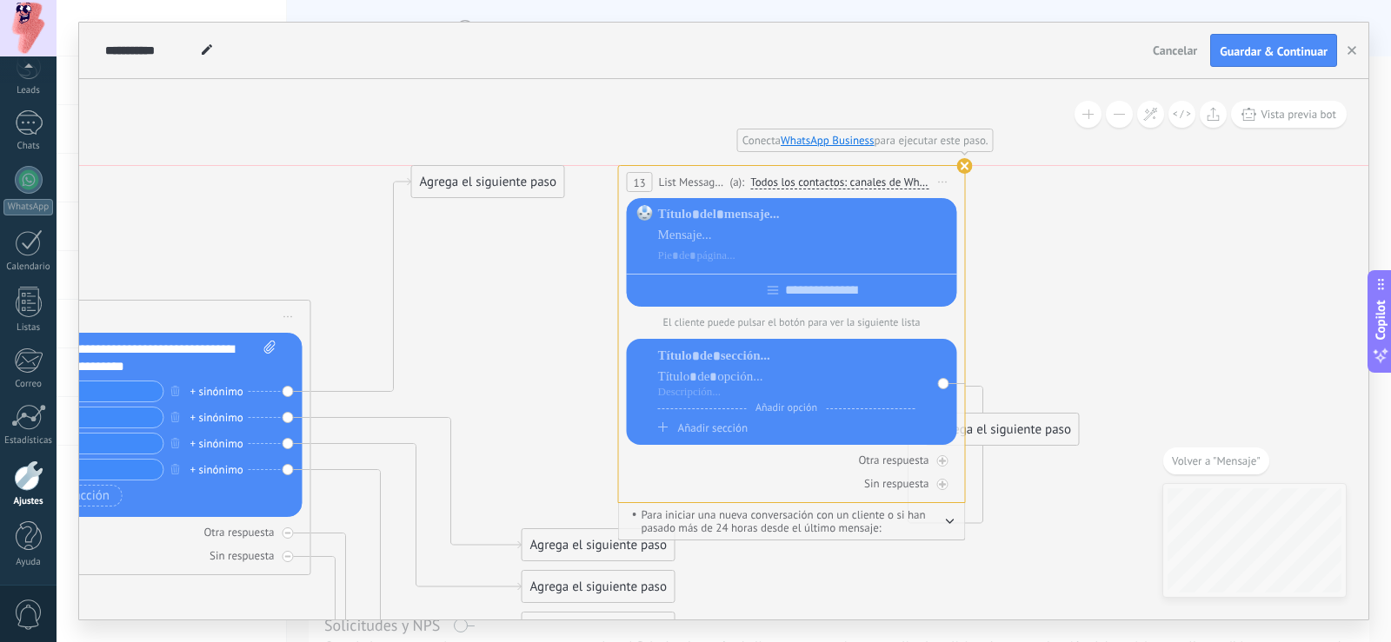
drag, startPoint x: 630, startPoint y: 190, endPoint x: 698, endPoint y: 179, distance: 68.7
click at [698, 179] on span "List Message (WhatsApp)" at bounding box center [692, 182] width 67 height 17
click at [966, 164] on use at bounding box center [965, 166] width 16 height 16
click at [944, 185] on span "Iniciar vista previa aquí Cambiar nombre Duplicar Borrar" at bounding box center [943, 182] width 28 height 25
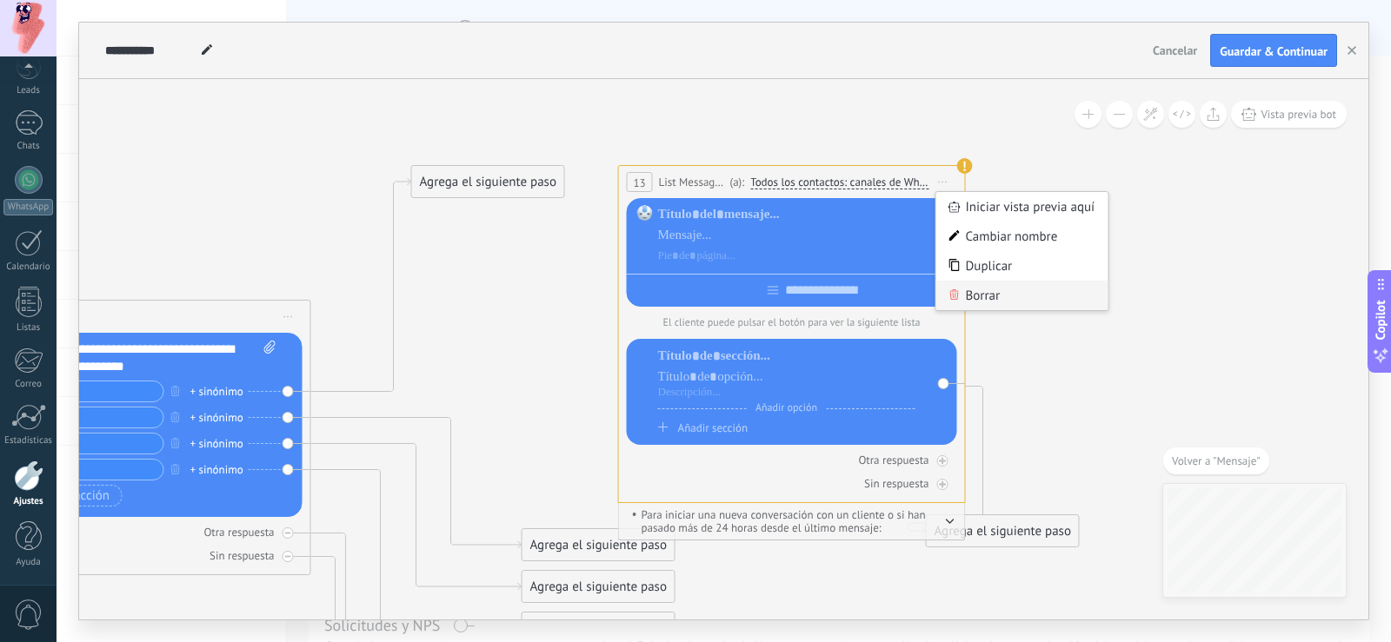
click at [988, 295] on div "Borrar" at bounding box center [1022, 296] width 172 height 30
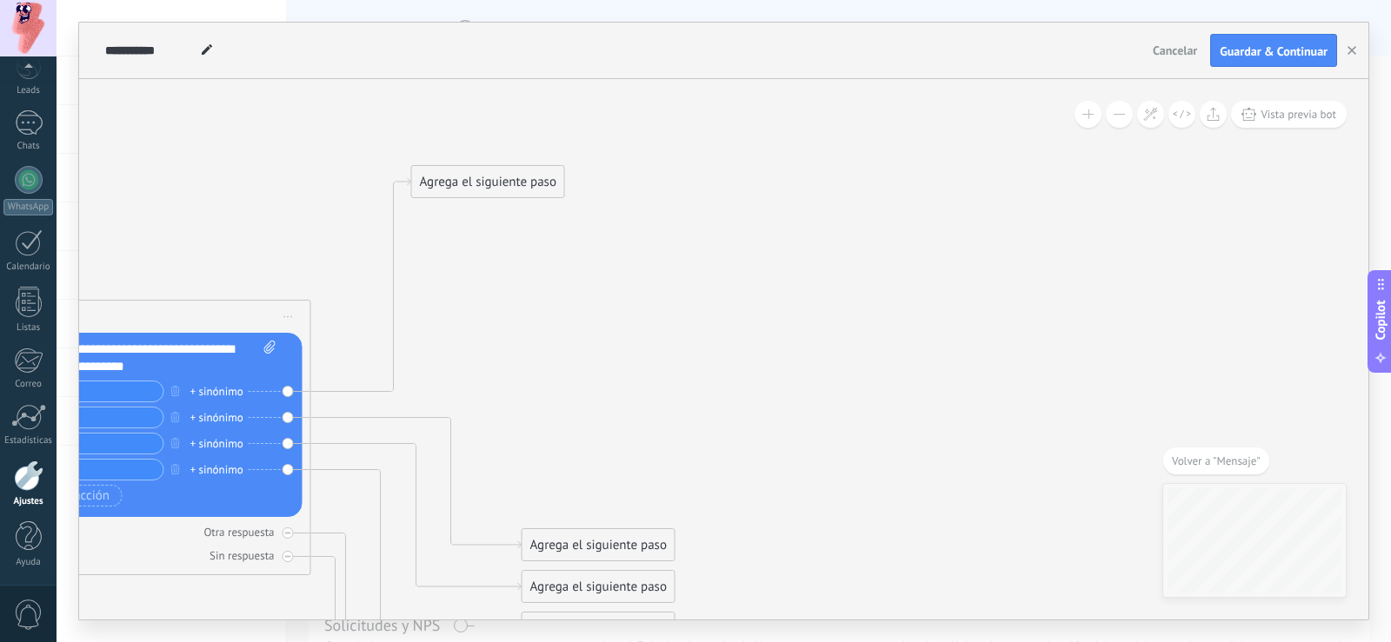
click at [522, 182] on div "Agrega el siguiente paso" at bounding box center [488, 182] width 152 height 29
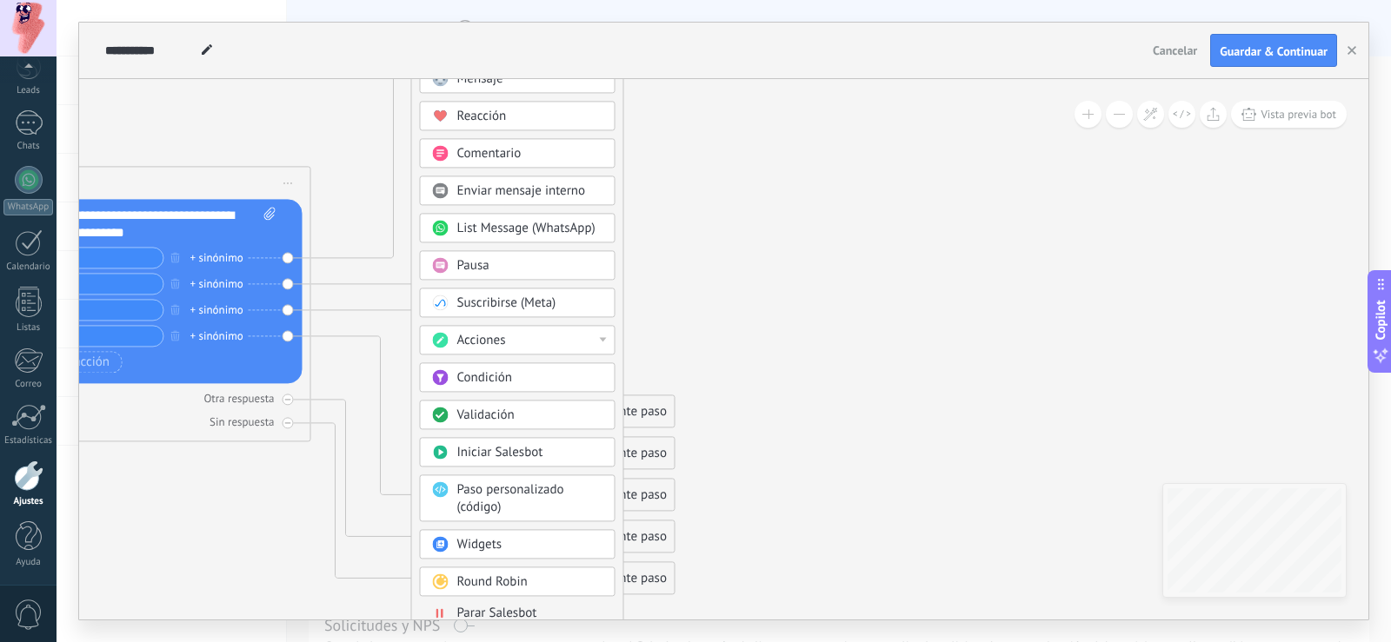
click at [597, 343] on div "Acciones" at bounding box center [530, 340] width 146 height 17
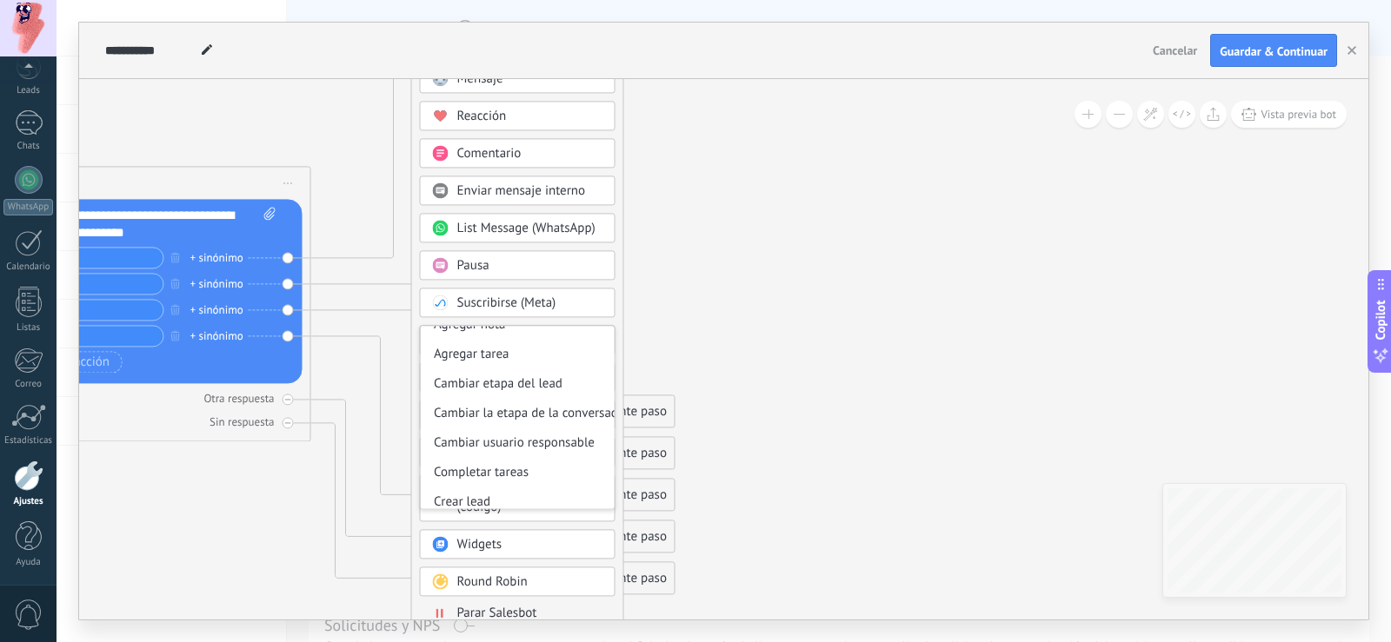
scroll to position [53, 0]
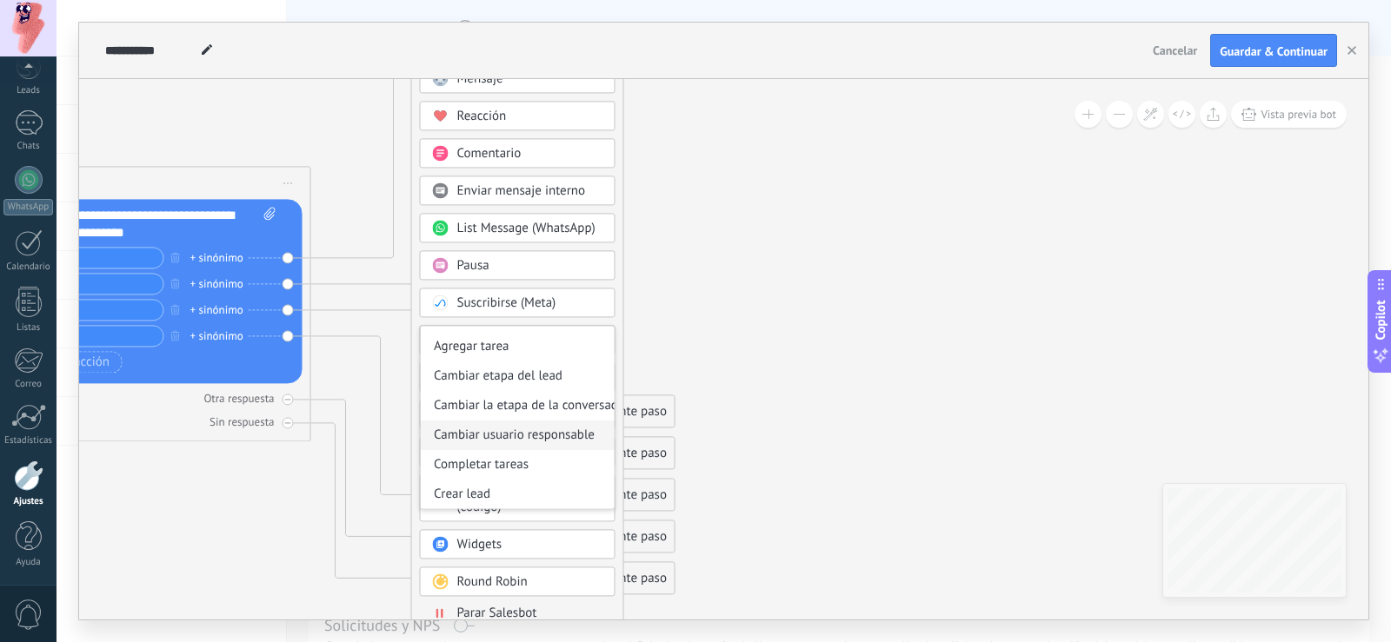
click at [557, 437] on div "Cambiar usuario responsable" at bounding box center [518, 436] width 194 height 30
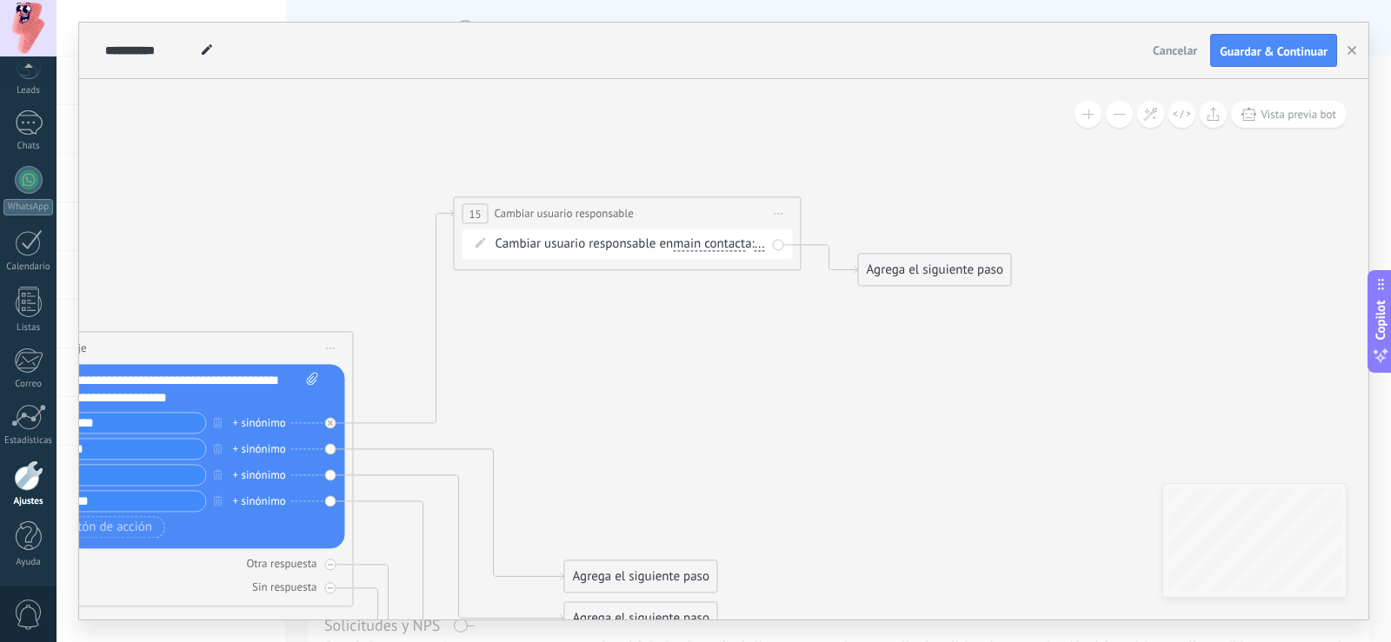
drag, startPoint x: 800, startPoint y: 303, endPoint x: 701, endPoint y: 458, distance: 183.8
click at [701, 458] on icon at bounding box center [343, 478] width 2087 height 1433
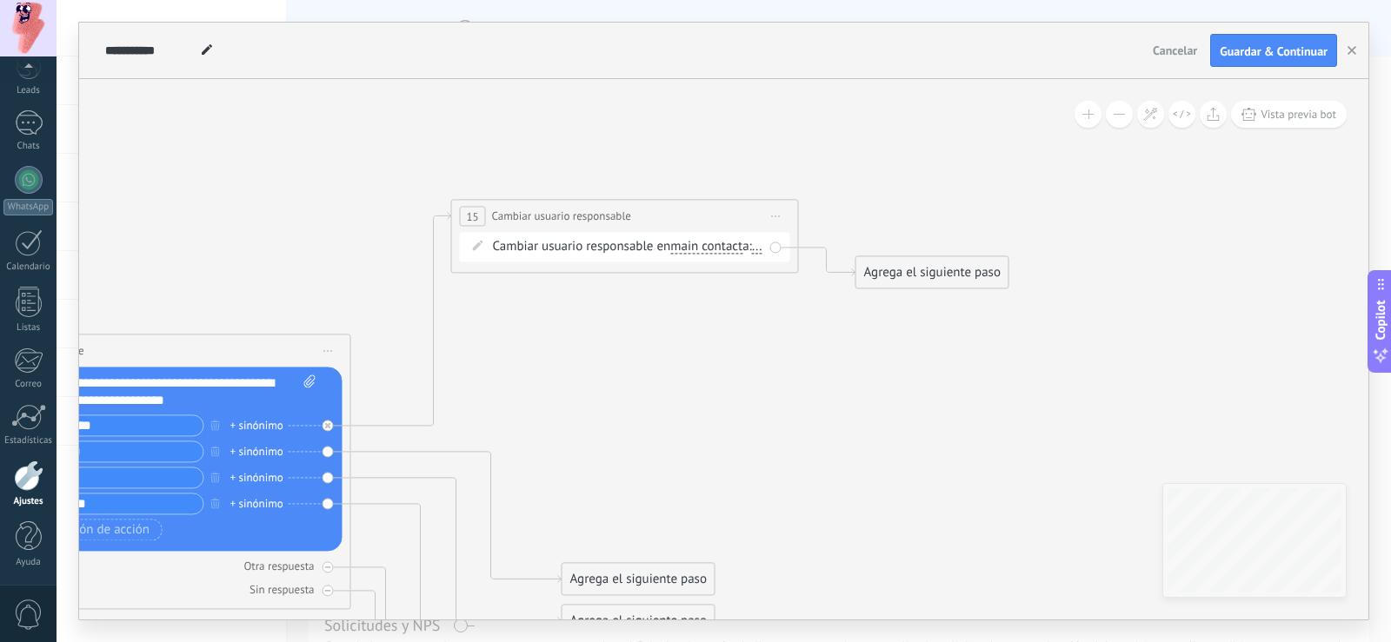
click at [727, 255] on div "Cambiar usuario responsable en main contact main contact all contacts chat cont…" at bounding box center [628, 246] width 270 height 17
click at [733, 251] on span "main contact" at bounding box center [706, 247] width 72 height 14
click at [733, 251] on button "main contact" at bounding box center [770, 246] width 217 height 31
click at [719, 310] on span "chat contact" at bounding box center [756, 308] width 210 height 17
click at [716, 245] on span "chat contact" at bounding box center [704, 247] width 69 height 14
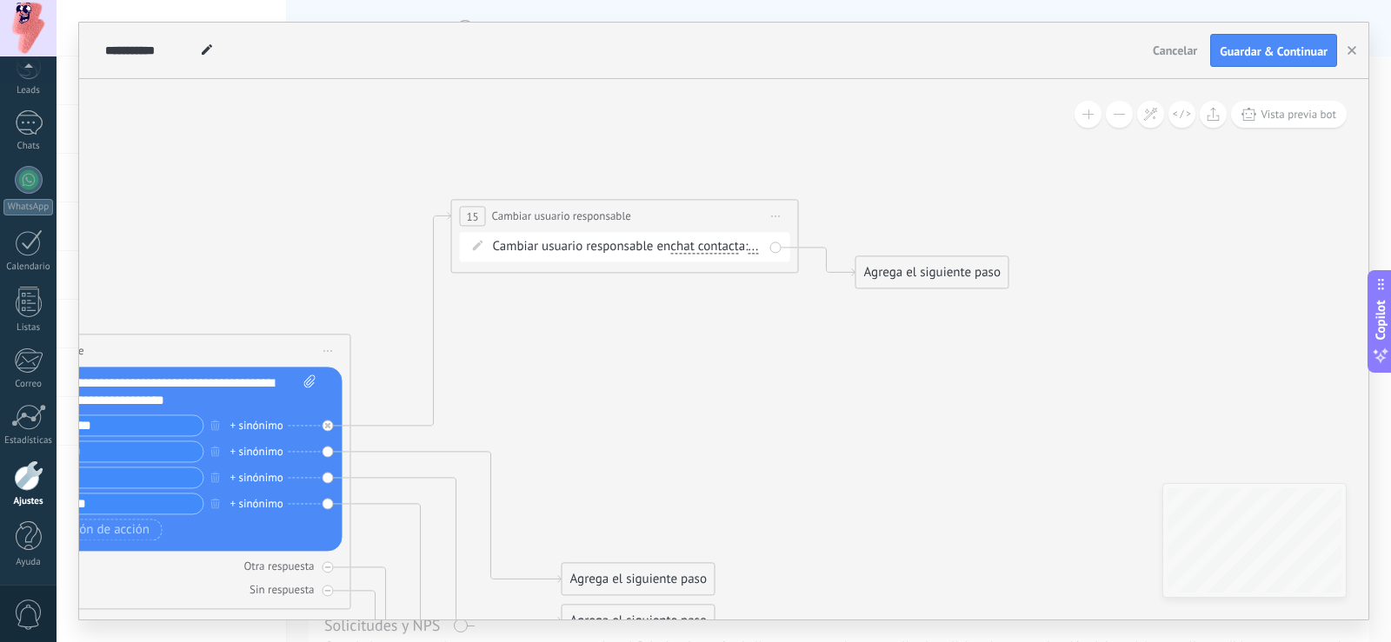
click at [716, 245] on button "chat contact" at bounding box center [770, 246] width 217 height 31
click at [731, 249] on span "main contact" at bounding box center [756, 247] width 210 height 17
click at [889, 273] on div "Agrega el siguiente paso" at bounding box center [932, 272] width 152 height 29
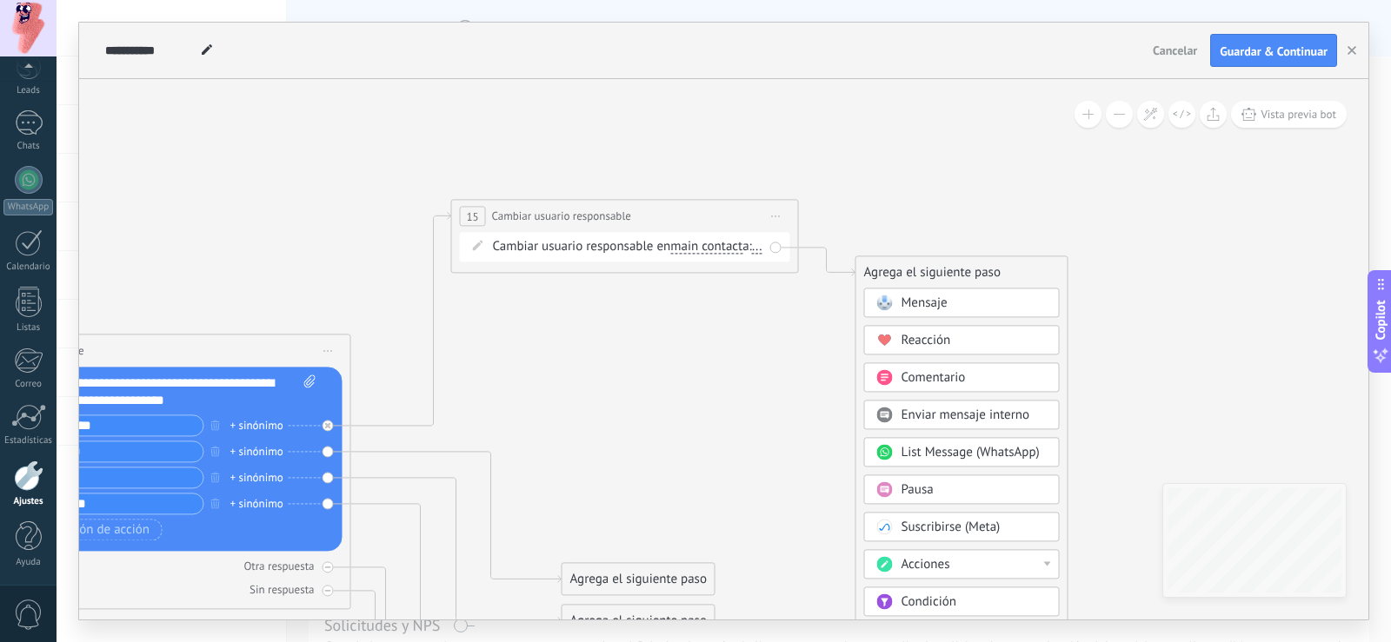
click at [506, 256] on div "Cambiar usuario responsable en main contact main contact all contacts chat cont…" at bounding box center [628, 246] width 270 height 17
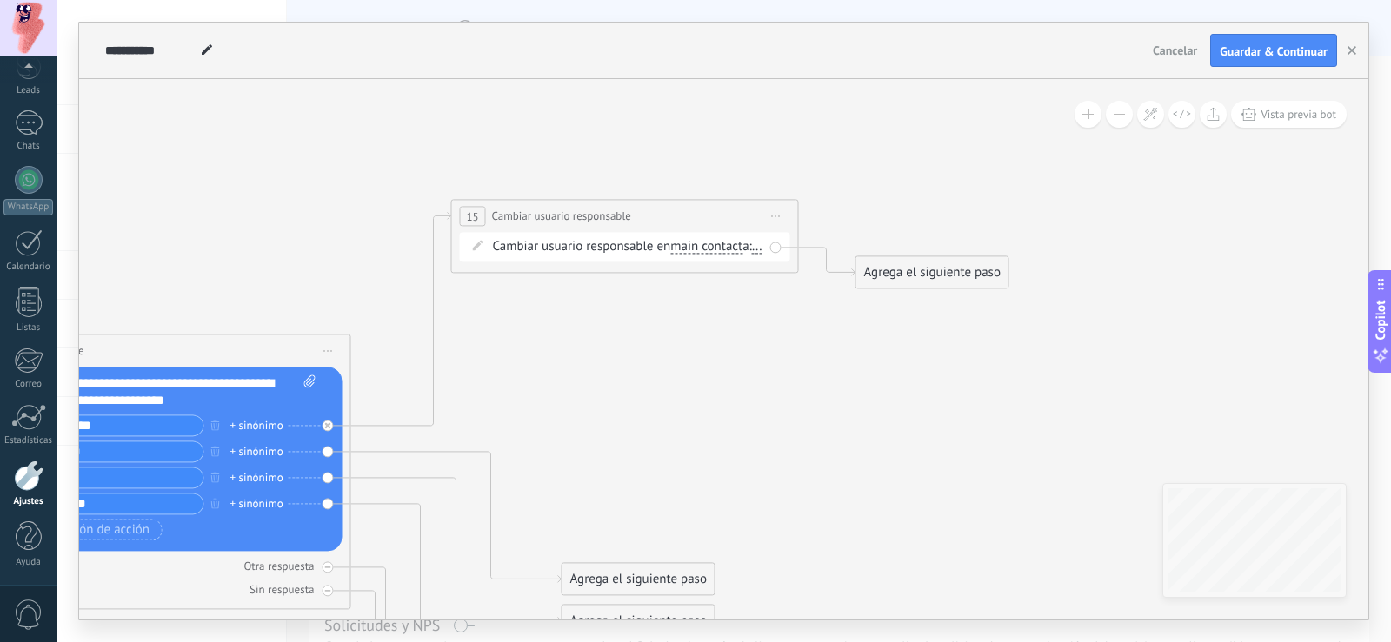
click at [752, 254] on span "..." at bounding box center [757, 247] width 10 height 14
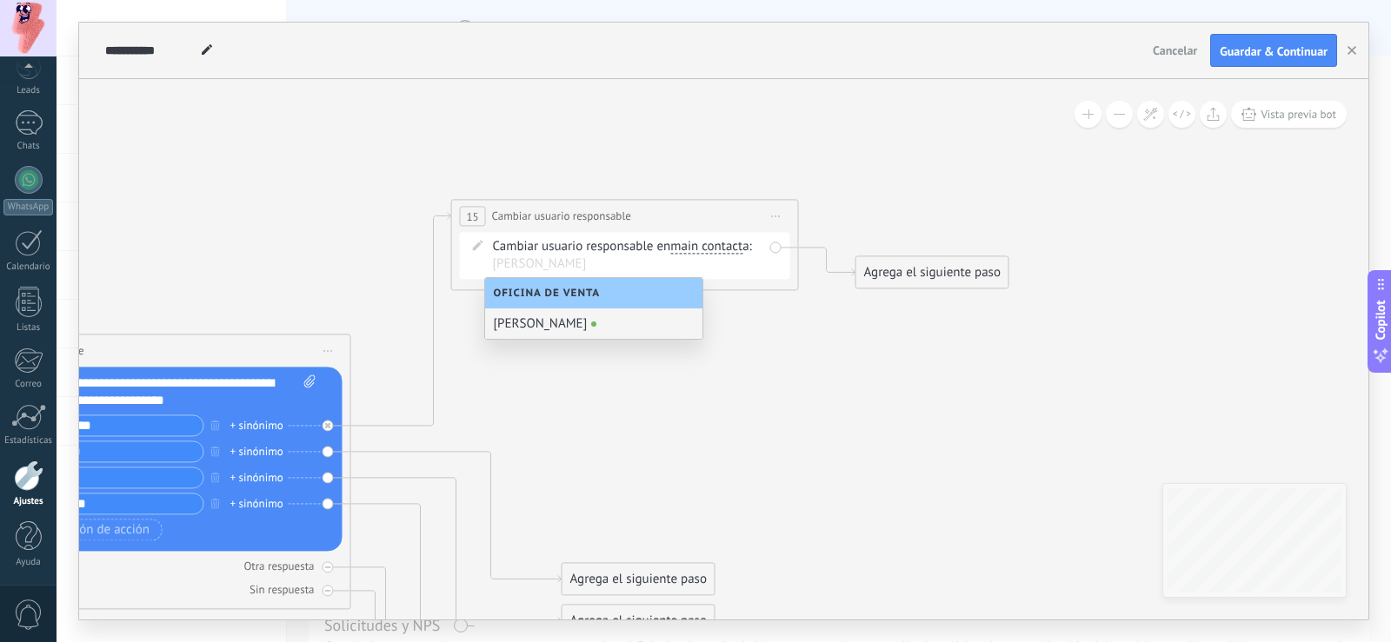
click at [576, 291] on span "Oficina de Venta" at bounding box center [552, 293] width 116 height 13
click at [585, 264] on li "[PERSON_NAME]" at bounding box center [628, 264] width 270 height 17
click at [546, 328] on div "[PERSON_NAME]" at bounding box center [593, 324] width 217 height 30
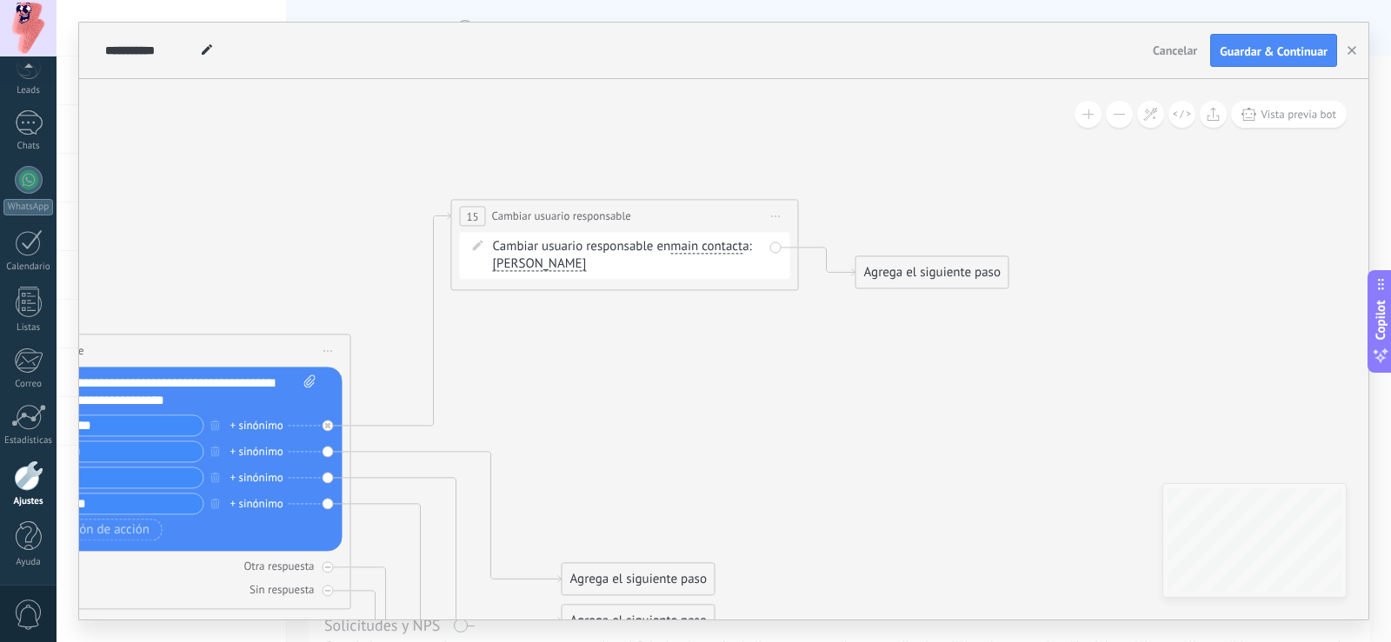
click at [536, 266] on span "[PERSON_NAME]" at bounding box center [540, 264] width 94 height 14
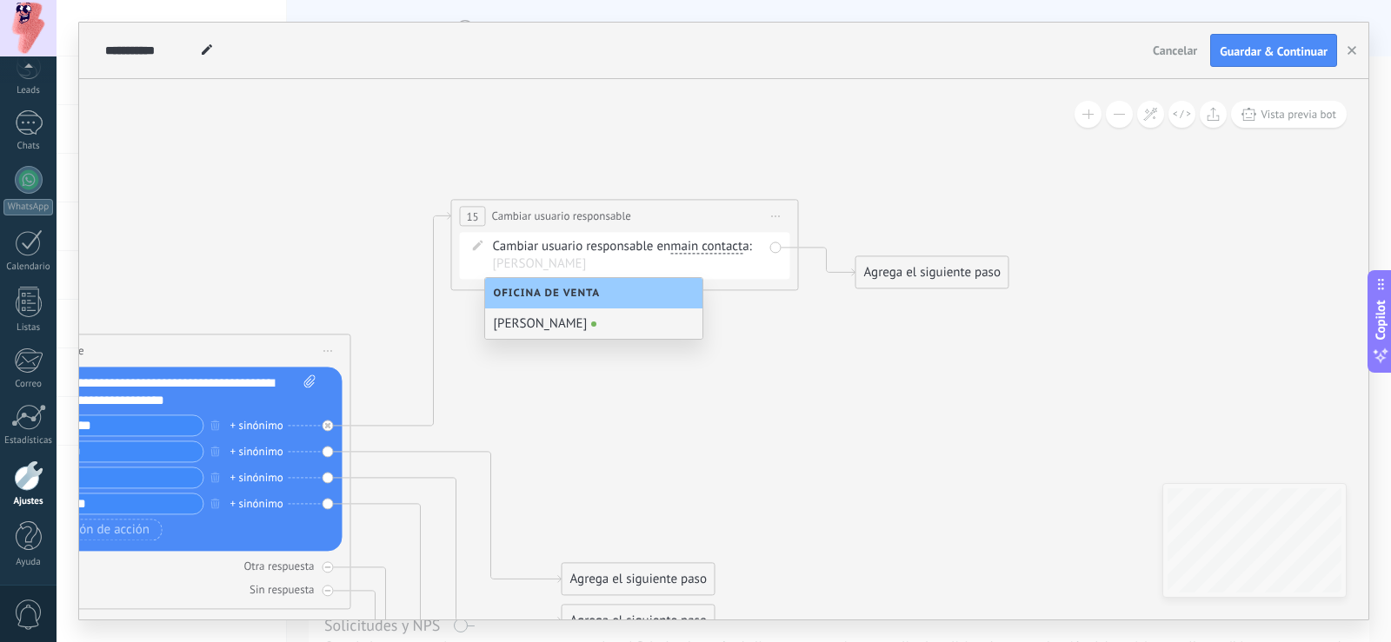
click at [582, 294] on span "Oficina de Venta" at bounding box center [552, 293] width 116 height 13
click at [619, 263] on li "[PERSON_NAME]" at bounding box center [628, 264] width 270 height 17
click at [686, 225] on div "**********" at bounding box center [625, 216] width 346 height 32
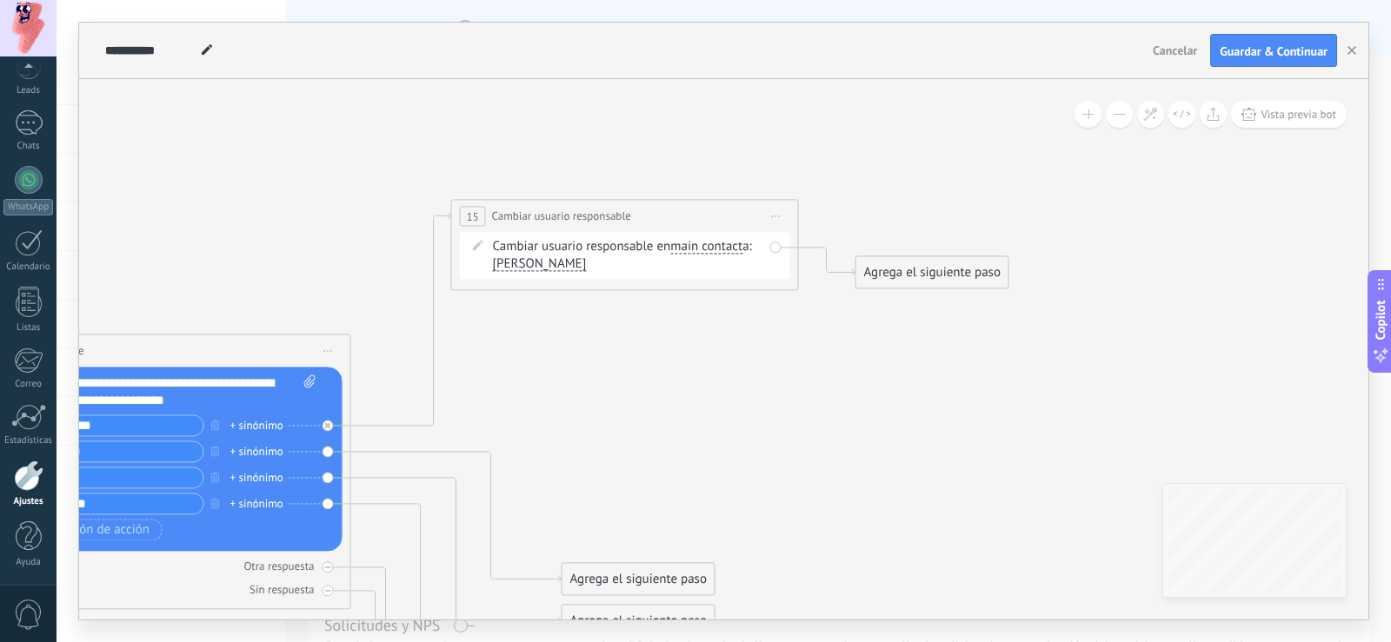
click at [16, 485] on div at bounding box center [29, 476] width 30 height 30
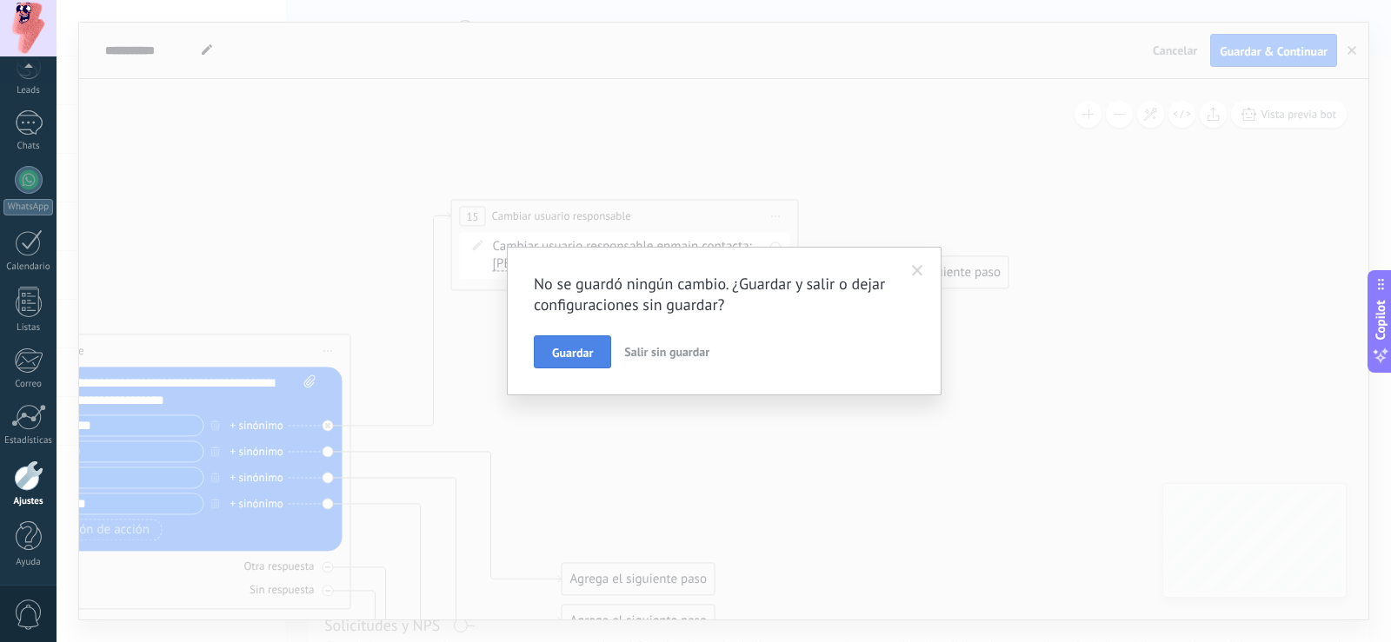
click at [580, 353] on span "Guardar" at bounding box center [572, 353] width 41 height 12
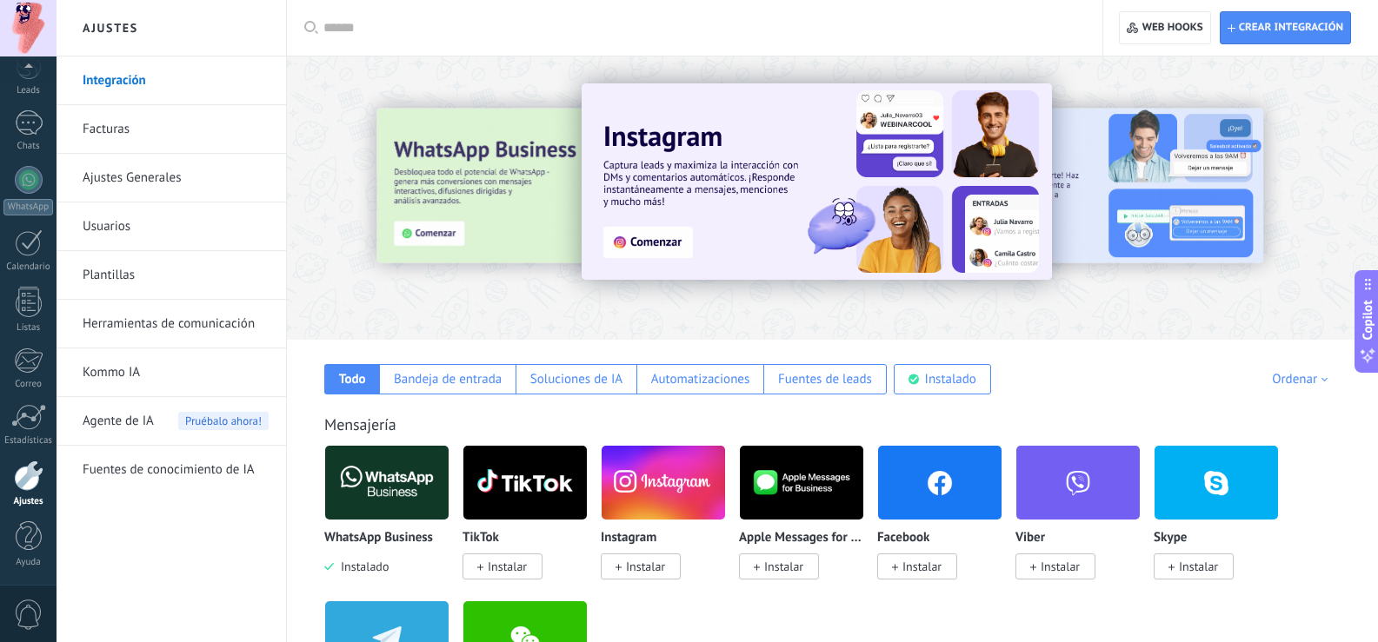
click at [108, 221] on link "Usuarios" at bounding box center [176, 227] width 186 height 49
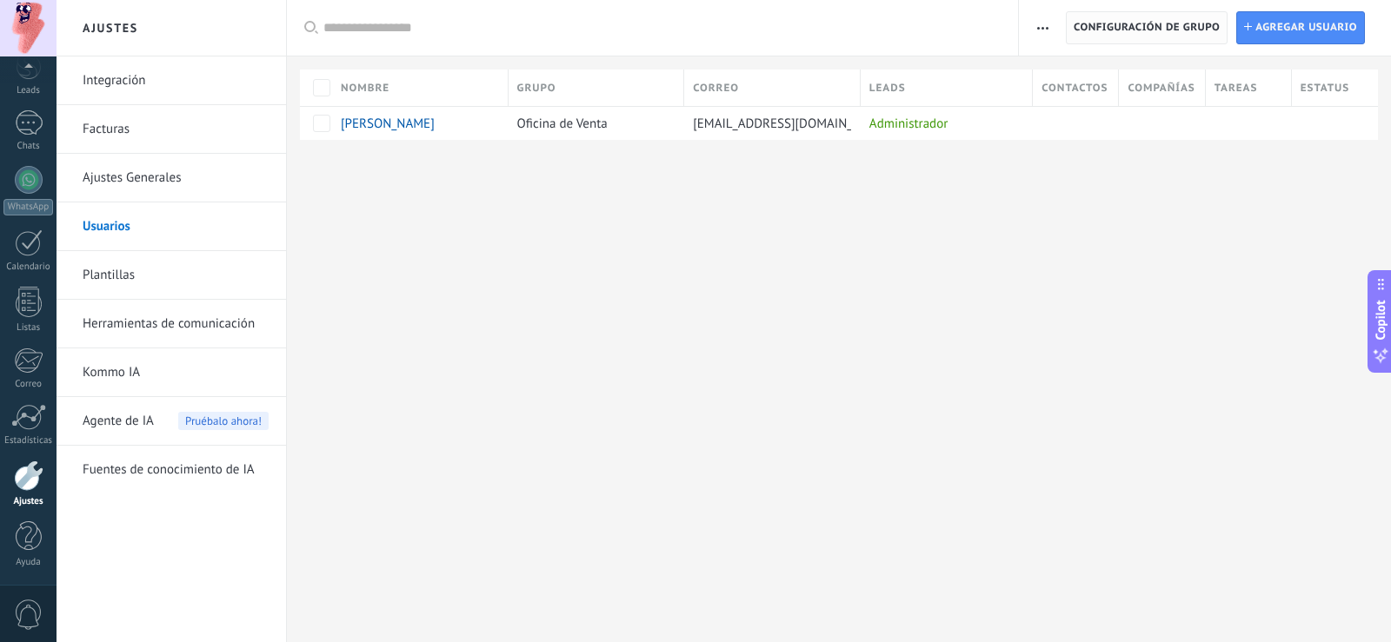
click at [1135, 21] on span "Configuración de grupo" at bounding box center [1147, 27] width 146 height 31
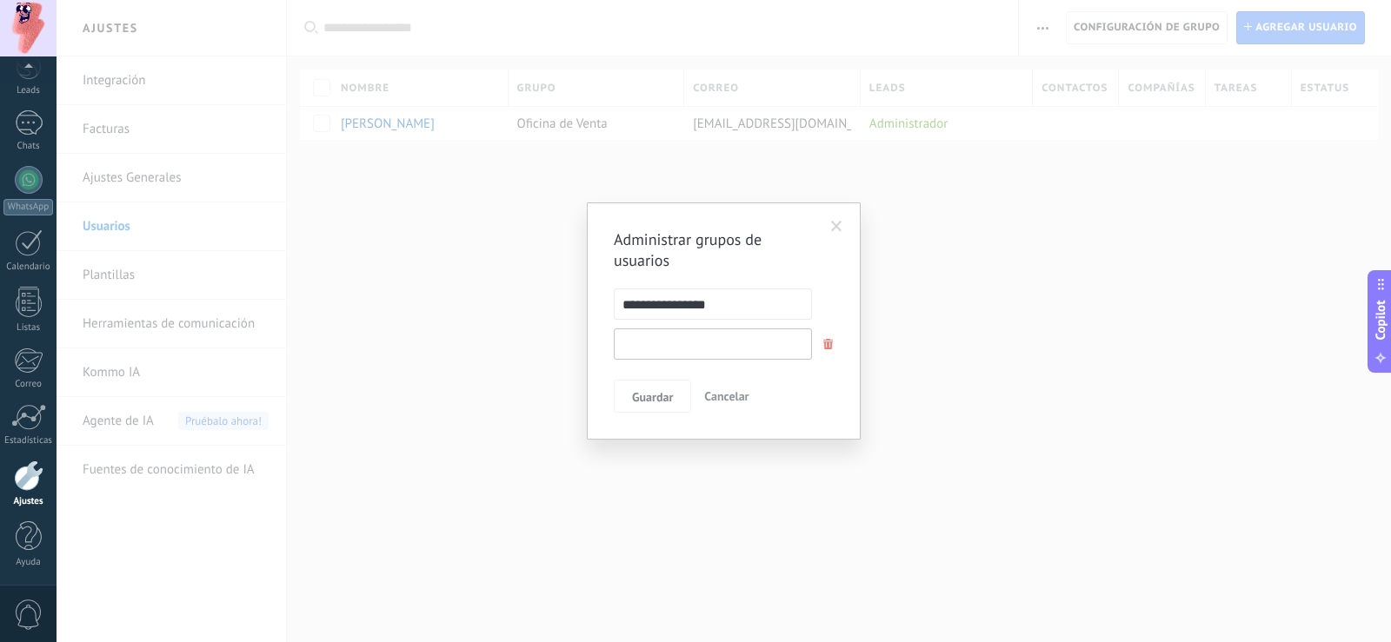
click at [698, 347] on input "text" at bounding box center [713, 344] width 198 height 31
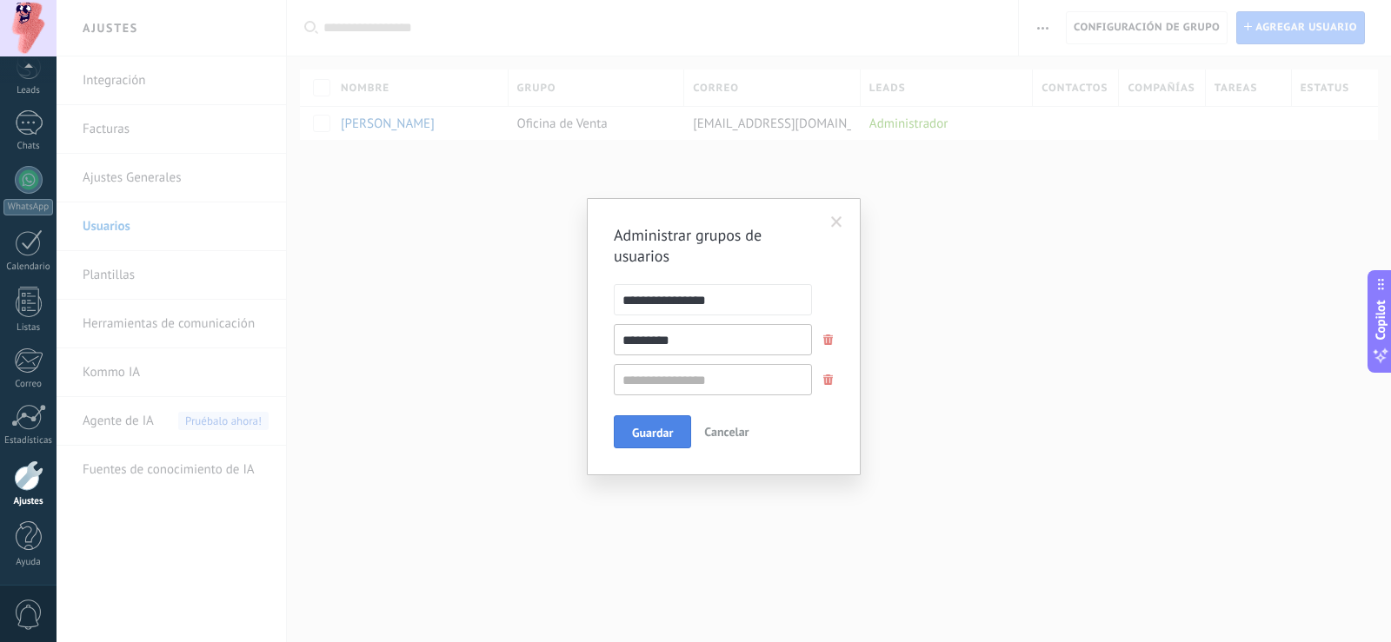
type input "*********"
click at [661, 416] on button "Guardar" at bounding box center [652, 432] width 77 height 33
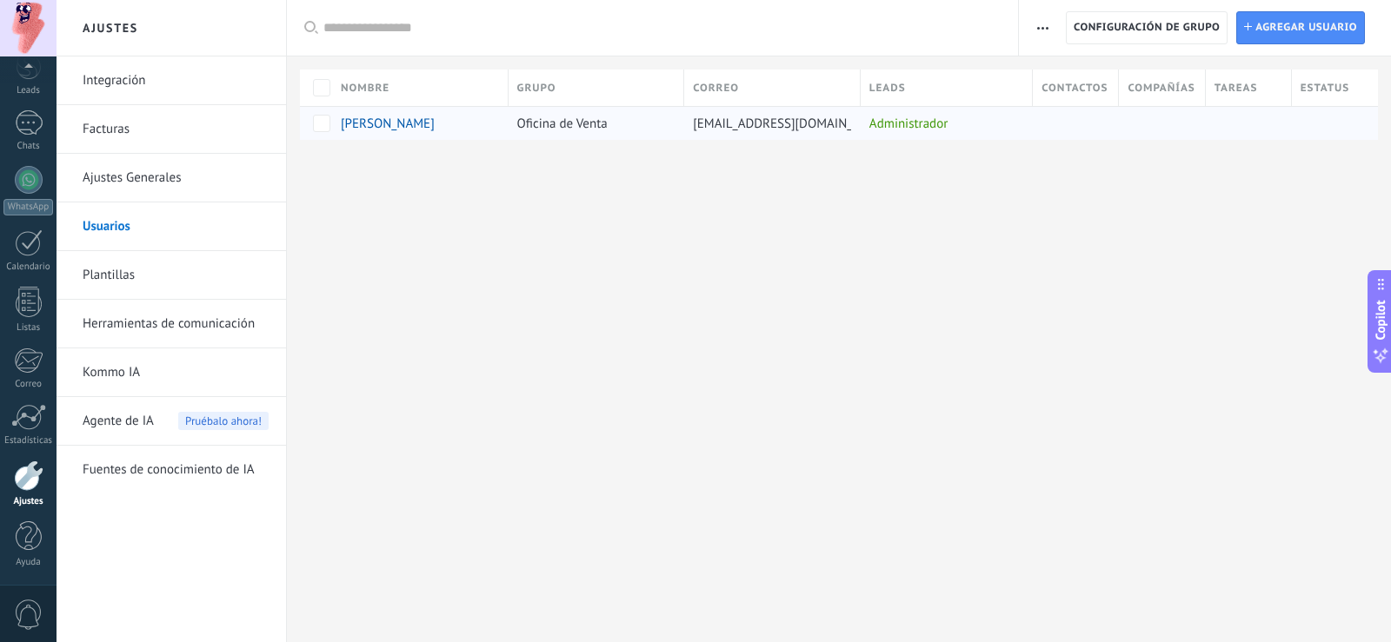
click at [579, 120] on span "Oficina de Venta" at bounding box center [562, 124] width 90 height 17
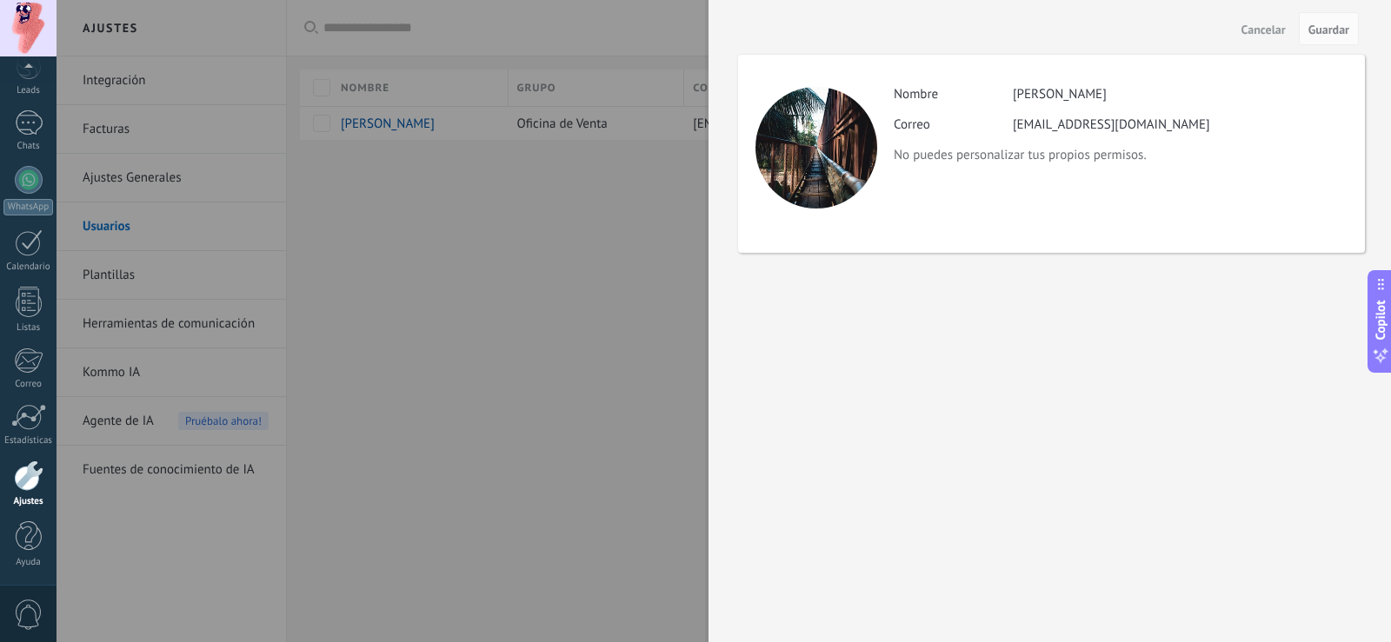
click at [580, 246] on div at bounding box center [695, 321] width 1391 height 642
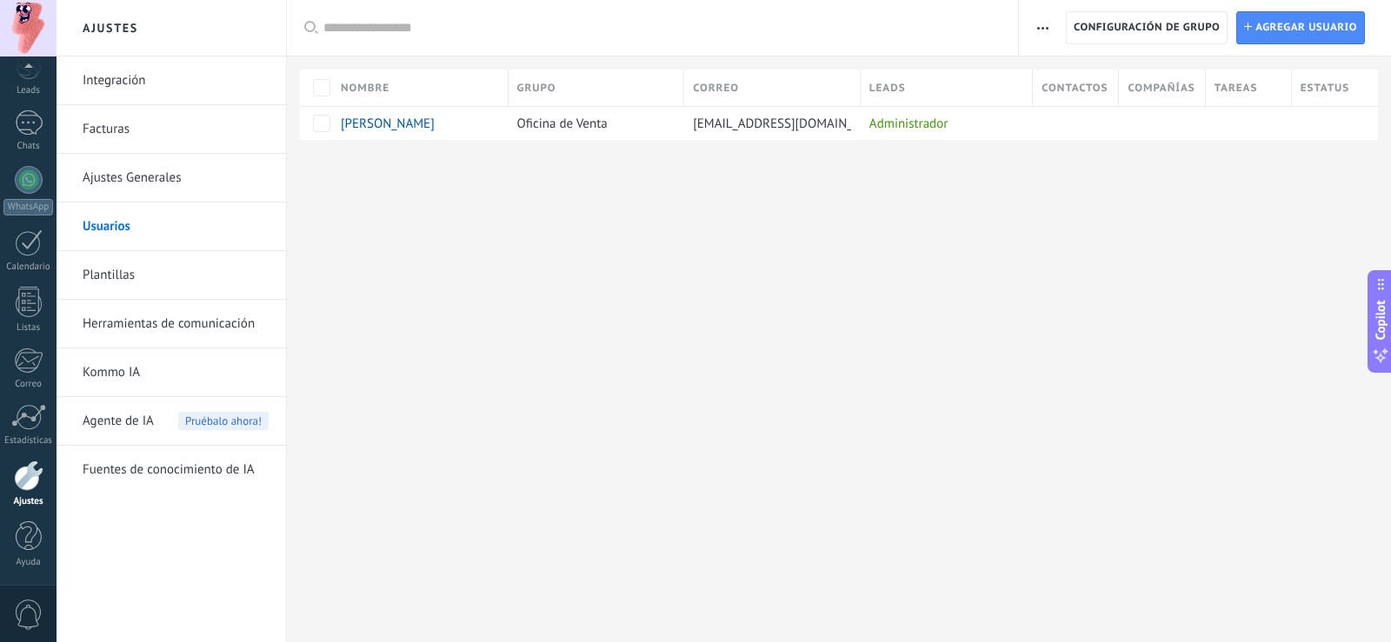
click at [1039, 24] on span "button" at bounding box center [1042, 27] width 11 height 33
click at [1117, 23] on span "Configuración de grupo" at bounding box center [1147, 27] width 146 height 31
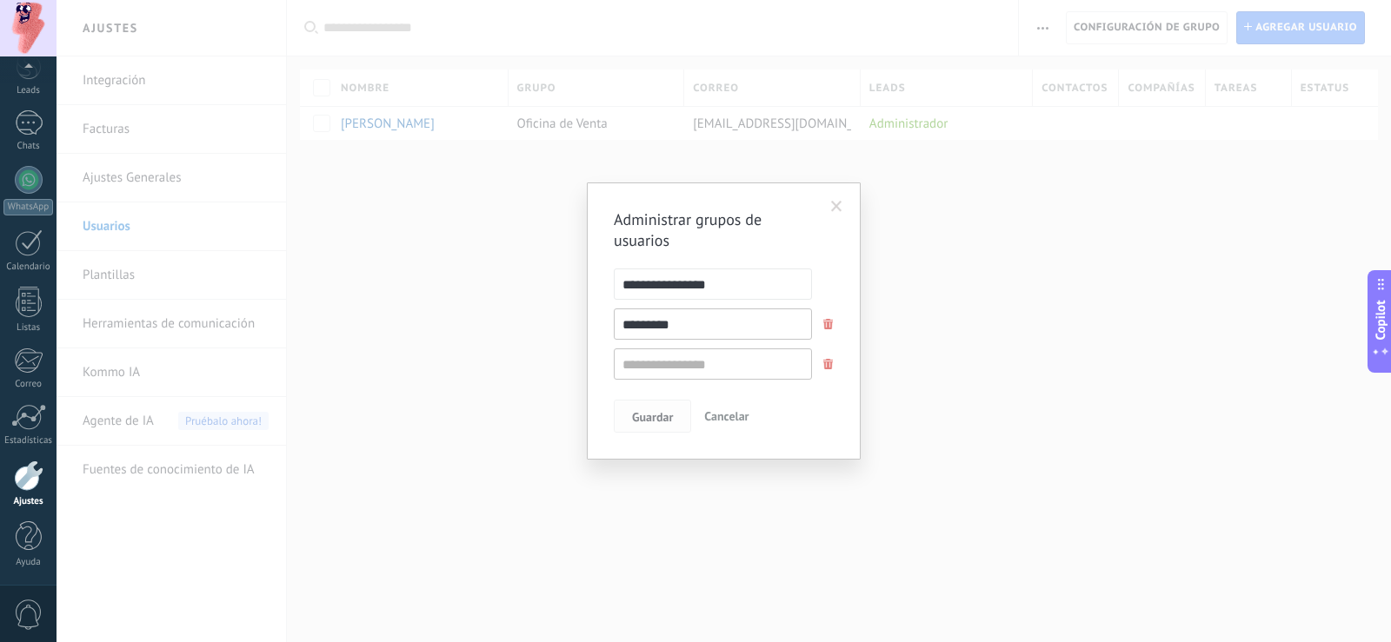
click at [664, 414] on span "Guardar" at bounding box center [652, 417] width 41 height 12
click at [1134, 200] on div "**********" at bounding box center [724, 321] width 1335 height 642
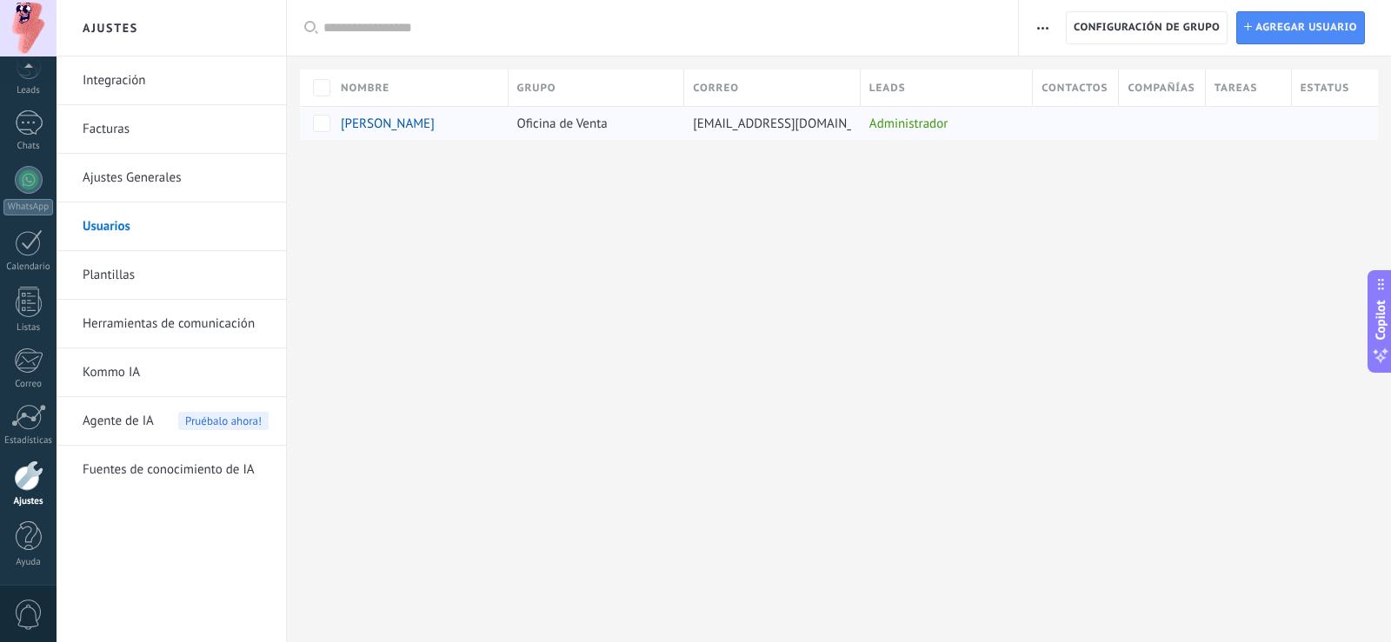
click at [777, 114] on div "ventas@coremusa.com" at bounding box center [768, 123] width 168 height 33
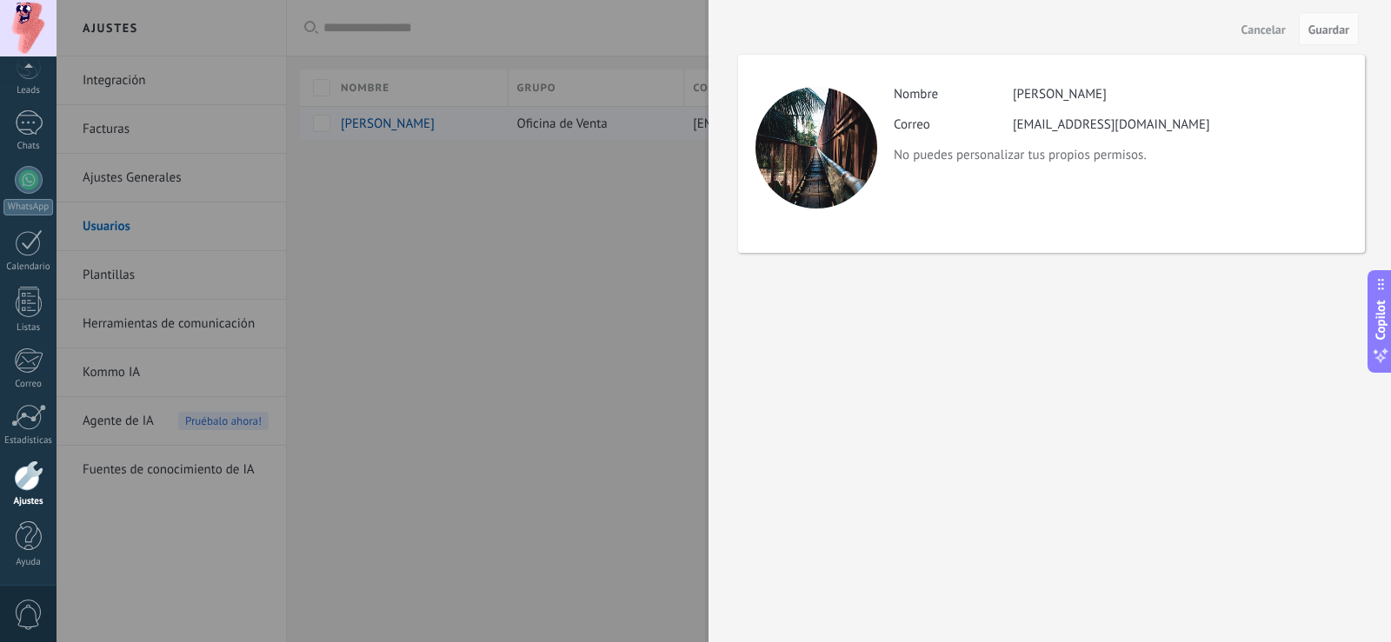
click at [741, 126] on body ".abccls-1,.abccls-2{fill-rule:evenodd}.abccls-2{fill:#fff} .abfcls-1{fill:none}…" at bounding box center [695, 321] width 1391 height 642
click at [576, 110] on div at bounding box center [695, 321] width 1391 height 642
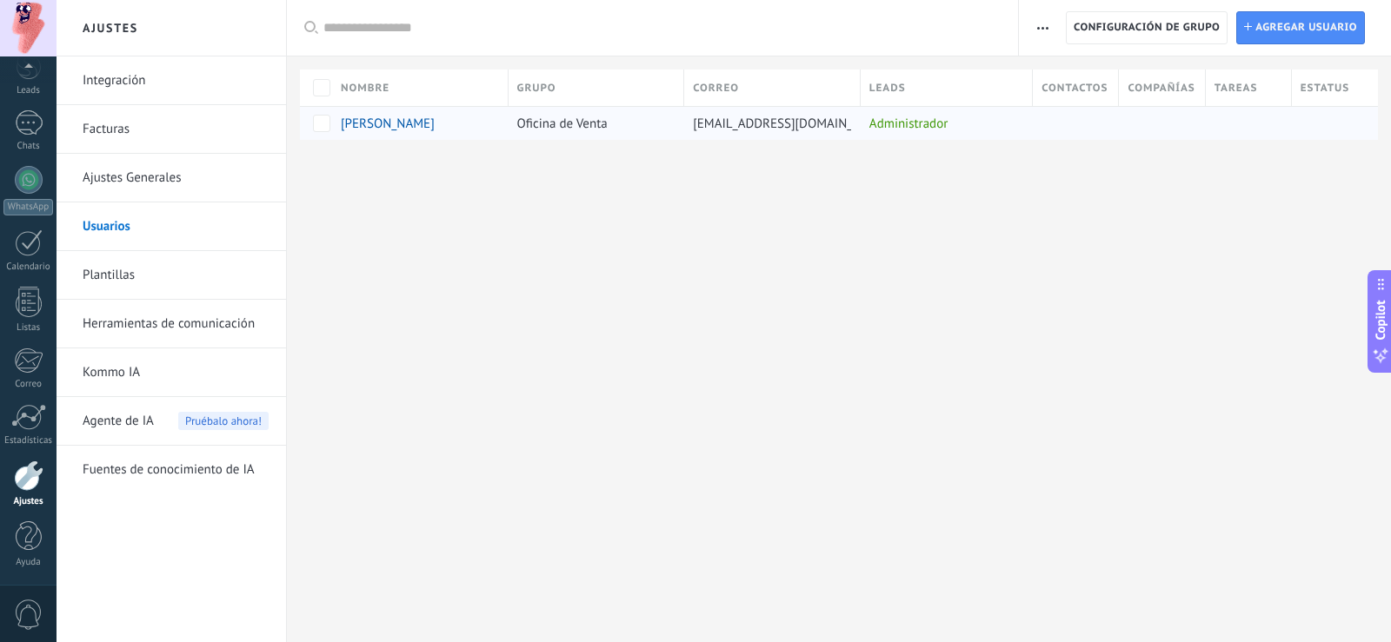
click at [567, 128] on span "Oficina de Venta" at bounding box center [562, 124] width 90 height 17
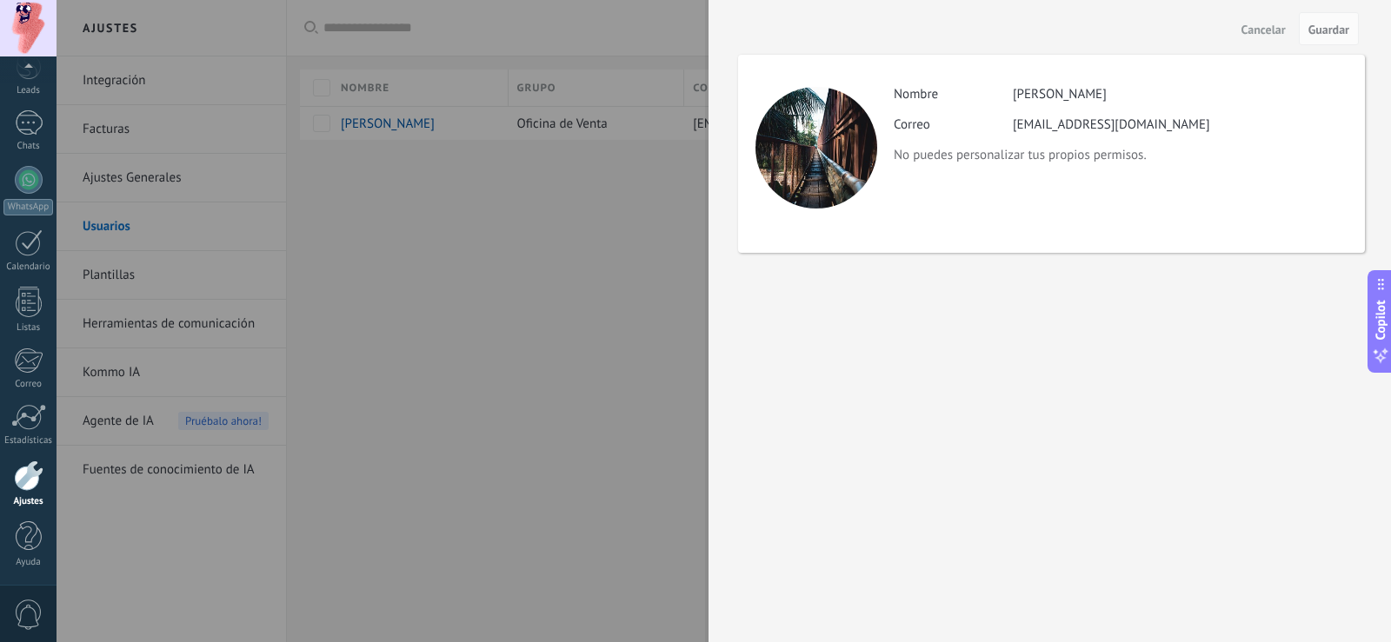
click at [555, 138] on div at bounding box center [695, 321] width 1391 height 642
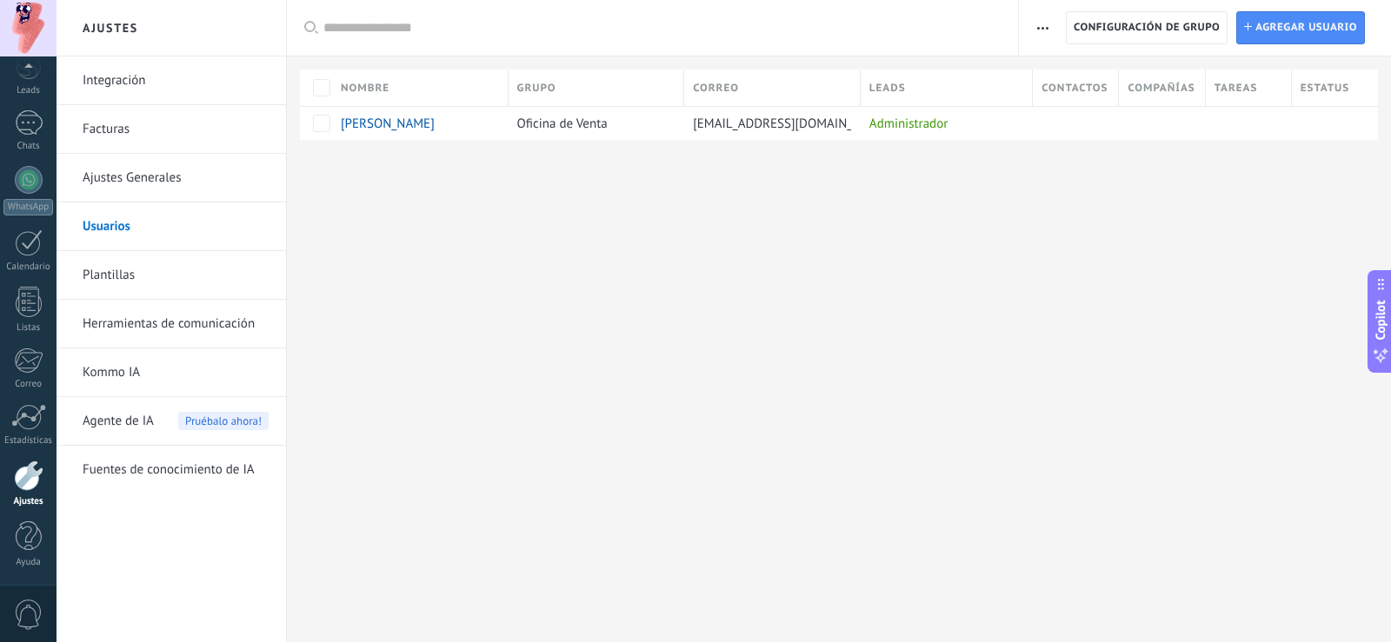
click at [1282, 9] on div "Registro de autorización Lista blanca de direcciones IP Límites de actividade C…" at bounding box center [1205, 28] width 372 height 56
click at [1288, 26] on span "Agregar usuario" at bounding box center [1306, 27] width 102 height 31
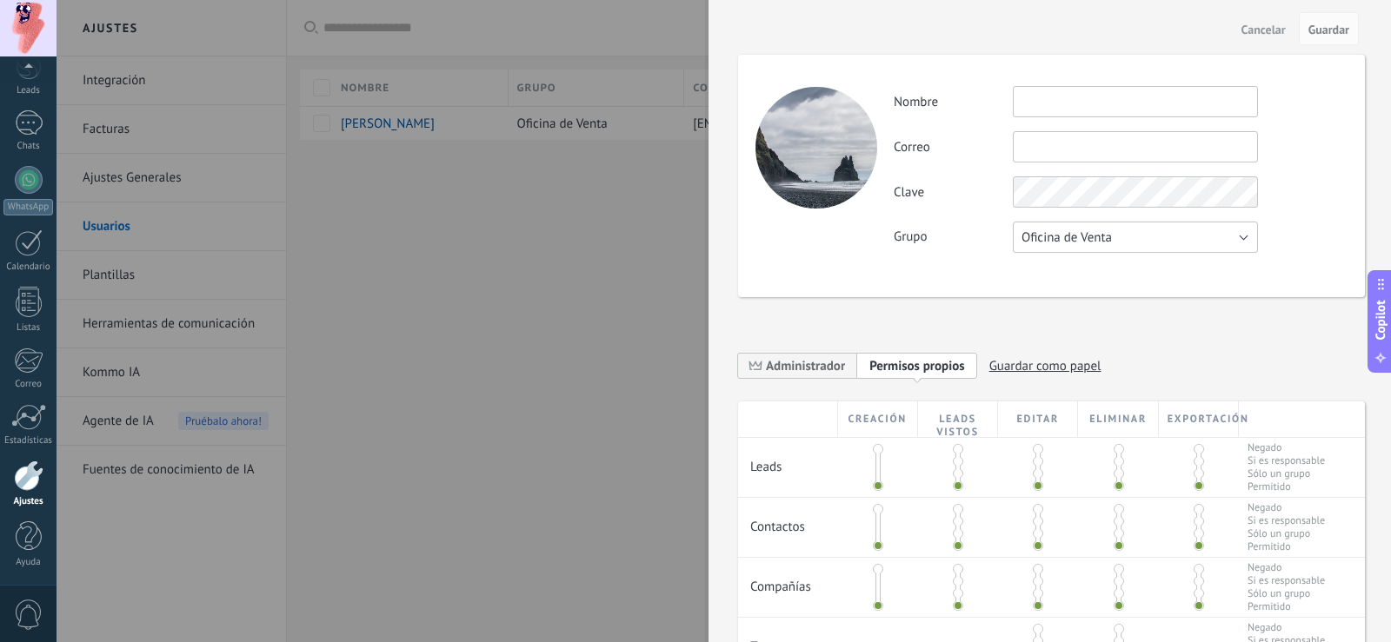
click at [1117, 246] on button "Oficina de Venta" at bounding box center [1135, 237] width 245 height 31
click at [1087, 272] on span "Calidonia" at bounding box center [1127, 267] width 250 height 17
click at [1063, 100] on input "text" at bounding box center [1135, 101] width 245 height 31
type input "****"
click at [1059, 139] on input "text" at bounding box center [1135, 146] width 245 height 31
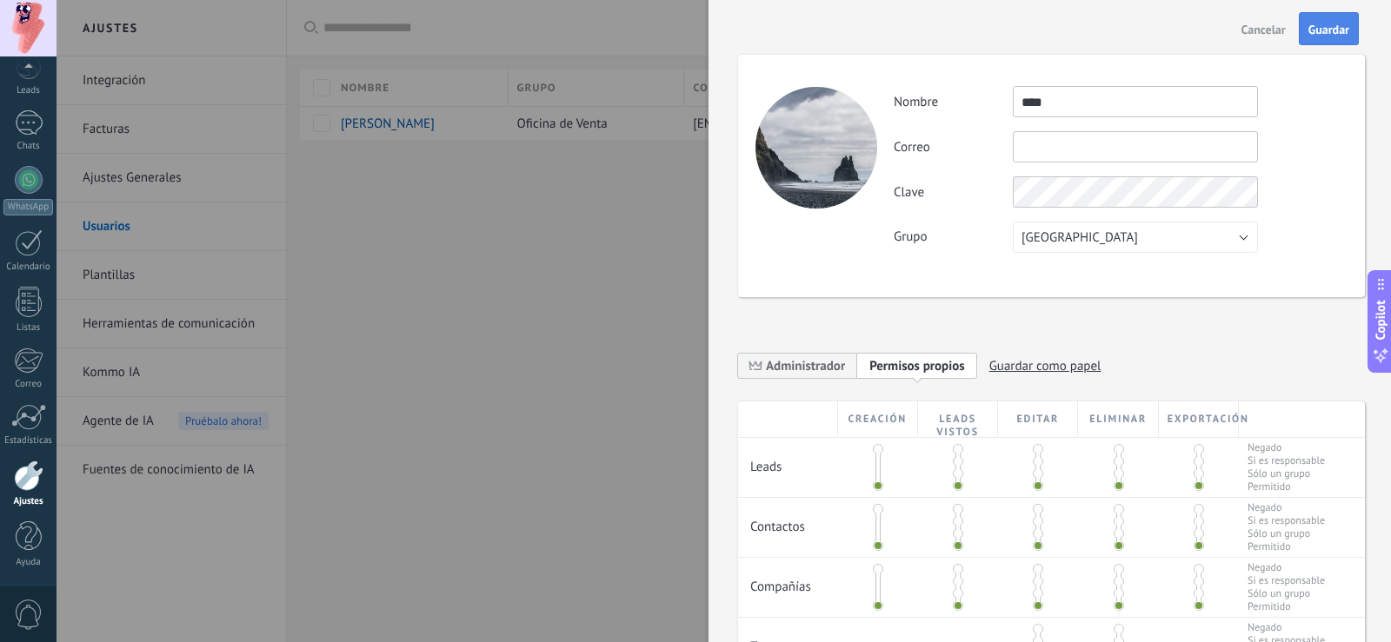
click at [1312, 36] on span "Guardar" at bounding box center [1328, 29] width 41 height 12
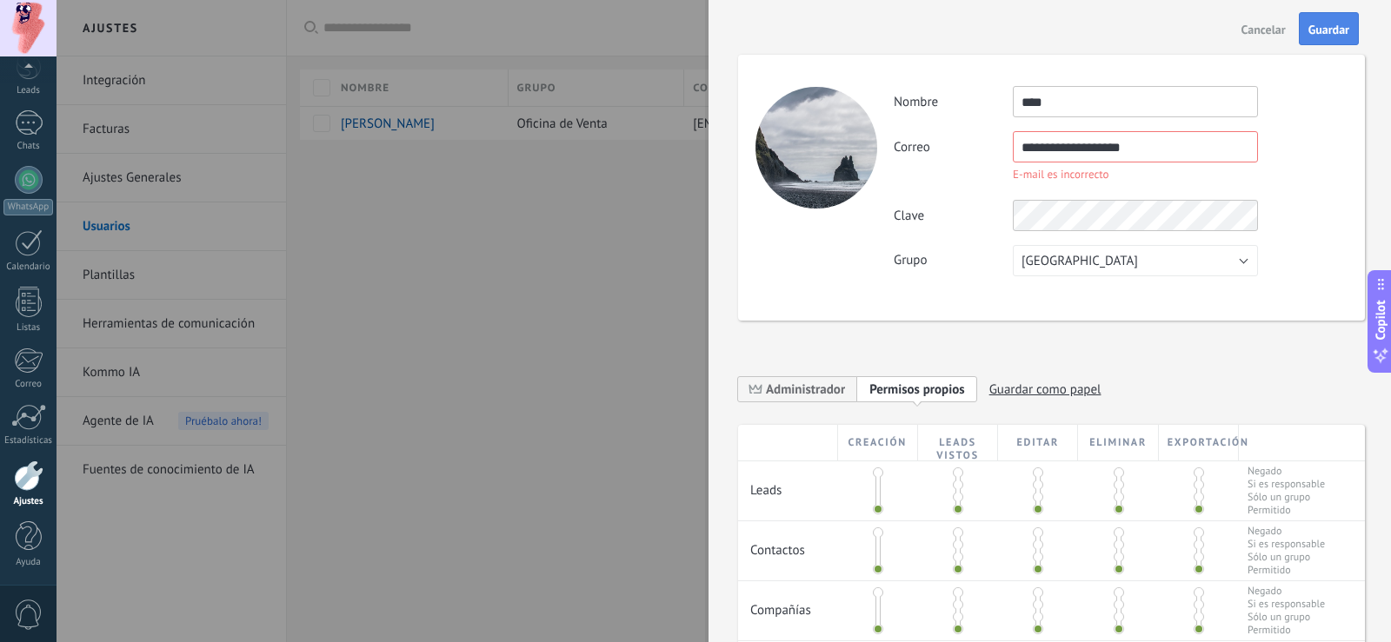
click at [1327, 32] on span "Guardar" at bounding box center [1328, 29] width 41 height 12
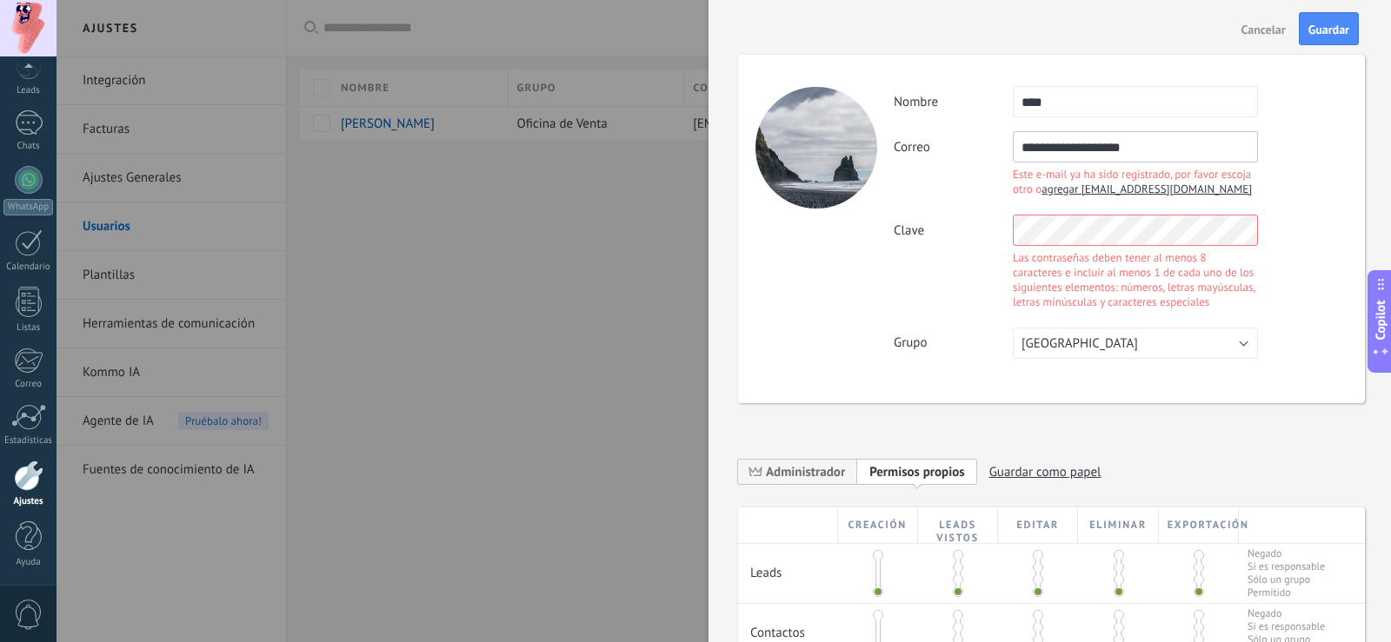
drag, startPoint x: 1185, startPoint y: 145, endPoint x: 939, endPoint y: 154, distance: 246.2
click at [927, 150] on div "**********" at bounding box center [1120, 166] width 453 height 70
click at [1093, 144] on input "**********" at bounding box center [1135, 146] width 245 height 31
click at [1047, 150] on input "**********" at bounding box center [1135, 146] width 245 height 31
click at [1048, 151] on input "**********" at bounding box center [1135, 146] width 245 height 31
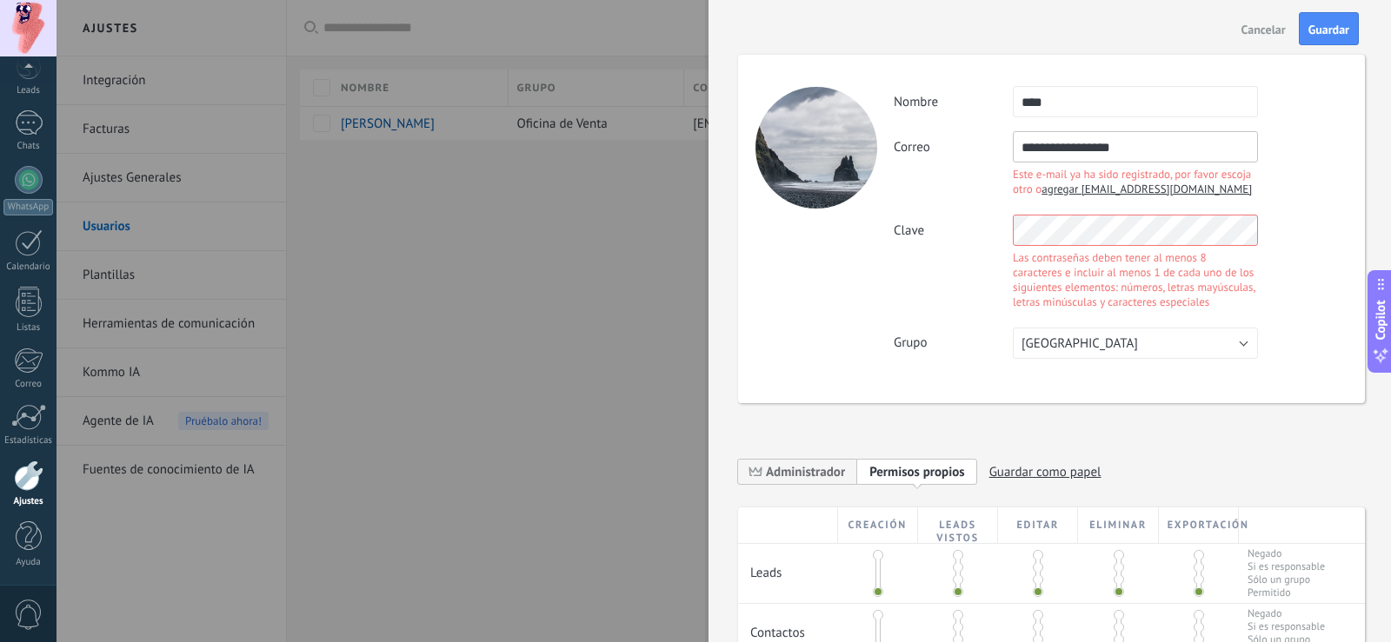
type input "**********"
click at [1102, 233] on div "Clave Las contraseñas deben tener al menos 8 caracteres e incluir al menos 1 de…" at bounding box center [1120, 264] width 453 height 99
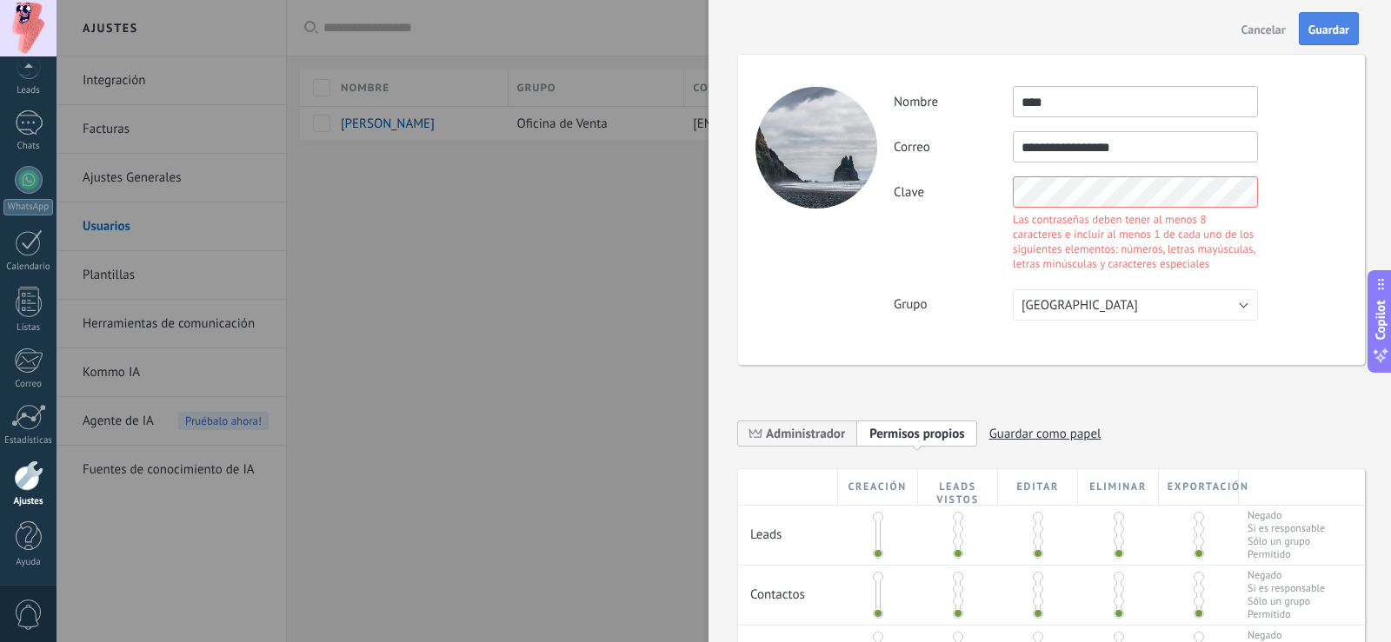
click at [1321, 23] on span "Guardar" at bounding box center [1328, 29] width 41 height 12
click at [1316, 26] on span "Guardar" at bounding box center [1328, 29] width 41 height 12
click at [966, 201] on div "Clave Las contraseñas deben tener al menos 8 caracteres e incluir al menos 1 de…" at bounding box center [1120, 225] width 453 height 99
click at [1334, 30] on span "Guardar" at bounding box center [1328, 29] width 41 height 12
click at [1334, 21] on button "Guardar" at bounding box center [1329, 28] width 60 height 33
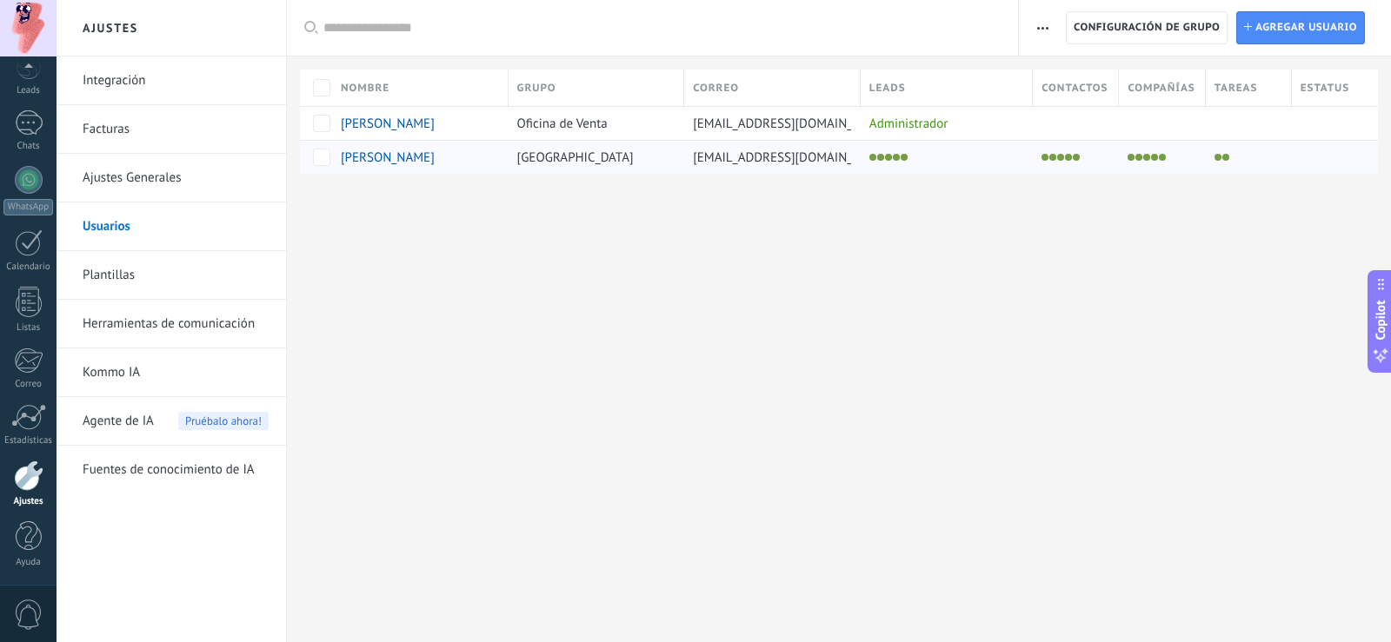
click at [527, 154] on span "Calidonia" at bounding box center [575, 158] width 116 height 17
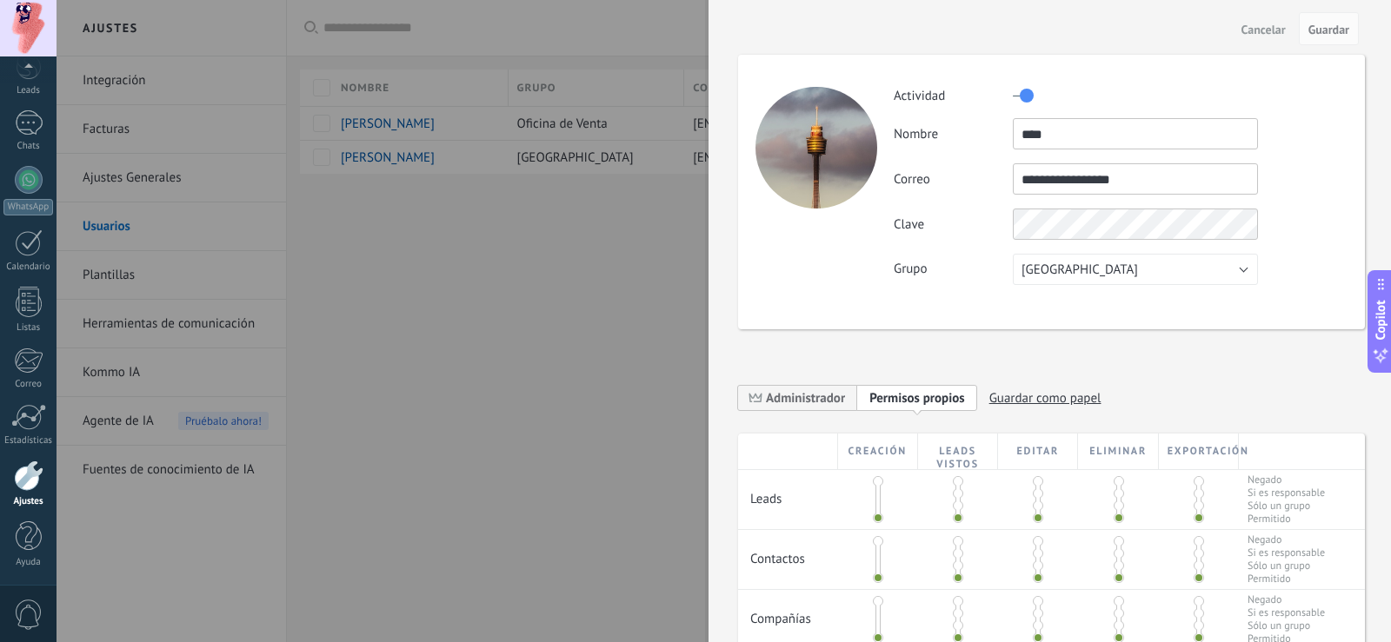
click at [429, 161] on div at bounding box center [695, 321] width 1391 height 642
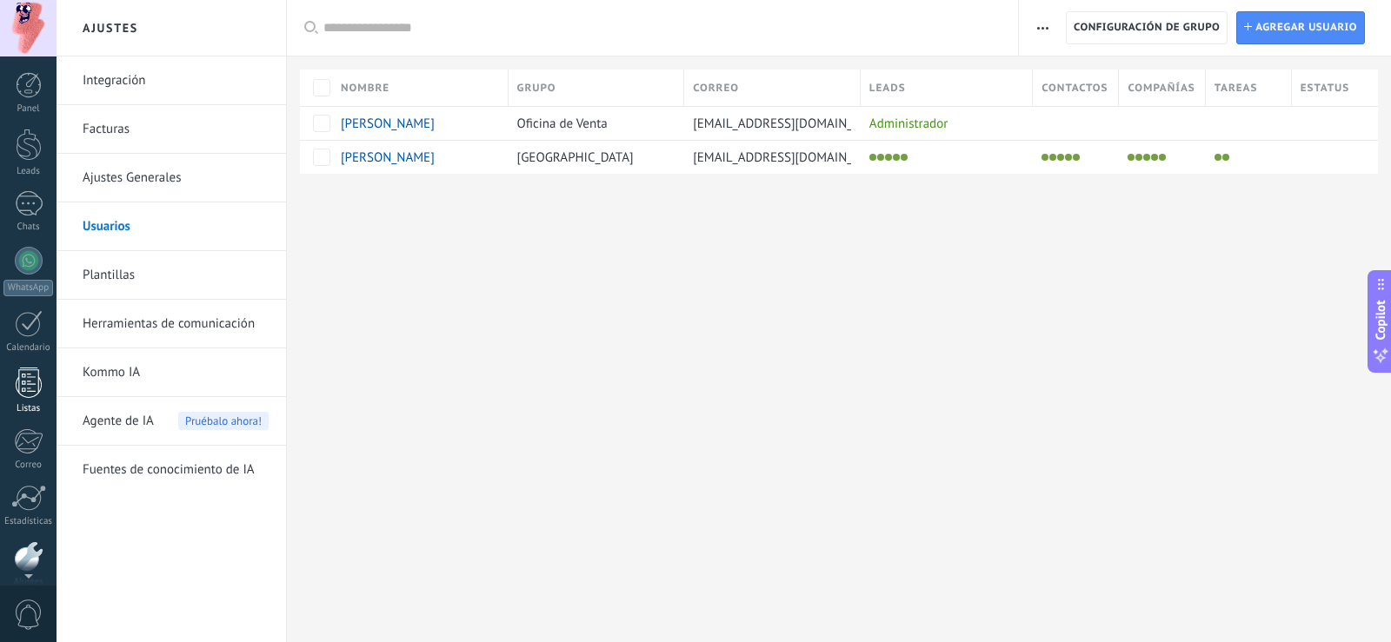
scroll to position [81, 0]
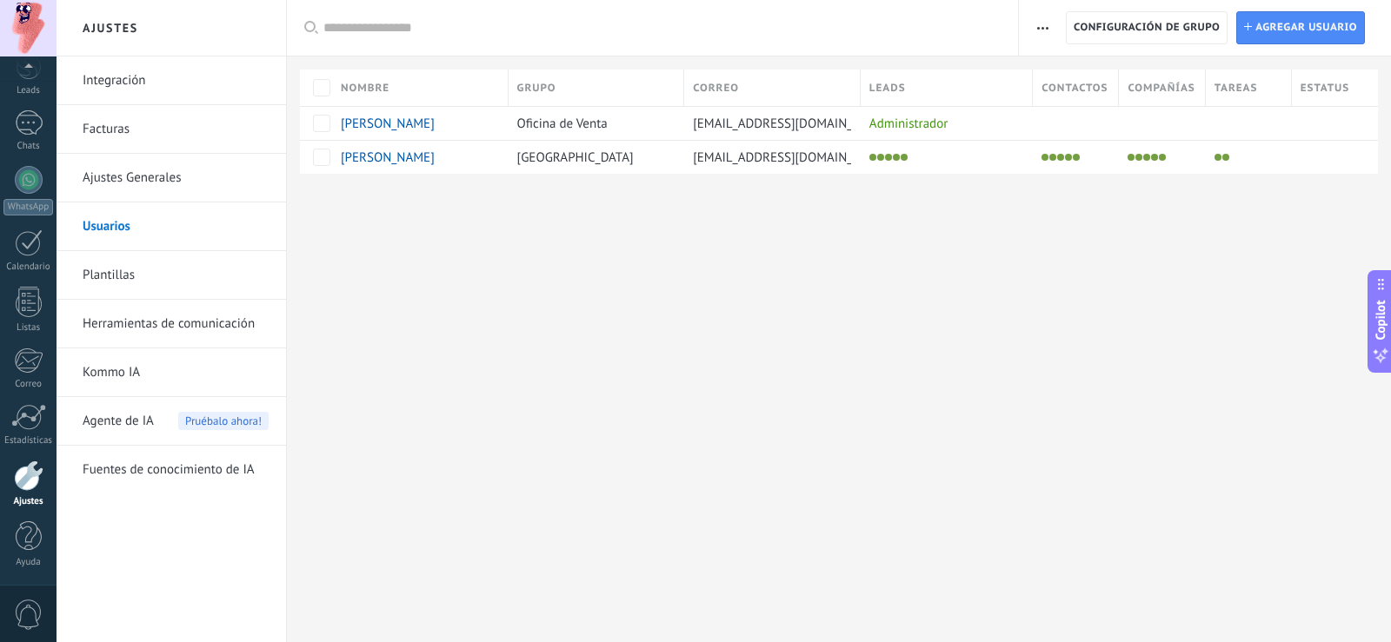
click at [159, 310] on link "Herramientas de comunicación" at bounding box center [176, 324] width 186 height 49
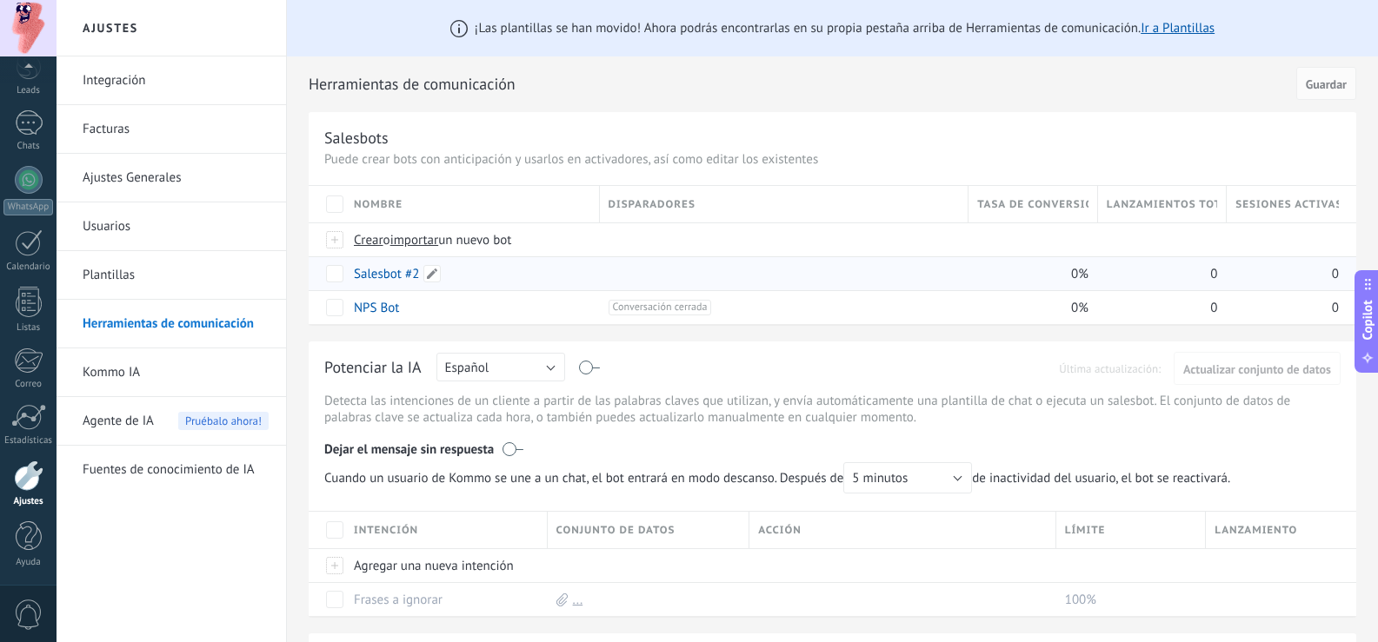
click at [383, 282] on link "Salesbot #2" at bounding box center [386, 274] width 65 height 17
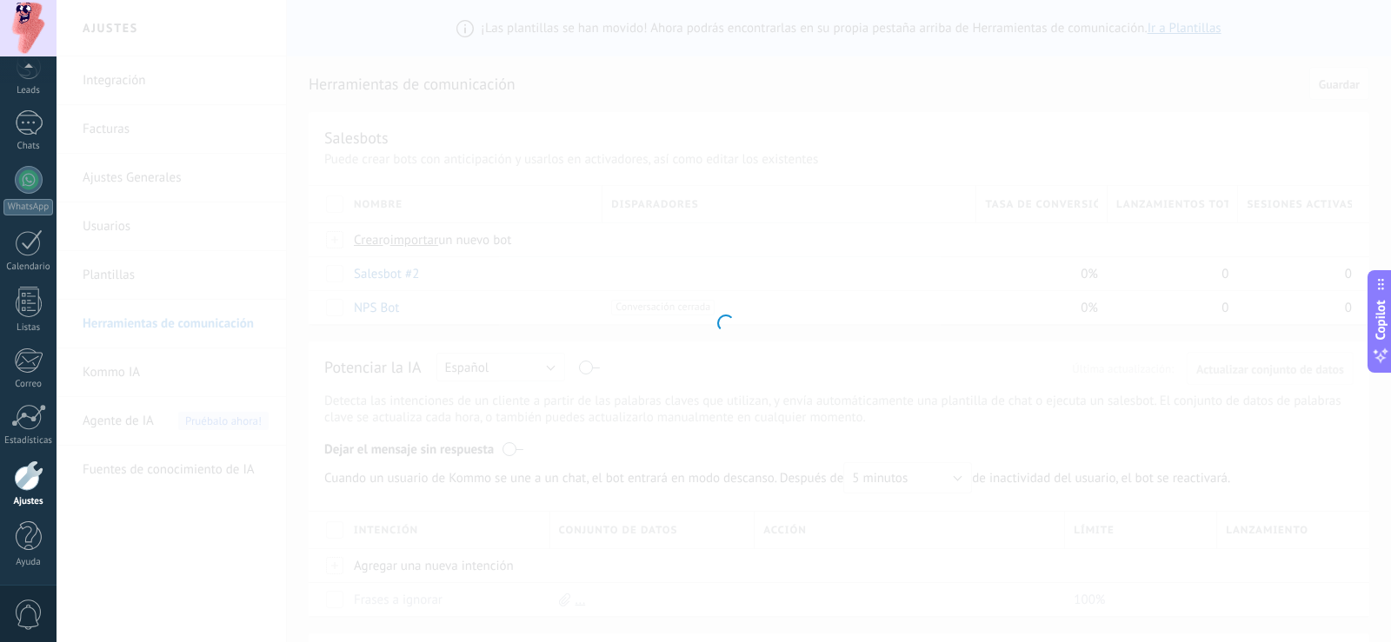
type input "**********"
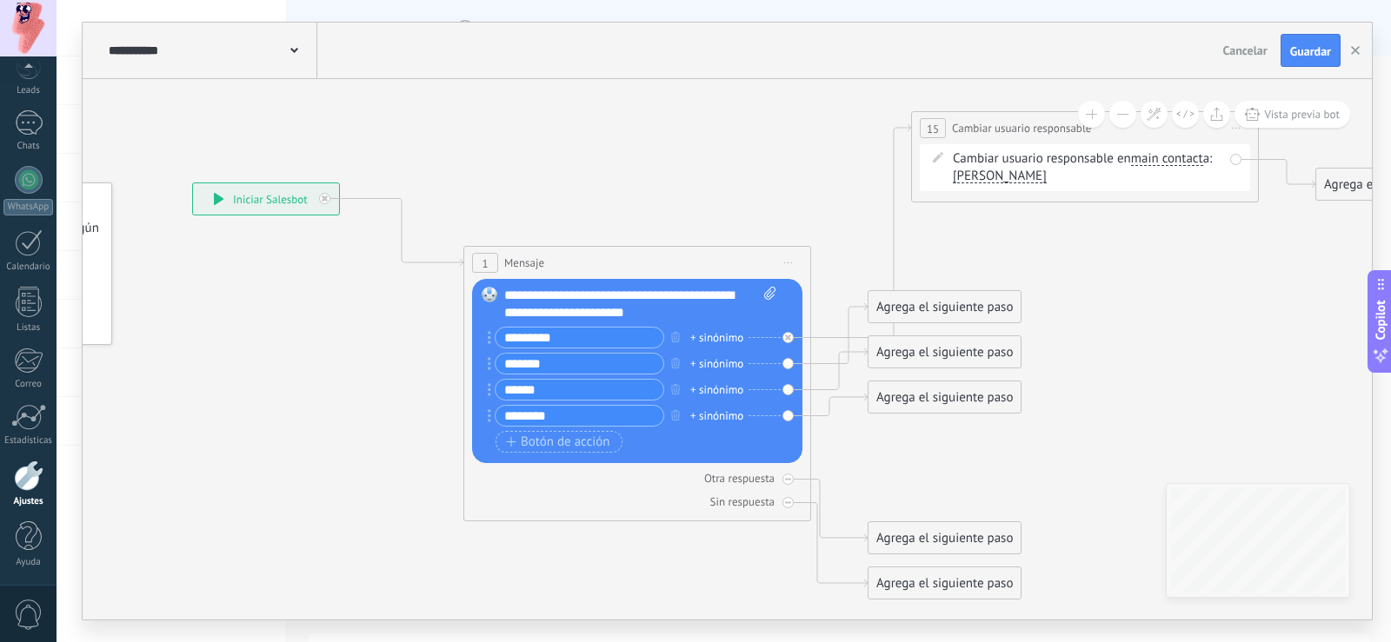
drag, startPoint x: 988, startPoint y: 222, endPoint x: 652, endPoint y: 195, distance: 336.7
click at [652, 195] on icon at bounding box center [800, 356] width 2087 height 1358
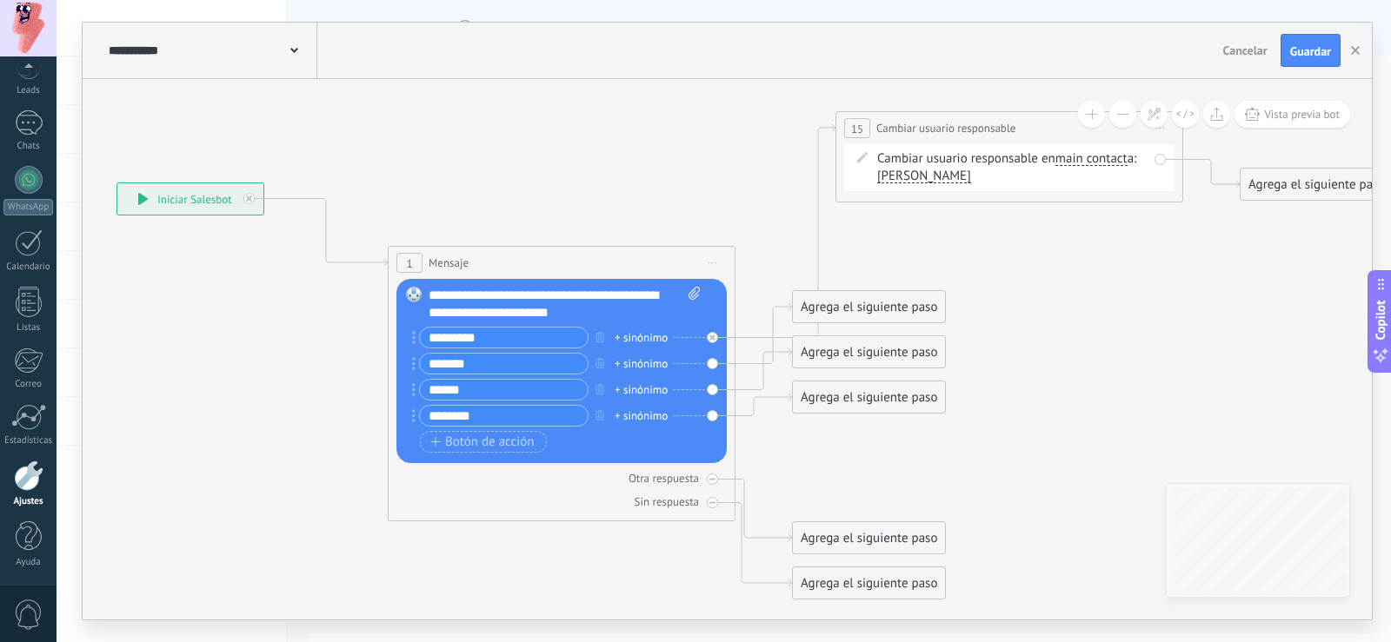
click at [919, 173] on span "[PERSON_NAME]" at bounding box center [924, 177] width 94 height 14
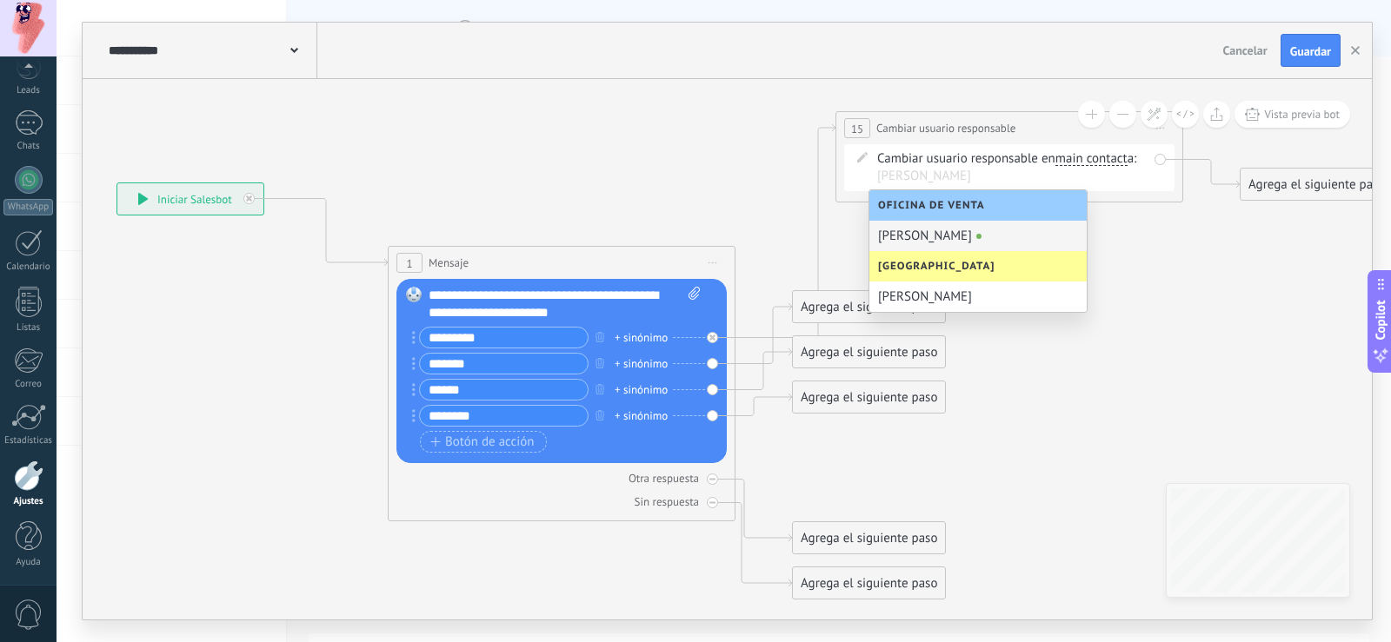
click at [927, 268] on span "Calidonia" at bounding box center [940, 266] width 125 height 13
click at [1128, 158] on span "main contact" at bounding box center [1091, 159] width 72 height 14
click at [1130, 158] on button "main contact" at bounding box center [1155, 158] width 217 height 31
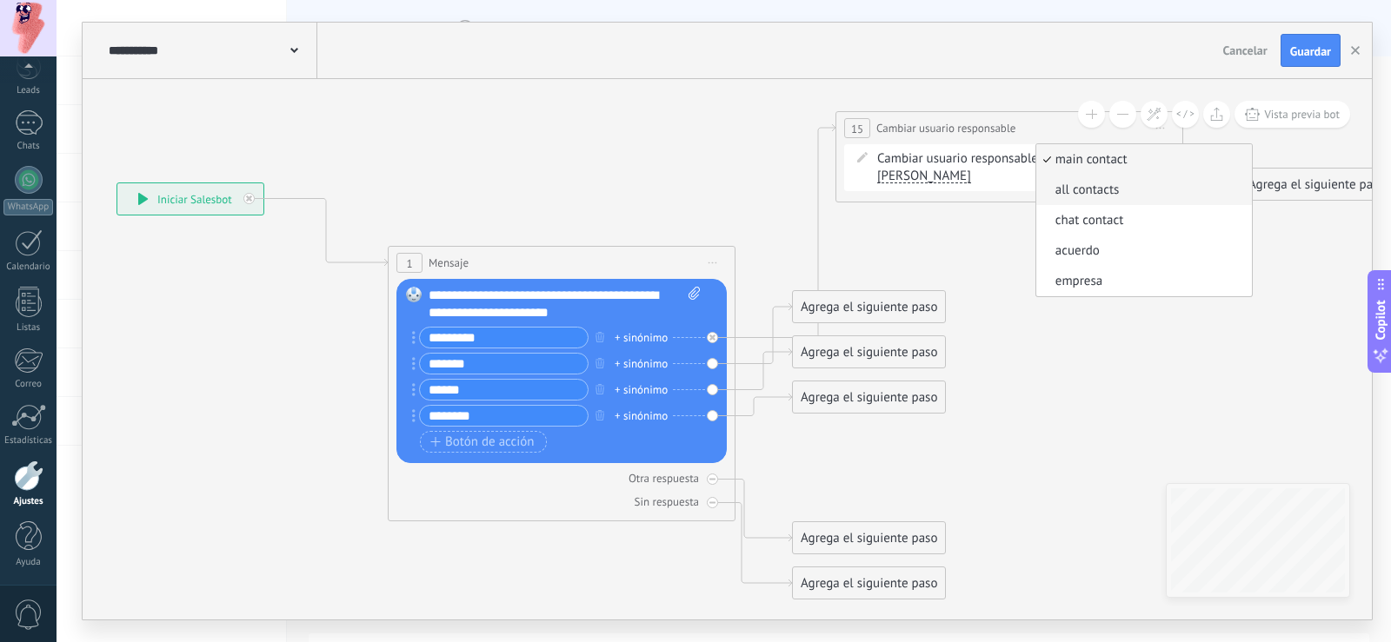
click at [1108, 194] on span "all contacts" at bounding box center [1141, 190] width 210 height 17
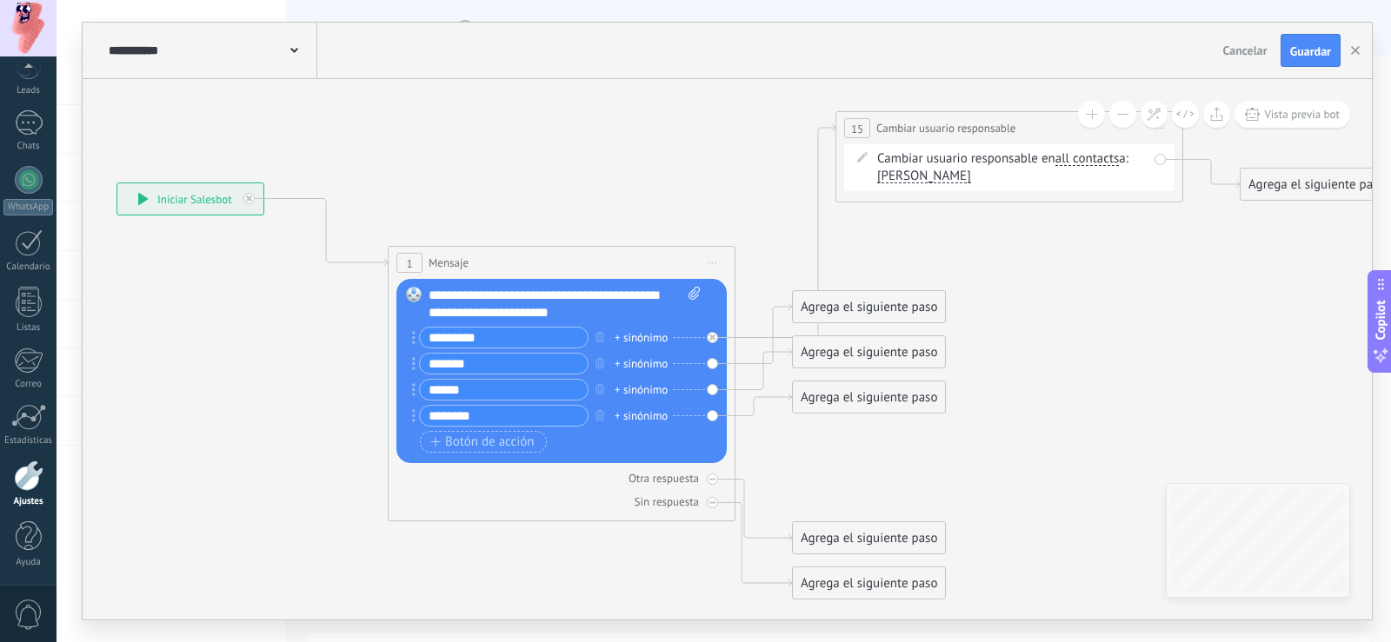
click at [914, 178] on span "[PERSON_NAME]" at bounding box center [924, 177] width 94 height 14
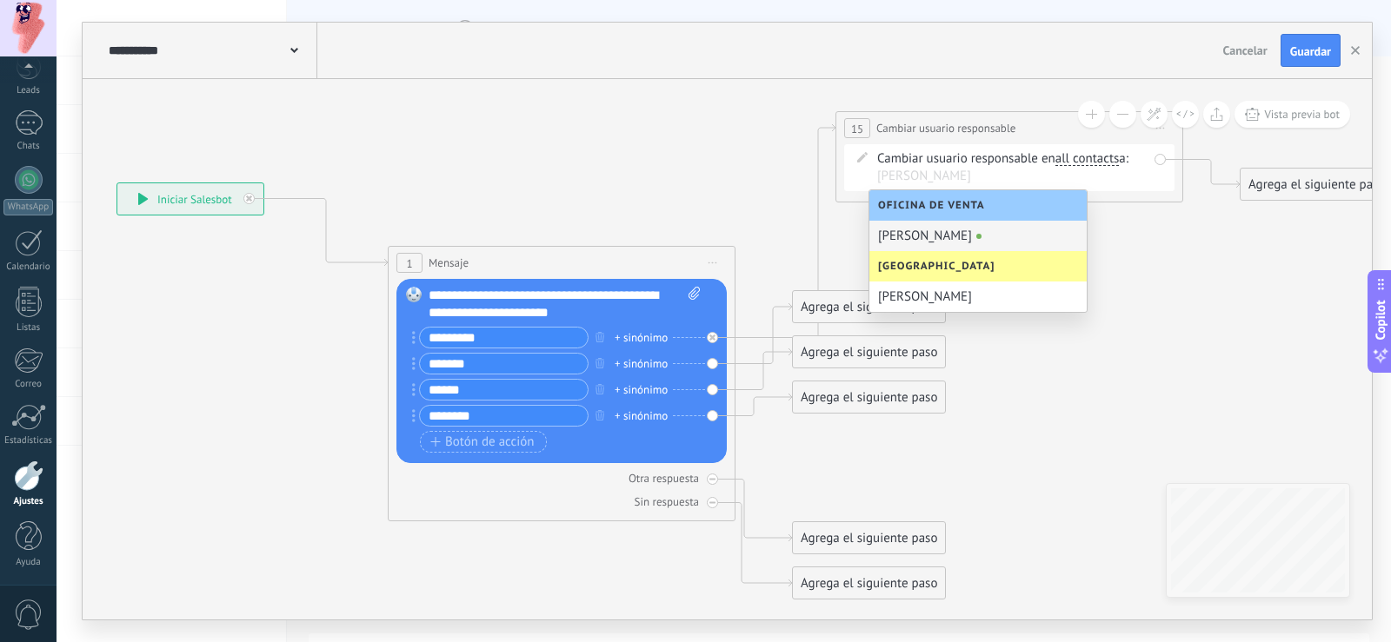
click at [902, 268] on span "Calidonia" at bounding box center [940, 266] width 125 height 13
click at [1096, 164] on span "all contacts" at bounding box center [1087, 159] width 64 height 14
click at [1096, 164] on button "all contacts" at bounding box center [1155, 158] width 217 height 31
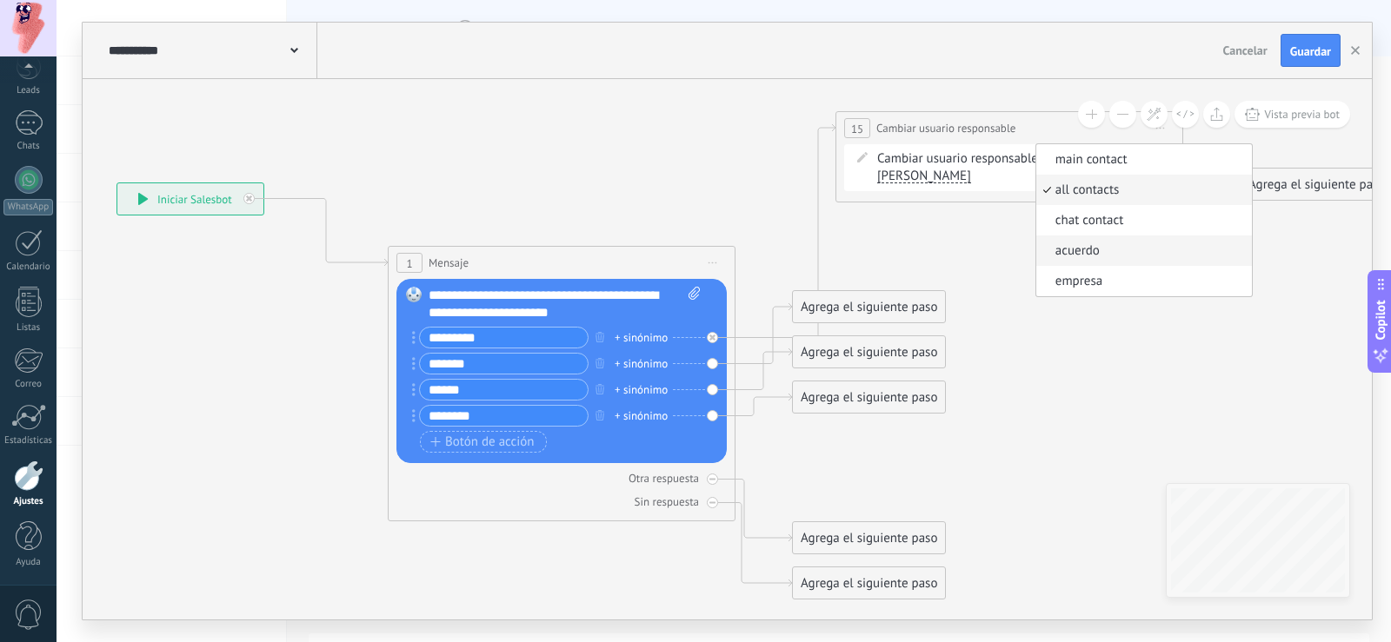
click at [1095, 257] on span "acuerdo" at bounding box center [1141, 251] width 210 height 17
click at [923, 179] on span "[PERSON_NAME]" at bounding box center [924, 177] width 94 height 14
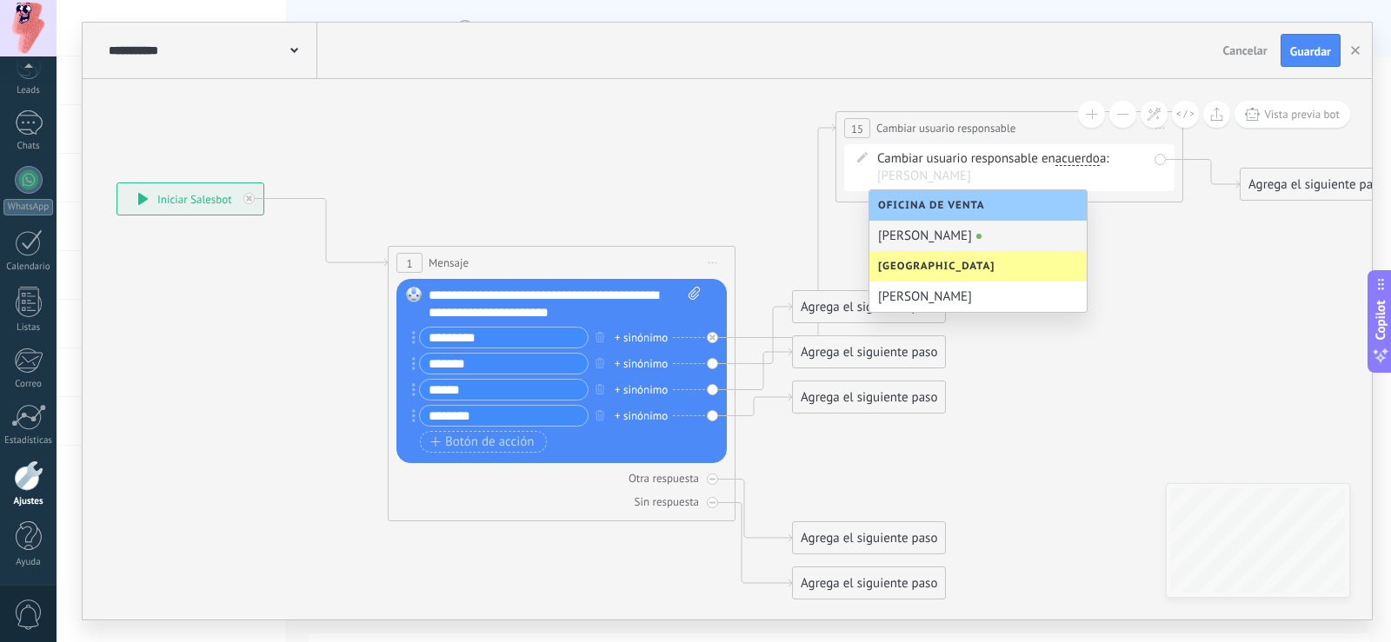
click at [924, 268] on span "Calidonia" at bounding box center [940, 266] width 125 height 13
click at [1088, 166] on div "Cambiar usuario responsable en acuerdo main contact all contacts chat contact a…" at bounding box center [1012, 167] width 270 height 35
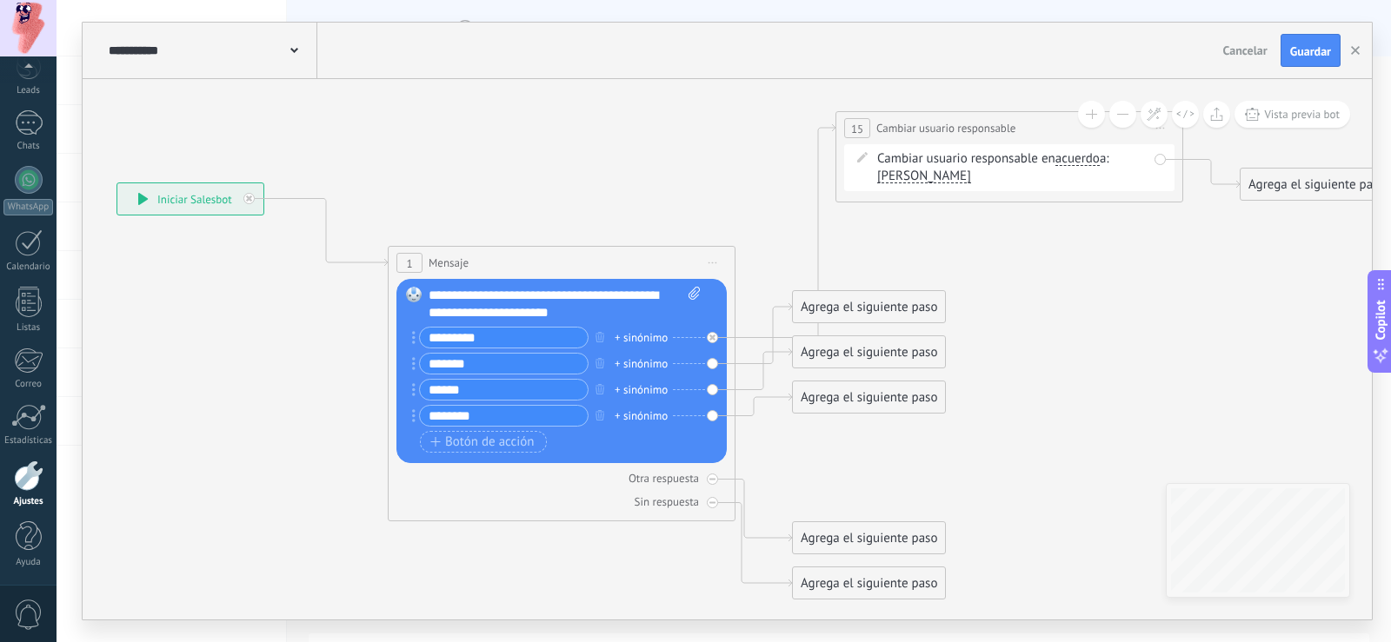
click at [1087, 163] on span "acuerdo" at bounding box center [1077, 159] width 44 height 14
click at [1087, 163] on button "acuerdo" at bounding box center [1155, 158] width 217 height 31
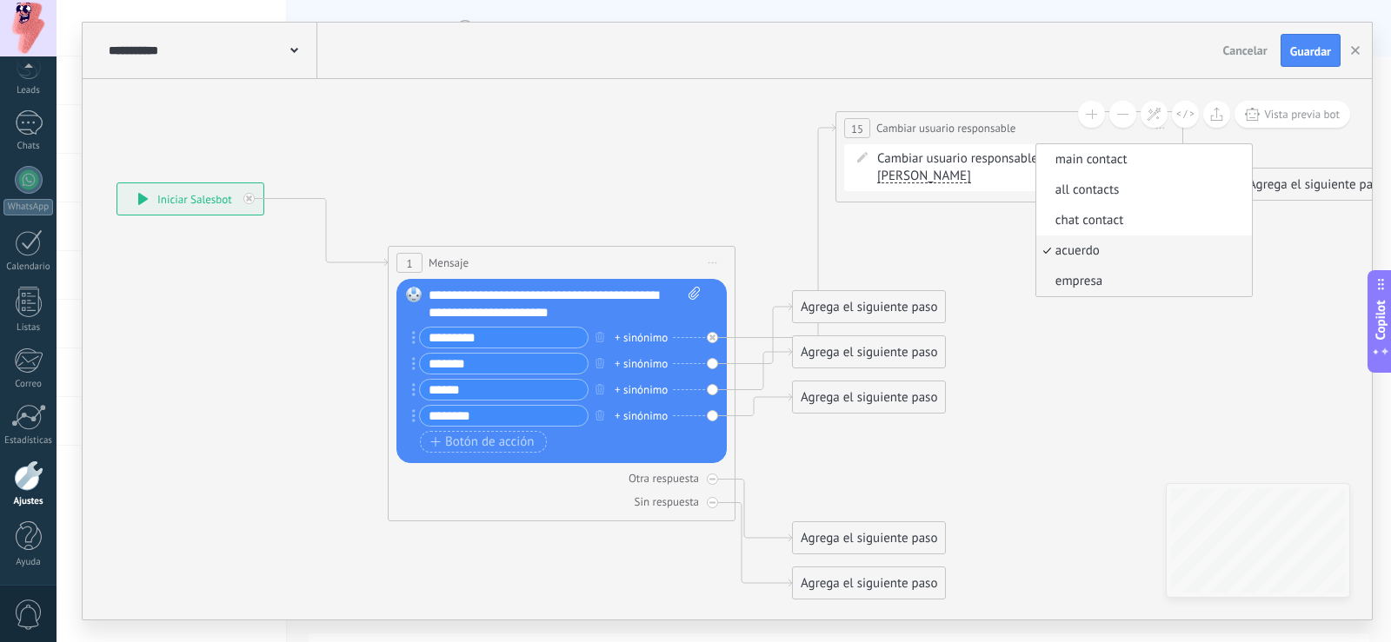
click at [1088, 285] on span "empresa" at bounding box center [1141, 281] width 210 height 17
drag, startPoint x: 1047, startPoint y: 190, endPoint x: 1078, endPoint y: 161, distance: 43.0
click at [1024, 189] on div "Cambiar usuario responsable en empresa main contact all contacts chat contact a…" at bounding box center [1009, 167] width 330 height 47
drag, startPoint x: 980, startPoint y: 133, endPoint x: 849, endPoint y: 142, distance: 130.7
click at [876, 136] on span "Cambiar usuario responsable" at bounding box center [945, 128] width 139 height 17
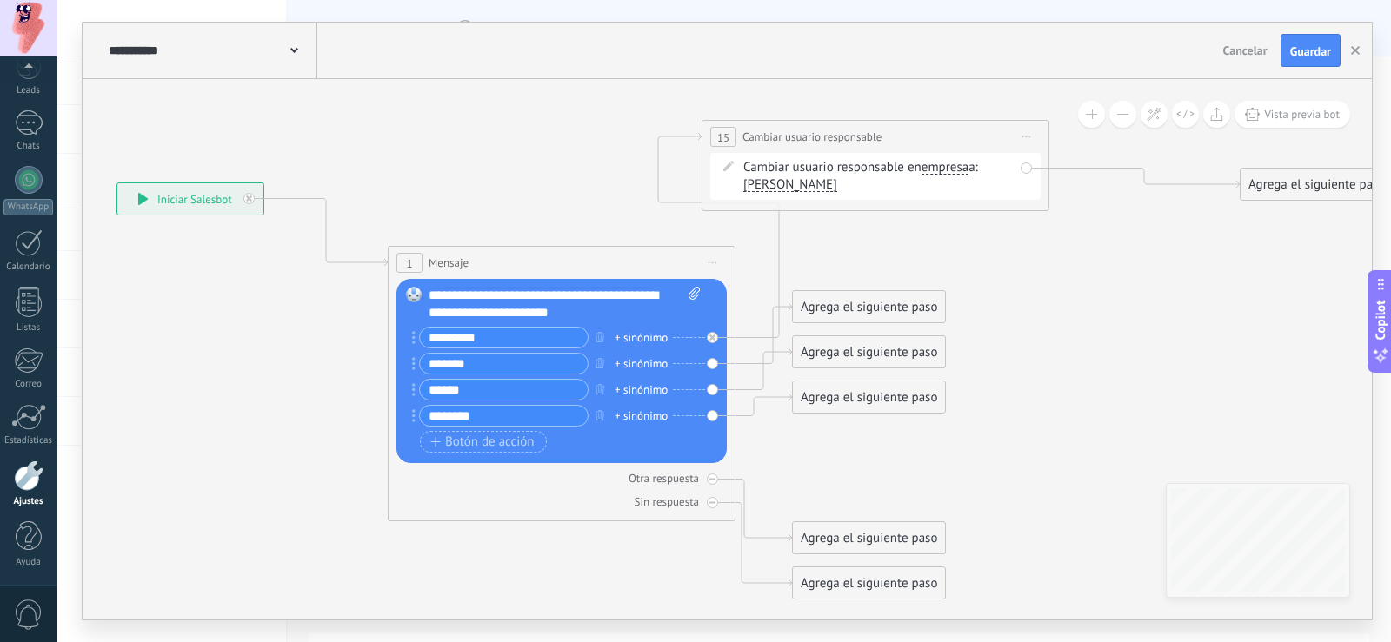
click at [1027, 136] on icon at bounding box center [1026, 137] width 9 height 2
click at [1083, 254] on div "Borrar" at bounding box center [1106, 251] width 172 height 30
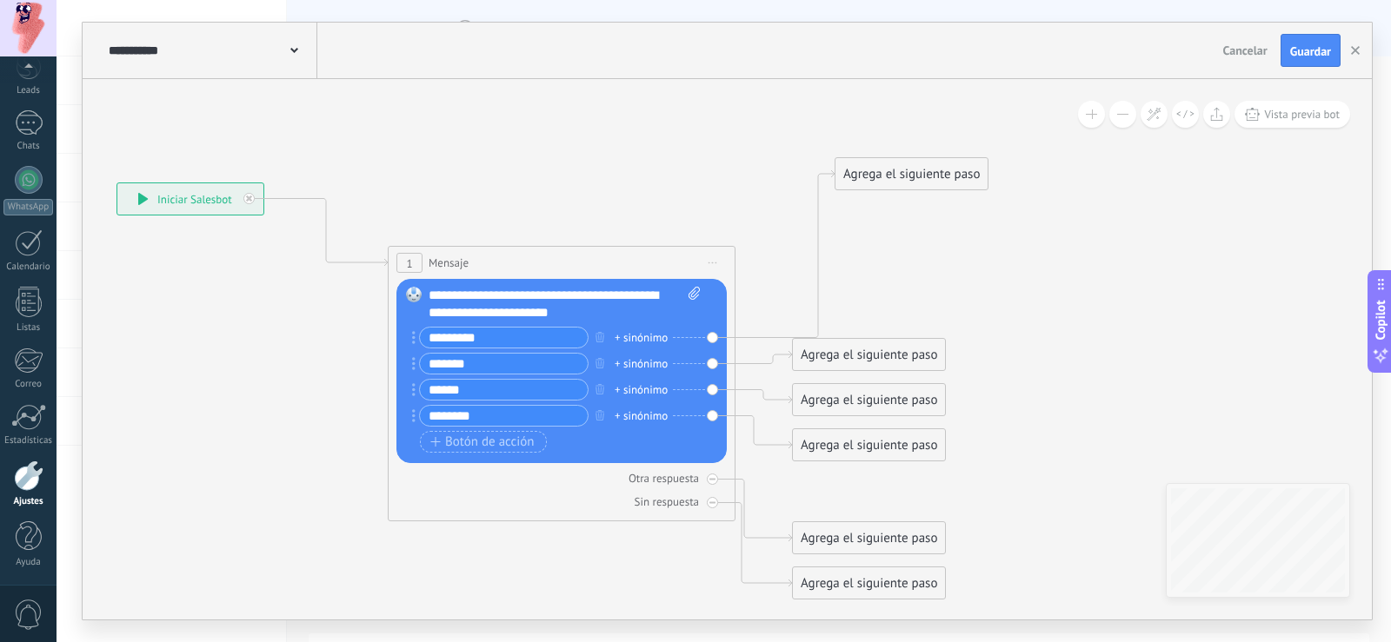
drag, startPoint x: 862, startPoint y: 486, endPoint x: 905, endPoint y: 170, distance: 319.3
click at [905, 170] on div "Agrega el siguiente paso" at bounding box center [911, 174] width 152 height 29
drag, startPoint x: 862, startPoint y: 356, endPoint x: 1017, endPoint y: 373, distance: 155.7
click at [1006, 382] on div "Agrega el siguiente paso" at bounding box center [985, 372] width 152 height 29
click at [929, 185] on div "Agrega el siguiente paso" at bounding box center [911, 174] width 152 height 29
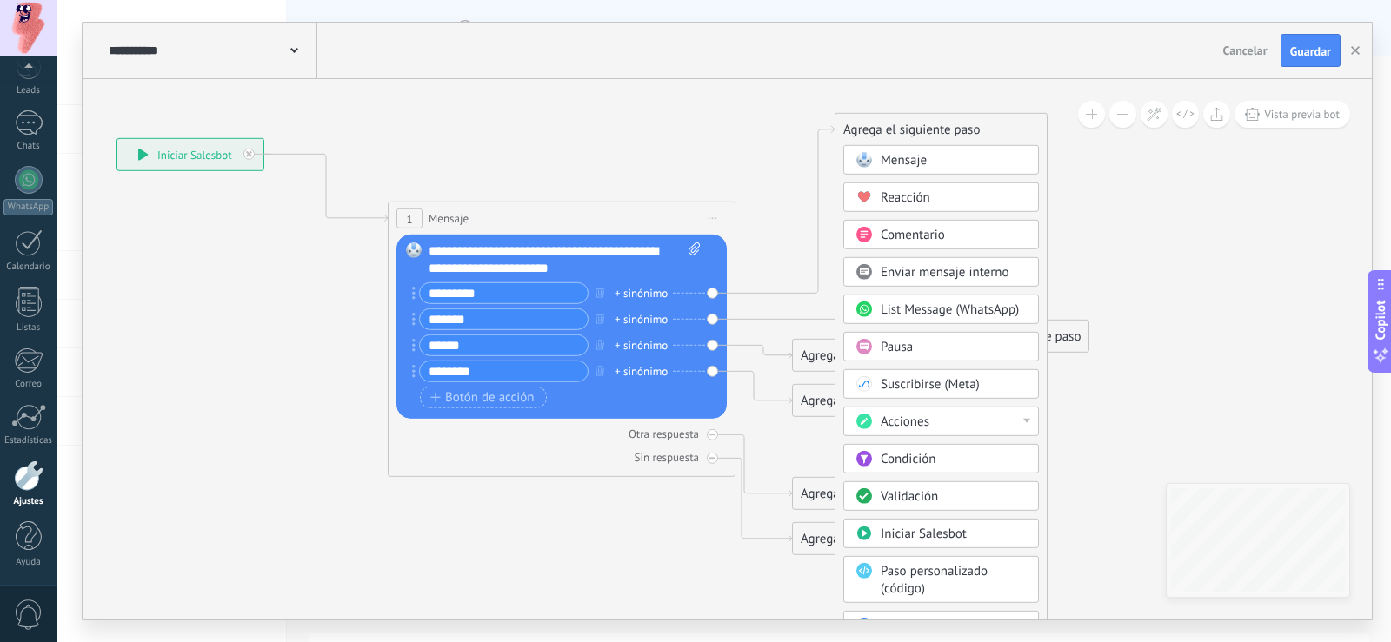
click at [1028, 419] on div at bounding box center [1026, 421] width 7 height 4
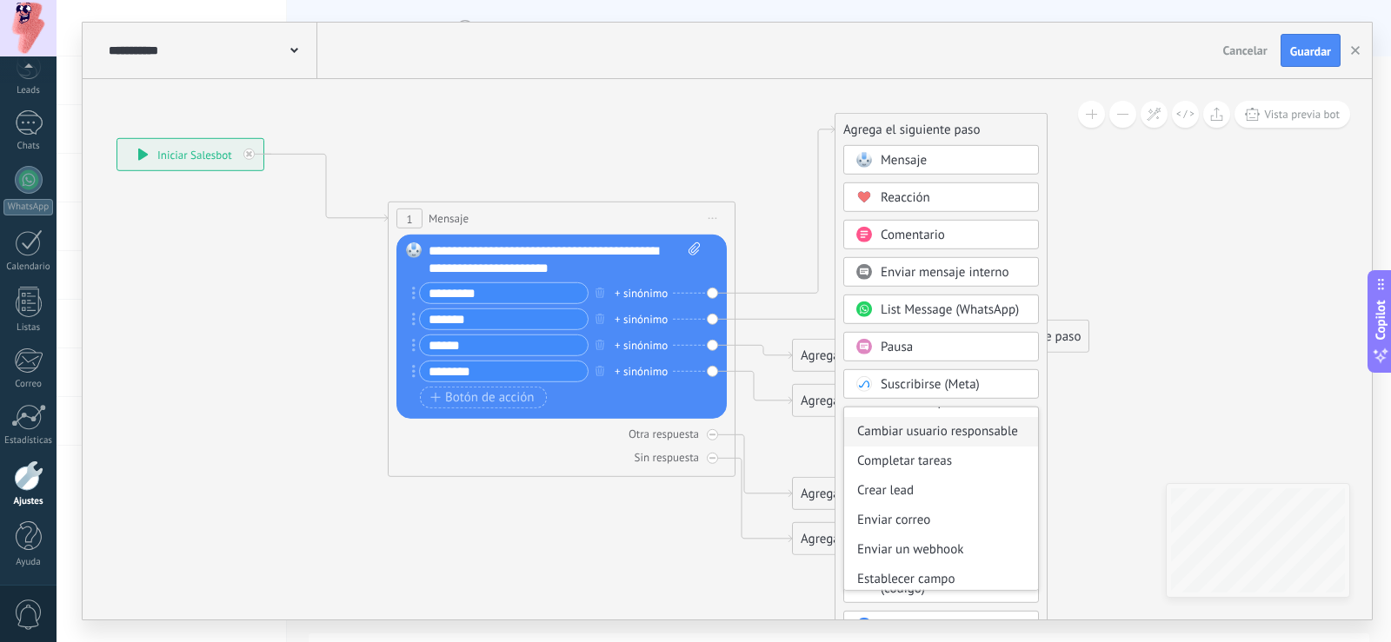
click at [974, 429] on div "Cambiar usuario responsable" at bounding box center [941, 432] width 194 height 30
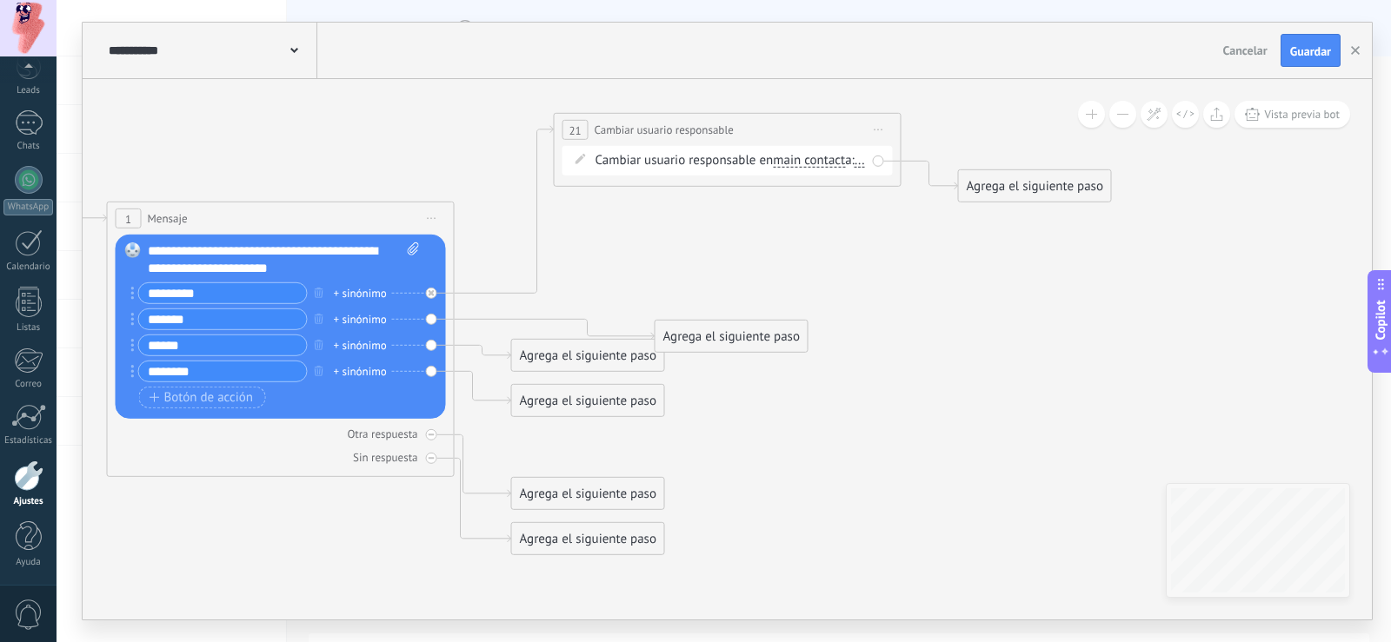
click at [680, 130] on span "Cambiar usuario responsable" at bounding box center [664, 130] width 139 height 17
click at [809, 155] on span "main contact" at bounding box center [809, 161] width 72 height 14
click at [809, 155] on button "main contact" at bounding box center [872, 160] width 217 height 31
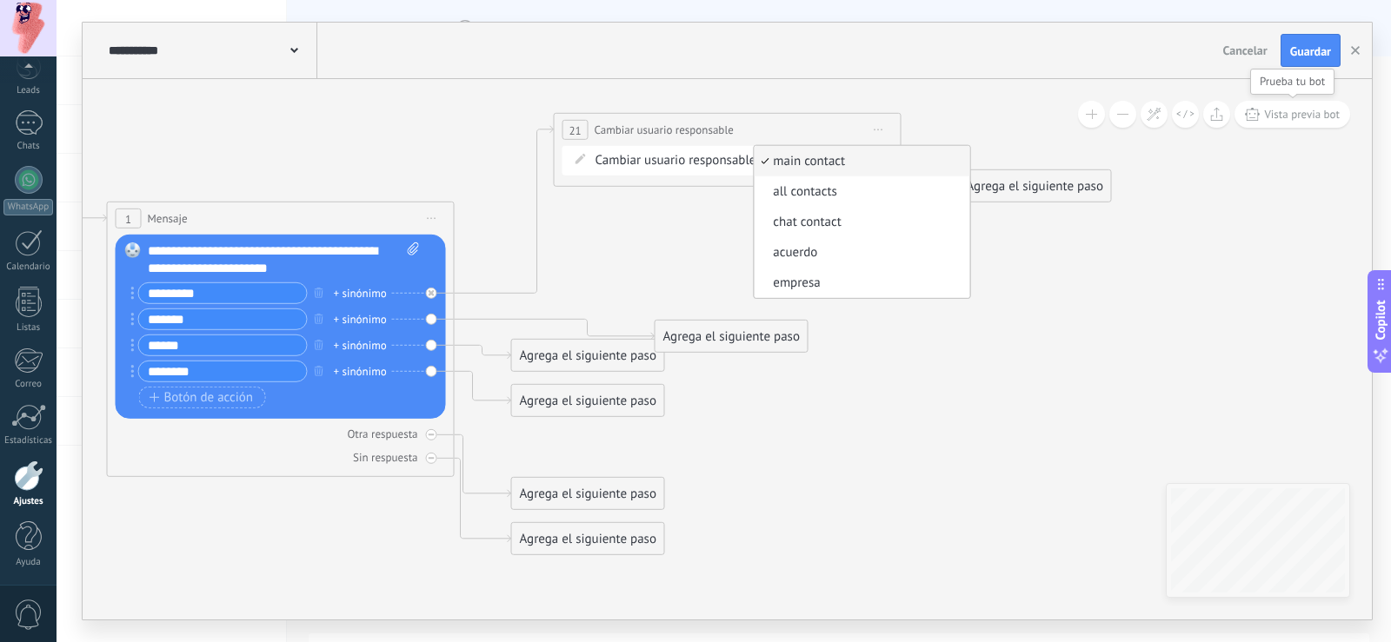
click at [1284, 118] on span "Vista previa bot" at bounding box center [1302, 114] width 76 height 15
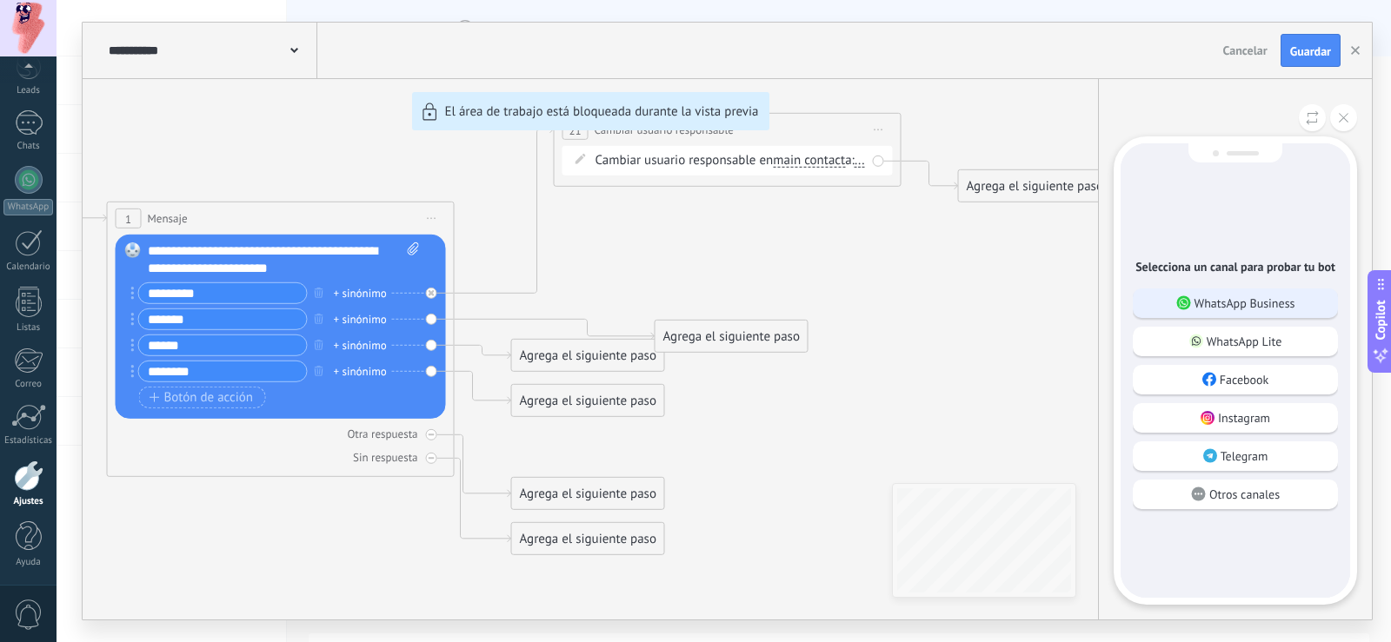
click at [1275, 303] on p "WhatsApp Business" at bounding box center [1245, 304] width 101 height 16
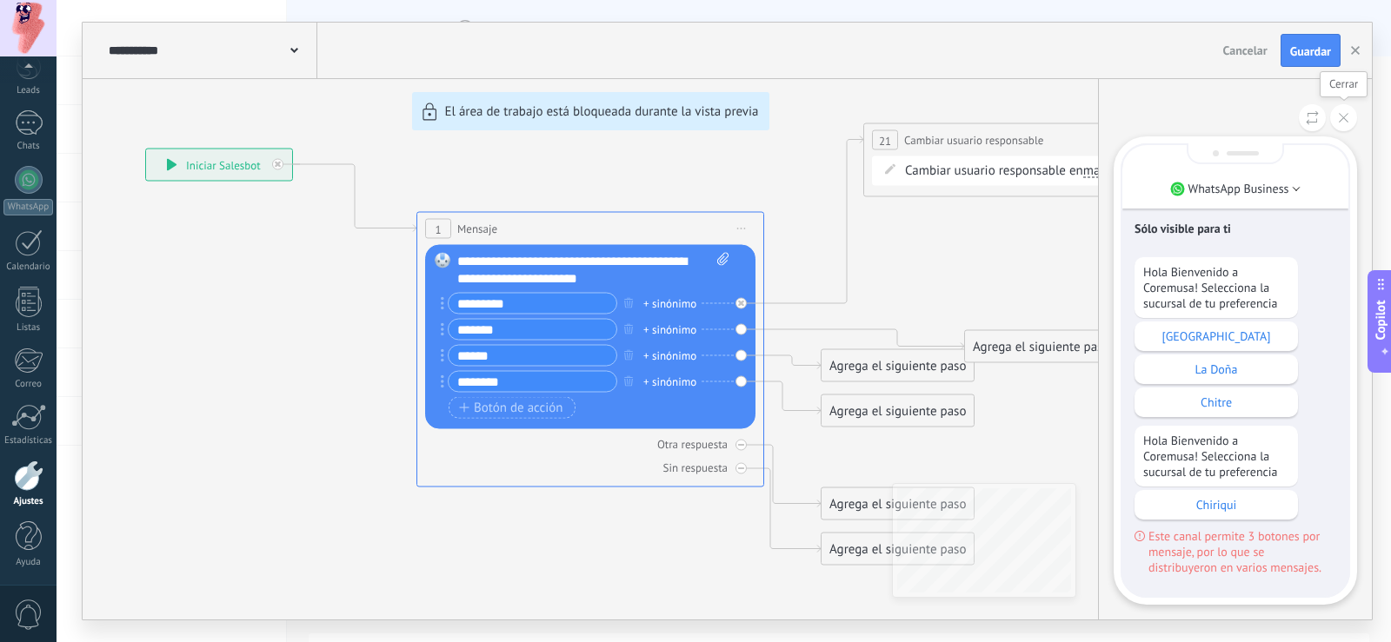
click at [1345, 118] on icon at bounding box center [1344, 118] width 10 height 10
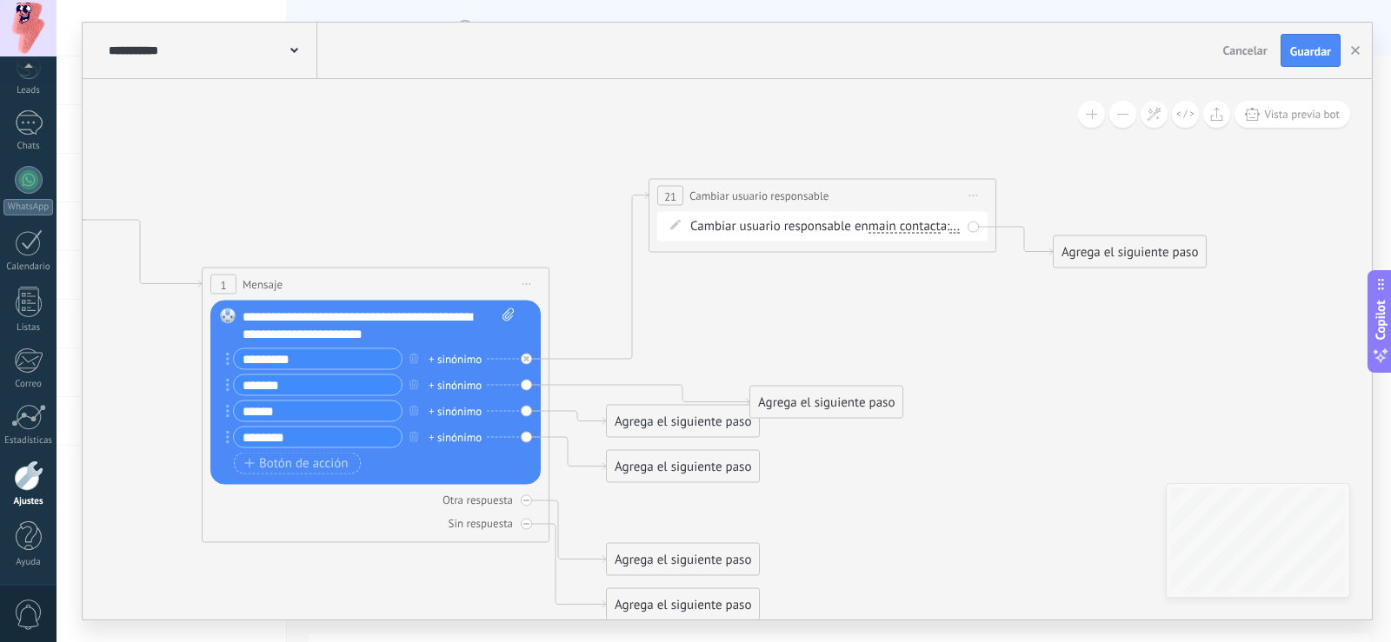
drag, startPoint x: 975, startPoint y: 267, endPoint x: 749, endPoint y: 327, distance: 233.9
click at [749, 327] on icon at bounding box center [539, 400] width 2087 height 1312
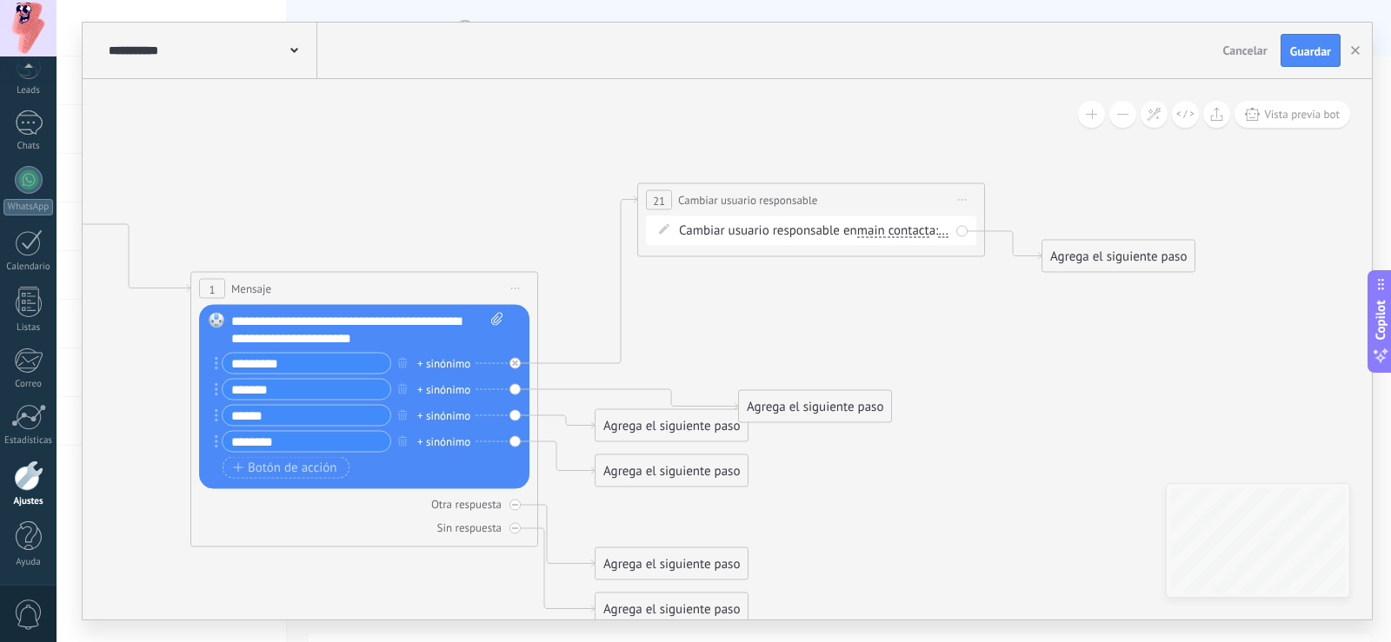
click at [902, 236] on span "main contact" at bounding box center [893, 231] width 72 height 14
click at [902, 236] on button "main contact" at bounding box center [957, 231] width 217 height 31
click at [896, 351] on span "empresa" at bounding box center [943, 353] width 210 height 17
click at [924, 233] on span "..." at bounding box center [919, 231] width 10 height 14
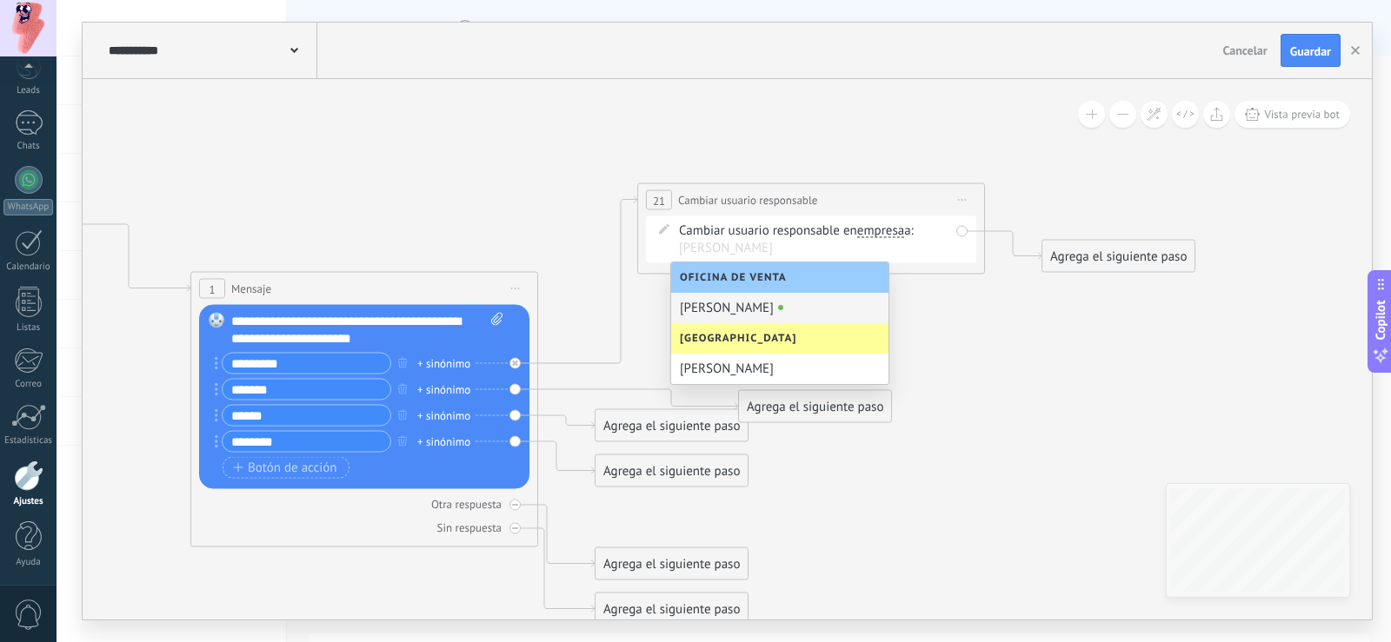
click at [759, 319] on div "[PERSON_NAME]" at bounding box center [779, 308] width 217 height 30
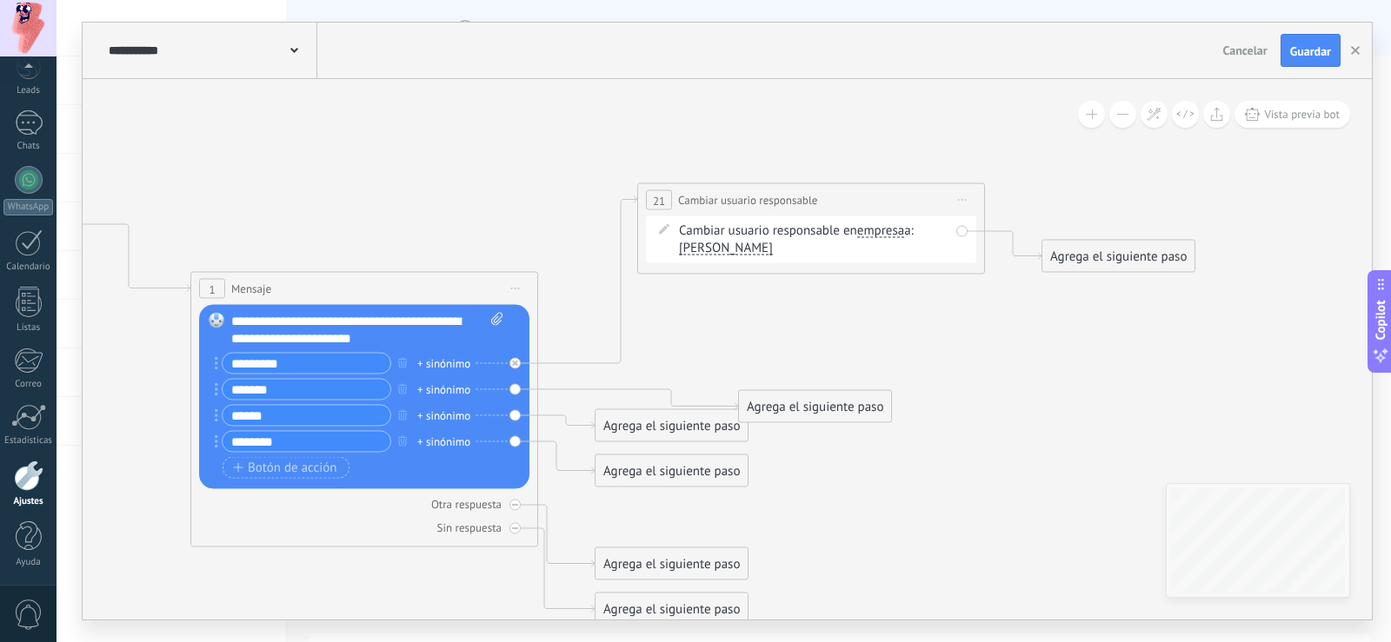
click at [710, 242] on span "[PERSON_NAME]" at bounding box center [726, 249] width 94 height 14
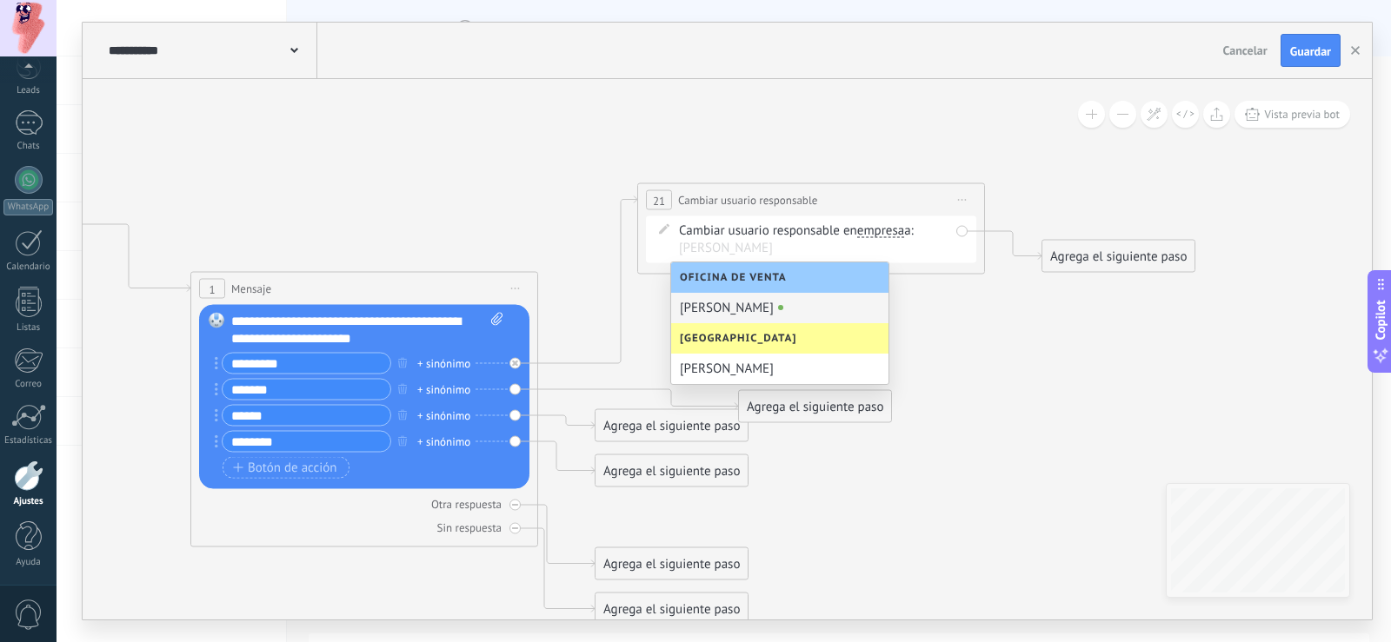
click at [792, 240] on li "[PERSON_NAME]" at bounding box center [814, 248] width 270 height 17
click at [825, 230] on div "Cambiar usuario responsable en empresa main contact all contacts chat contact a…" at bounding box center [814, 240] width 270 height 35
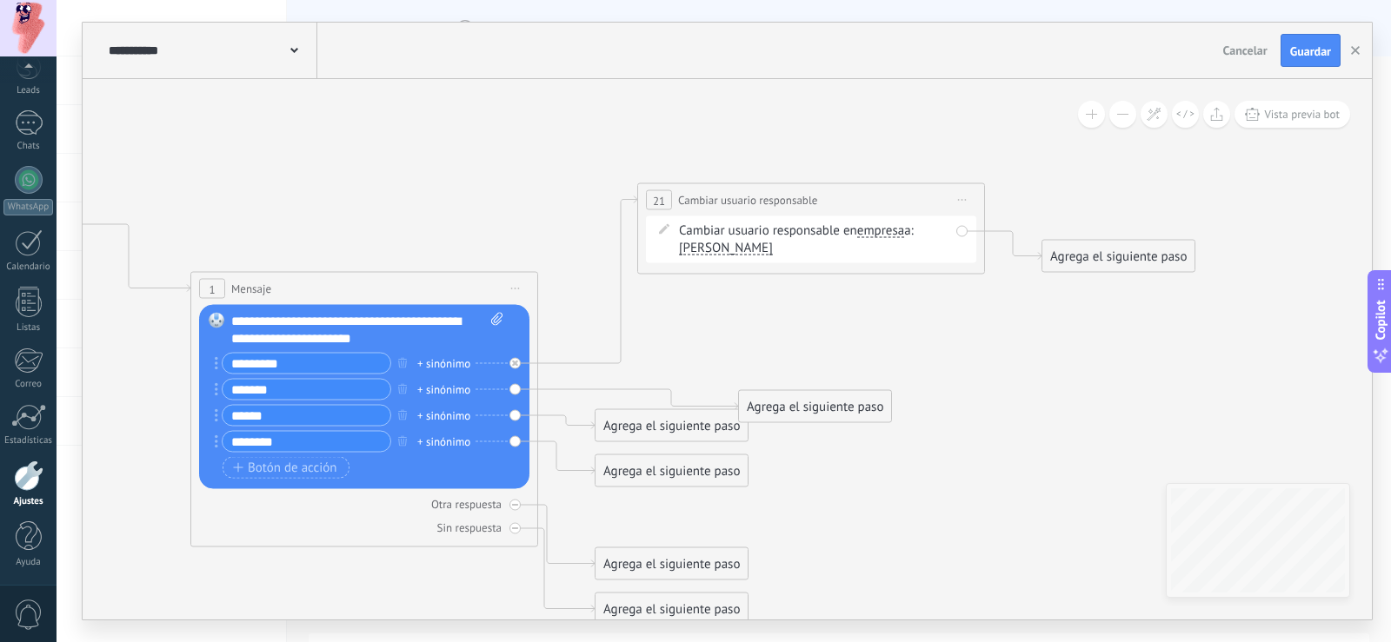
click at [799, 203] on span "Cambiar usuario responsable" at bounding box center [747, 200] width 139 height 17
click at [595, 364] on icon at bounding box center [587, 280] width 99 height 168
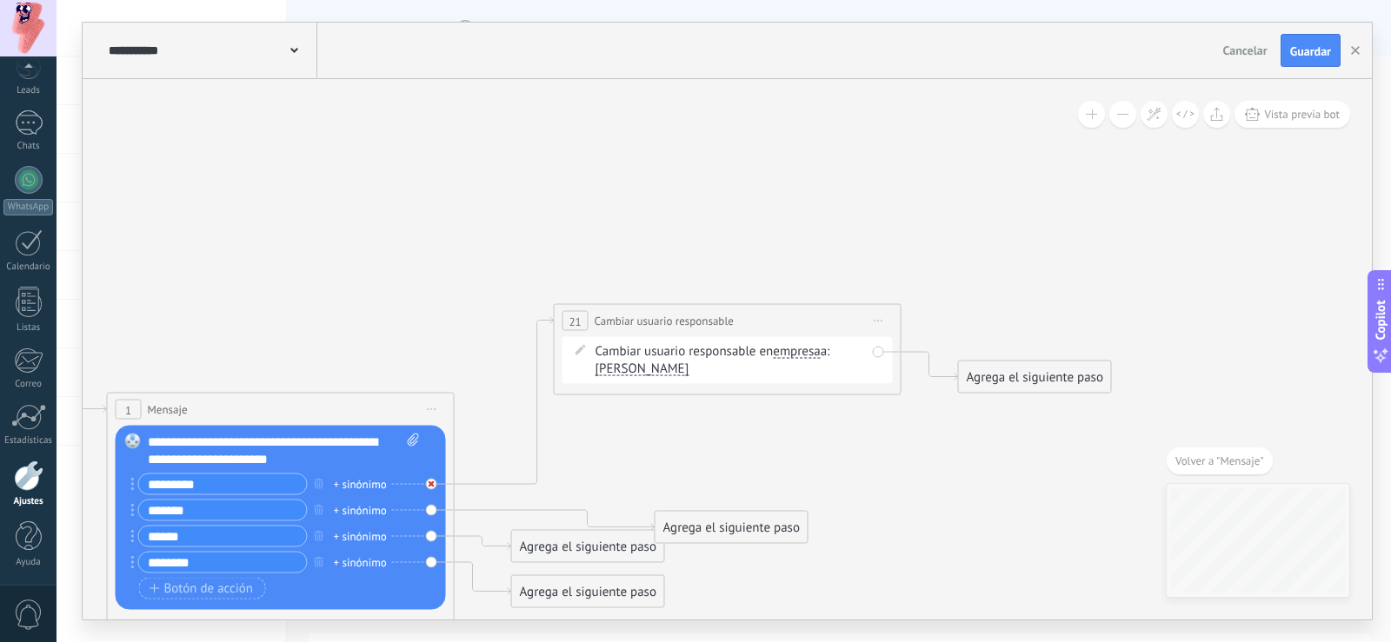
click at [436, 481] on div at bounding box center [436, 479] width 20 height 21
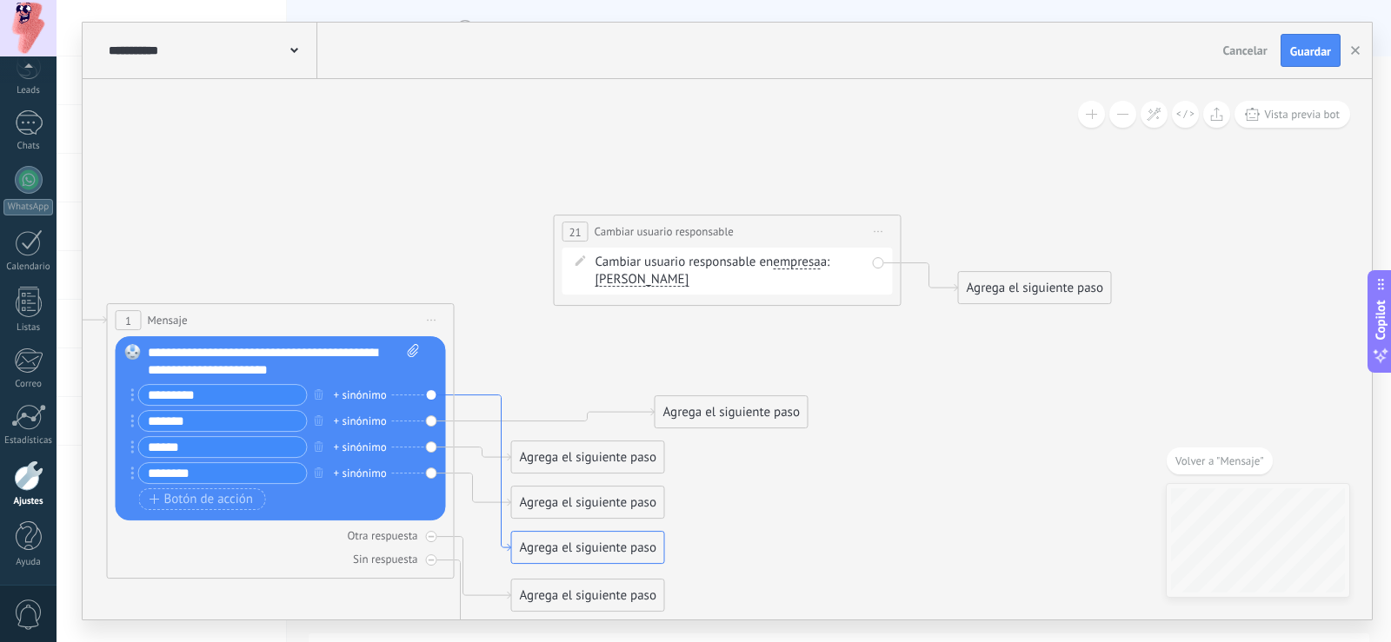
click at [479, 396] on icon at bounding box center [483, 474] width 57 height 156
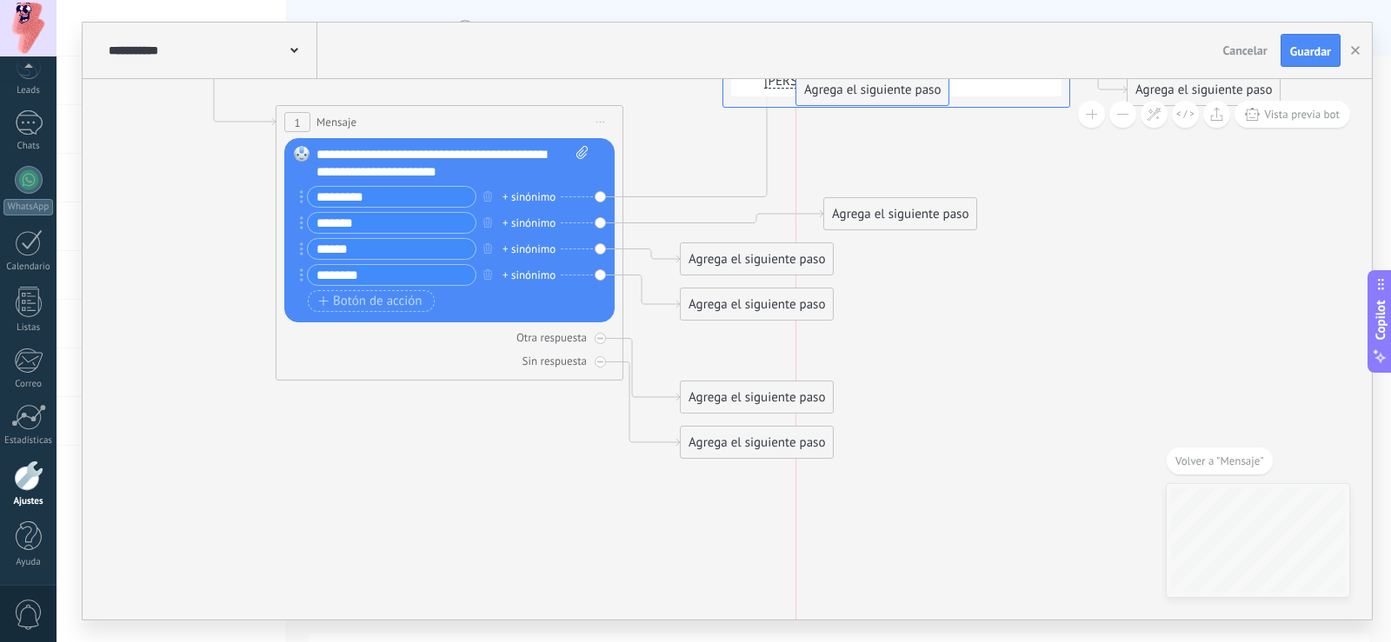
drag, startPoint x: 775, startPoint y: 356, endPoint x: 892, endPoint y: 102, distance: 279.7
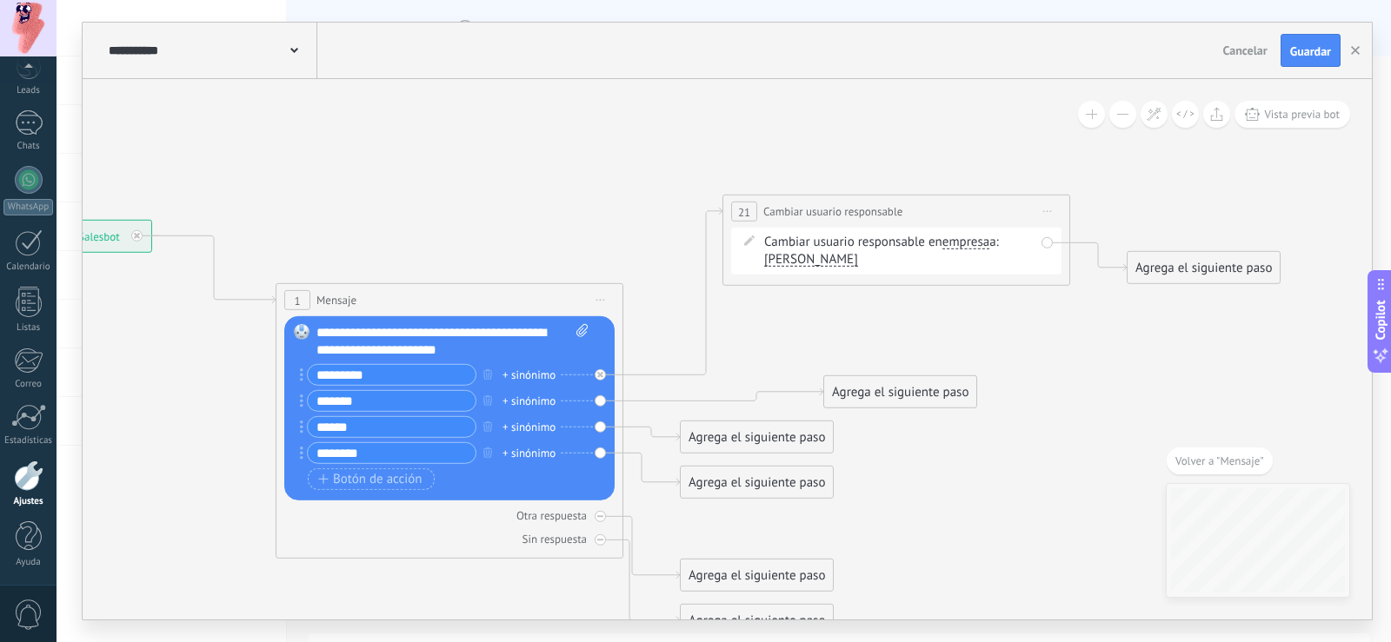
click at [1041, 212] on span "Iniciar vista previa aquí Cambiar nombre Duplicar Borrar" at bounding box center [1048, 211] width 28 height 25
click at [1090, 323] on div "Borrar" at bounding box center [1127, 325] width 172 height 30
drag, startPoint x: 720, startPoint y: 534, endPoint x: 810, endPoint y: 233, distance: 314.1
click at [810, 233] on div "Agrega el siguiente paso" at bounding box center [847, 227] width 152 height 29
click at [892, 231] on div "Agrega el siguiente paso" at bounding box center [847, 227] width 152 height 29
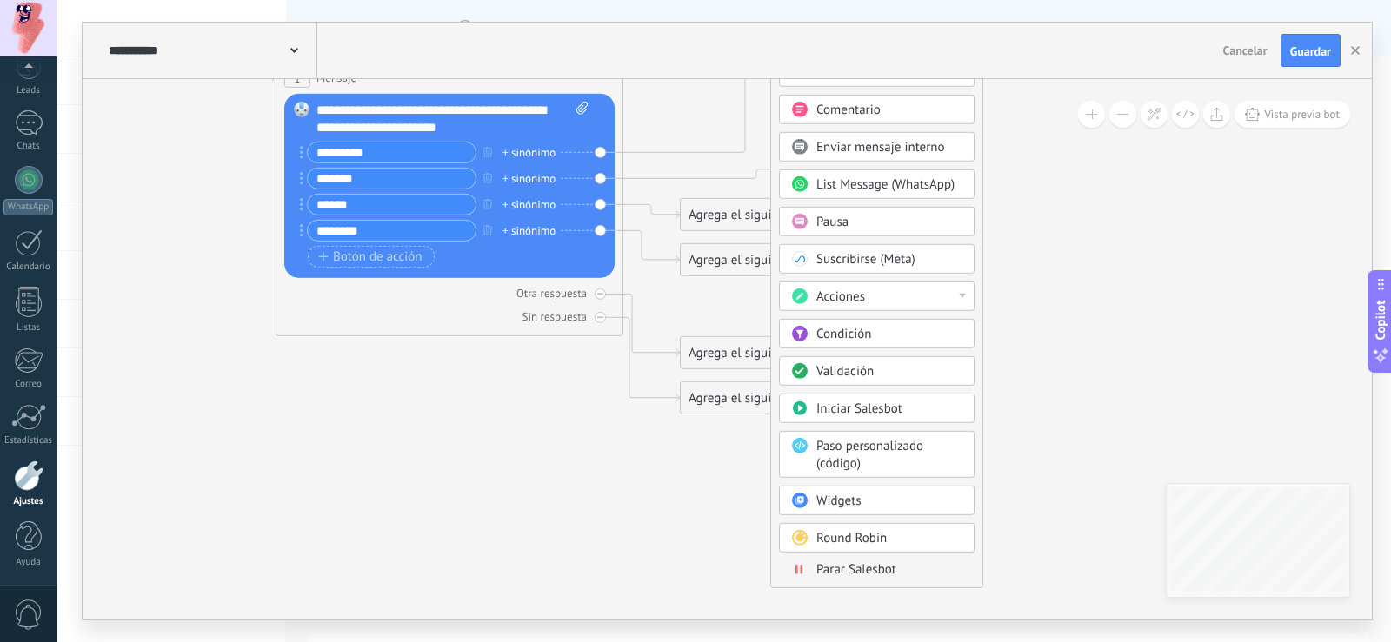
click at [966, 303] on div "Acciones" at bounding box center [877, 297] width 196 height 30
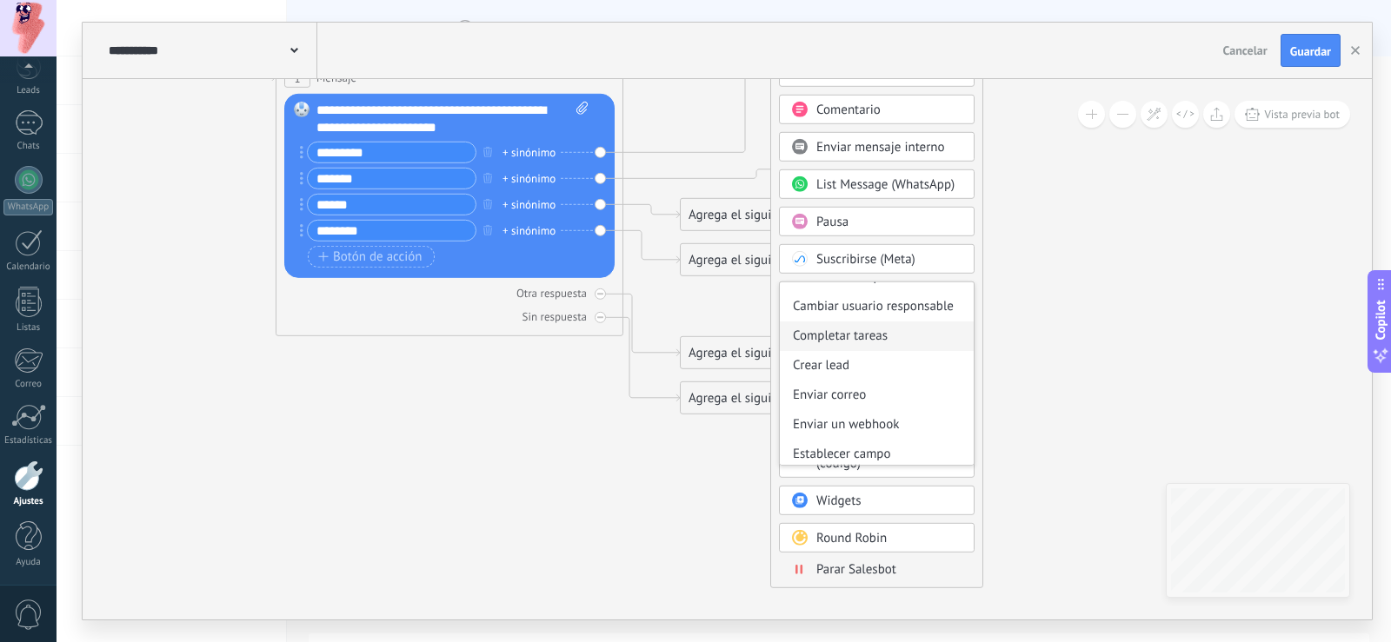
scroll to position [231, 0]
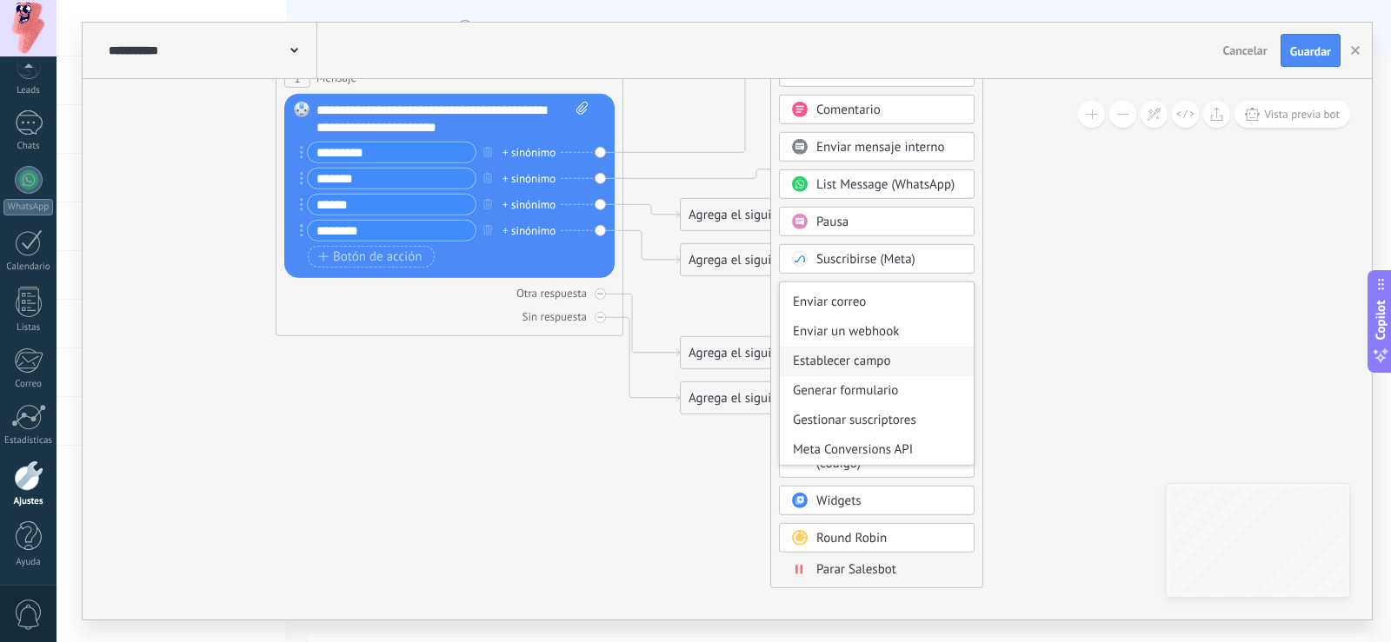
click at [889, 362] on div "Establecer campo" at bounding box center [877, 362] width 194 height 30
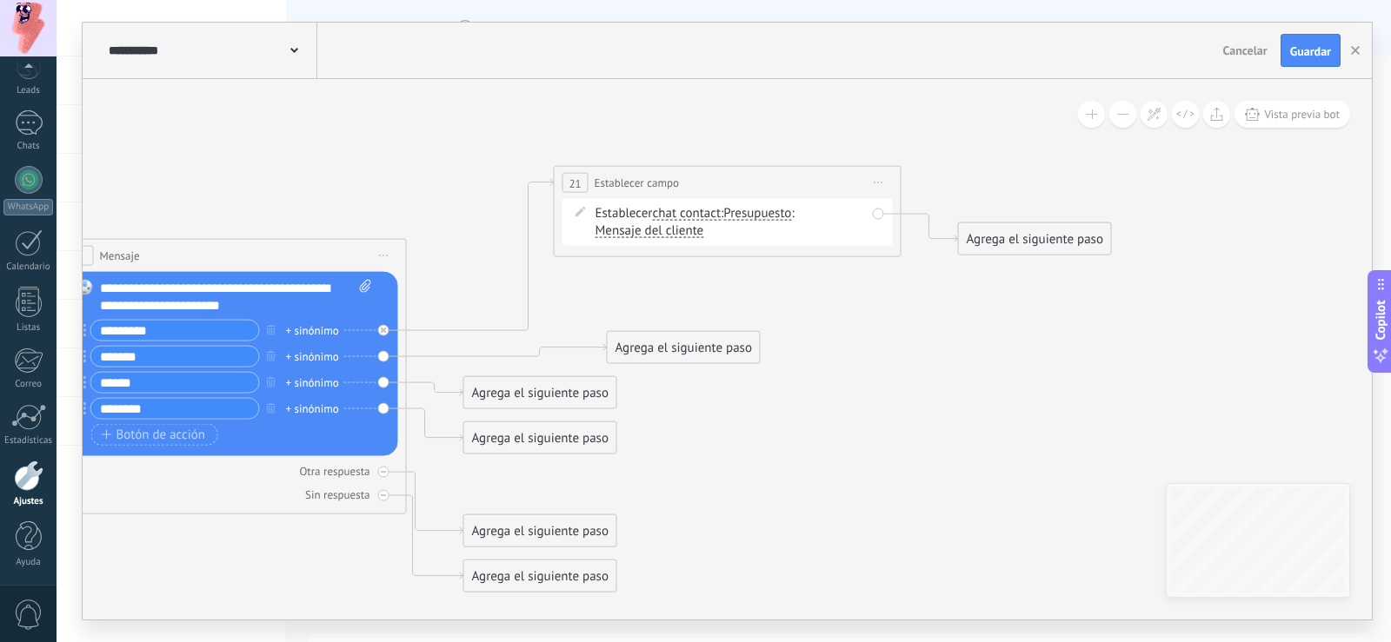
click at [771, 216] on span "Presupuesto" at bounding box center [757, 214] width 68 height 14
click at [771, 216] on button "Presupuesto" at bounding box center [823, 213] width 217 height 31
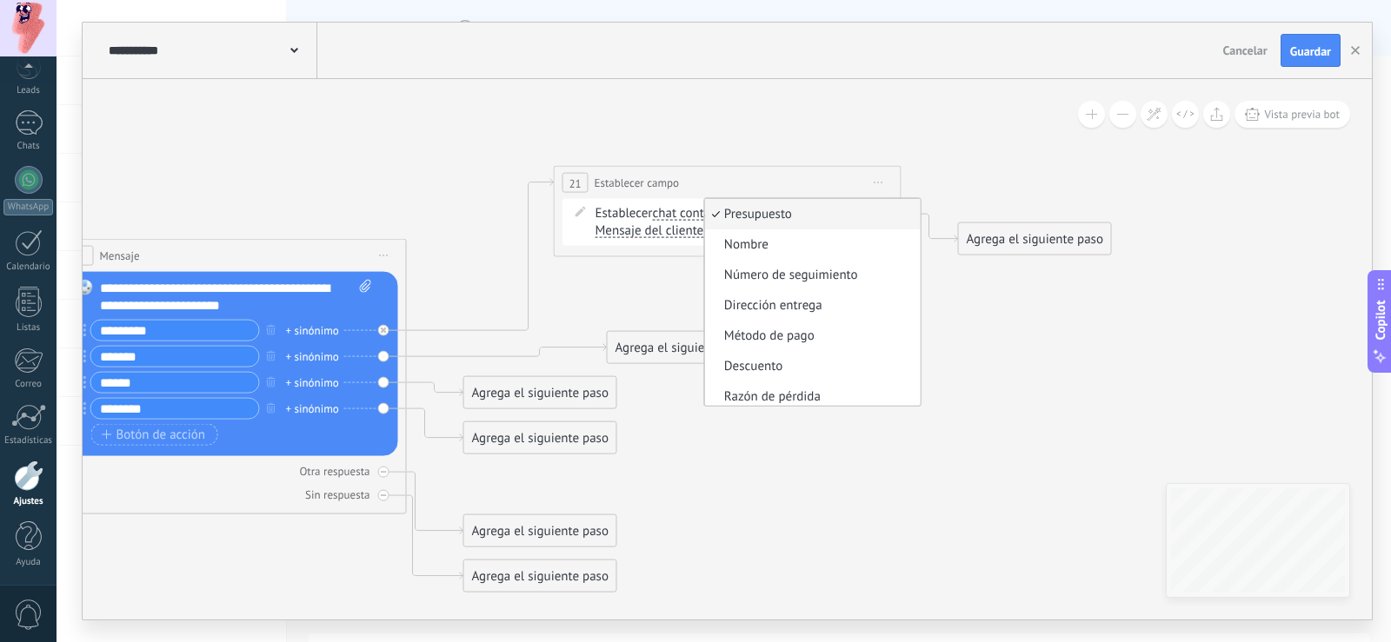
click at [645, 234] on span "Mensaje del cliente" at bounding box center [650, 231] width 109 height 14
click at [645, 234] on button "Mensaje del cliente" at bounding box center [695, 231] width 217 height 31
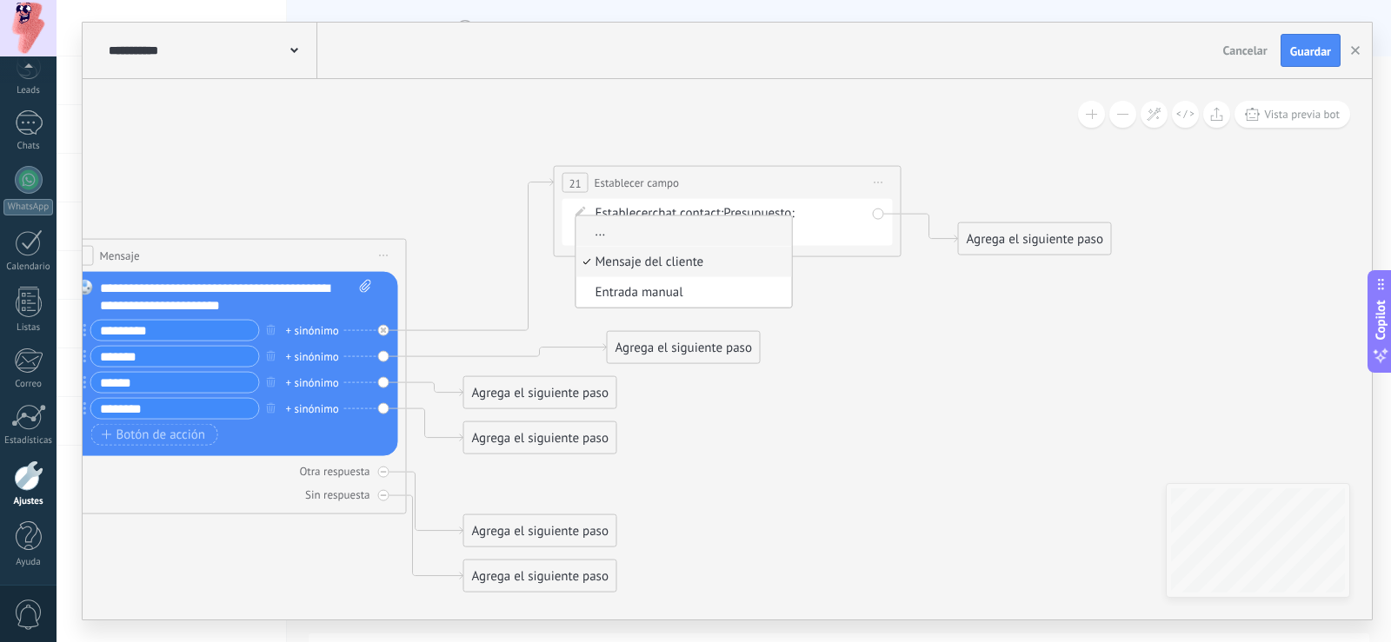
click at [783, 216] on li "..." at bounding box center [684, 231] width 216 height 30
click at [783, 216] on span "Presupuesto" at bounding box center [757, 214] width 68 height 14
click at [783, 216] on button "Presupuesto" at bounding box center [823, 213] width 217 height 31
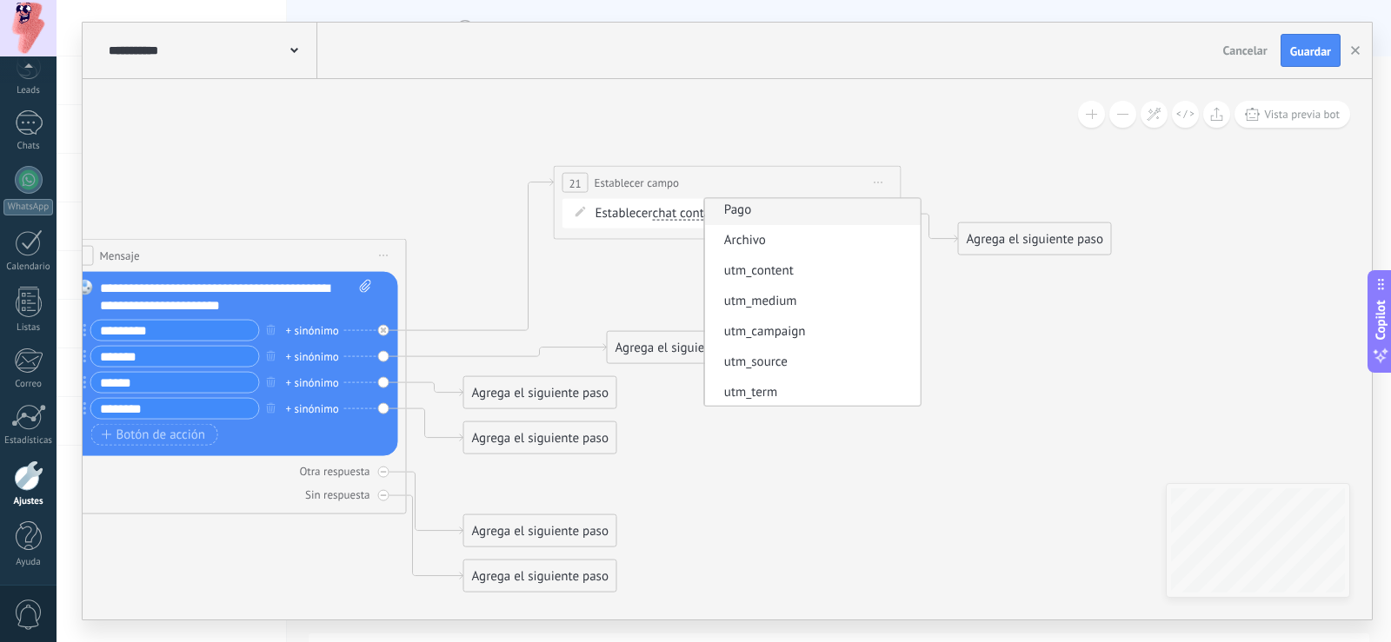
scroll to position [432, 0]
click at [639, 179] on span "Establecer campo" at bounding box center [639, 183] width 85 height 17
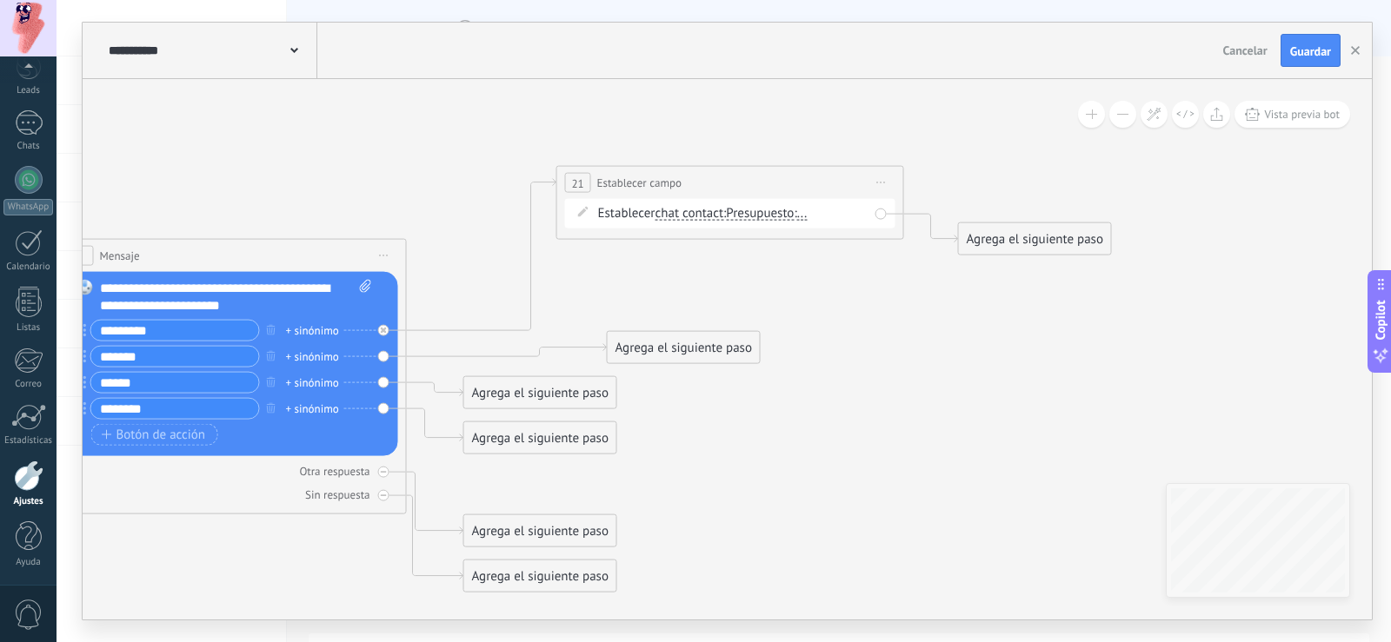
click at [726, 156] on icon at bounding box center [420, 379] width 2134 height 1296
click at [881, 184] on span "Iniciar vista previa aquí Cambiar nombre Duplicar Borrar" at bounding box center [882, 182] width 28 height 25
click at [932, 303] on div "Borrar" at bounding box center [961, 297] width 172 height 30
drag, startPoint x: 533, startPoint y: 489, endPoint x: 573, endPoint y: 190, distance: 301.7
click at [573, 190] on div "Agrega el siguiente paso" at bounding box center [580, 192] width 152 height 29
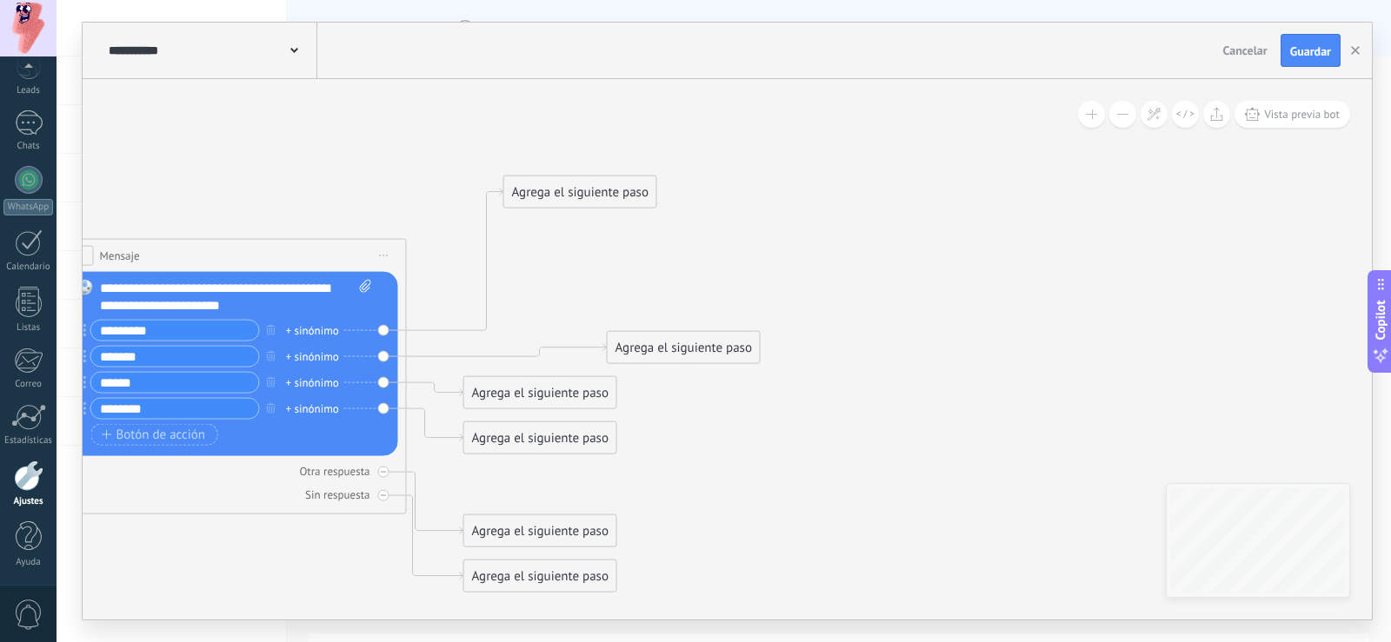
click at [573, 190] on div "Agrega el siguiente paso" at bounding box center [580, 192] width 152 height 29
click at [557, 196] on div "Agrega el siguiente paso" at bounding box center [580, 192] width 152 height 29
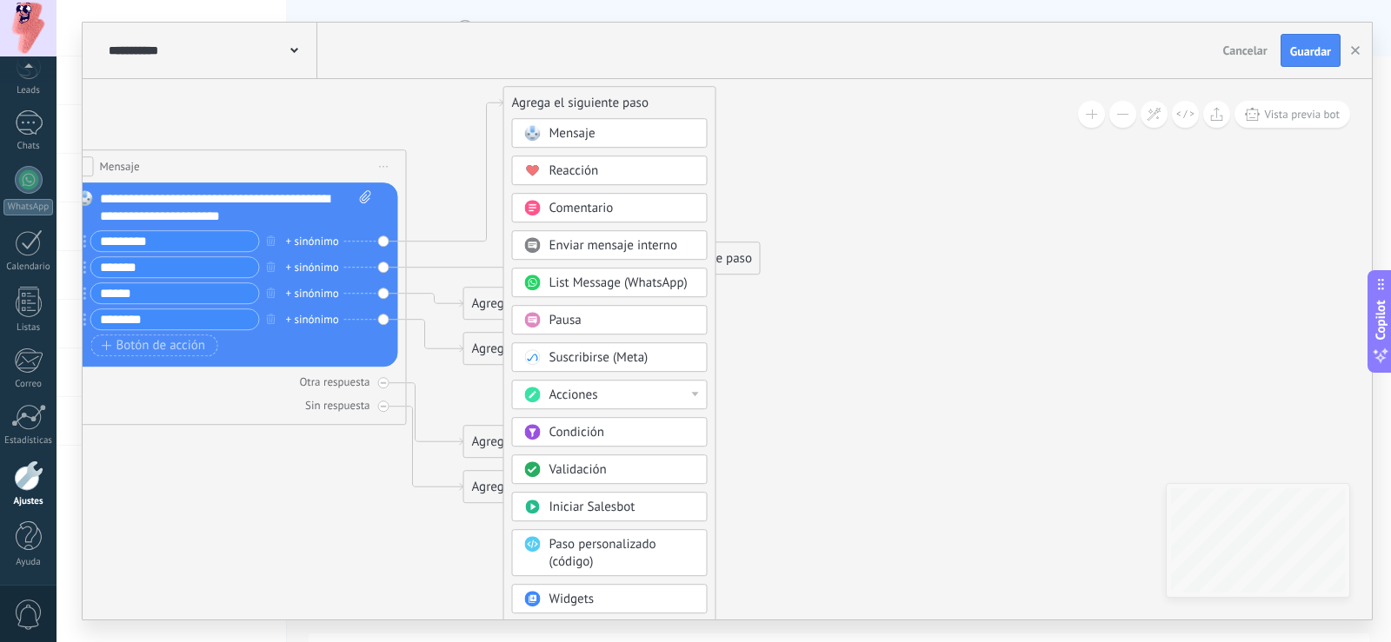
click at [609, 432] on div "Condición" at bounding box center [622, 432] width 146 height 17
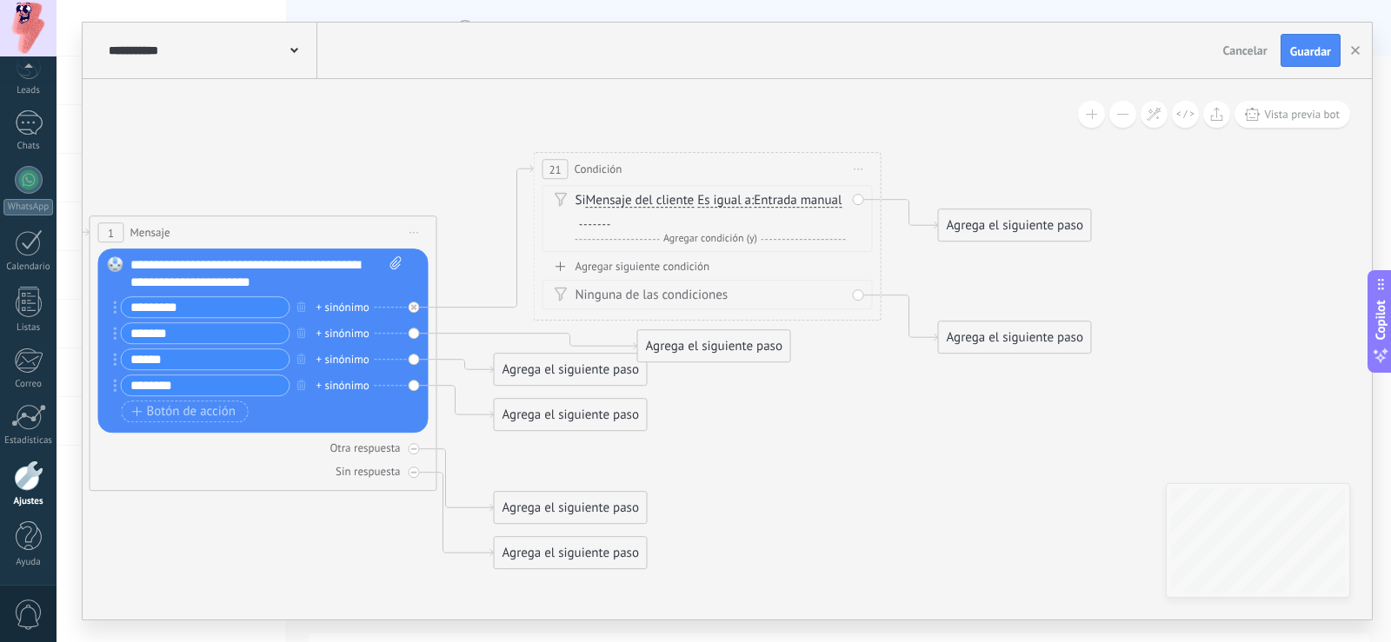
drag, startPoint x: 890, startPoint y: 407, endPoint x: 859, endPoint y: 489, distance: 88.3
click at [862, 487] on icon at bounding box center [426, 360] width 2084 height 1287
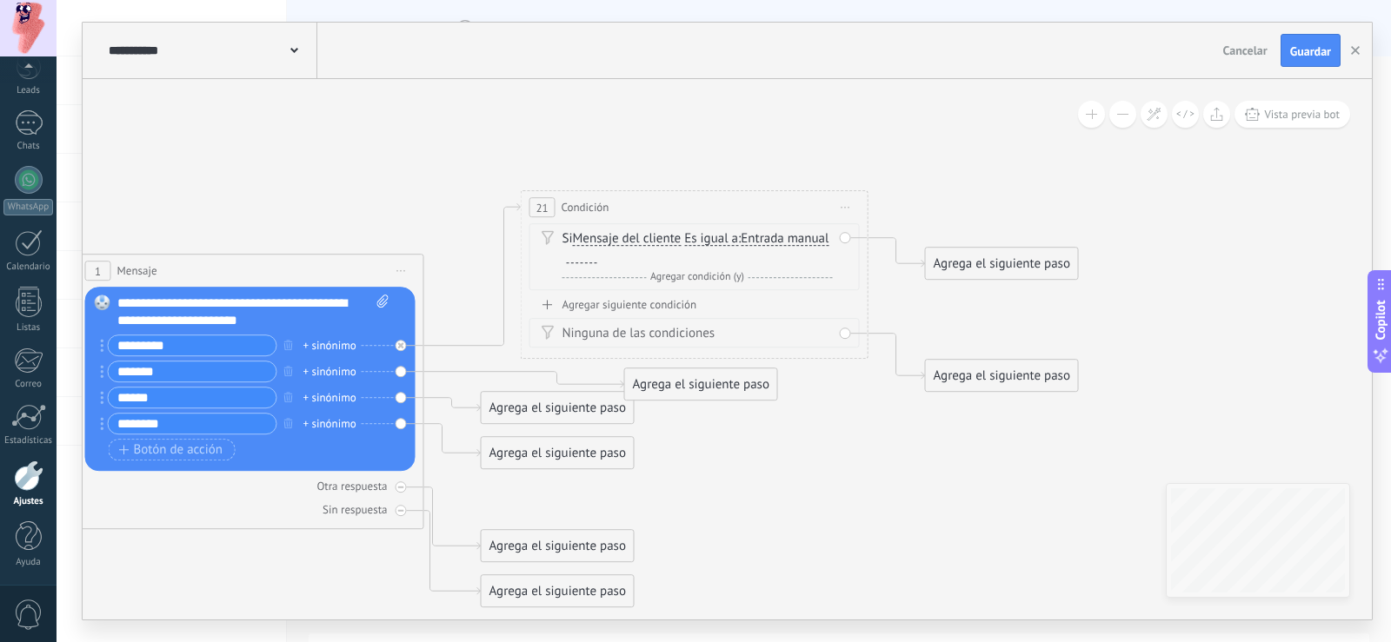
click at [935, 254] on div "Agrega el siguiente paso Mensaje Mensaje Mensaje Reacción Comentario Enviar men…" at bounding box center [1002, 263] width 154 height 33
click at [959, 263] on div "Agrega el siguiente paso" at bounding box center [1002, 270] width 152 height 29
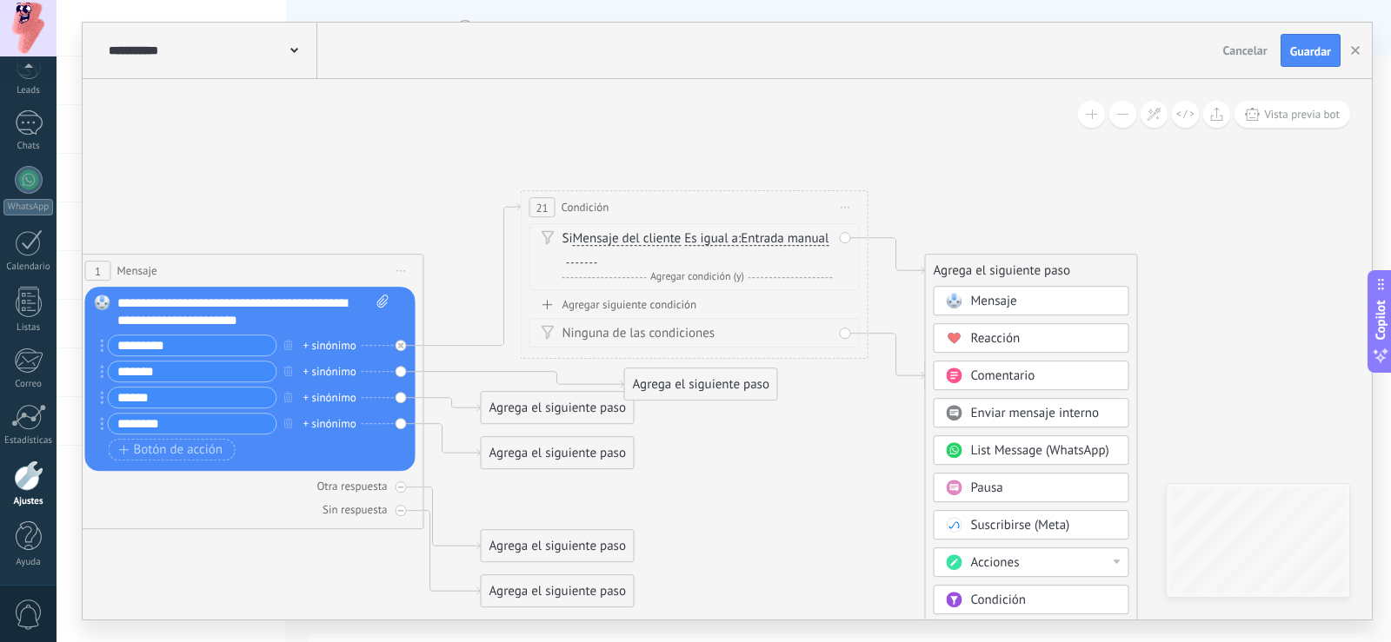
click at [957, 266] on div "Agrega el siguiente paso" at bounding box center [1031, 270] width 211 height 29
click at [809, 213] on div "21 Condición ********* Iniciar vista previa aquí Cambiar nombre Duplicar Borrar" at bounding box center [695, 207] width 346 height 32
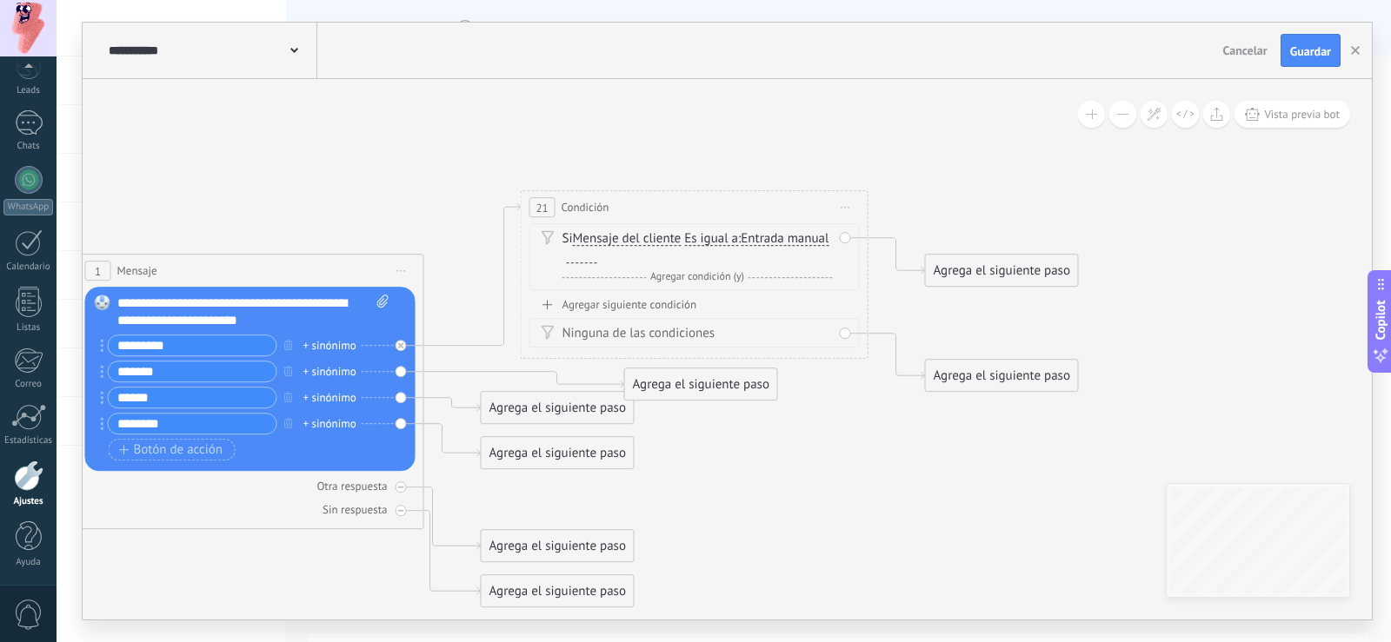
click at [849, 215] on span "Iniciar vista previa aquí Cambiar nombre Duplicar Borrar" at bounding box center [846, 207] width 28 height 25
click at [887, 324] on div "Borrar" at bounding box center [925, 321] width 172 height 30
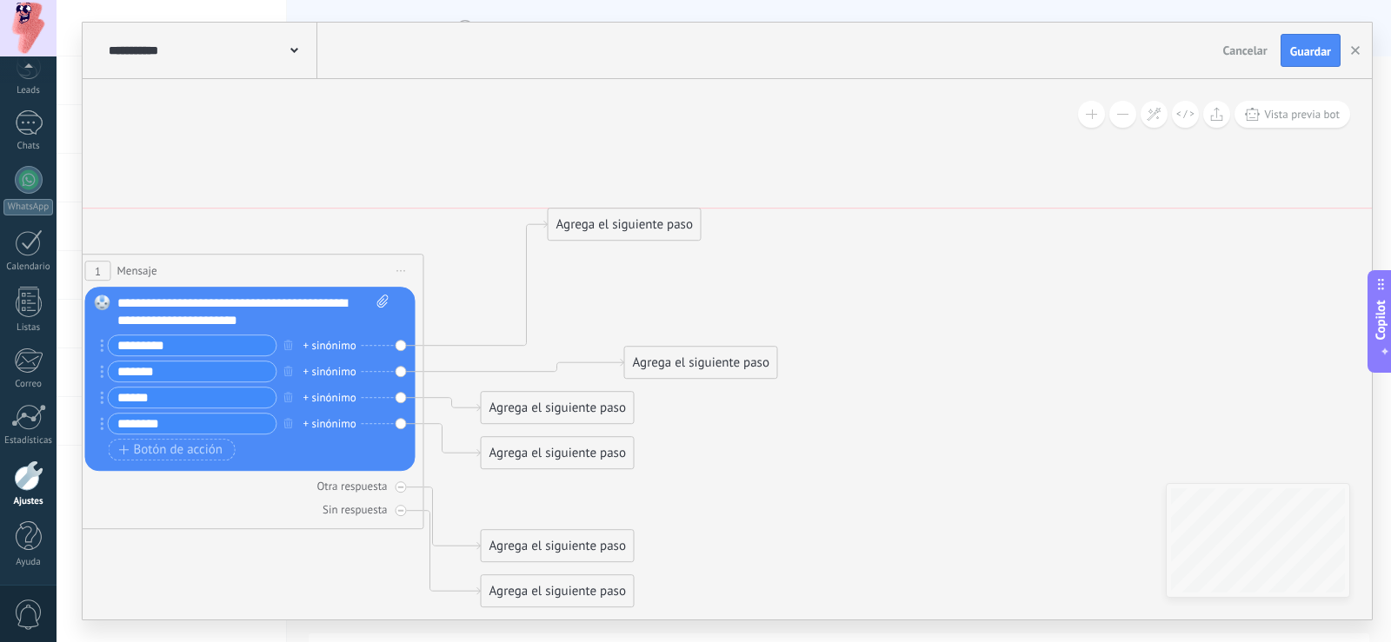
drag, startPoint x: 564, startPoint y: 498, endPoint x: 629, endPoint y: 203, distance: 301.7
click at [629, 210] on div "Agrega el siguiente paso" at bounding box center [625, 224] width 152 height 29
click at [630, 203] on div "Agrega el siguiente paso" at bounding box center [623, 207] width 152 height 29
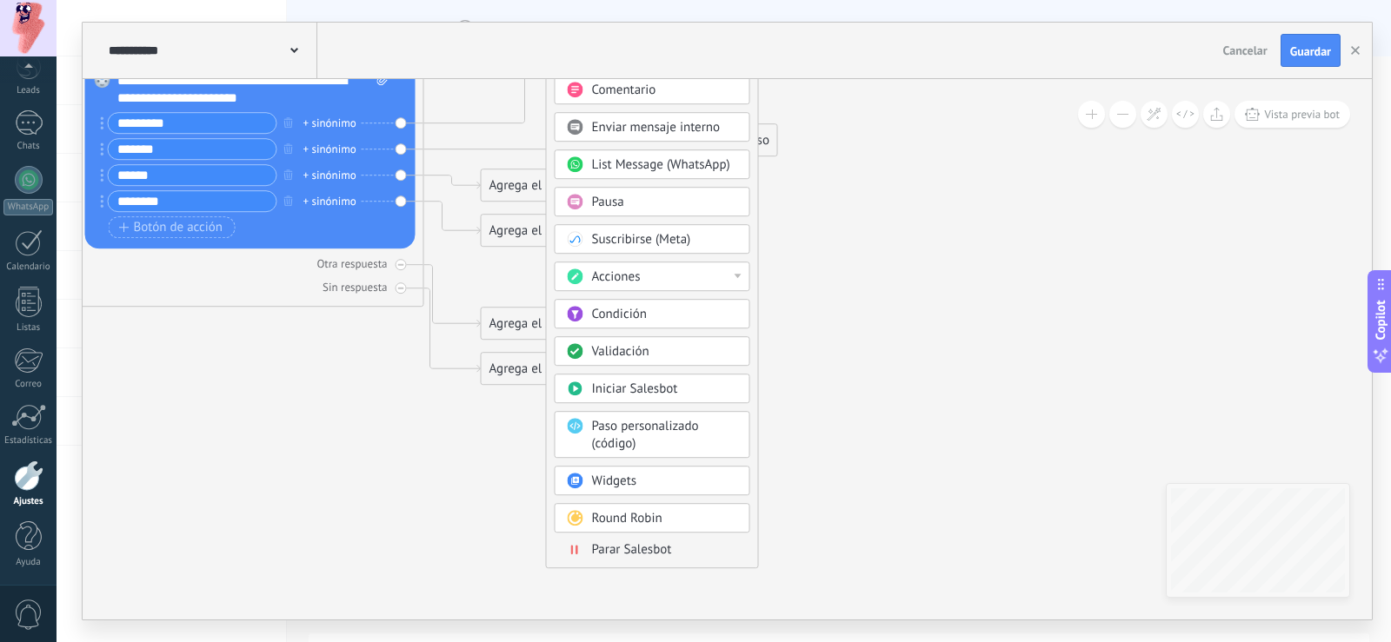
click at [656, 497] on div "Mensaje Mensaje Mensaje Reacción Comentario Enviar mensaje interno" at bounding box center [653, 284] width 196 height 568
click at [653, 491] on body ".abccls-1,.abccls-2{fill-rule:evenodd}.abccls-2{fill:#fff} .abfcls-1{fill:none}…" at bounding box center [695, 321] width 1391 height 642
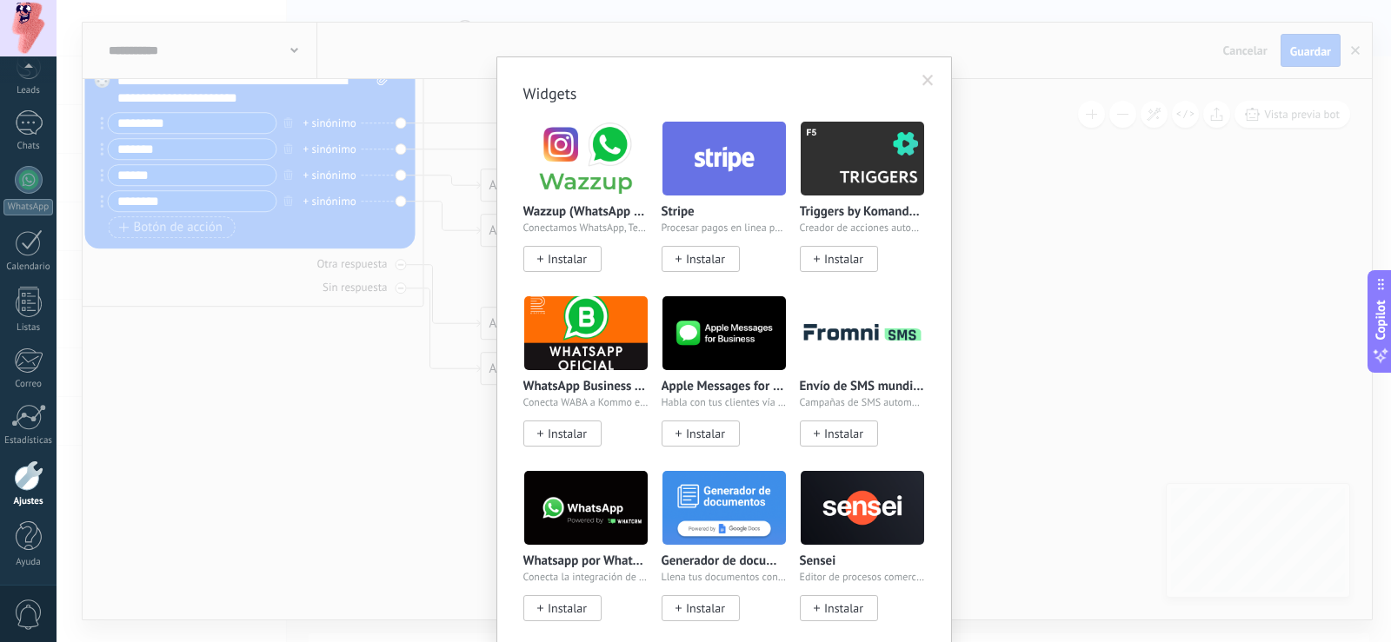
click at [922, 76] on span at bounding box center [927, 81] width 11 height 12
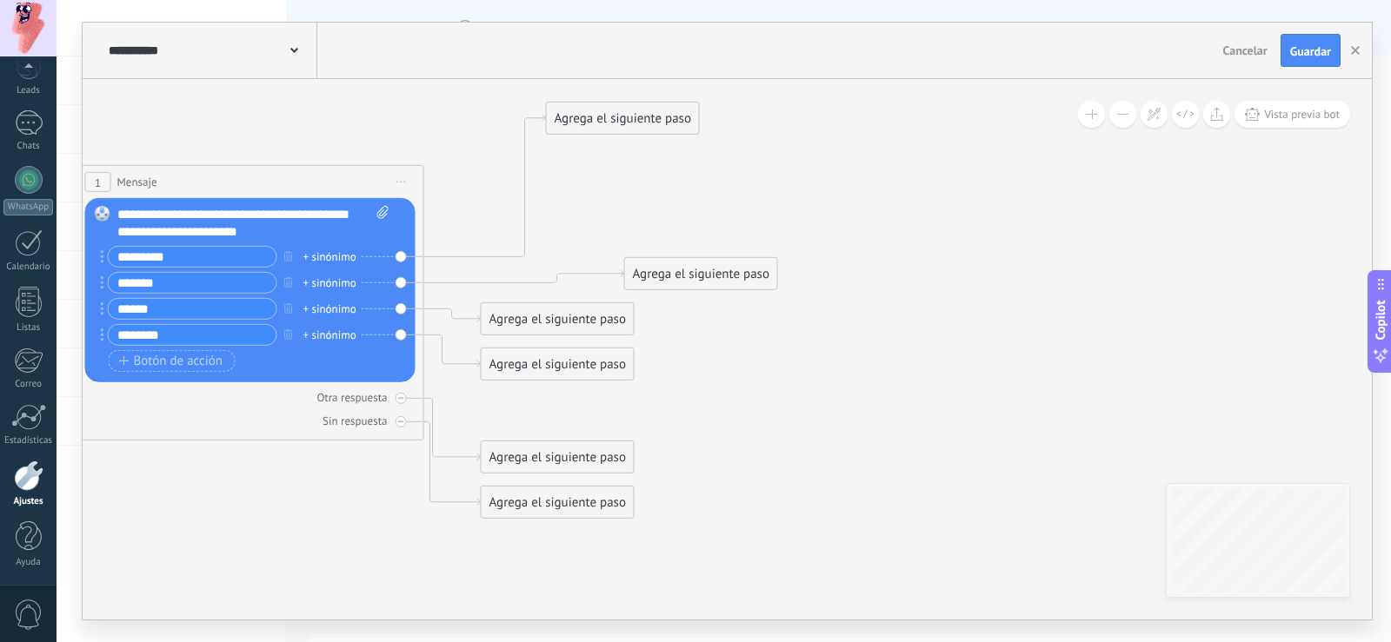
click at [653, 120] on div "Agrega el siguiente paso" at bounding box center [623, 118] width 152 height 29
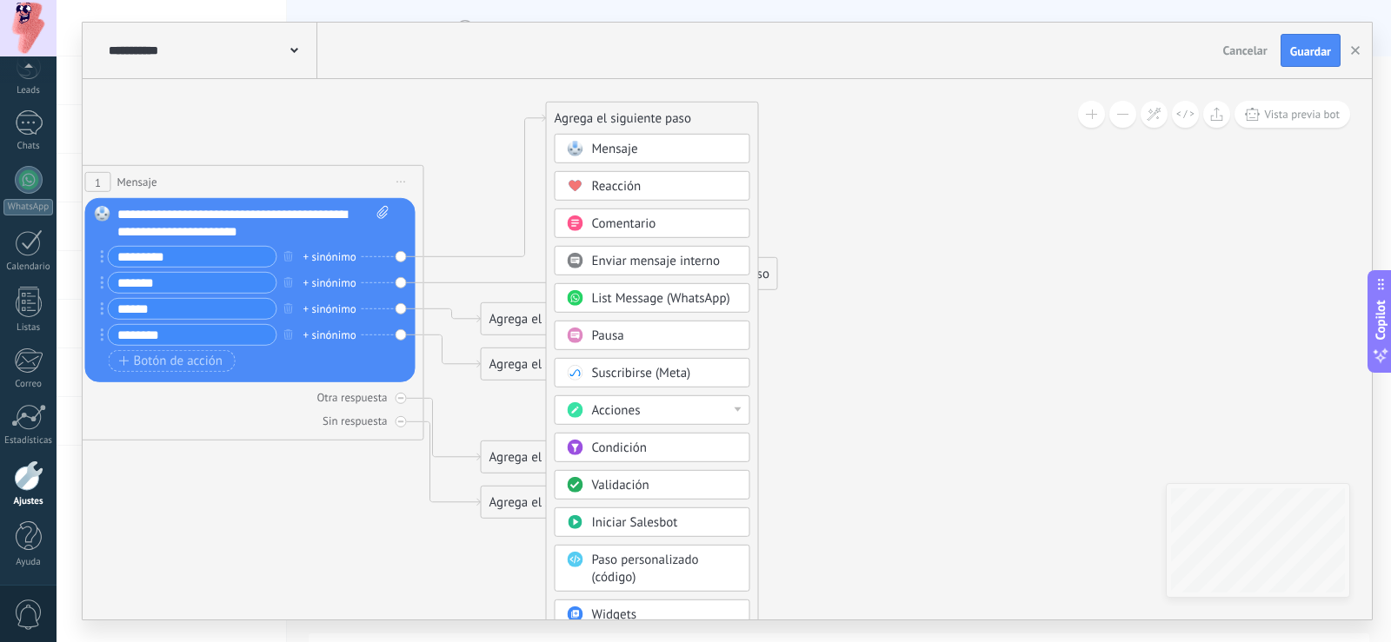
click at [714, 408] on div "Acciones" at bounding box center [665, 411] width 146 height 17
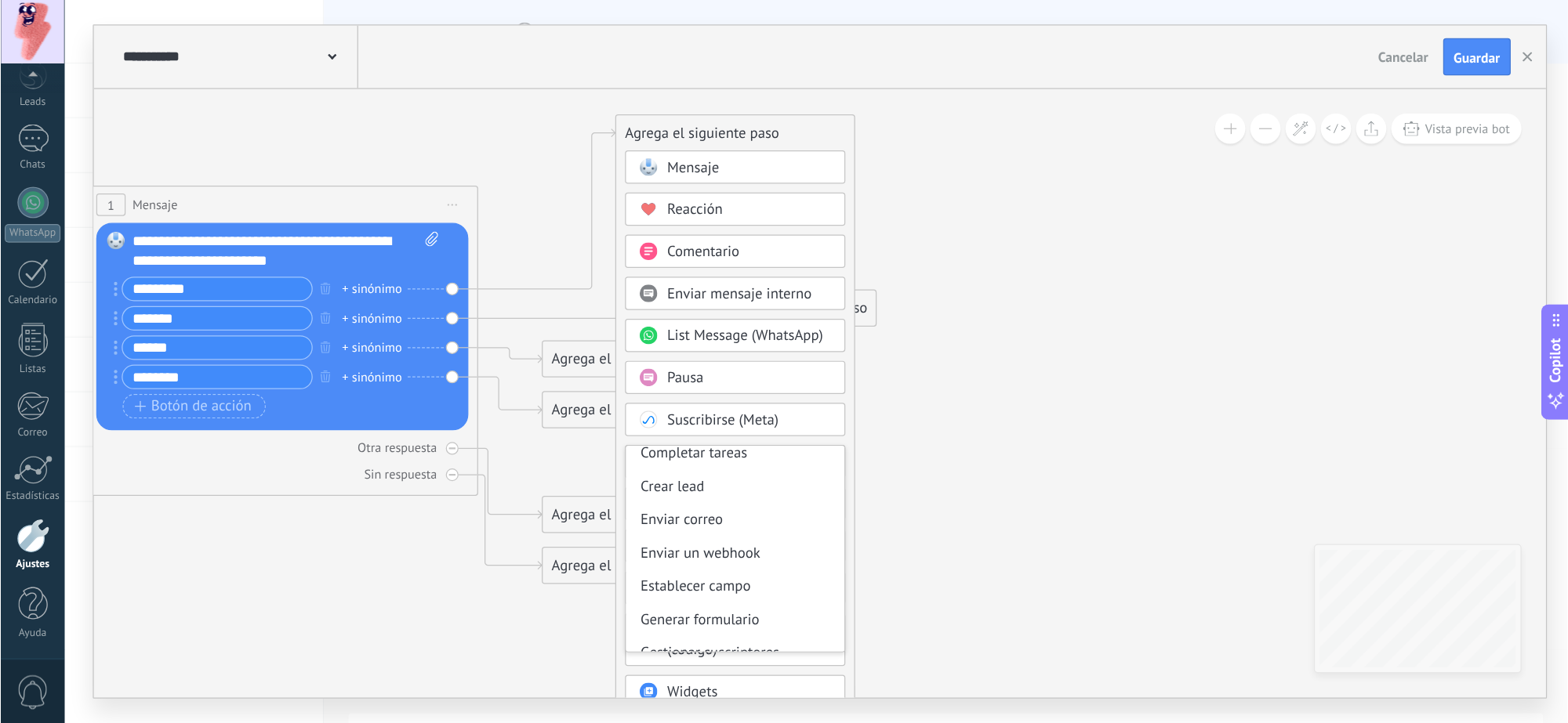
scroll to position [208, 0]
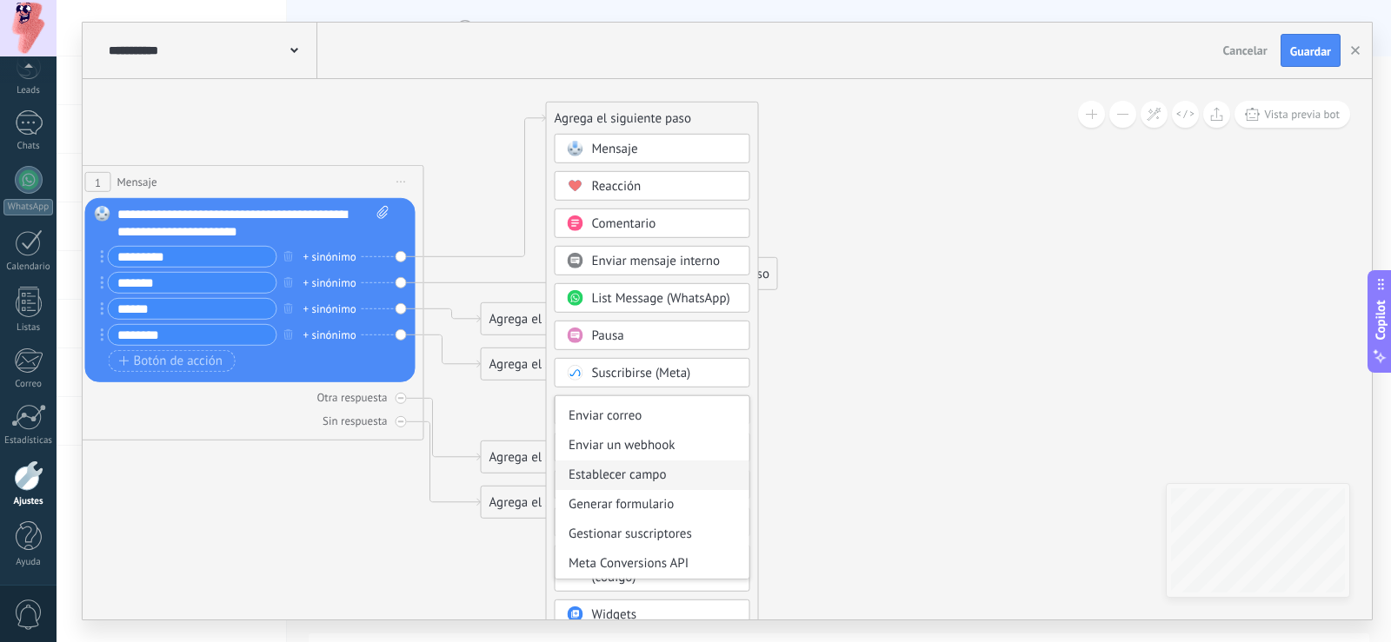
click at [639, 480] on div "Establecer campo" at bounding box center [653, 476] width 194 height 30
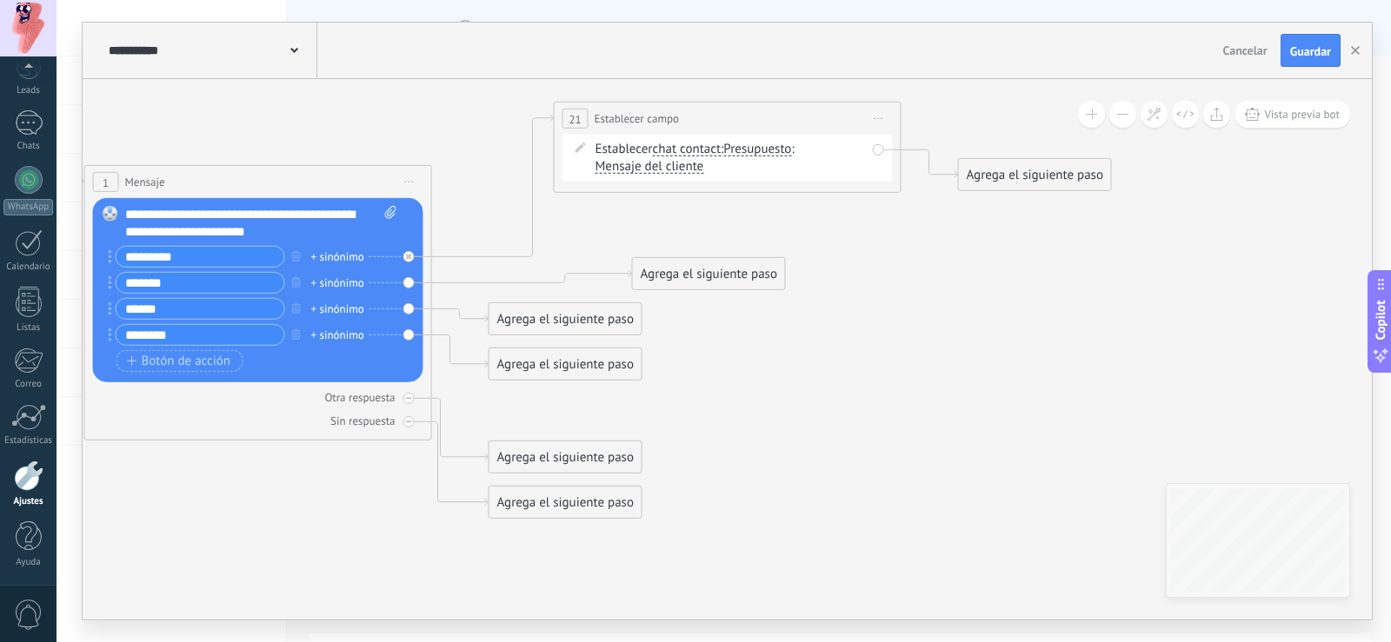
click at [769, 143] on span "Presupuesto" at bounding box center [757, 150] width 68 height 14
click at [769, 142] on button "Presupuesto" at bounding box center [823, 149] width 217 height 31
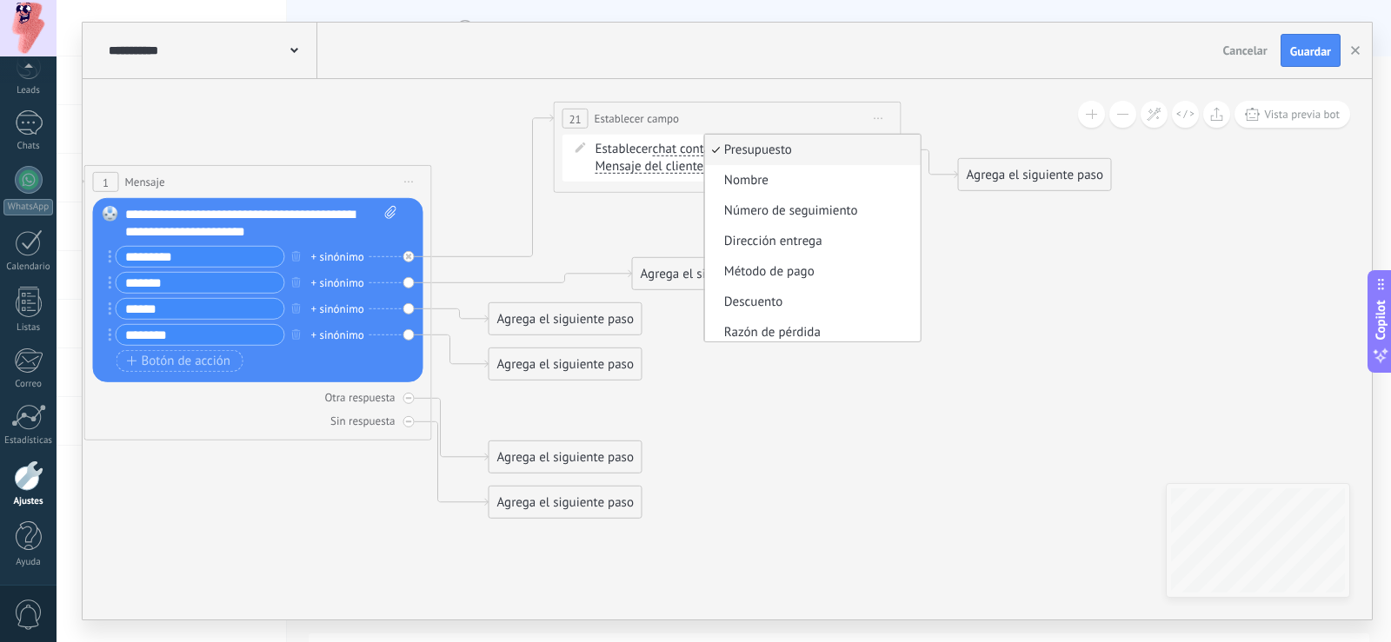
click at [680, 145] on span "chat contact" at bounding box center [686, 150] width 69 height 14
click at [680, 145] on button "chat contact" at bounding box center [751, 149] width 217 height 31
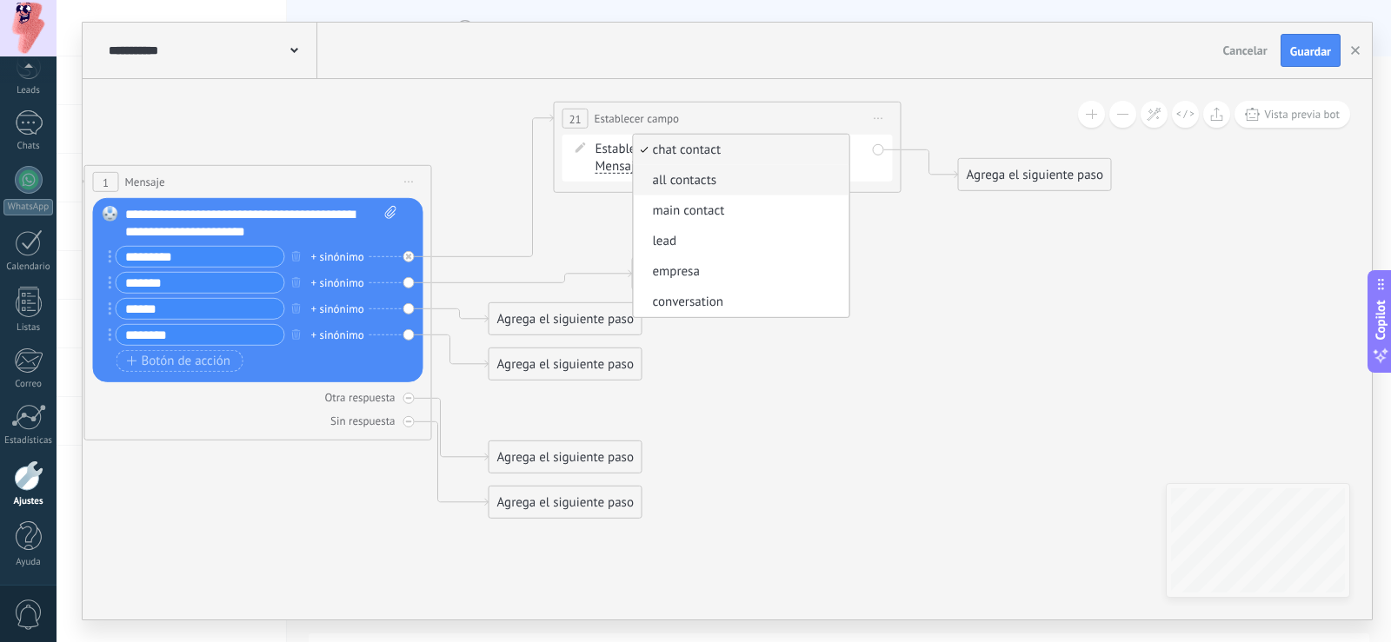
click at [695, 183] on span "all contacts" at bounding box center [738, 180] width 210 height 17
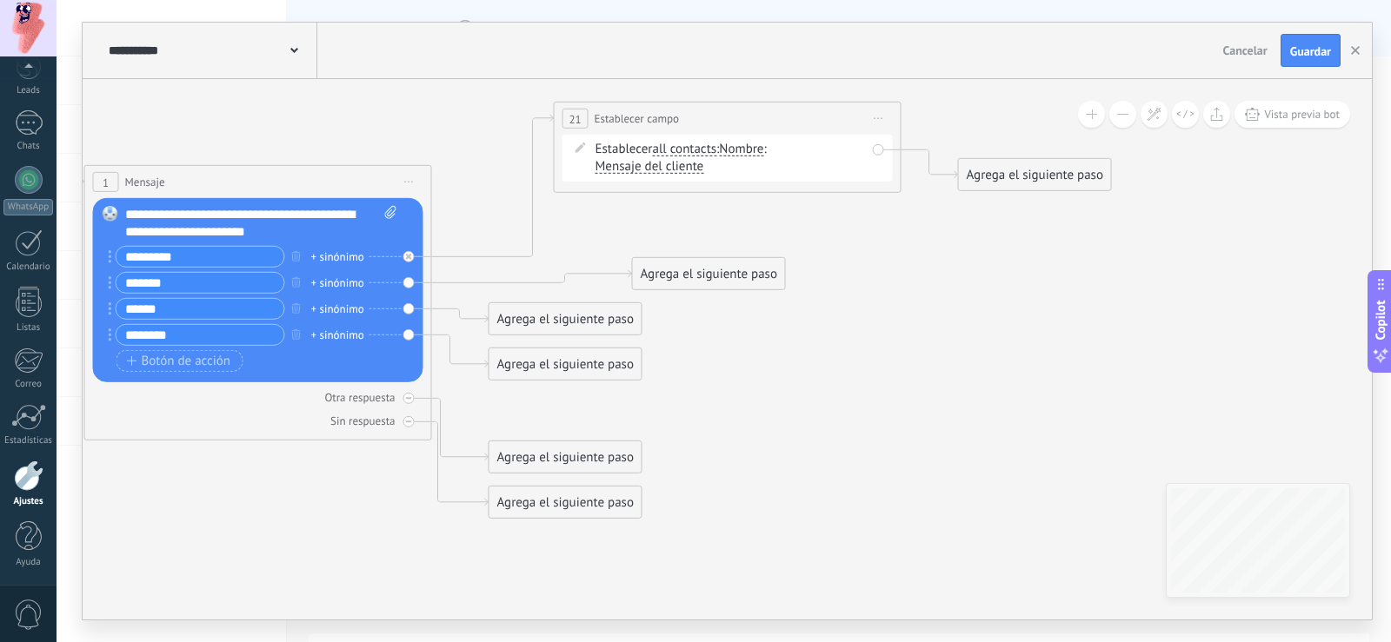
click at [752, 152] on span "Nombre" at bounding box center [741, 150] width 44 height 14
click at [752, 152] on button "Nombre" at bounding box center [818, 149] width 217 height 31
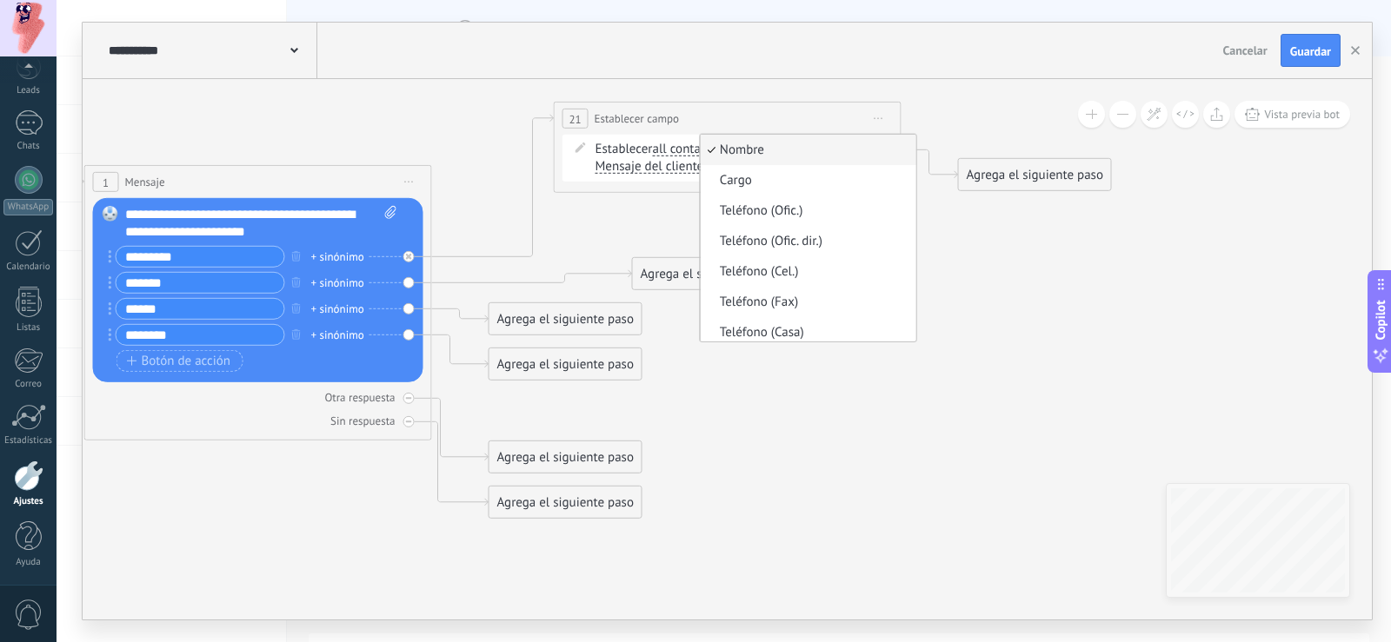
click at [785, 123] on div "**********" at bounding box center [728, 119] width 346 height 32
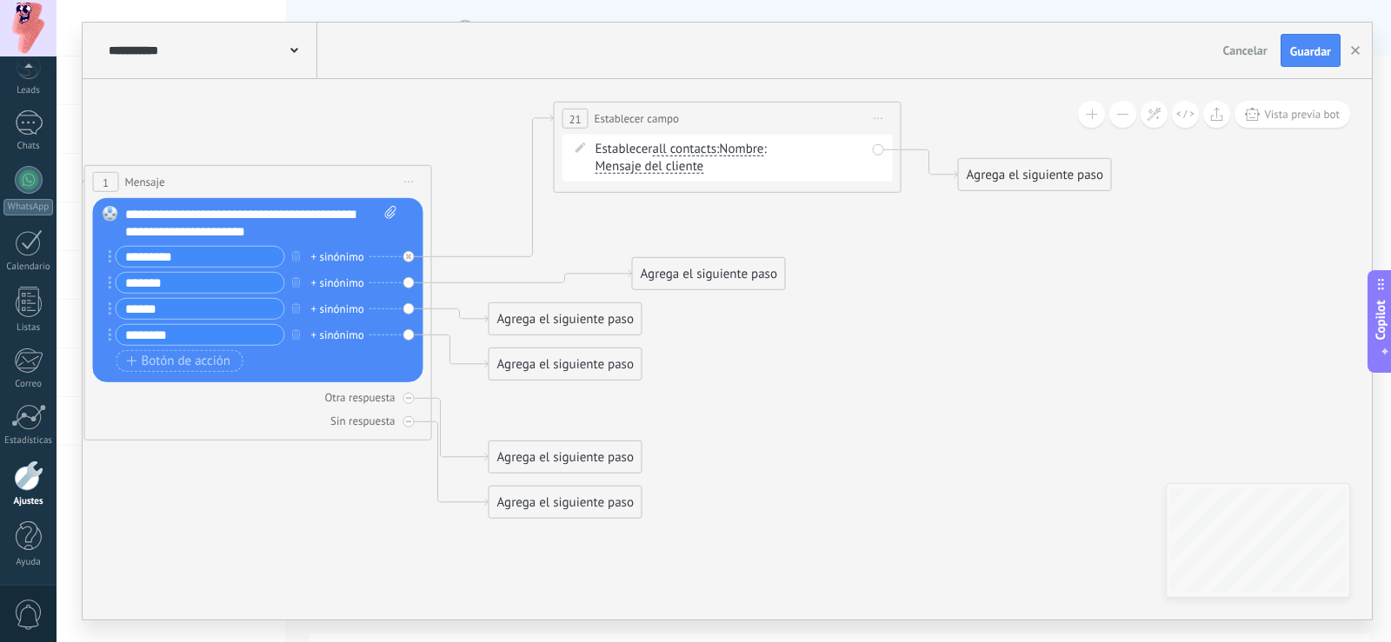
drag, startPoint x: 657, startPoint y: 156, endPoint x: 677, endPoint y: 170, distance: 24.4
click at [656, 157] on div "Establecer all contacts chat contact all contacts main contact lead empresa con…" at bounding box center [731, 158] width 270 height 35
click at [677, 170] on span "Mensaje del cliente" at bounding box center [650, 167] width 109 height 14
click at [677, 170] on button "Mensaje del cliente" at bounding box center [695, 166] width 217 height 31
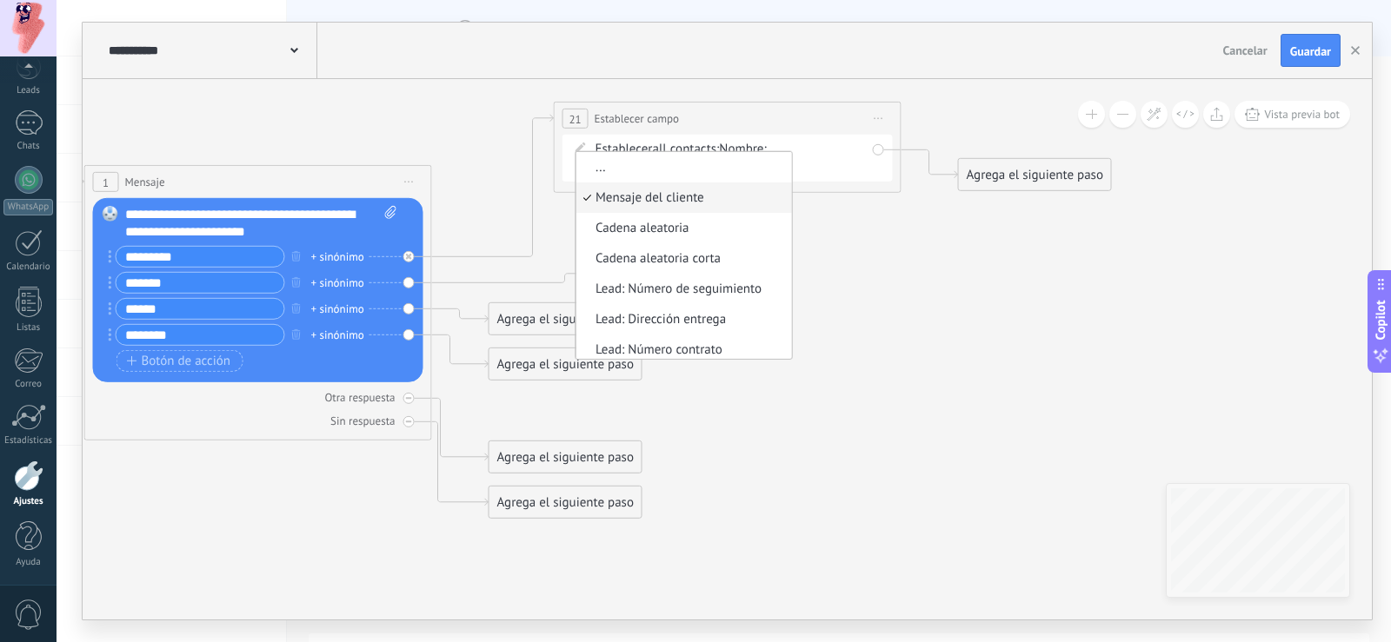
click at [892, 106] on span "Iniciar vista previa aquí Cambiar nombre Duplicar Borrar" at bounding box center [879, 118] width 28 height 25
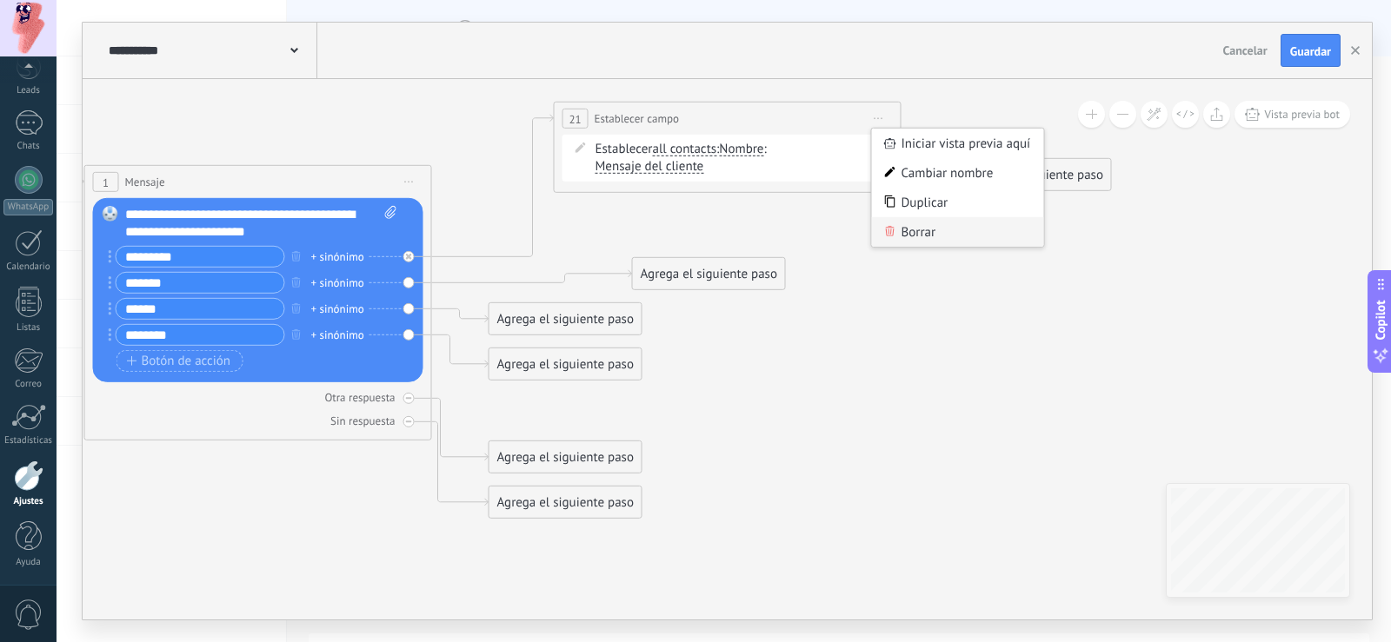
click at [915, 231] on div "Borrar" at bounding box center [958, 232] width 172 height 30
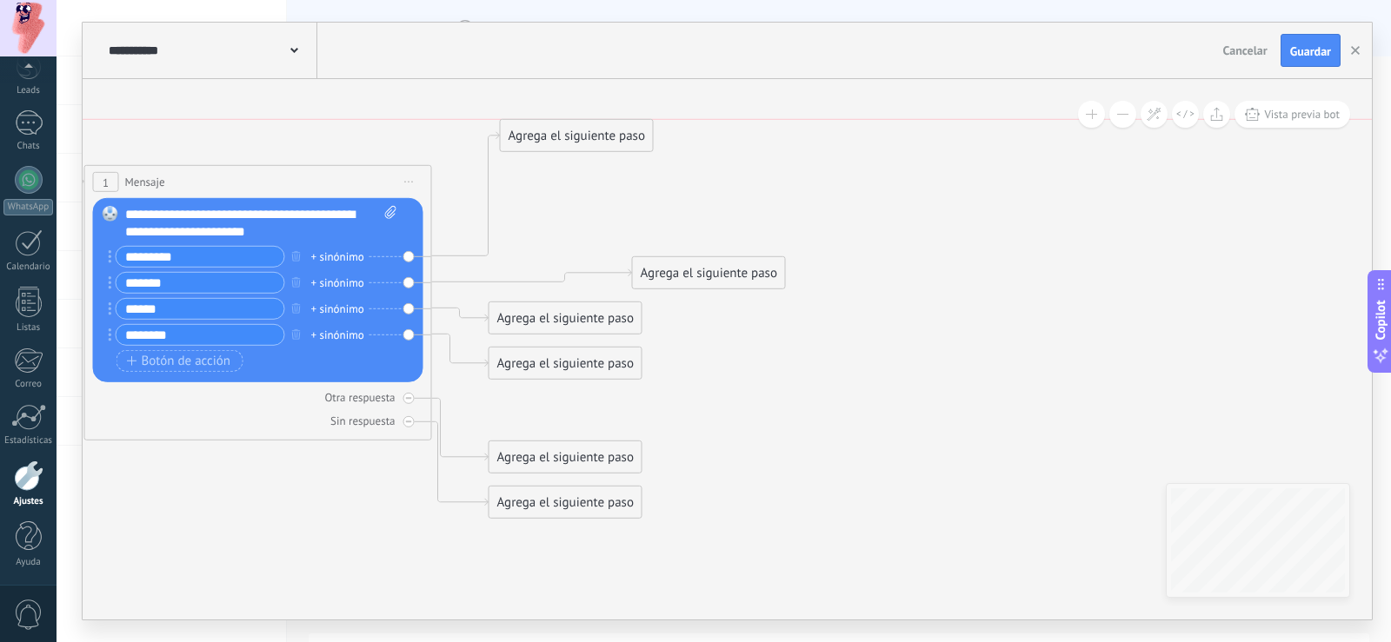
drag, startPoint x: 595, startPoint y: 416, endPoint x: 601, endPoint y: 140, distance: 276.5
click at [601, 140] on div "Agrega el siguiente paso" at bounding box center [577, 136] width 152 height 29
click at [598, 139] on div "Agrega el siguiente paso" at bounding box center [565, 136] width 152 height 29
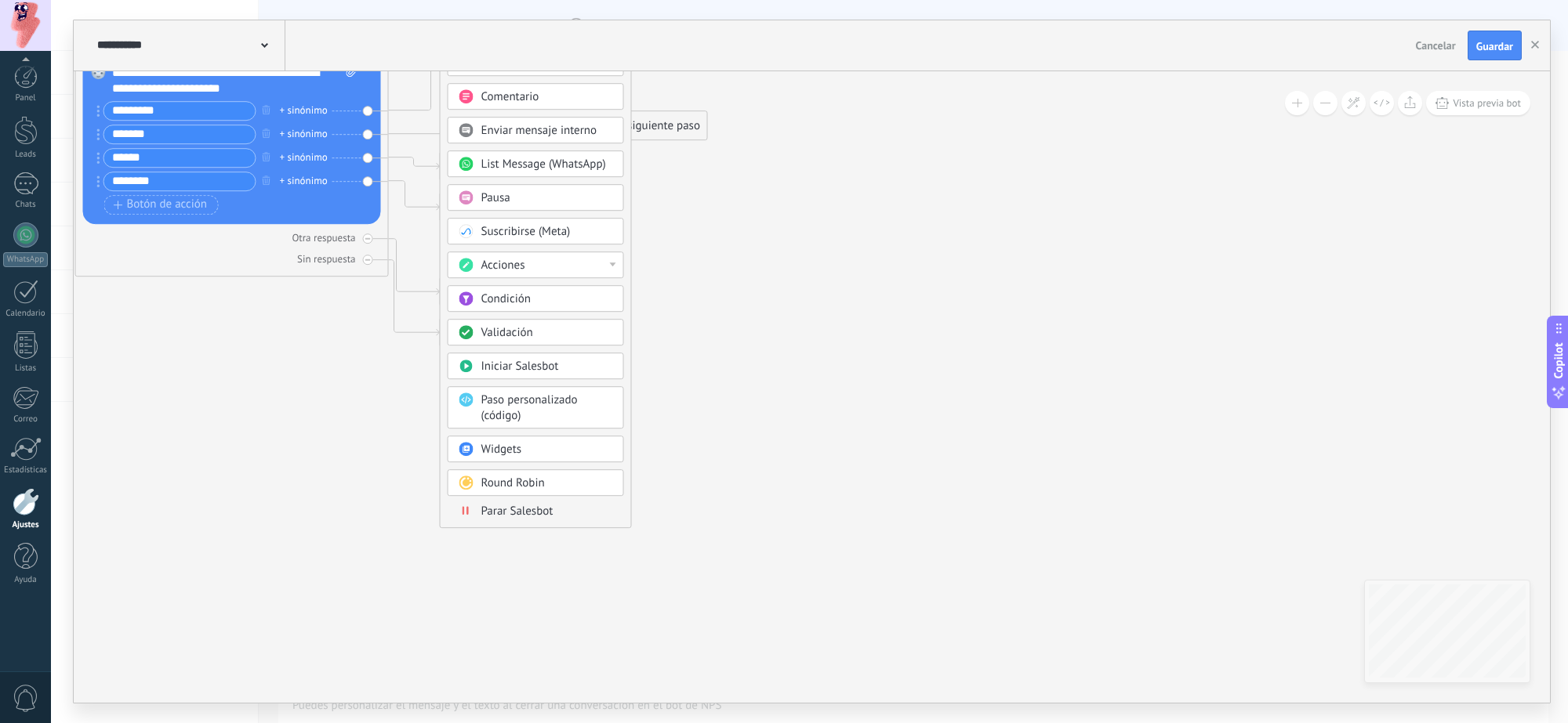
scroll to position [0, 0]
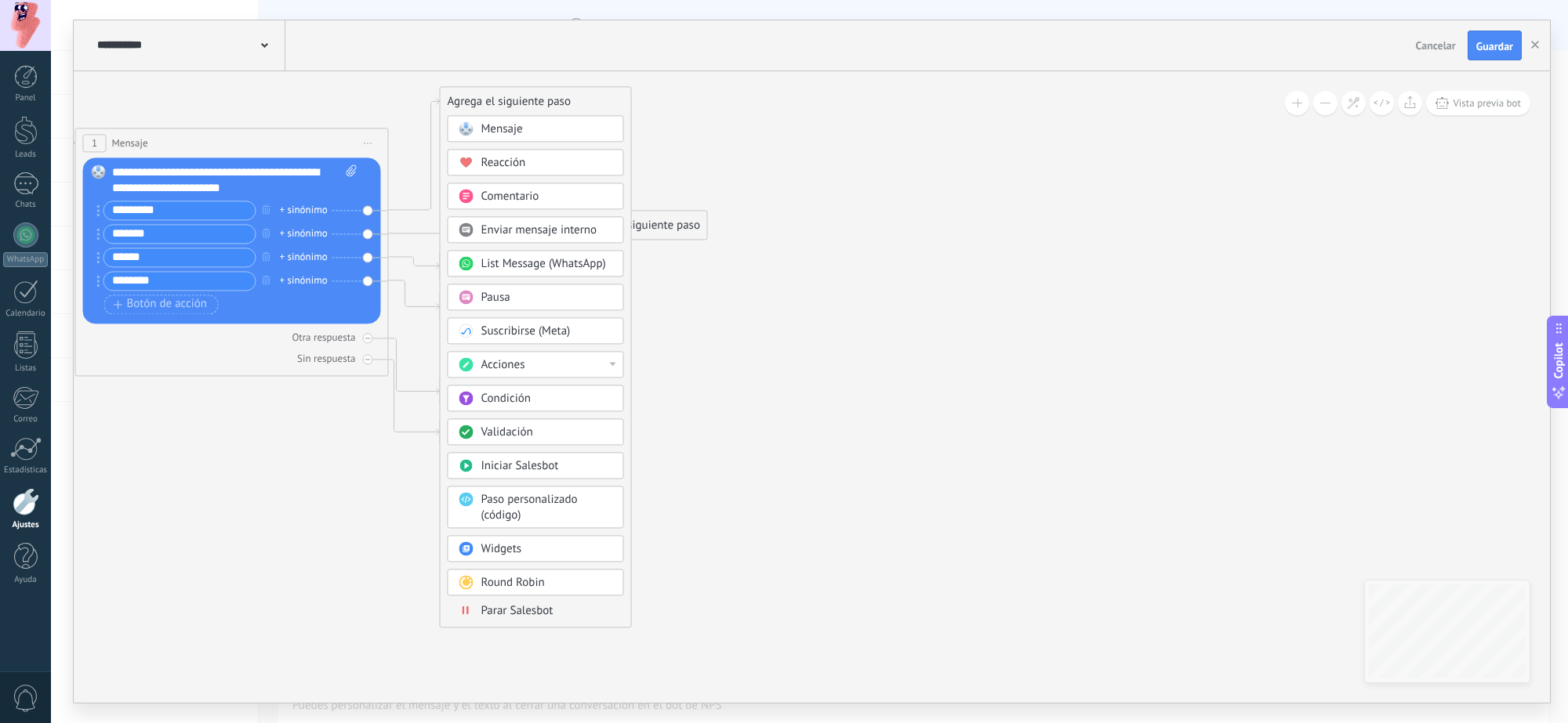
click at [515, 579] on div "Round Robin" at bounding box center [536, 582] width 177 height 27
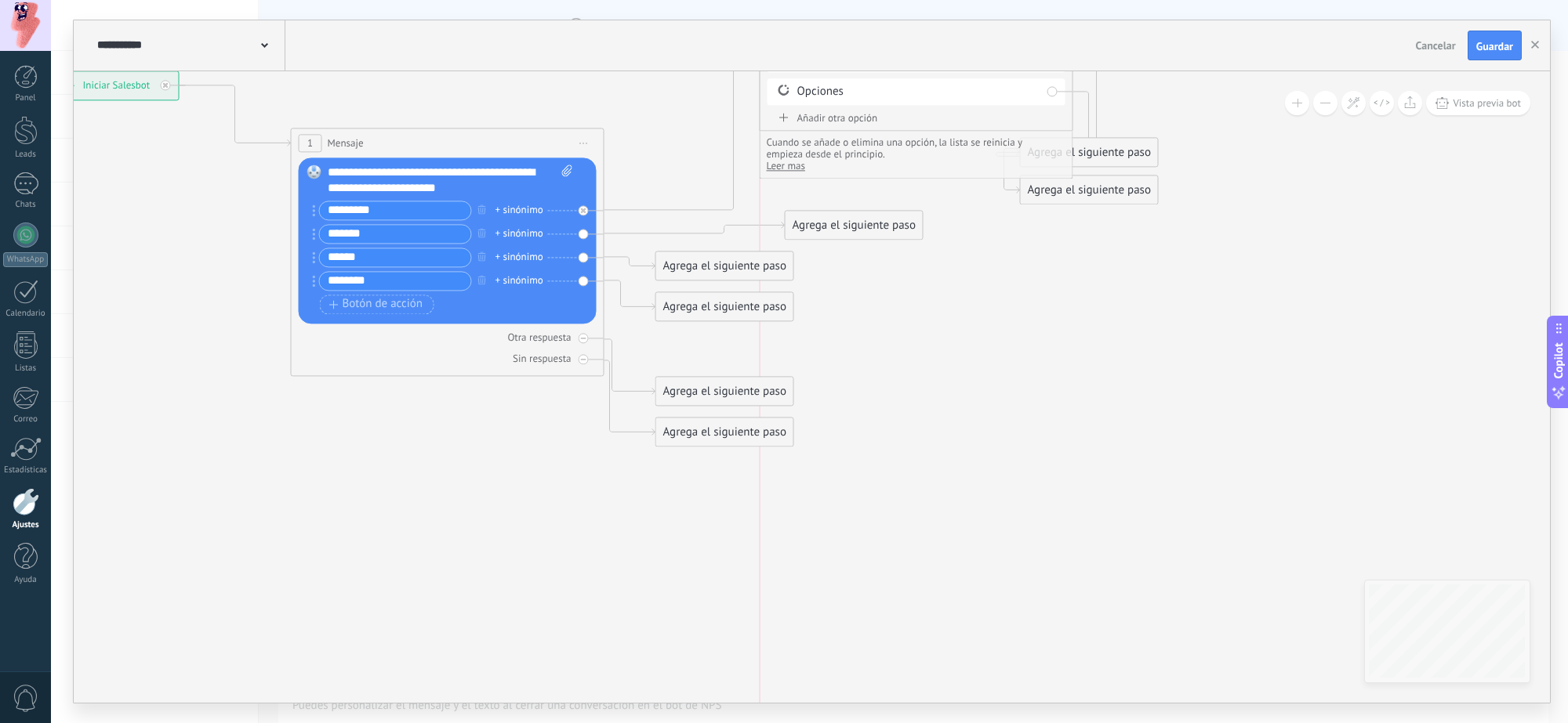
drag, startPoint x: 812, startPoint y: 100, endPoint x: 914, endPoint y: 30, distance: 123.7
click at [914, 30] on div "**********" at bounding box center [812, 362] width 1476 height 682
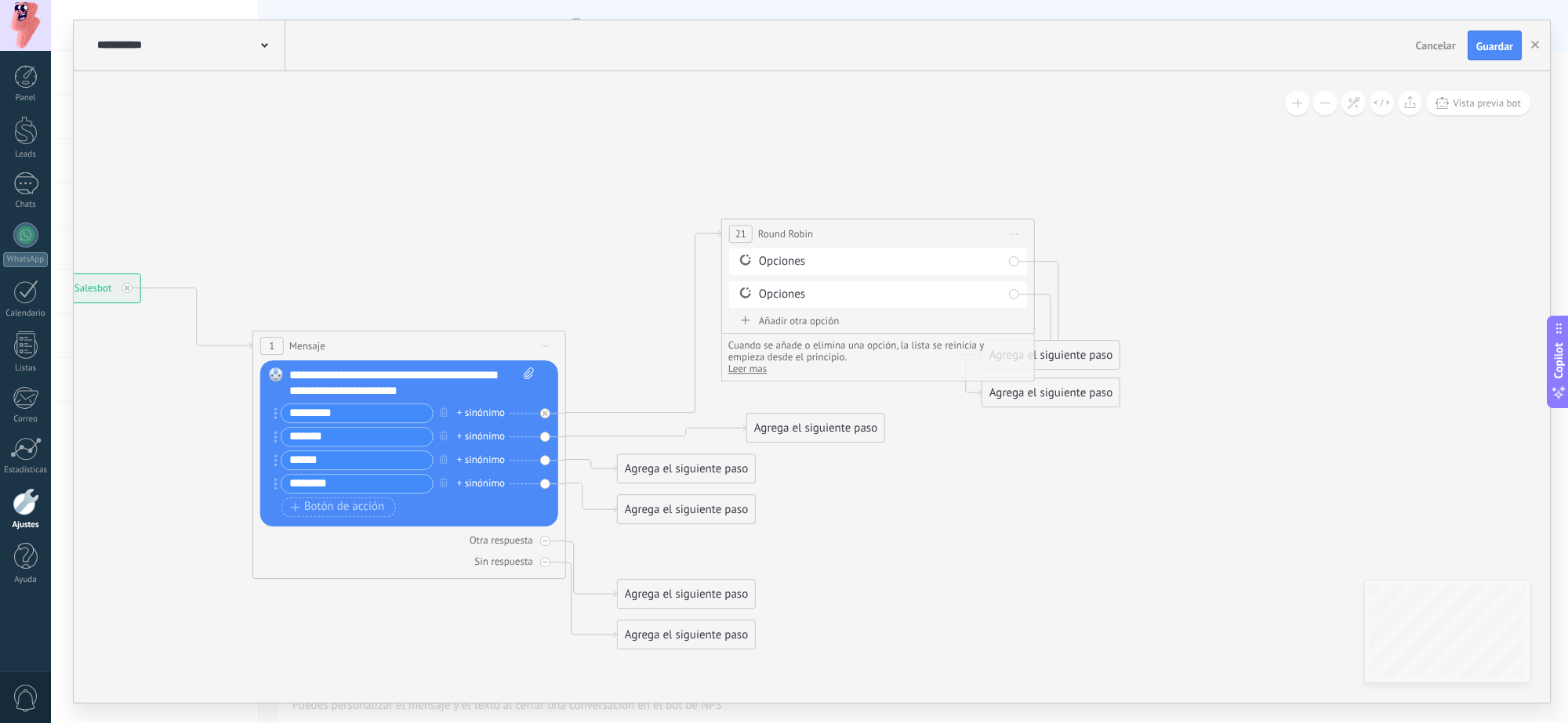
drag, startPoint x: 1123, startPoint y: 342, endPoint x: 1080, endPoint y: 590, distance: 251.7
click at [1086, 579] on icon at bounding box center [537, 435] width 1843 height 1215
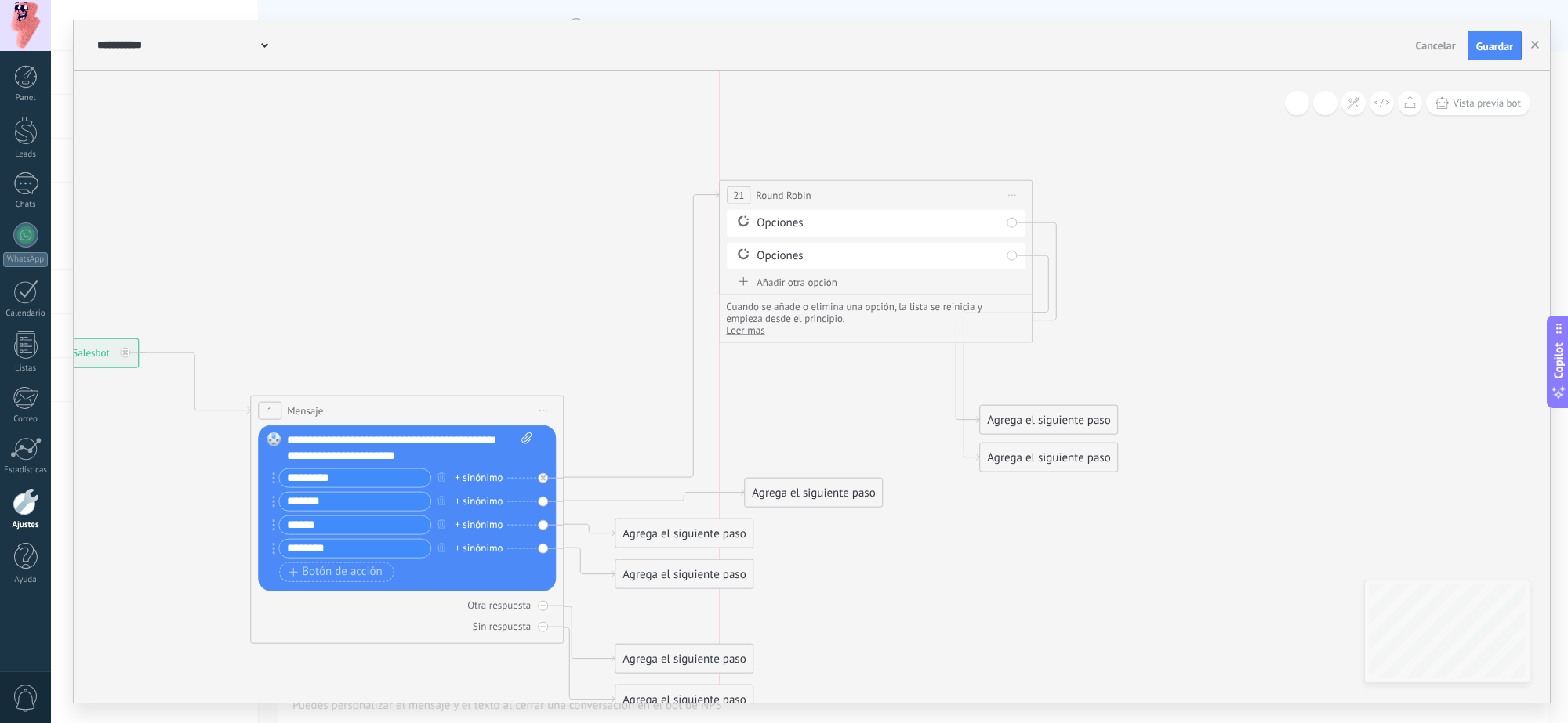
drag, startPoint x: 879, startPoint y: 300, endPoint x: 885, endPoint y: 197, distance: 103.2
click at [885, 197] on div "**********" at bounding box center [876, 195] width 312 height 29
click at [803, 219] on div "Opciones" at bounding box center [878, 222] width 243 height 15
click at [782, 233] on div "Opciones" at bounding box center [876, 223] width 298 height 27
click at [803, 265] on div "Opciones" at bounding box center [876, 256] width 298 height 27
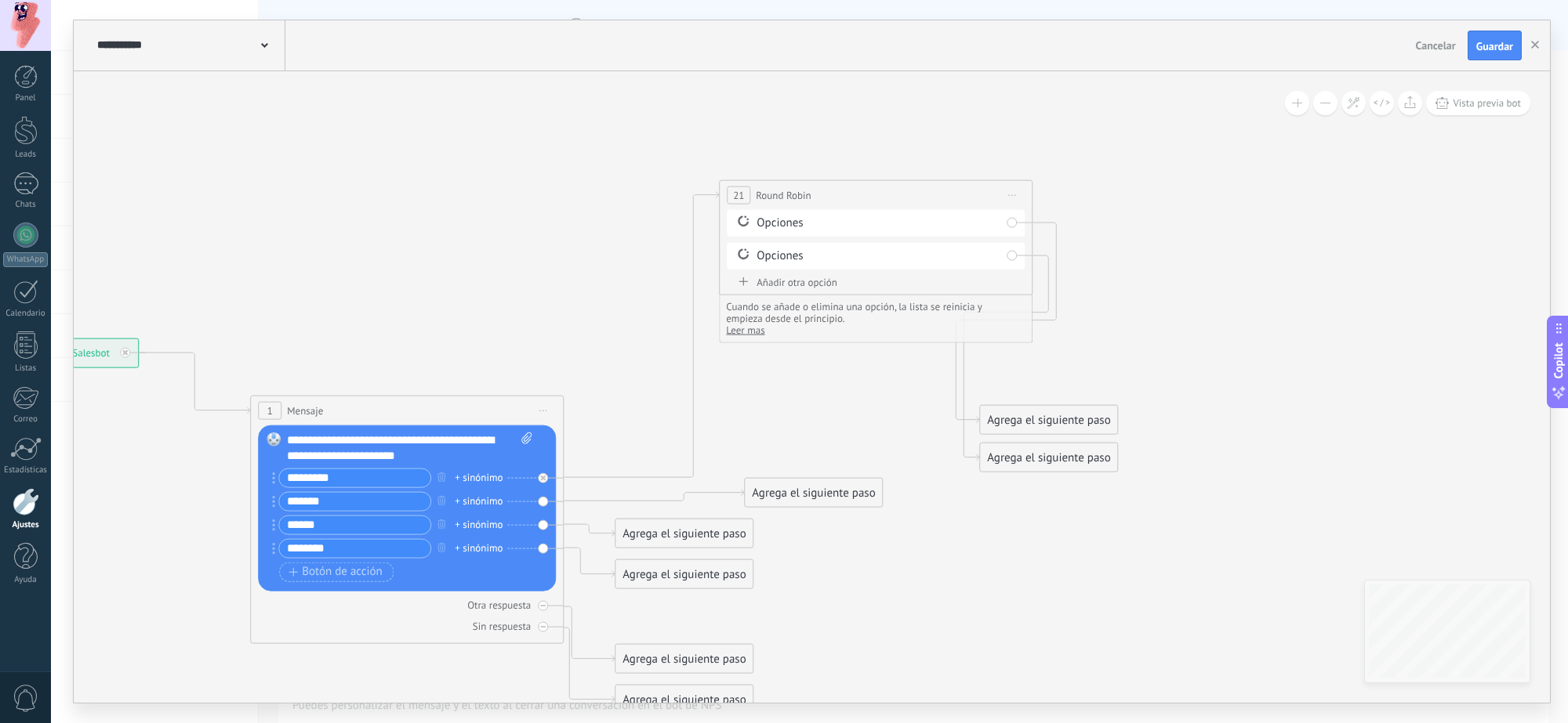
click at [745, 331] on span "Leer mas" at bounding box center [745, 329] width 39 height 14
click at [761, 219] on div "Opciones" at bounding box center [878, 222] width 243 height 15
click at [758, 261] on div "Opciones" at bounding box center [878, 255] width 243 height 15
click at [741, 260] on icon at bounding box center [743, 254] width 11 height 11
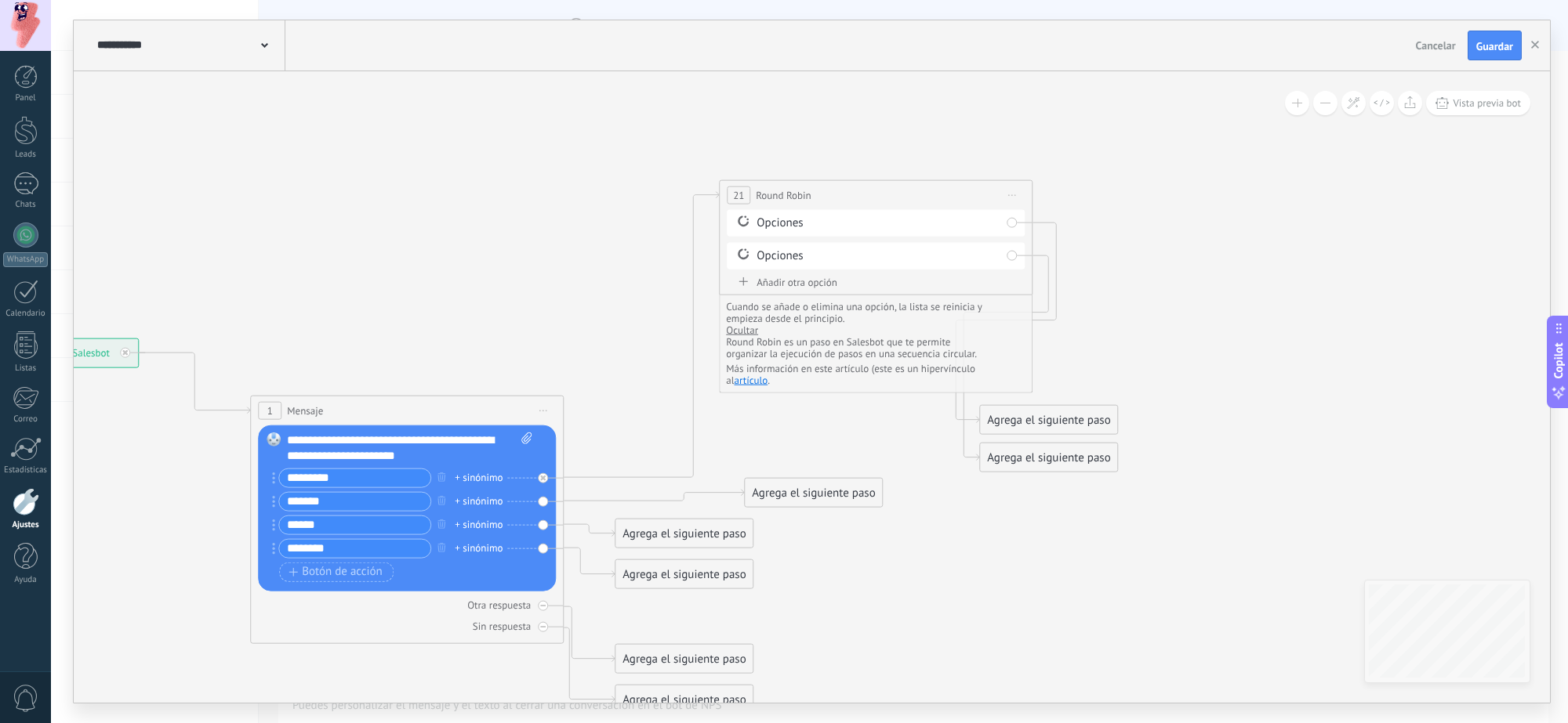
click at [741, 249] on icon at bounding box center [743, 254] width 14 height 15
click at [741, 224] on icon at bounding box center [743, 221] width 14 height 15
click at [789, 283] on div "Añadir otra opción" at bounding box center [876, 281] width 298 height 14
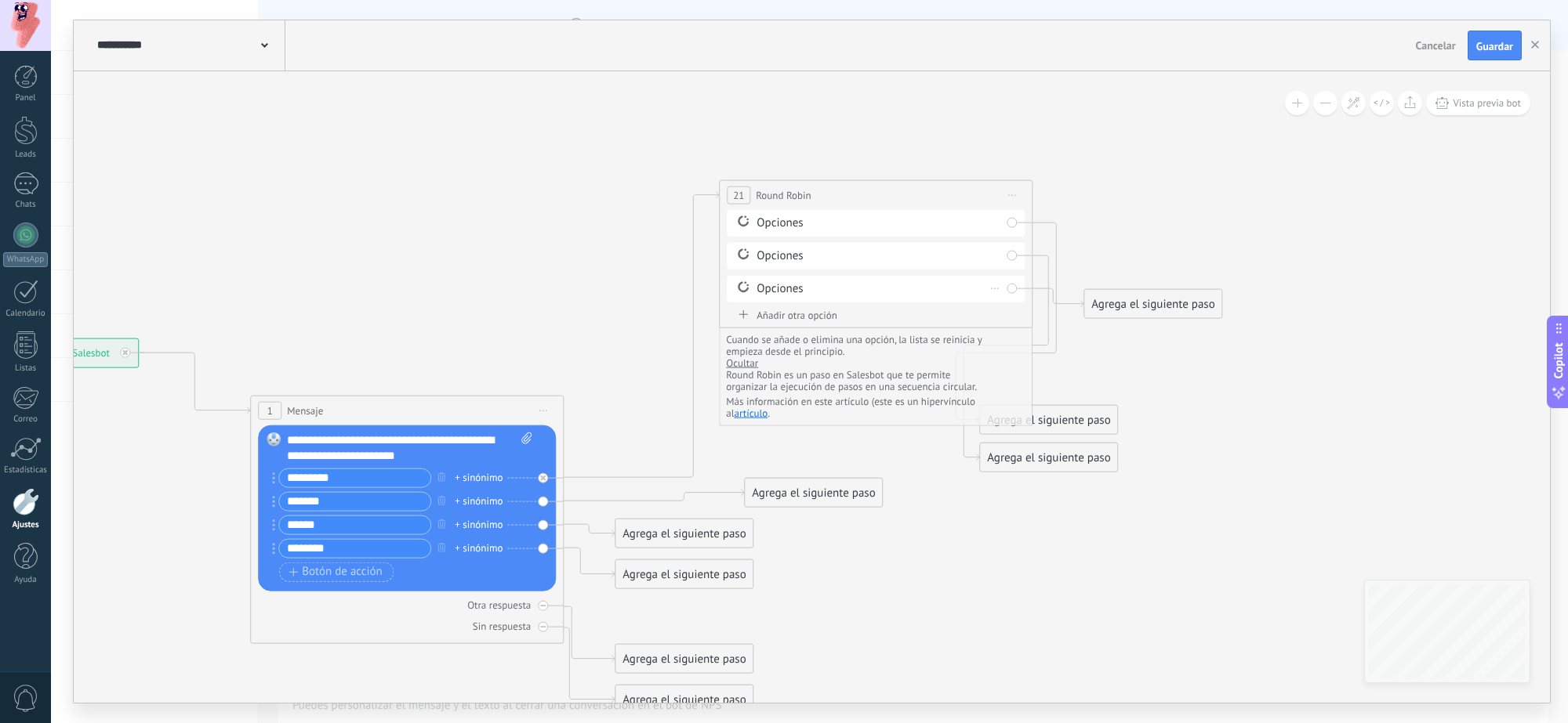
click at [795, 291] on div "Opciones" at bounding box center [878, 288] width 243 height 15
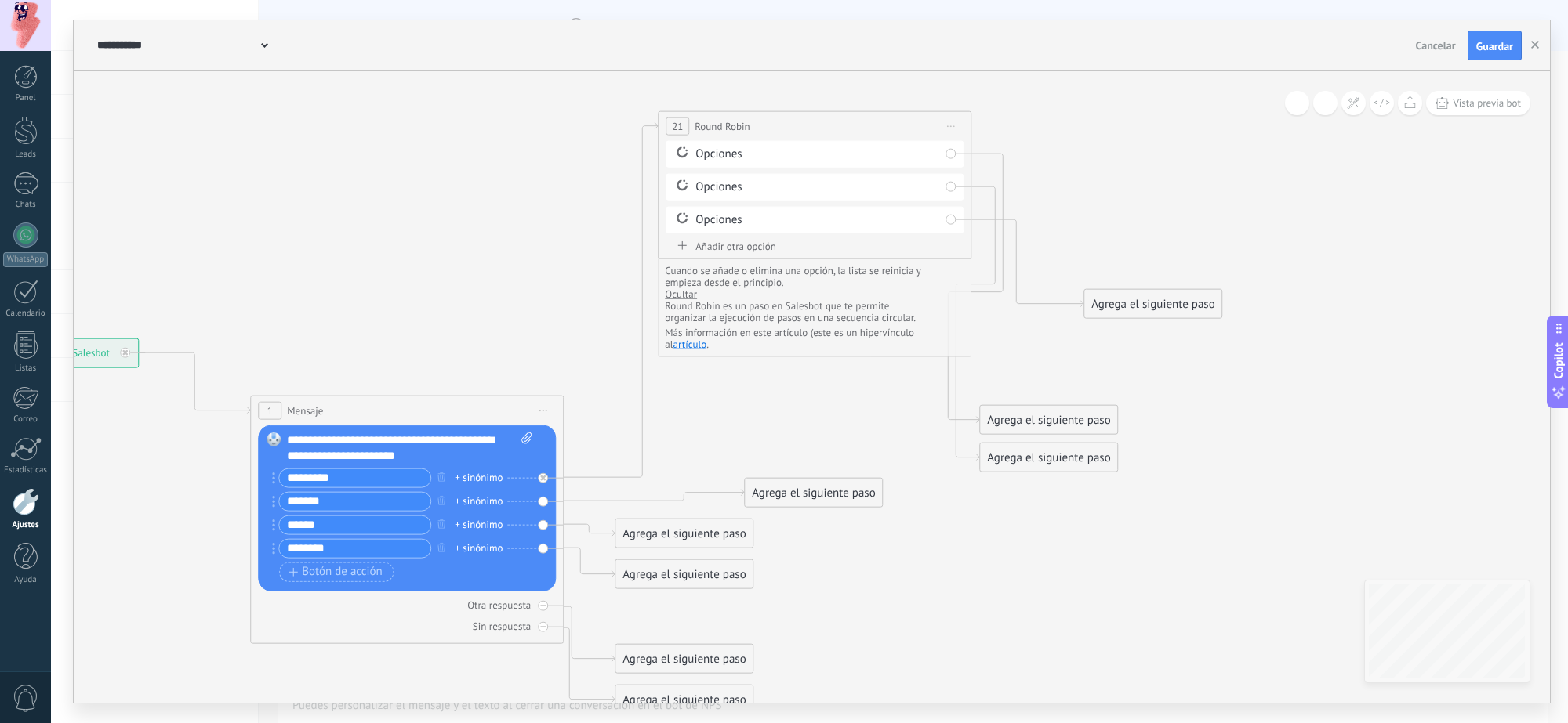
drag, startPoint x: 926, startPoint y: 185, endPoint x: 865, endPoint y: 116, distance: 92.1
click at [865, 116] on div "**********" at bounding box center [814, 125] width 312 height 29
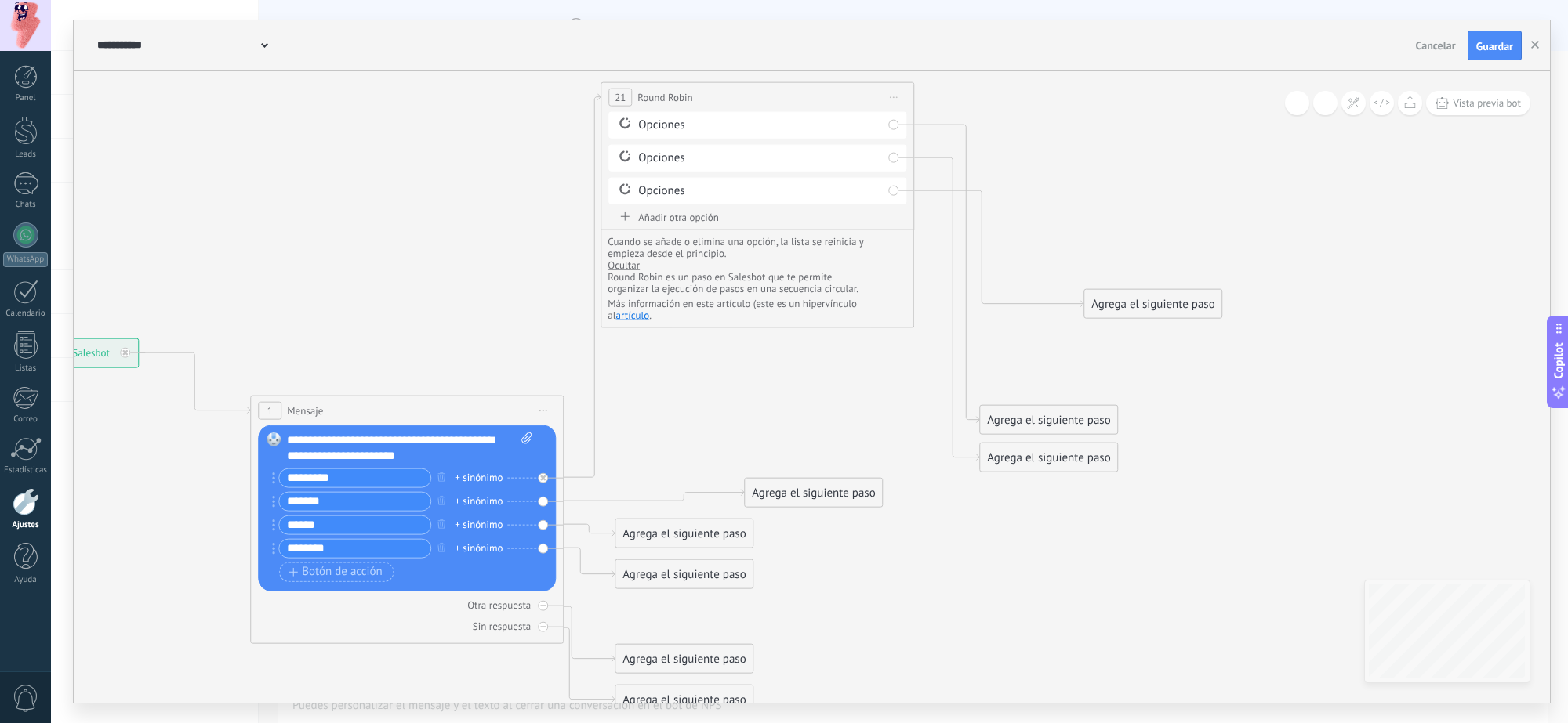
drag, startPoint x: 777, startPoint y: 127, endPoint x: 720, endPoint y: 99, distance: 63.5
click at [720, 99] on div "**********" at bounding box center [757, 96] width 312 height 29
drag, startPoint x: 1119, startPoint y: 249, endPoint x: 1152, endPoint y: 174, distance: 81.9
click at [1152, 174] on div "Agrega el siguiente paso" at bounding box center [1192, 180] width 137 height 26
drag, startPoint x: 1060, startPoint y: 417, endPoint x: 1145, endPoint y: 96, distance: 332.1
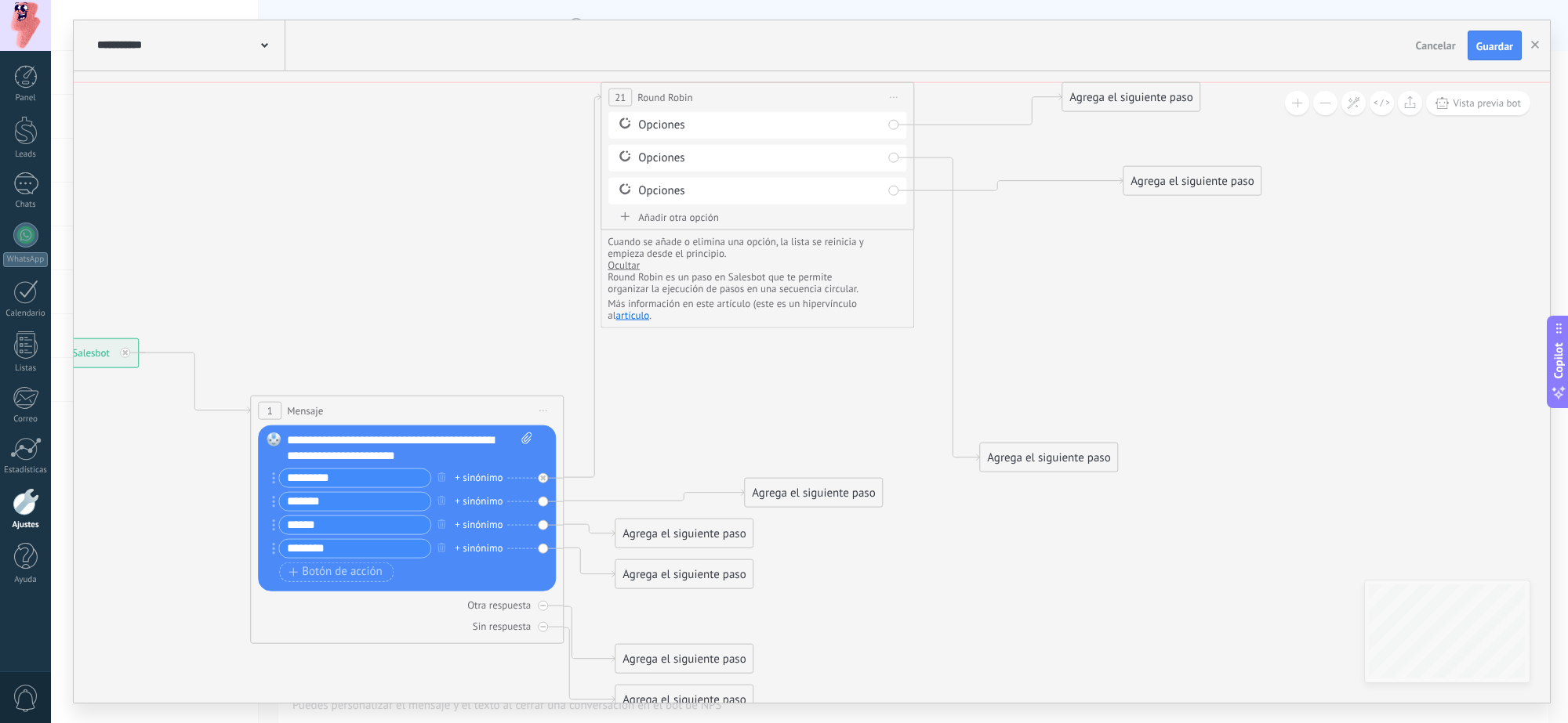
click at [1145, 96] on div "Agrega el siguiente paso" at bounding box center [1131, 96] width 137 height 26
drag, startPoint x: 1054, startPoint y: 454, endPoint x: 1289, endPoint y: 125, distance: 404.3
click at [1242, 125] on div "Agrega el siguiente paso" at bounding box center [1284, 128] width 137 height 26
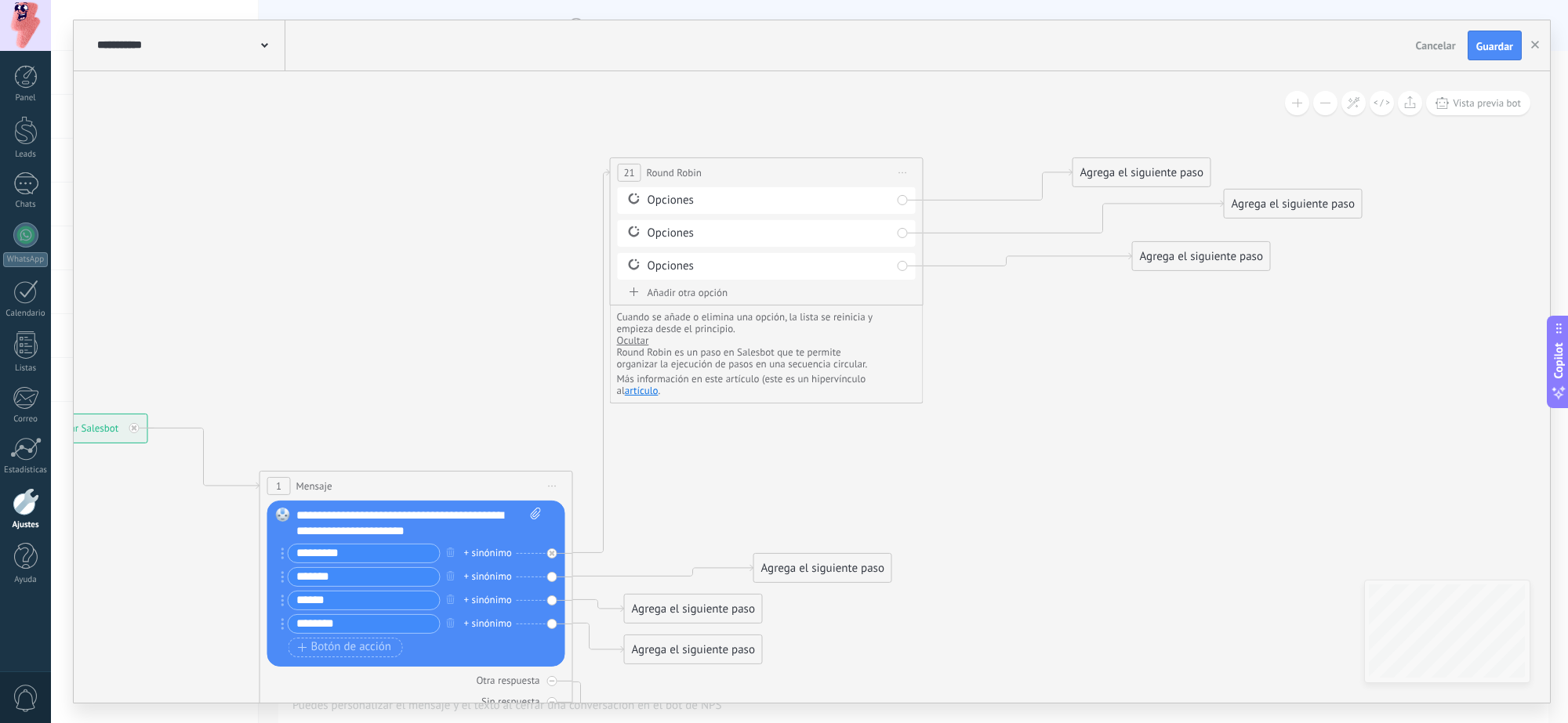
drag, startPoint x: 1077, startPoint y: 303, endPoint x: 1086, endPoint y: 379, distance: 76.5
click at [1086, 379] on icon at bounding box center [660, 473] width 2075 height 1416
drag, startPoint x: 1146, startPoint y: 178, endPoint x: 1194, endPoint y: 137, distance: 63.1
click at [1194, 137] on div "Agrega el siguiente paso" at bounding box center [1189, 131] width 137 height 26
click at [1191, 126] on div "Agrega el siguiente paso" at bounding box center [1189, 131] width 137 height 26
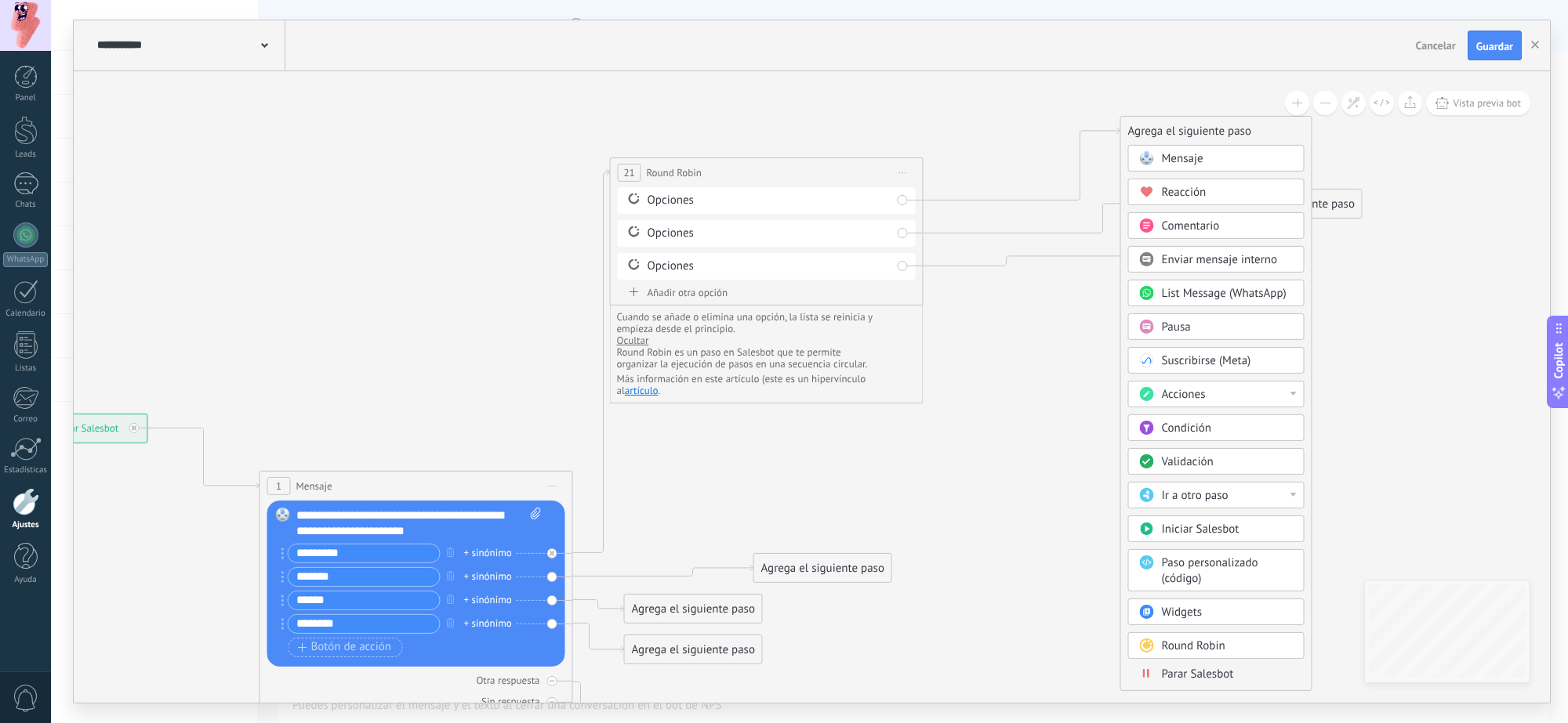
click at [1242, 393] on div "Acciones" at bounding box center [1216, 395] width 177 height 27
click at [1242, 422] on div "Cambiar usuario responsable" at bounding box center [1216, 425] width 175 height 27
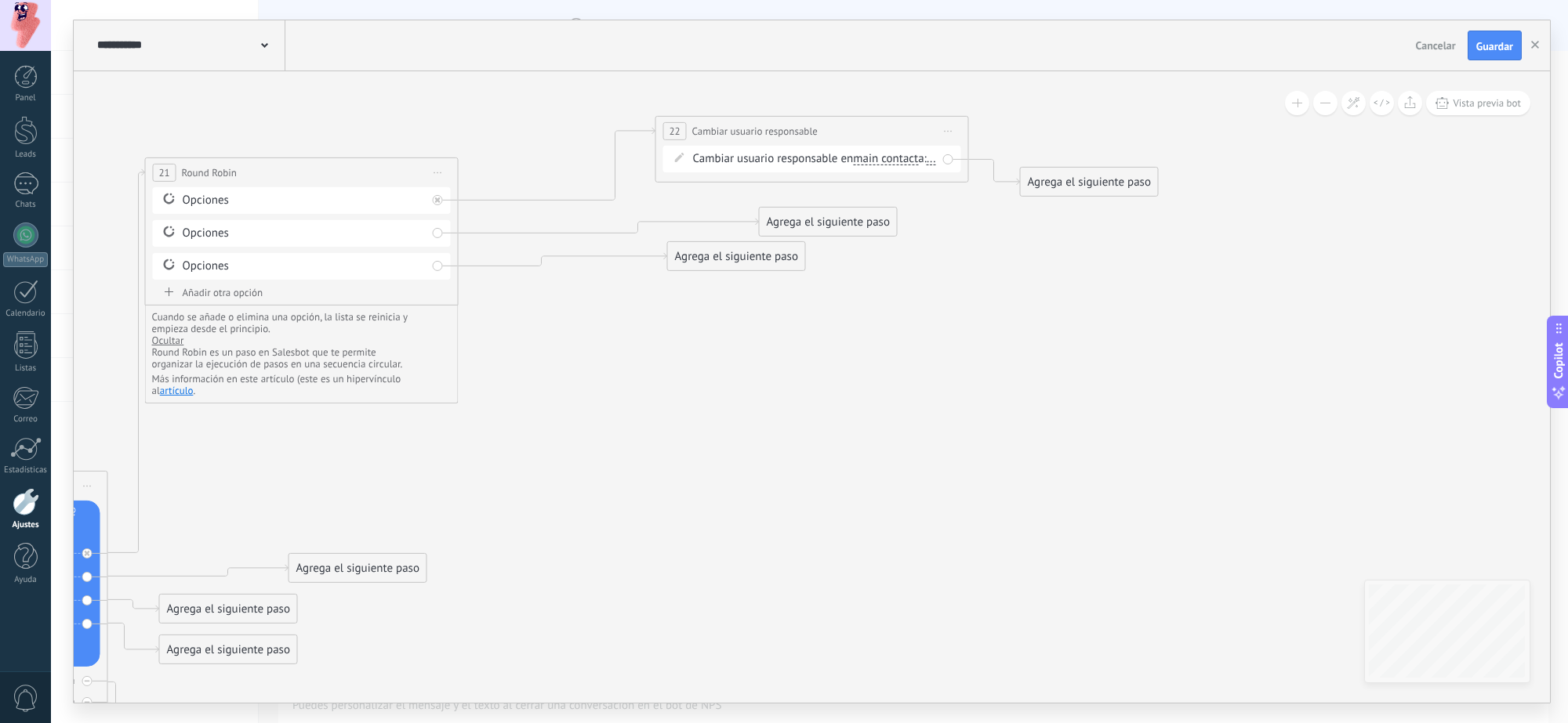
click at [890, 154] on span "main contact" at bounding box center [885, 160] width 65 height 13
click at [890, 154] on button "main contact" at bounding box center [942, 159] width 196 height 28
click at [903, 189] on span "all contacts" at bounding box center [931, 187] width 189 height 15
click at [920, 165] on span "..." at bounding box center [924, 160] width 9 height 13
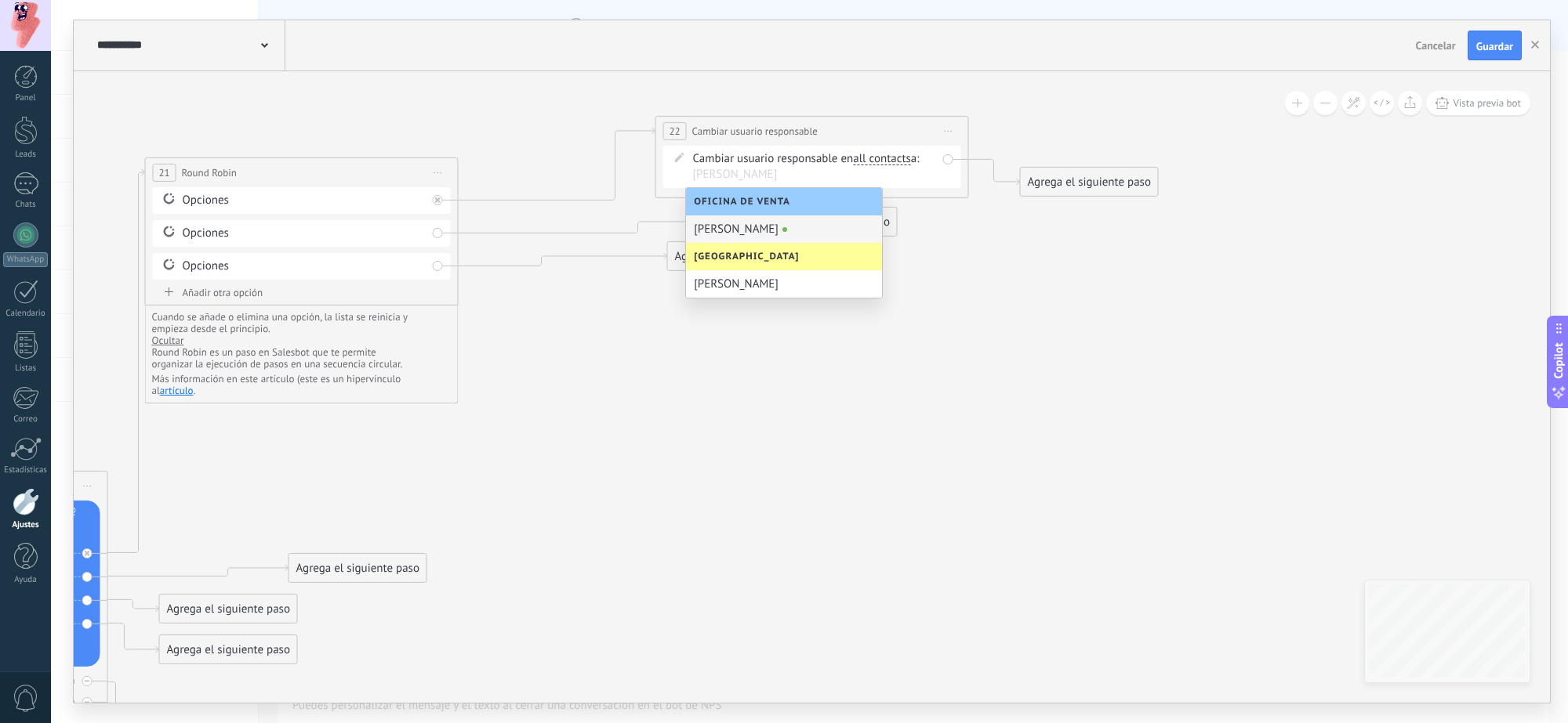
click at [743, 225] on div "[PERSON_NAME]" at bounding box center [784, 229] width 196 height 27
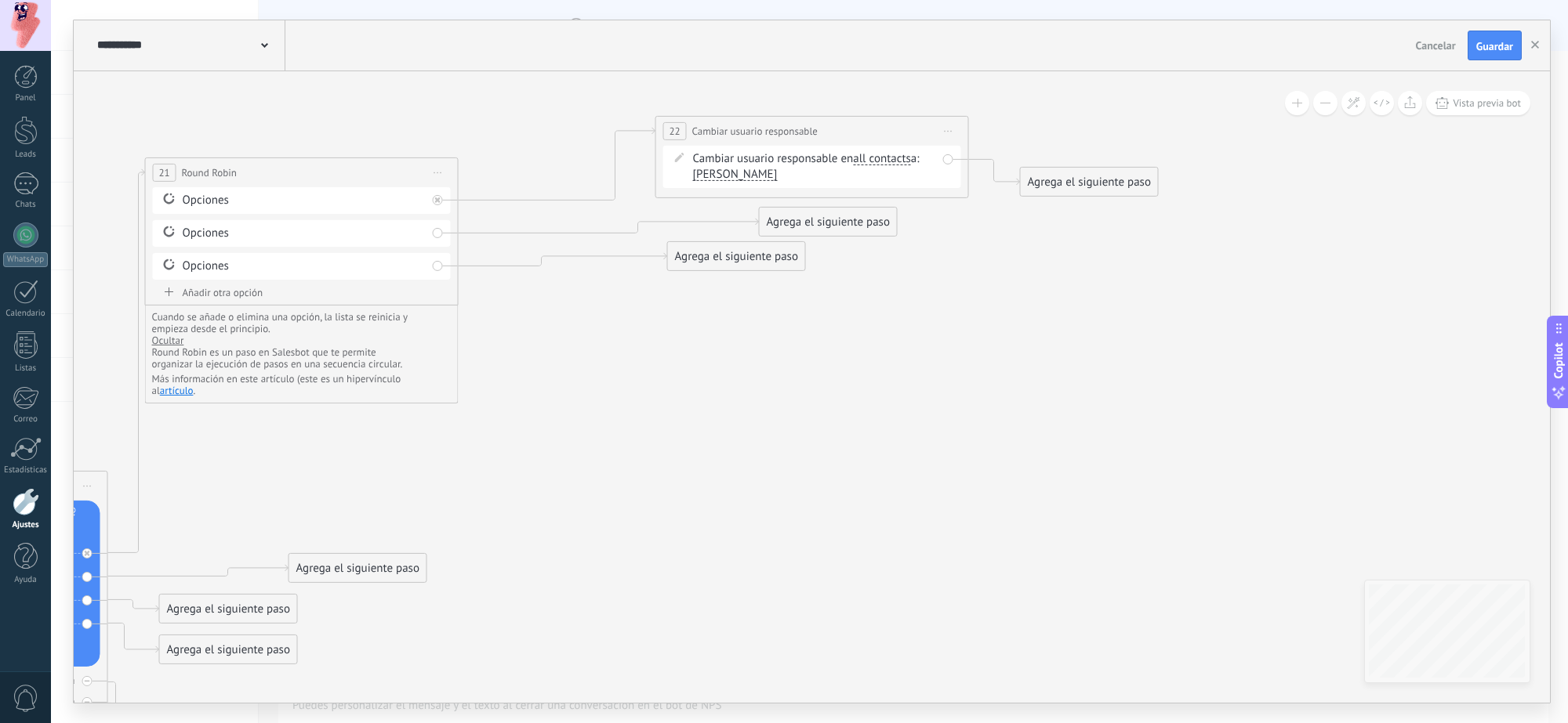
click at [855, 229] on div "Agrega el siguiente paso" at bounding box center [828, 222] width 137 height 26
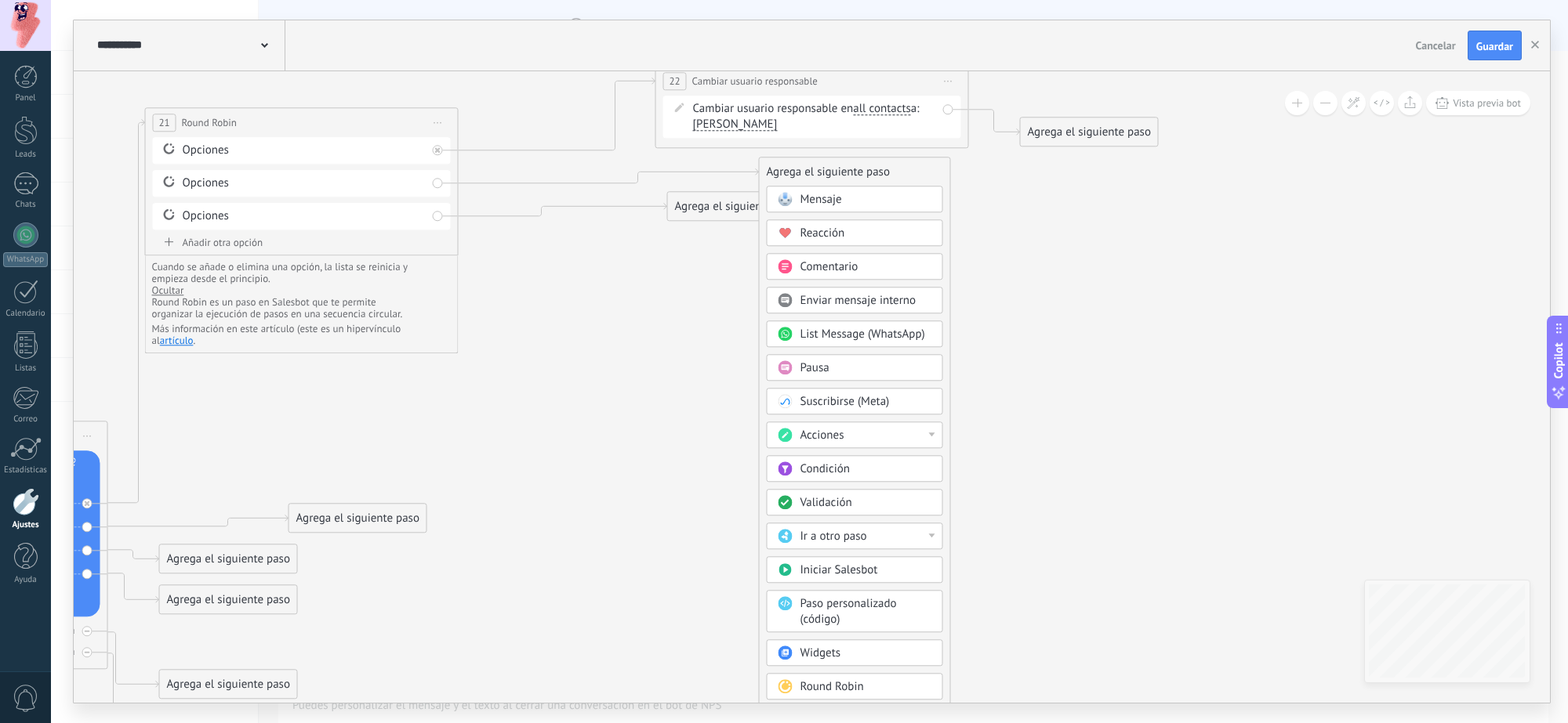
click at [926, 441] on div "Acciones" at bounding box center [867, 435] width 132 height 15
click at [890, 468] on div "Cambiar usuario responsable" at bounding box center [855, 465] width 175 height 27
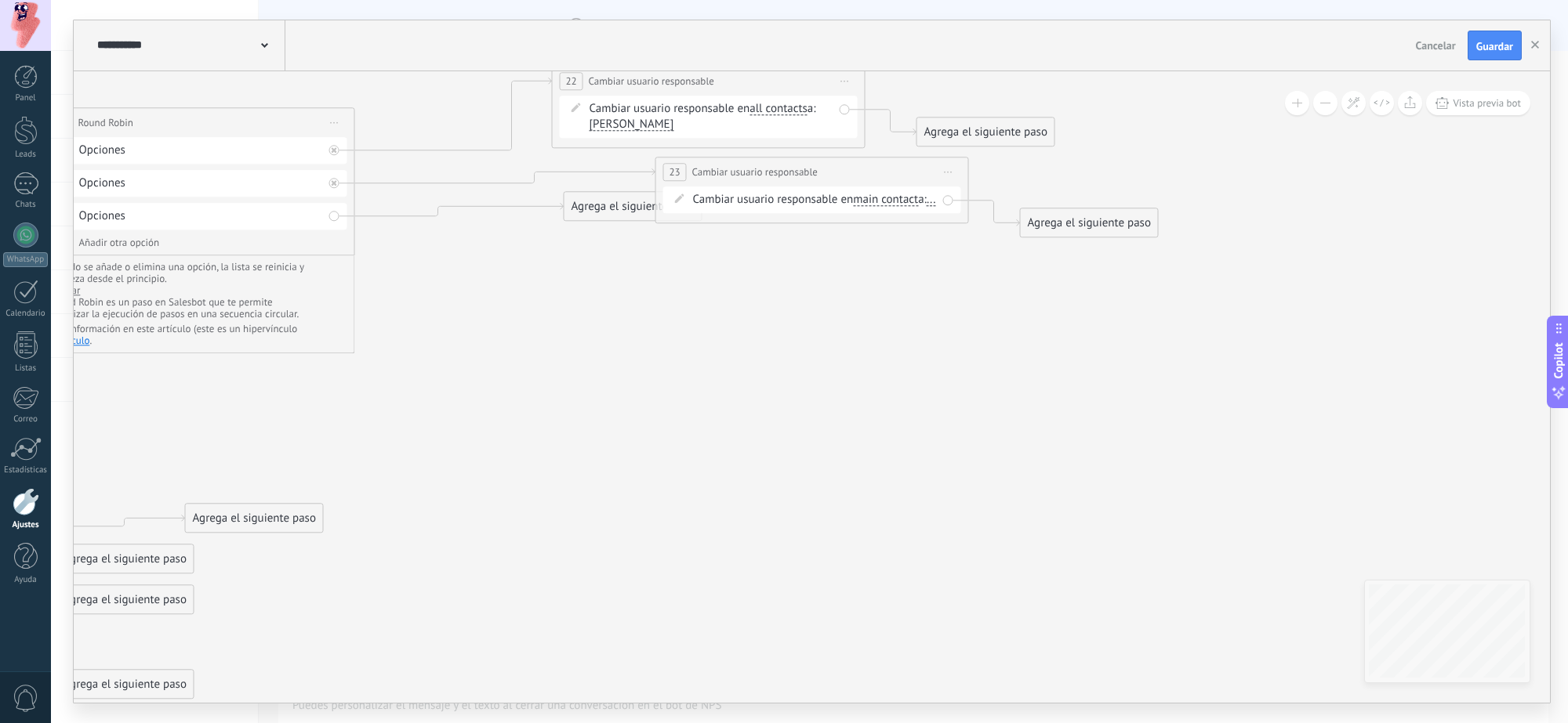
click at [888, 206] on span "main contact" at bounding box center [885, 200] width 65 height 13
click at [888, 206] on button "main contact" at bounding box center [942, 199] width 196 height 28
click at [875, 232] on span "all contacts" at bounding box center [931, 227] width 189 height 15
click at [920, 206] on span "..." at bounding box center [924, 200] width 9 height 13
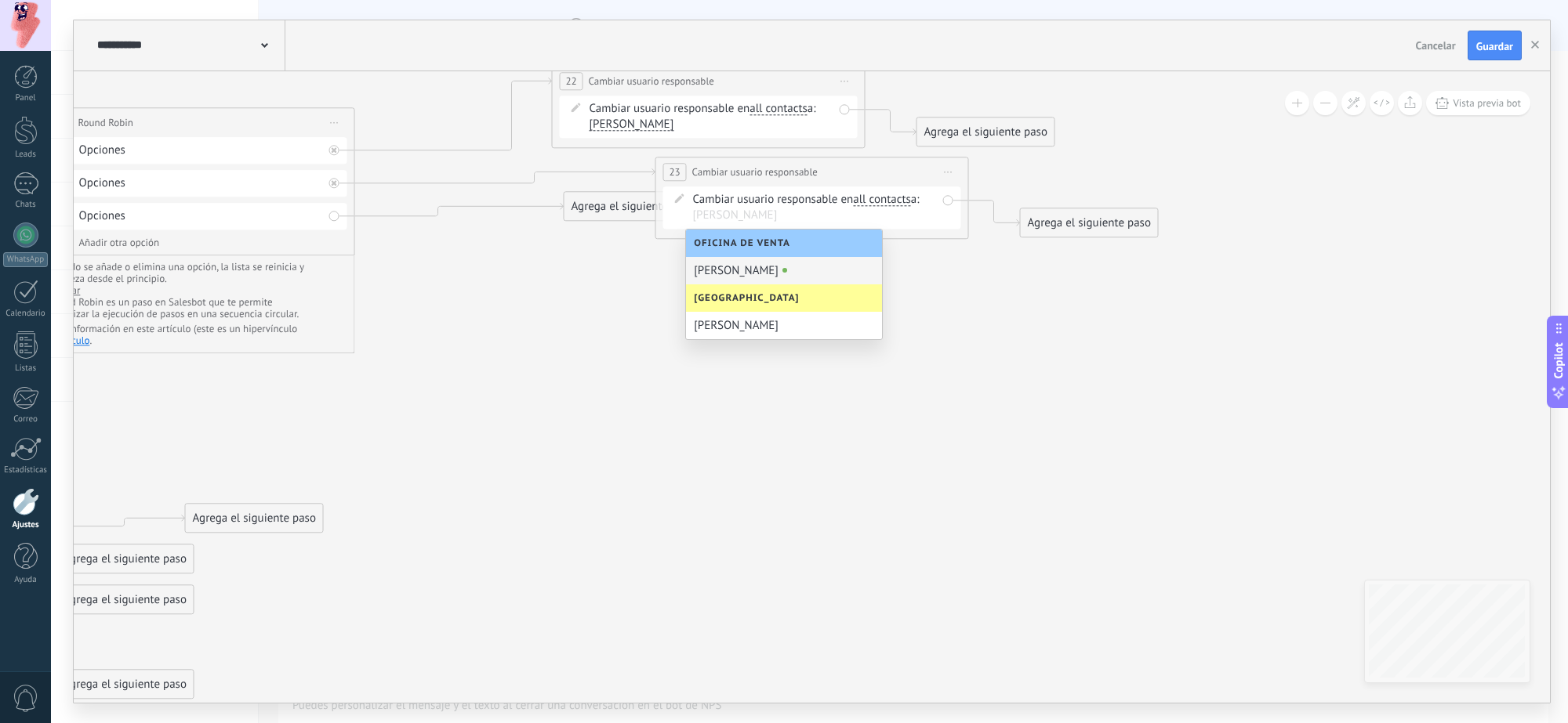
click at [720, 264] on div "[PERSON_NAME]" at bounding box center [784, 270] width 196 height 27
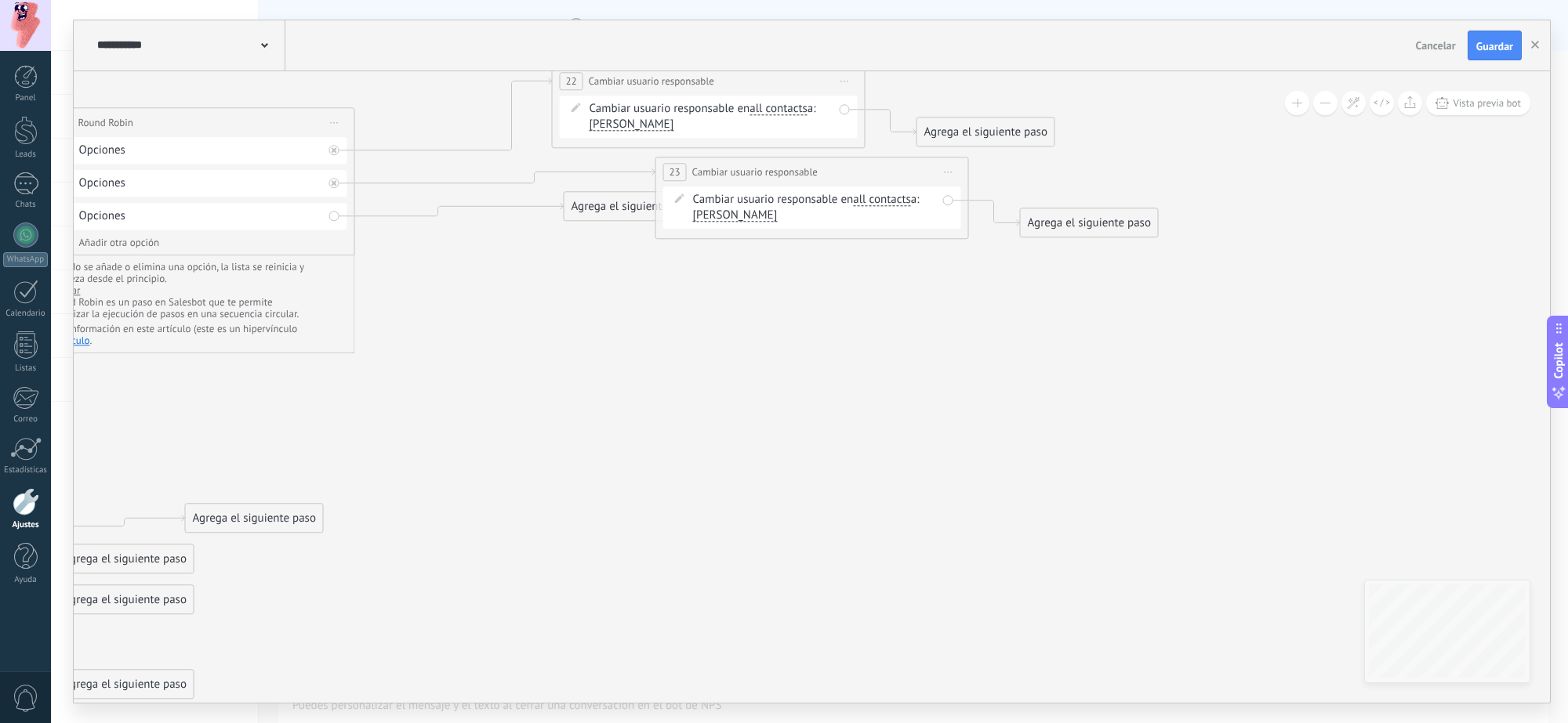
click at [776, 334] on icon at bounding box center [276, 402] width 2443 height 1458
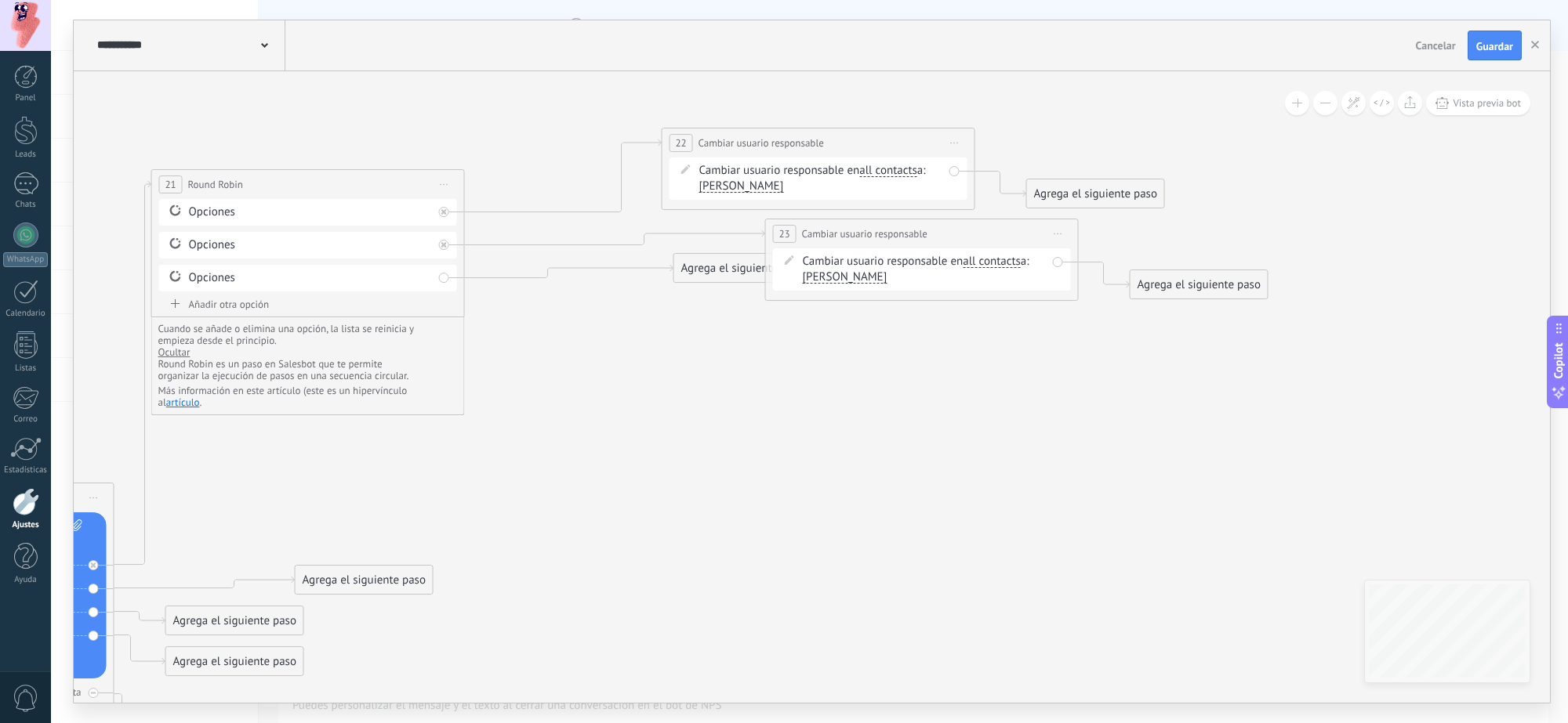
drag, startPoint x: 698, startPoint y: 343, endPoint x: 812, endPoint y: 425, distance: 140.4
click at [812, 425] on icon at bounding box center [385, 464] width 2443 height 1458
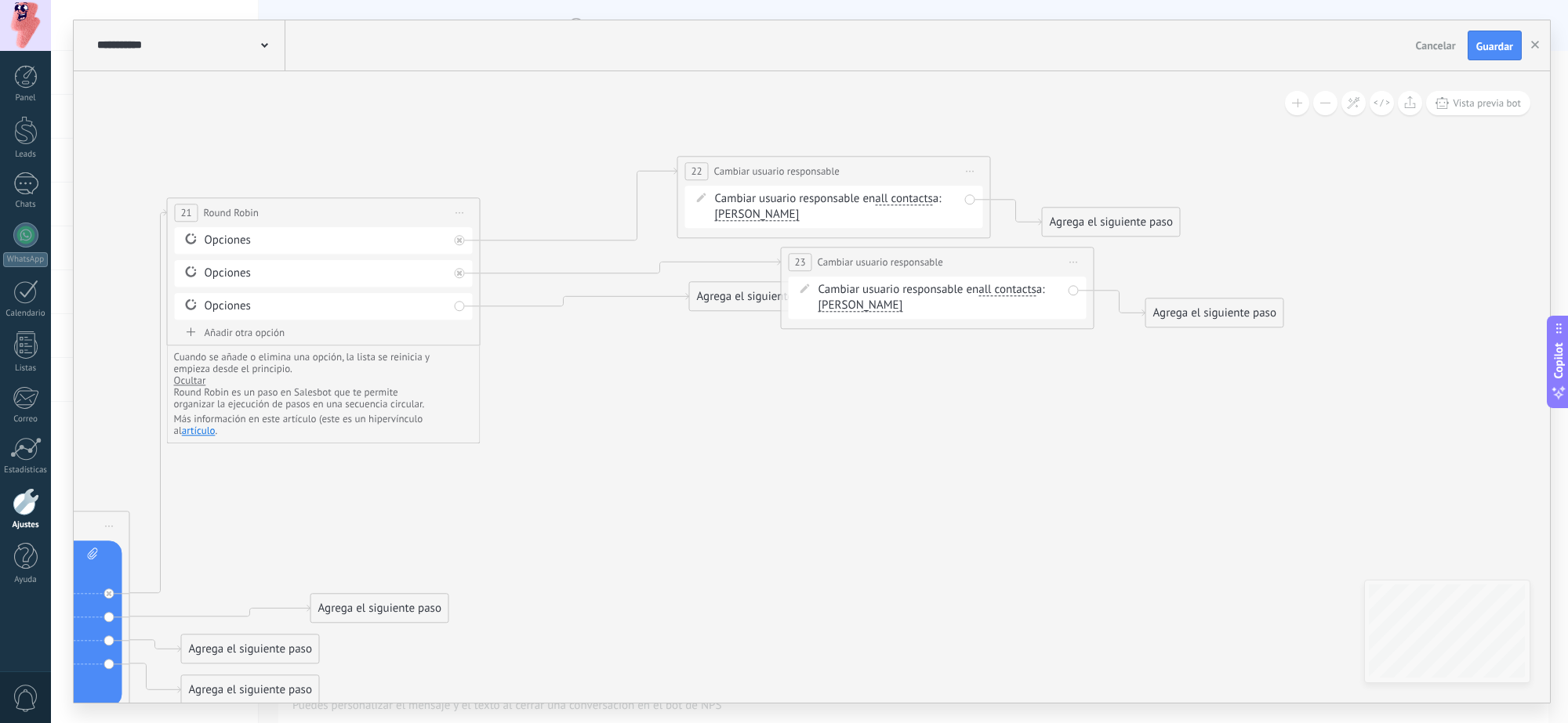
click at [840, 306] on span "[PERSON_NAME]" at bounding box center [861, 306] width 85 height 13
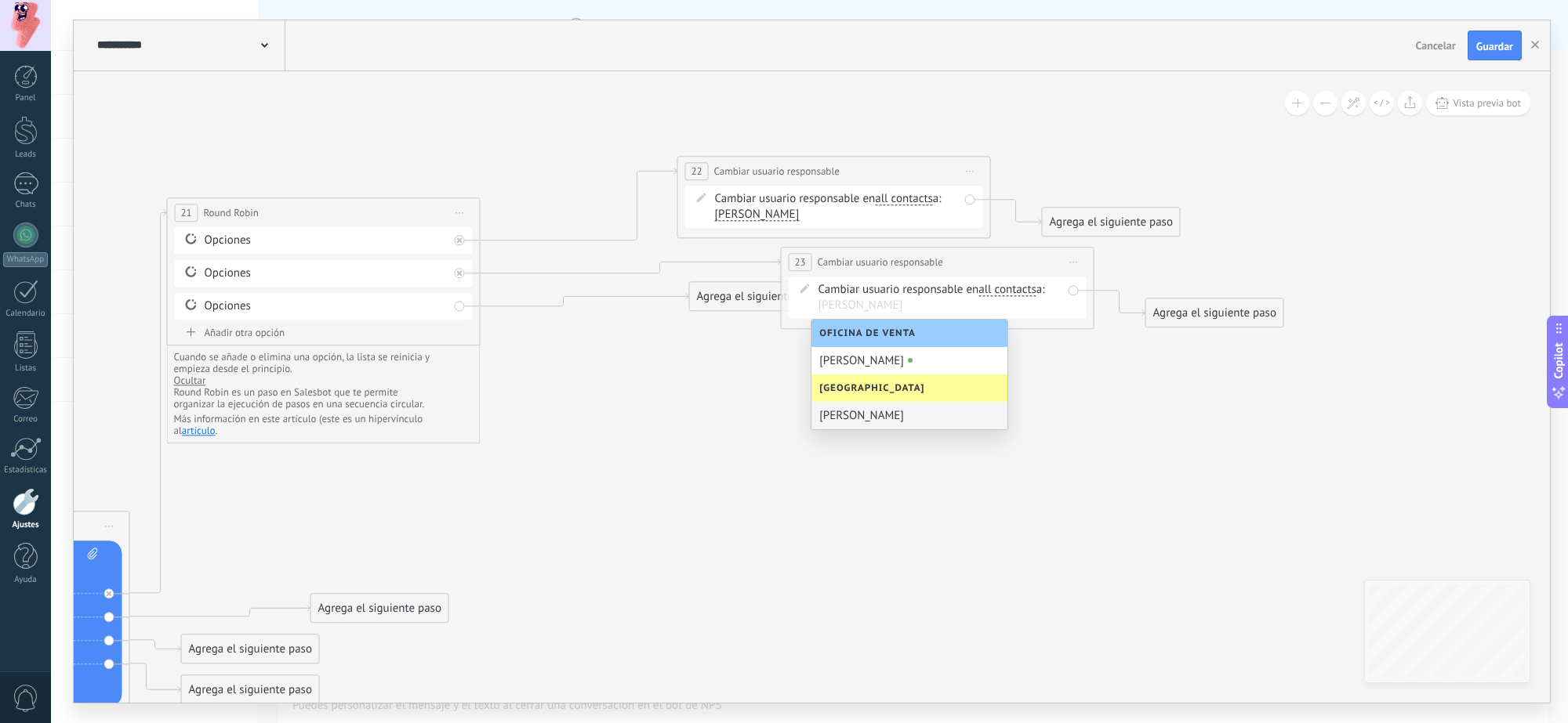
click at [847, 414] on div "Lule" at bounding box center [909, 416] width 196 height 27
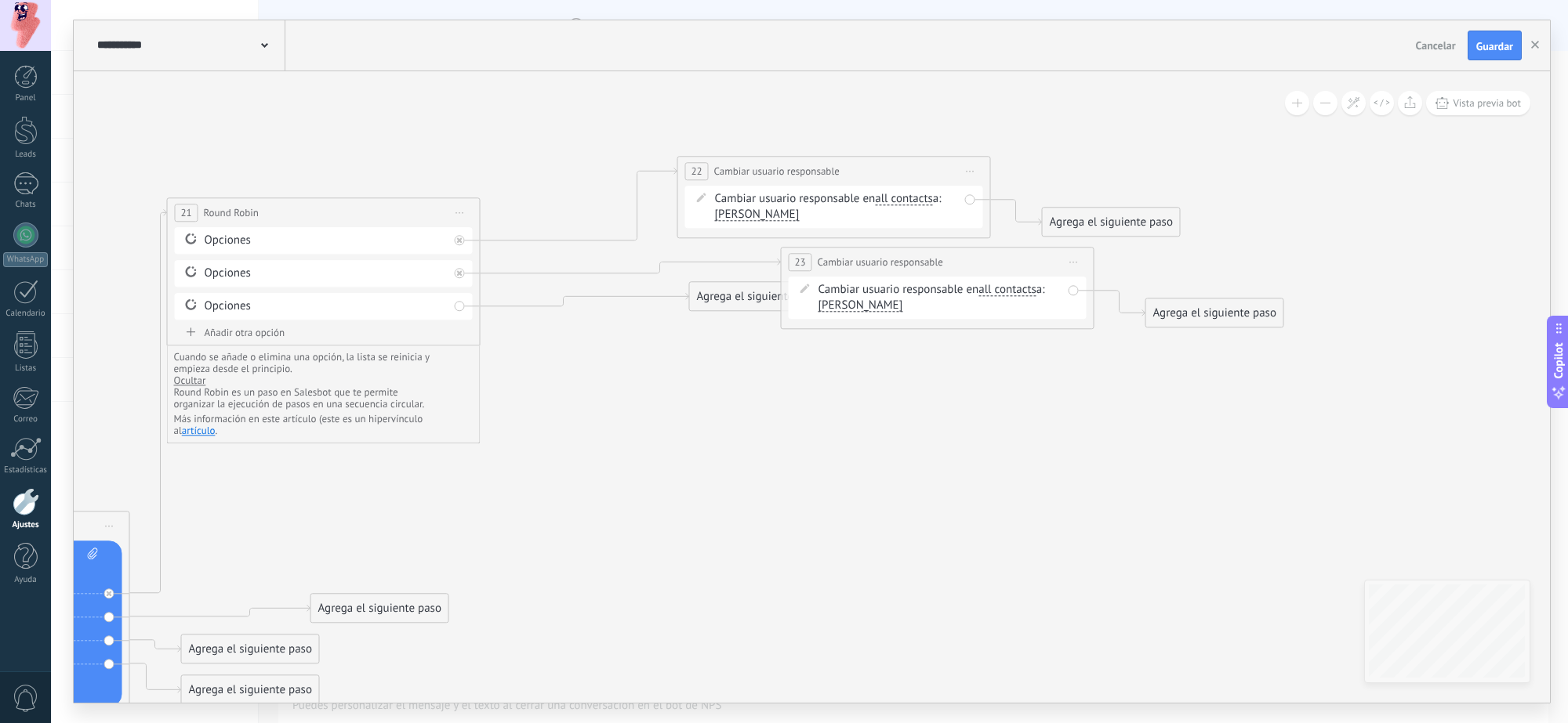
click at [827, 435] on icon at bounding box center [401, 492] width 2443 height 1458
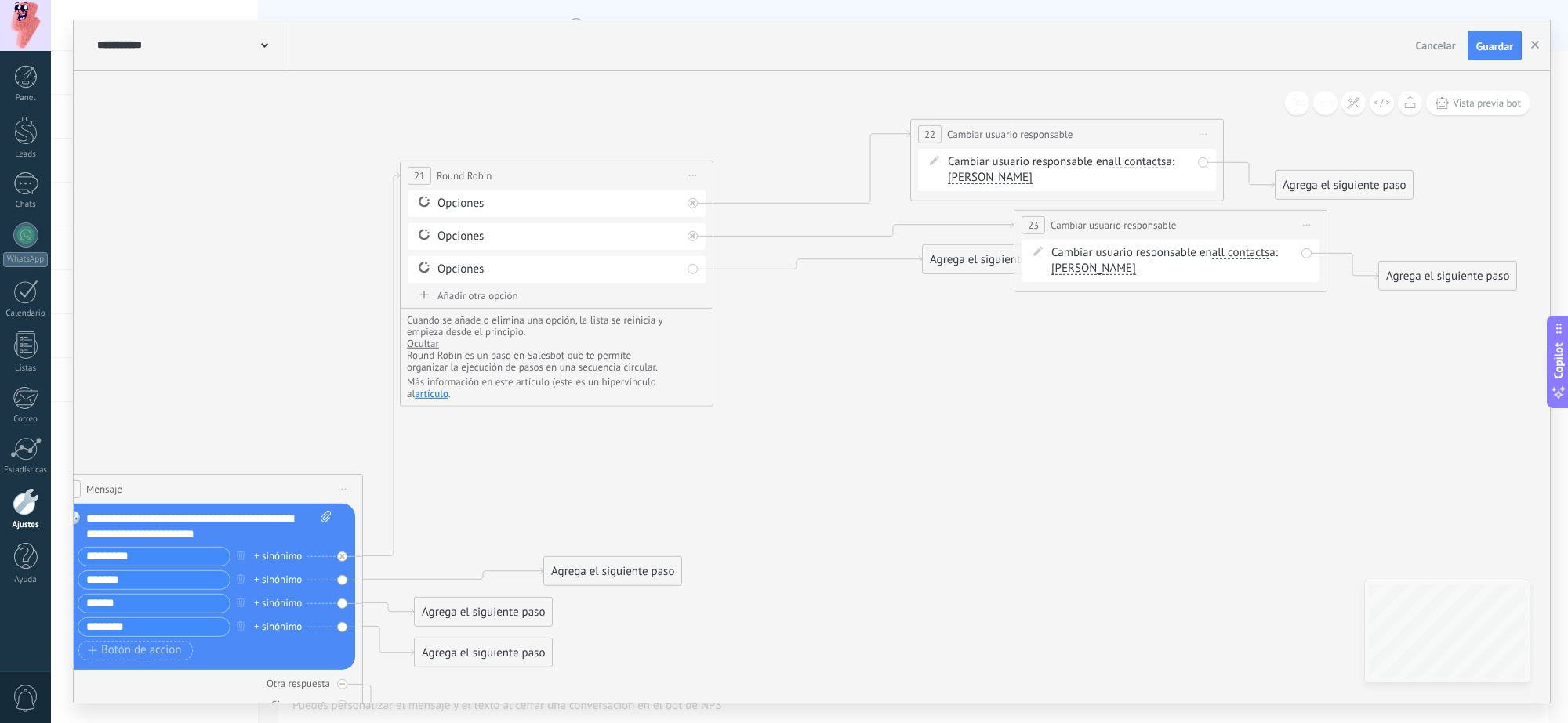
drag, startPoint x: 821, startPoint y: 445, endPoint x: 1054, endPoint y: 408, distance: 235.9
click at [1054, 408] on icon at bounding box center [634, 455] width 2443 height 1458
click at [1242, 95] on button "Vista previa bot" at bounding box center [1478, 103] width 105 height 24
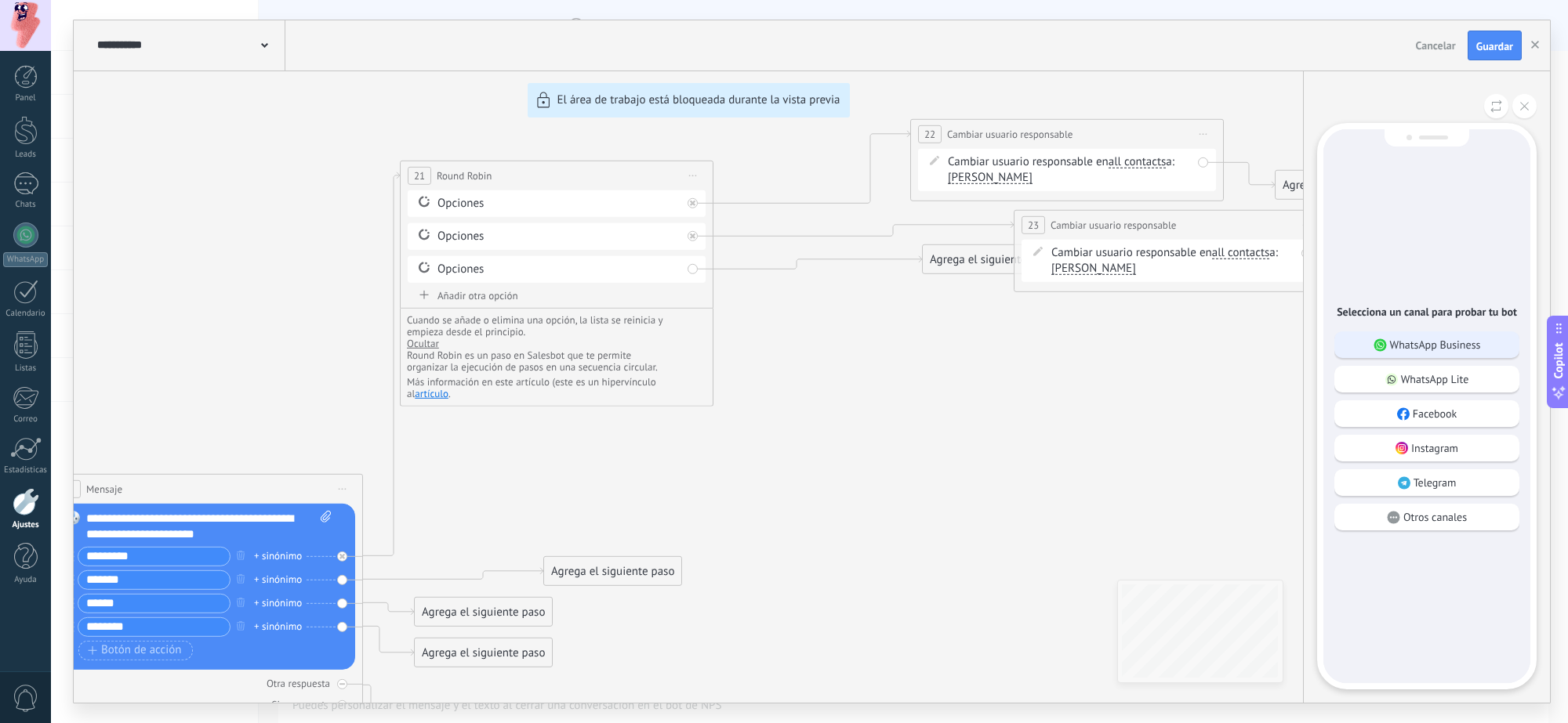
click at [1242, 339] on p "WhatsApp Business" at bounding box center [1435, 345] width 91 height 14
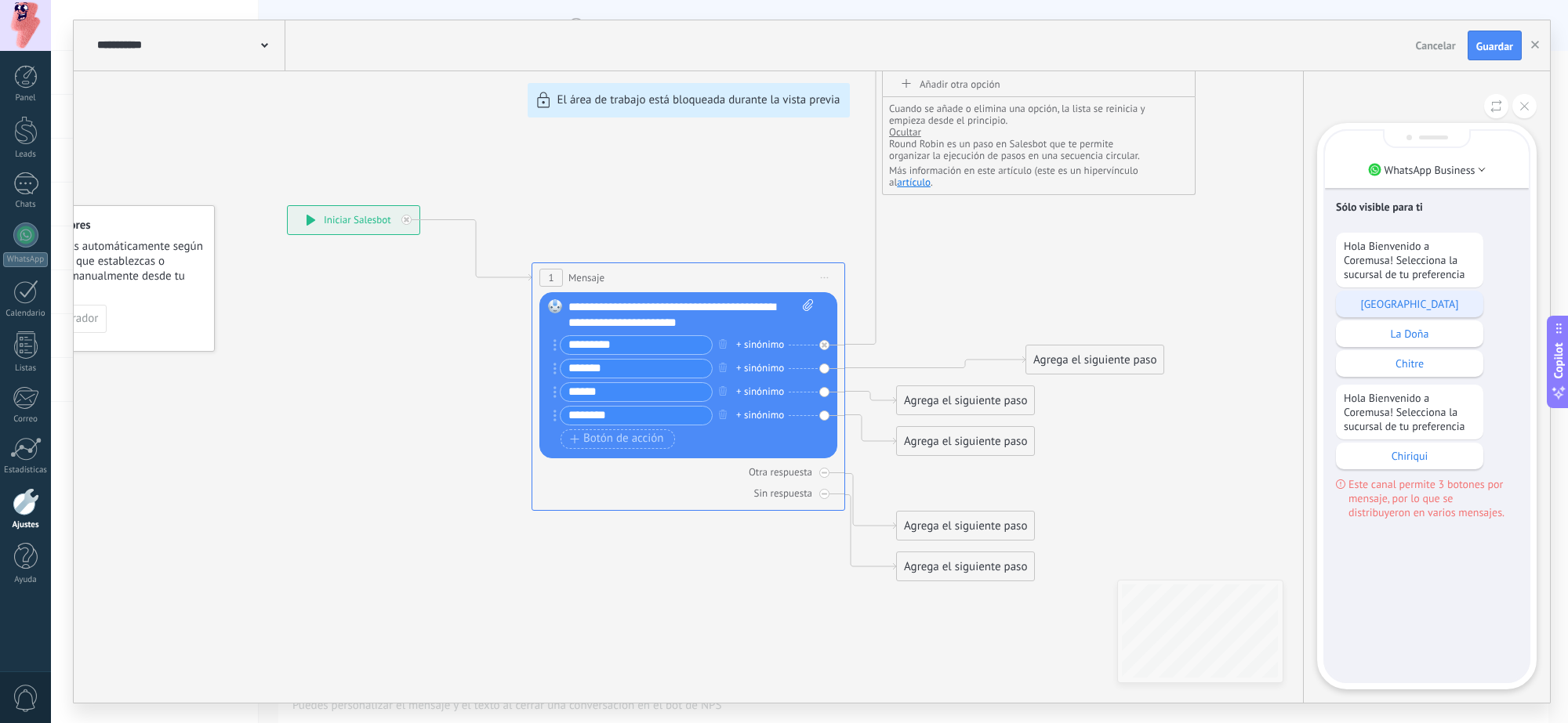
click at [1242, 307] on p "Calidonia" at bounding box center [1409, 304] width 132 height 14
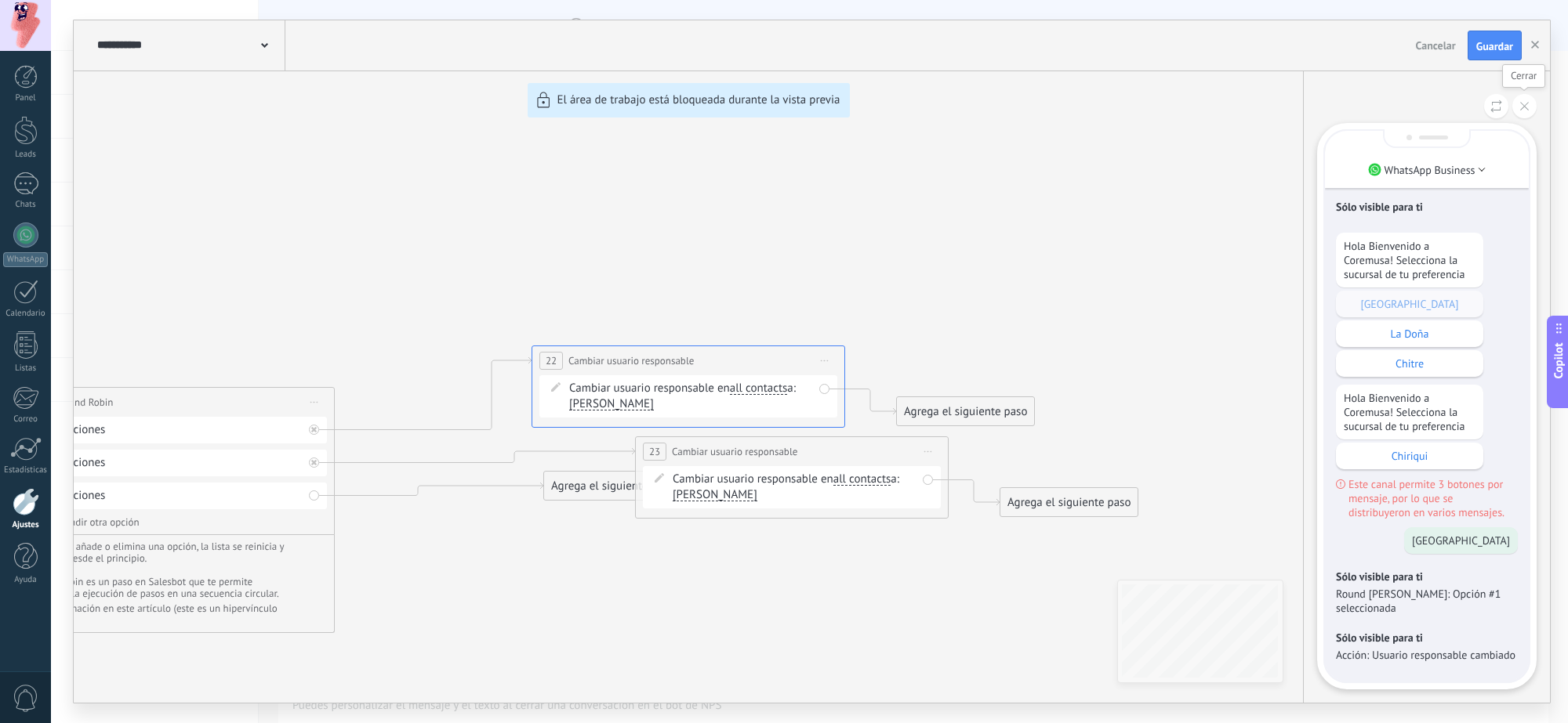
click at [1242, 102] on button at bounding box center [1524, 105] width 24 height 24
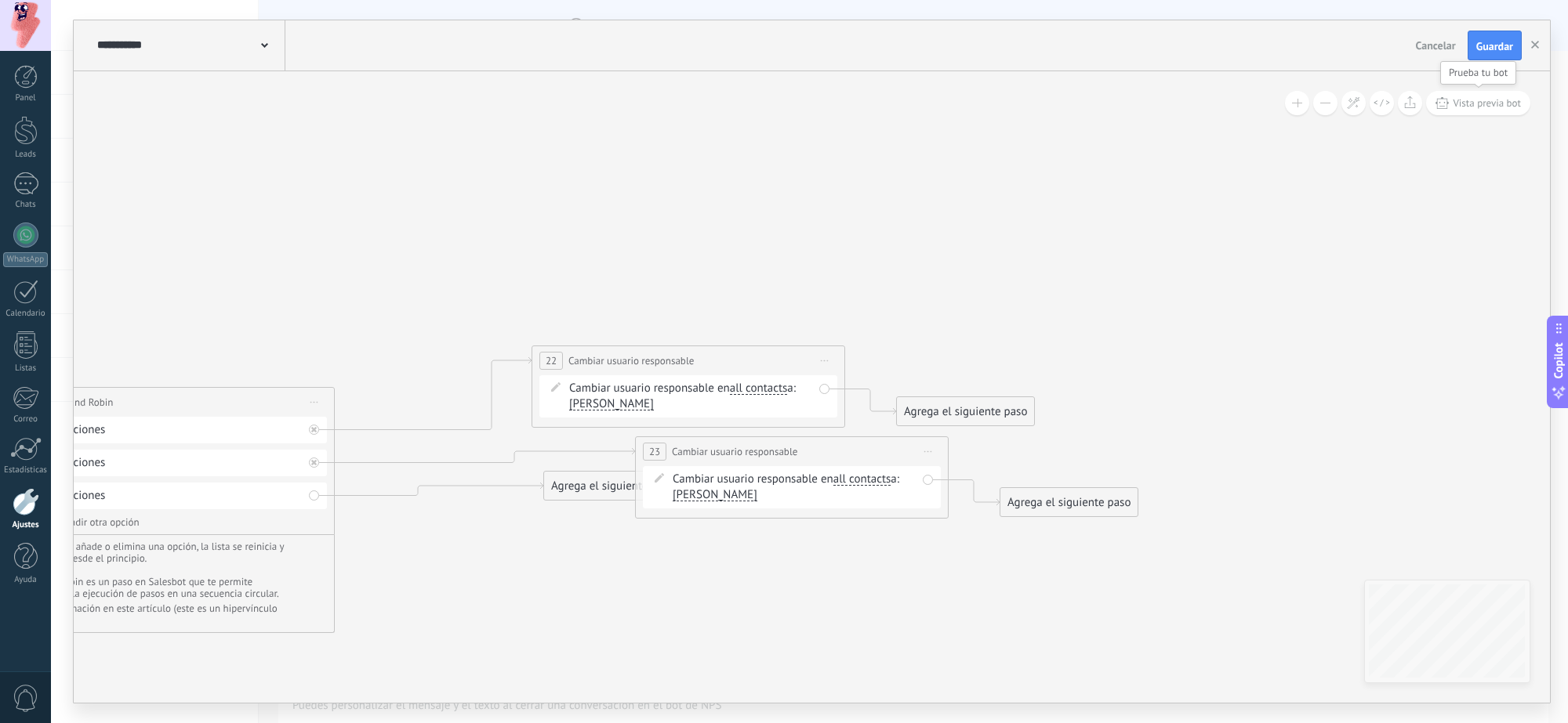
click at [1242, 106] on span "Vista previa bot" at bounding box center [1487, 103] width 69 height 14
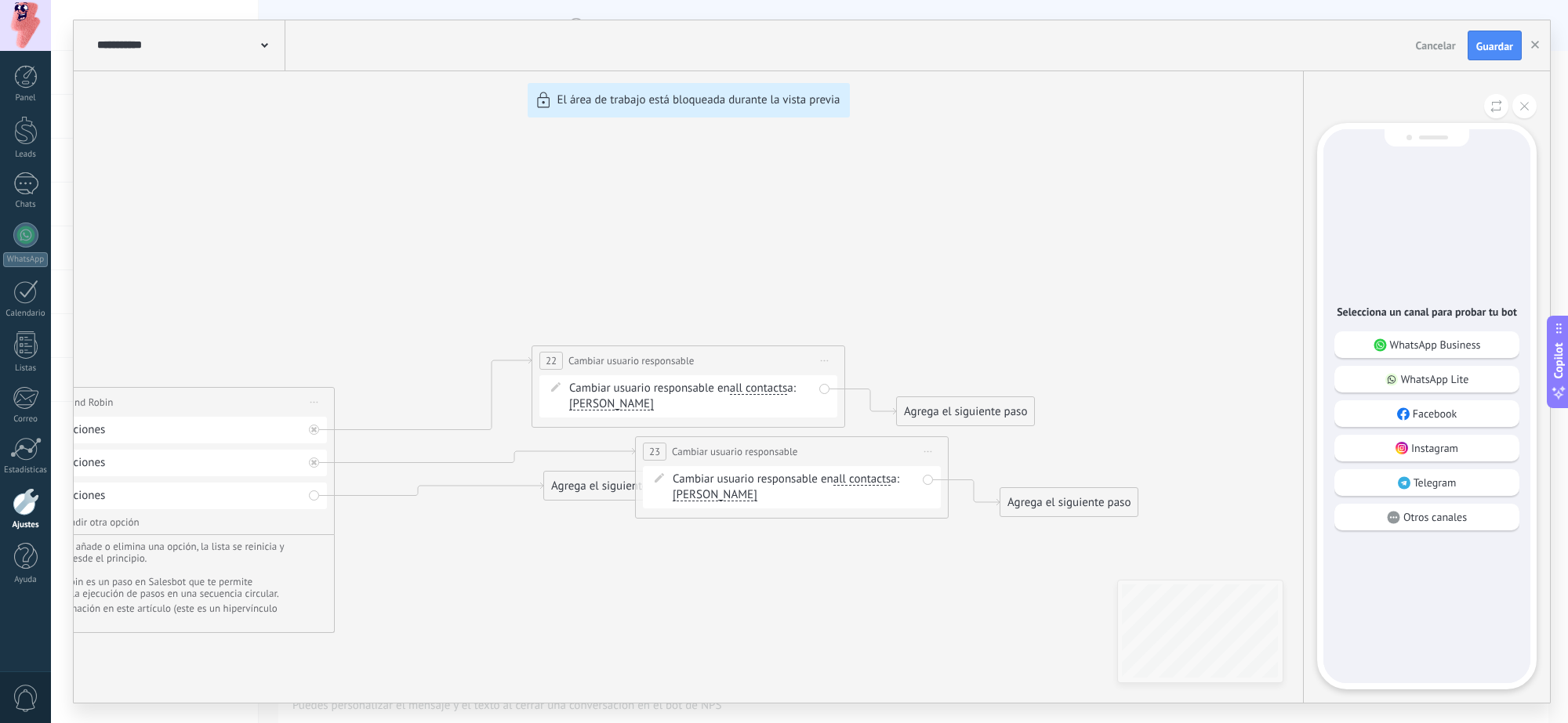
click at [1242, 359] on div "WhatsApp Business WhatsApp Lite Facebook Instagram Telegram Otros canales" at bounding box center [1426, 435] width 185 height 207
click at [1242, 346] on p "WhatsApp Business" at bounding box center [1435, 345] width 91 height 14
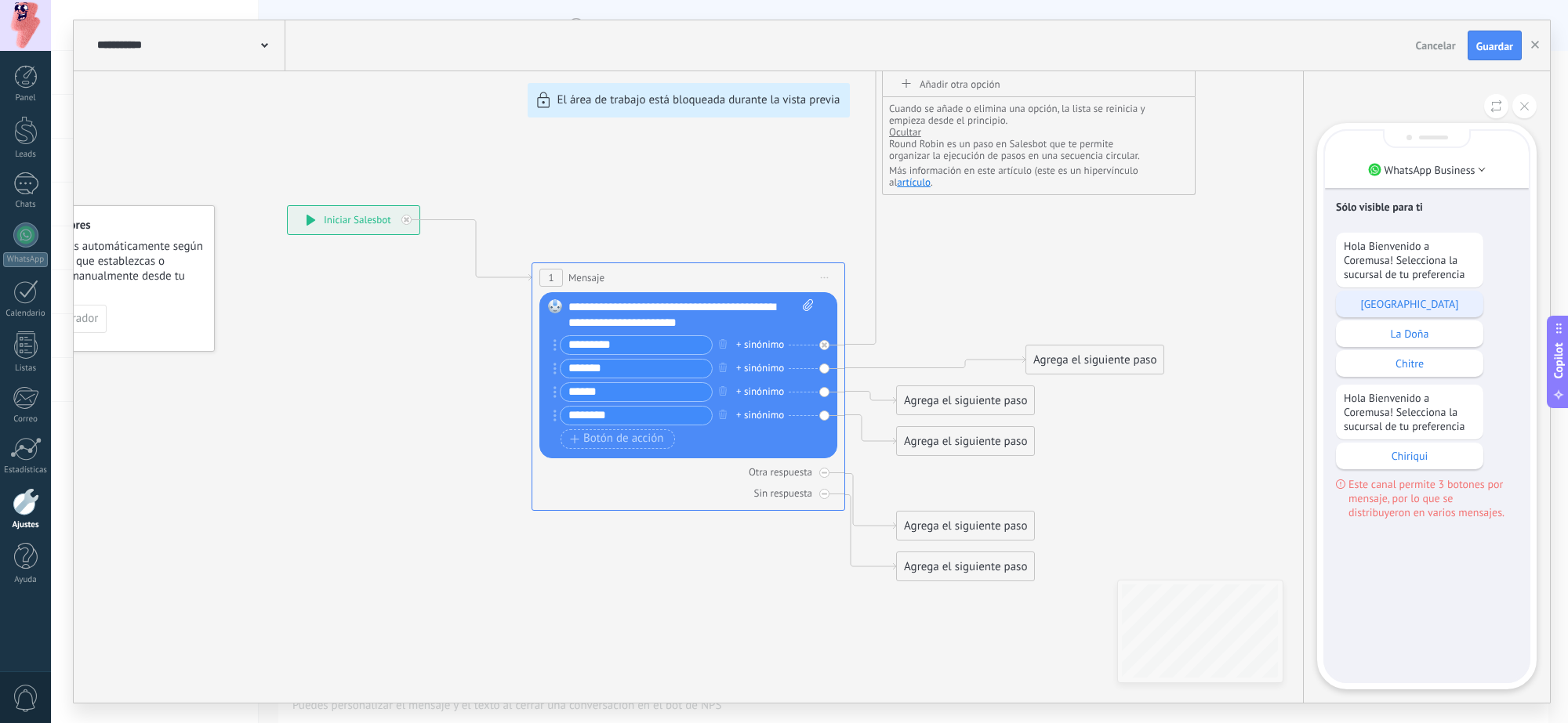
click at [1242, 304] on p "Calidonia" at bounding box center [1409, 304] width 132 height 14
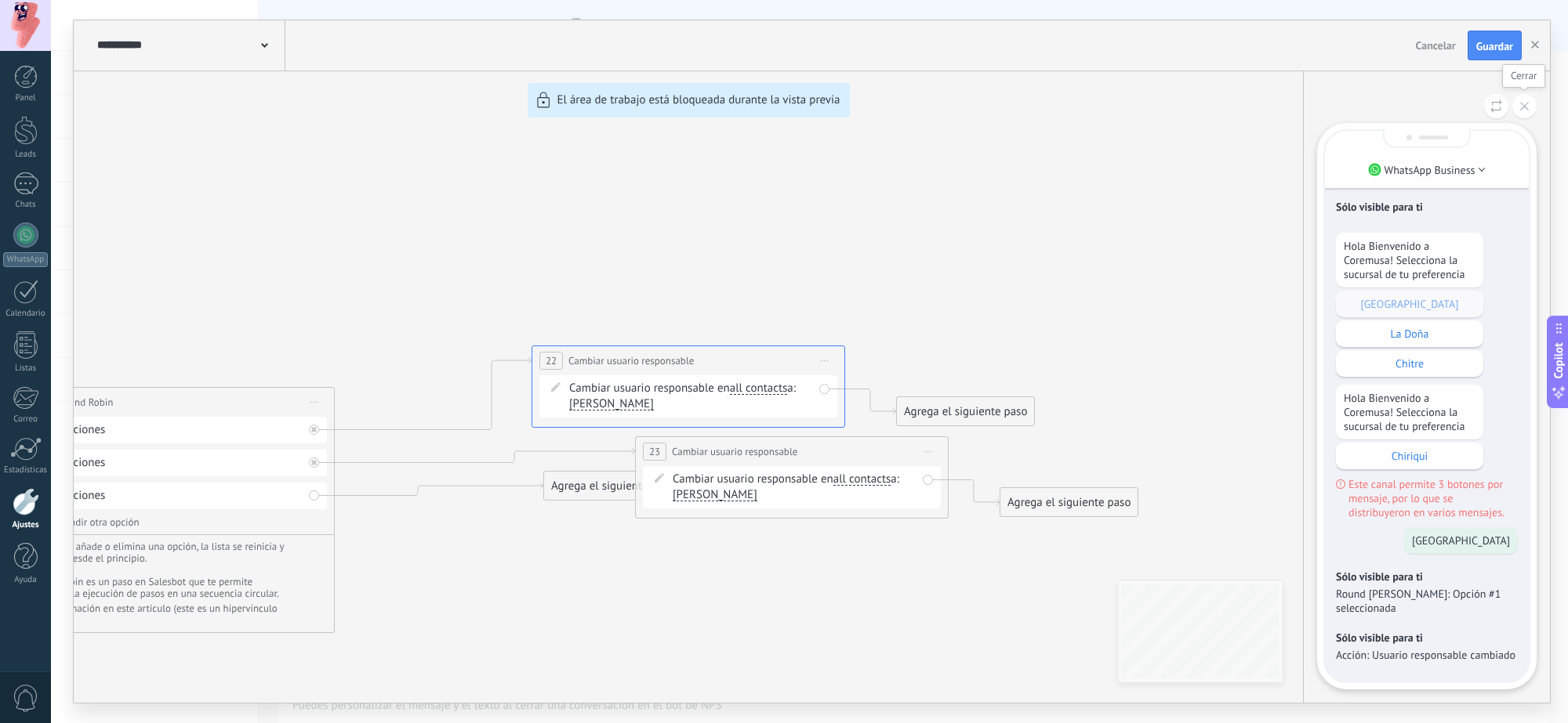
click at [1242, 111] on button at bounding box center [1524, 105] width 24 height 24
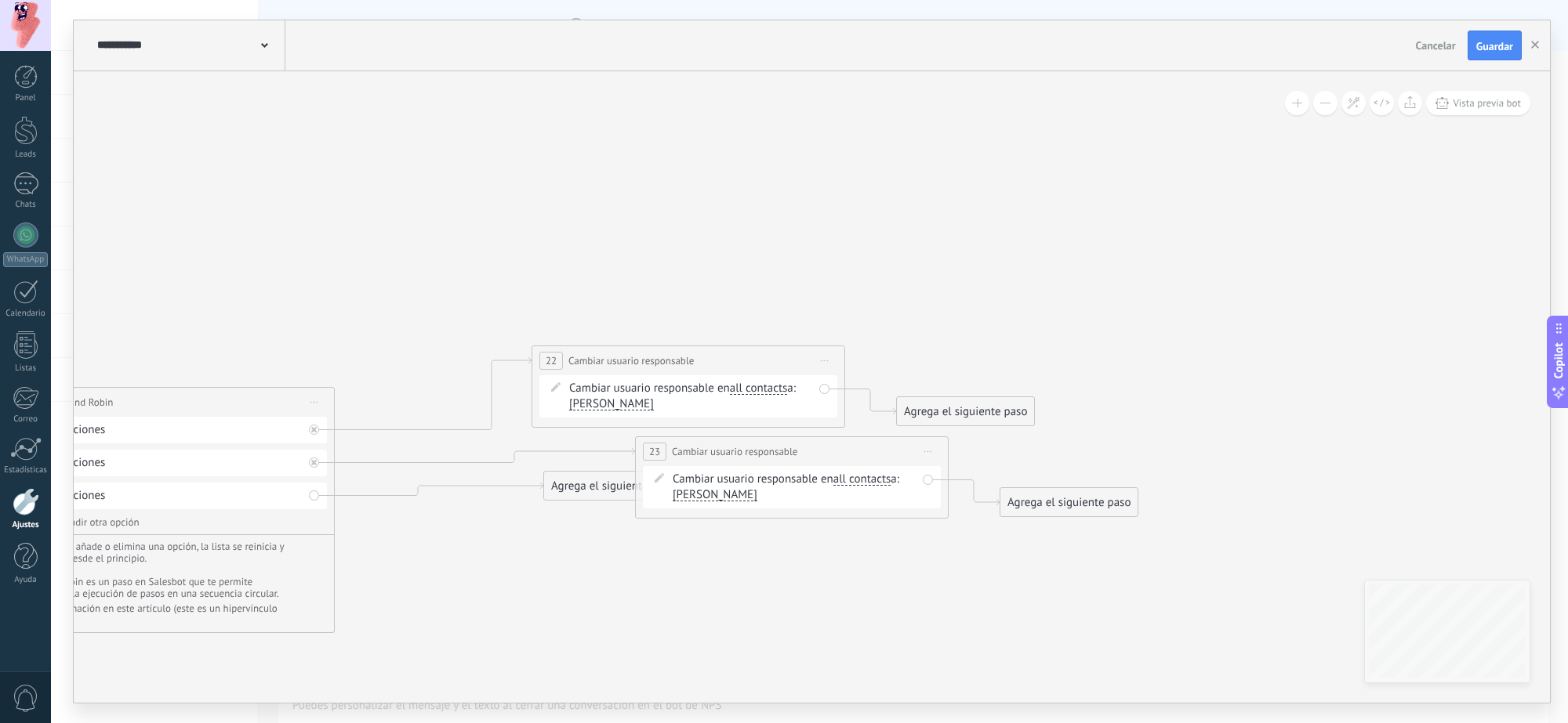
drag, startPoint x: 1424, startPoint y: 274, endPoint x: 1466, endPoint y: 157, distance: 124.3
click at [1242, 173] on icon at bounding box center [255, 682] width 2443 height 1458
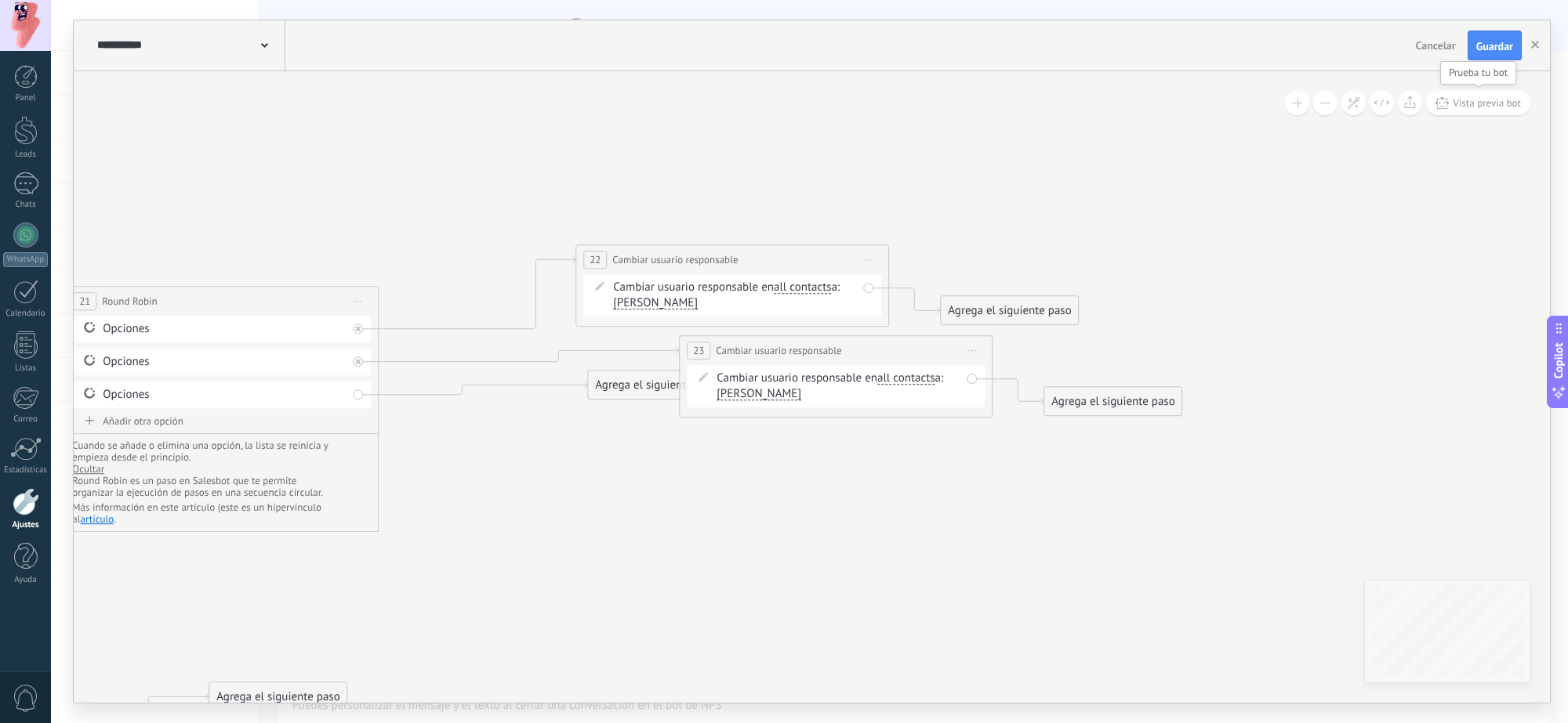
click at [1242, 106] on span "Vista previa bot" at bounding box center [1487, 103] width 69 height 14
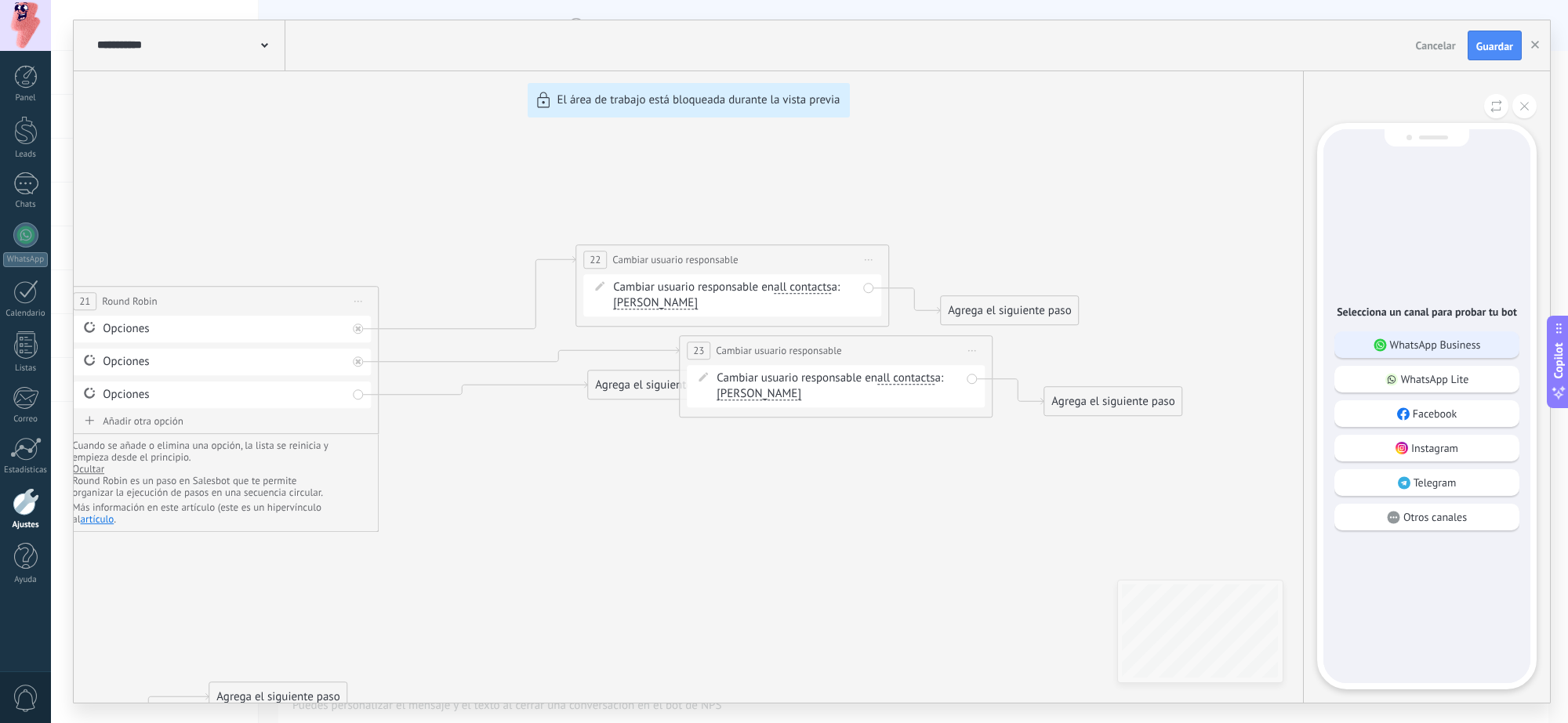
click at [1242, 350] on div "WhatsApp Business" at bounding box center [1426, 345] width 185 height 27
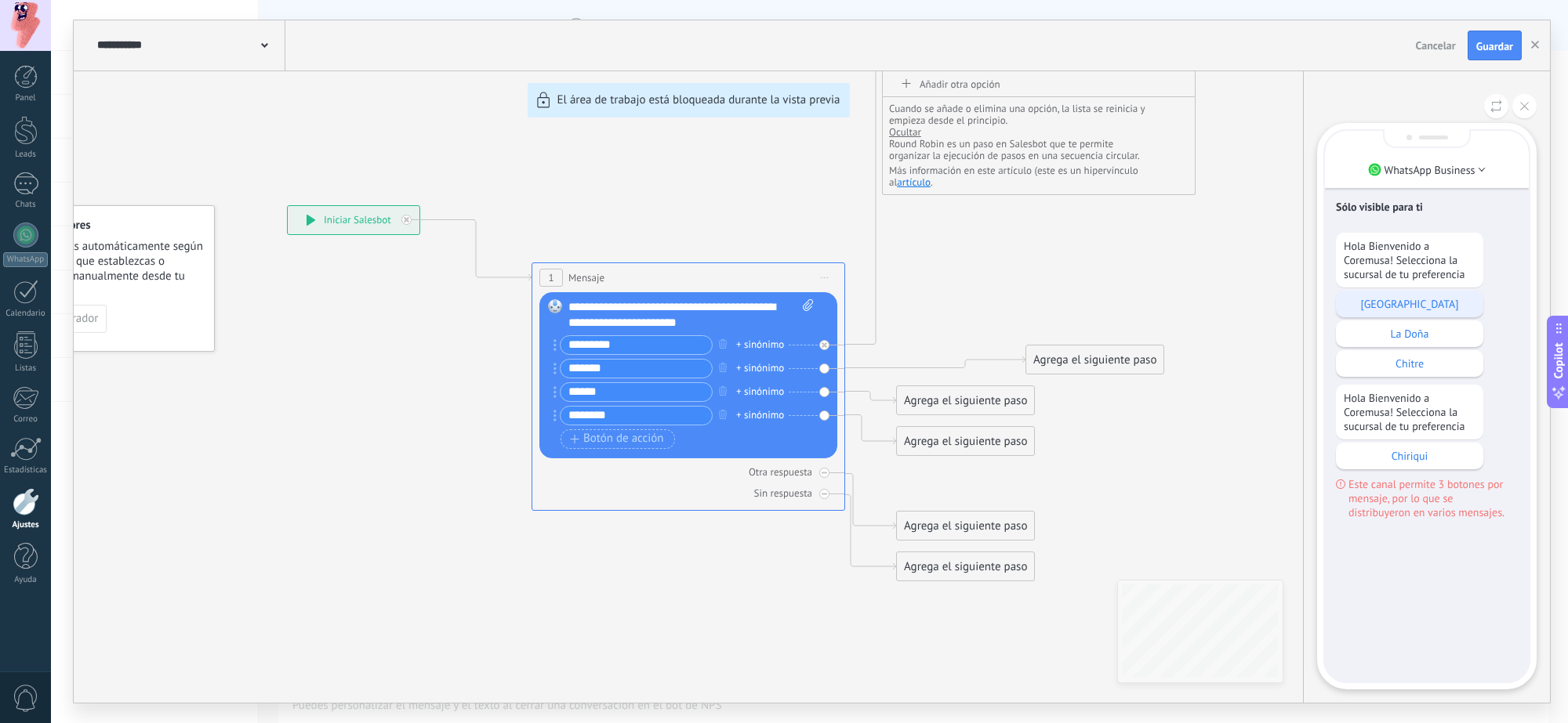
click at [1242, 291] on div "Calidonia" at bounding box center [1408, 305] width 147 height 27
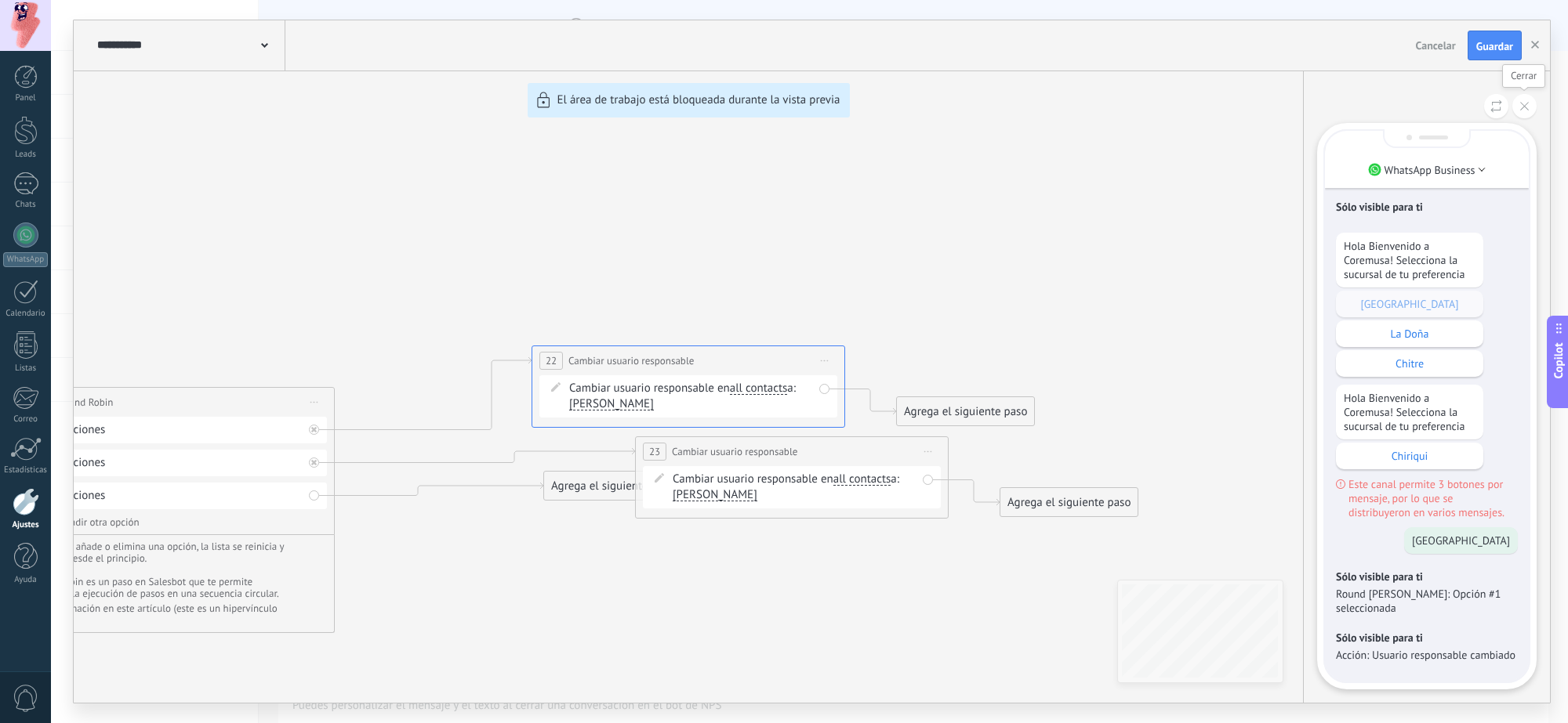
click at [1242, 111] on button at bounding box center [1524, 105] width 24 height 24
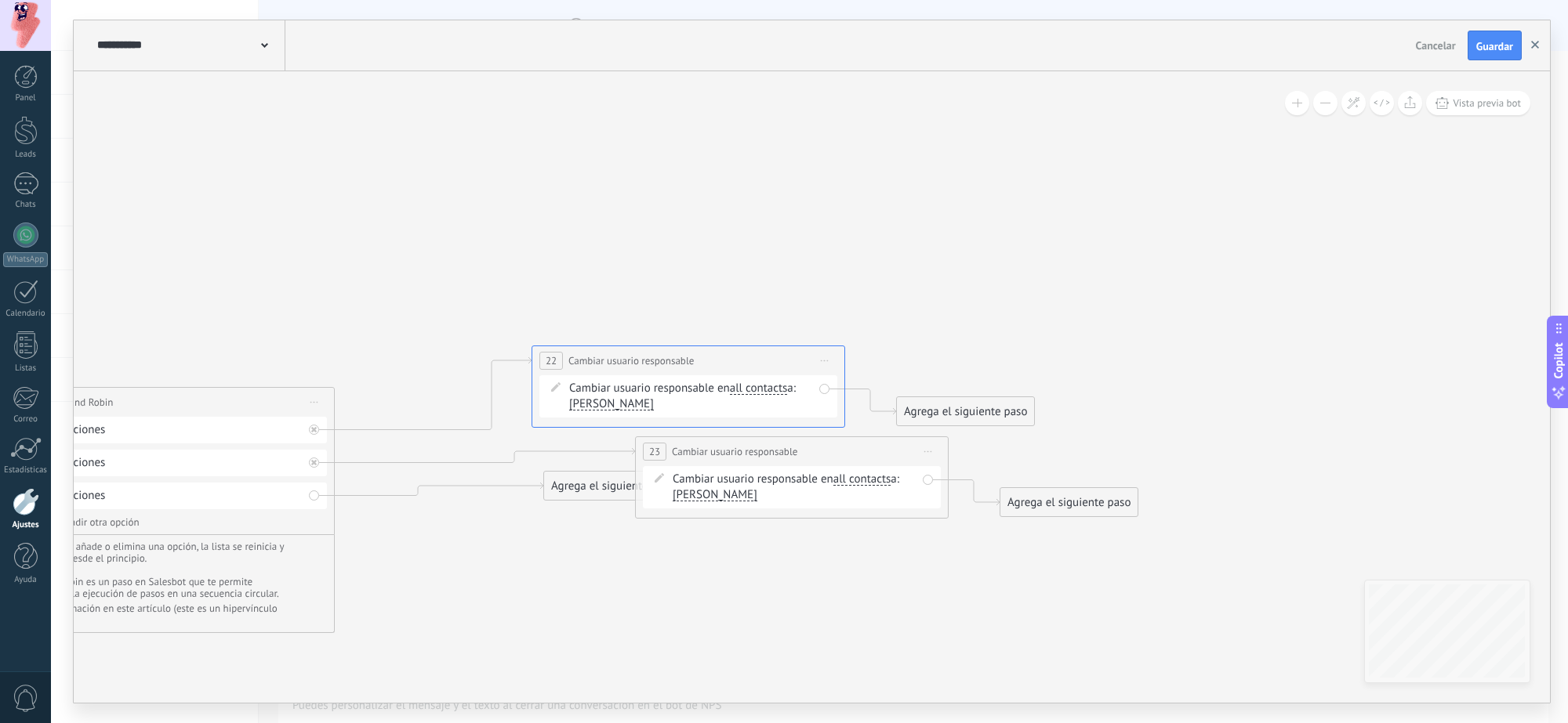
click at [1242, 43] on icon "button" at bounding box center [1535, 44] width 8 height 8
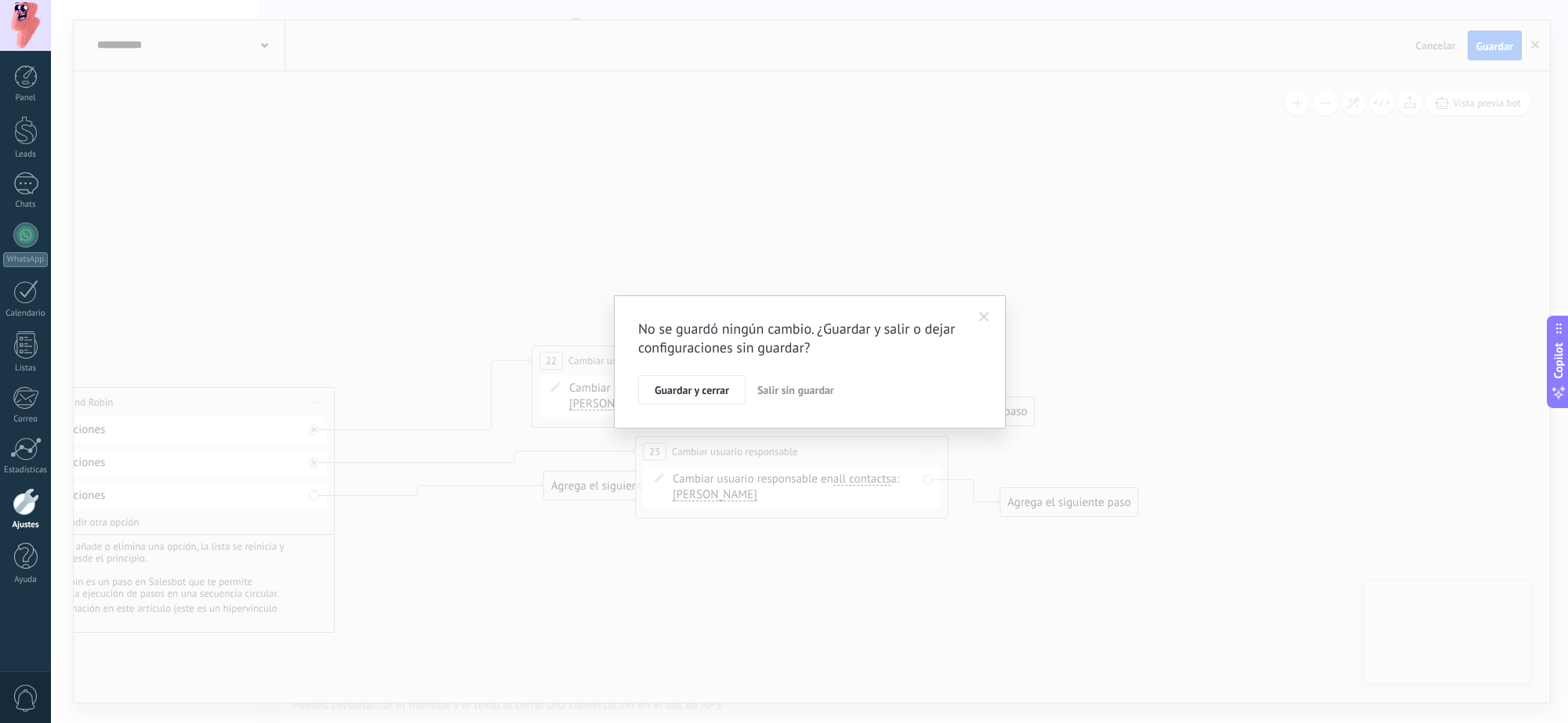
click at [1064, 264] on div "No se guardó ningún cambio. ¿Guardar y salir o dejar configuraciones sin guarda…" at bounding box center [810, 362] width 1517 height 723
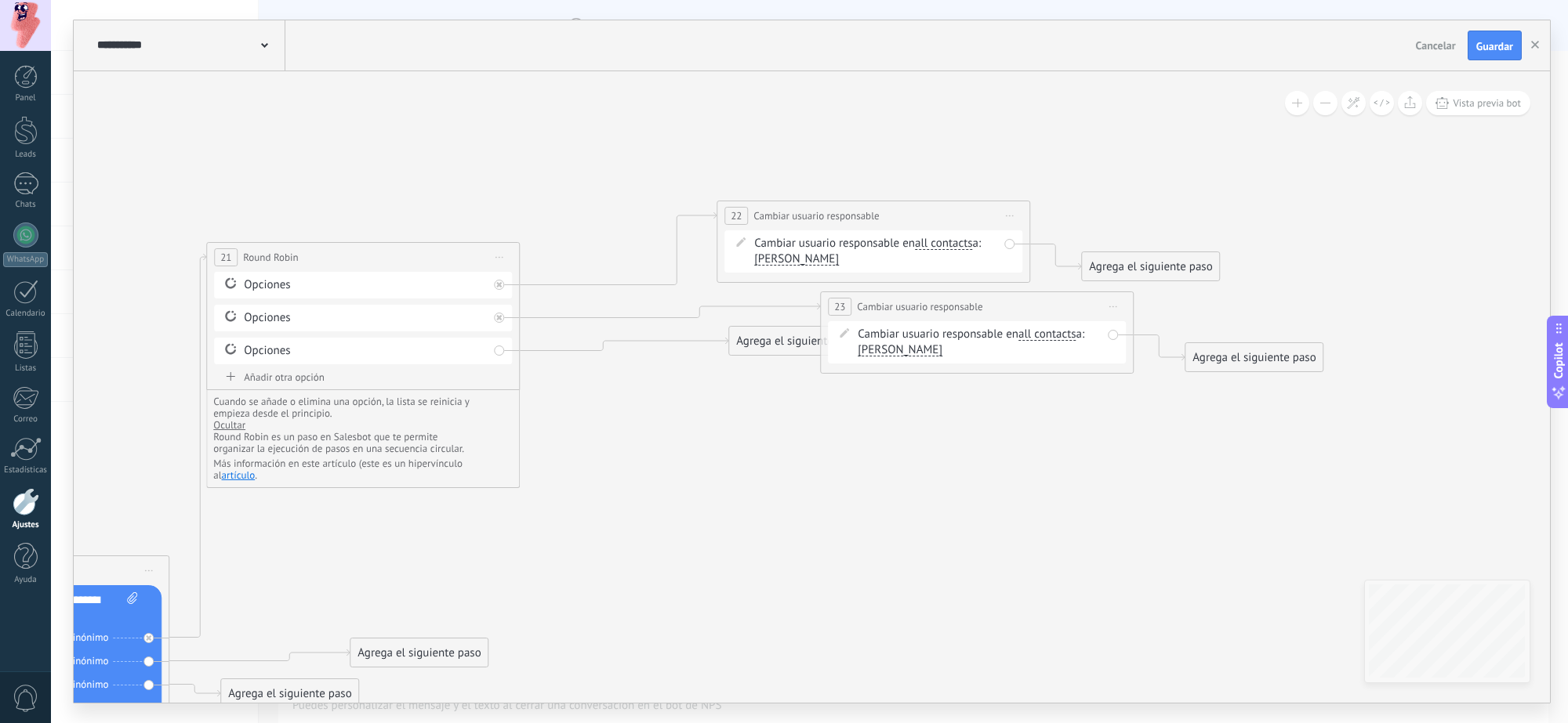
drag, startPoint x: 1142, startPoint y: 108, endPoint x: 1119, endPoint y: 123, distance: 27.5
click at [1157, 99] on icon at bounding box center [440, 537] width 2443 height 1458
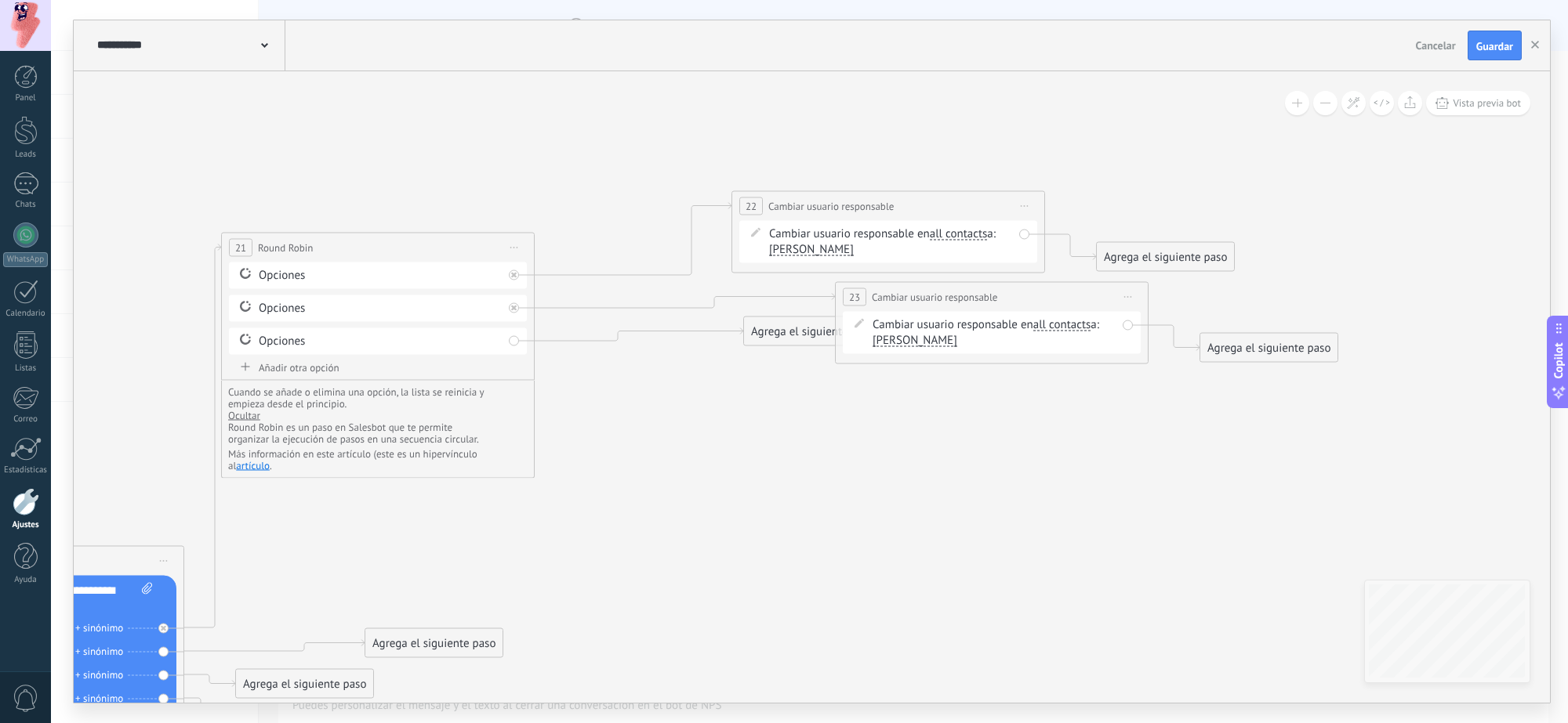
click at [1029, 208] on span "Iniciar vista previa aquí Cambiar nombre Duplicar Borrar" at bounding box center [1024, 206] width 25 height 23
click at [1074, 308] on div "Borrar" at bounding box center [1096, 308] width 155 height 27
click at [1132, 303] on span "Iniciar vista previa aquí Cambiar nombre Duplicar Borrar" at bounding box center [1128, 296] width 25 height 23
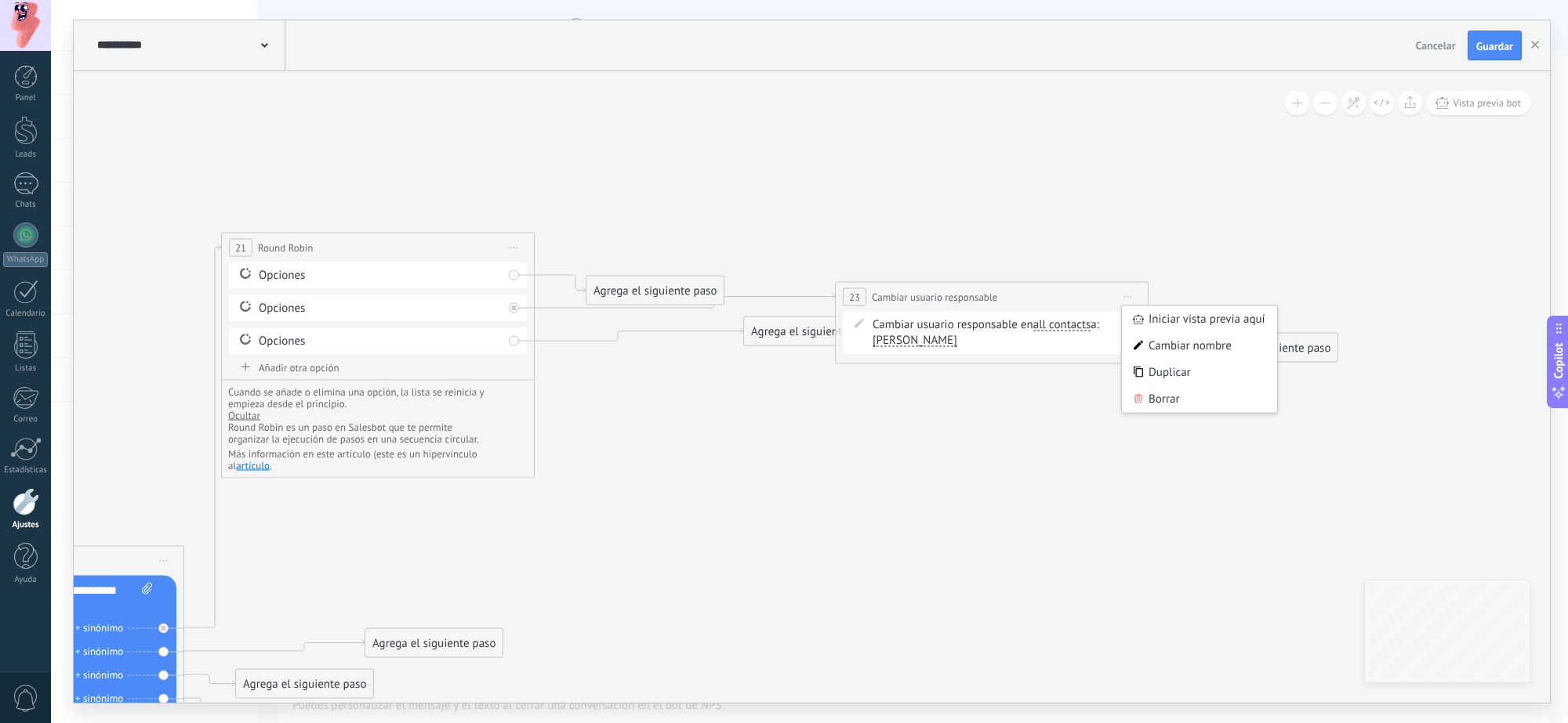
click at [1157, 390] on div "Borrar" at bounding box center [1199, 399] width 155 height 27
drag, startPoint x: 713, startPoint y: 322, endPoint x: 1024, endPoint y: 304, distance: 311.5
click at [1025, 297] on div "Agrega el siguiente paso" at bounding box center [958, 297] width 137 height 26
drag, startPoint x: 711, startPoint y: 290, endPoint x: 759, endPoint y: 206, distance: 96.7
click at [723, 278] on div "Agrega el siguiente paso" at bounding box center [655, 290] width 137 height 26
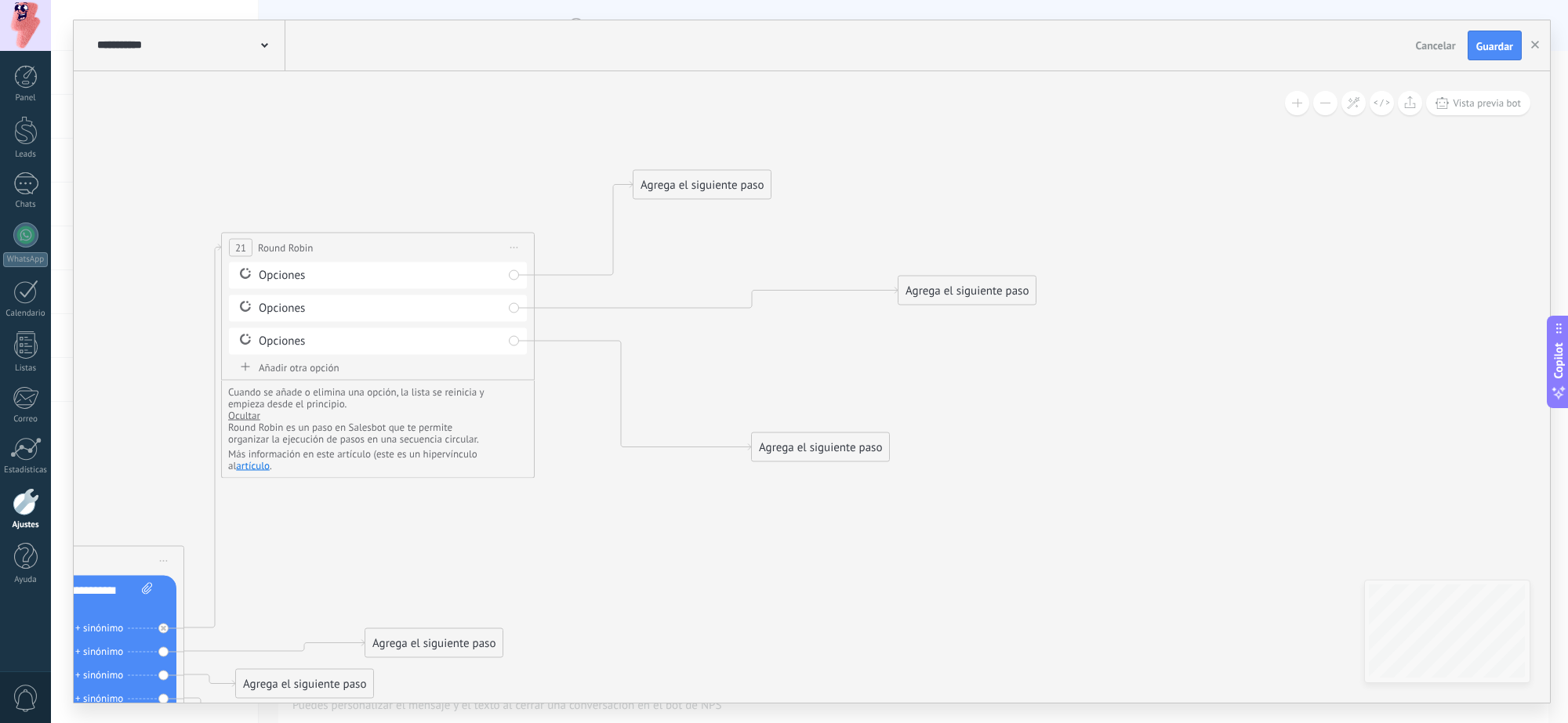
drag, startPoint x: 812, startPoint y: 334, endPoint x: 908, endPoint y: 465, distance: 162.4
click at [821, 453] on div "Agrega el siguiente paso" at bounding box center [821, 447] width 137 height 26
click at [1008, 494] on icon at bounding box center [305, 517] width 2141 height 1479
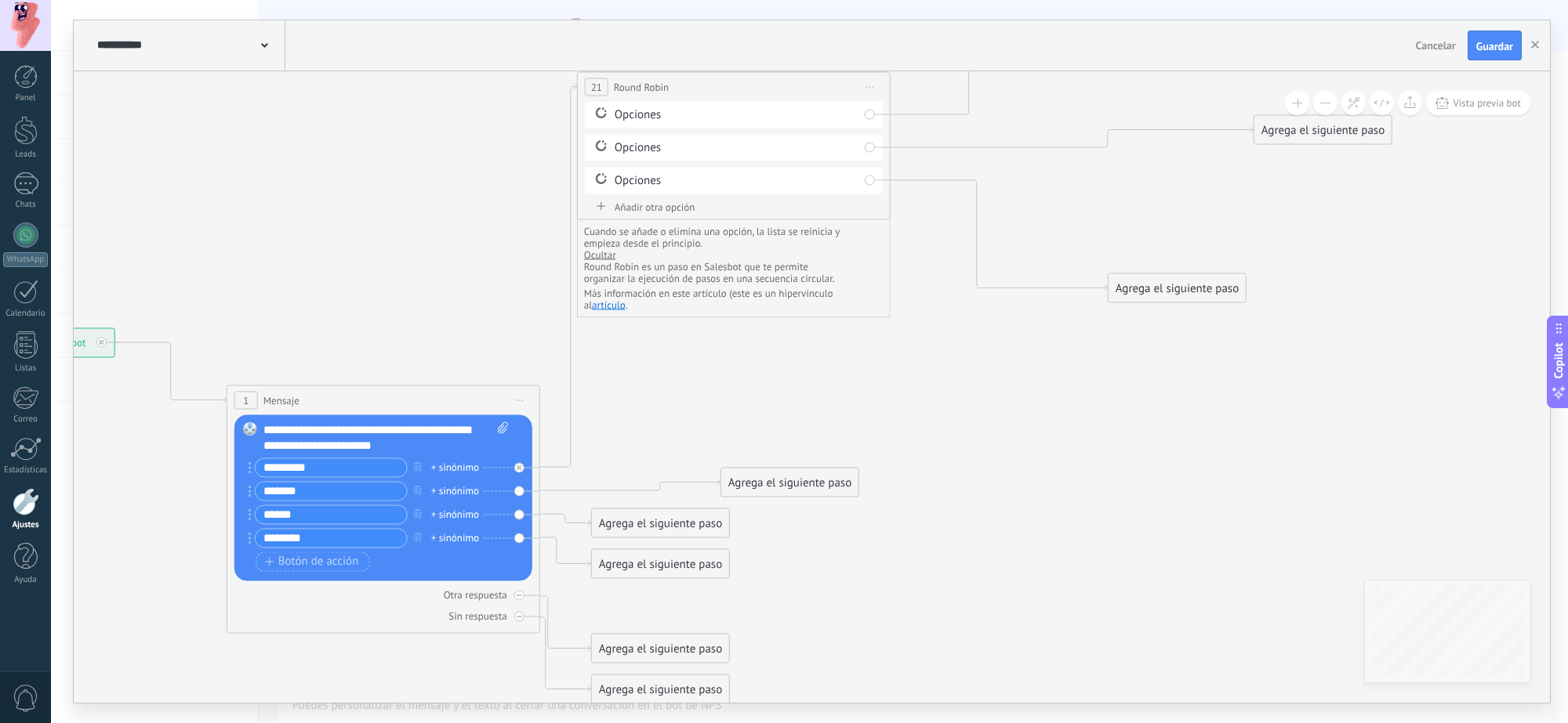
drag, startPoint x: 1066, startPoint y: 414, endPoint x: 1317, endPoint y: 212, distance: 322.2
click at [1242, 216] on icon at bounding box center [660, 356] width 2141 height 1479
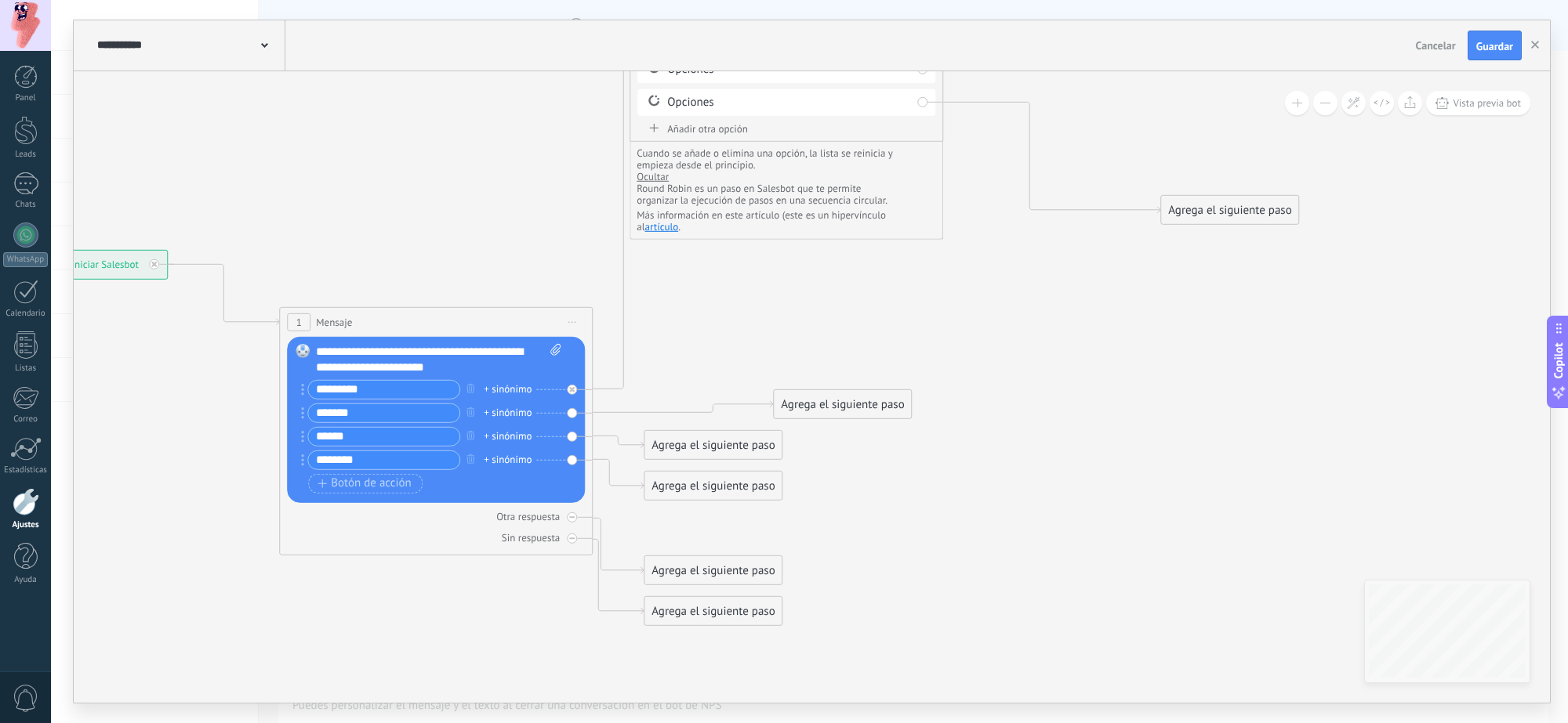
drag, startPoint x: 1053, startPoint y: 363, endPoint x: 1161, endPoint y: 359, distance: 108.1
click at [1095, 405] on icon at bounding box center [713, 279] width 2141 height 1479
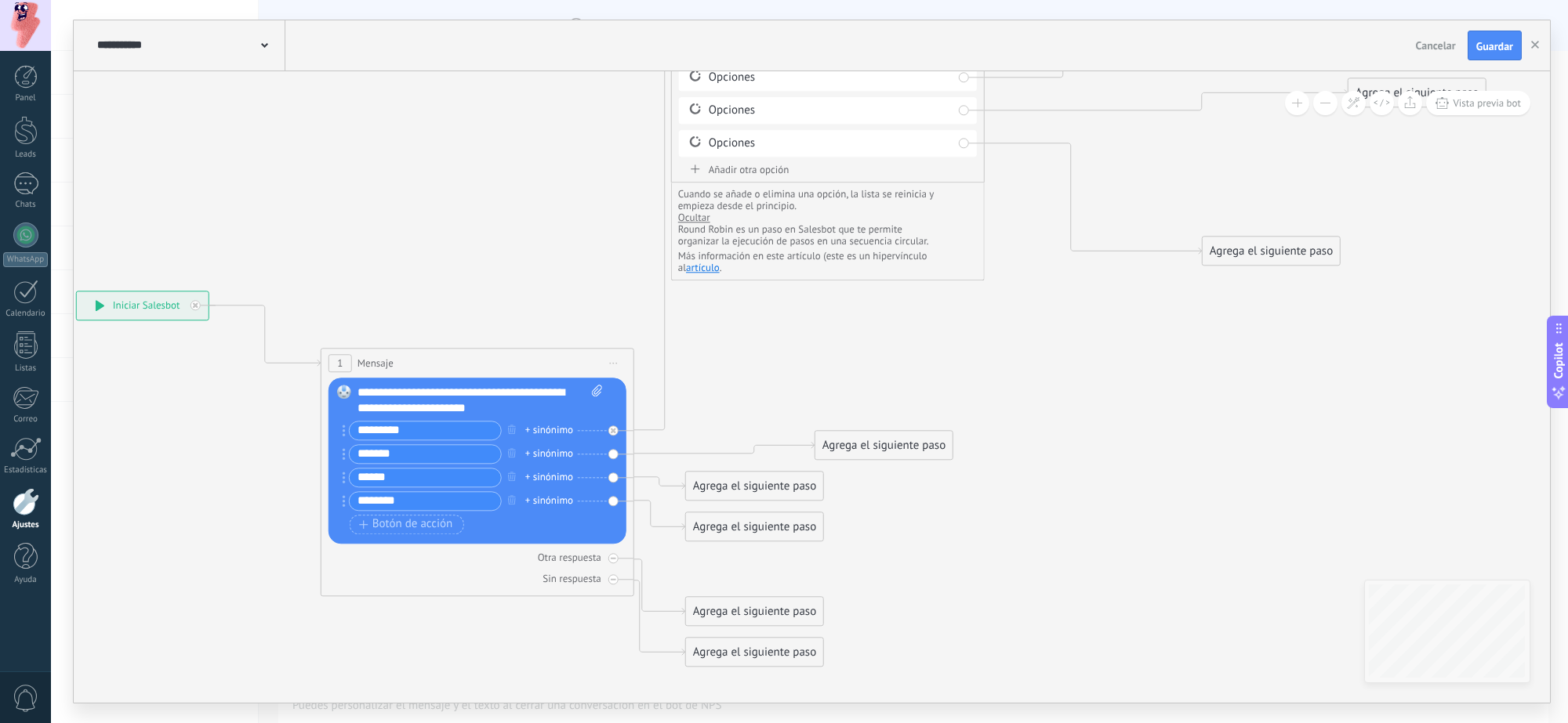
click at [1242, 96] on button at bounding box center [1325, 103] width 24 height 24
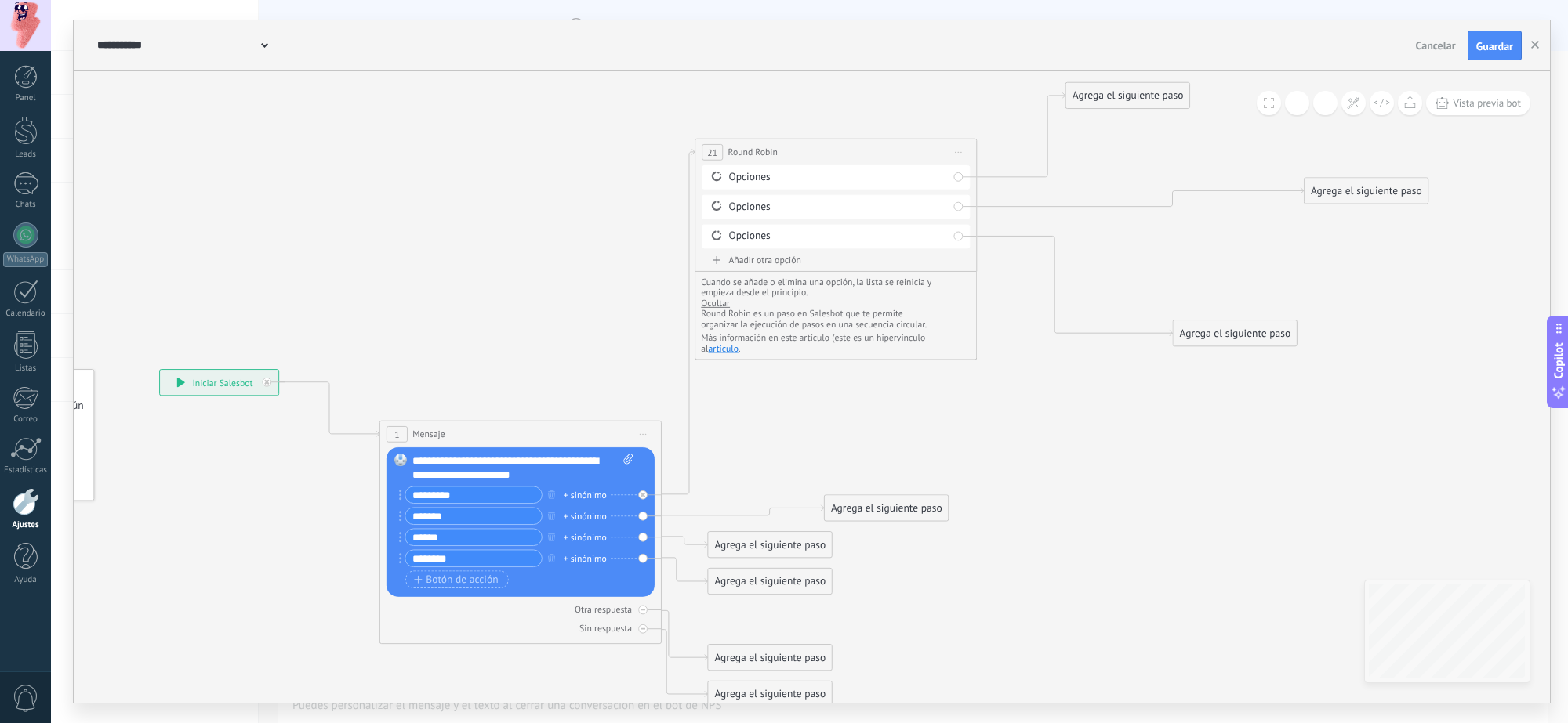
drag, startPoint x: 1160, startPoint y: 471, endPoint x: 1160, endPoint y: 482, distance: 11.0
click at [1160, 482] on icon at bounding box center [769, 395] width 1927 height 1331
drag, startPoint x: 824, startPoint y: 225, endPoint x: 945, endPoint y: 272, distance: 129.8
click at [945, 272] on div "**********" at bounding box center [835, 206] width 282 height 133
drag, startPoint x: 871, startPoint y: 150, endPoint x: 892, endPoint y: 151, distance: 21.0
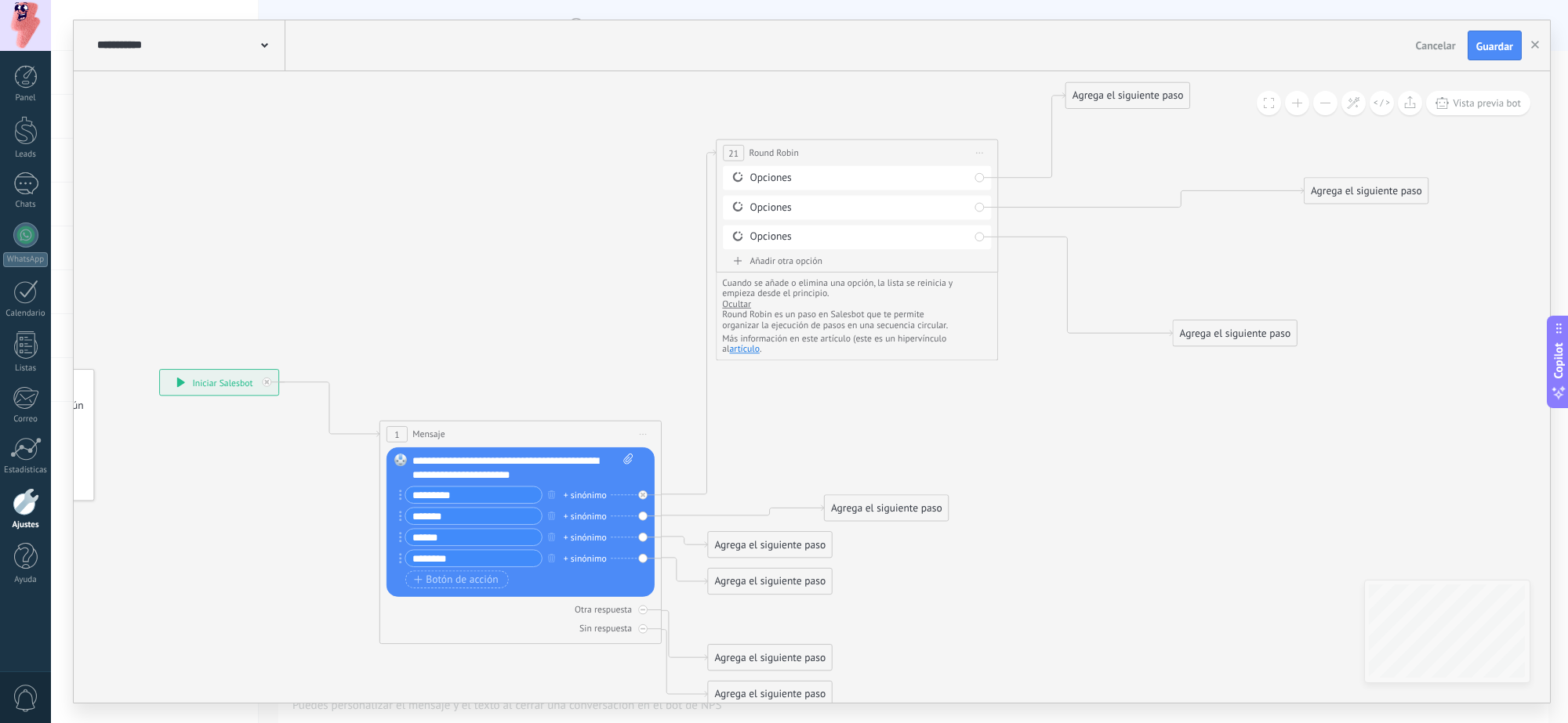
click at [892, 151] on div "**********" at bounding box center [857, 152] width 280 height 26
click at [981, 153] on span "Iniciar vista previa aquí Cambiar nombre Duplicar Borrar" at bounding box center [979, 152] width 23 height 21
click at [1063, 242] on div "Borrar" at bounding box center [1044, 244] width 140 height 24
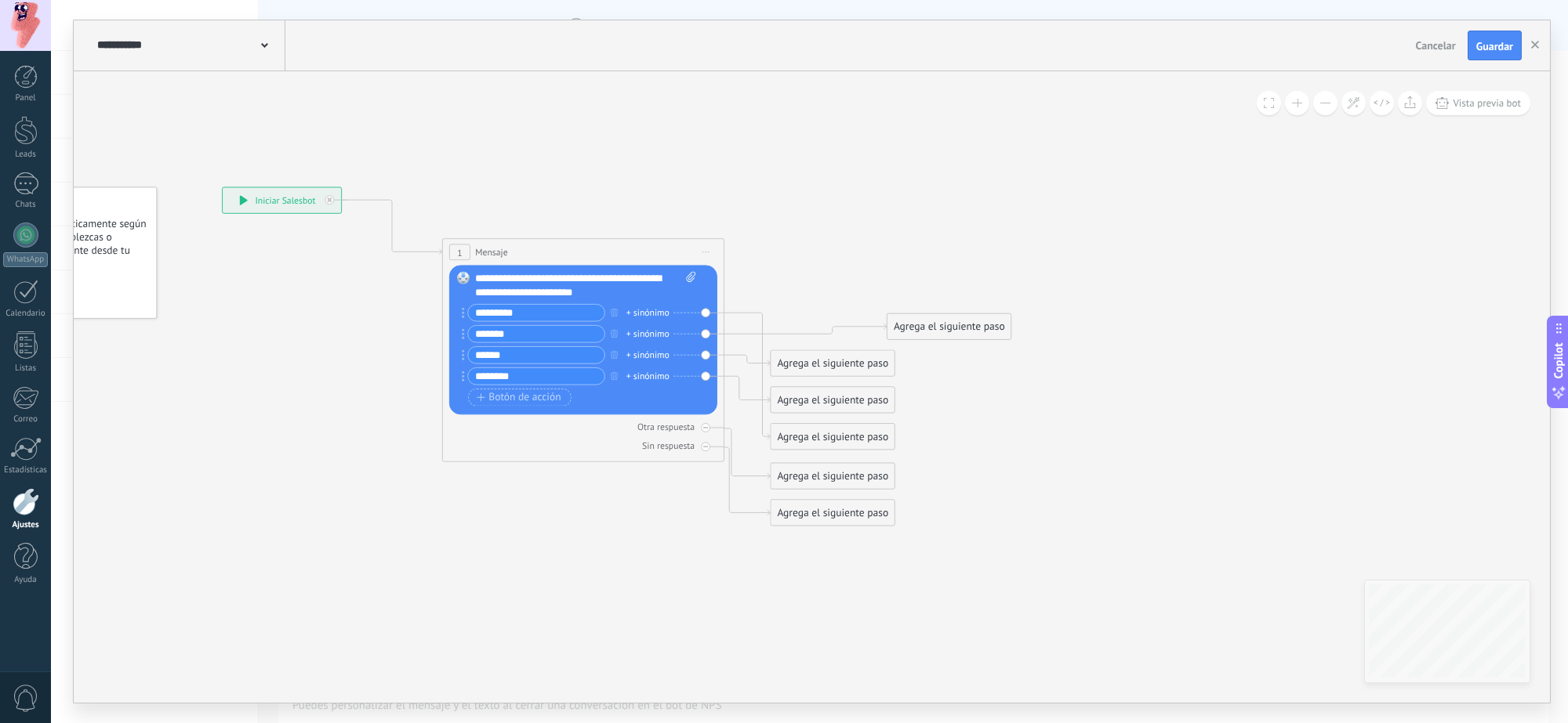
drag, startPoint x: 1071, startPoint y: 222, endPoint x: 1130, endPoint y: 60, distance: 172.4
click at [1130, 60] on div "**********" at bounding box center [812, 362] width 1476 height 682
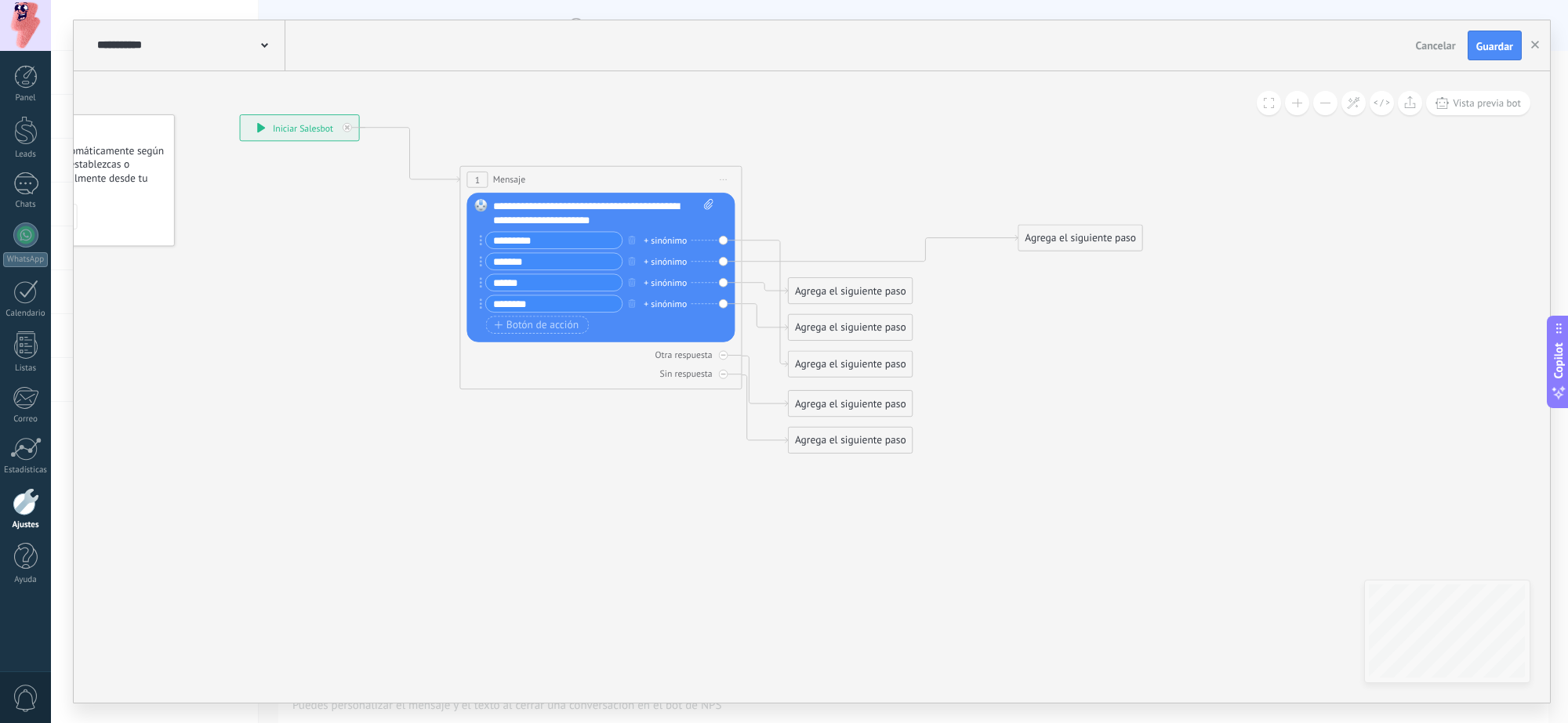
drag, startPoint x: 969, startPoint y: 249, endPoint x: 1094, endPoint y: 247, distance: 125.0
click at [1094, 247] on div "Agrega el siguiente paso" at bounding box center [1079, 238] width 124 height 23
drag, startPoint x: 887, startPoint y: 372, endPoint x: 997, endPoint y: 87, distance: 305.5
click at [997, 87] on div "Agrega el siguiente paso" at bounding box center [958, 78] width 124 height 23
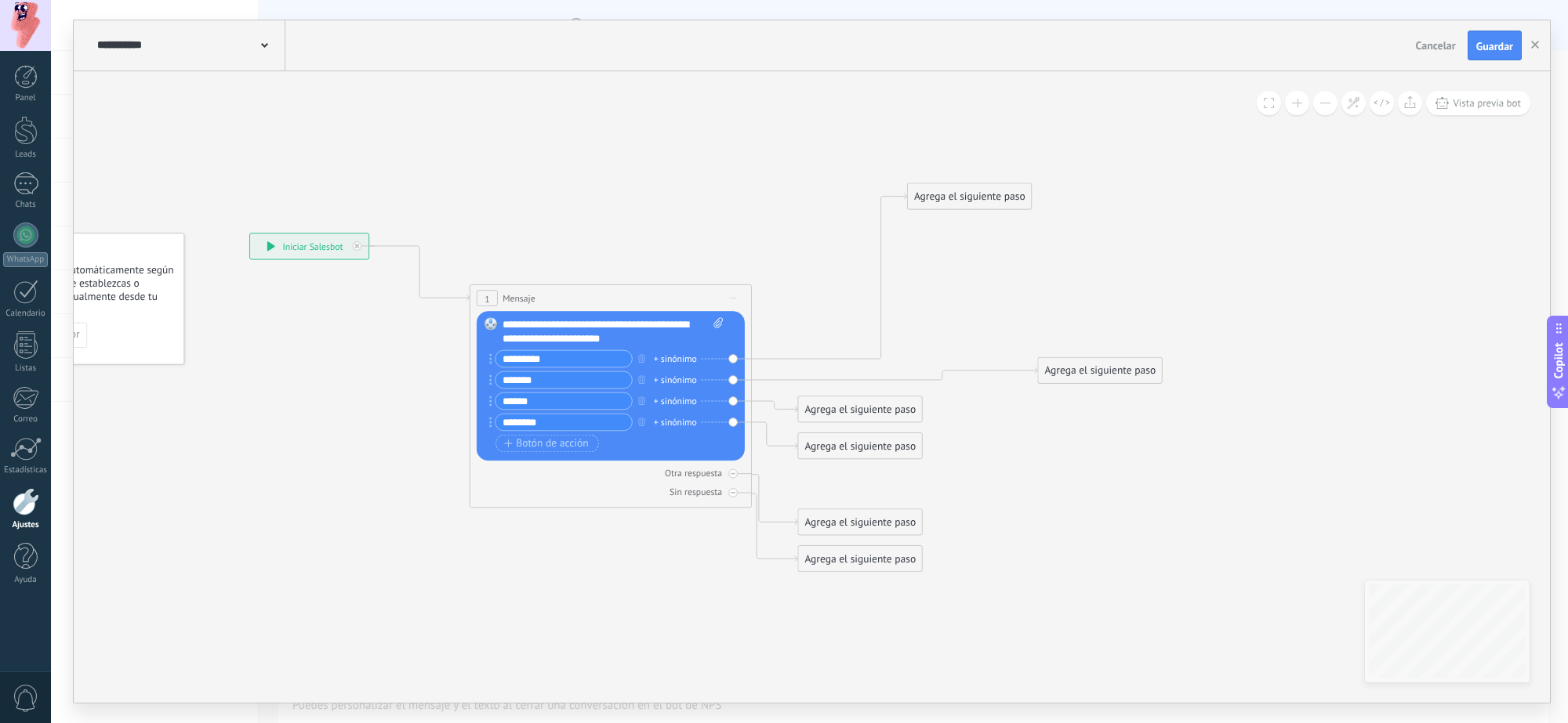
drag, startPoint x: 1150, startPoint y: 139, endPoint x: 1166, endPoint y: 280, distance: 141.9
click at [1167, 279] on icon at bounding box center [681, 380] width 1570 height 1089
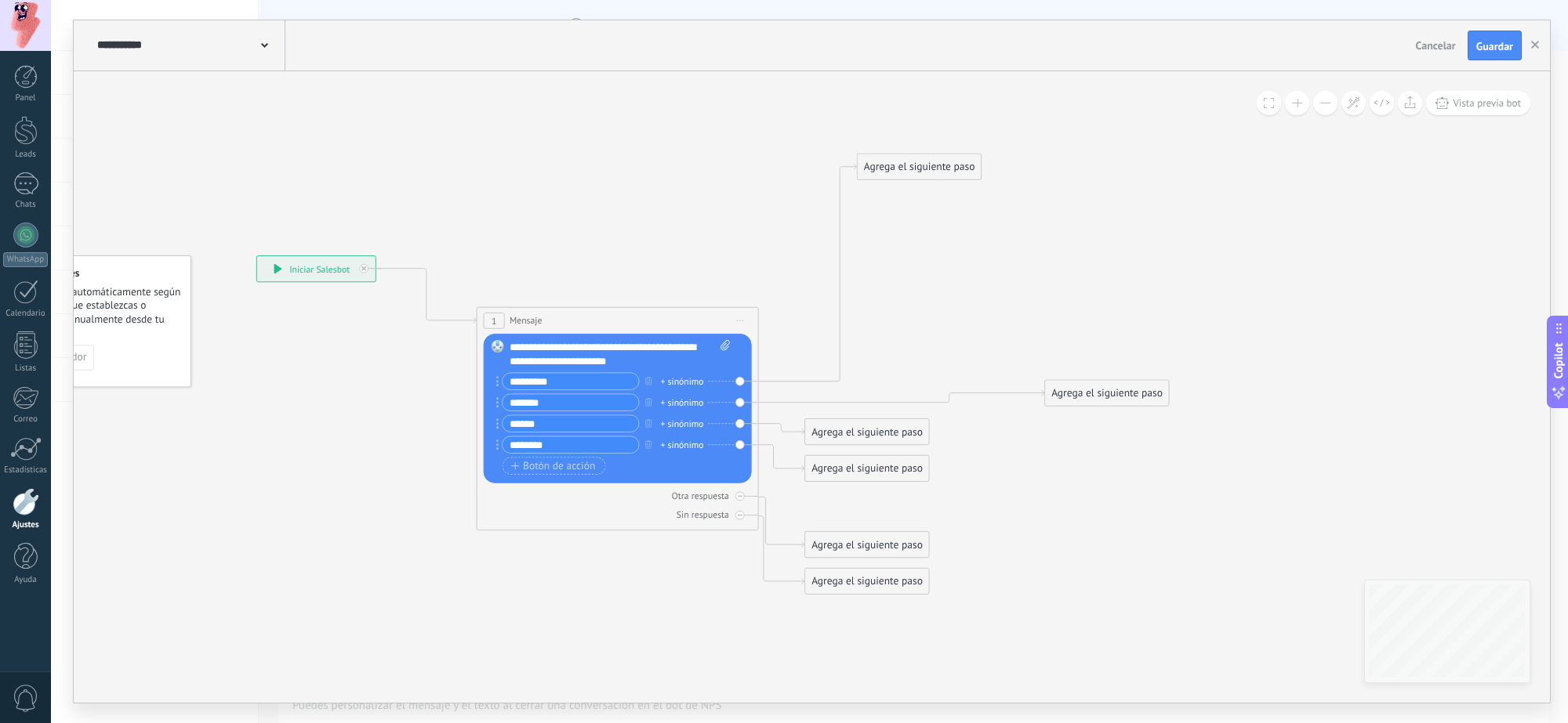
drag, startPoint x: 972, startPoint y: 219, endPoint x: 915, endPoint y: 167, distance: 77.2
click at [915, 167] on div "Agrega el siguiente paso" at bounding box center [919, 167] width 124 height 23
drag, startPoint x: 1100, startPoint y: 390, endPoint x: 995, endPoint y: 218, distance: 201.5
click at [995, 218] on div "Agrega el siguiente paso" at bounding box center [1001, 220] width 124 height 23
drag, startPoint x: 908, startPoint y: 429, endPoint x: 1162, endPoint y: 325, distance: 274.5
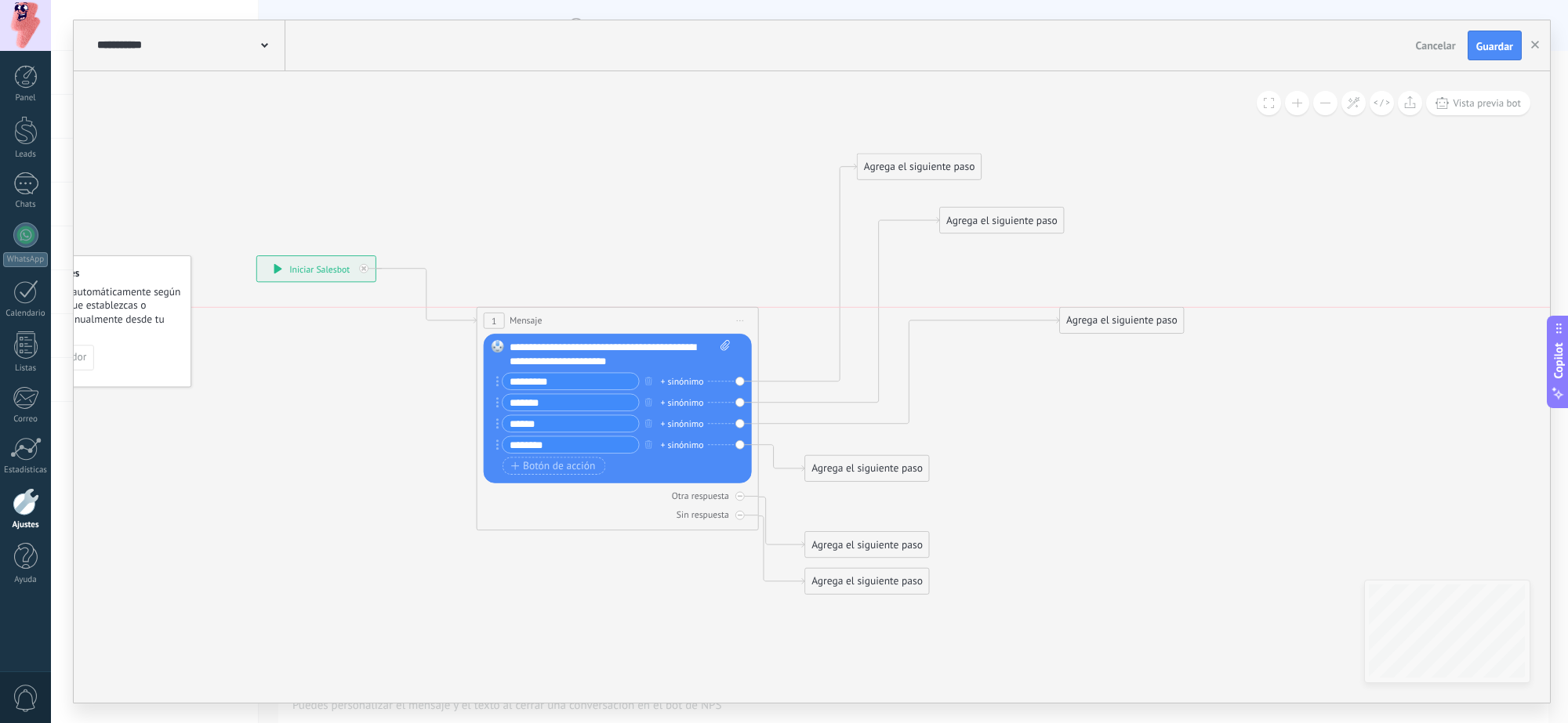
click at [1162, 325] on div "Agrega el siguiente paso" at bounding box center [1121, 321] width 124 height 23
drag, startPoint x: 919, startPoint y: 468, endPoint x: 1157, endPoint y: 466, distance: 238.0
click at [1157, 466] on div "Agrega el siguiente paso" at bounding box center [1104, 467] width 124 height 23
drag, startPoint x: 888, startPoint y: 537, endPoint x: 1039, endPoint y: 527, distance: 151.3
click at [1039, 527] on div "Agrega el siguiente paso" at bounding box center [1013, 535] width 124 height 23
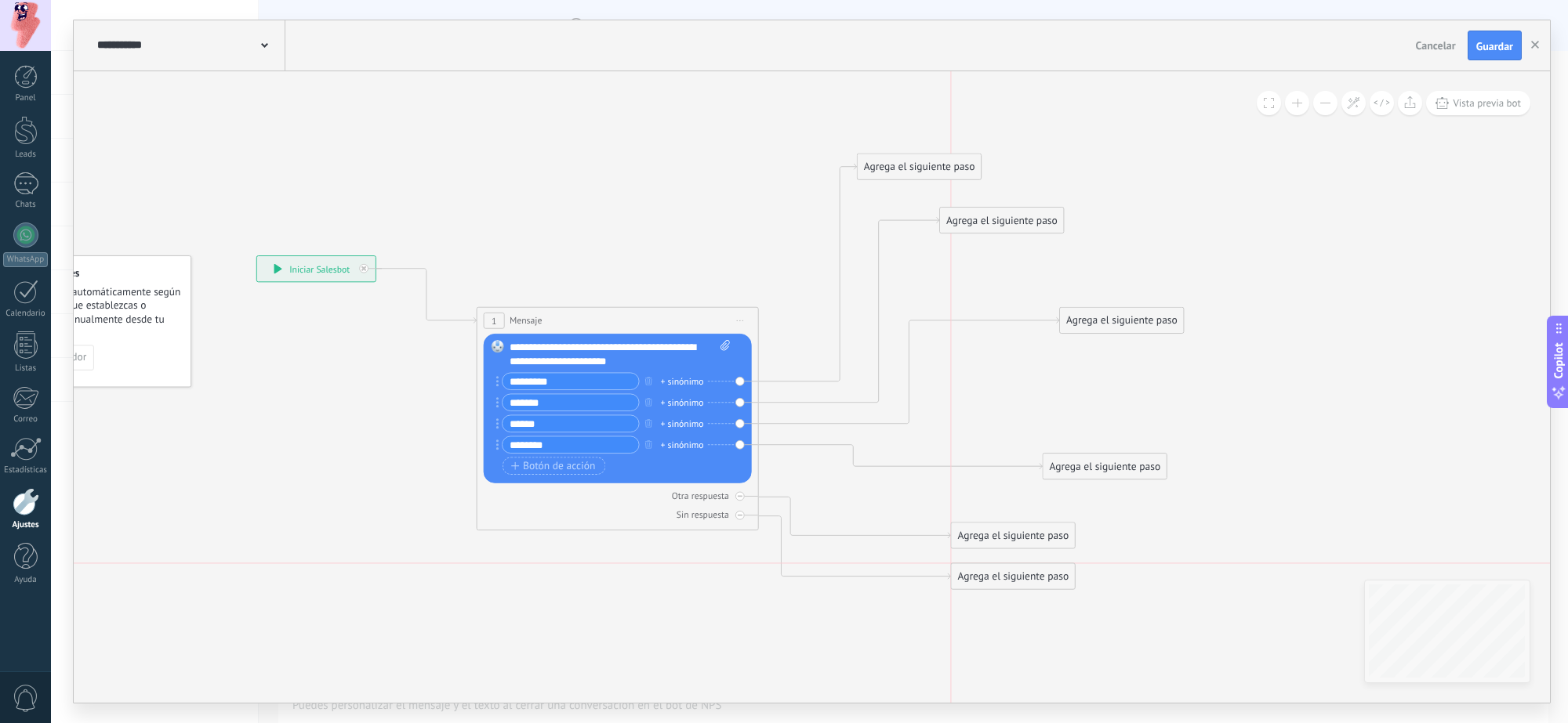
drag, startPoint x: 868, startPoint y: 582, endPoint x: 1008, endPoint y: 581, distance: 140.0
click at [1005, 579] on div "Agrega el siguiente paso" at bounding box center [1013, 577] width 124 height 23
drag, startPoint x: 1022, startPoint y: 580, endPoint x: 940, endPoint y: 580, distance: 82.0
click at [940, 579] on div "Agrega el siguiente paso" at bounding box center [931, 577] width 124 height 23
drag, startPoint x: 1017, startPoint y: 538, endPoint x: 942, endPoint y: 542, distance: 75.1
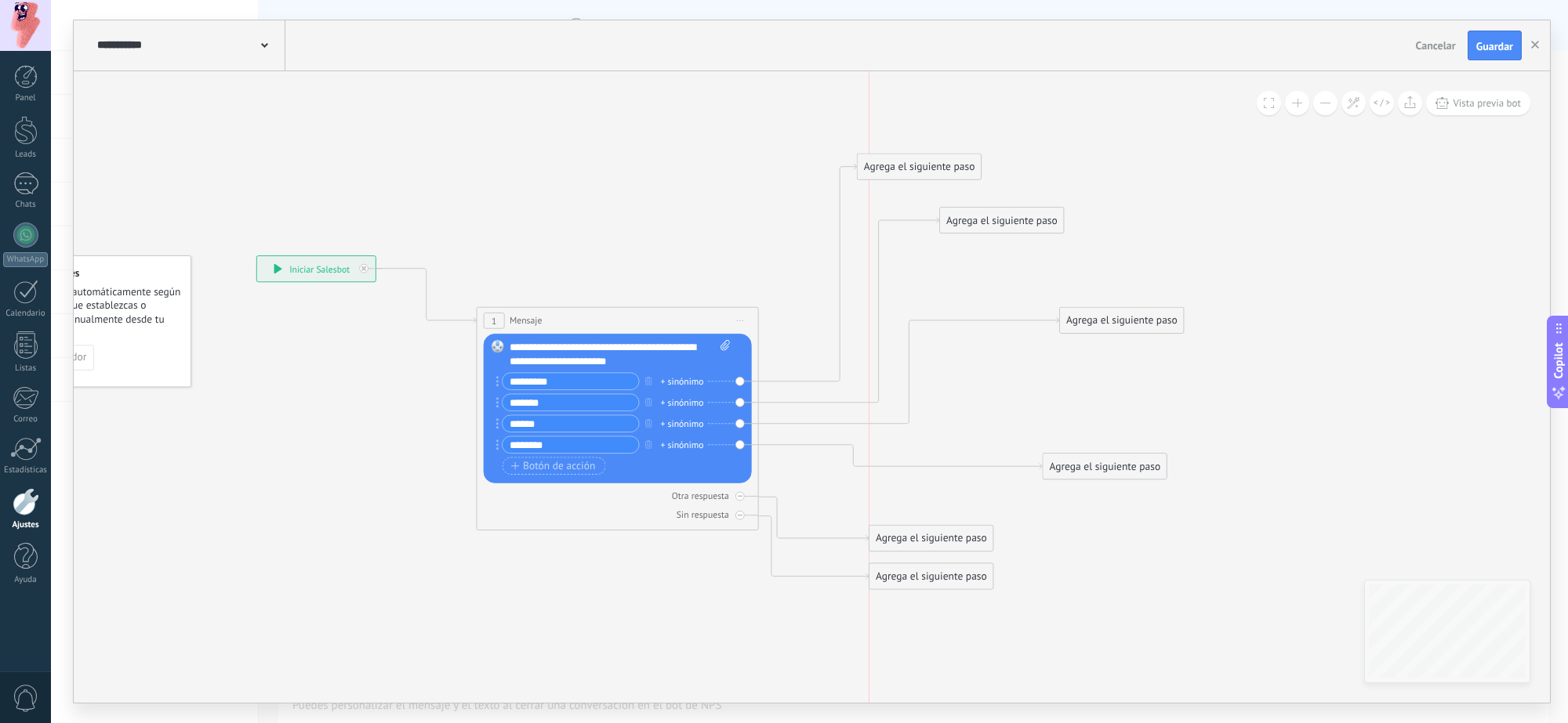
click at [942, 542] on div "Agrega el siguiente paso" at bounding box center [931, 538] width 124 height 23
drag, startPoint x: 1115, startPoint y: 466, endPoint x: 1004, endPoint y: 466, distance: 111.0
click at [1004, 466] on div "Agrega el siguiente paso" at bounding box center [992, 467] width 124 height 23
click at [1098, 331] on div "Agrega el siguiente paso Mensaje Mensaje Mensaje Reacción Comentario Enviar men…" at bounding box center [1122, 321] width 125 height 27
drag, startPoint x: 1095, startPoint y: 322, endPoint x: 1160, endPoint y: 382, distance: 88.5
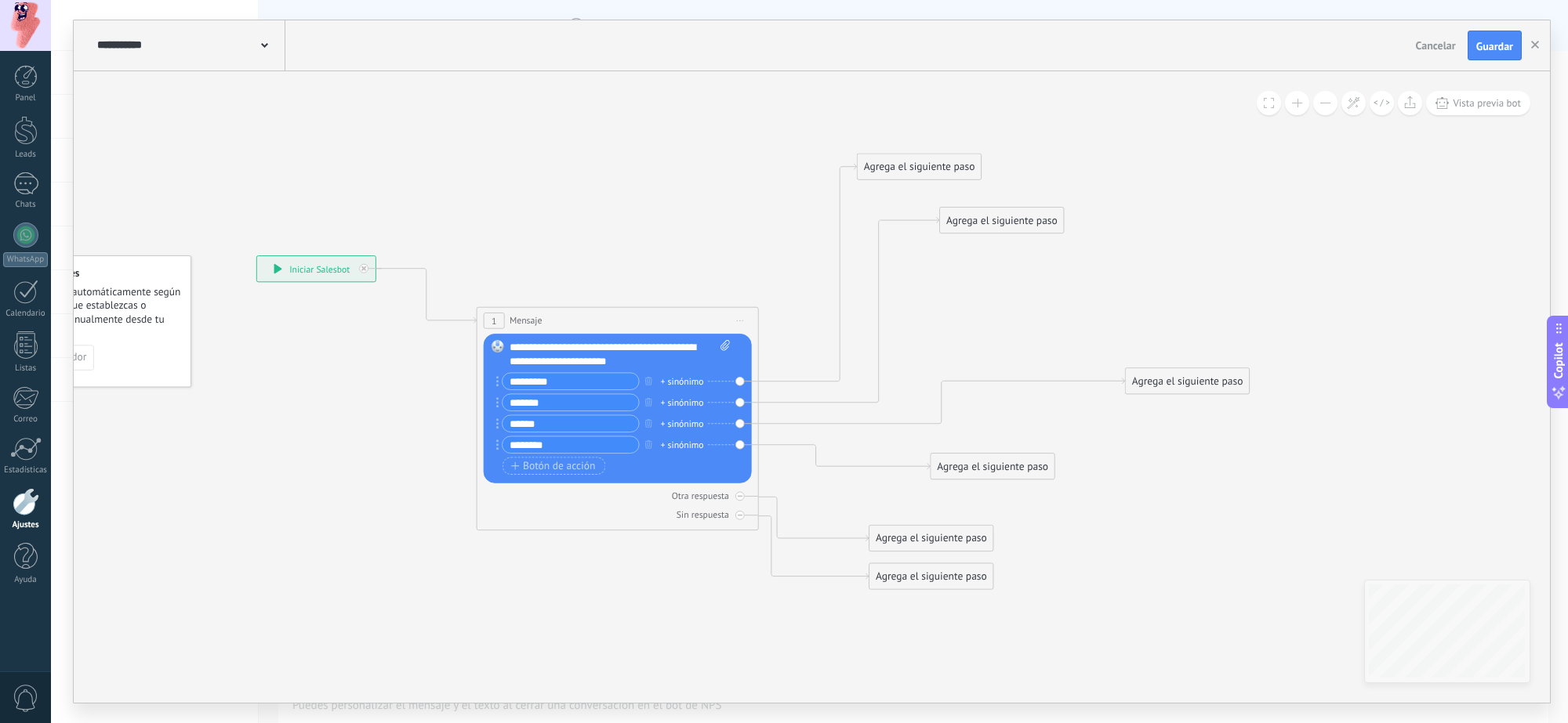
click at [1160, 382] on div "Agrega el siguiente paso" at bounding box center [1187, 381] width 124 height 23
